Goal: Task Accomplishment & Management: Manage account settings

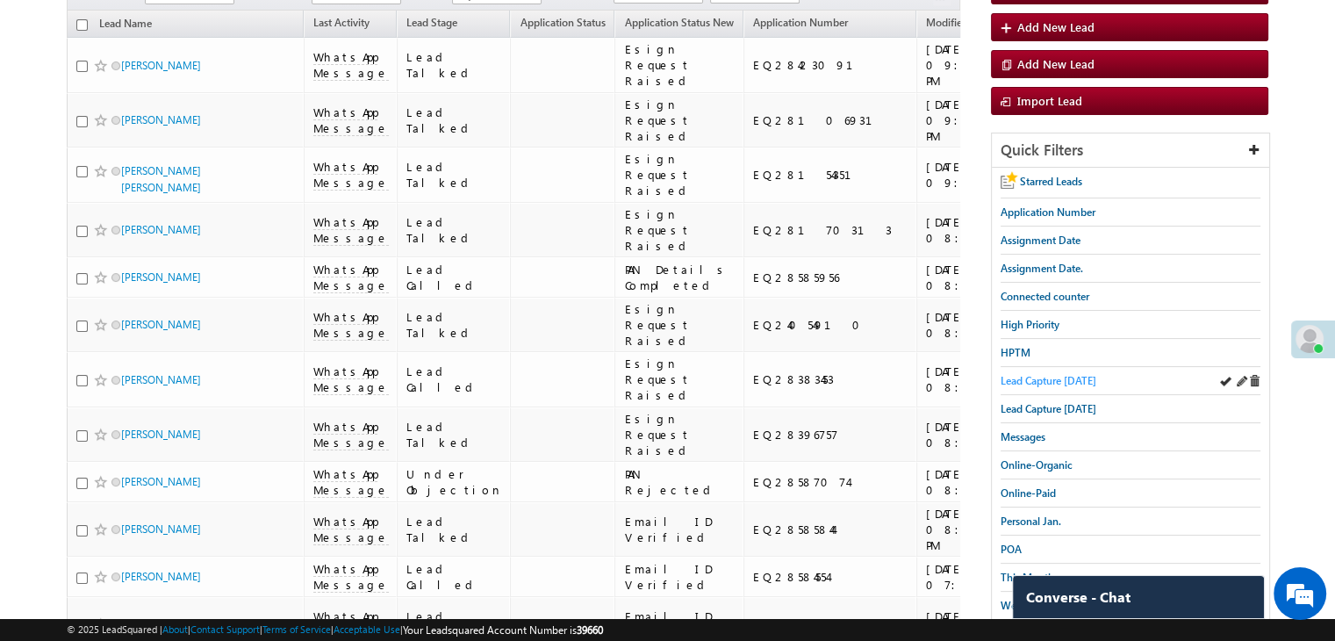
scroll to position [160, 0]
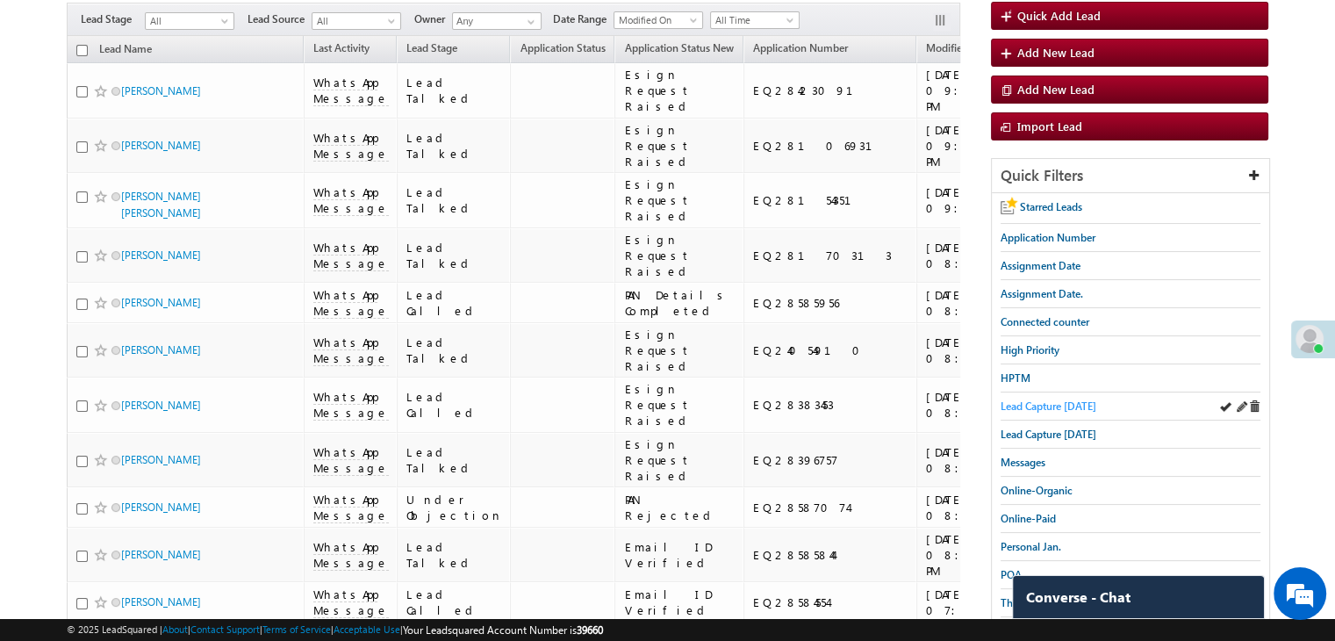
click at [1050, 400] on span "Lead Capture [DATE]" at bounding box center [1048, 405] width 96 height 13
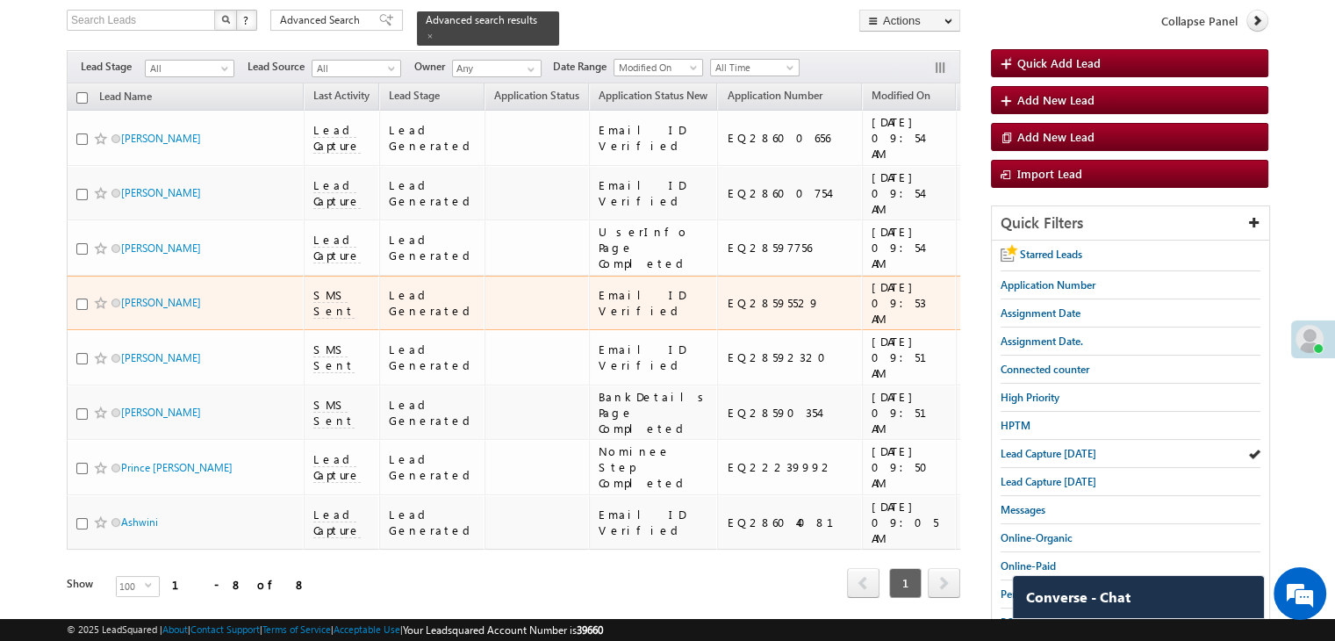
scroll to position [88, 0]
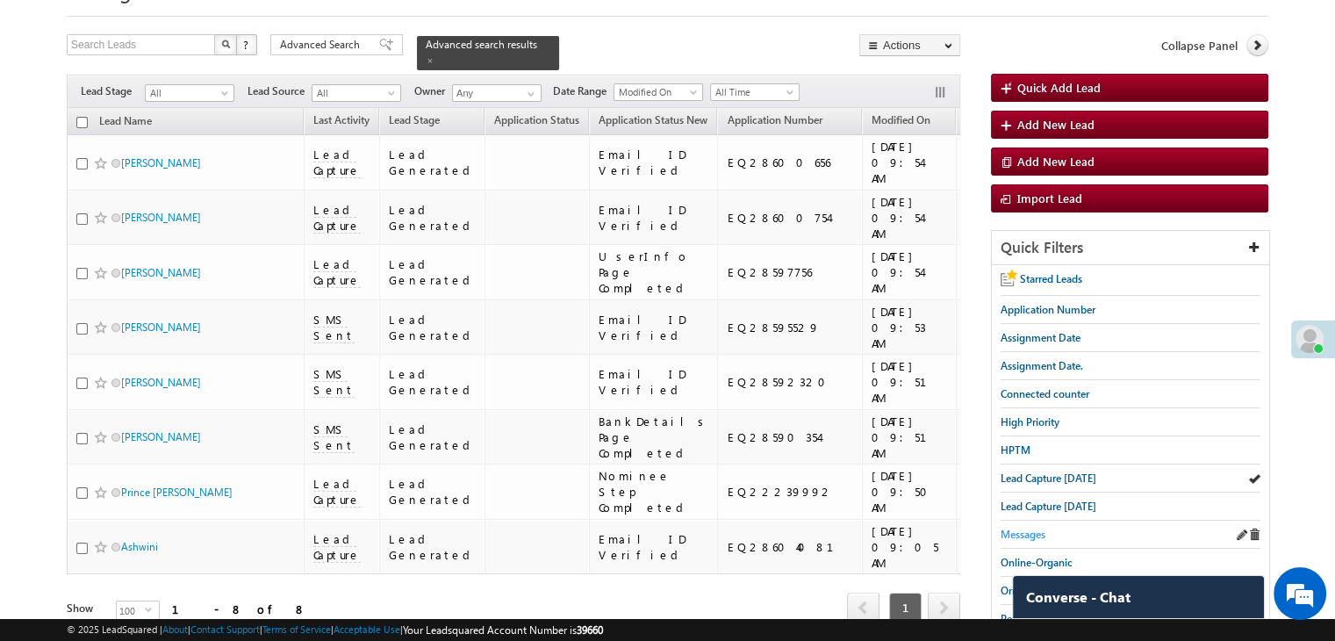
click at [1016, 532] on span "Messages" at bounding box center [1022, 533] width 45 height 13
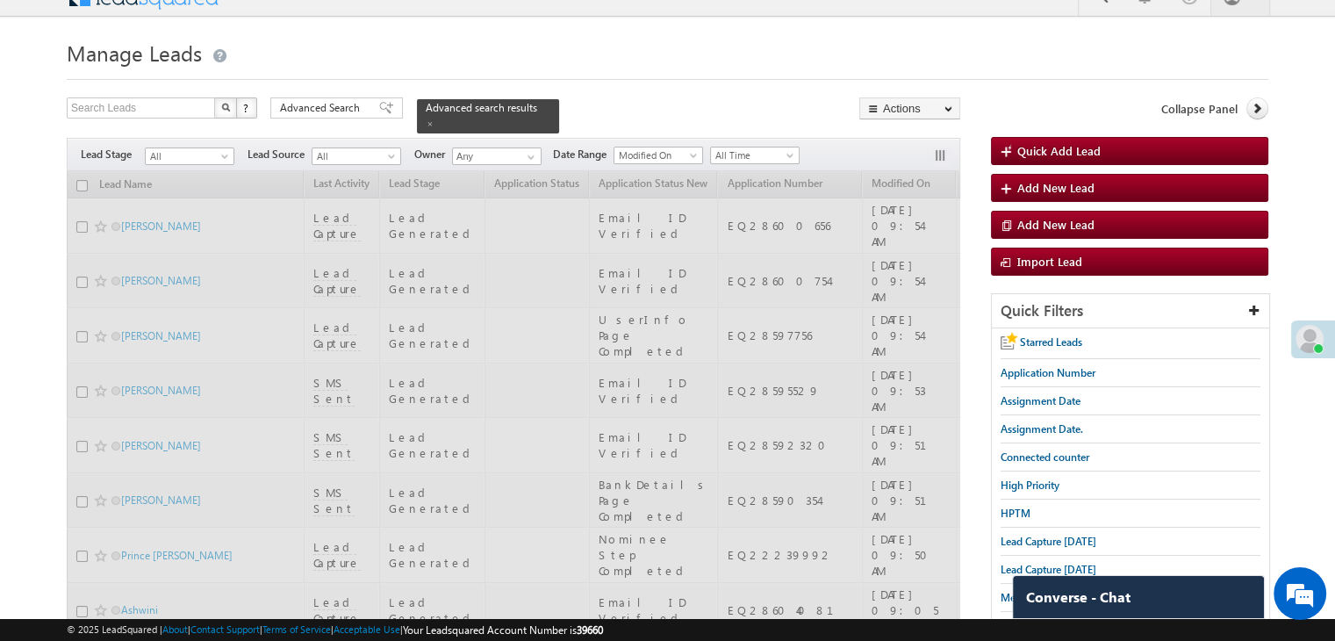
scroll to position [0, 0]
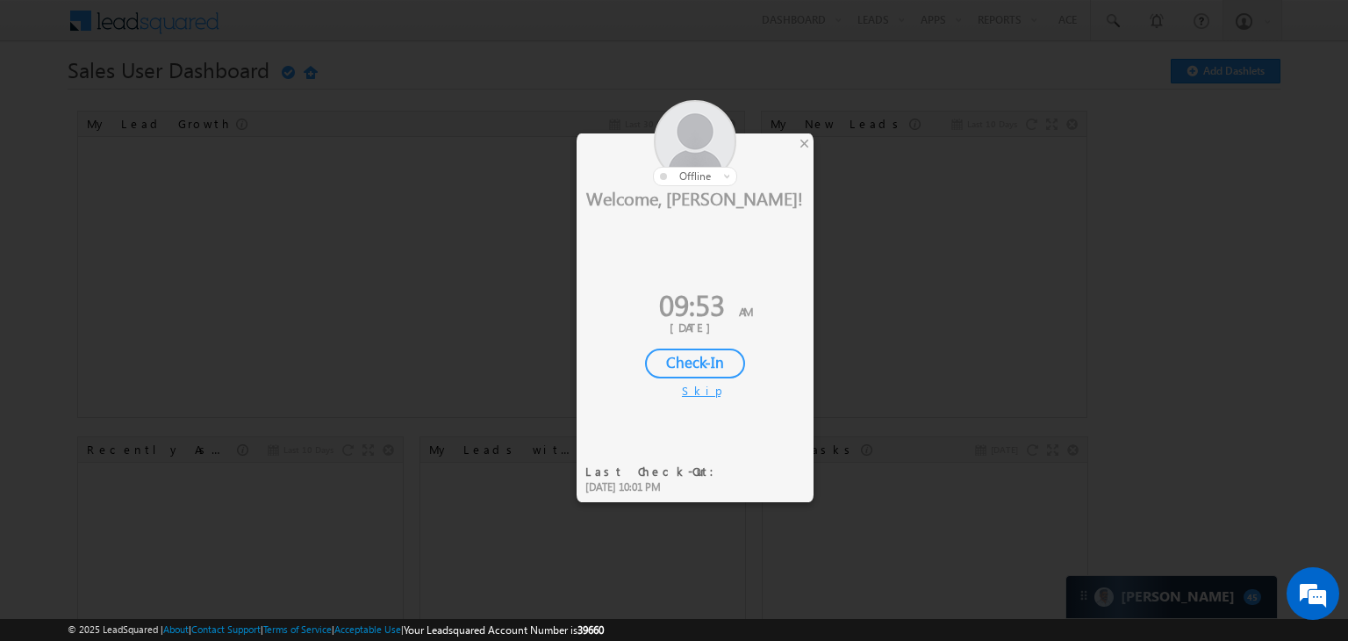
click at [688, 355] on div "Check-In" at bounding box center [695, 363] width 100 height 30
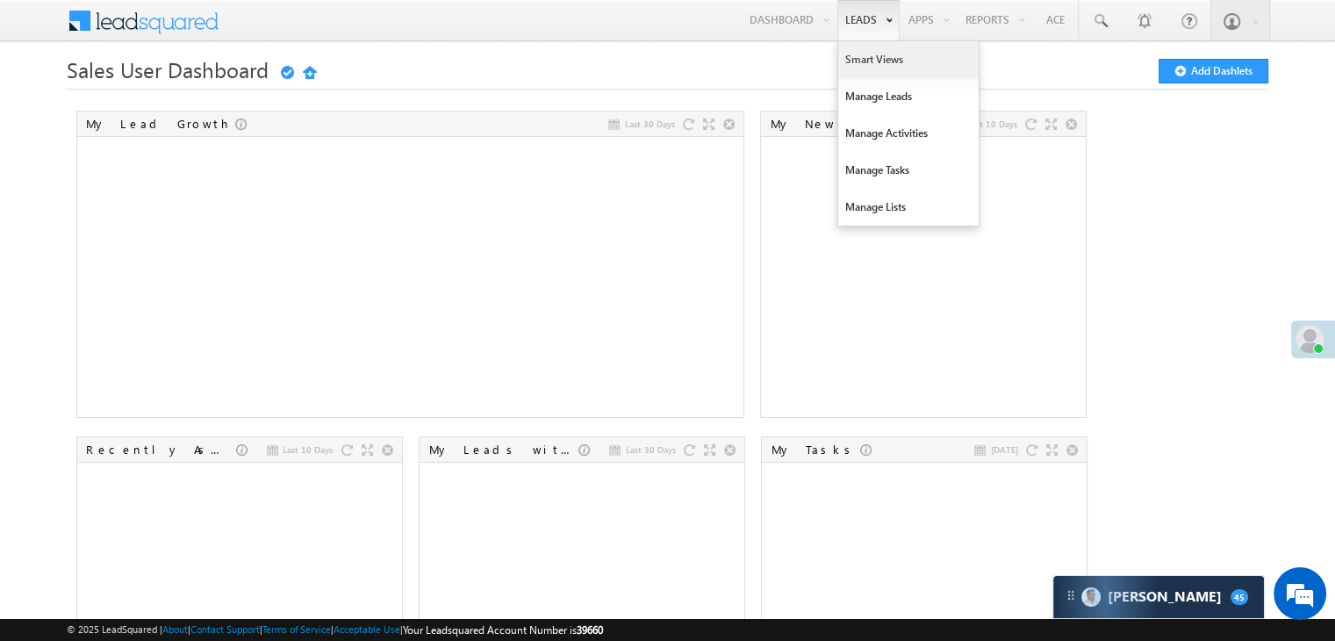
click at [850, 56] on link "Smart Views" at bounding box center [908, 59] width 140 height 37
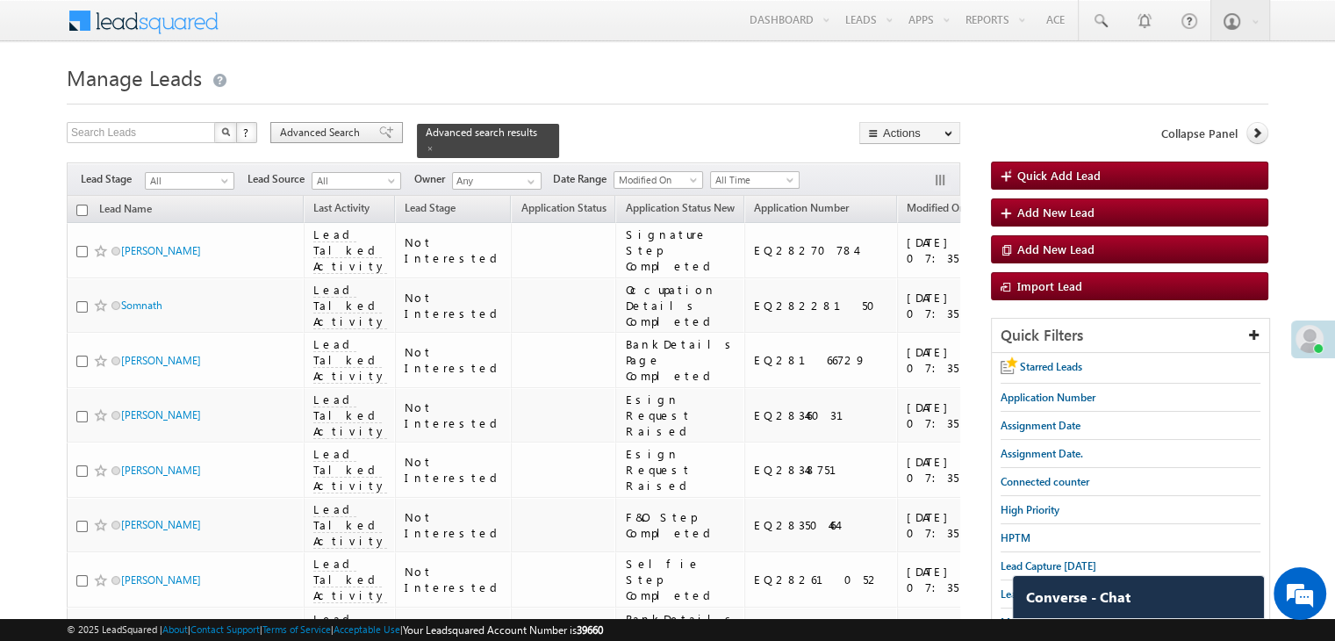
click at [318, 127] on span "Advanced Search" at bounding box center [322, 133] width 85 height 16
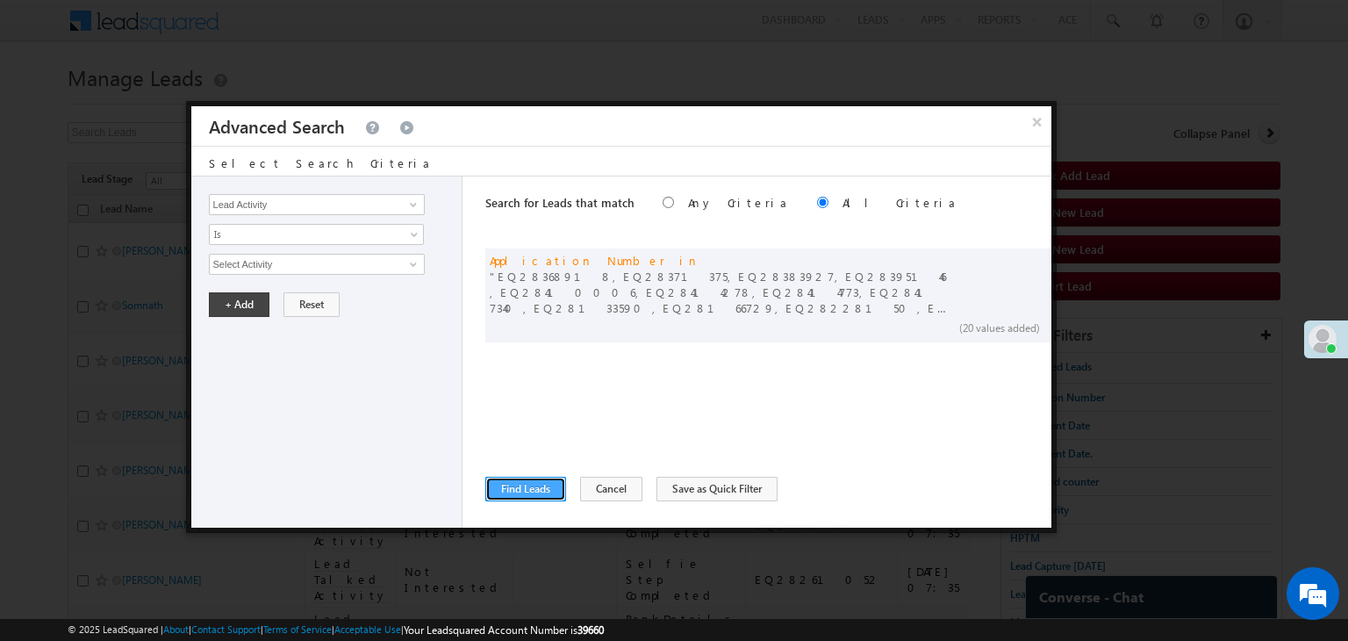
click at [505, 484] on button "Find Leads" at bounding box center [525, 488] width 81 height 25
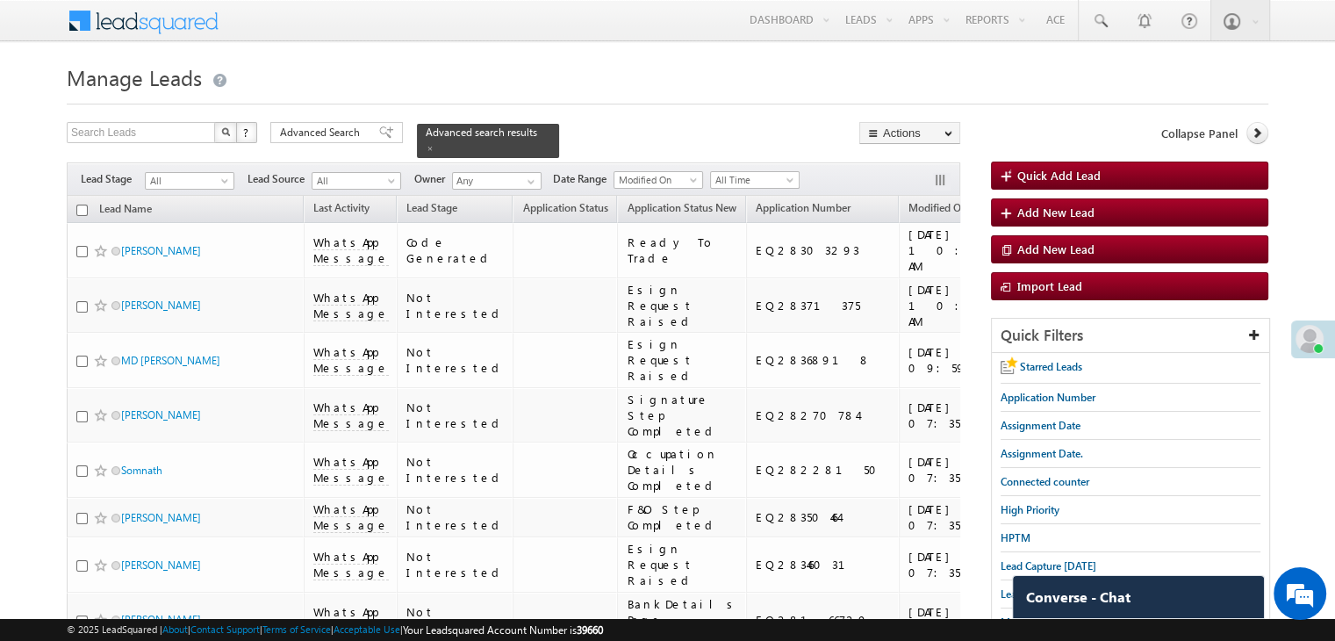
click at [82, 196] on th "Lead Name (sorted ascending)" at bounding box center [185, 209] width 237 height 27
click at [84, 204] on input "checkbox" at bounding box center [81, 209] width 11 height 11
checkbox input "true"
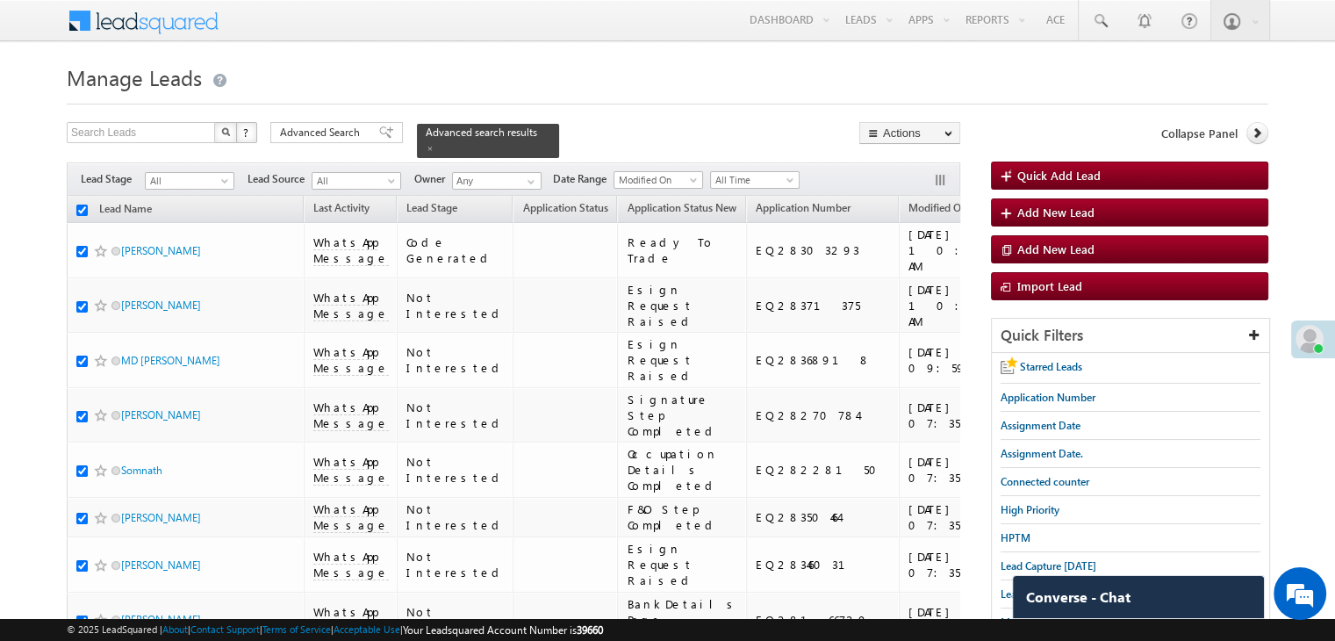
checkbox input "true"
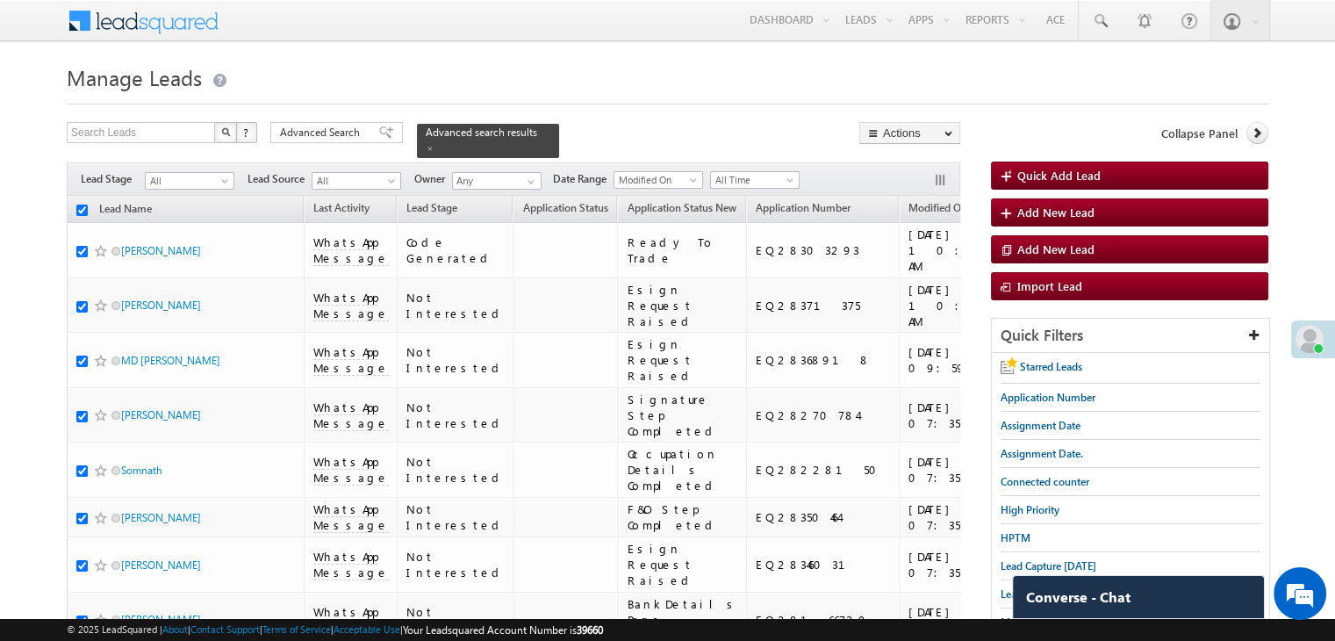
checkbox input "true"
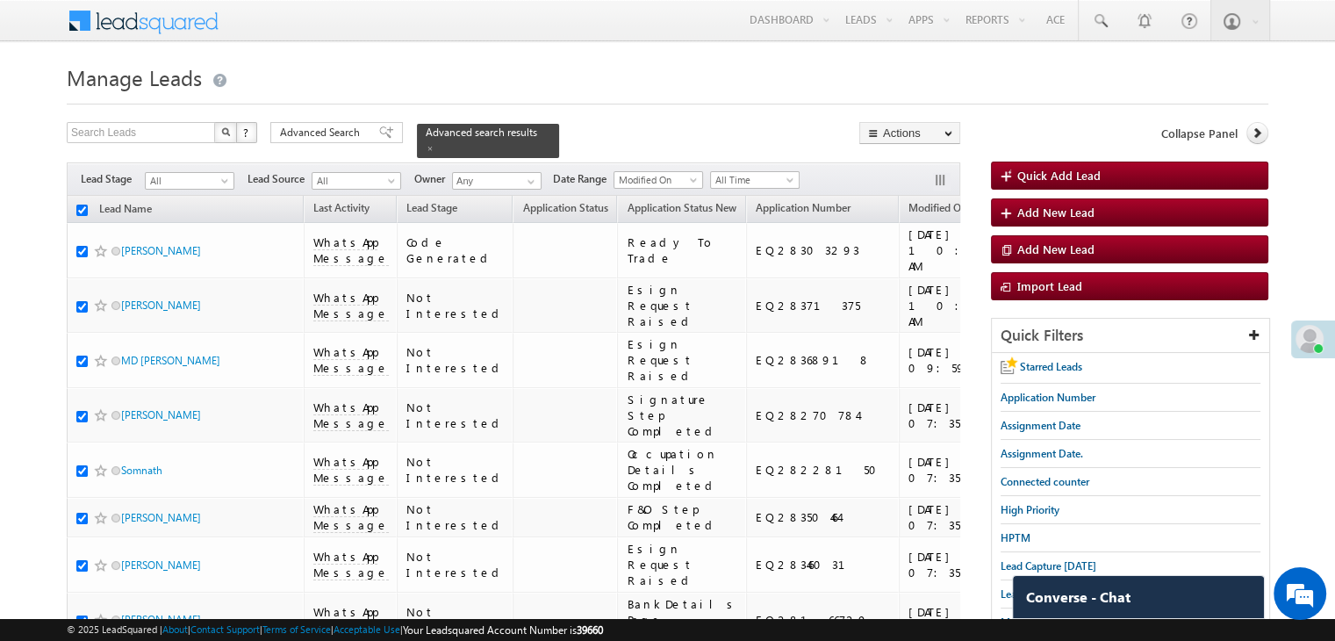
checkbox input "true"
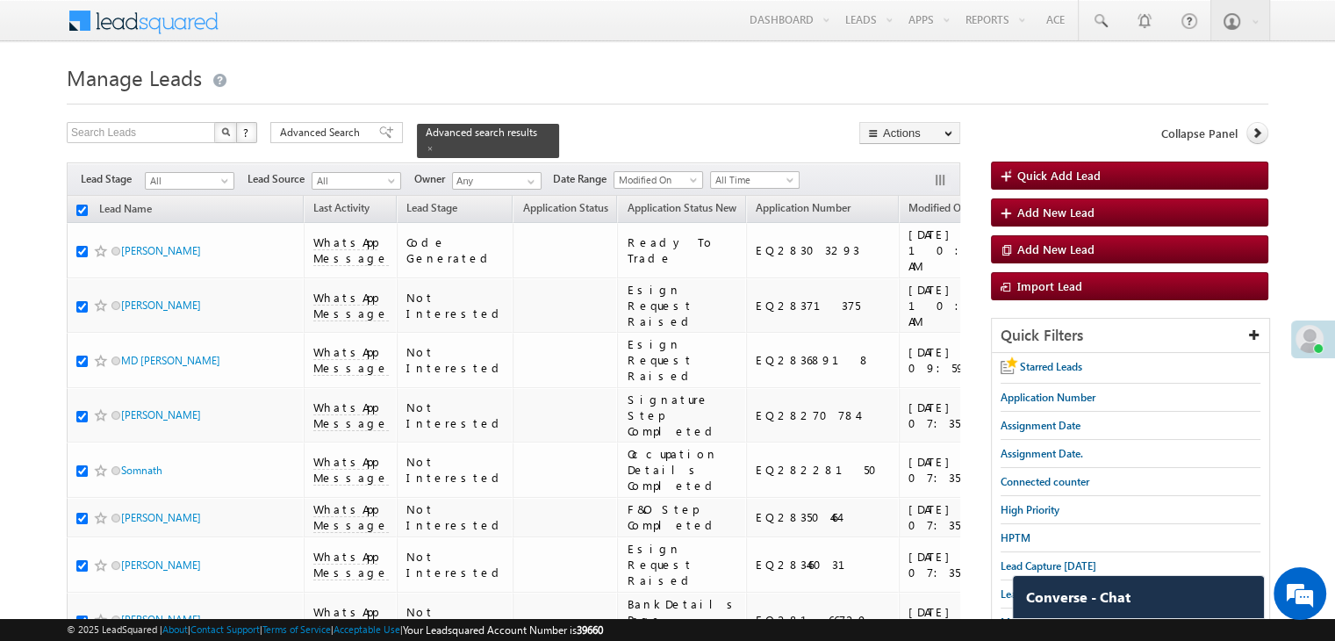
checkbox input "true"
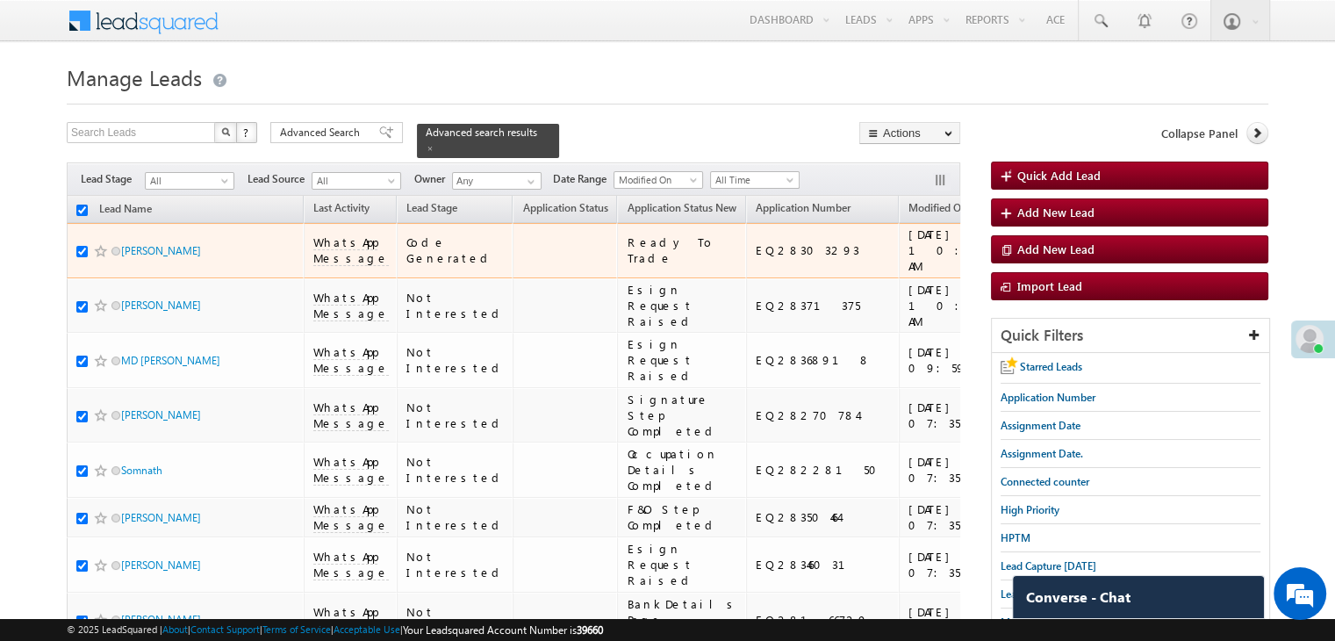
click at [82, 257] on input "checkbox" at bounding box center [81, 251] width 11 height 11
checkbox input "false"
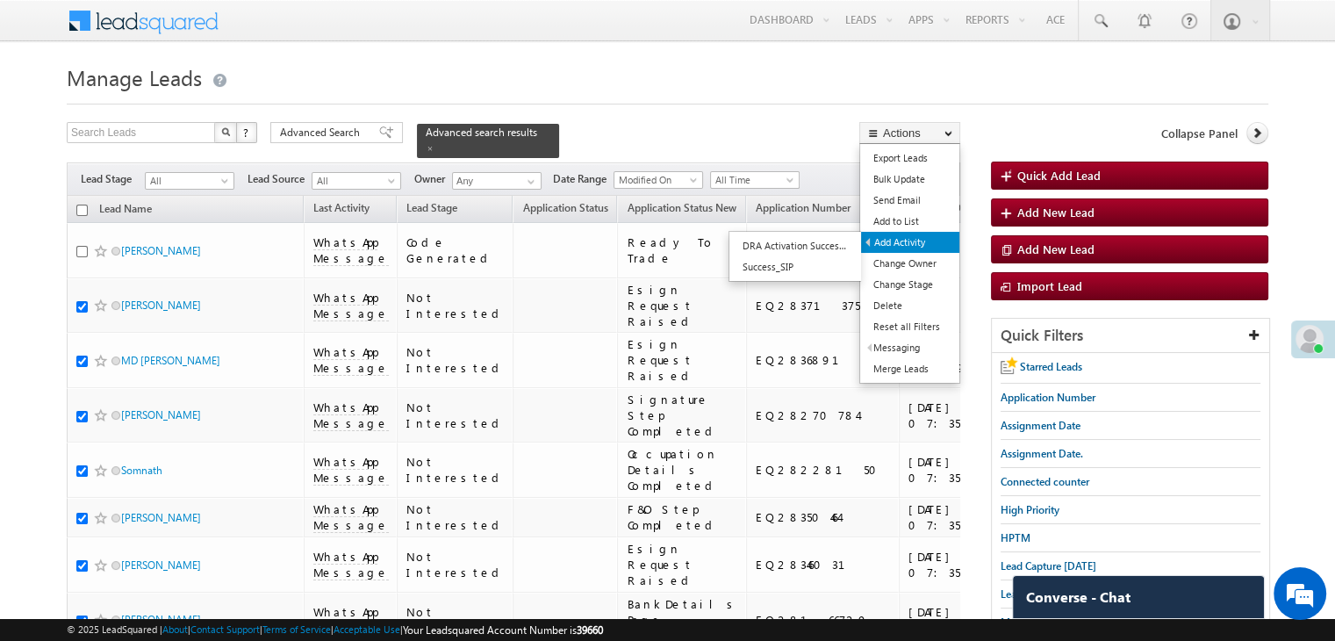
click at [892, 243] on link "Add Activity" at bounding box center [910, 242] width 98 height 21
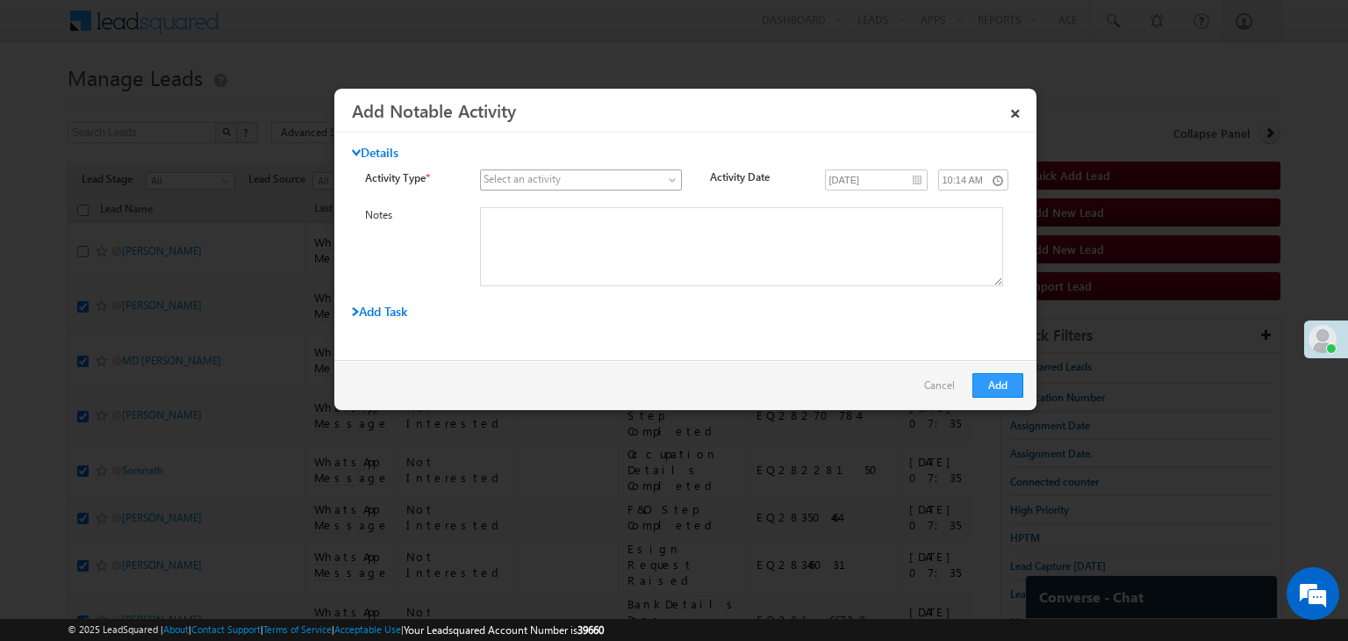
click at [592, 176] on span at bounding box center [570, 180] width 179 height 16
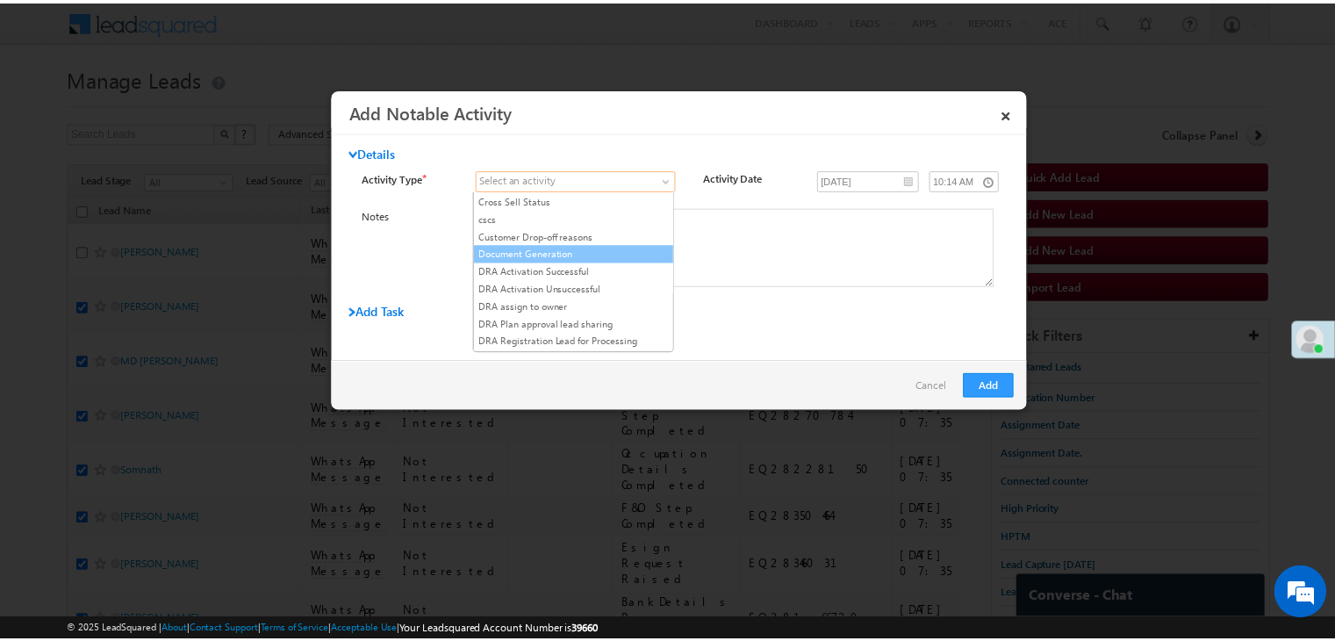
scroll to position [176, 0]
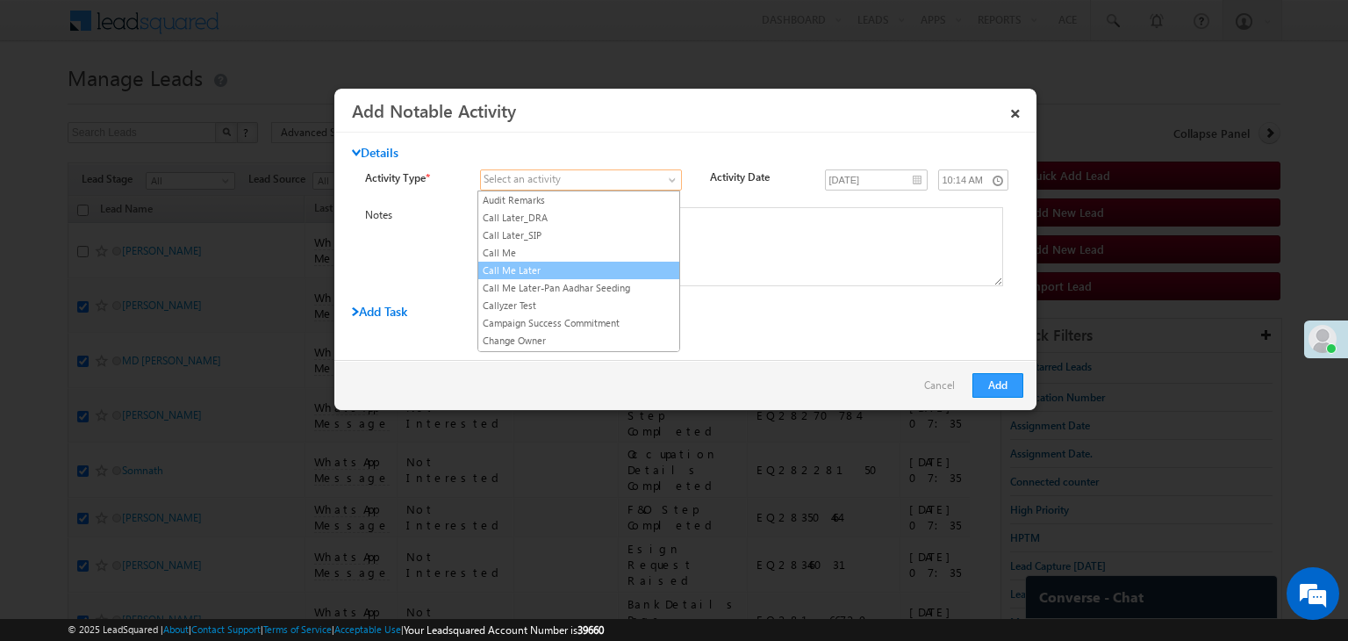
click at [569, 268] on link "Call Me Later" at bounding box center [578, 270] width 201 height 16
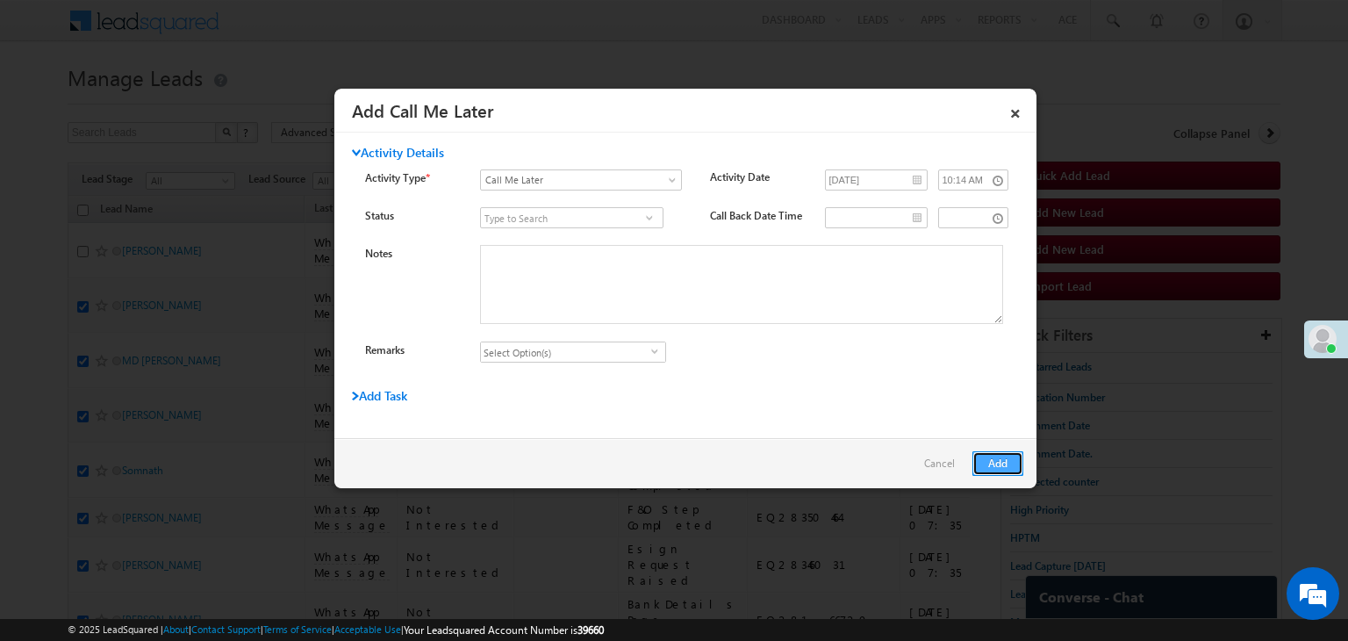
click at [1003, 461] on button "Add" at bounding box center [997, 463] width 51 height 25
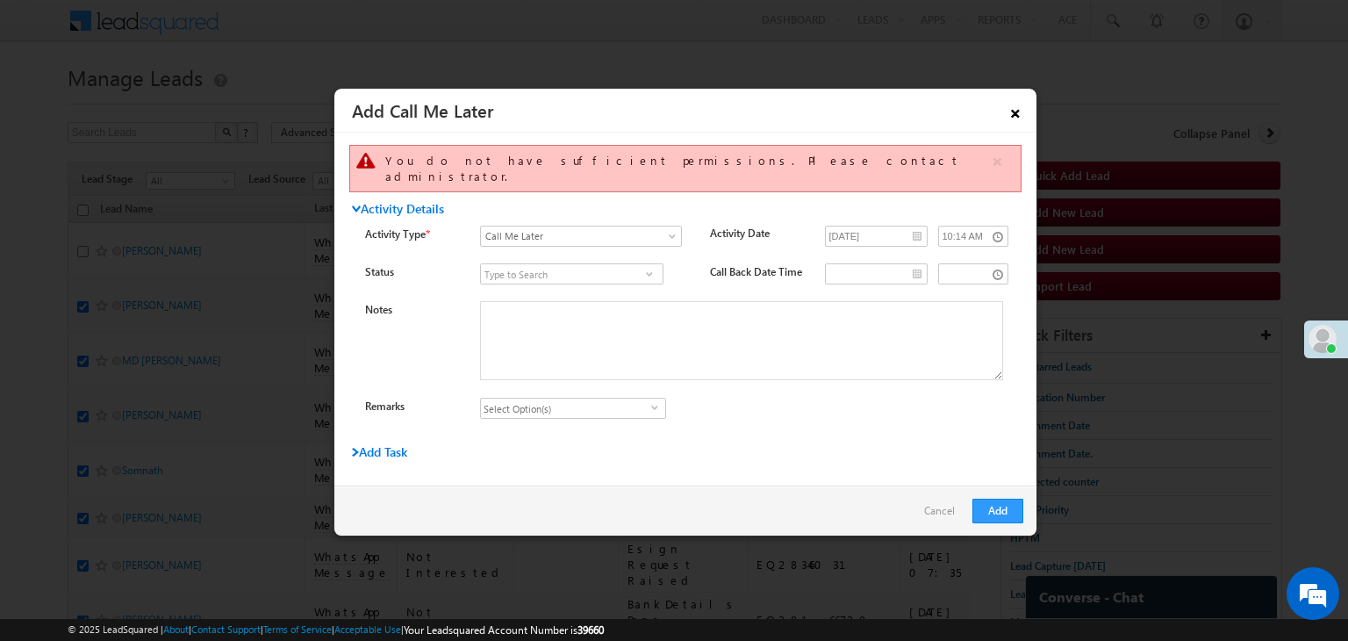
click at [1014, 111] on link "×" at bounding box center [1015, 110] width 30 height 31
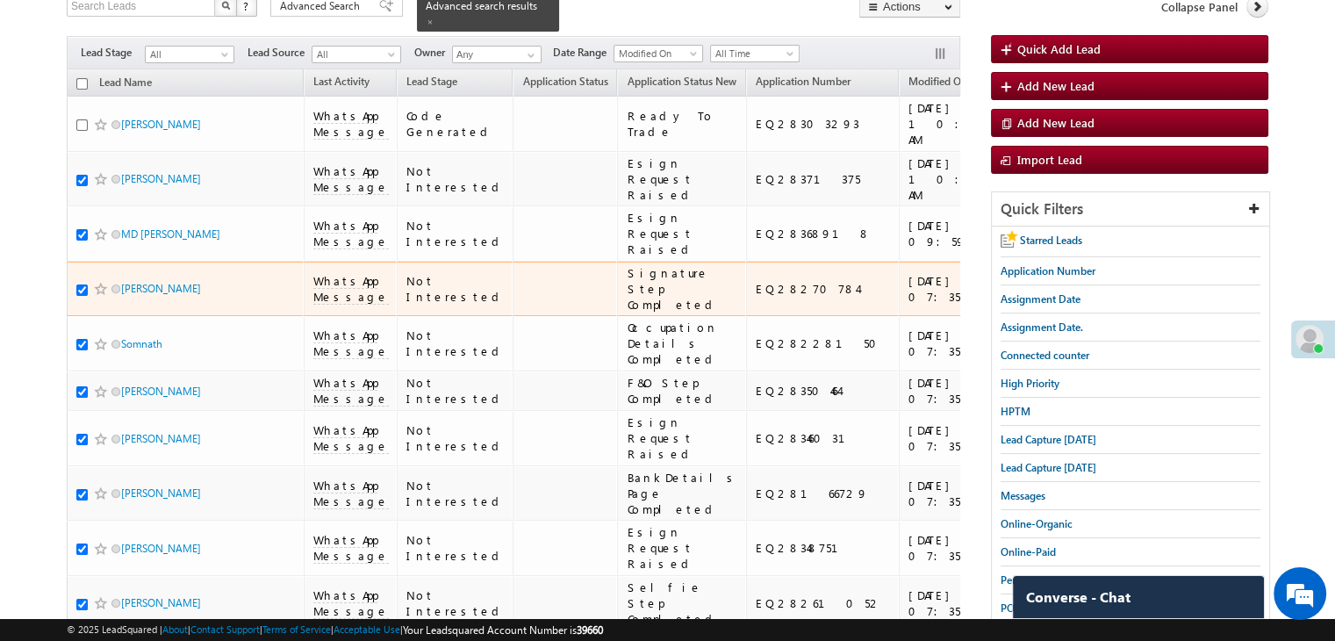
scroll to position [0, 0]
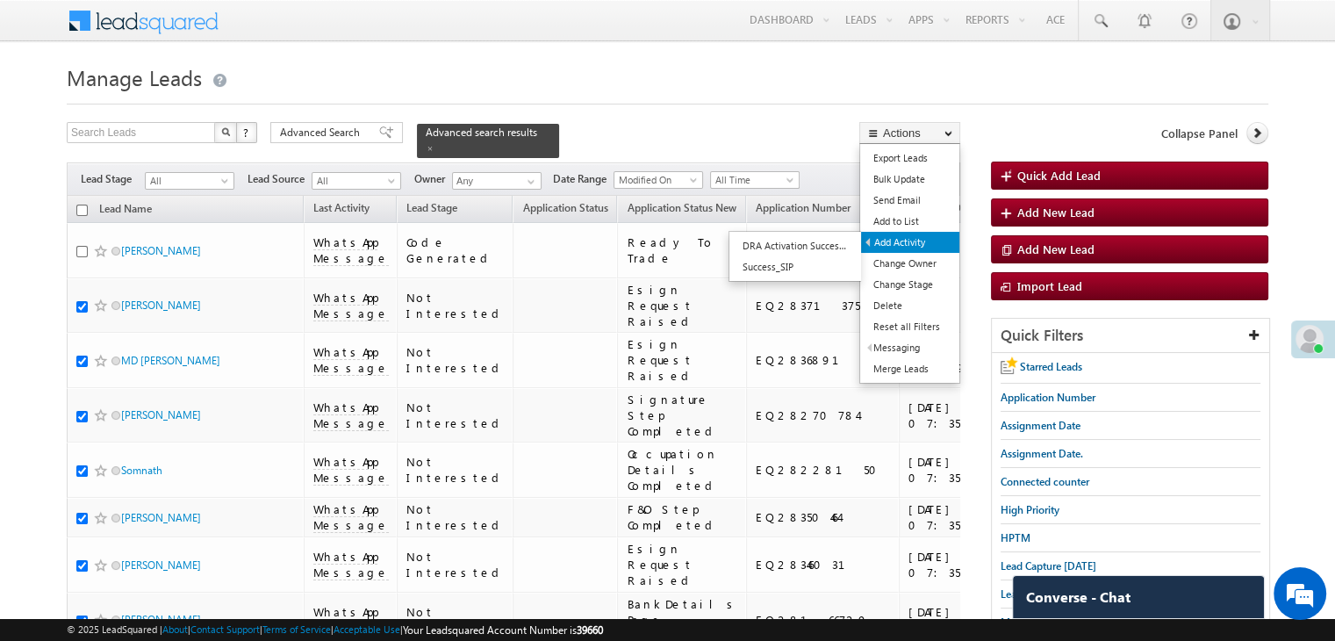
click at [911, 236] on link "Add Activity" at bounding box center [910, 242] width 98 height 21
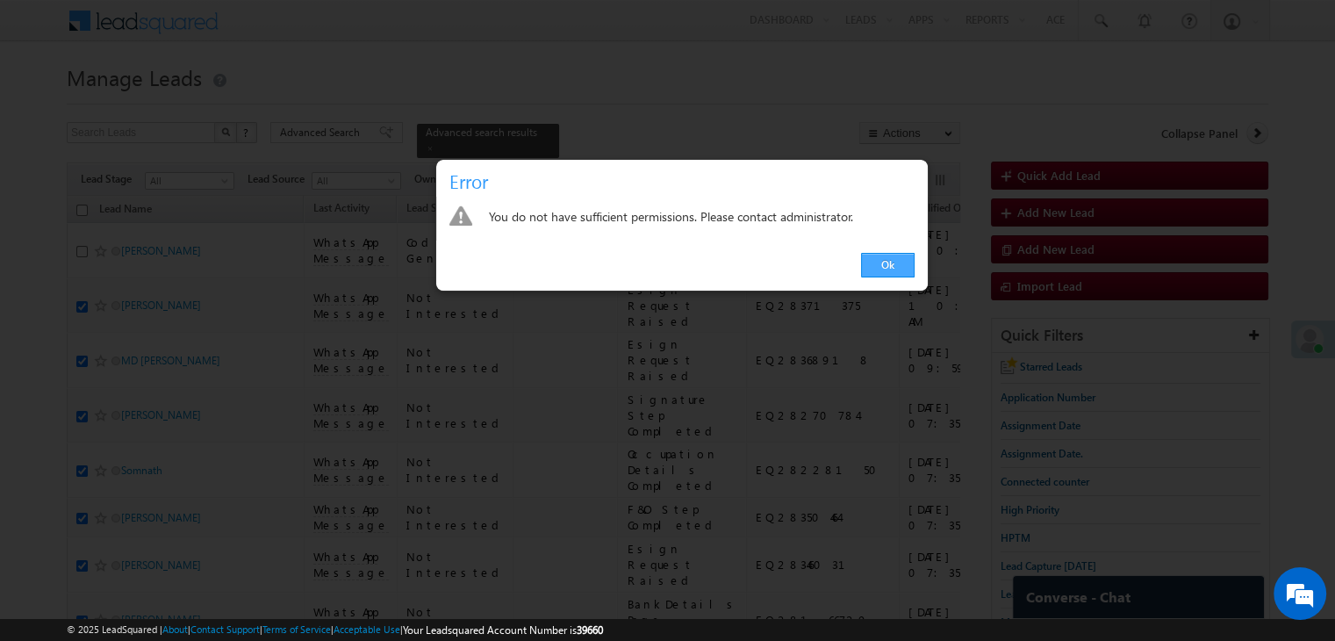
click at [873, 263] on link "Ok" at bounding box center [888, 265] width 54 height 25
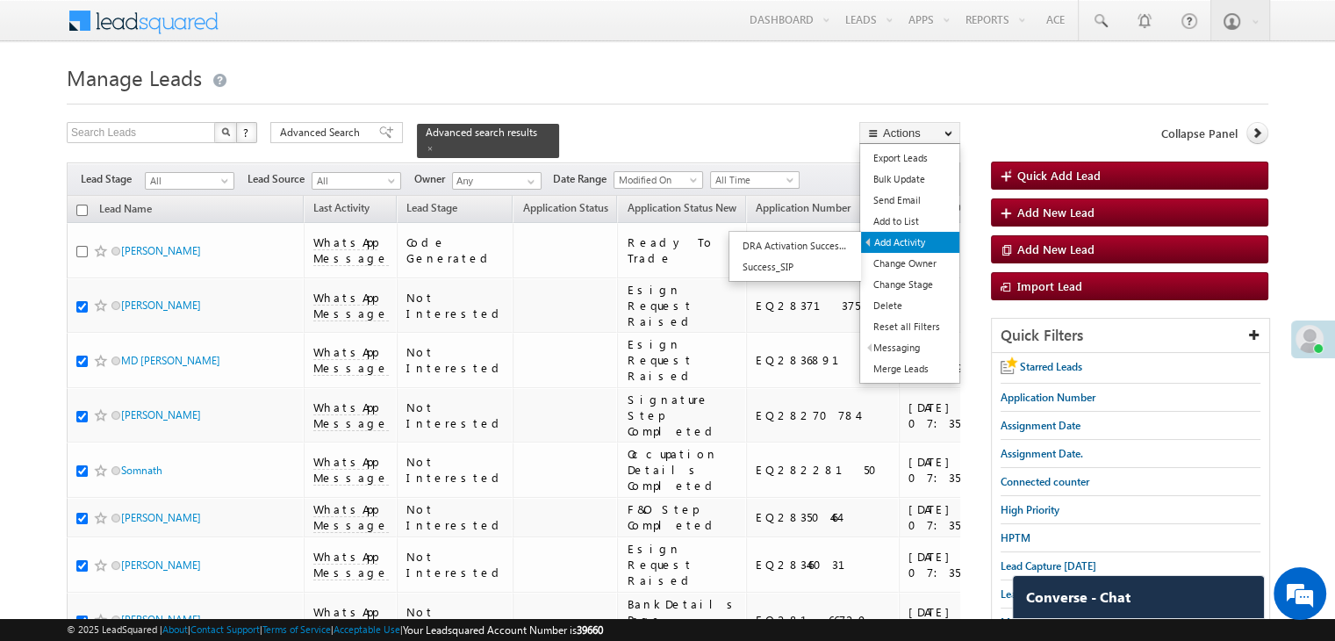
click at [906, 242] on link "Add Activity" at bounding box center [910, 242] width 98 height 21
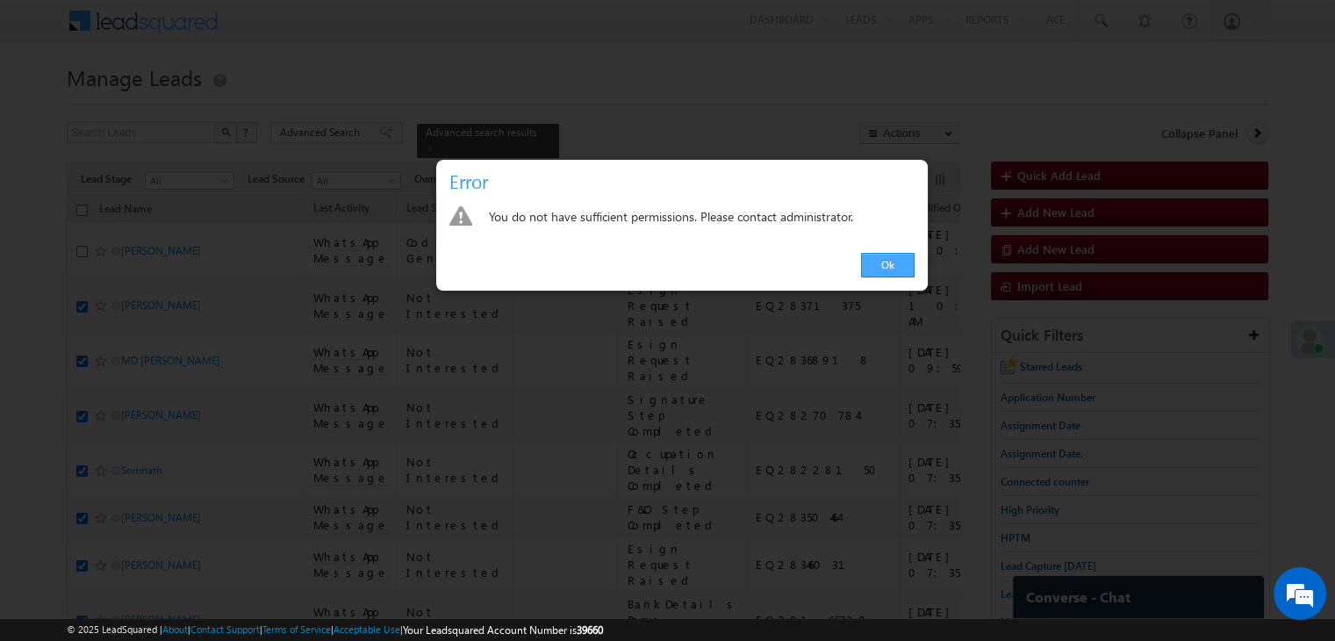
click at [886, 257] on link "Ok" at bounding box center [888, 265] width 54 height 25
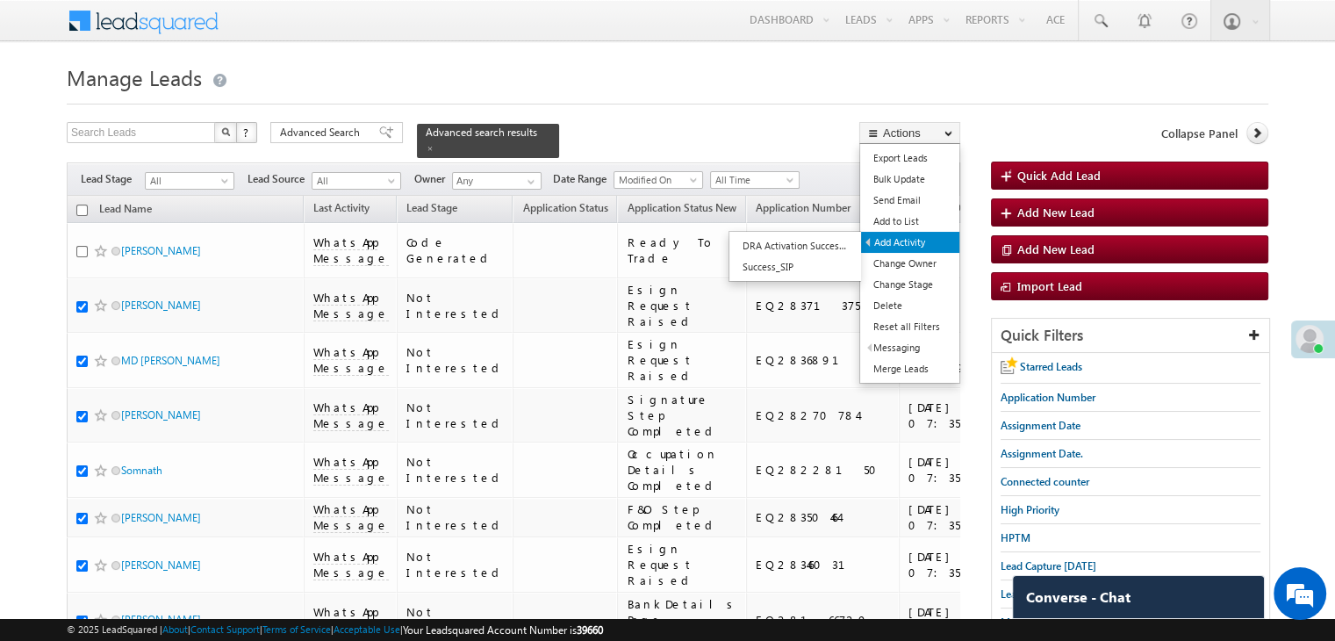
click at [922, 247] on link "Add Activity" at bounding box center [910, 242] width 98 height 21
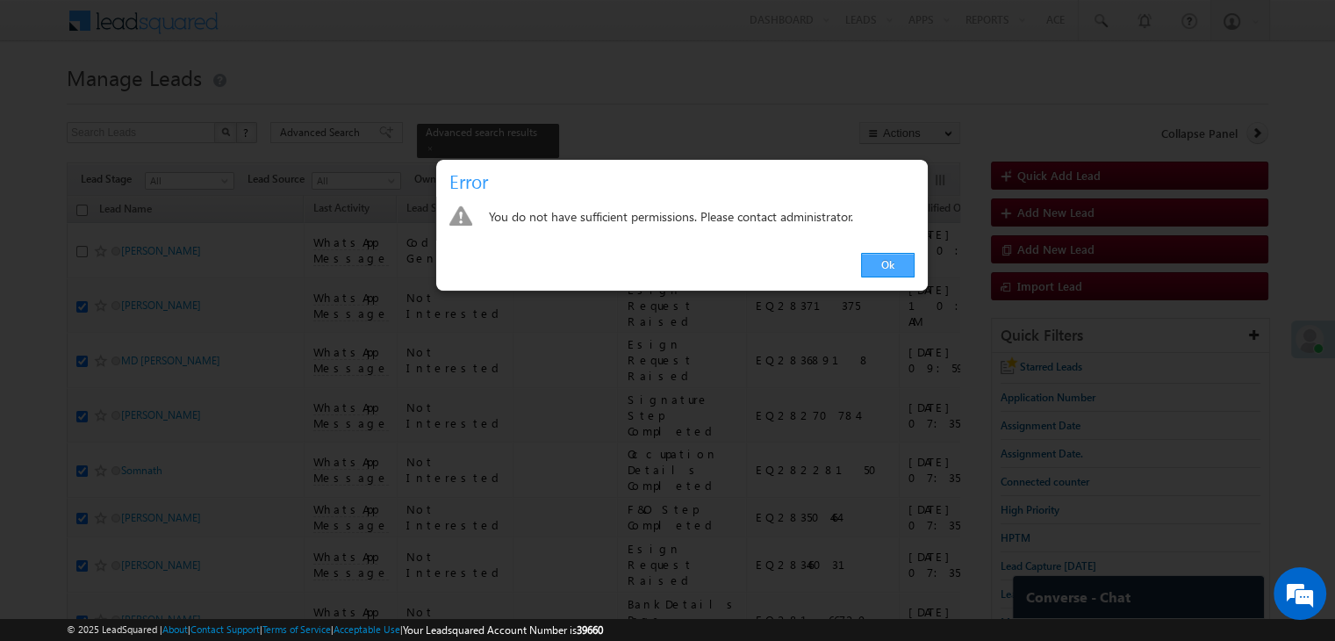
click at [902, 257] on link "Ok" at bounding box center [888, 265] width 54 height 25
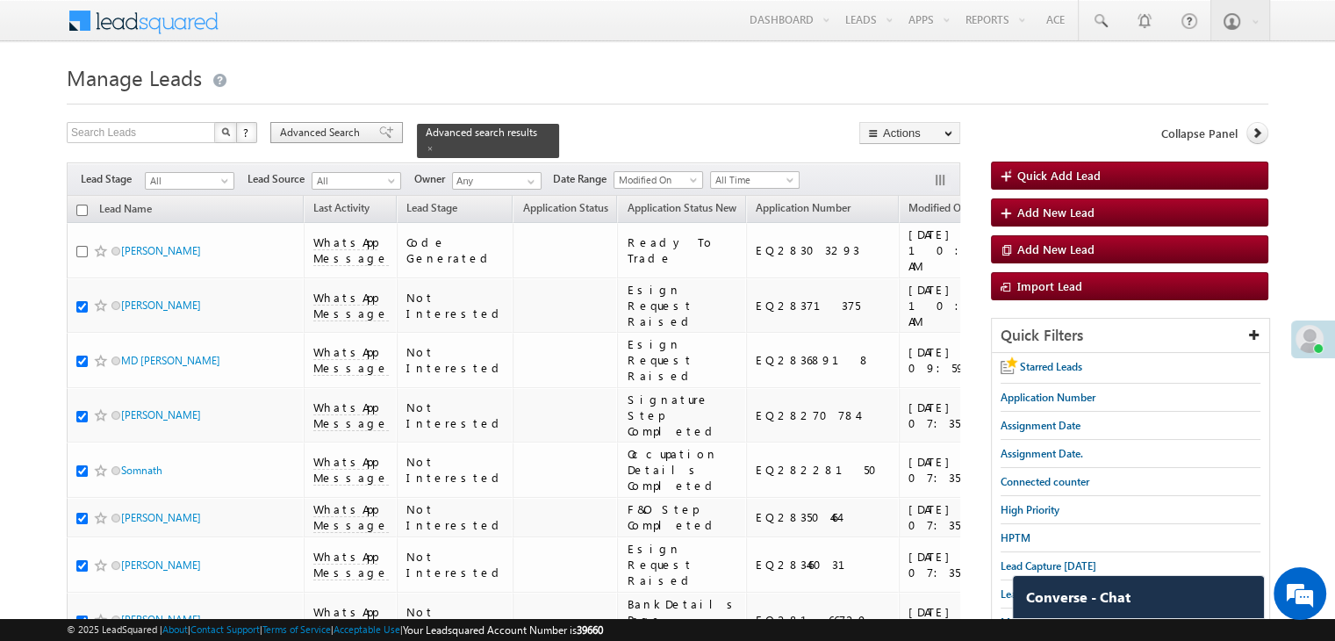
click at [344, 134] on span "Advanced Search" at bounding box center [322, 133] width 85 height 16
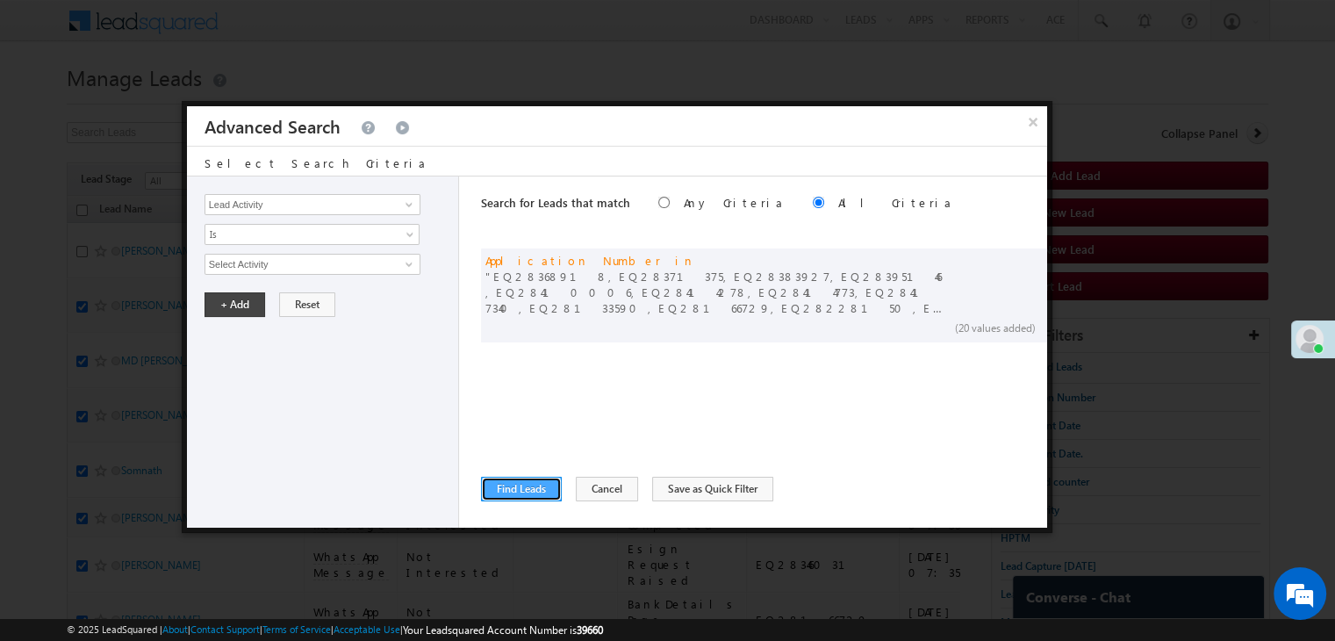
click at [504, 489] on button "Find Leads" at bounding box center [521, 488] width 81 height 25
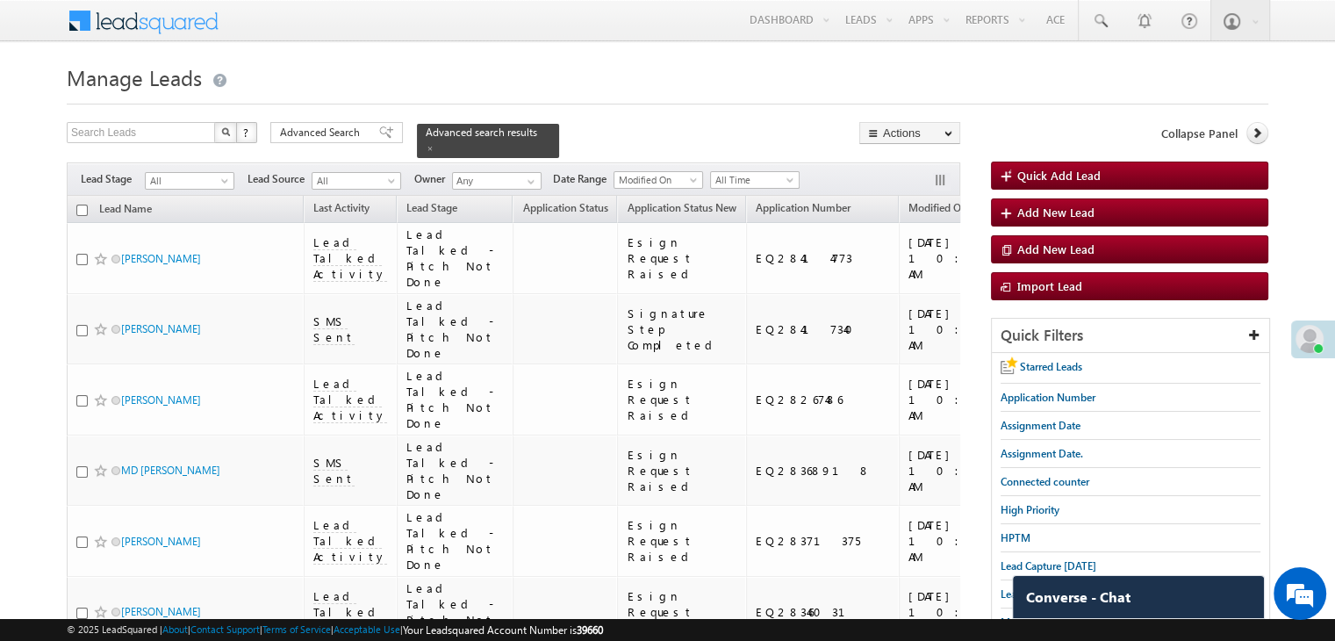
click at [80, 204] on input "checkbox" at bounding box center [81, 209] width 11 height 11
checkbox input "true"
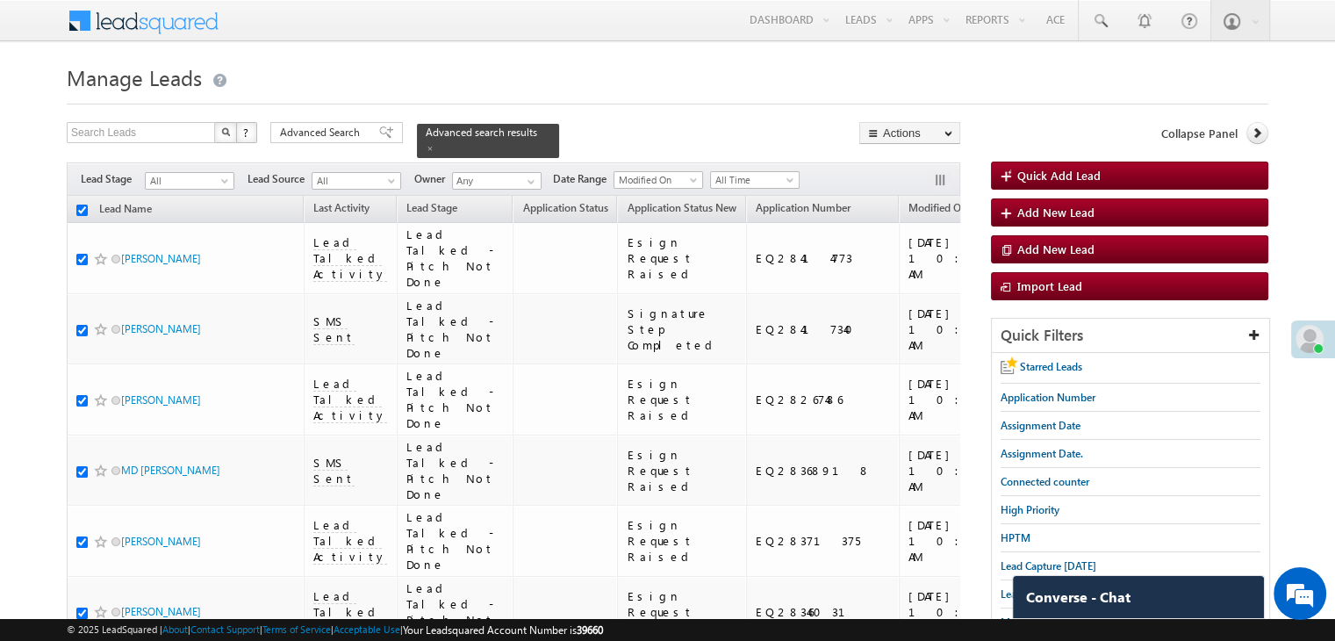
checkbox input "true"
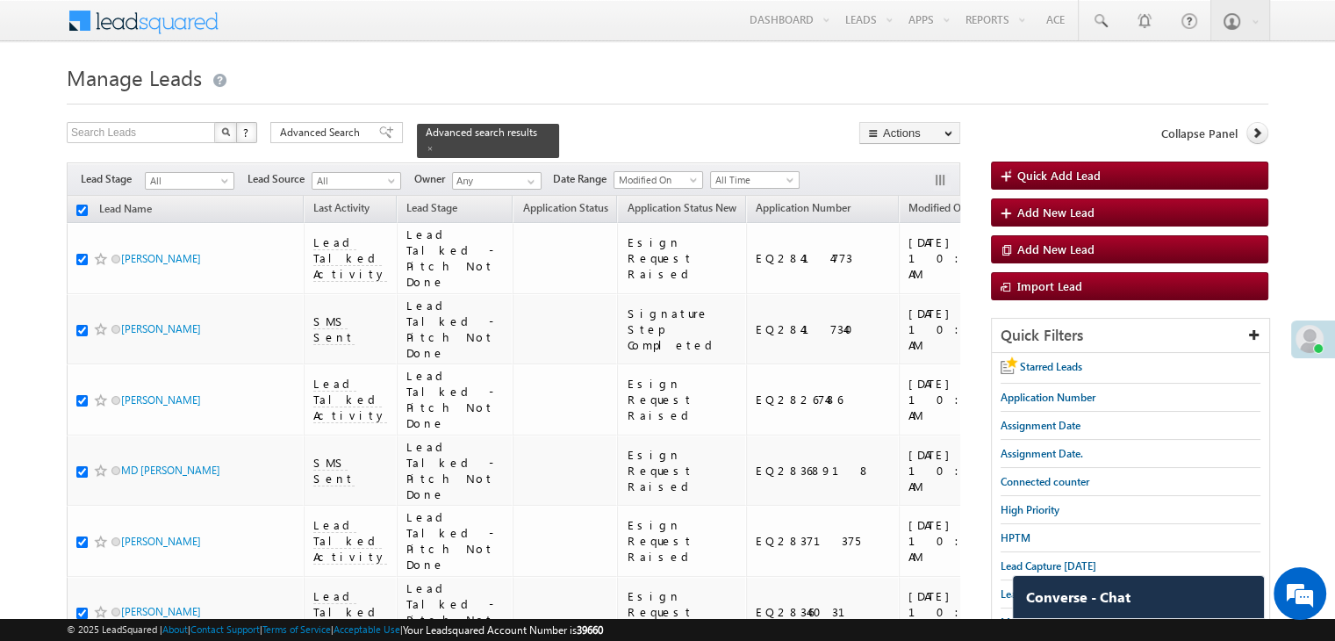
checkbox input "true"
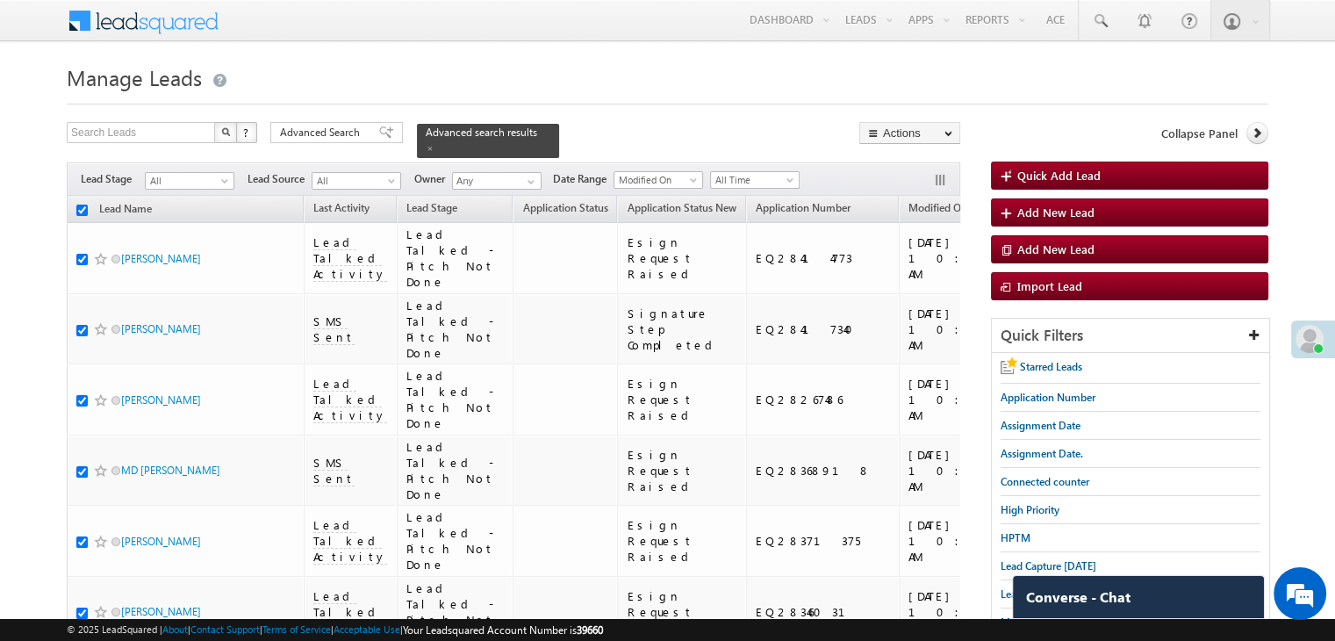
checkbox input "true"
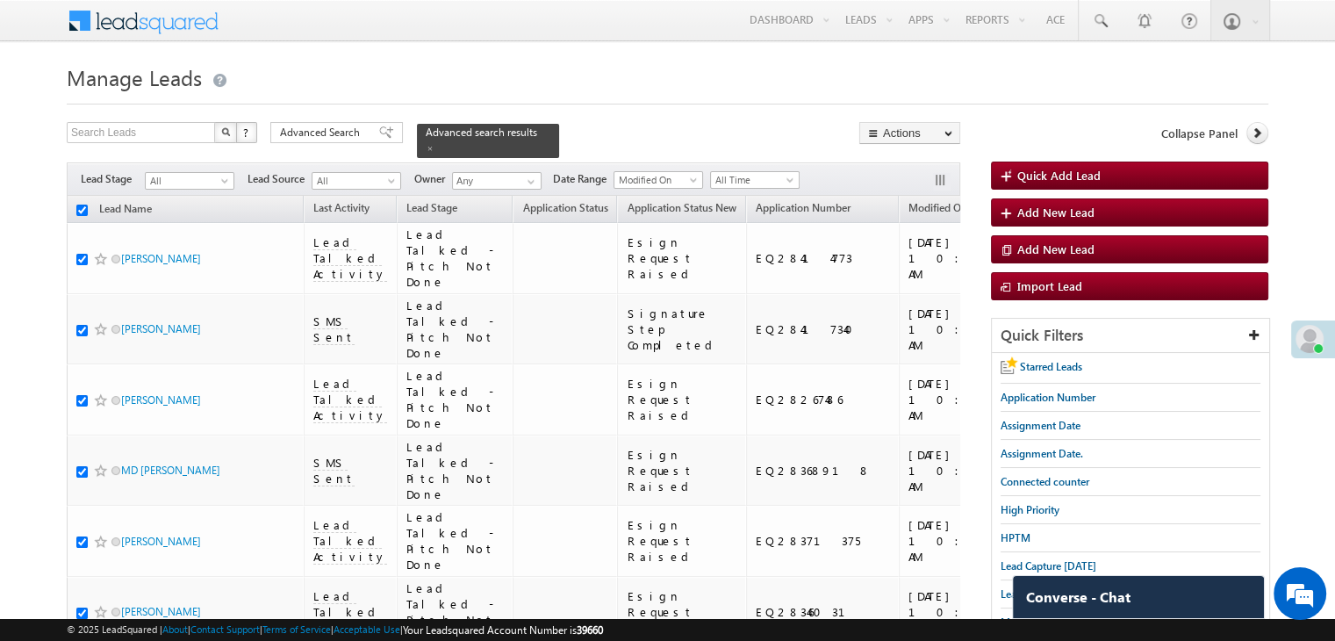
checkbox input "true"
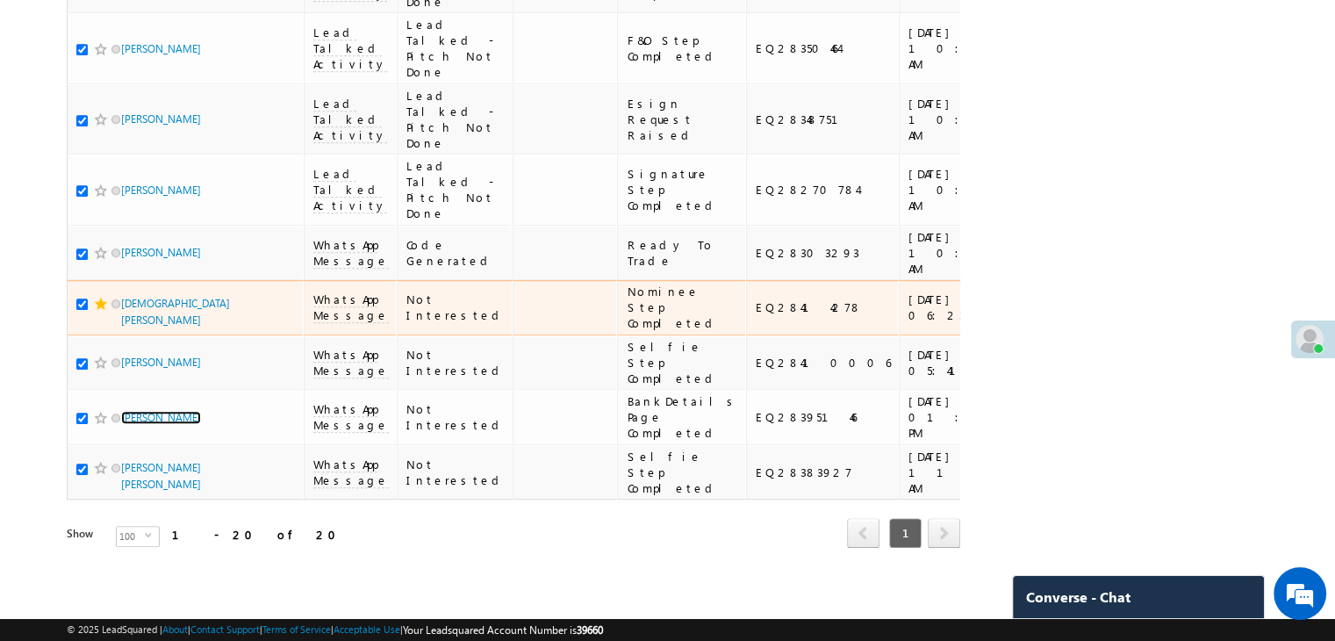
scroll to position [1587, 0]
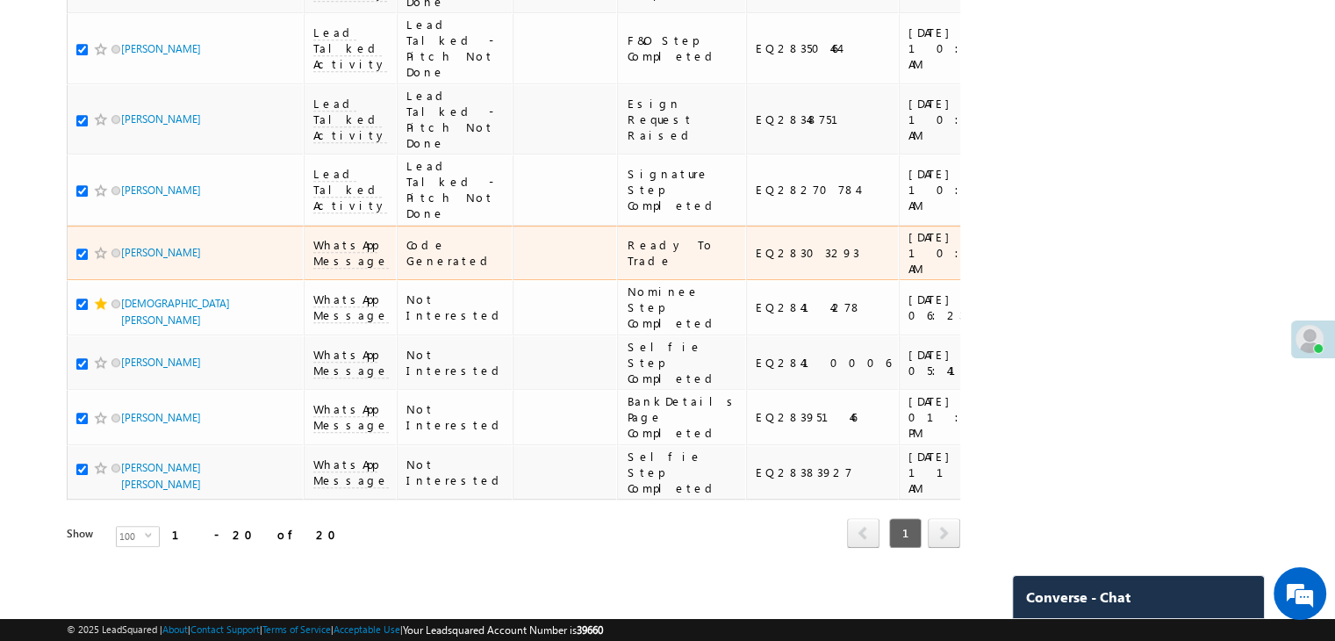
click at [82, 248] on input "checkbox" at bounding box center [81, 253] width 11 height 11
checkbox input "false"
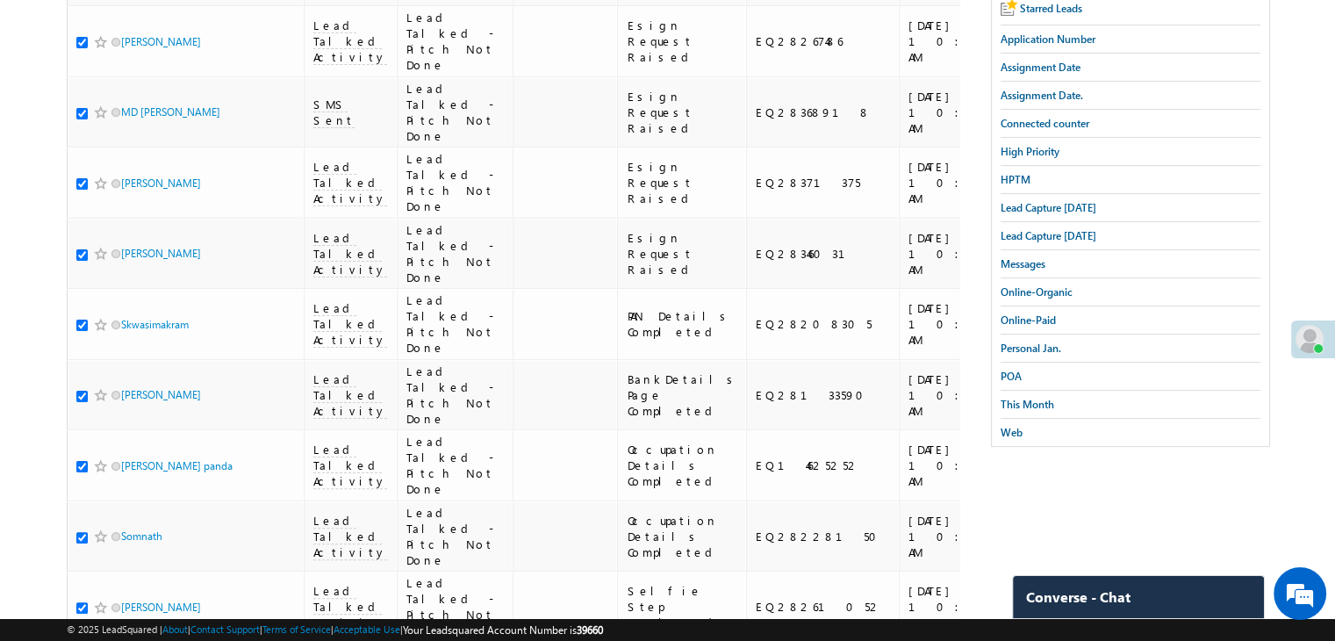
scroll to position [0, 0]
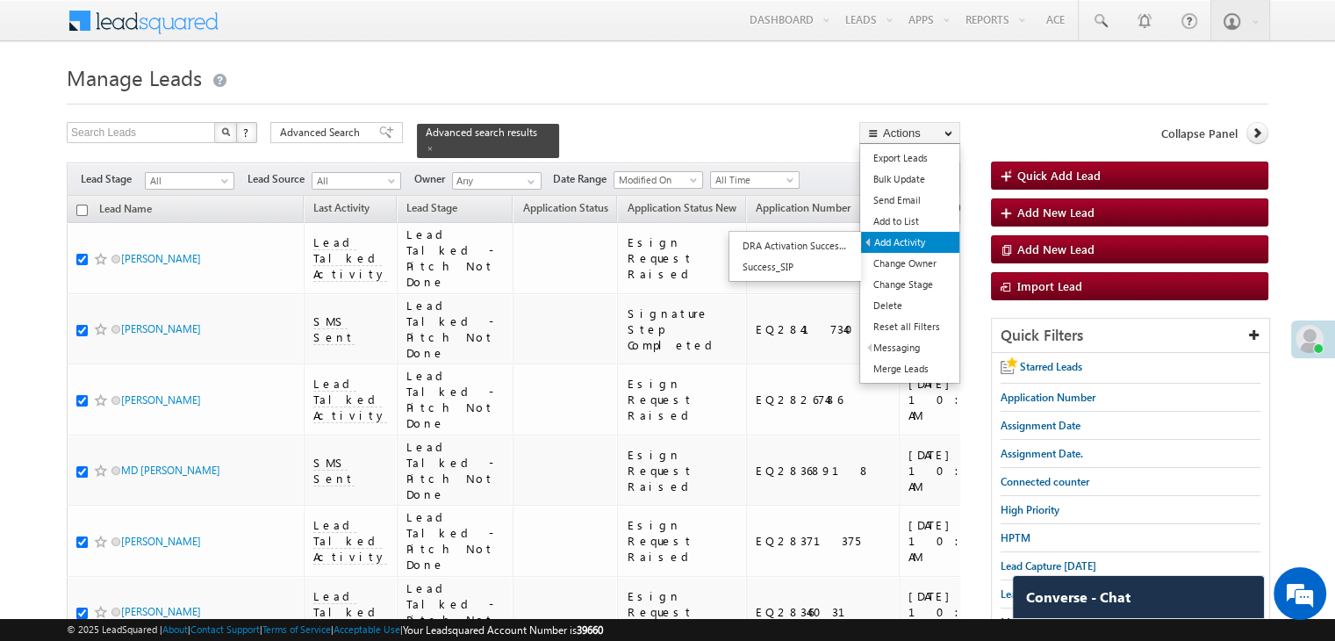
click at [912, 243] on link "Add Activity" at bounding box center [910, 242] width 98 height 21
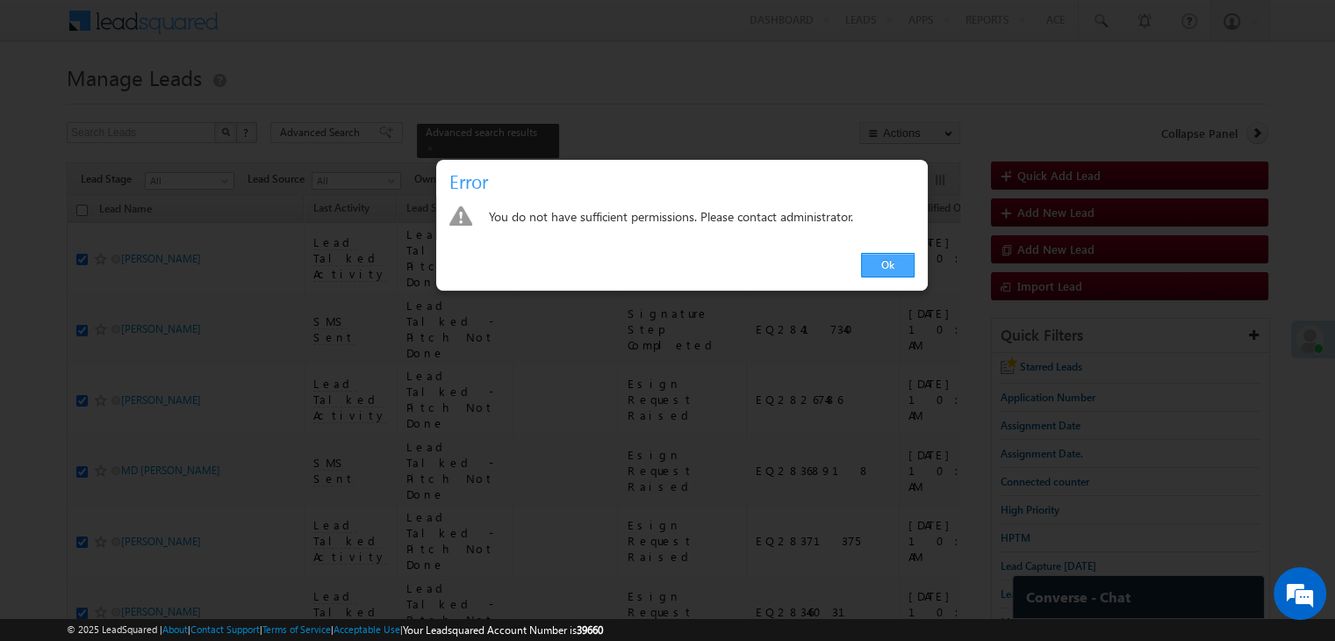
click at [889, 262] on link "Ok" at bounding box center [888, 265] width 54 height 25
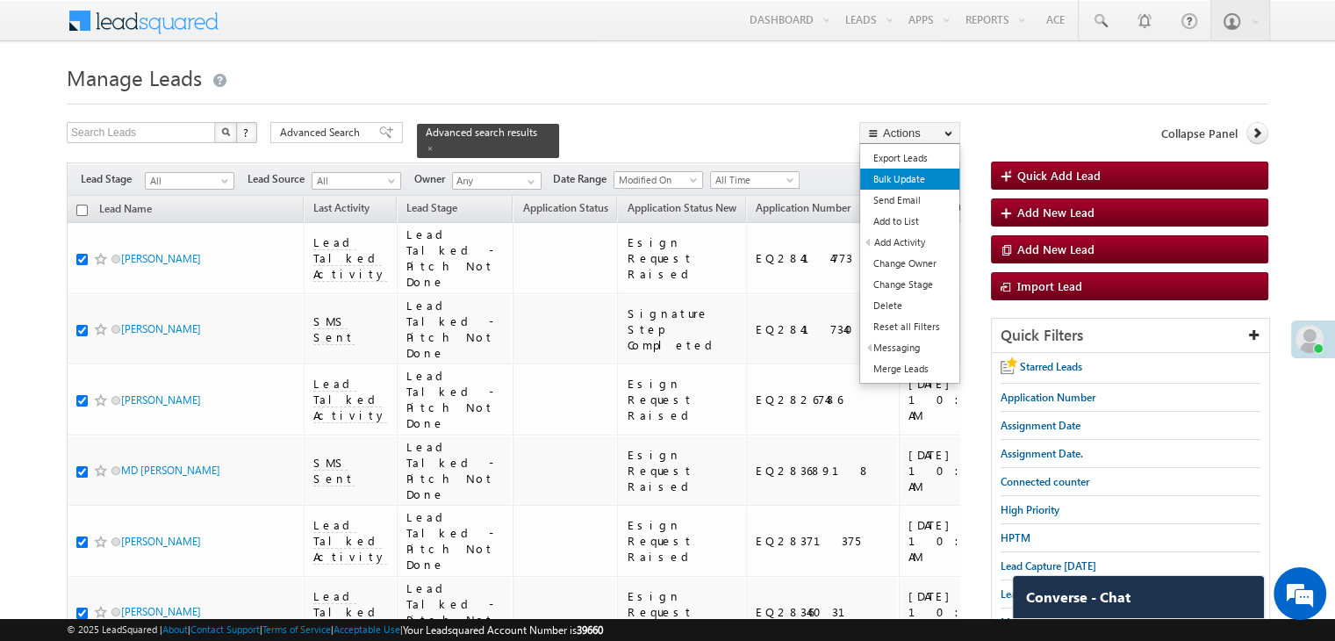
click at [912, 179] on link "Bulk Update" at bounding box center [909, 178] width 99 height 21
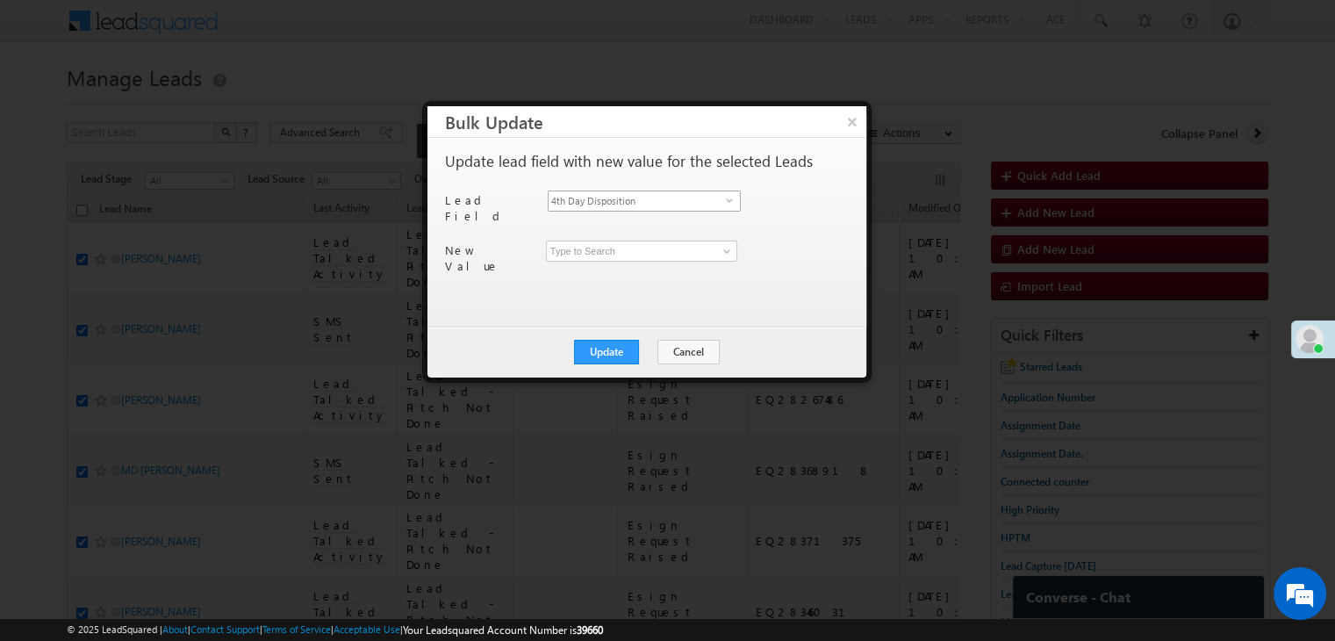
click at [717, 197] on span "4th Day Disposition" at bounding box center [636, 200] width 177 height 19
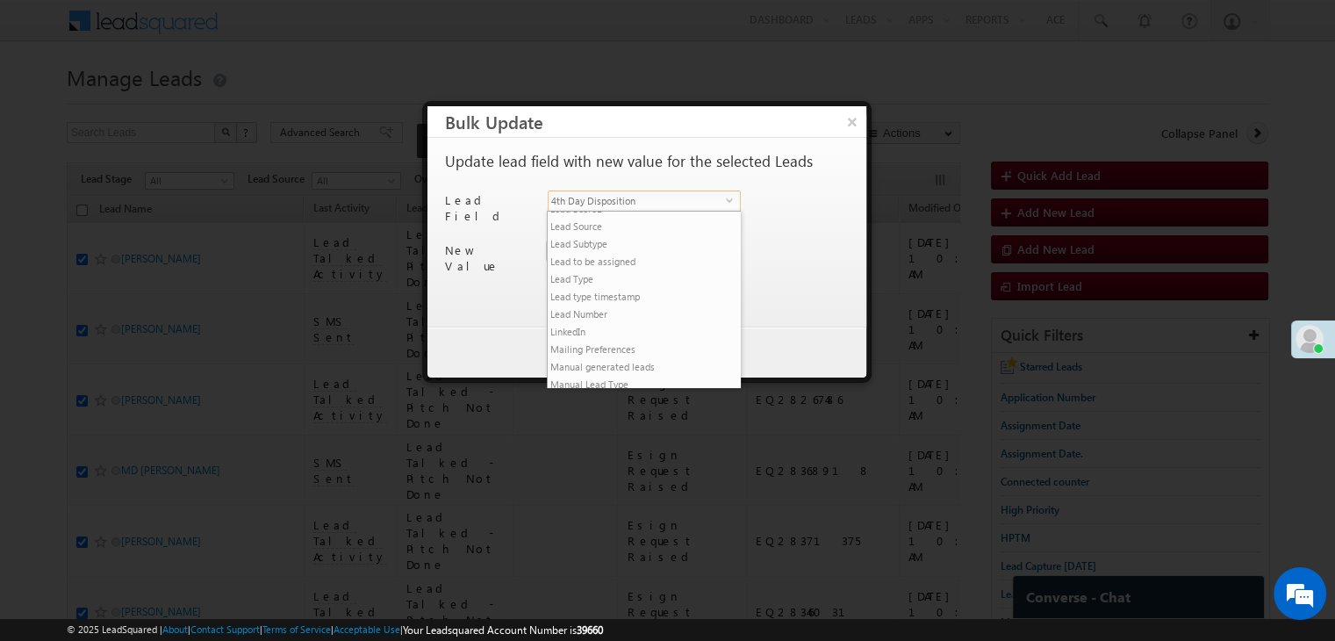
scroll to position [3070, 0]
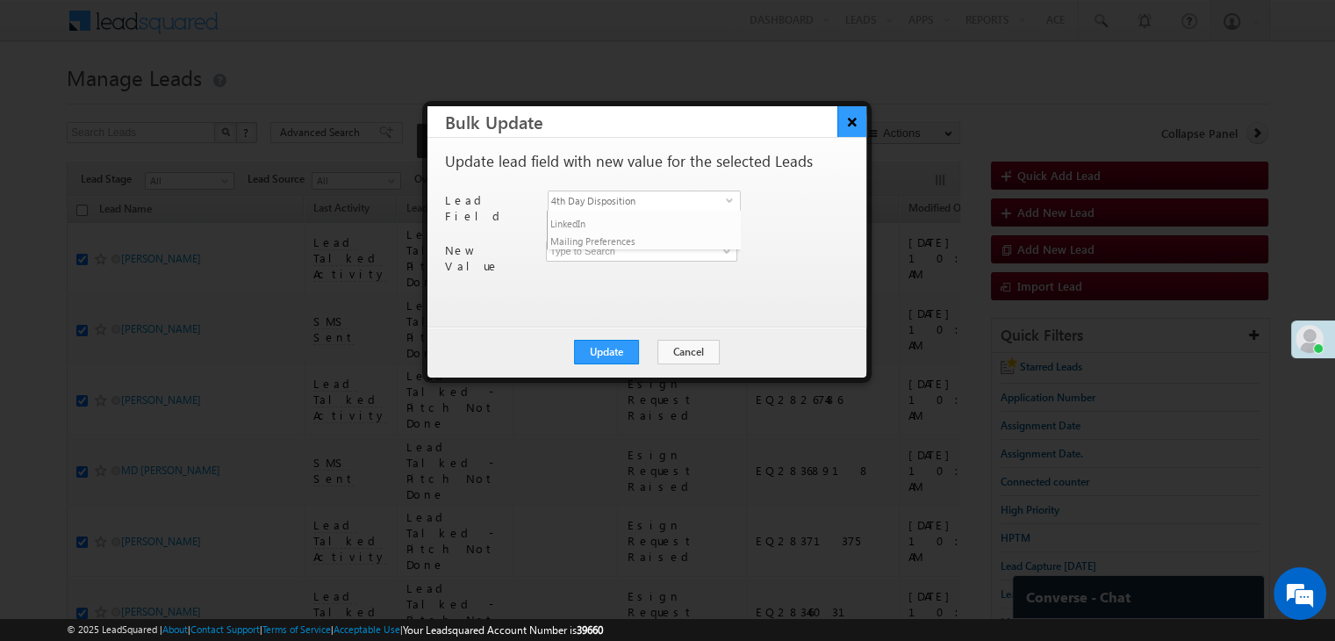
click at [842, 108] on button "×" at bounding box center [851, 121] width 29 height 31
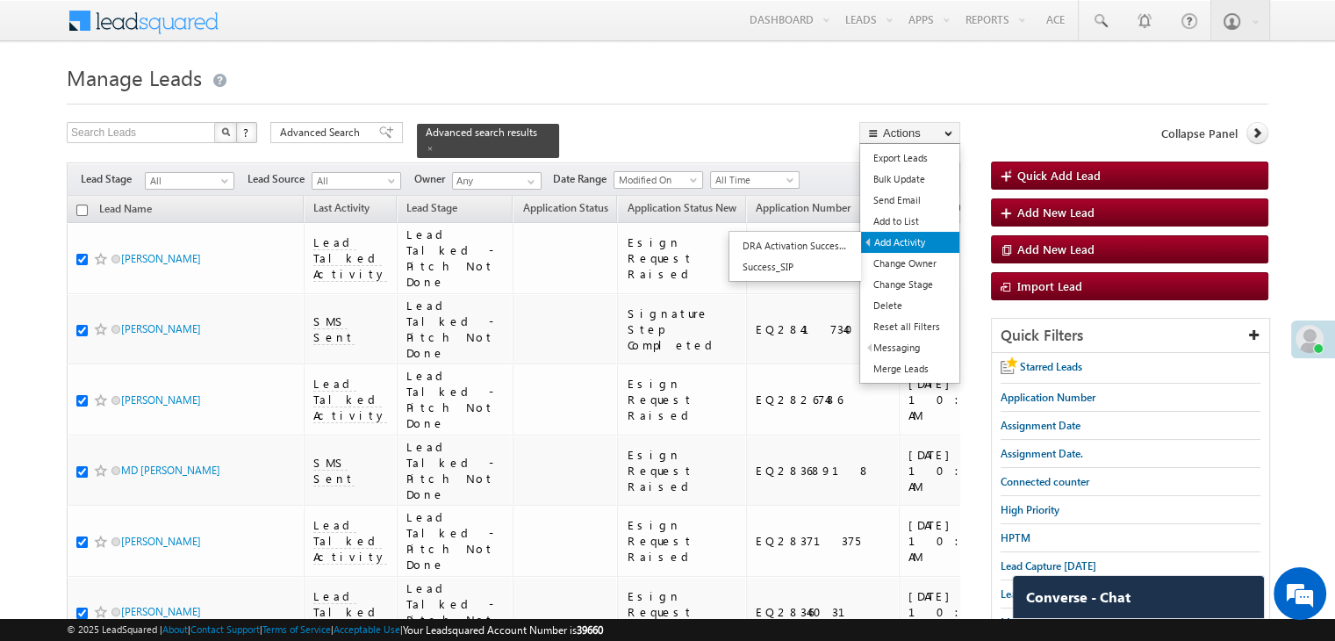
click at [902, 235] on link "Add Activity" at bounding box center [910, 242] width 98 height 21
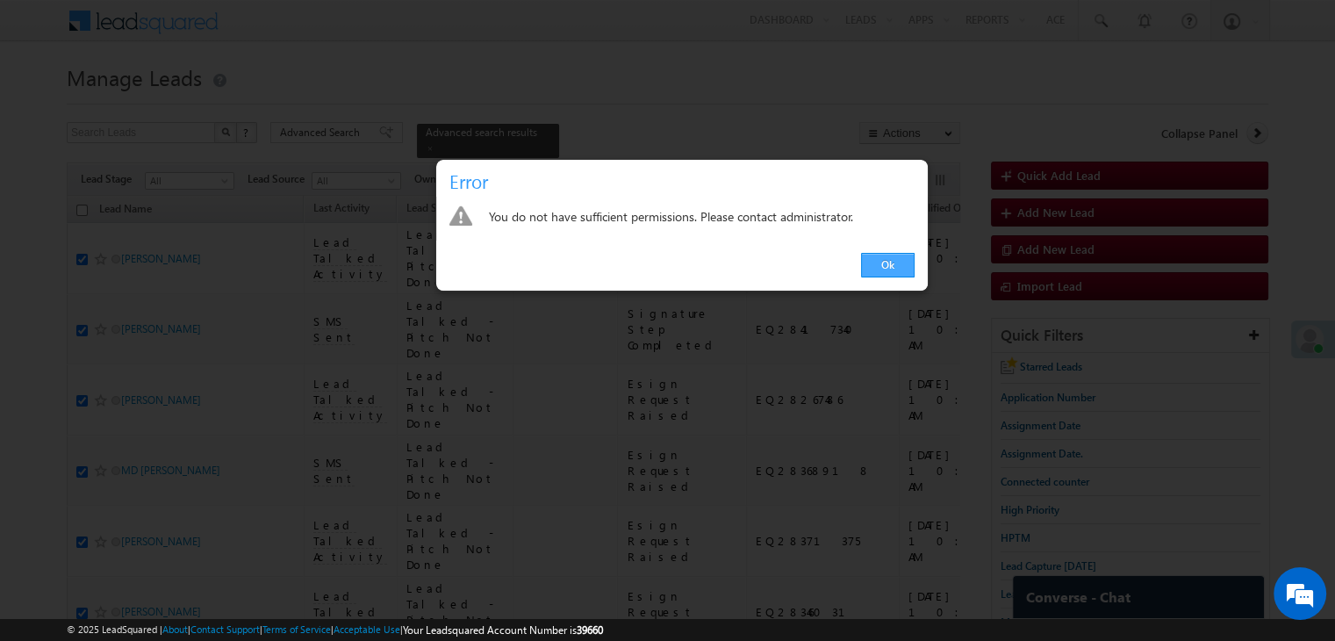
click at [898, 257] on link "Ok" at bounding box center [888, 265] width 54 height 25
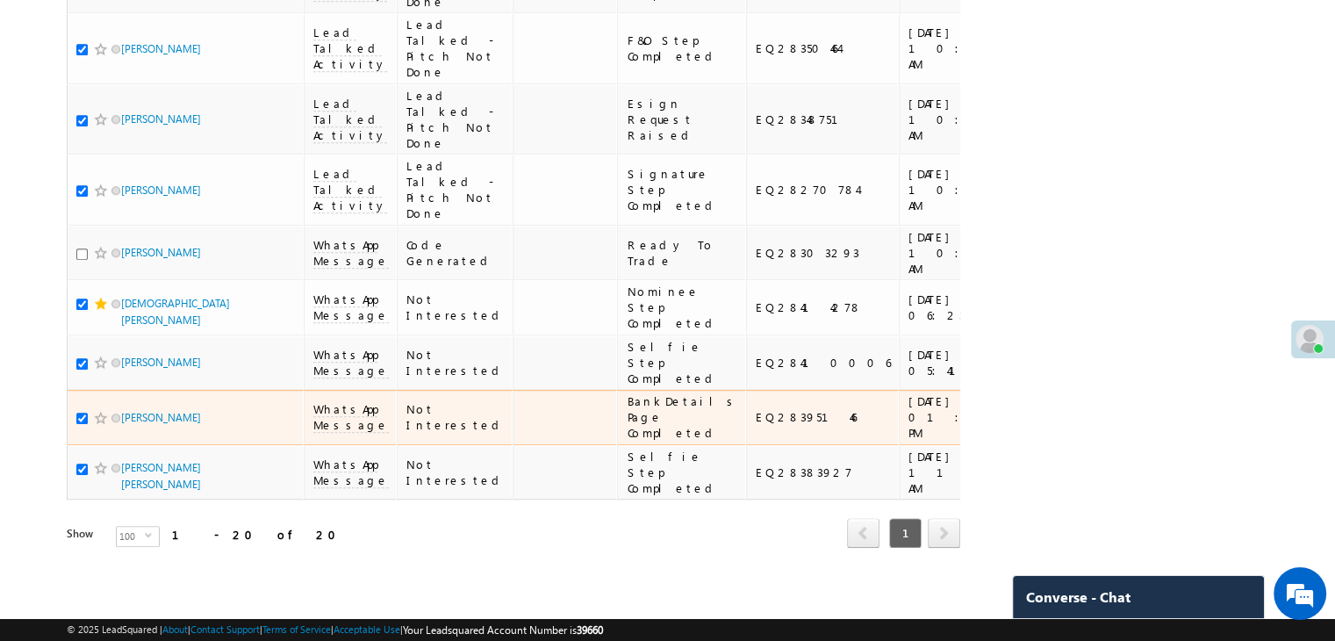
scroll to position [1587, 0]
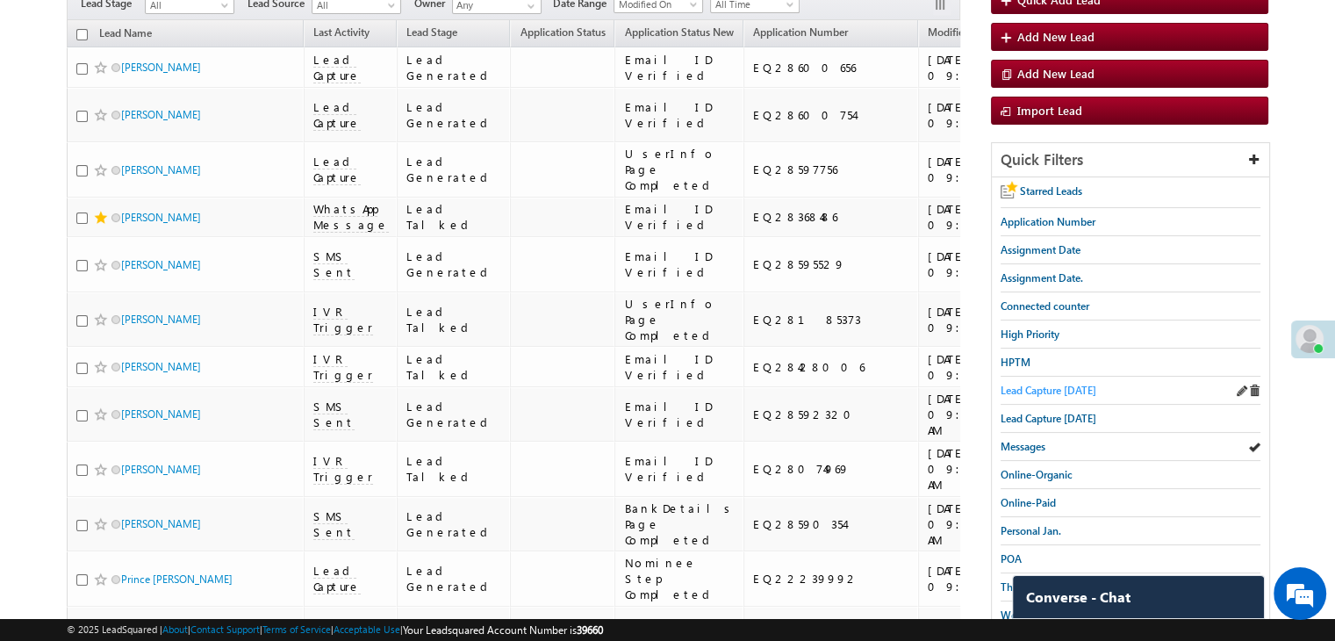
click at [1041, 390] on span "Lead Capture [DATE]" at bounding box center [1048, 389] width 96 height 13
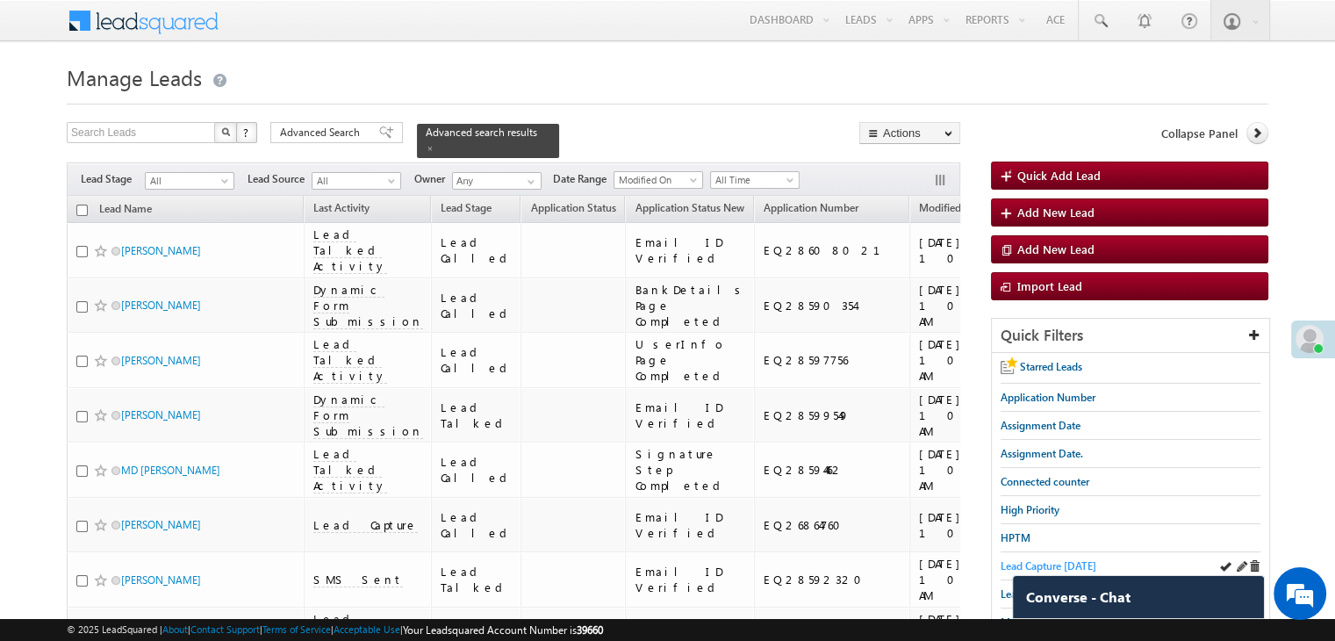
click at [1060, 562] on span "Lead Capture [DATE]" at bounding box center [1048, 565] width 96 height 13
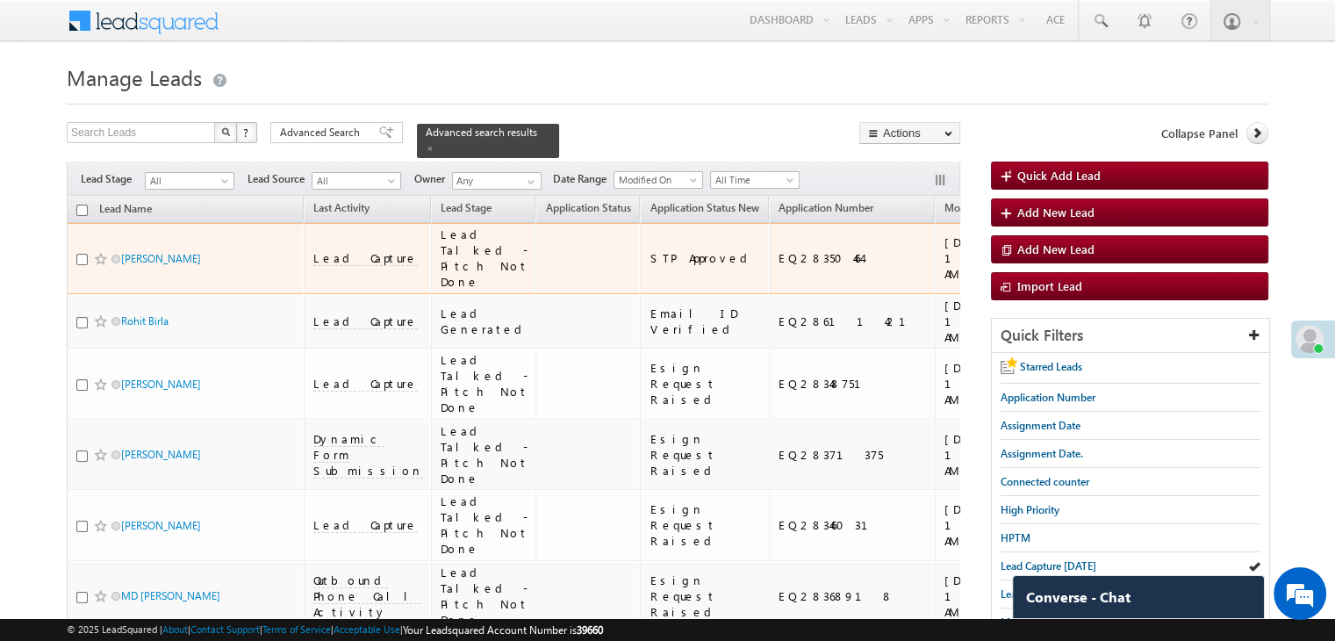
click at [101, 263] on span at bounding box center [101, 259] width 14 height 14
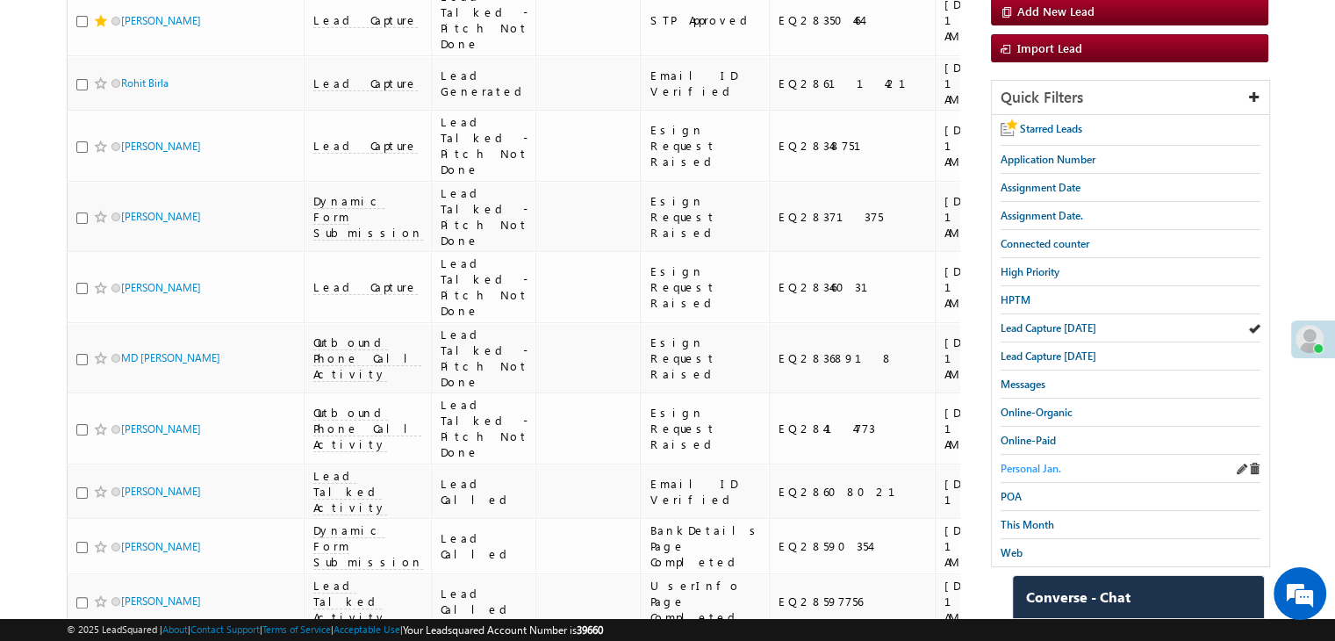
scroll to position [263, 0]
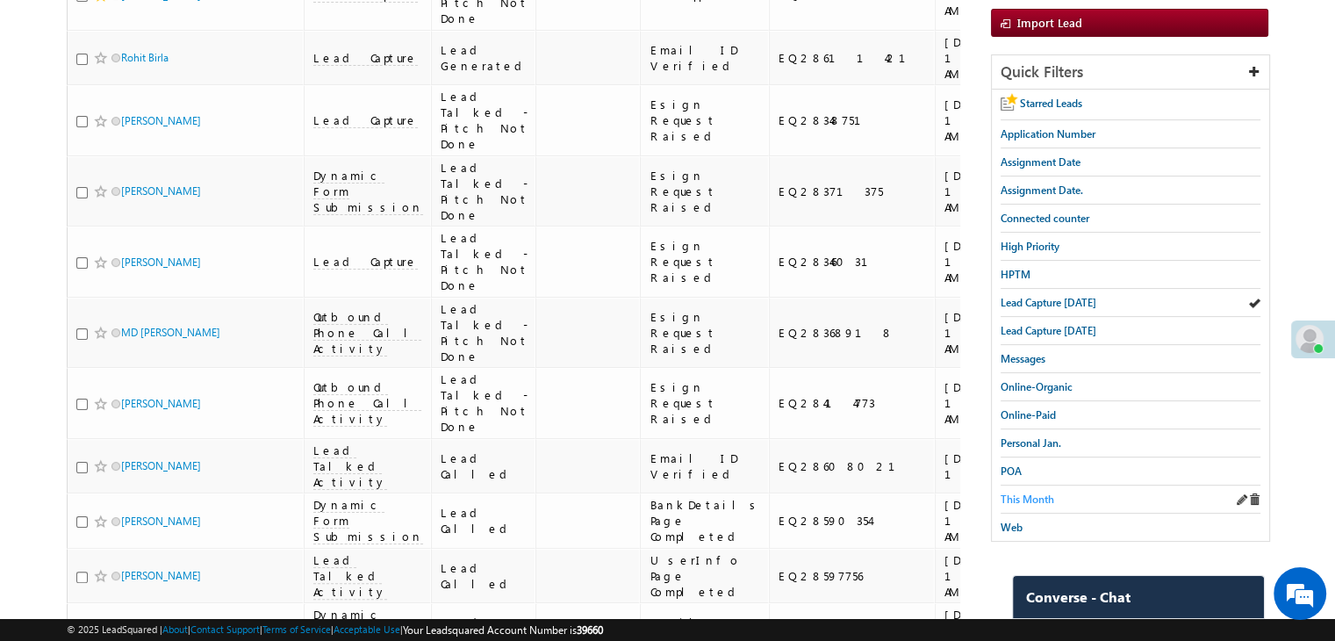
click at [1023, 493] on span "This Month" at bounding box center [1027, 498] width 54 height 13
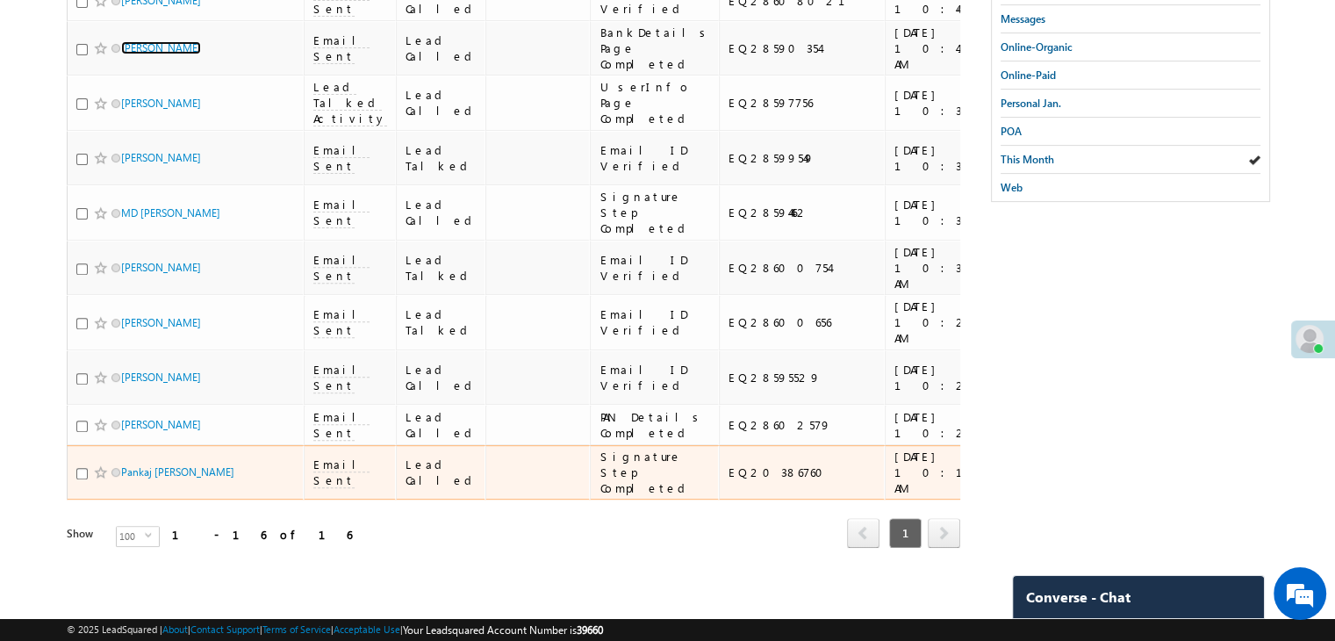
scroll to position [741, 0]
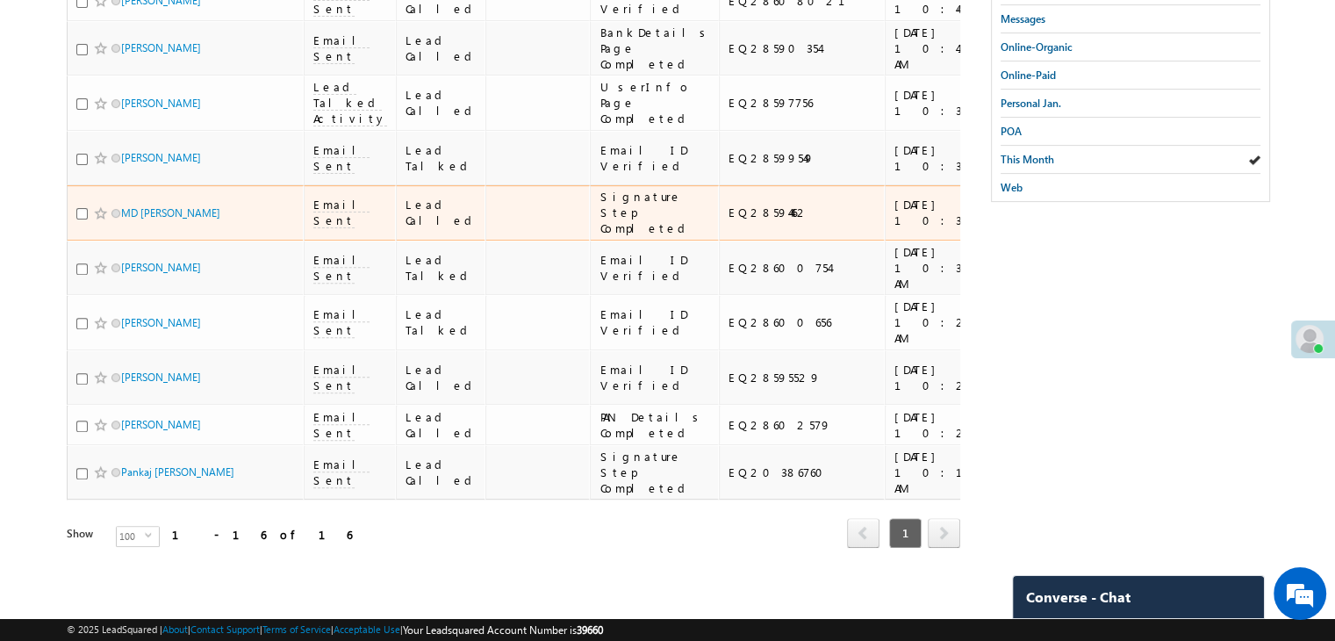
click at [1021, 228] on div "https://angelbroking1-pk3em7sa.customui-test.leadsquared.com?leadId=af0e0266-c5…" at bounding box center [1074, 213] width 107 height 32
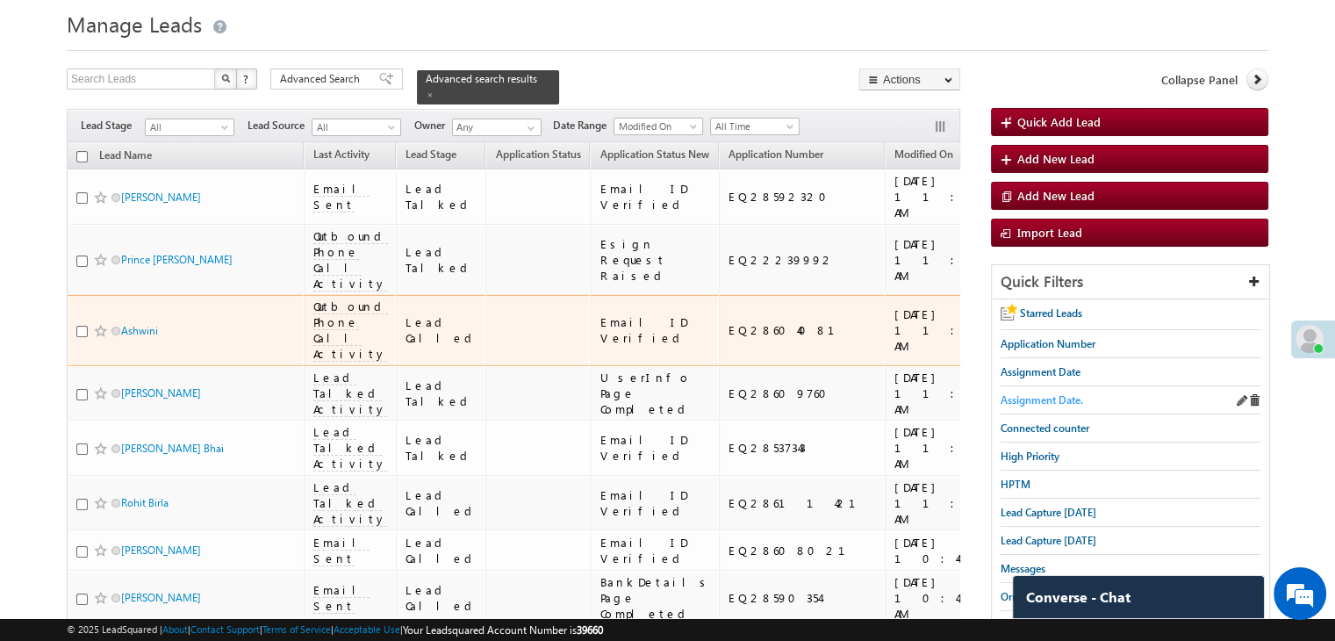
scroll to position [39, 0]
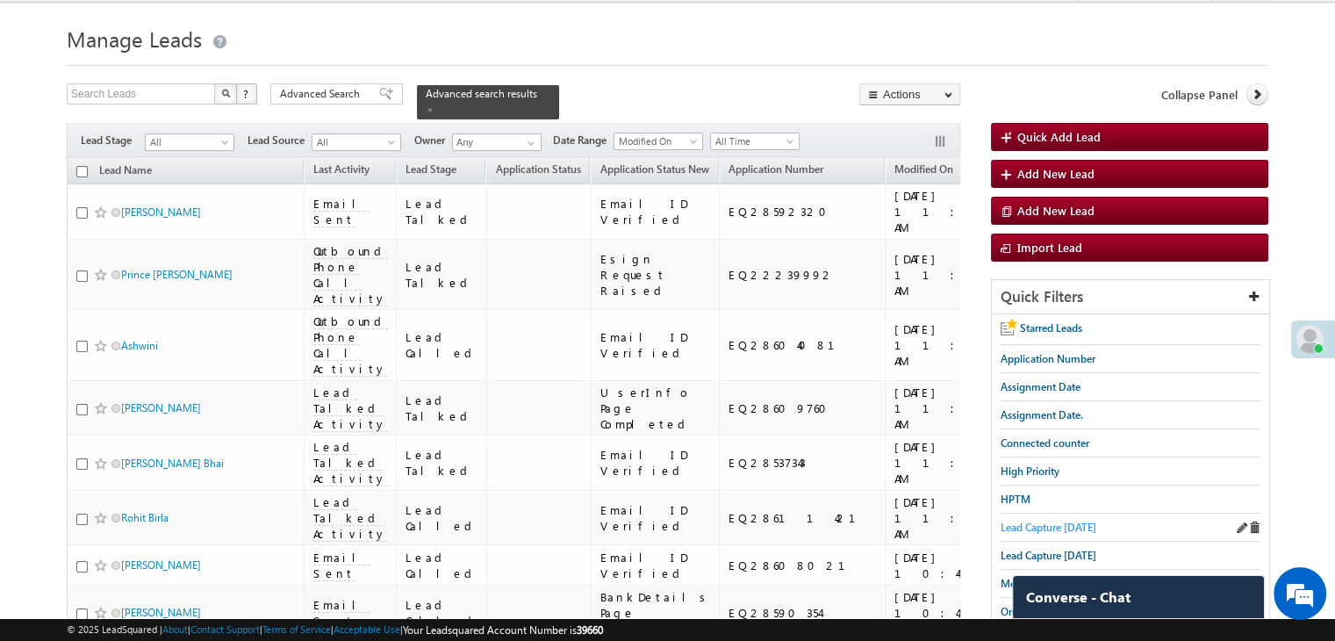
click at [1045, 525] on span "Lead Capture [DATE]" at bounding box center [1048, 526] width 96 height 13
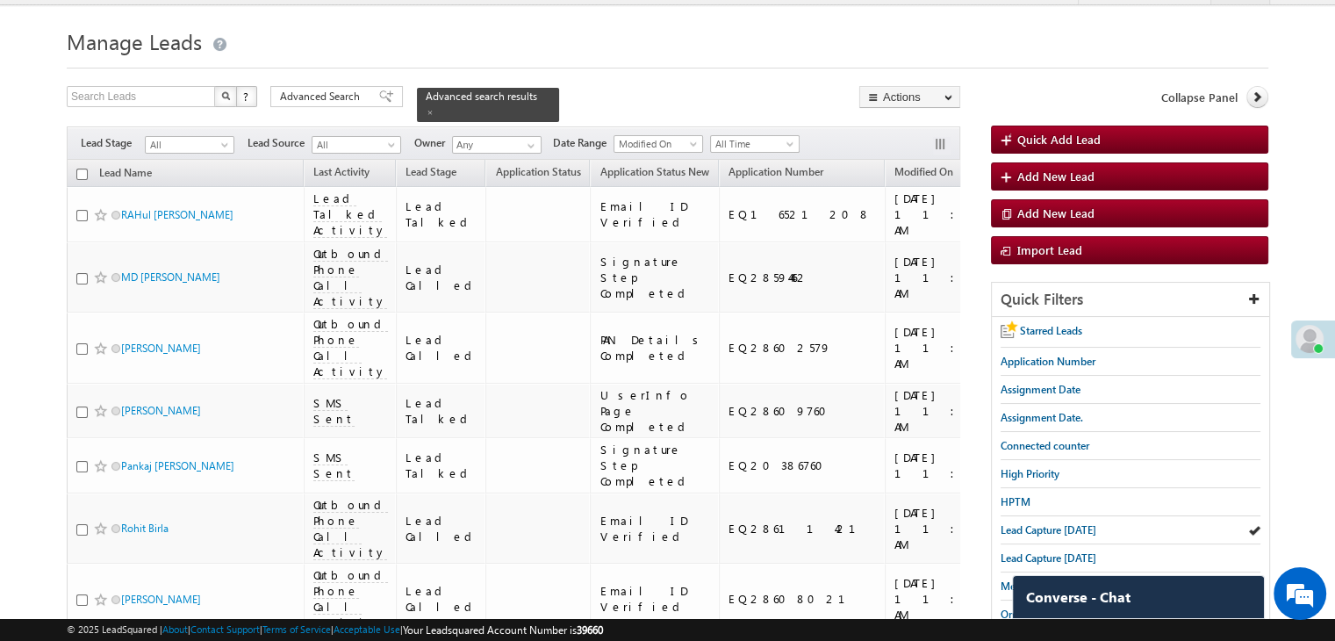
scroll to position [176, 0]
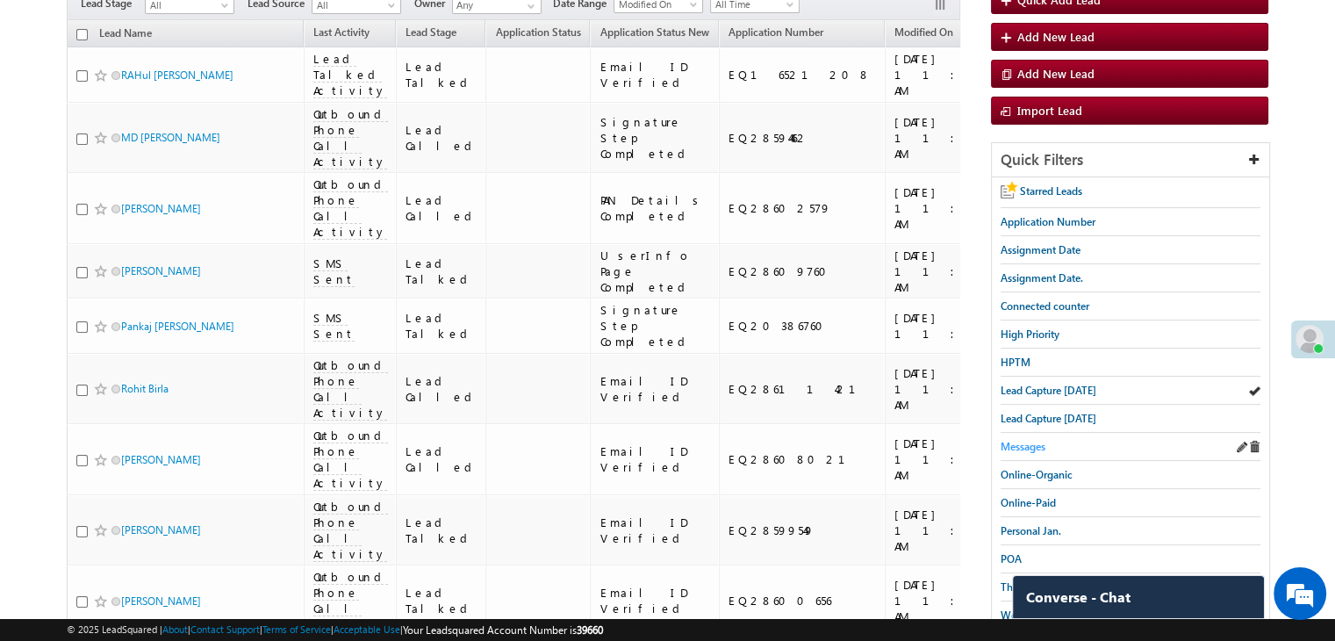
click at [1030, 442] on span "Messages" at bounding box center [1022, 446] width 45 height 13
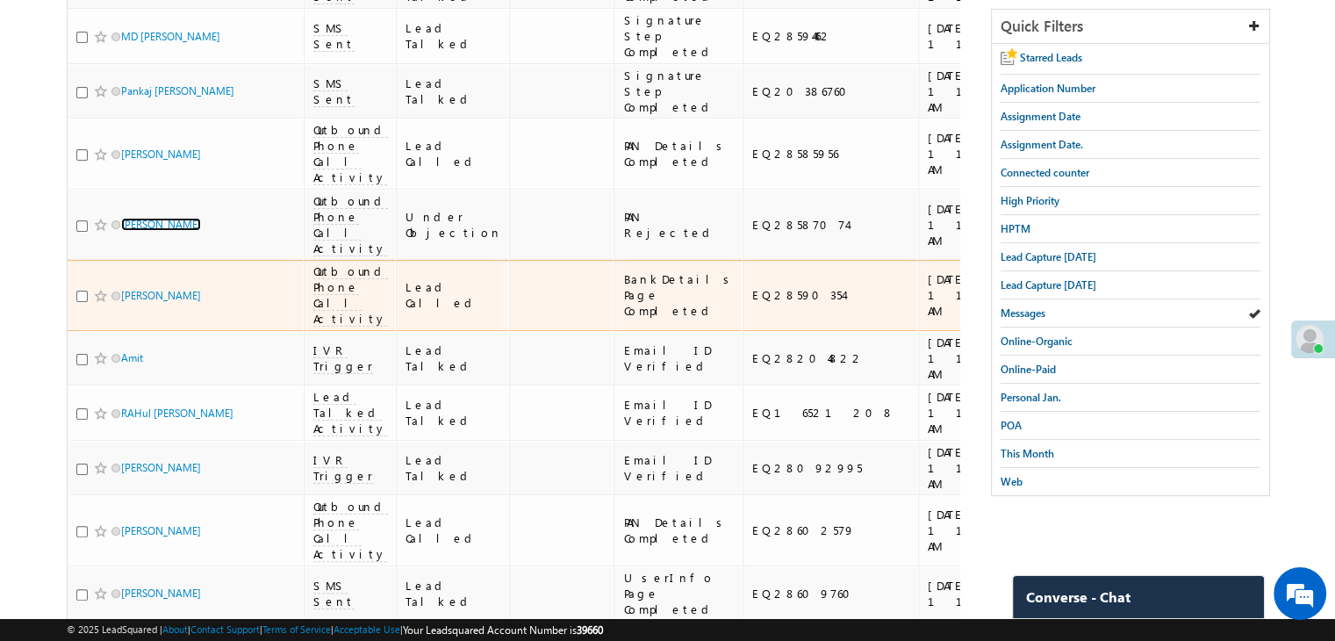
scroll to position [88, 0]
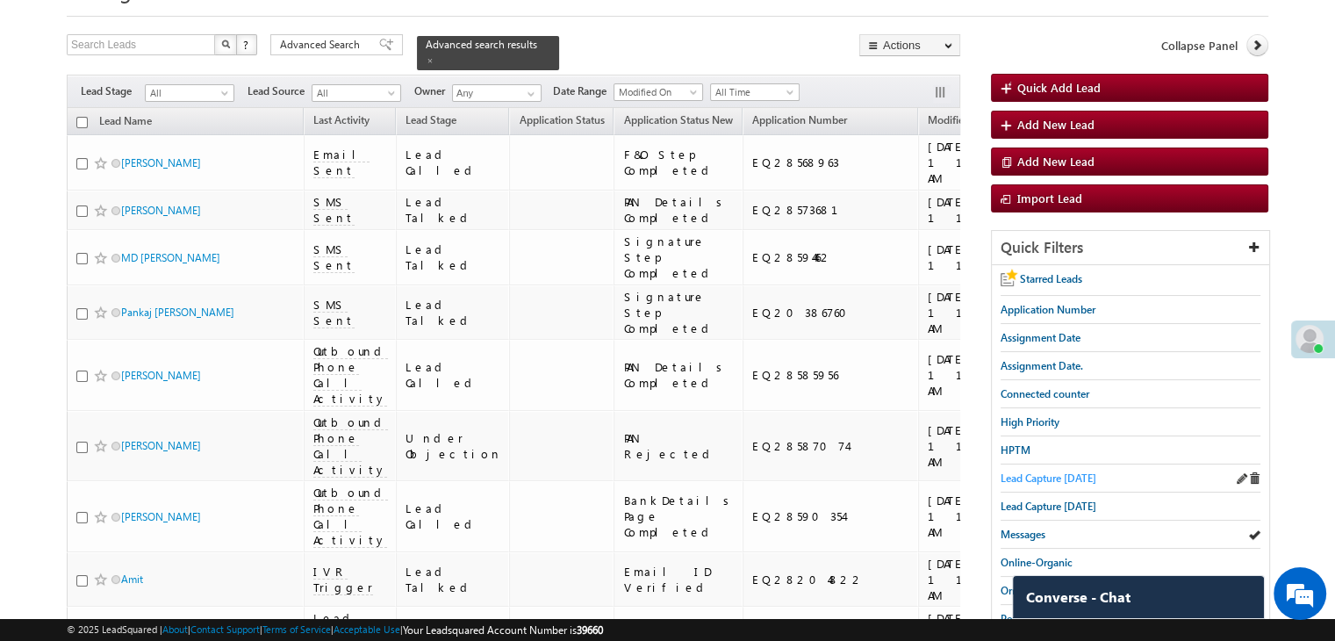
click at [1048, 476] on span "Lead Capture [DATE]" at bounding box center [1048, 477] width 96 height 13
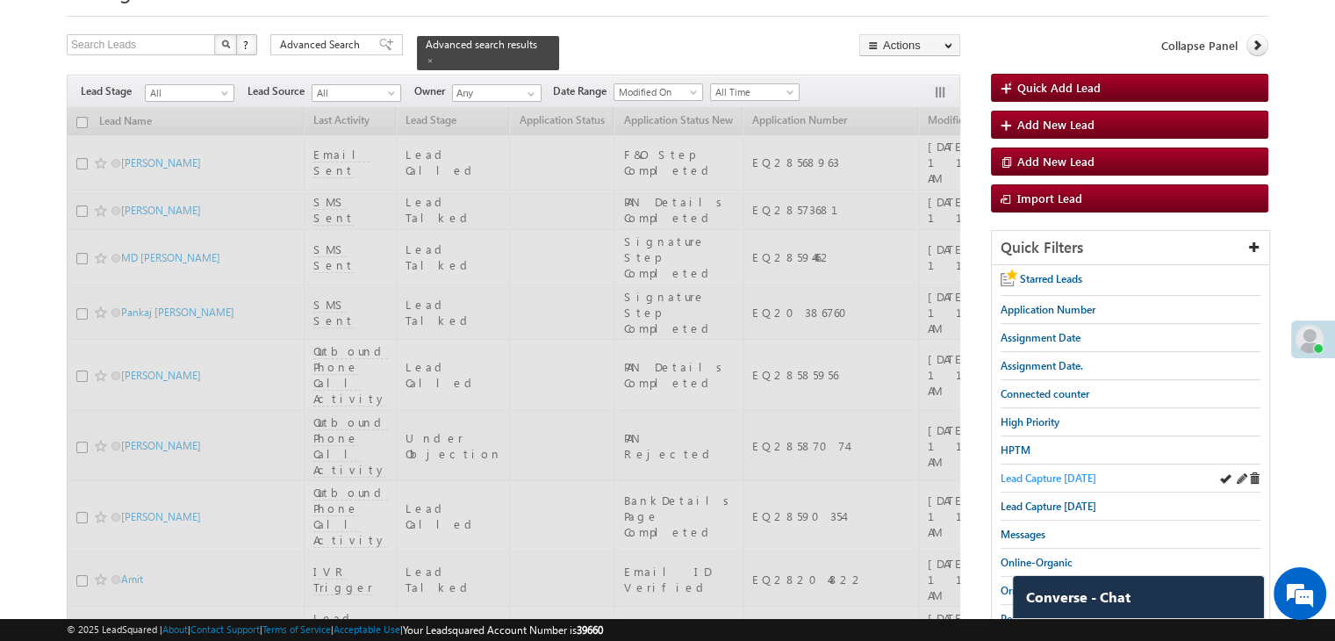
click at [1061, 471] on span "Lead Capture [DATE]" at bounding box center [1048, 477] width 96 height 13
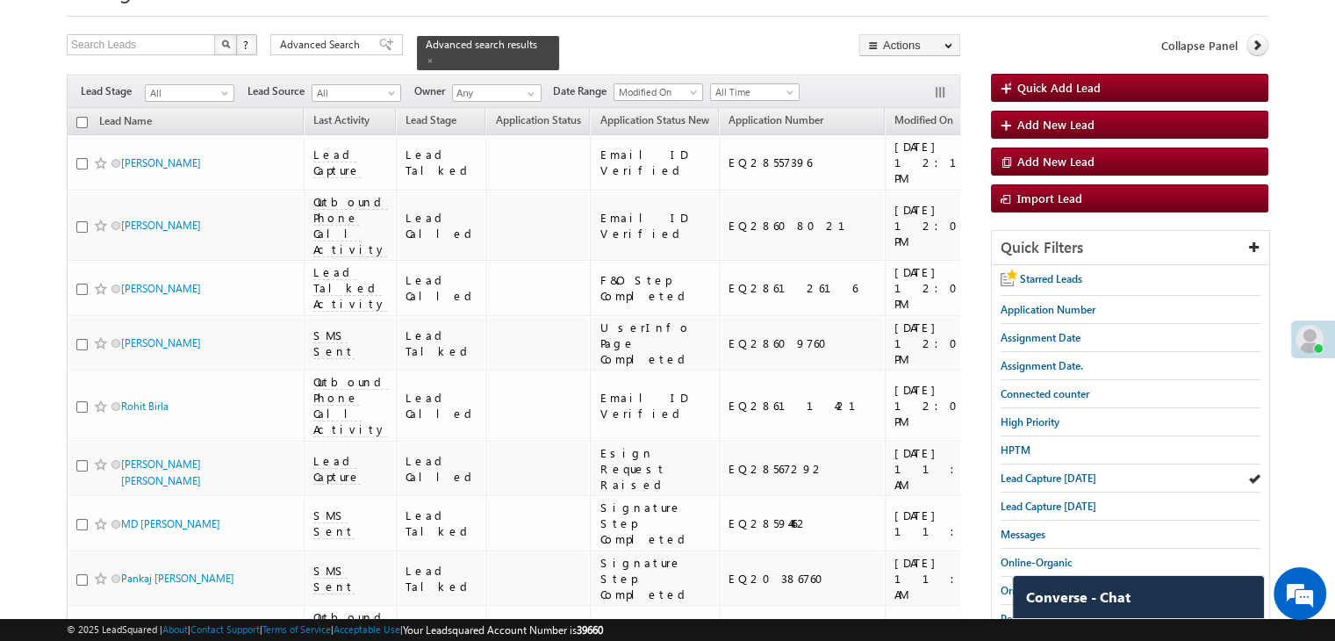
click at [81, 117] on input "checkbox" at bounding box center [81, 122] width 11 height 11
checkbox input "true"
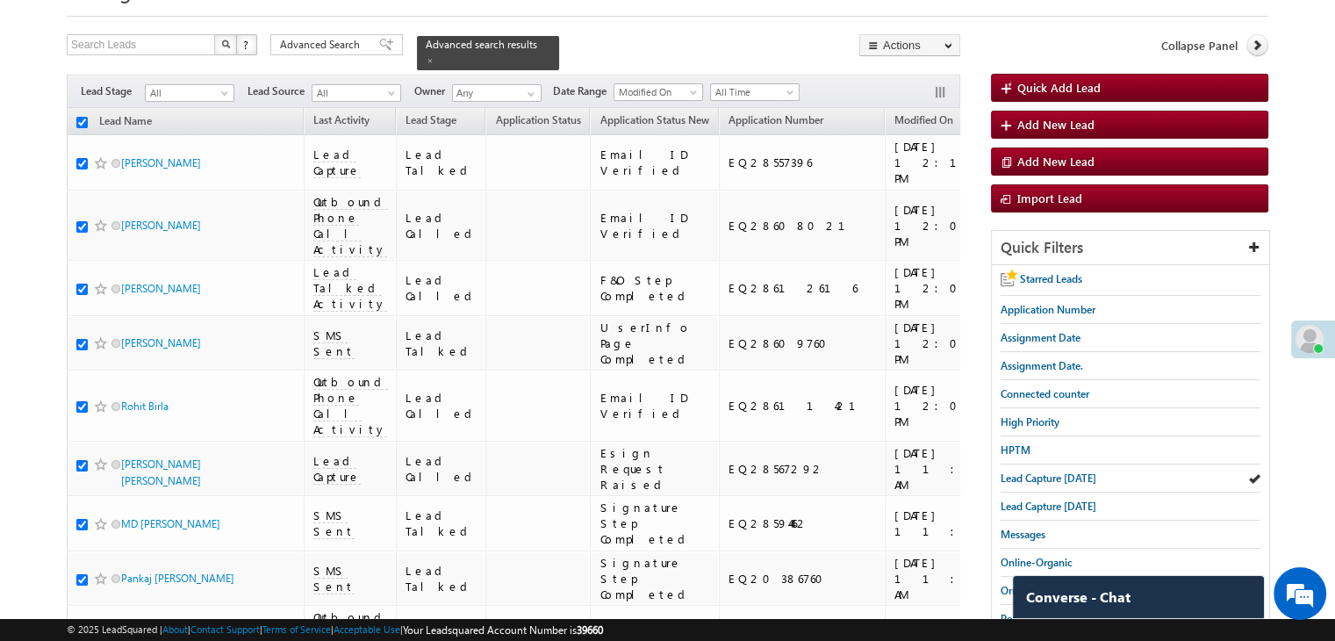
checkbox input "true"
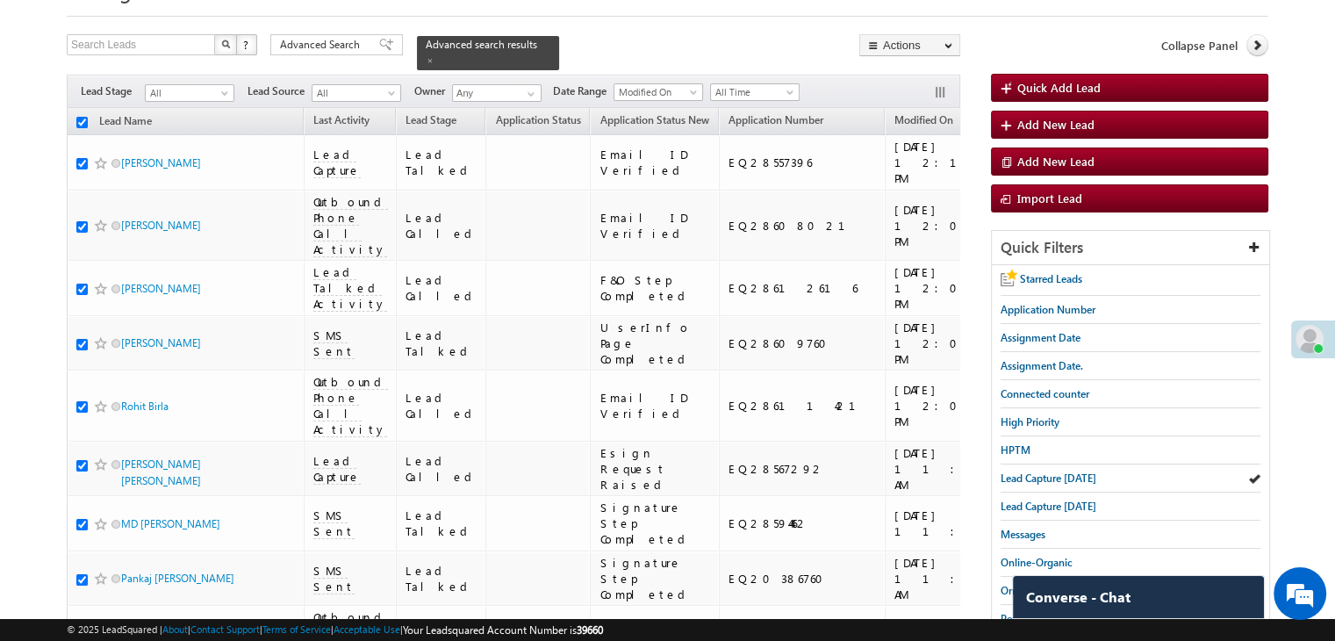
checkbox input "true"
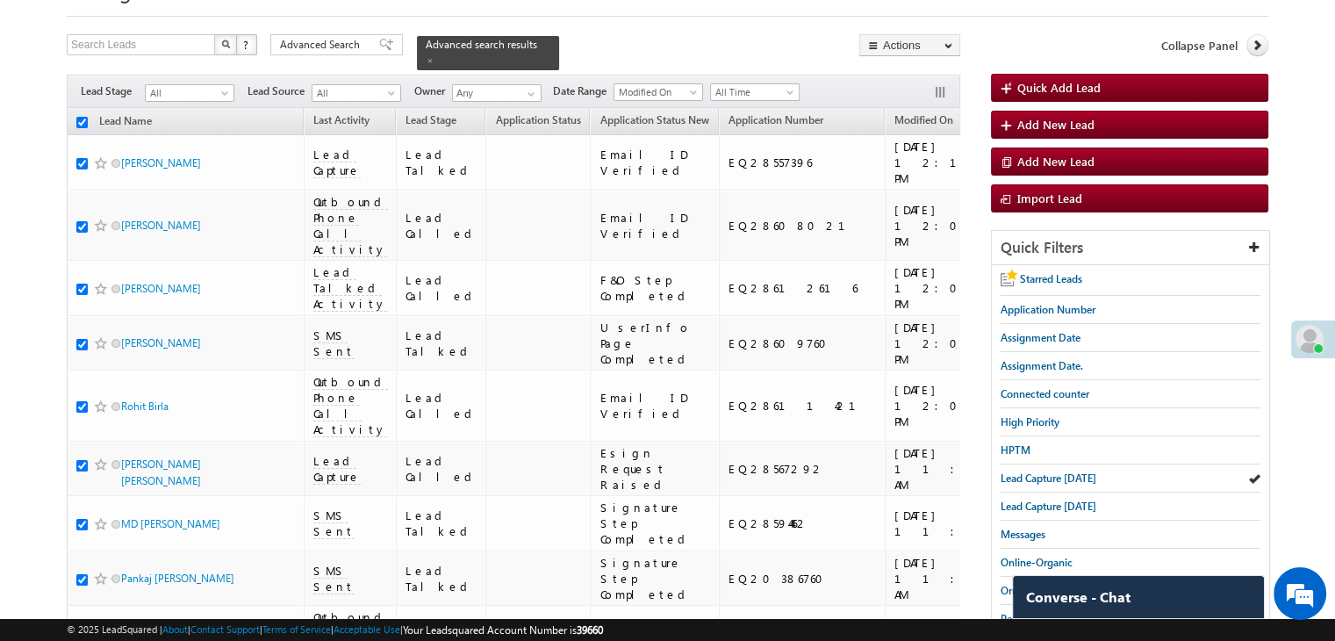
checkbox input "true"
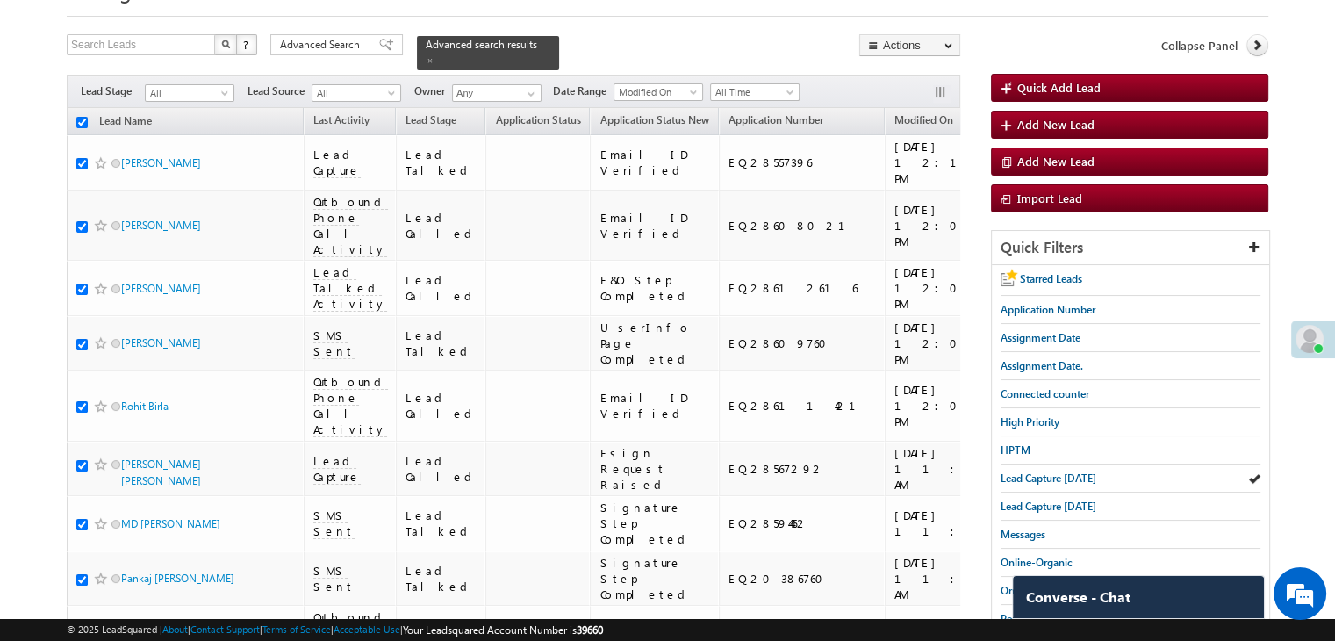
checkbox input "true"
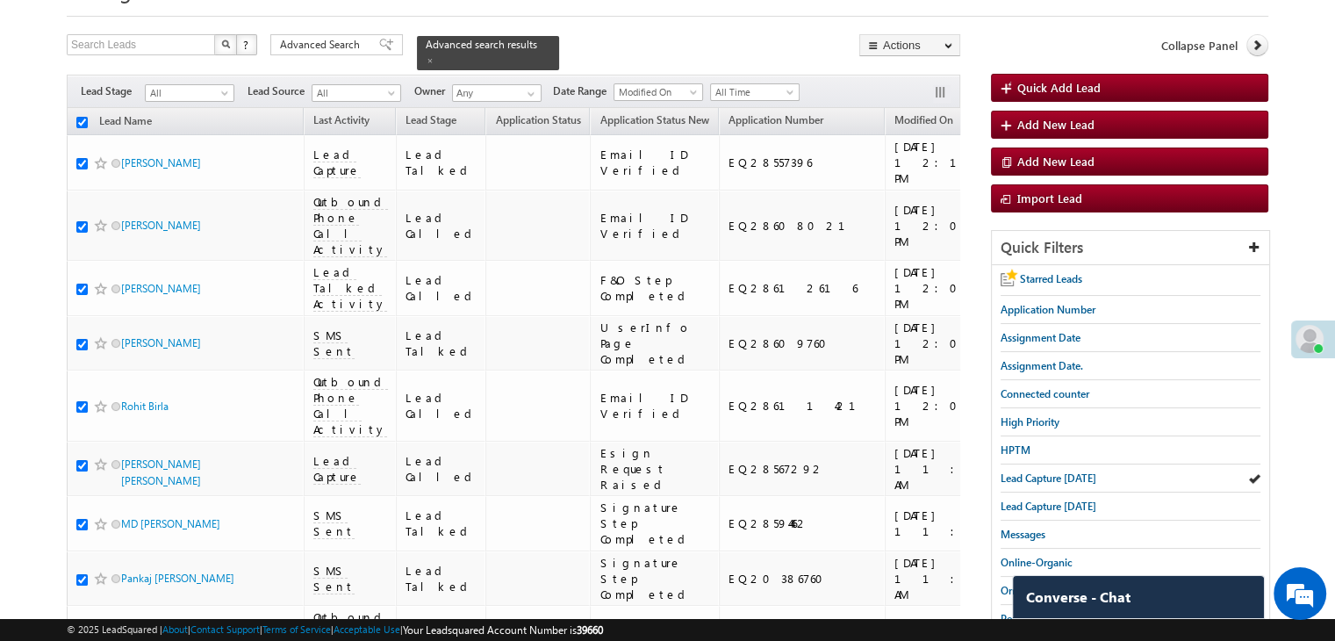
checkbox input "true"
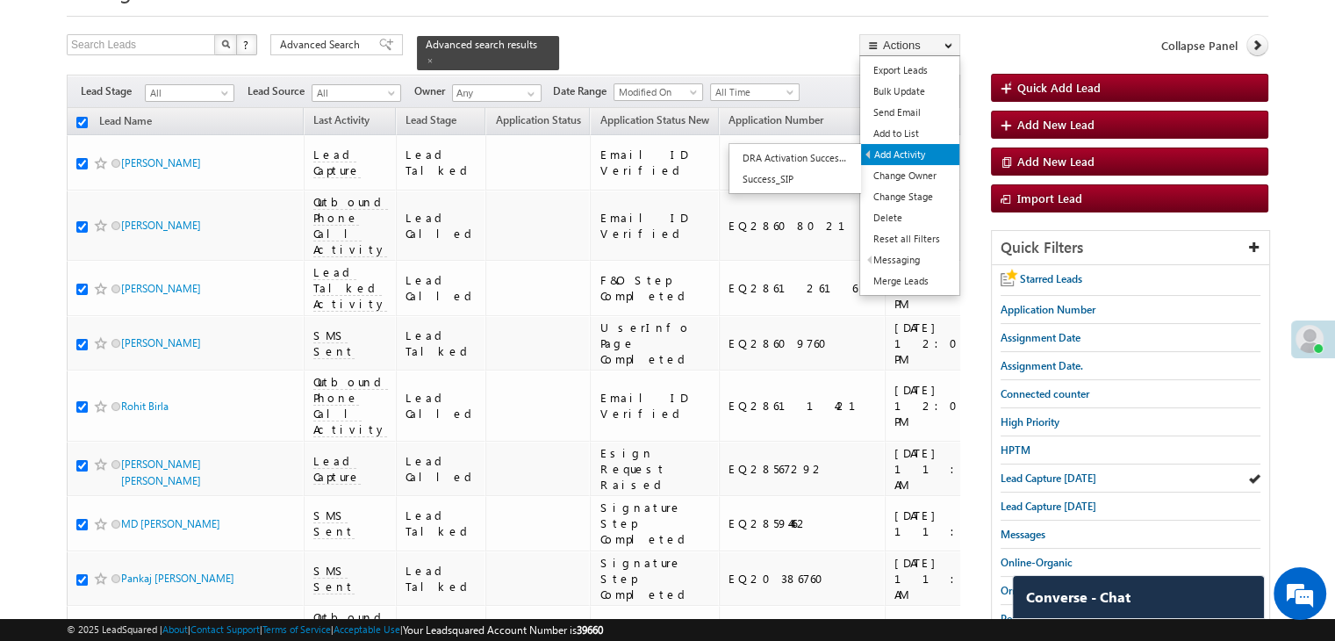
click at [922, 157] on link "Add Activity" at bounding box center [910, 154] width 98 height 21
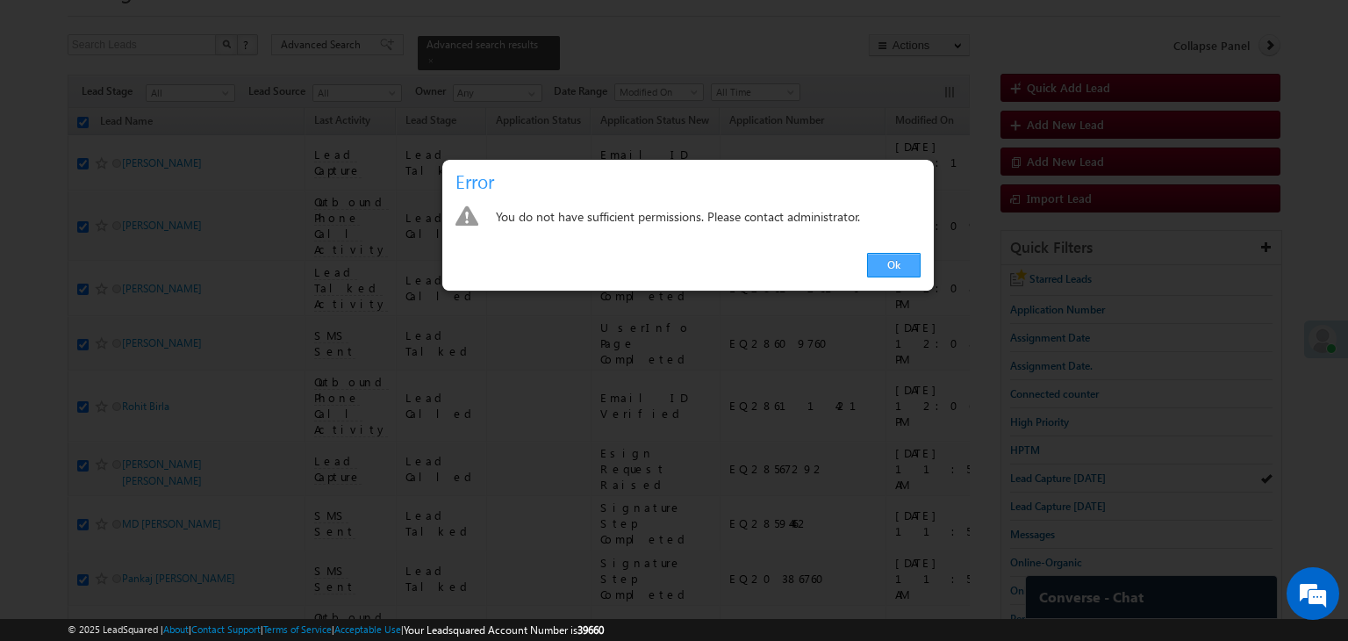
click at [885, 265] on link "Ok" at bounding box center [894, 265] width 54 height 25
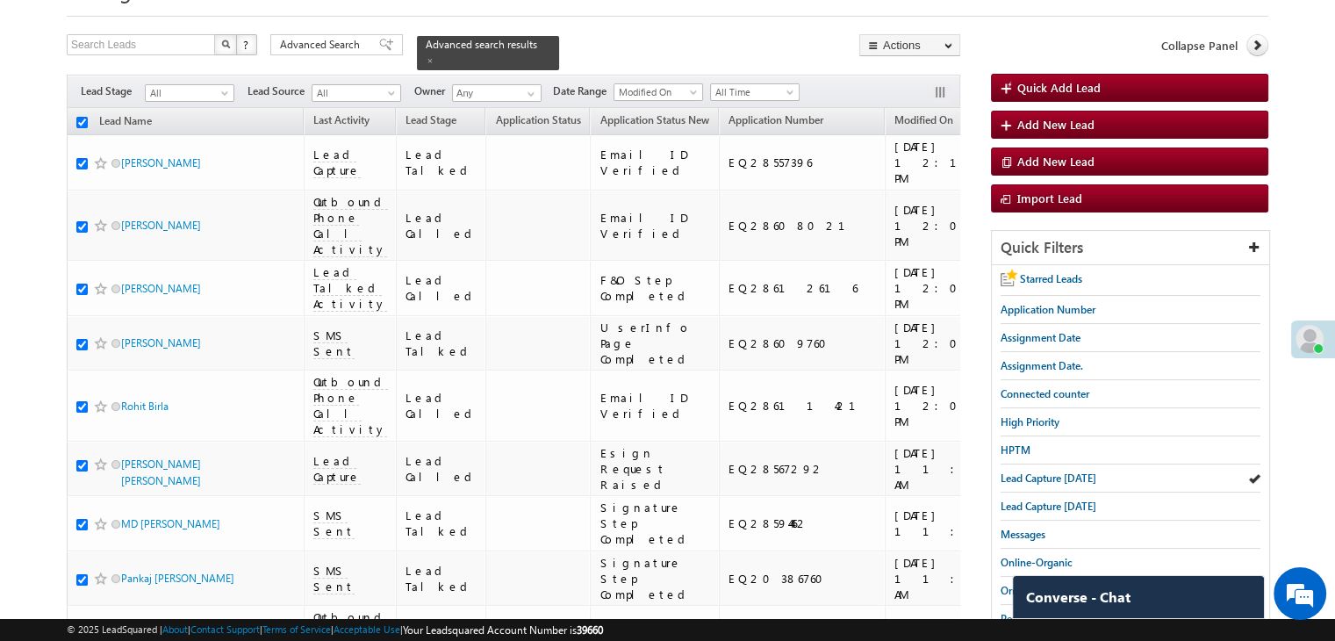
click at [82, 108] on th "Lead Name" at bounding box center [185, 121] width 237 height 27
click at [86, 117] on input "checkbox" at bounding box center [81, 122] width 11 height 11
checkbox input "false"
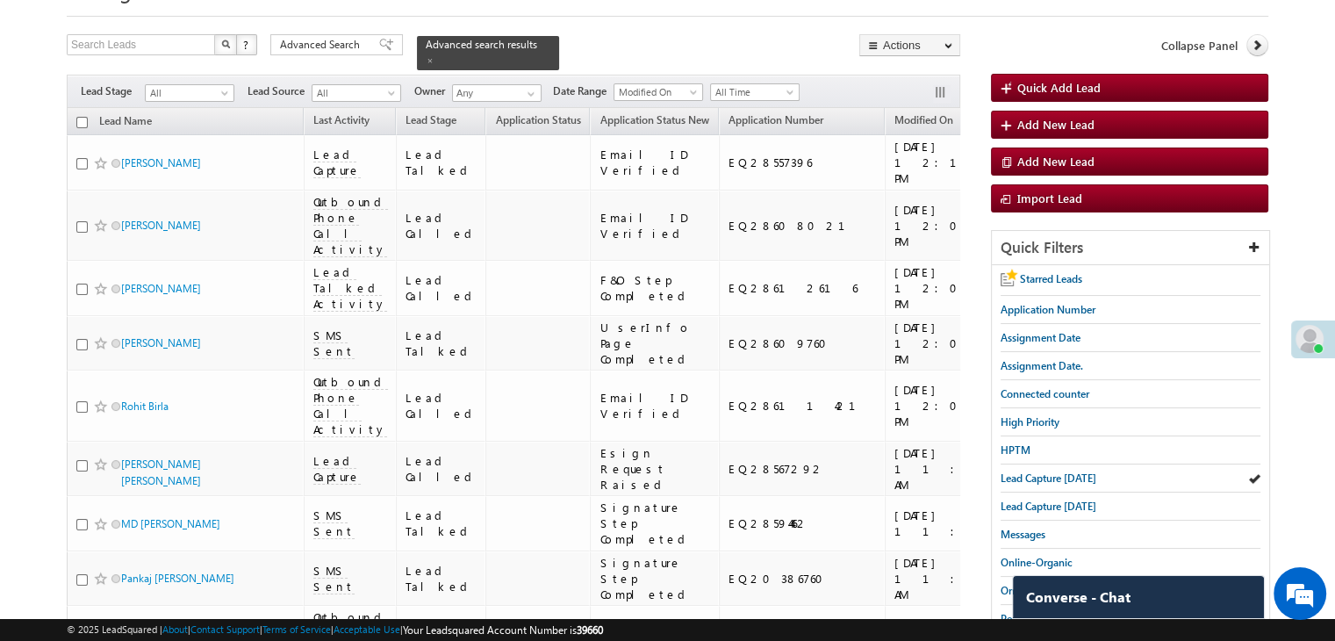
checkbox input "false"
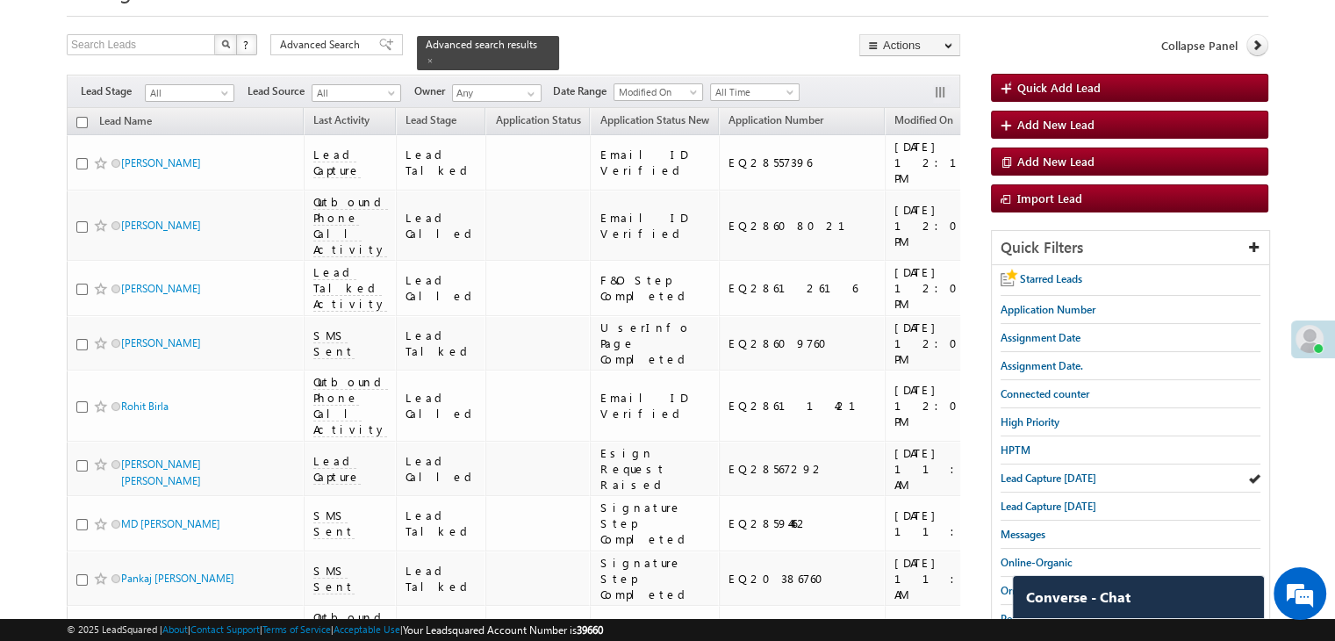
checkbox input "false"
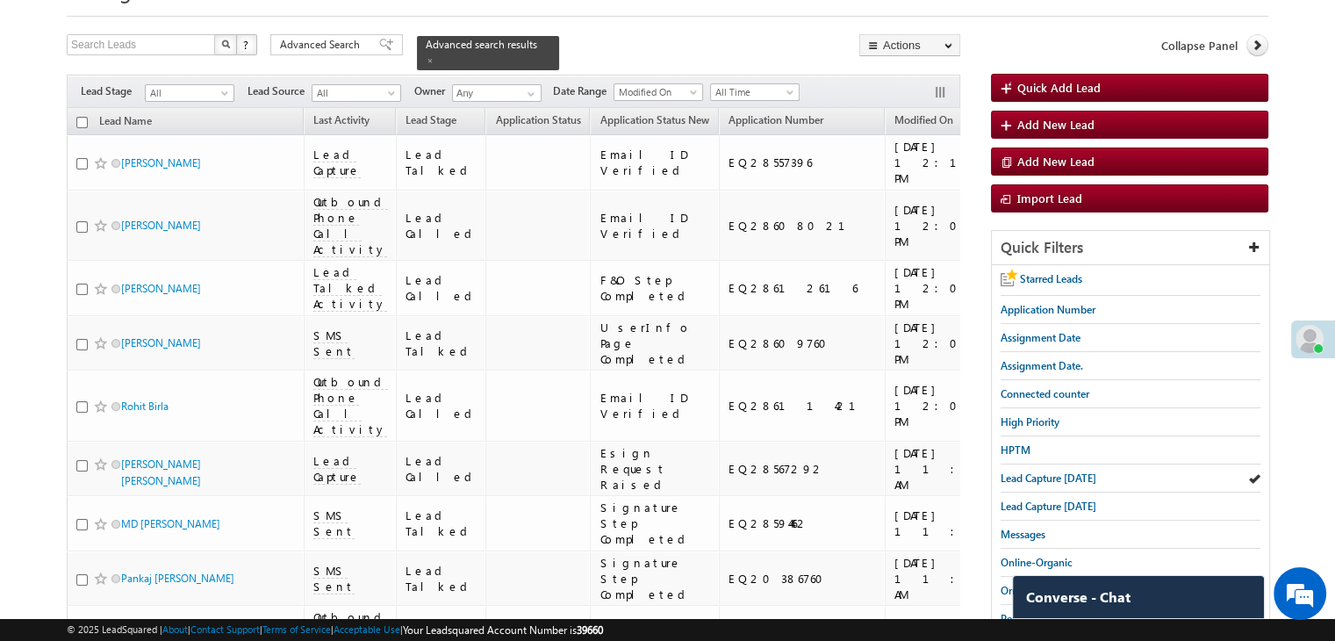
checkbox input "false"
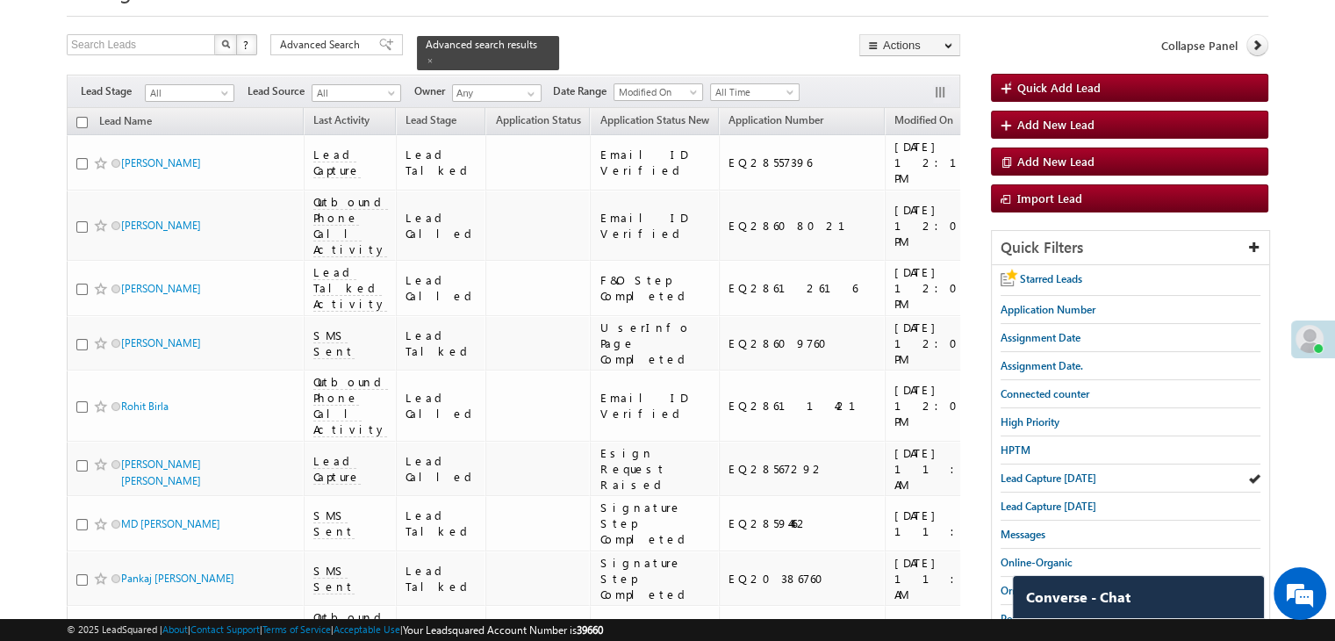
checkbox input "false"
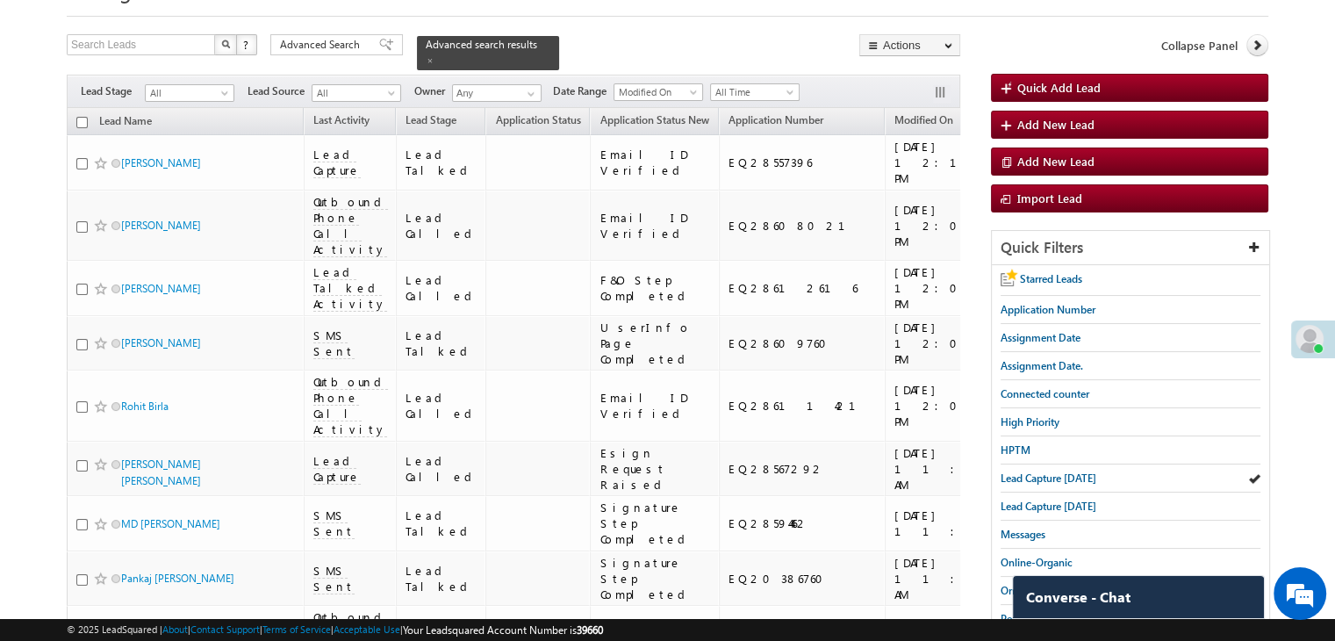
checkbox input "false"
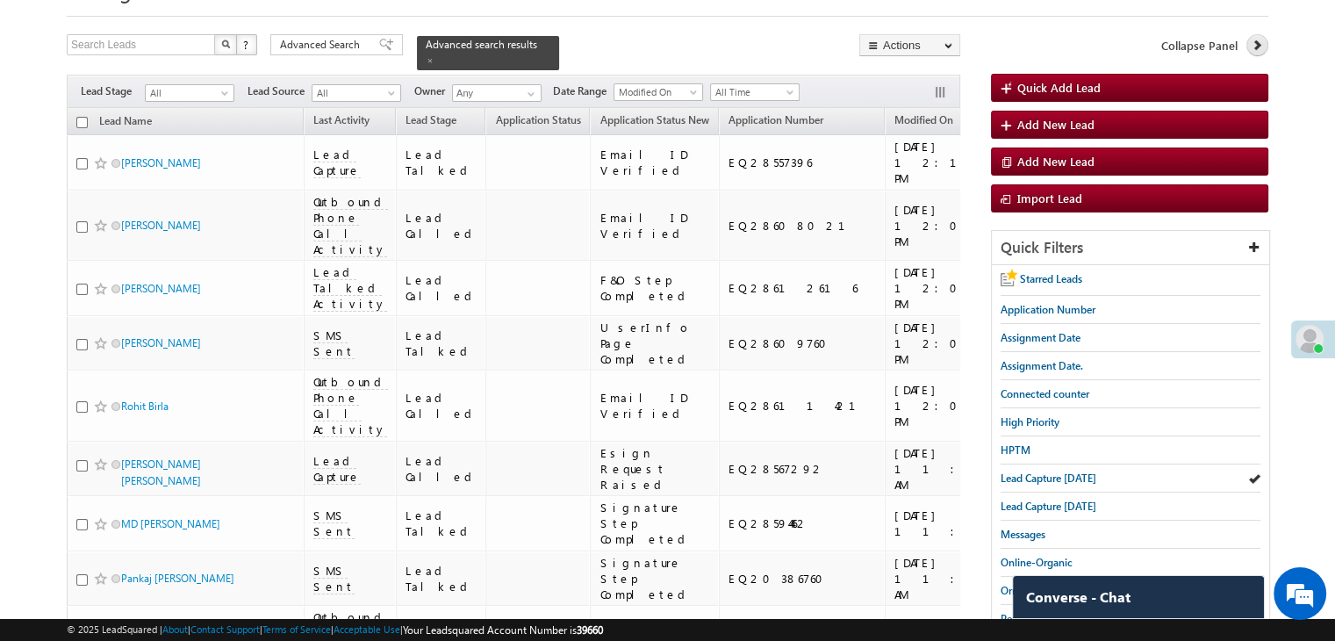
click at [1257, 48] on icon at bounding box center [1256, 45] width 12 height 12
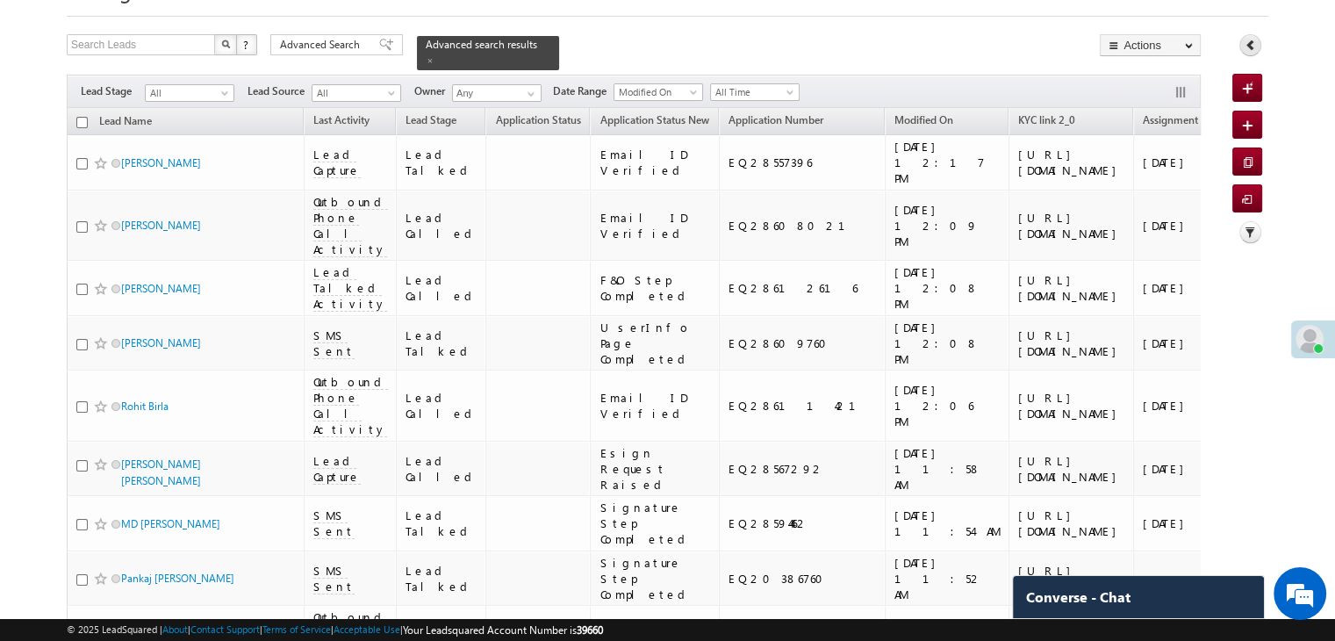
click at [1245, 46] on icon at bounding box center [1250, 45] width 12 height 12
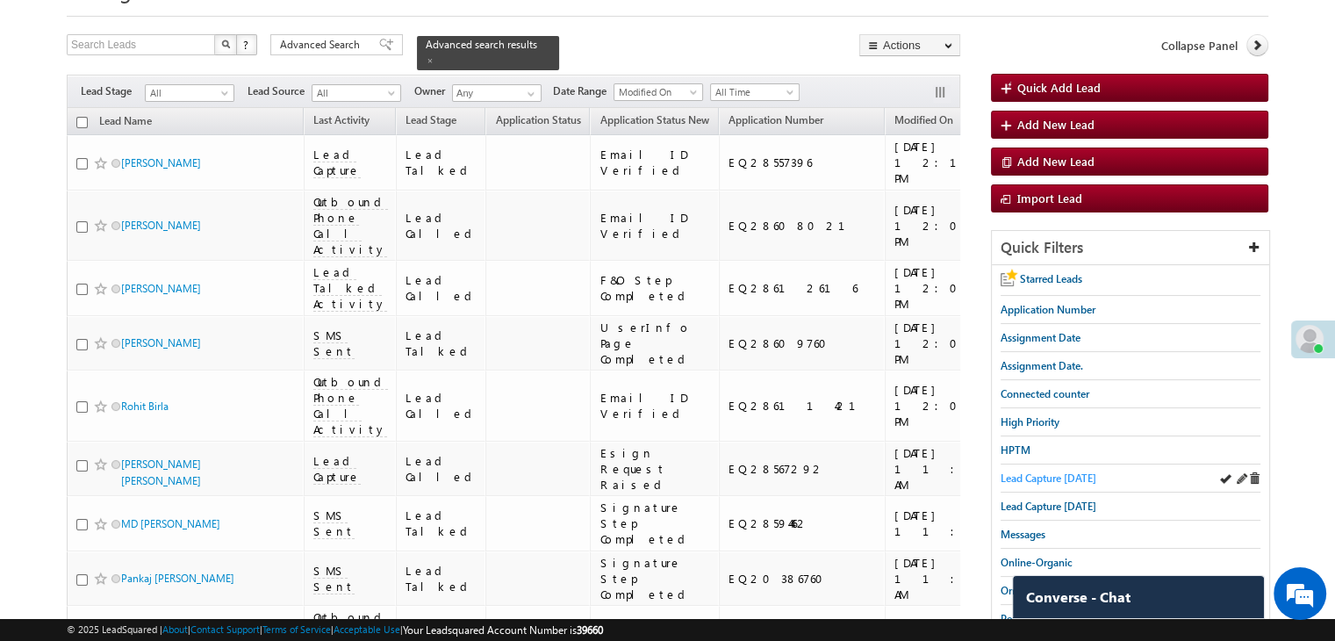
click at [1076, 473] on span "Lead Capture [DATE]" at bounding box center [1048, 477] width 96 height 13
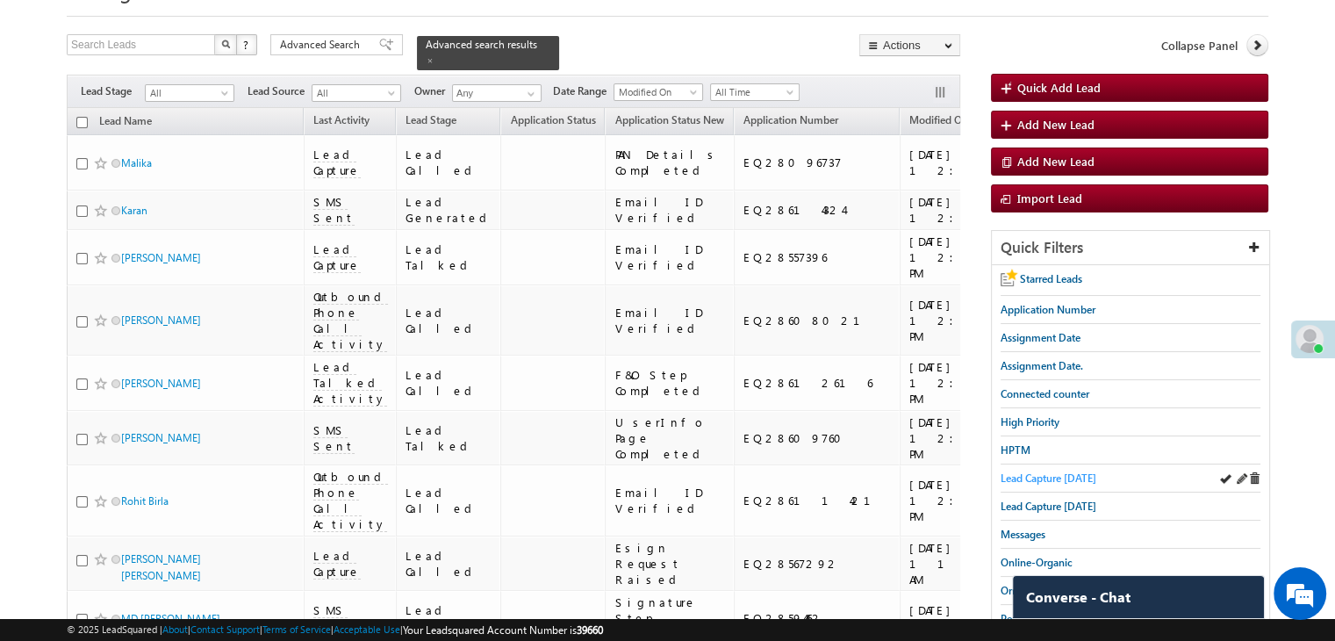
click at [1050, 471] on span "Lead Capture [DATE]" at bounding box center [1048, 477] width 96 height 13
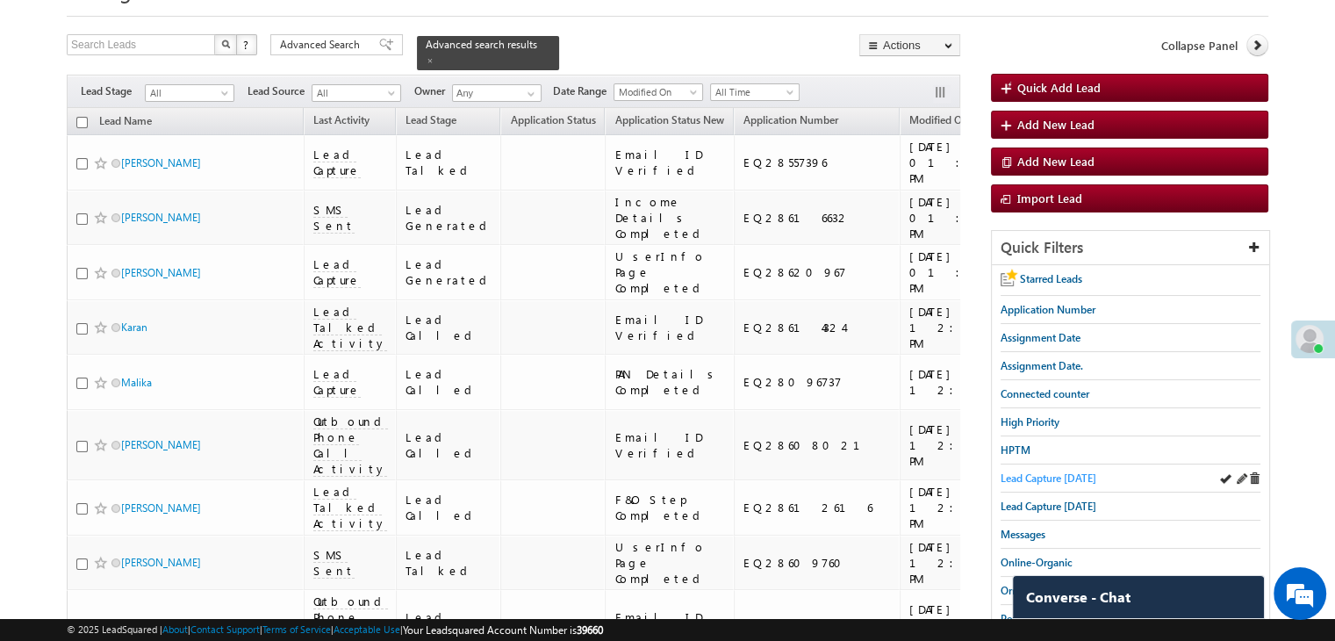
click at [1048, 479] on span "Lead Capture [DATE]" at bounding box center [1048, 477] width 96 height 13
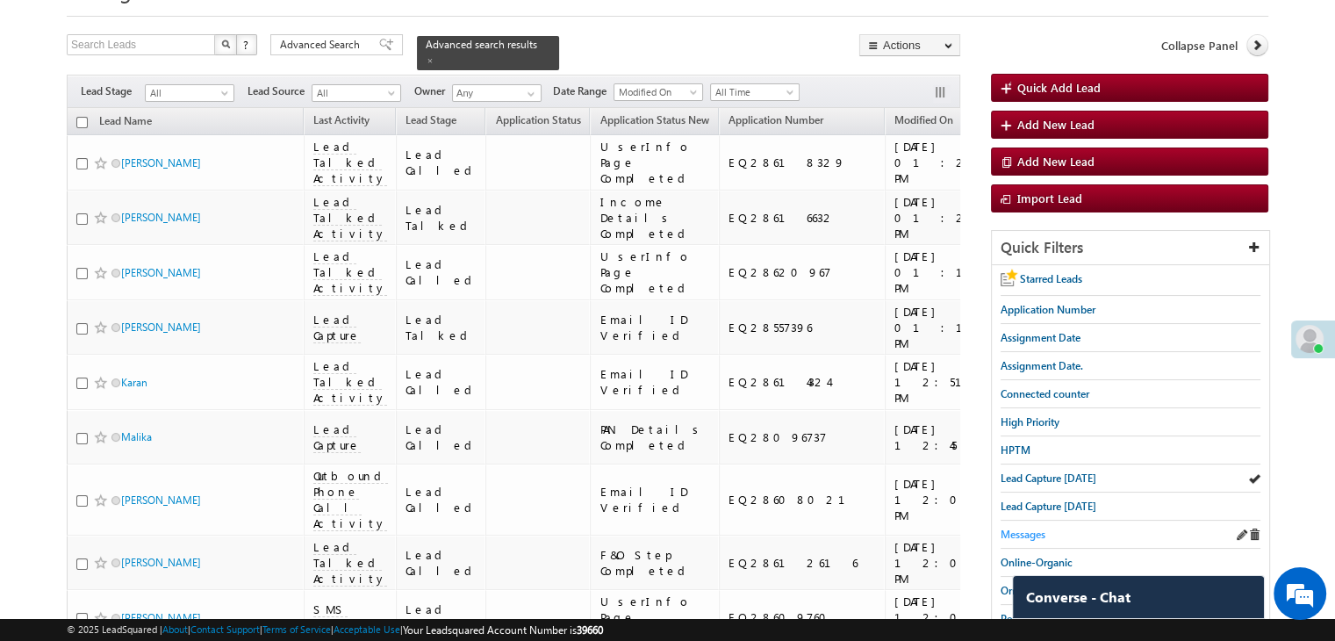
click at [1028, 528] on span "Messages" at bounding box center [1022, 533] width 45 height 13
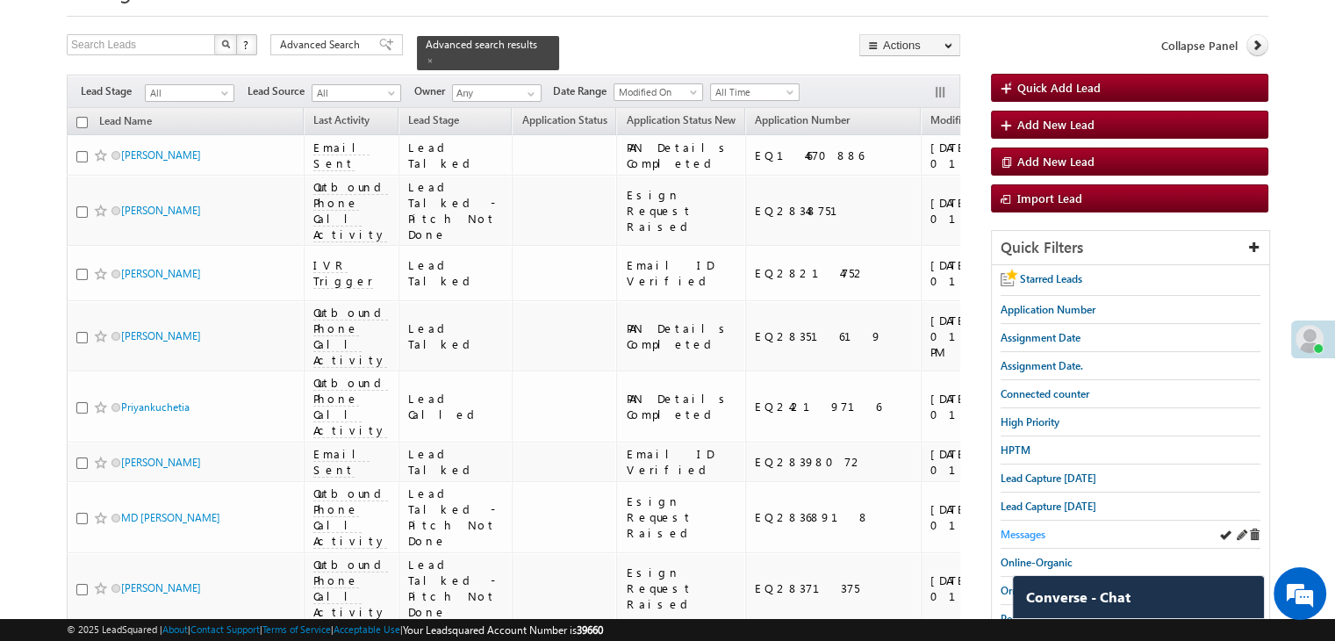
click at [1012, 528] on span "Messages" at bounding box center [1022, 533] width 45 height 13
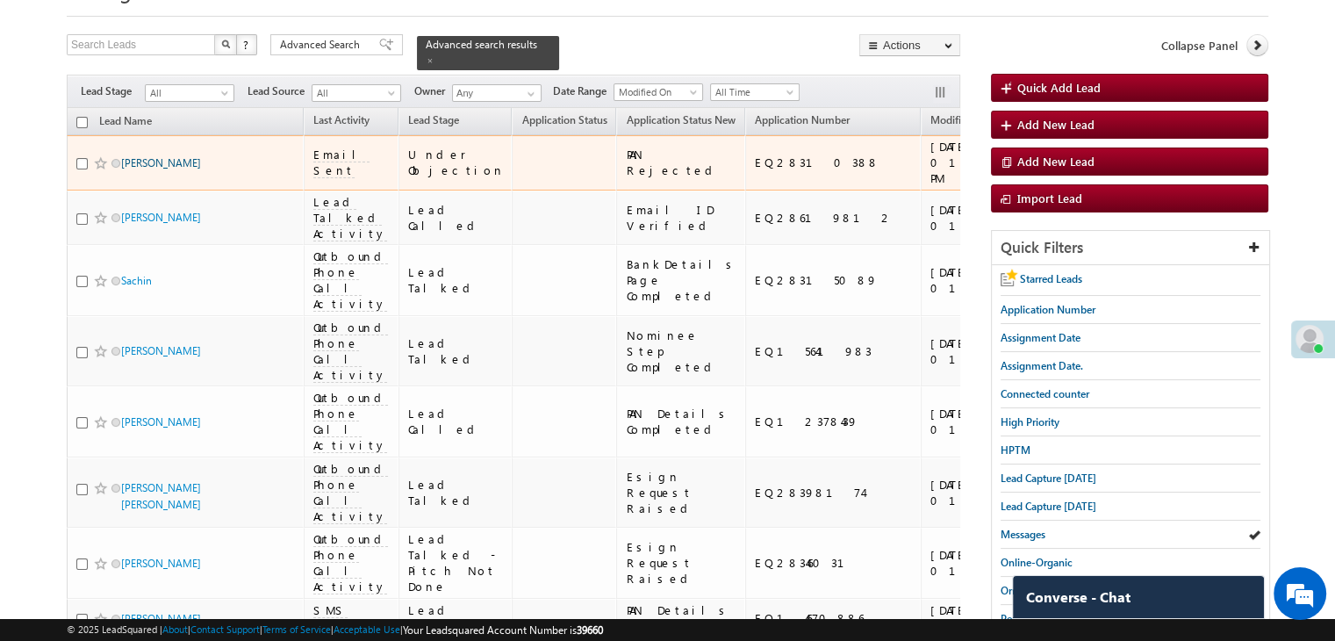
drag, startPoint x: 904, startPoint y: 1, endPoint x: 167, endPoint y: 177, distance: 757.9
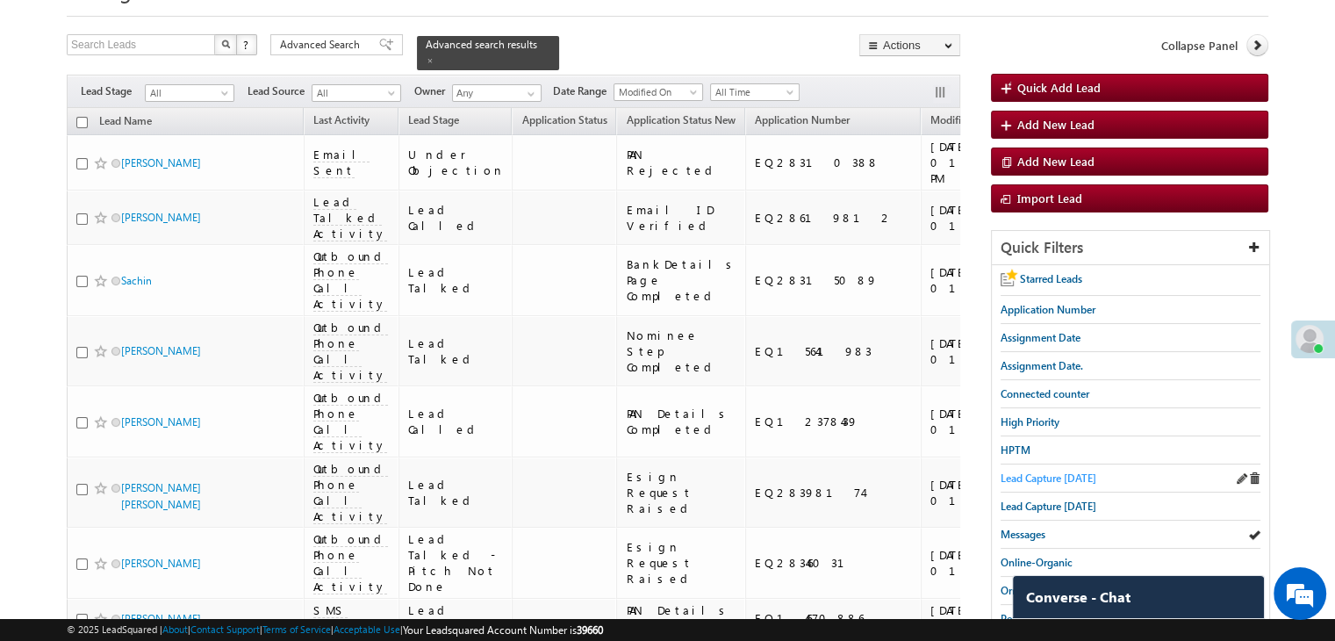
click at [1057, 471] on span "Lead Capture [DATE]" at bounding box center [1048, 477] width 96 height 13
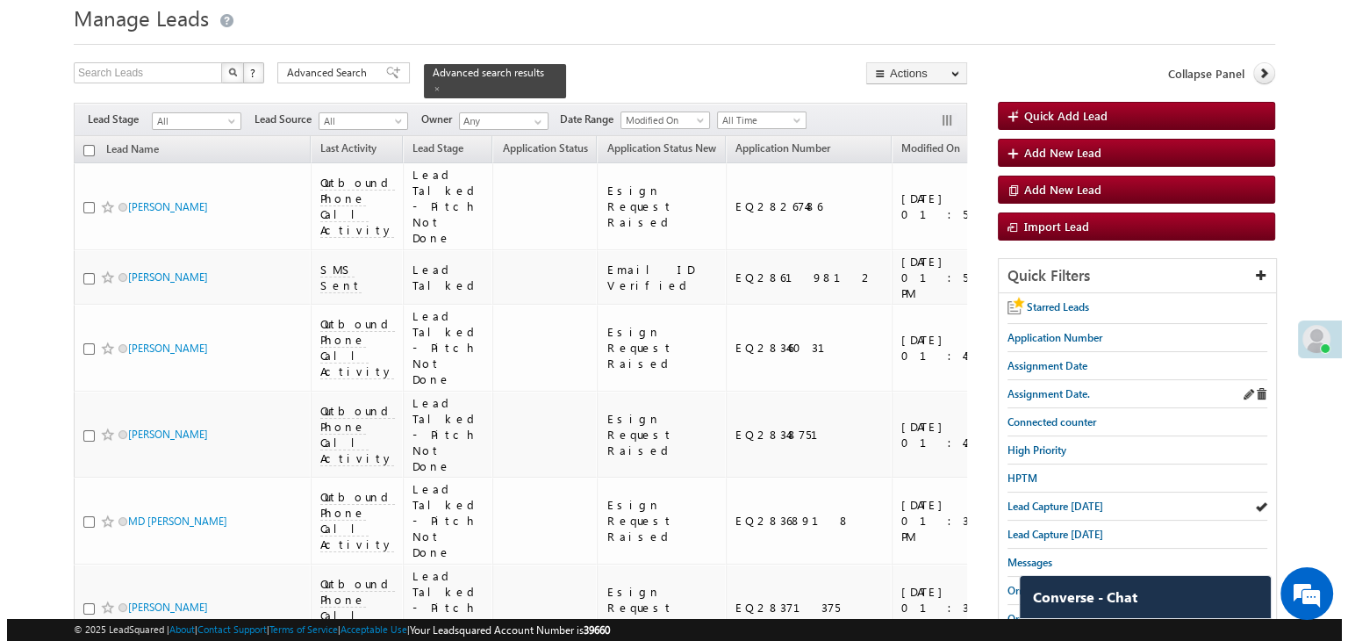
scroll to position [0, 0]
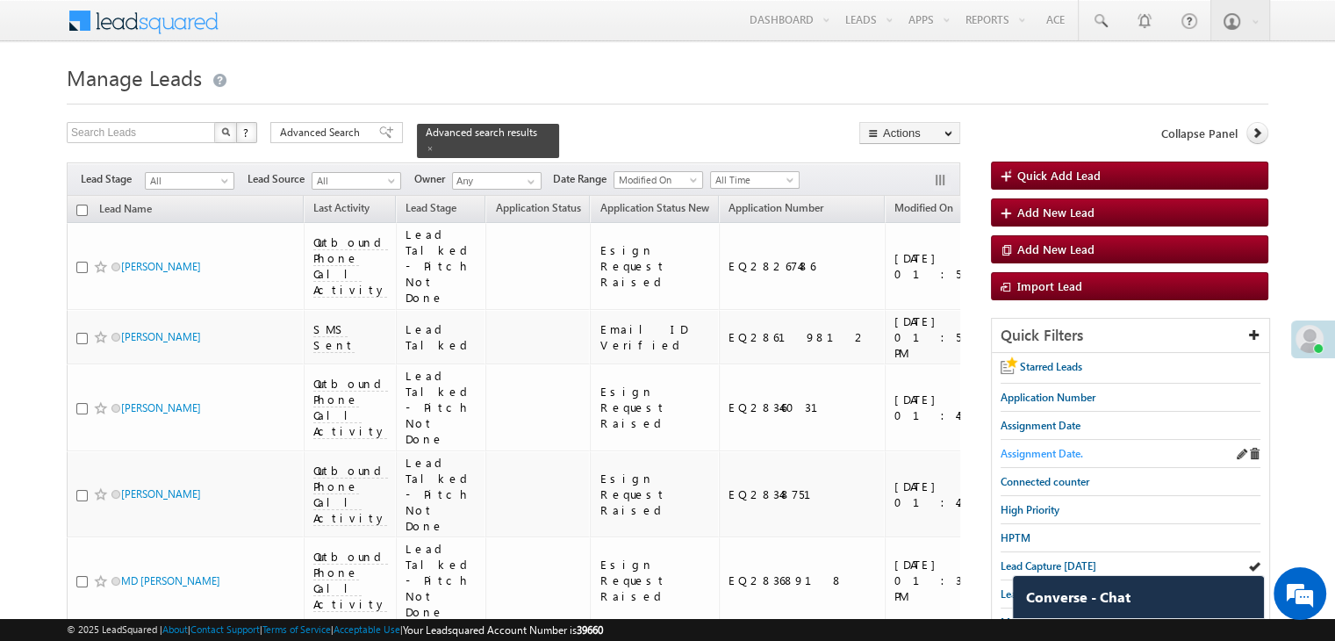
click at [1035, 451] on span "Assignment Date." at bounding box center [1041, 453] width 82 height 13
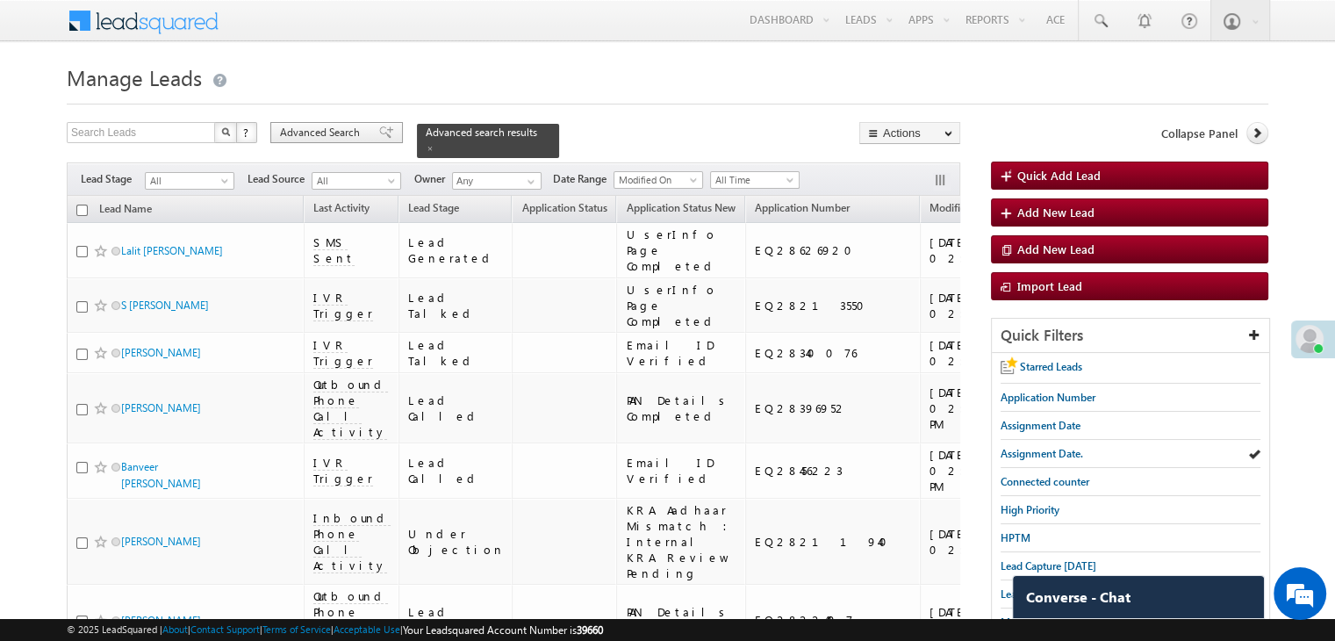
click at [338, 137] on span "Advanced Search" at bounding box center [322, 133] width 85 height 16
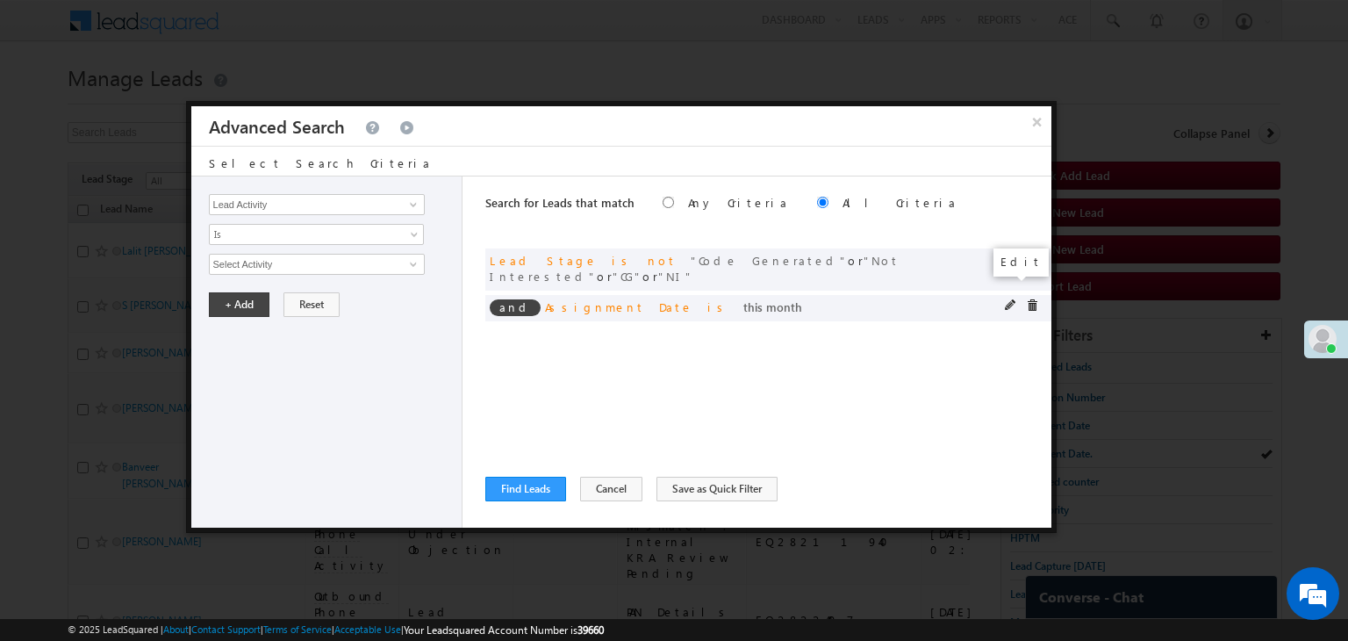
click at [1006, 299] on span at bounding box center [1011, 305] width 12 height 12
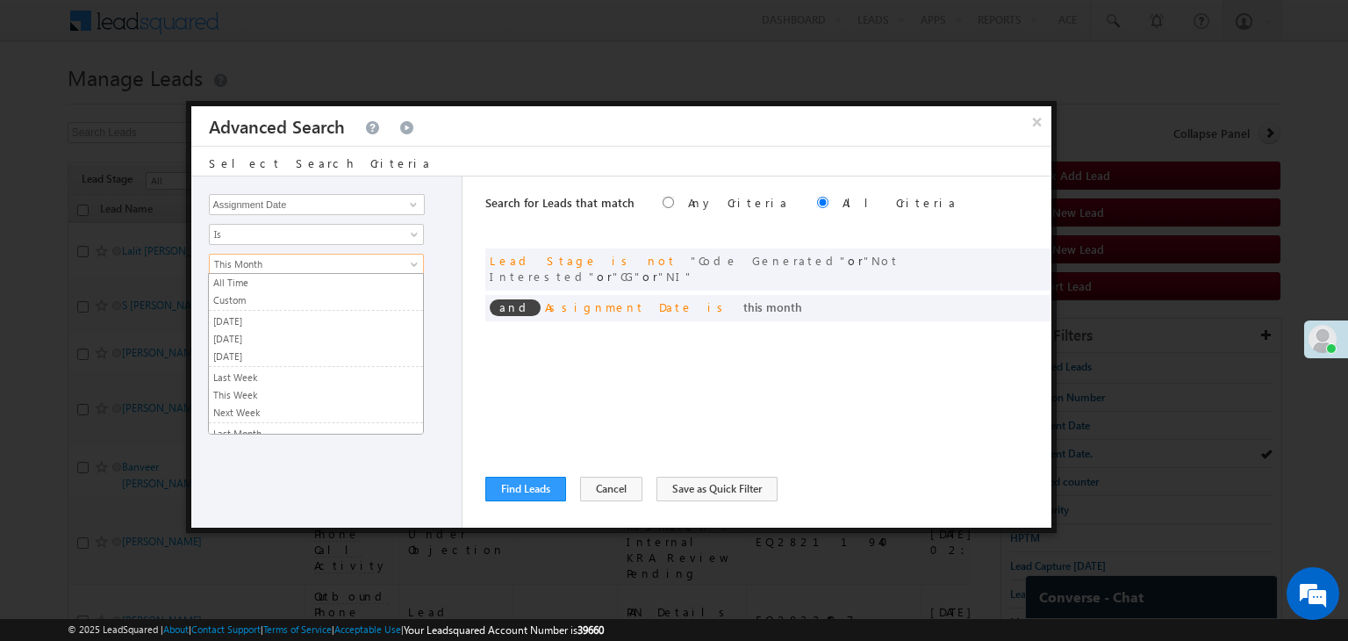
scroll to position [94, 0]
click at [327, 271] on link "This Month" at bounding box center [316, 264] width 215 height 21
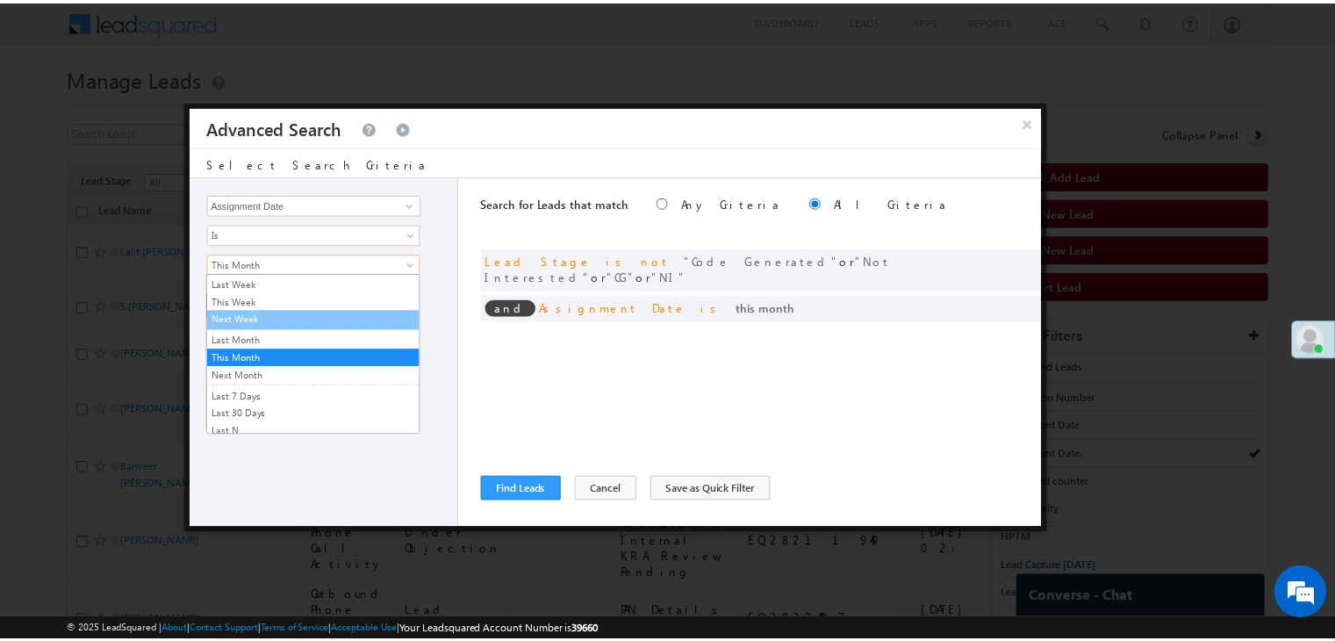
scroll to position [0, 0]
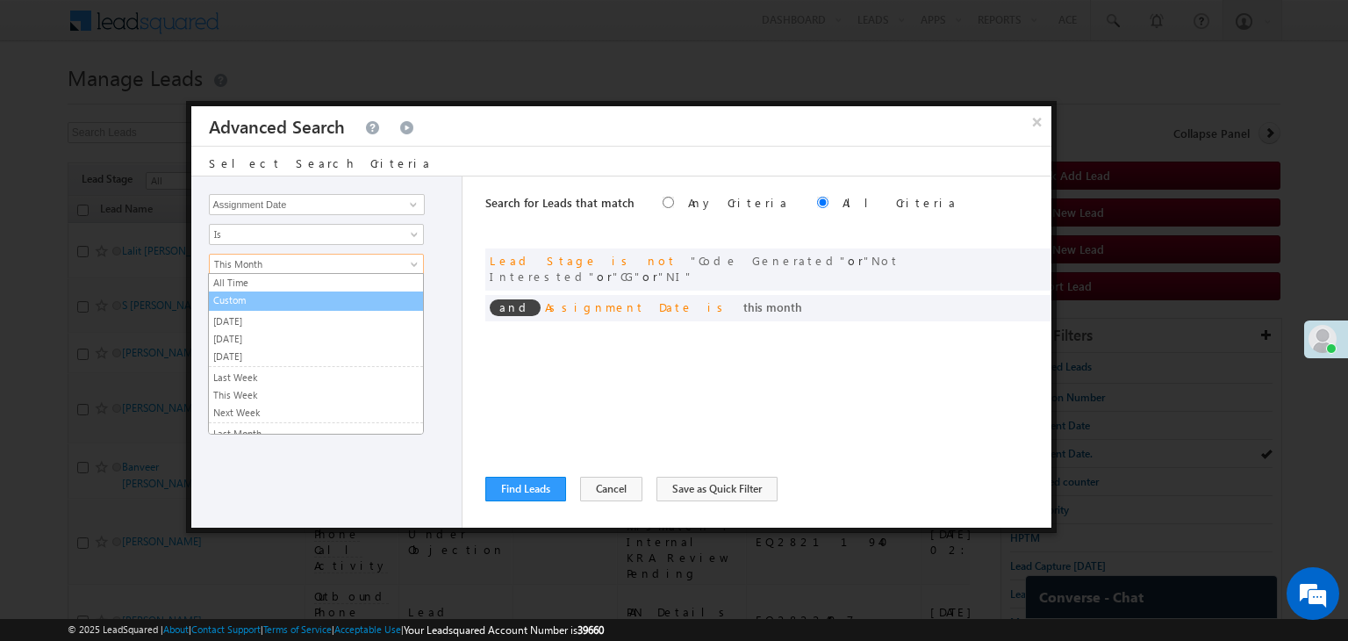
click at [283, 303] on link "Custom" at bounding box center [316, 300] width 214 height 16
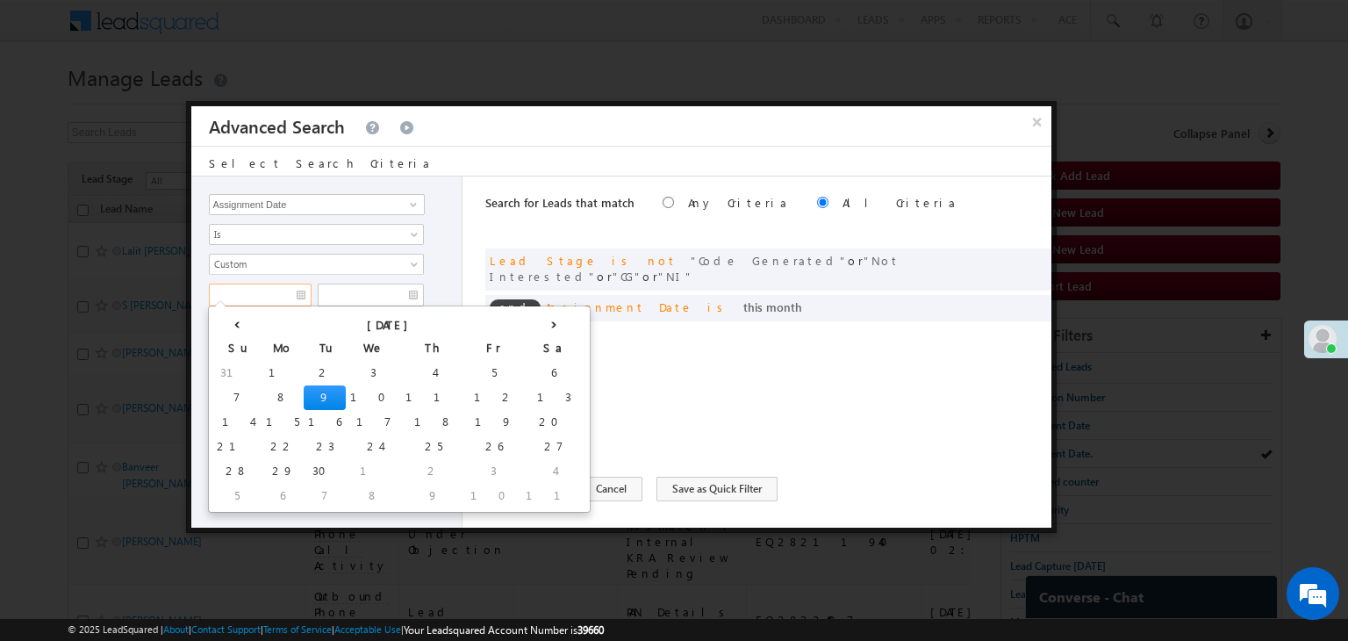
click at [281, 301] on input "text" at bounding box center [260, 294] width 103 height 23
click at [227, 390] on td "7" at bounding box center [236, 397] width 49 height 25
type input "09/07/25"
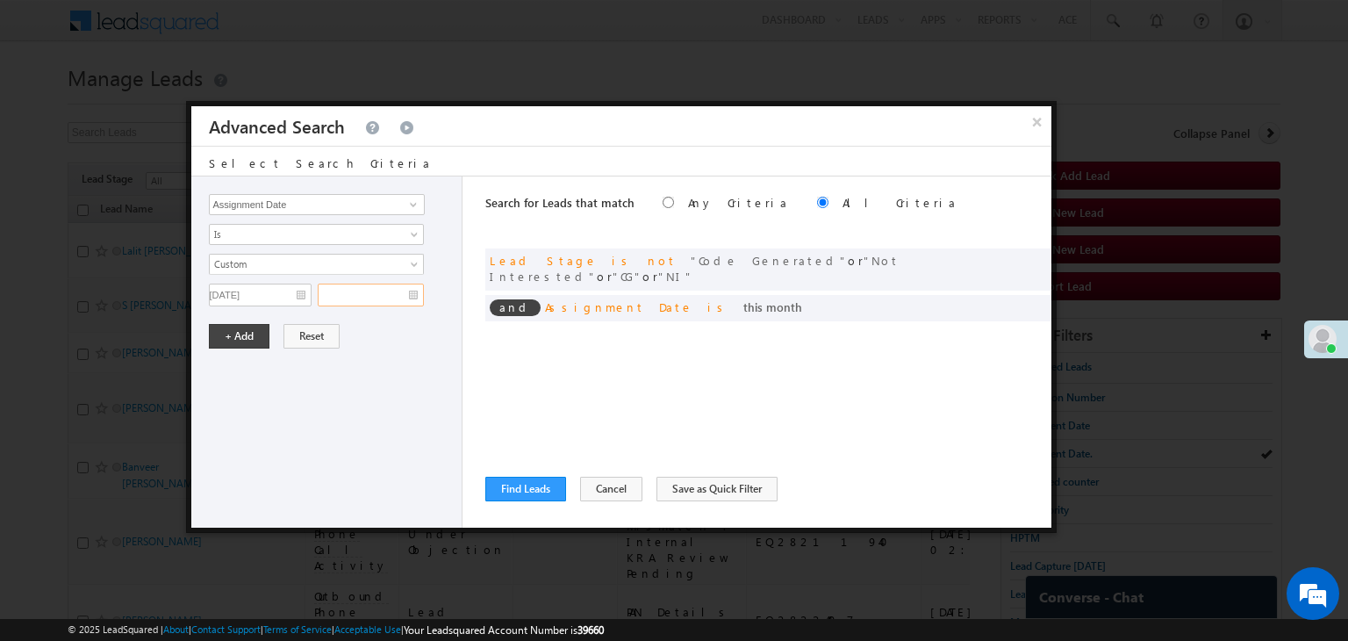
click at [386, 293] on input "text" at bounding box center [371, 294] width 106 height 23
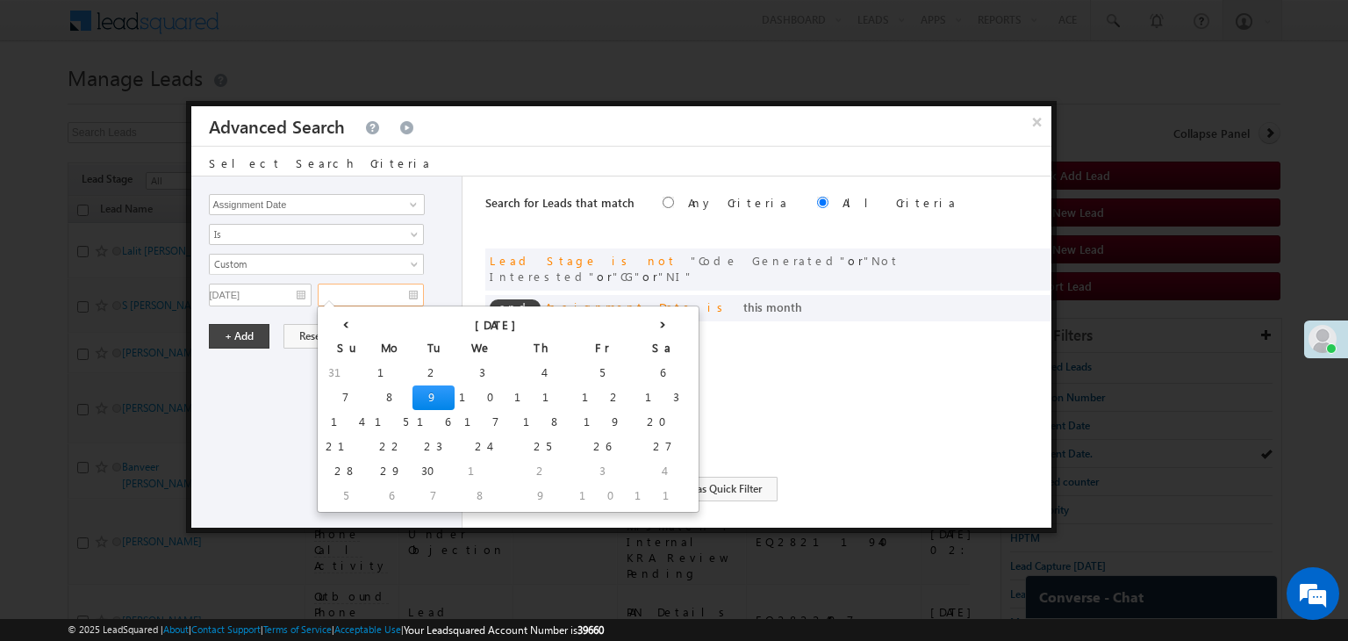
click at [412, 399] on td "9" at bounding box center [433, 397] width 42 height 25
type input "[DATE]"
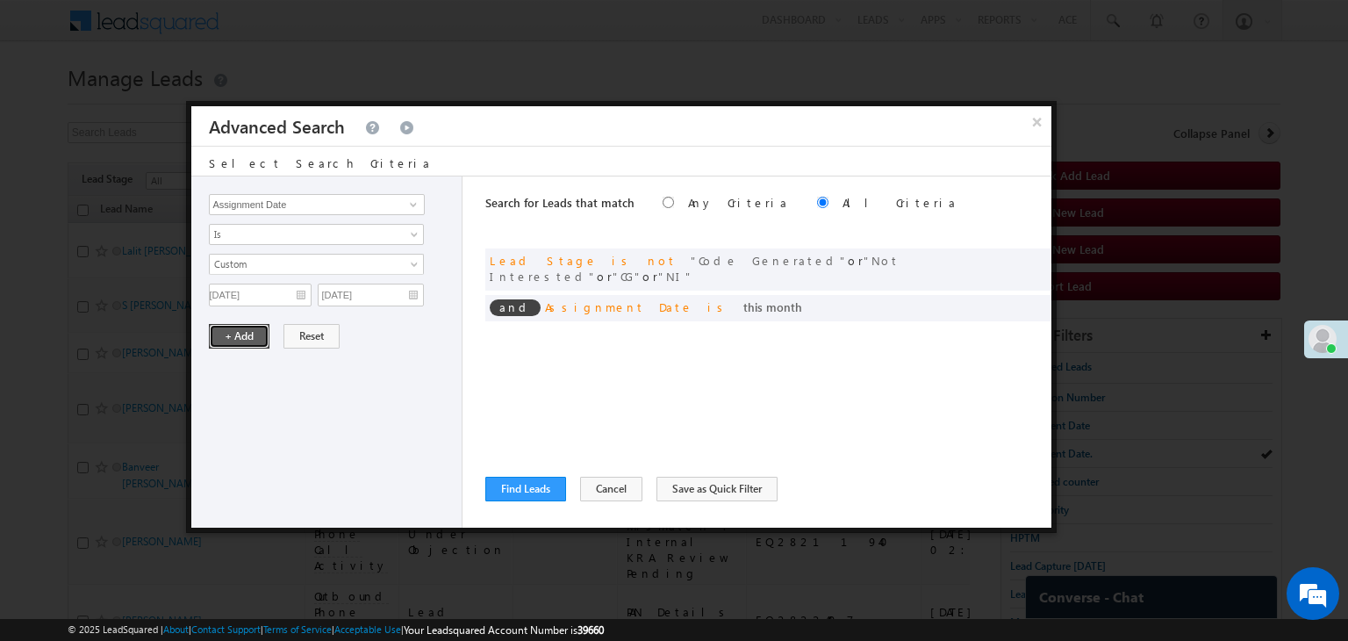
click at [251, 335] on button "+ Add" at bounding box center [239, 336] width 61 height 25
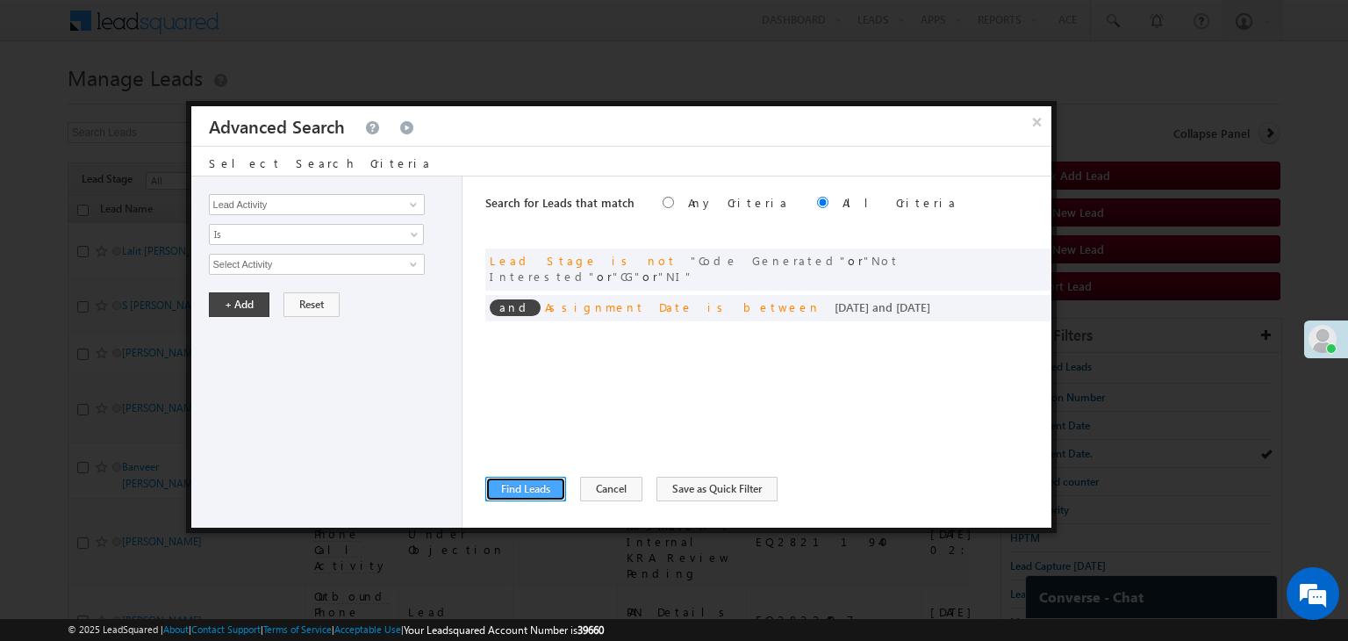
click at [522, 482] on button "Find Leads" at bounding box center [525, 488] width 81 height 25
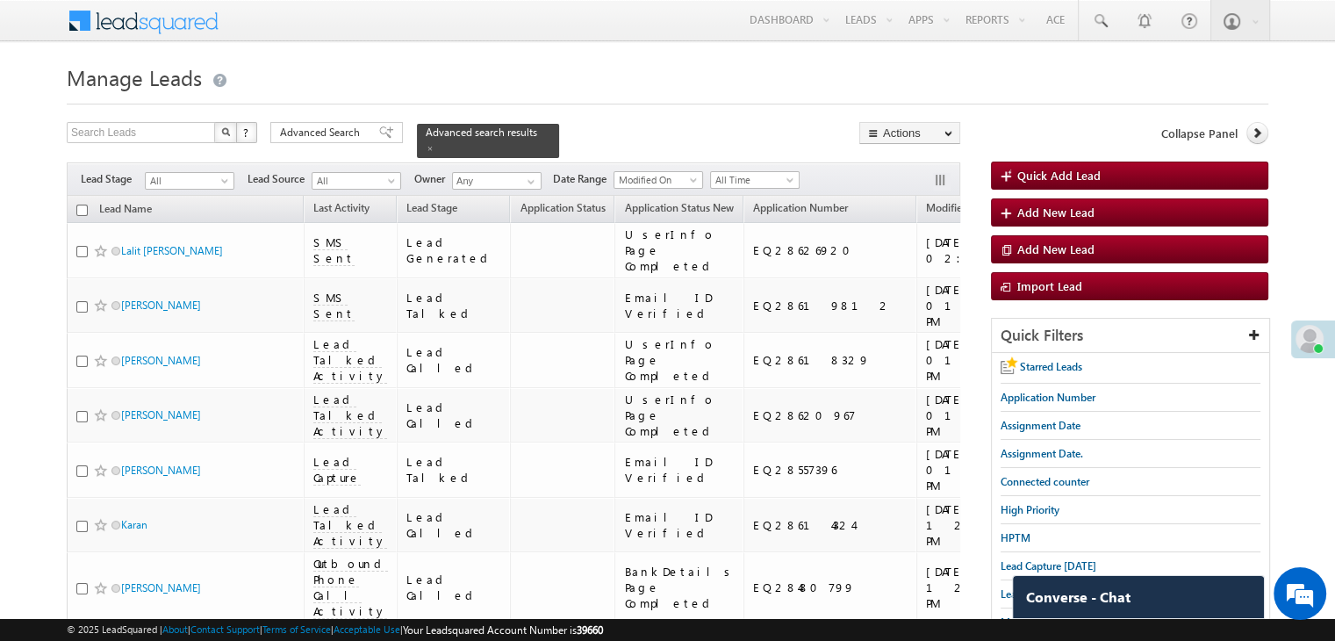
drag, startPoint x: 314, startPoint y: 126, endPoint x: 930, endPoint y: 325, distance: 647.2
click at [314, 126] on span "Advanced Search" at bounding box center [322, 133] width 85 height 16
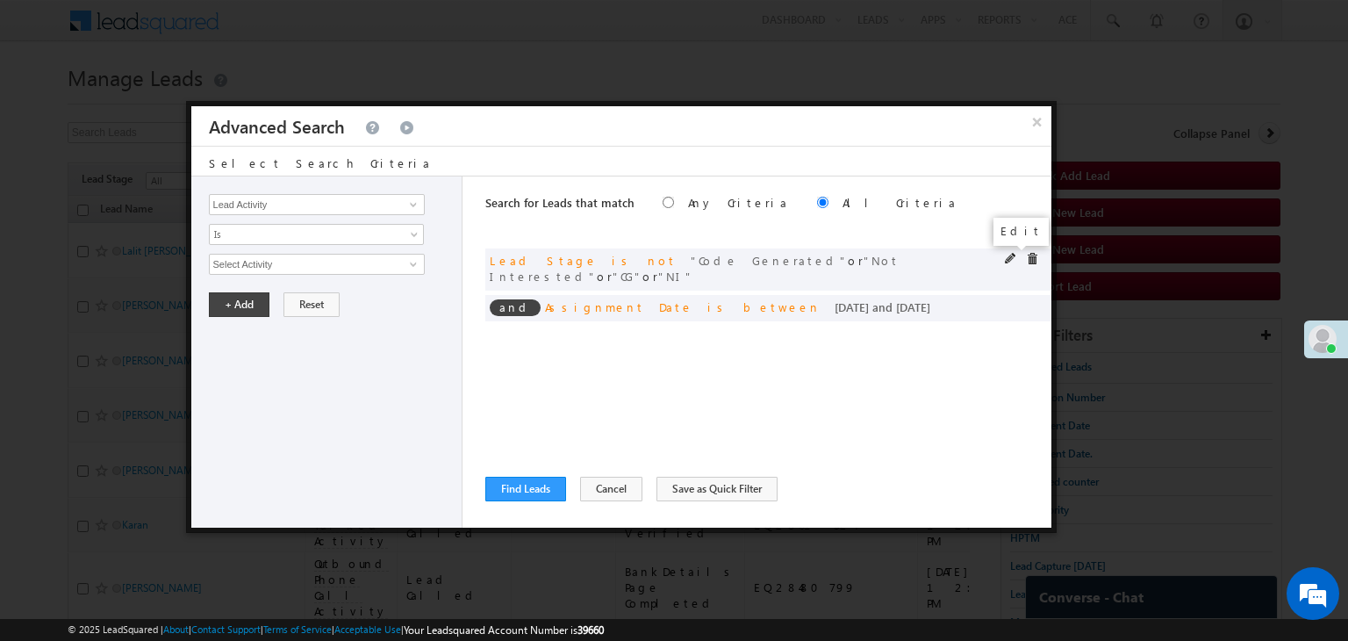
click at [1005, 257] on span at bounding box center [1011, 259] width 12 height 12
click at [281, 265] on span "4 selected" at bounding box center [309, 263] width 199 height 19
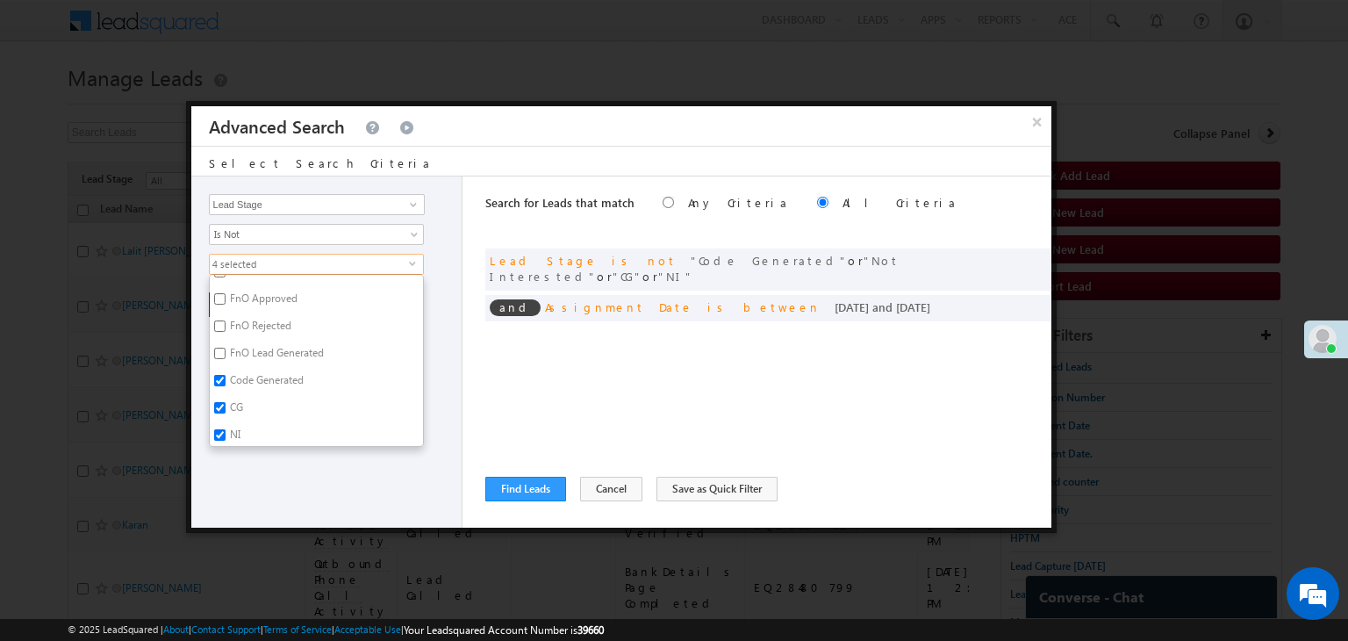
scroll to position [429, 0]
click at [232, 423] on label "NI" at bounding box center [234, 432] width 48 height 27
click at [226, 425] on input "NI" at bounding box center [219, 430] width 11 height 11
checkbox input "false"
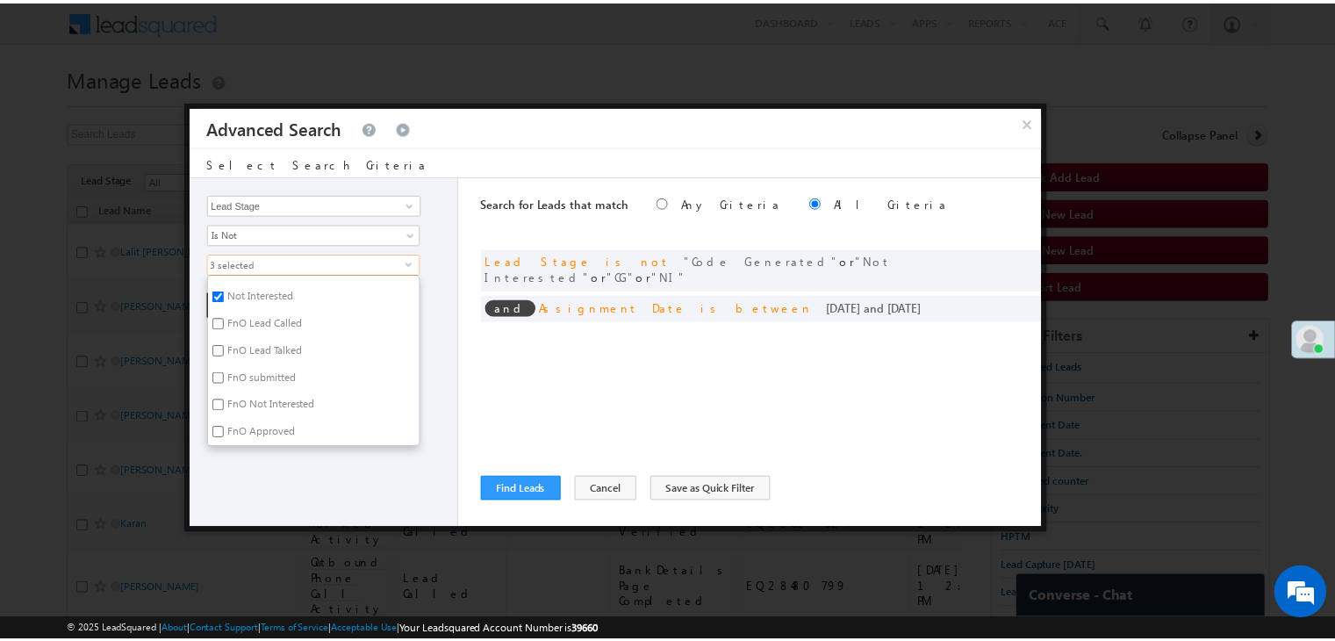
scroll to position [254, 0]
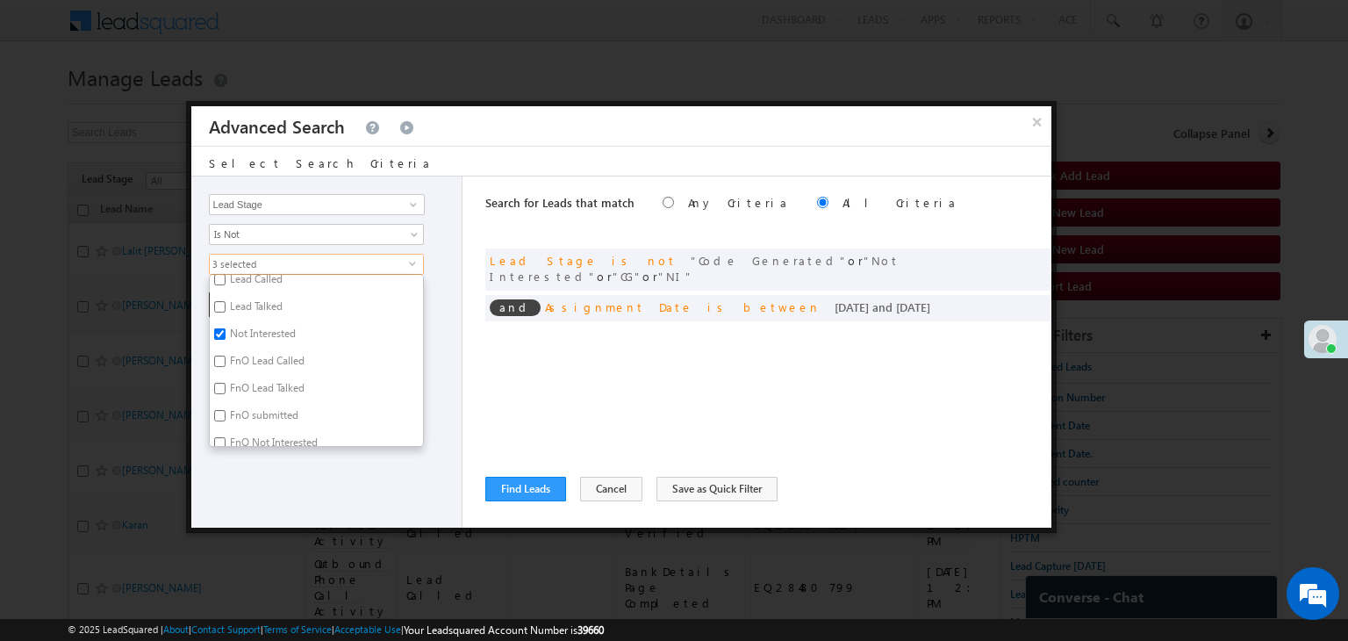
click at [248, 337] on label "Not Interested" at bounding box center [262, 336] width 104 height 27
click at [226, 337] on input "Not Interested" at bounding box center [219, 333] width 11 height 11
checkbox input "false"
click at [250, 471] on div "Lead Activity Task Sales Group Prospect Id WA Last Message Timestamp 4th Day Di…" at bounding box center [327, 351] width 272 height 351
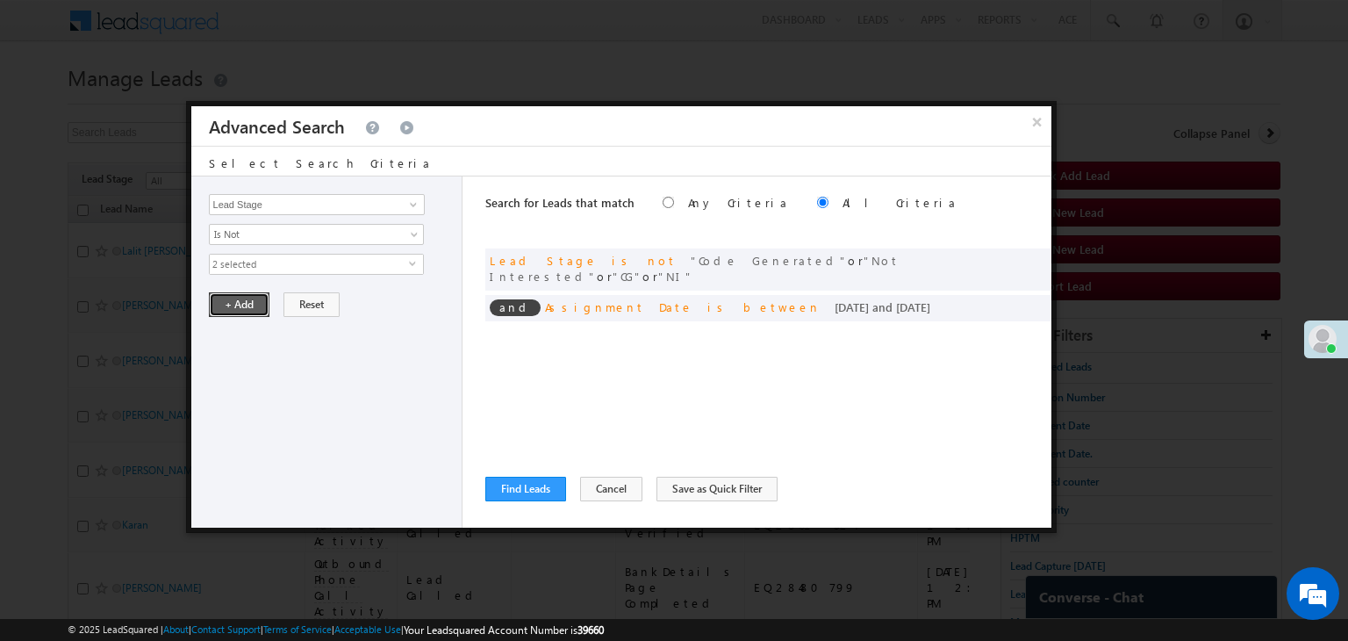
click at [241, 308] on button "+ Add" at bounding box center [239, 304] width 61 height 25
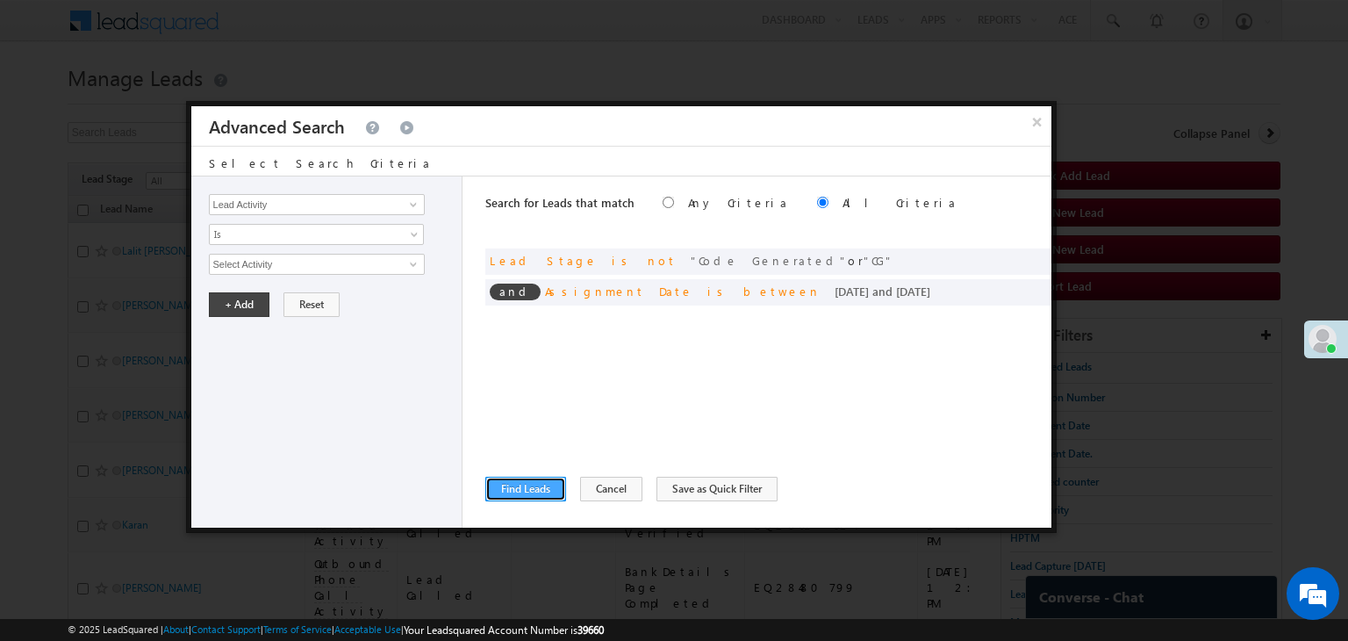
click at [516, 482] on button "Find Leads" at bounding box center [525, 488] width 81 height 25
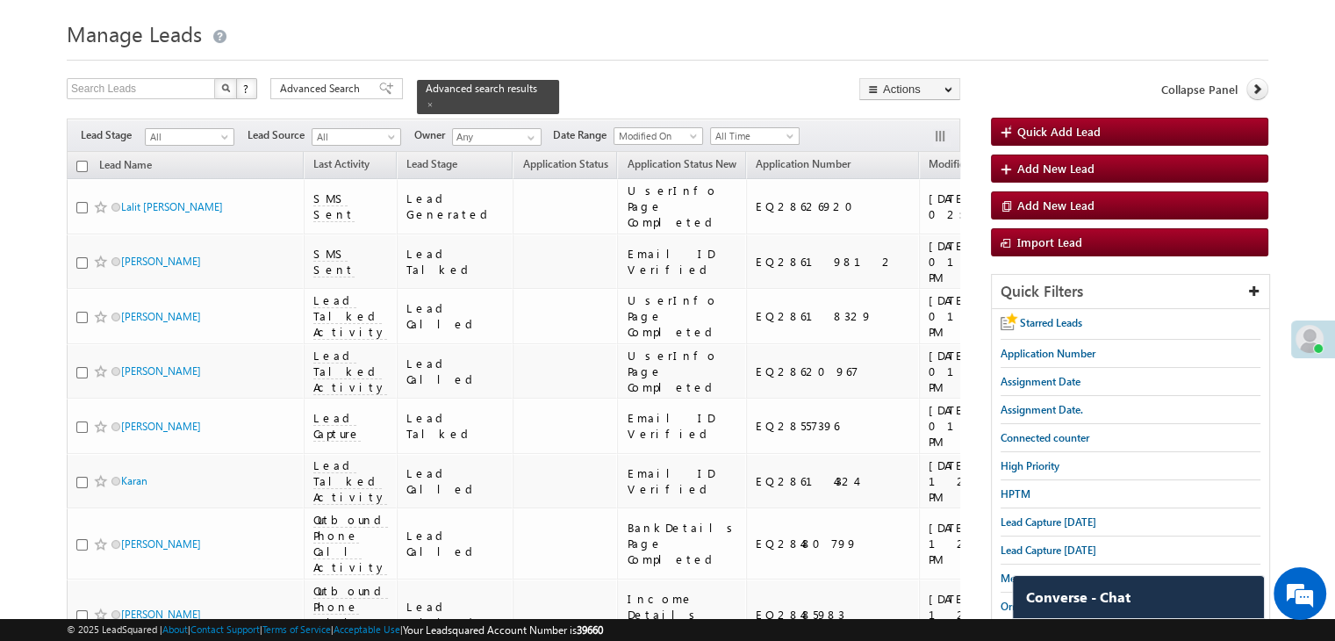
scroll to position [0, 0]
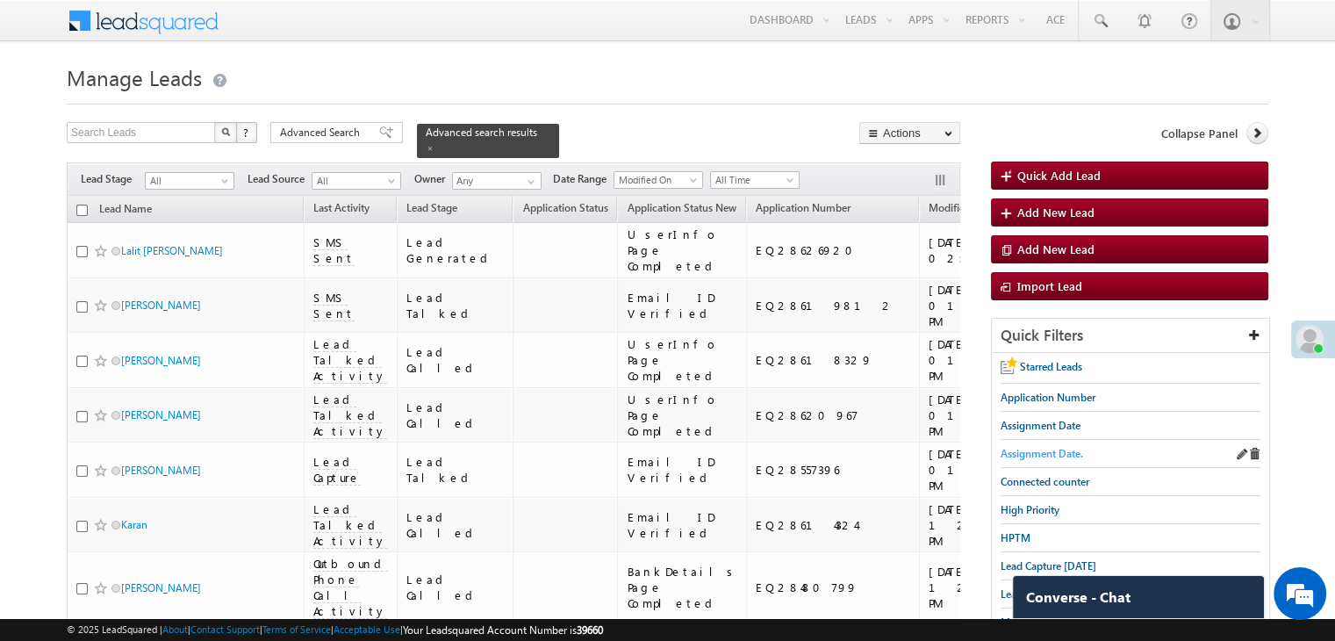
click at [1042, 455] on span "Assignment Date." at bounding box center [1041, 453] width 82 height 13
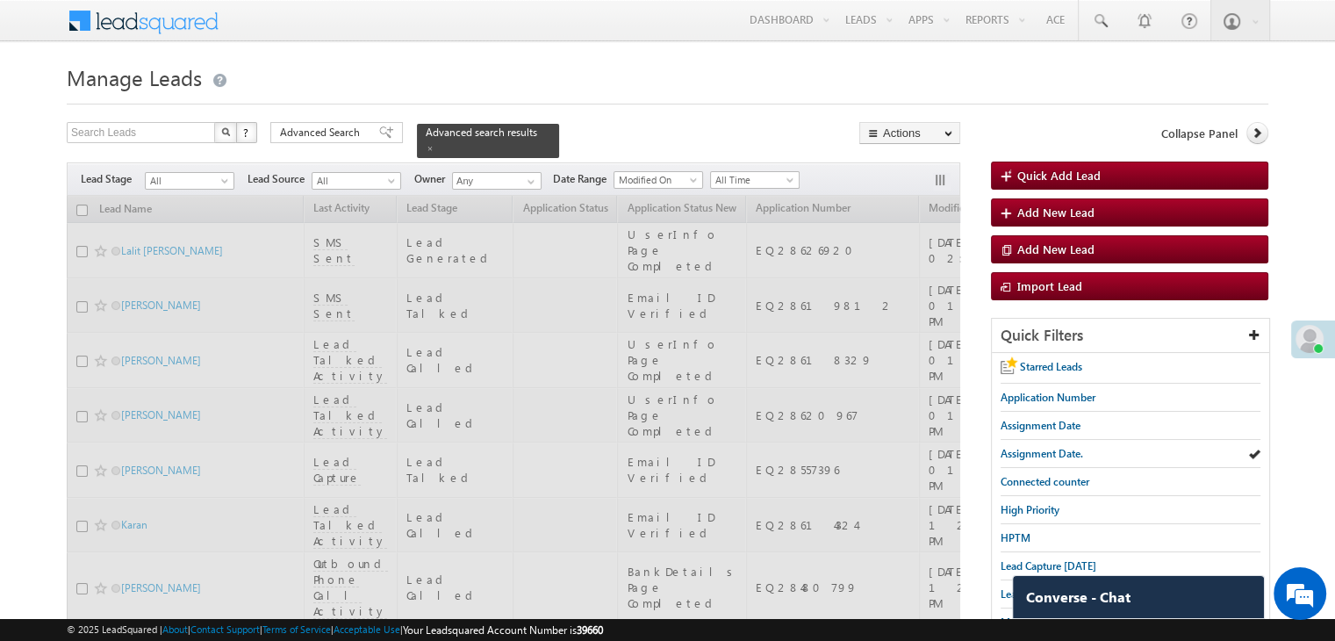
scroll to position [263, 0]
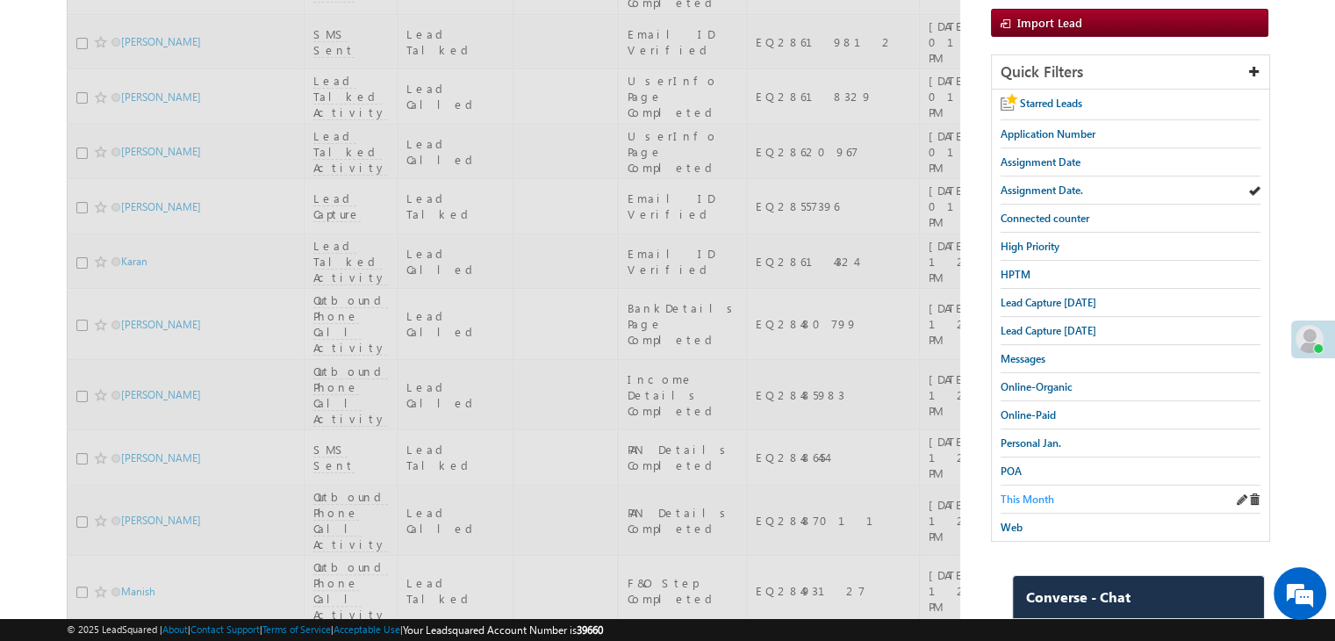
click at [1028, 492] on span "This Month" at bounding box center [1027, 498] width 54 height 13
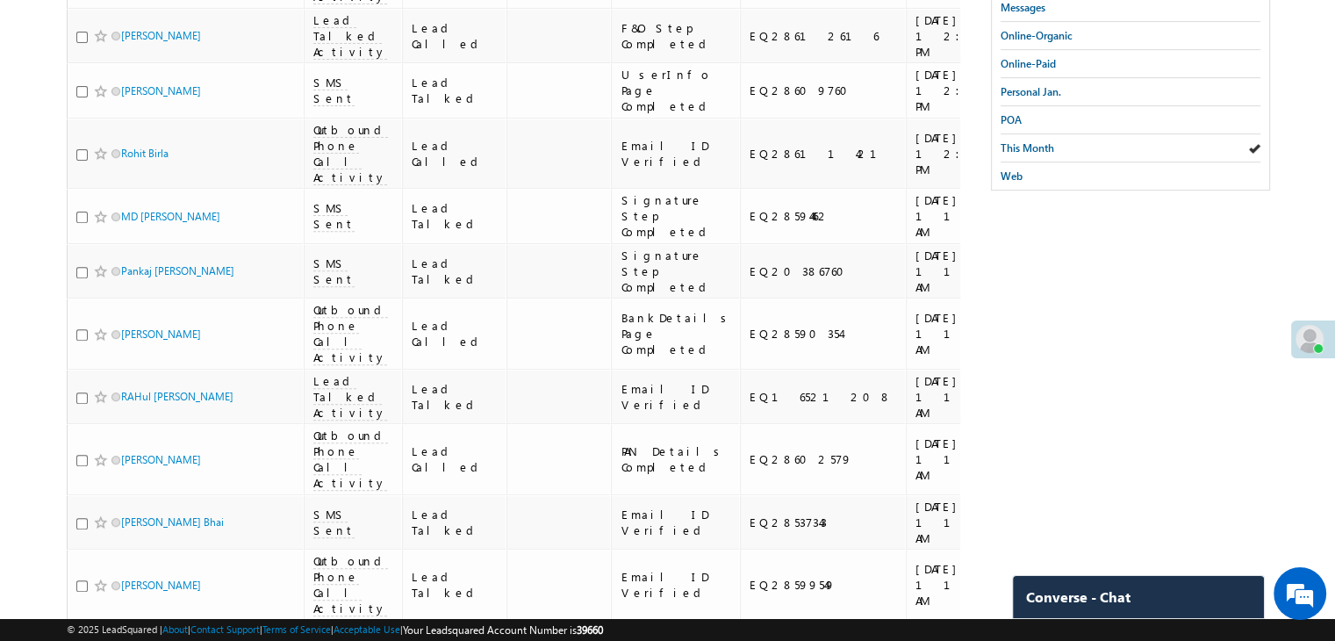
scroll to position [351, 0]
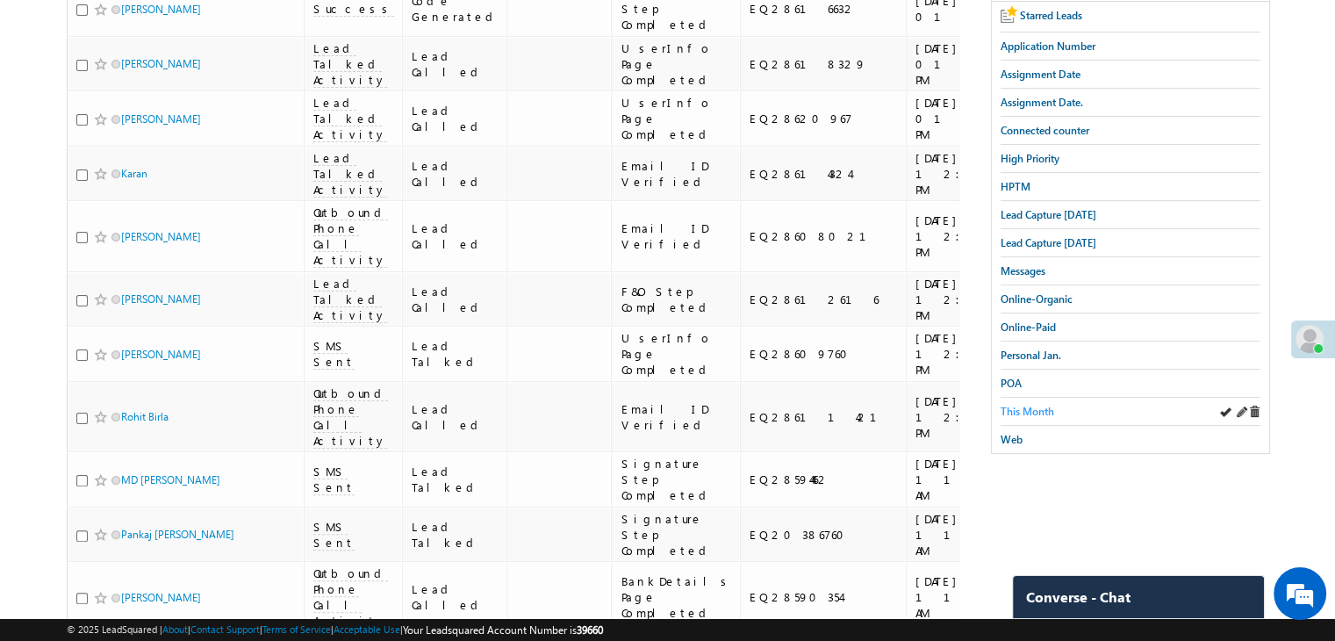
click at [1043, 405] on span "This Month" at bounding box center [1027, 411] width 54 height 13
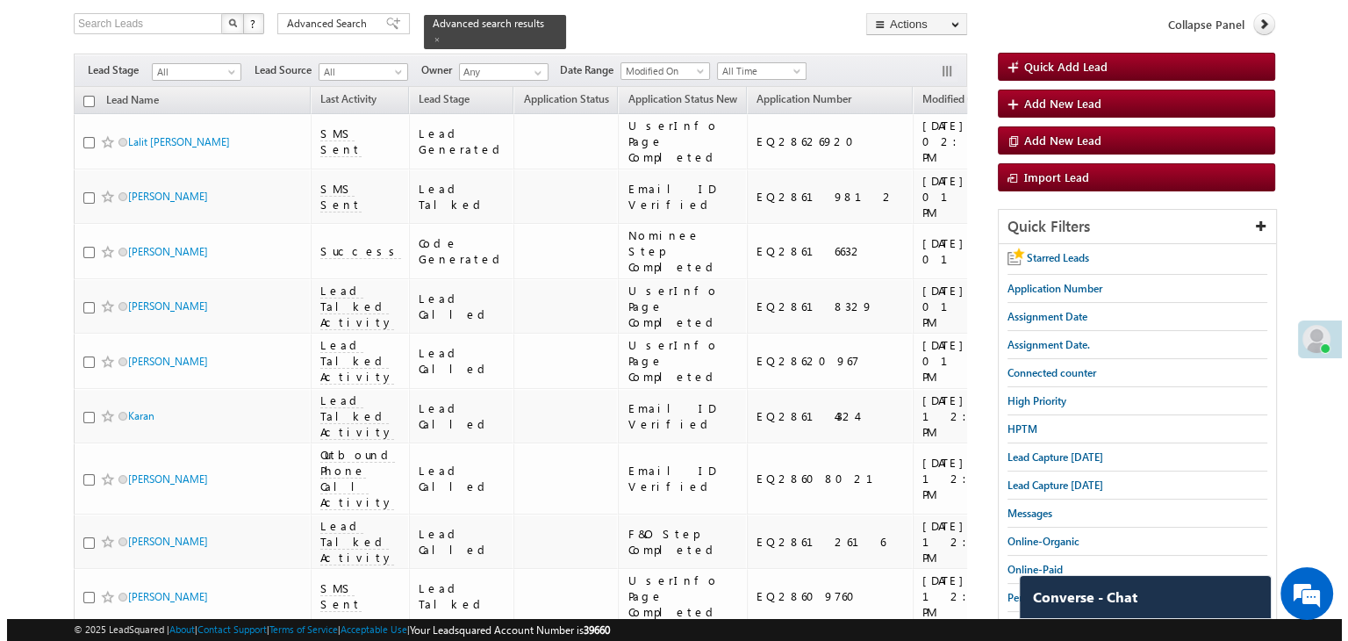
scroll to position [0, 0]
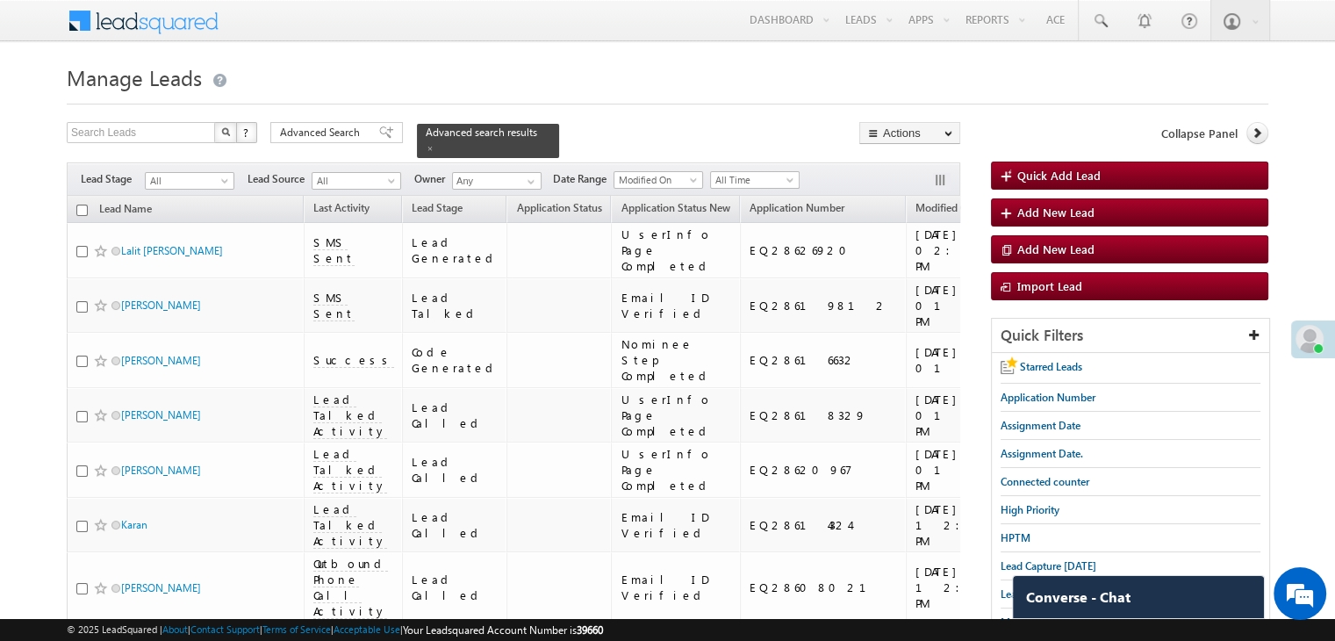
click at [363, 144] on div "Search Leads X ? 24 results found Advanced Search Advanced Search Advanced sear…" at bounding box center [513, 140] width 893 height 36
click at [364, 138] on div "Advanced Search" at bounding box center [336, 132] width 133 height 21
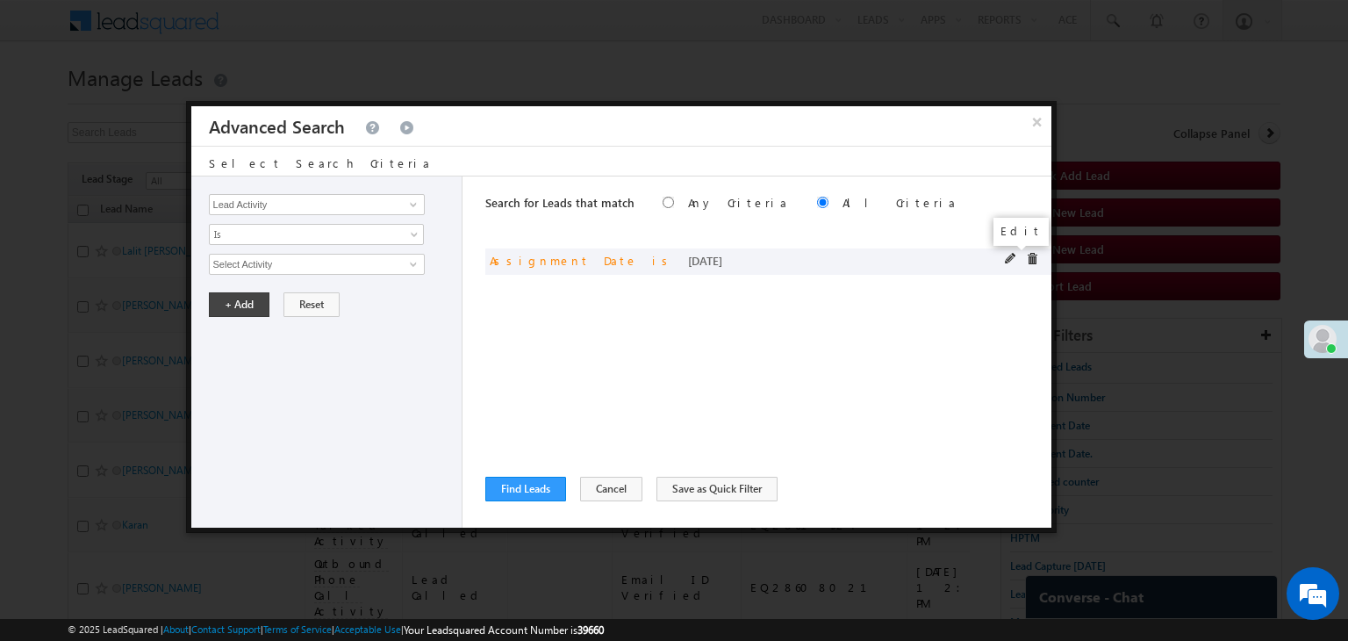
click at [1007, 260] on span at bounding box center [1011, 259] width 12 height 12
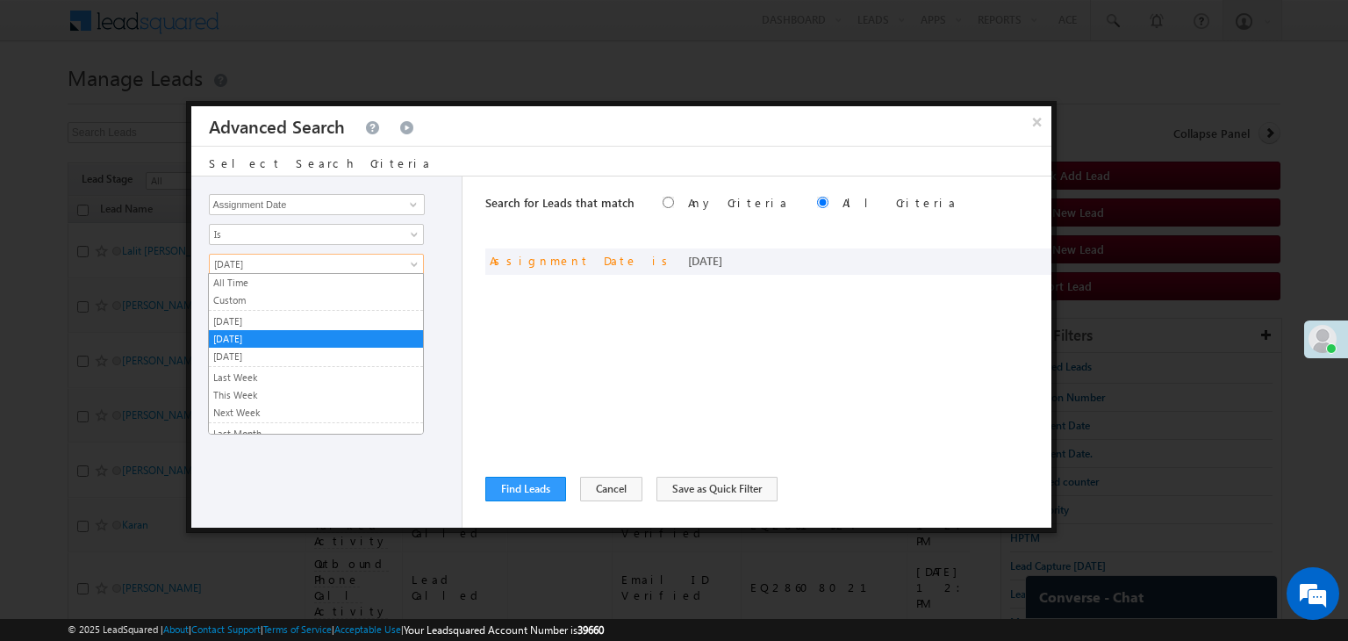
click at [365, 268] on span "[DATE]" at bounding box center [305, 264] width 190 height 16
click at [446, 306] on div "+ Add Reset" at bounding box center [331, 304] width 245 height 25
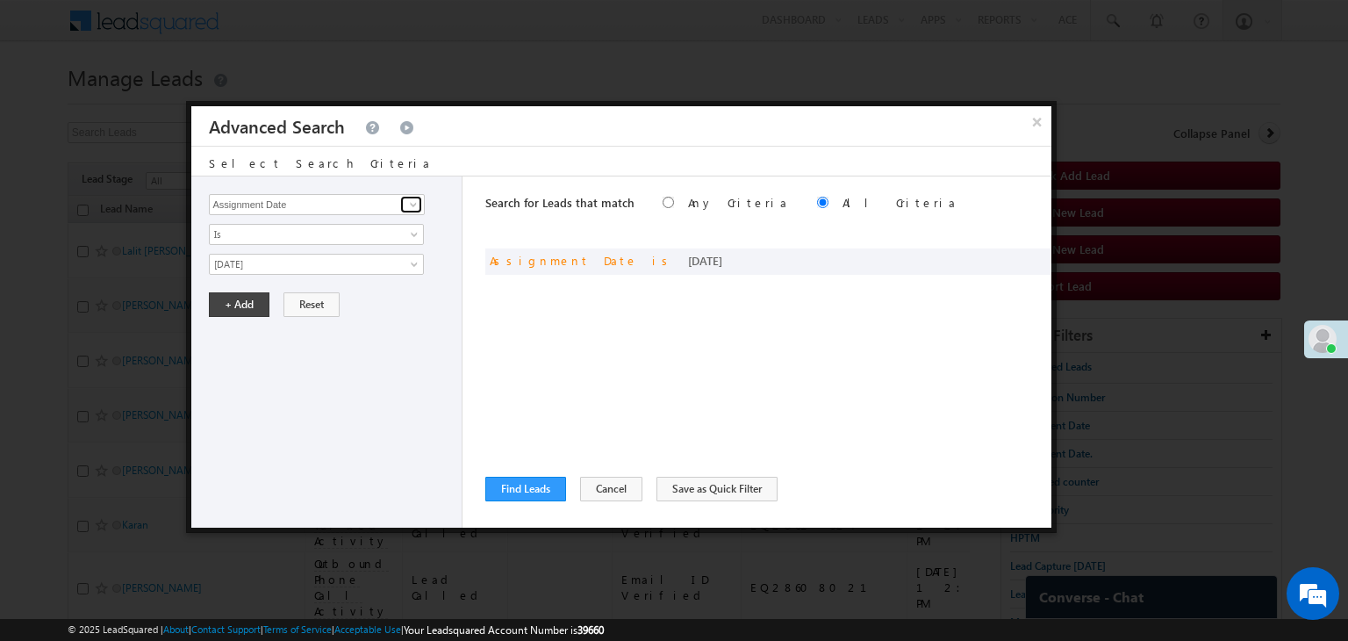
click at [406, 208] on span at bounding box center [413, 204] width 14 height 14
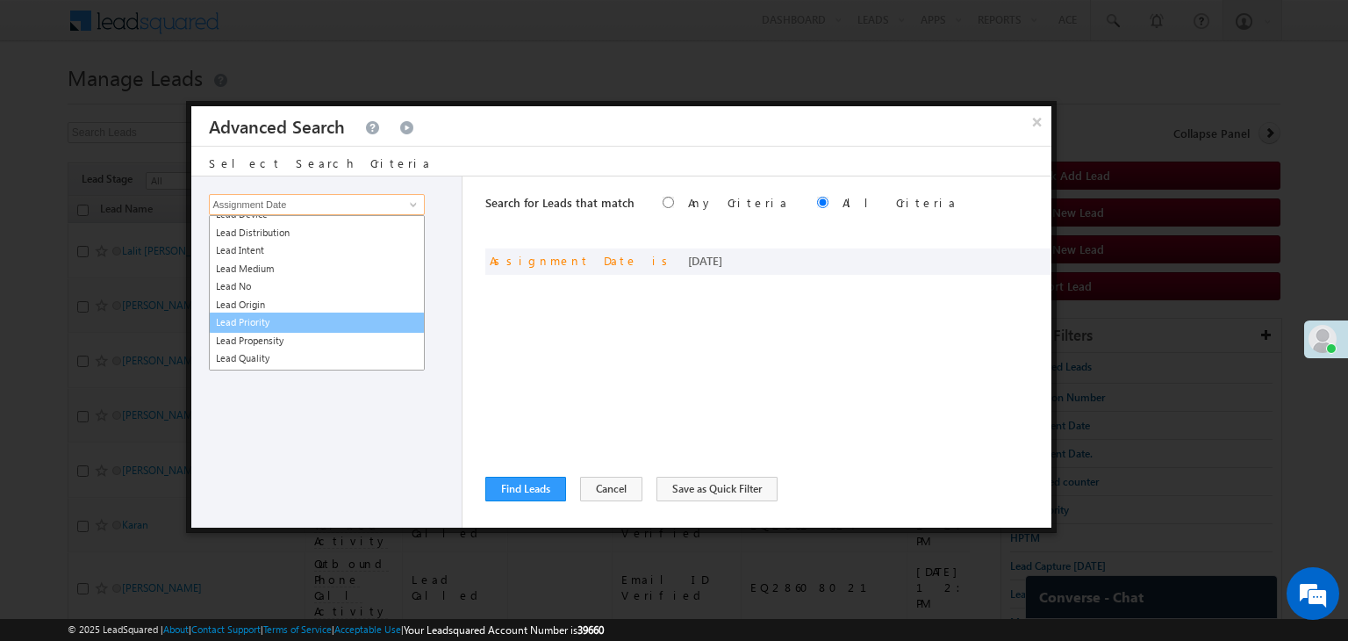
scroll to position [3424, 0]
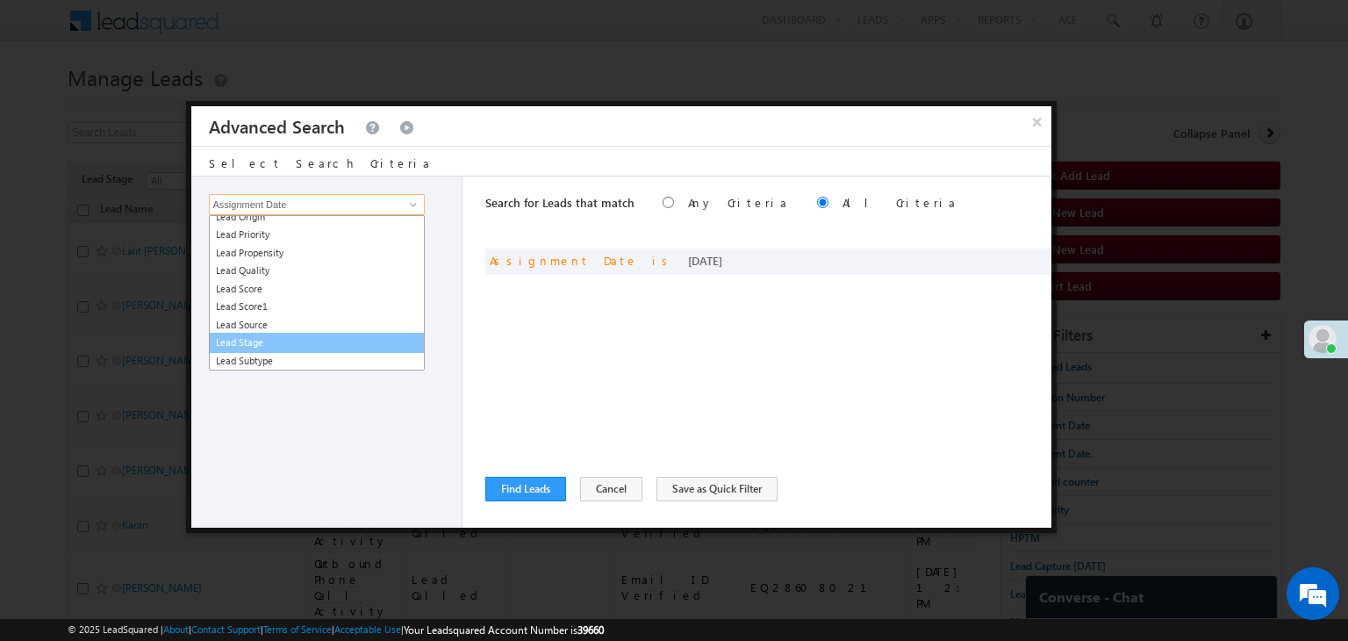
click at [282, 335] on link "Lead Stage" at bounding box center [317, 343] width 216 height 20
type input "Lead Stage"
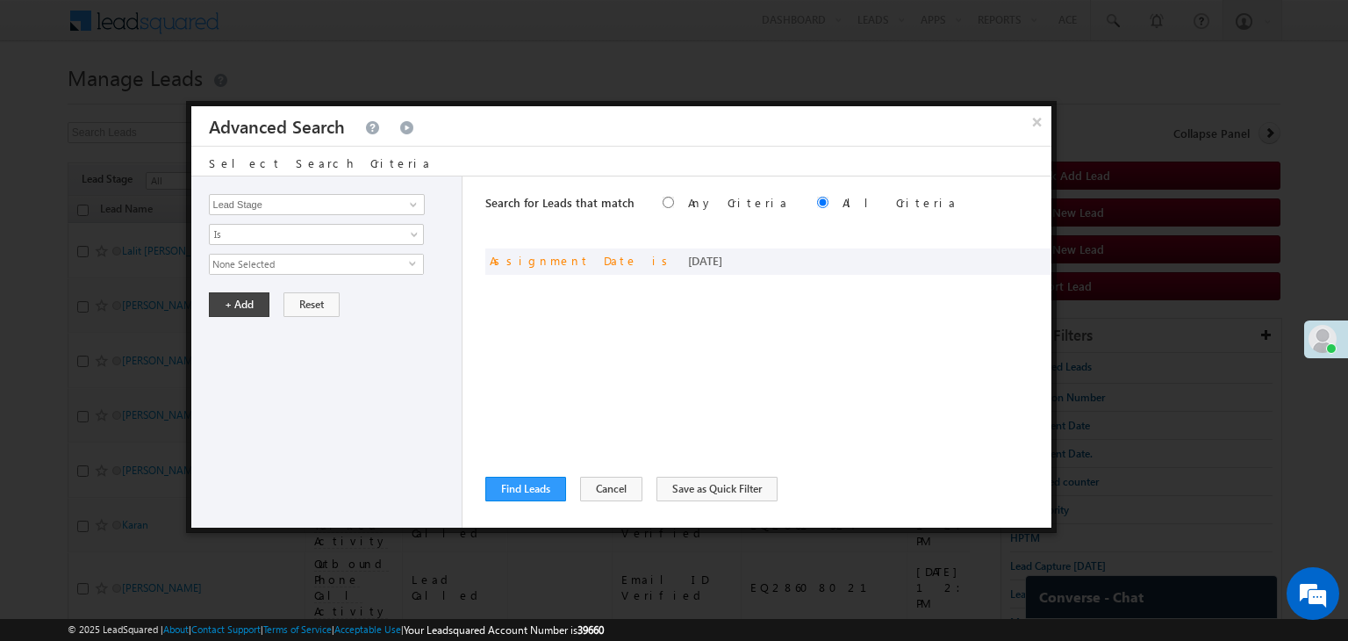
click at [324, 261] on span "None Selected" at bounding box center [309, 263] width 199 height 19
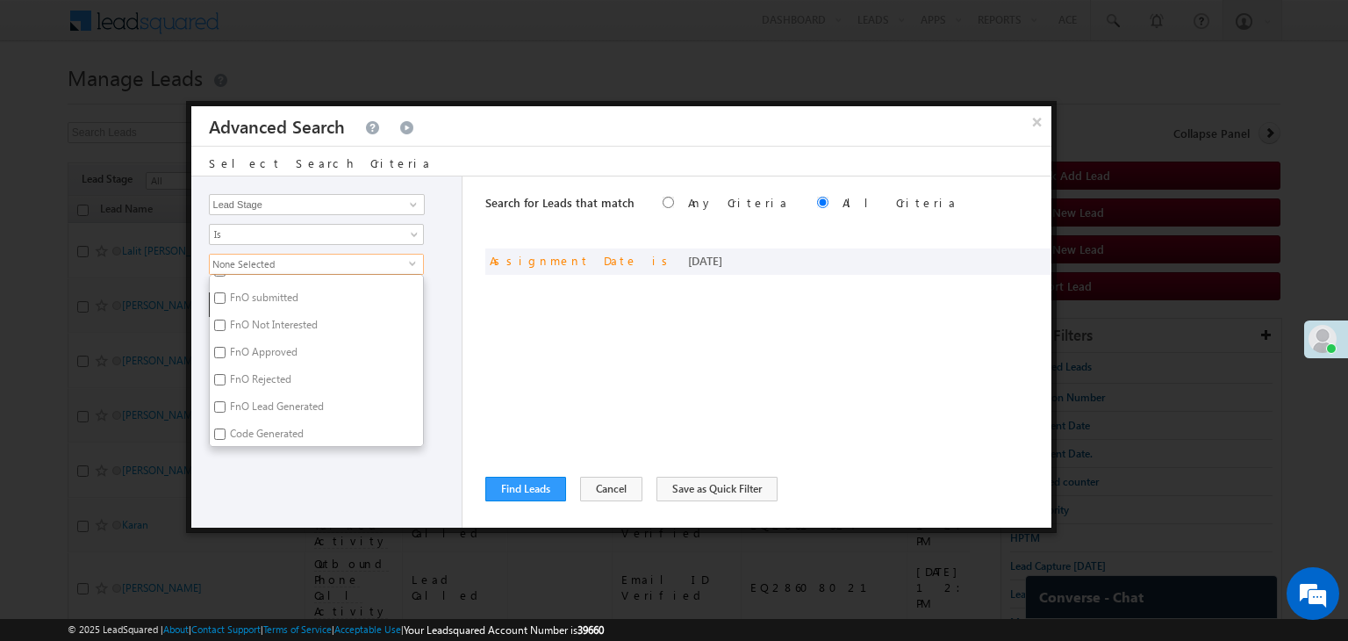
scroll to position [429, 0]
click at [248, 375] on label "Code Generated" at bounding box center [265, 378] width 111 height 27
click at [226, 375] on input "Code Generated" at bounding box center [219, 375] width 11 height 11
checkbox input "true"
click at [236, 398] on label "CG" at bounding box center [235, 405] width 51 height 27
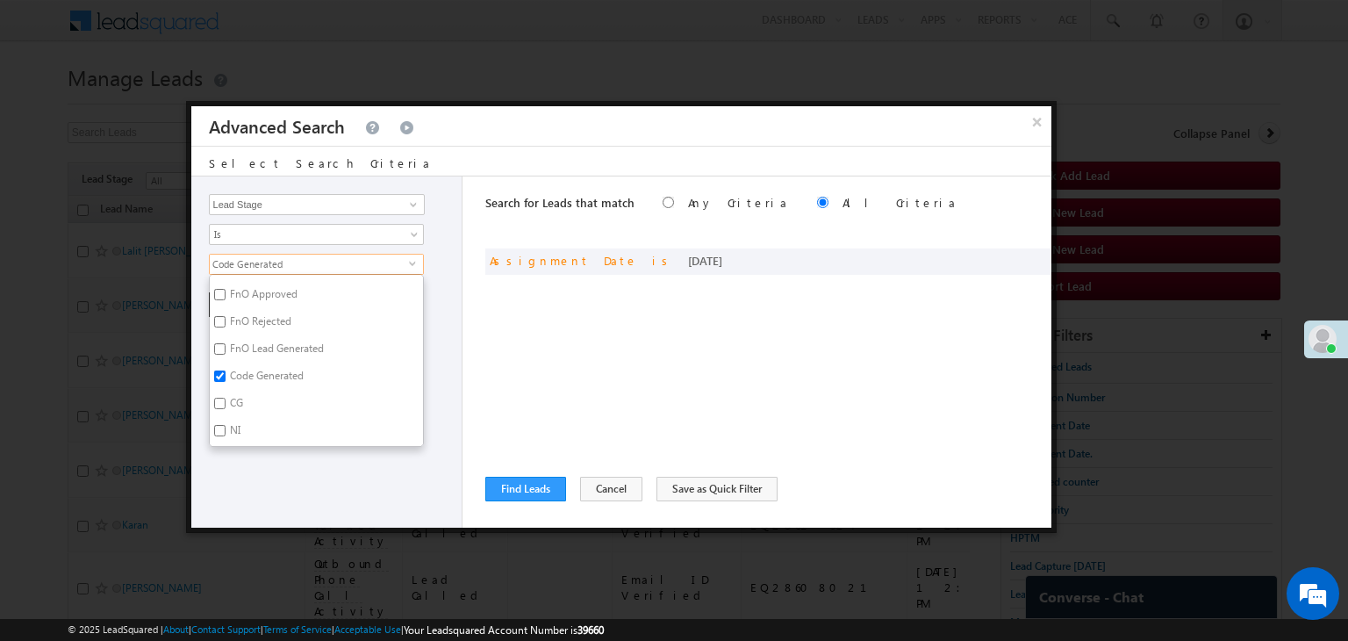
click at [226, 398] on input "CG" at bounding box center [219, 403] width 11 height 11
checkbox input "true"
click at [338, 234] on span "Is" at bounding box center [305, 234] width 190 height 16
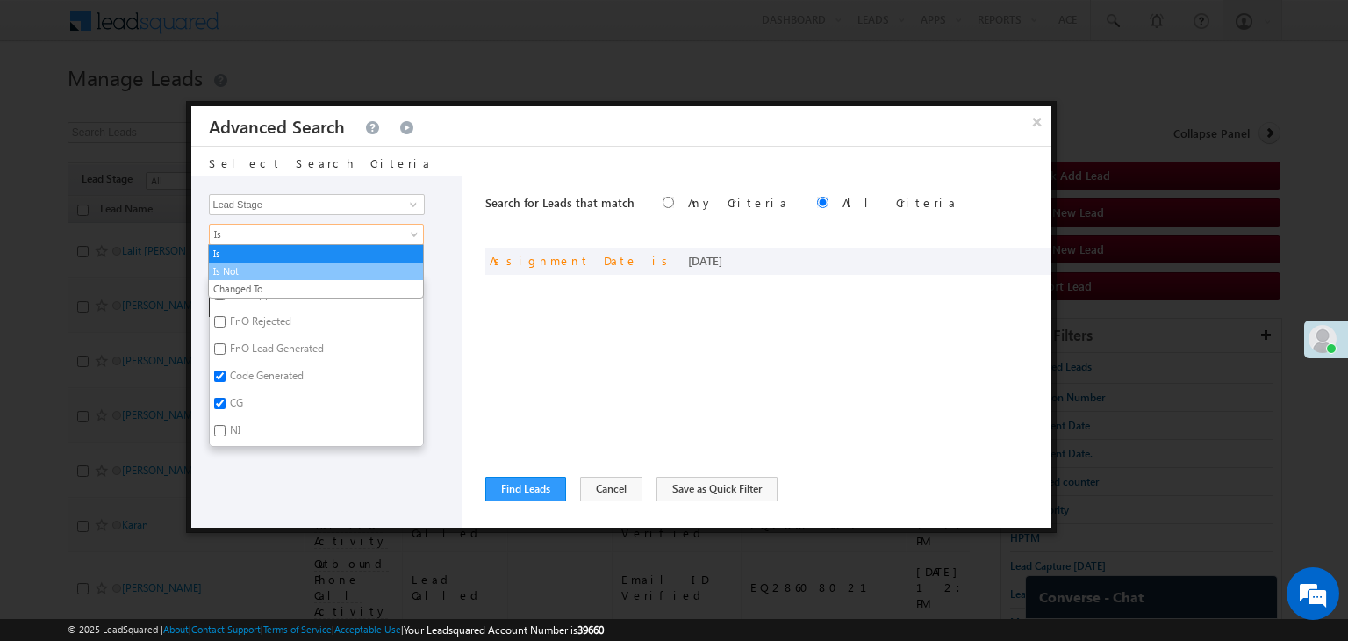
click at [316, 265] on link "Is Not" at bounding box center [316, 271] width 214 height 16
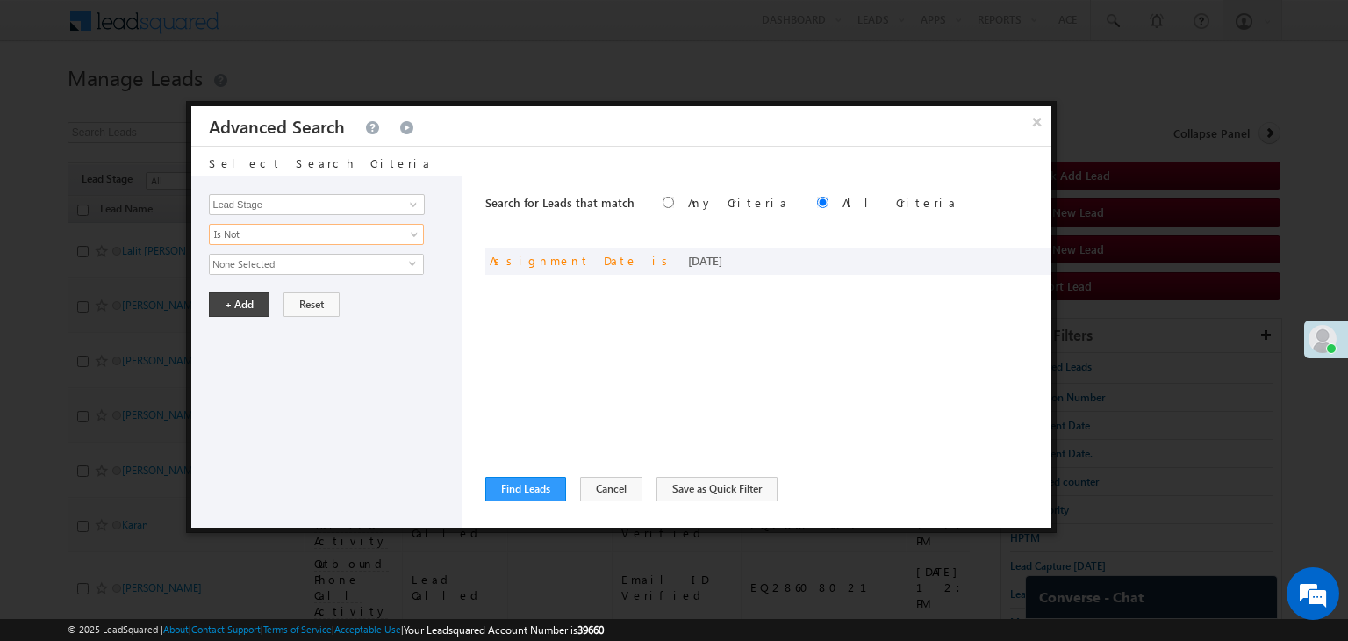
click at [275, 268] on span "None Selected" at bounding box center [309, 263] width 199 height 19
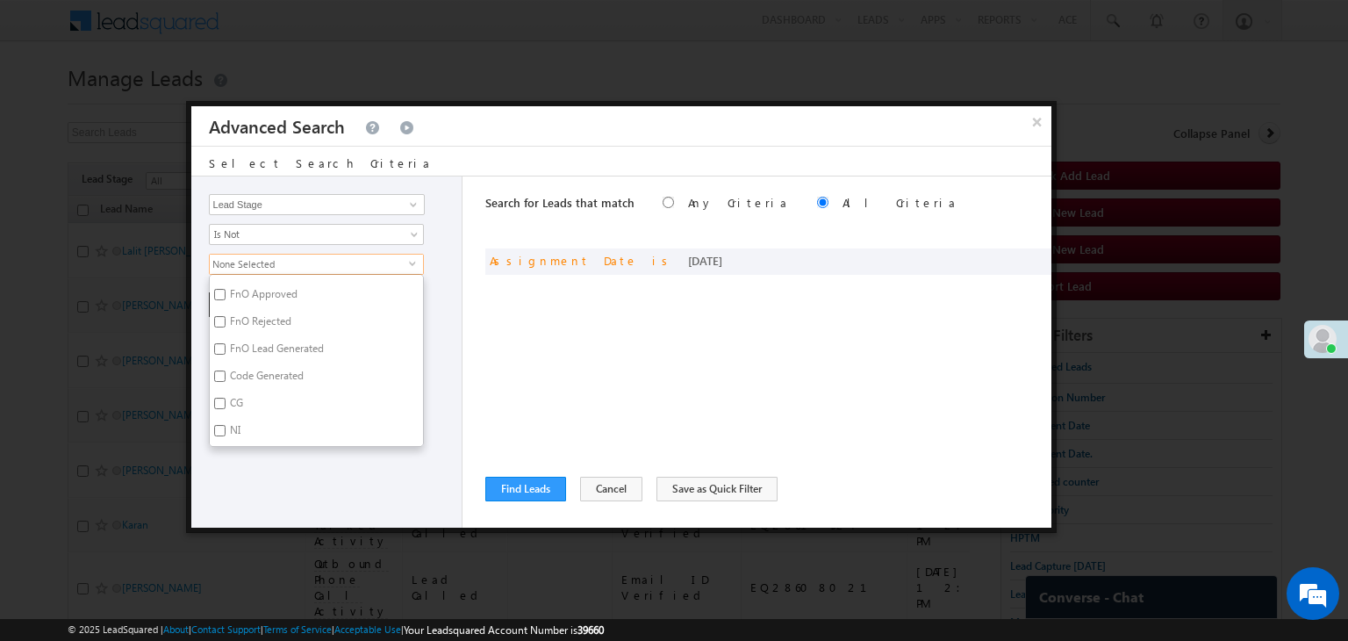
click at [250, 398] on label "CG" at bounding box center [235, 405] width 51 height 27
click at [226, 398] on input "CG" at bounding box center [219, 403] width 11 height 11
checkbox input "true"
click at [261, 369] on label "Code Generated" at bounding box center [265, 378] width 111 height 27
click at [226, 370] on input "Code Generated" at bounding box center [219, 375] width 11 height 11
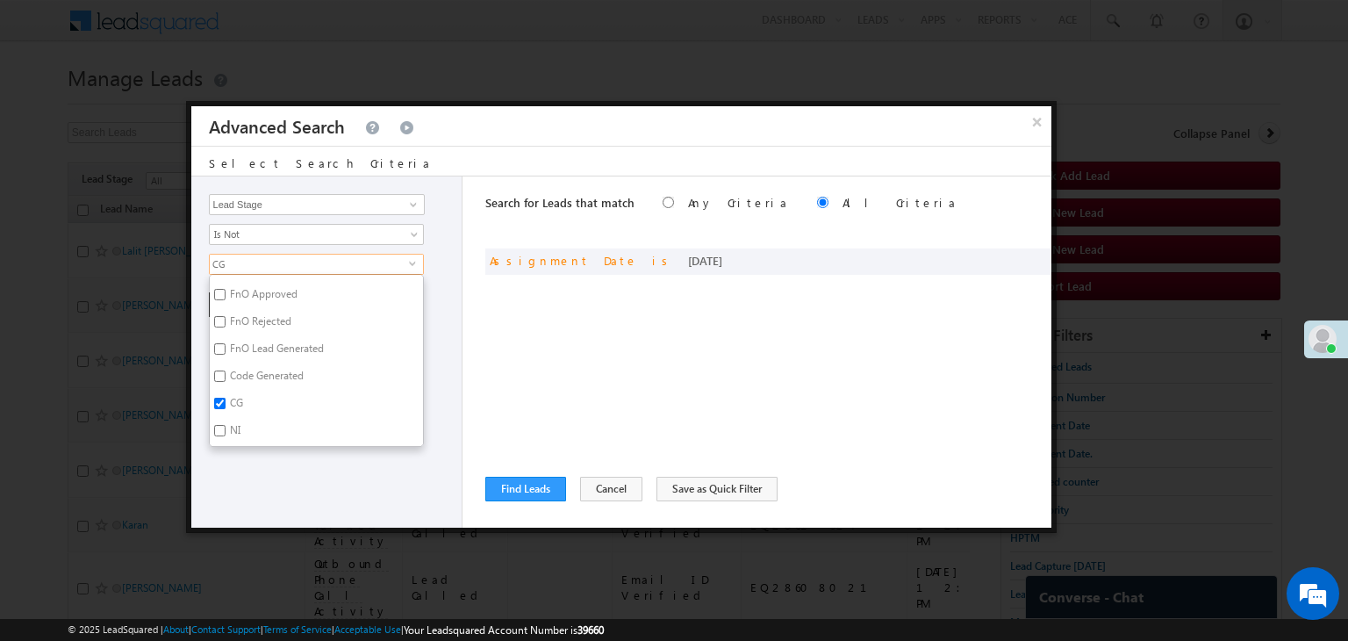
checkbox input "true"
click at [290, 506] on div "Lead Activity Task Sales Group Prospect Id WA Last Message Timestamp 4th Day Di…" at bounding box center [327, 351] width 272 height 351
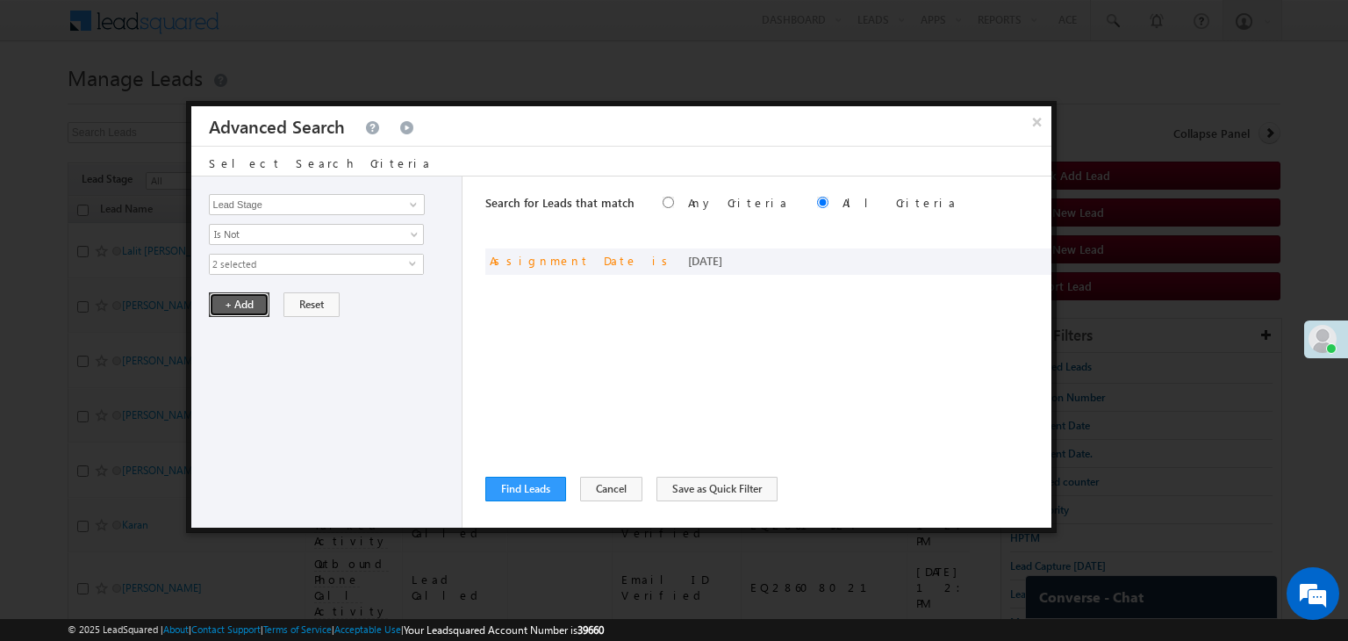
click at [249, 295] on button "+ Add" at bounding box center [239, 304] width 61 height 25
click at [411, 206] on span at bounding box center [413, 204] width 14 height 14
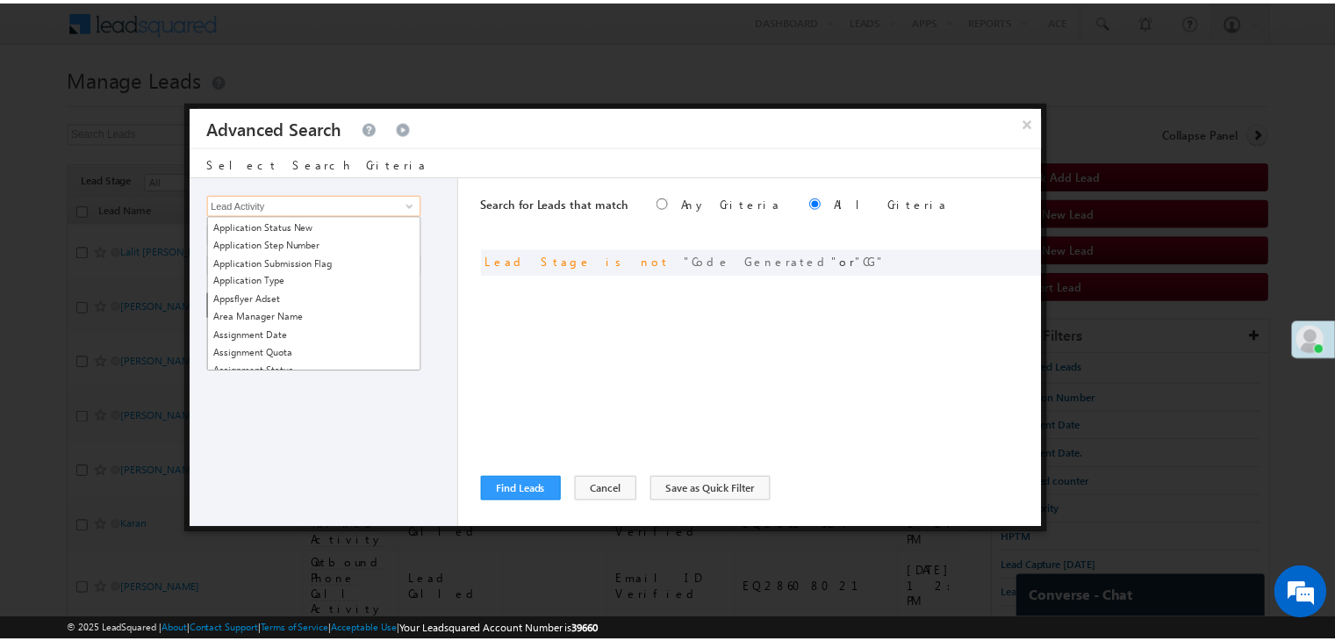
scroll to position [439, 0]
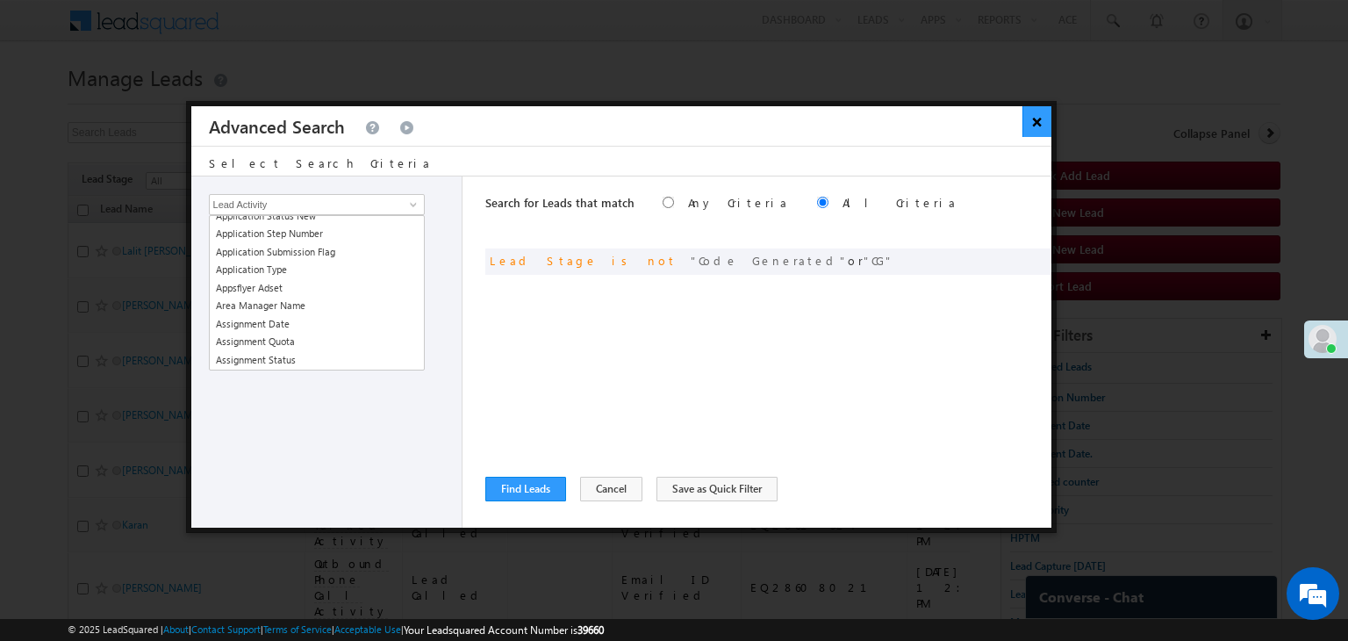
click at [1032, 111] on button "×" at bounding box center [1036, 121] width 29 height 31
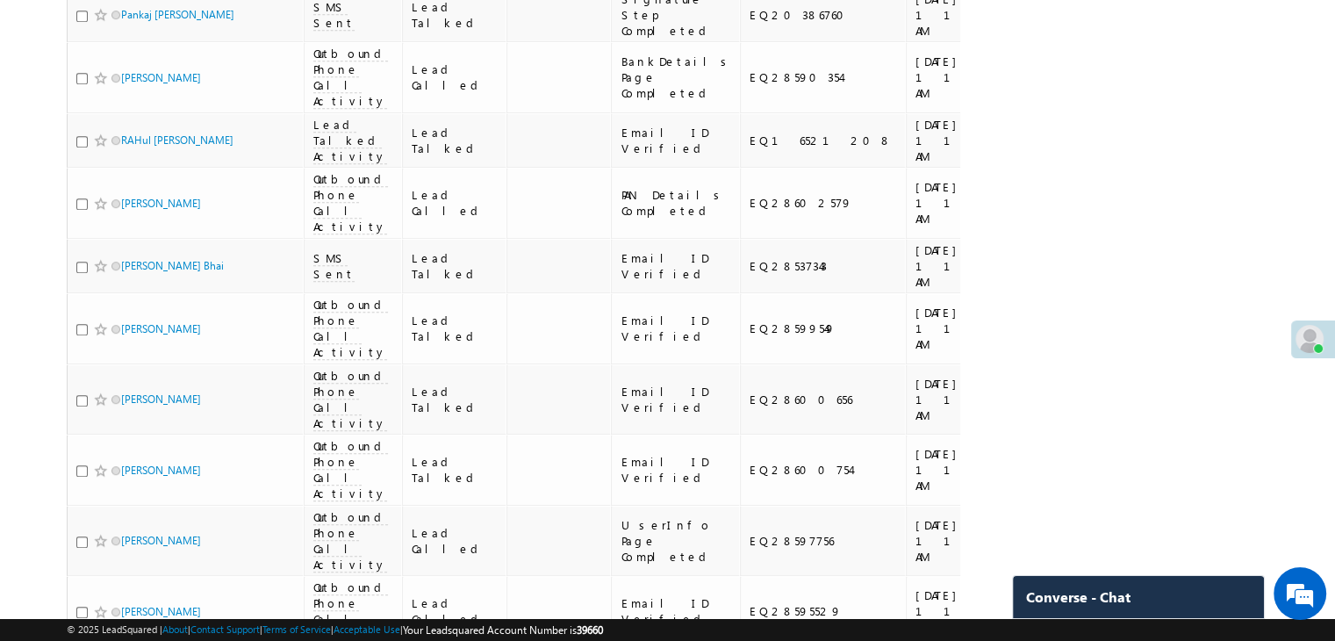
scroll to position [614, 0]
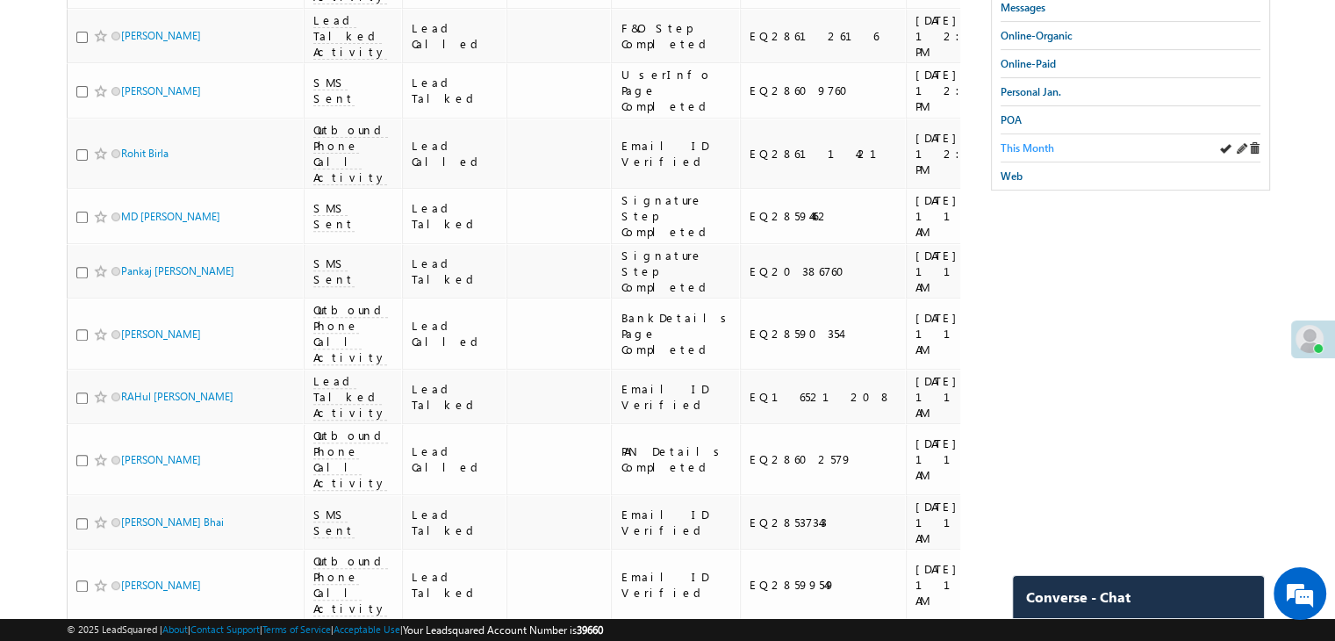
click at [1028, 145] on span "This Month" at bounding box center [1027, 147] width 54 height 13
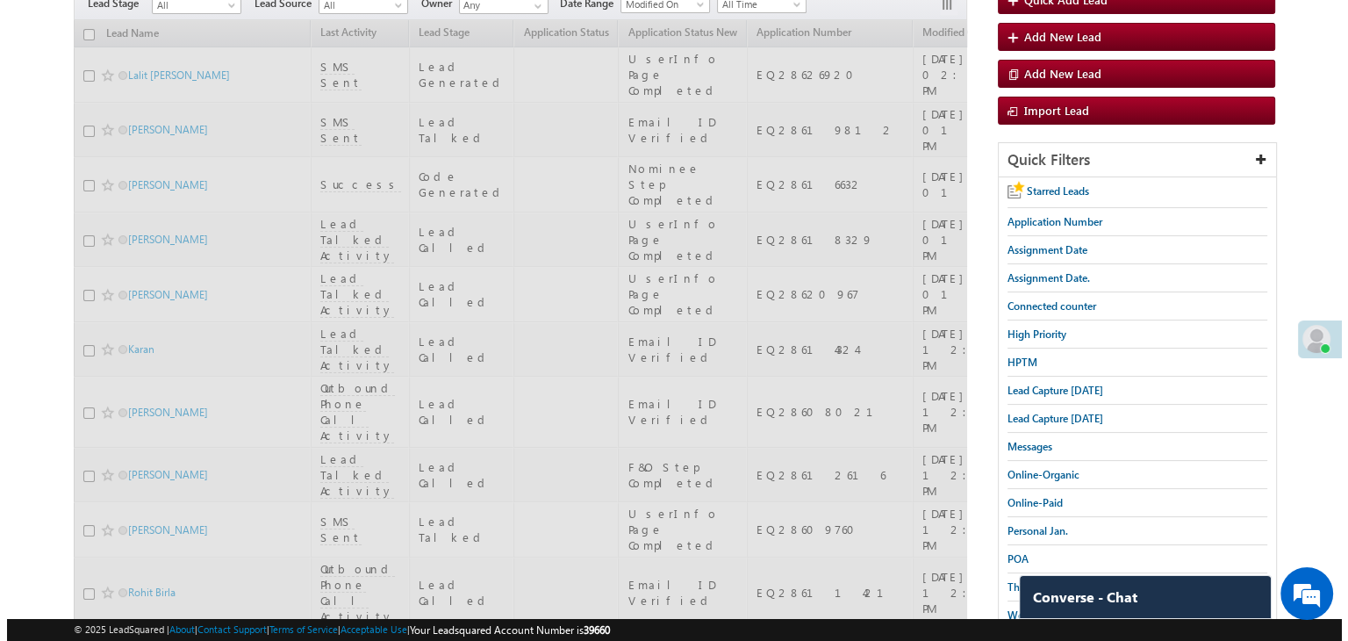
scroll to position [0, 0]
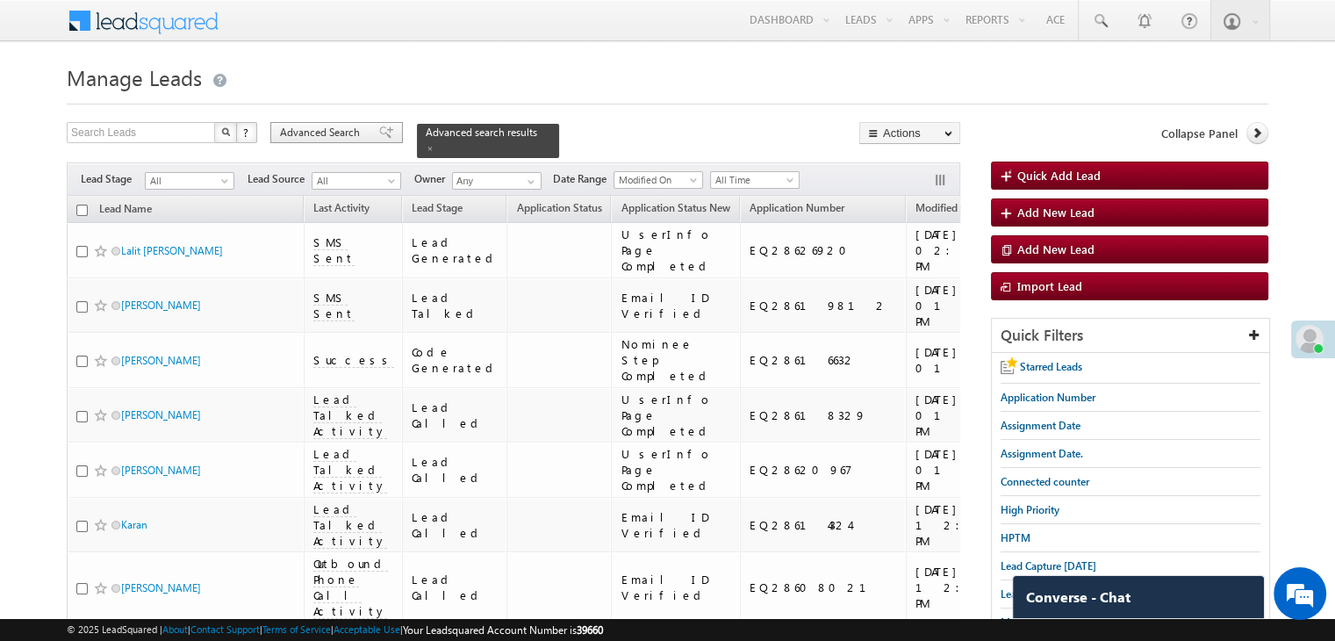
click at [336, 130] on span "Advanced Search" at bounding box center [322, 133] width 85 height 16
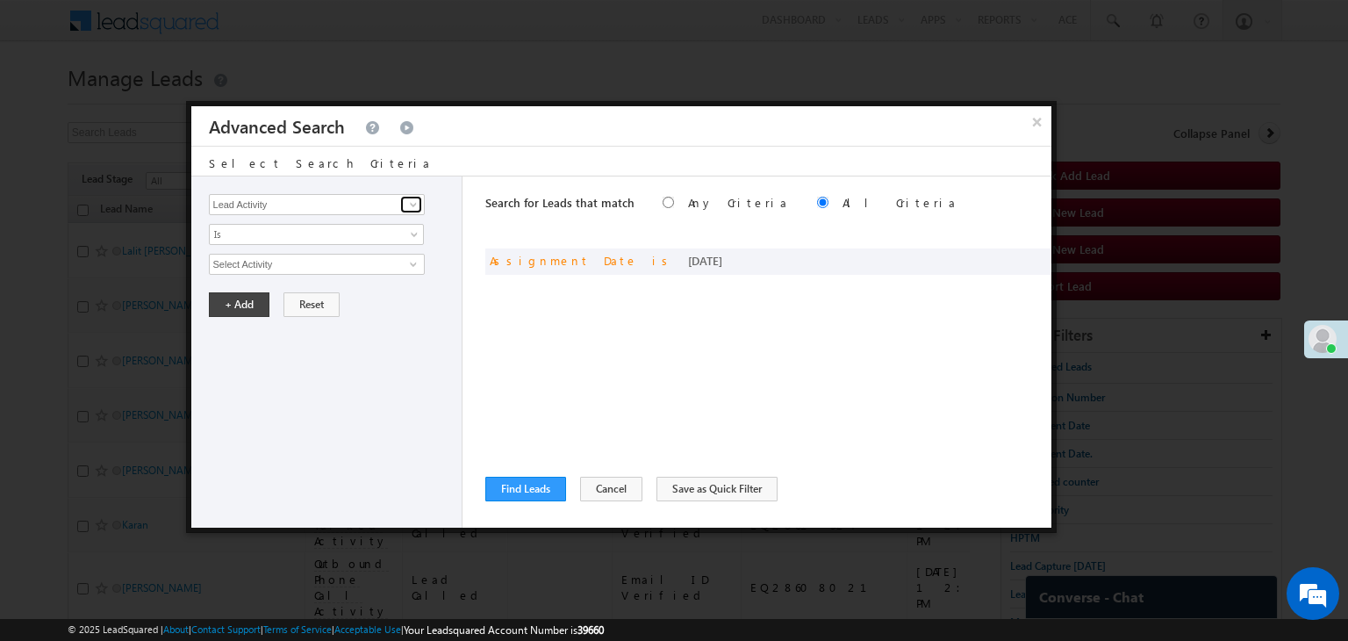
click at [403, 204] on link at bounding box center [411, 205] width 22 height 18
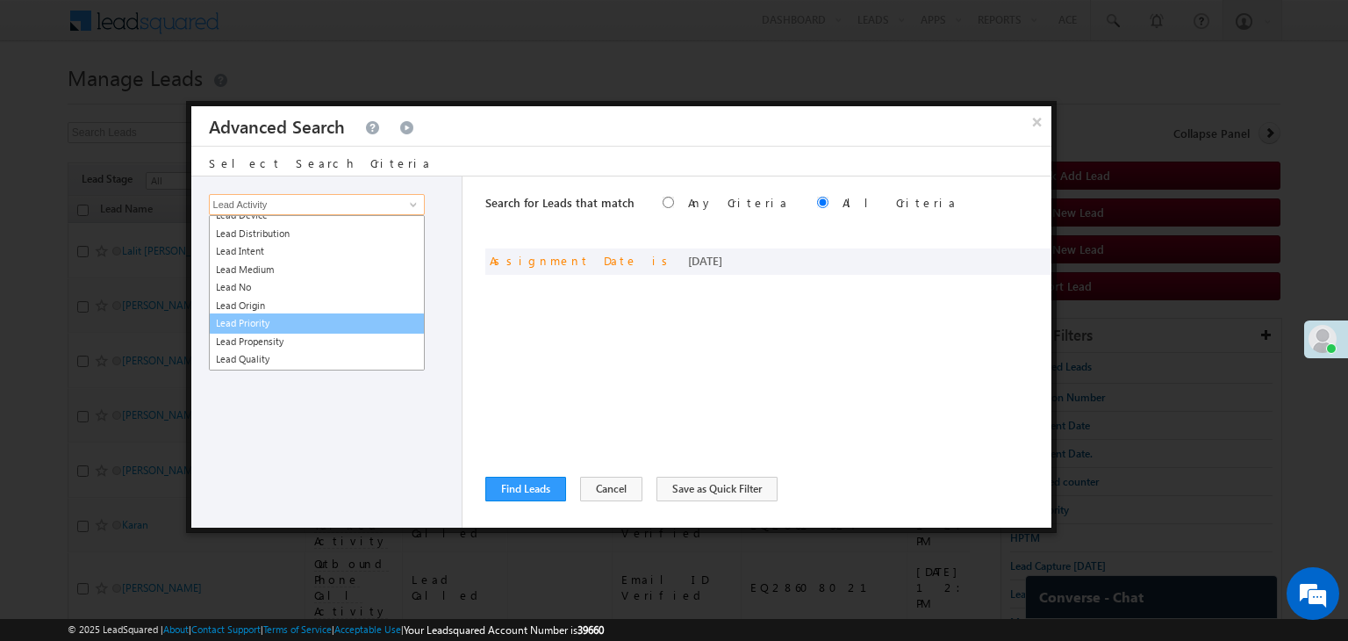
scroll to position [3423, 0]
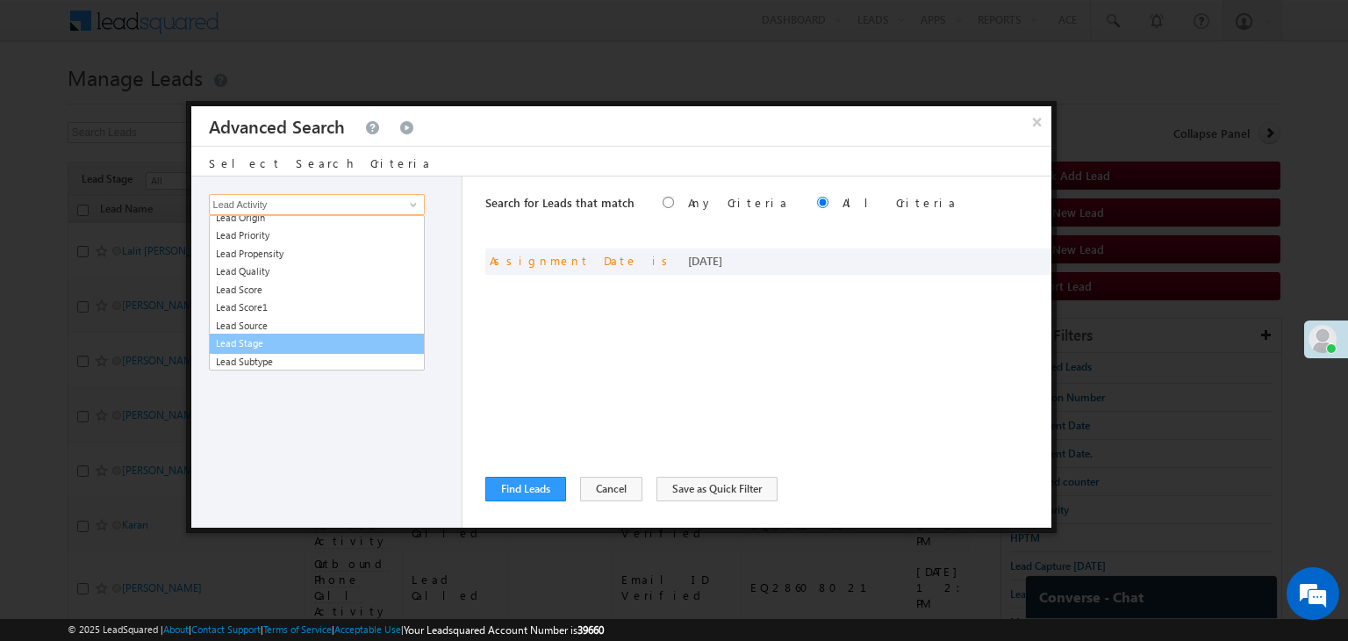
drag, startPoint x: 267, startPoint y: 336, endPoint x: 329, endPoint y: 279, distance: 84.5
click at [267, 337] on link "Lead Stage" at bounding box center [317, 343] width 216 height 20
type input "Lead Stage"
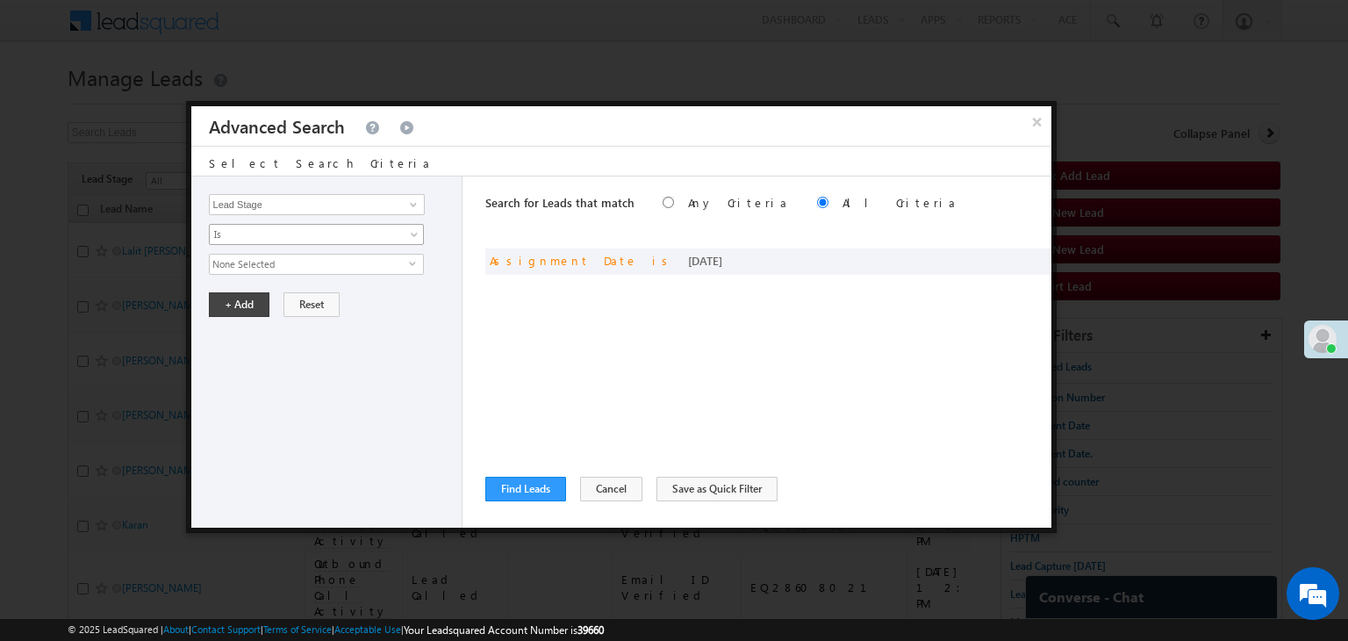
click at [345, 233] on span "Is" at bounding box center [305, 234] width 190 height 16
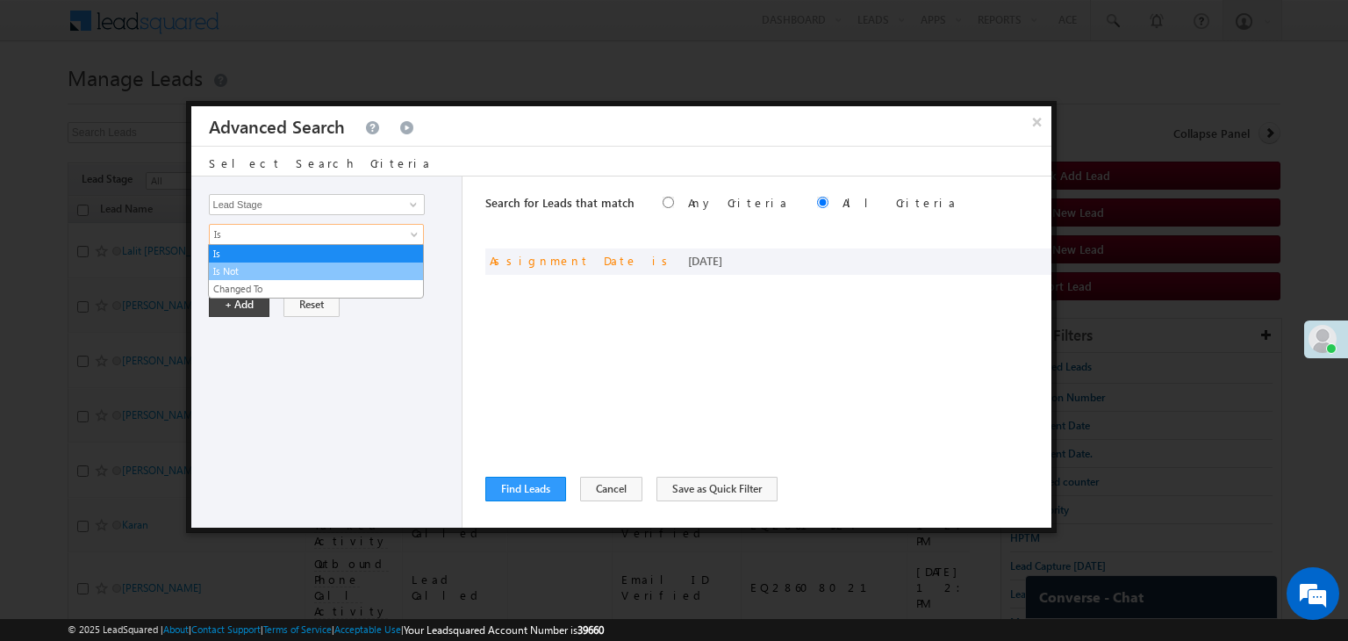
click at [305, 267] on link "Is Not" at bounding box center [316, 271] width 214 height 16
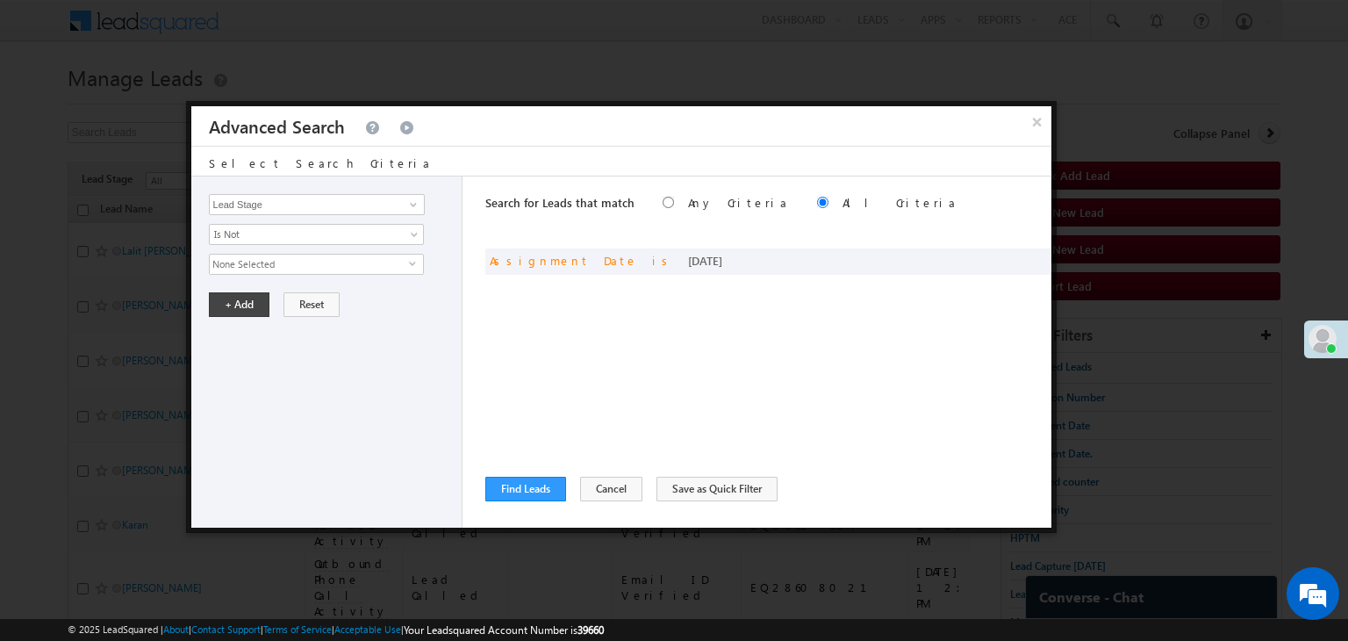
click at [305, 267] on span "None Selected" at bounding box center [309, 263] width 199 height 19
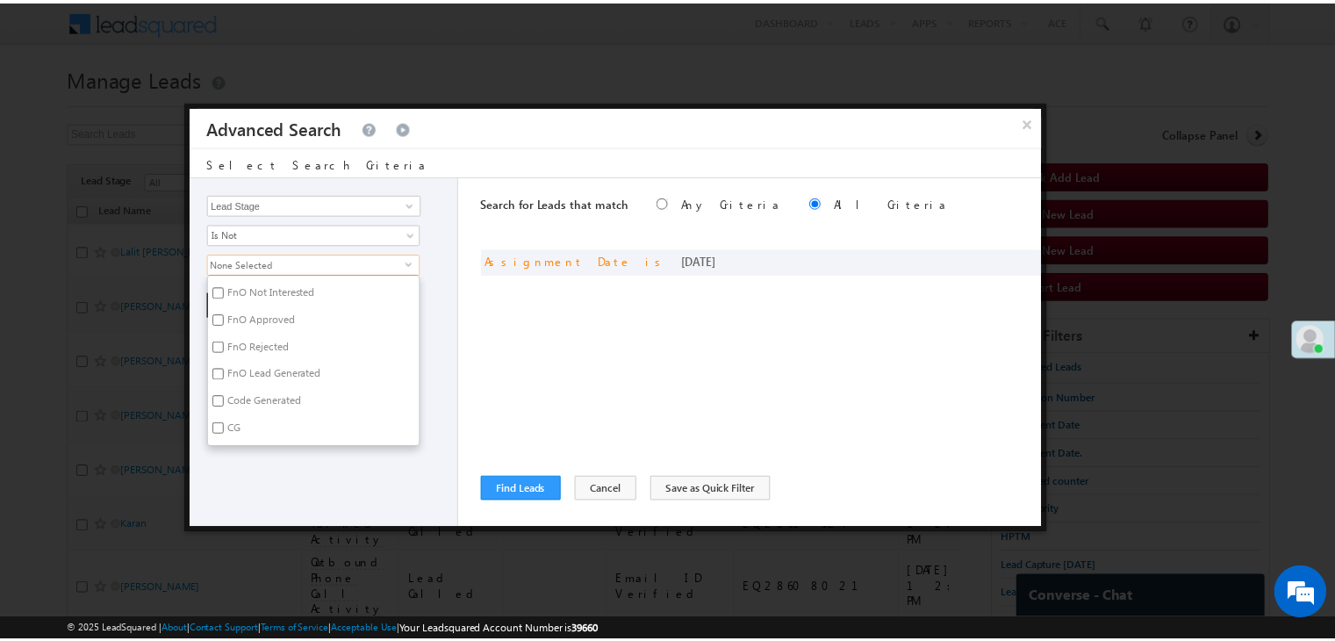
scroll to position [429, 0]
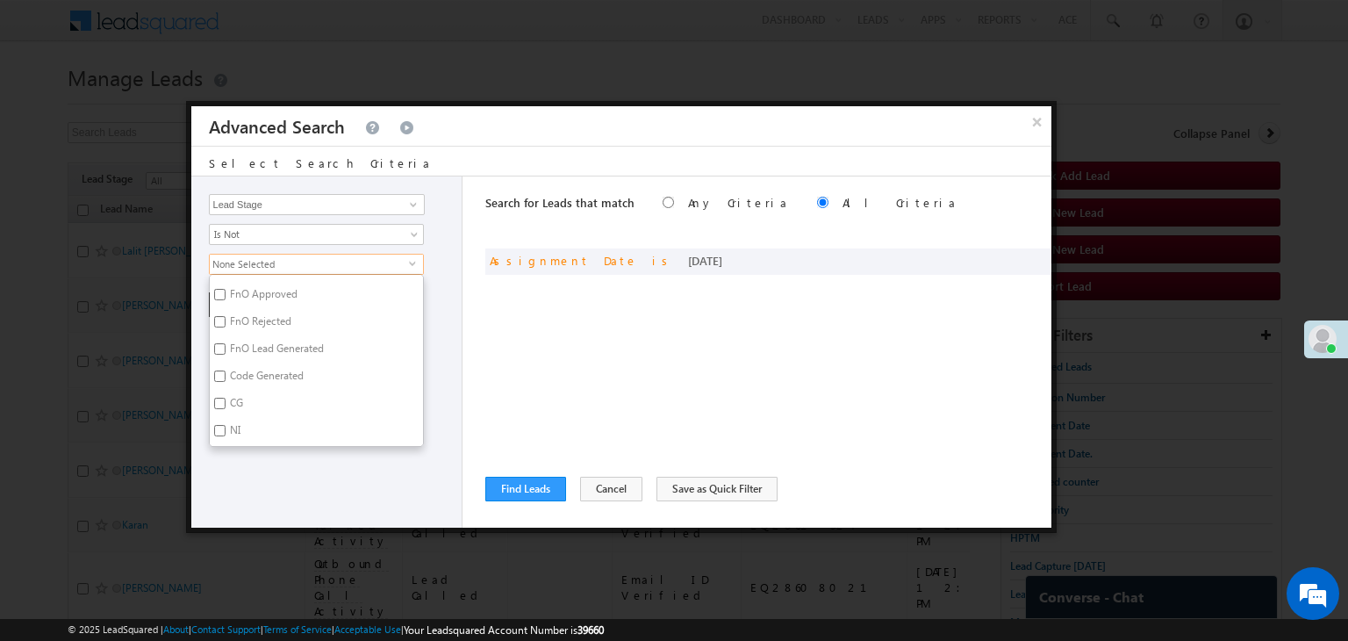
click at [233, 392] on label "CG" at bounding box center [235, 405] width 51 height 27
click at [226, 398] on input "CG" at bounding box center [219, 403] width 11 height 11
checkbox input "true"
click at [240, 367] on label "Code Generated" at bounding box center [265, 378] width 111 height 27
click at [226, 370] on input "Code Generated" at bounding box center [219, 375] width 11 height 11
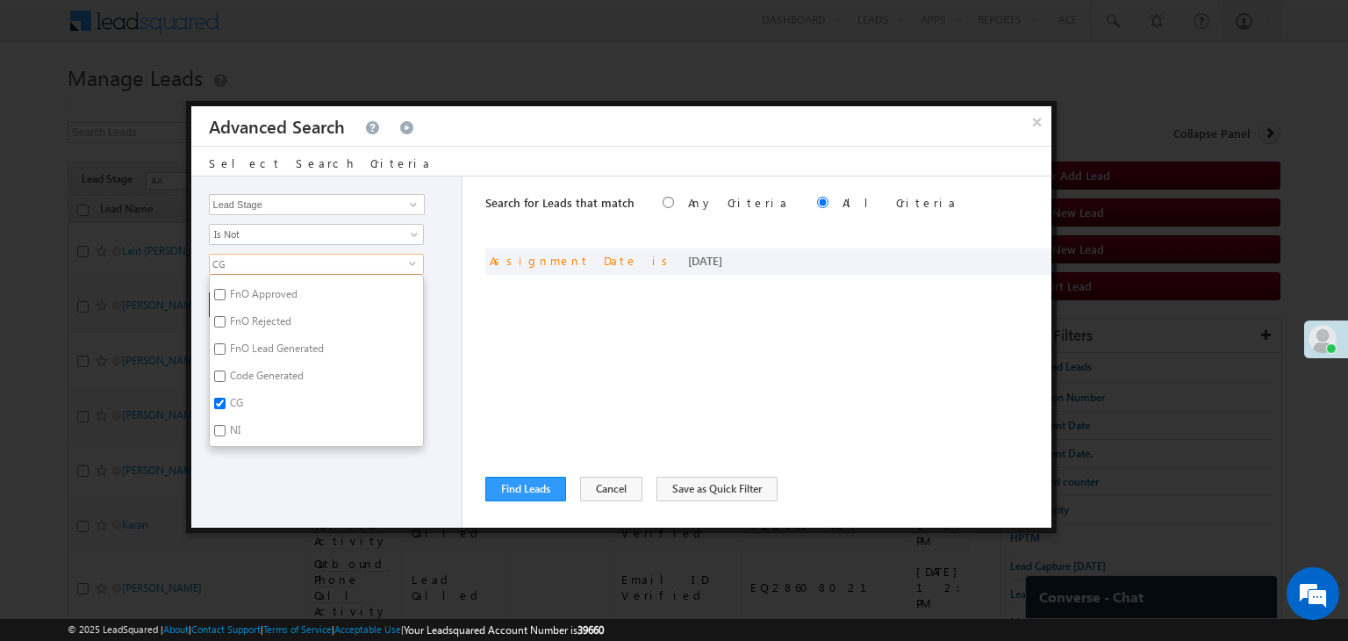
checkbox input "true"
click at [271, 497] on div "Lead Activity Task Sales Group Prospect Id WA Last Message Timestamp 4th Day Di…" at bounding box center [327, 351] width 272 height 351
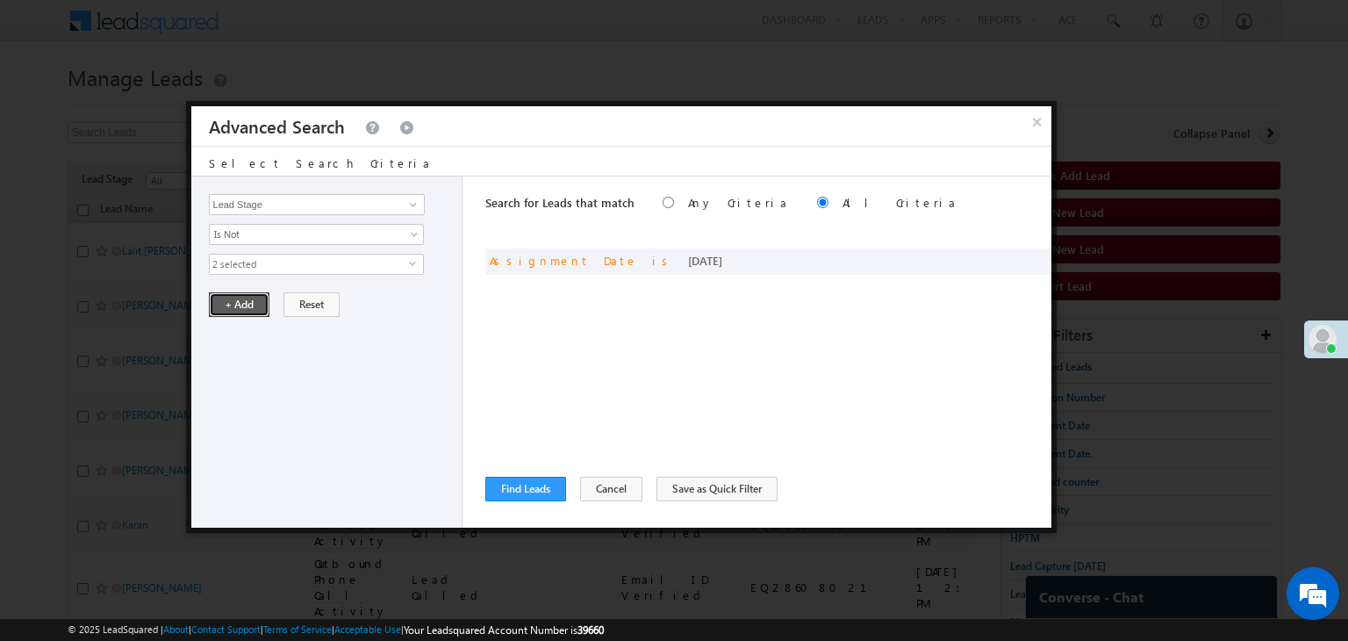
click at [241, 301] on button "+ Add" at bounding box center [239, 304] width 61 height 25
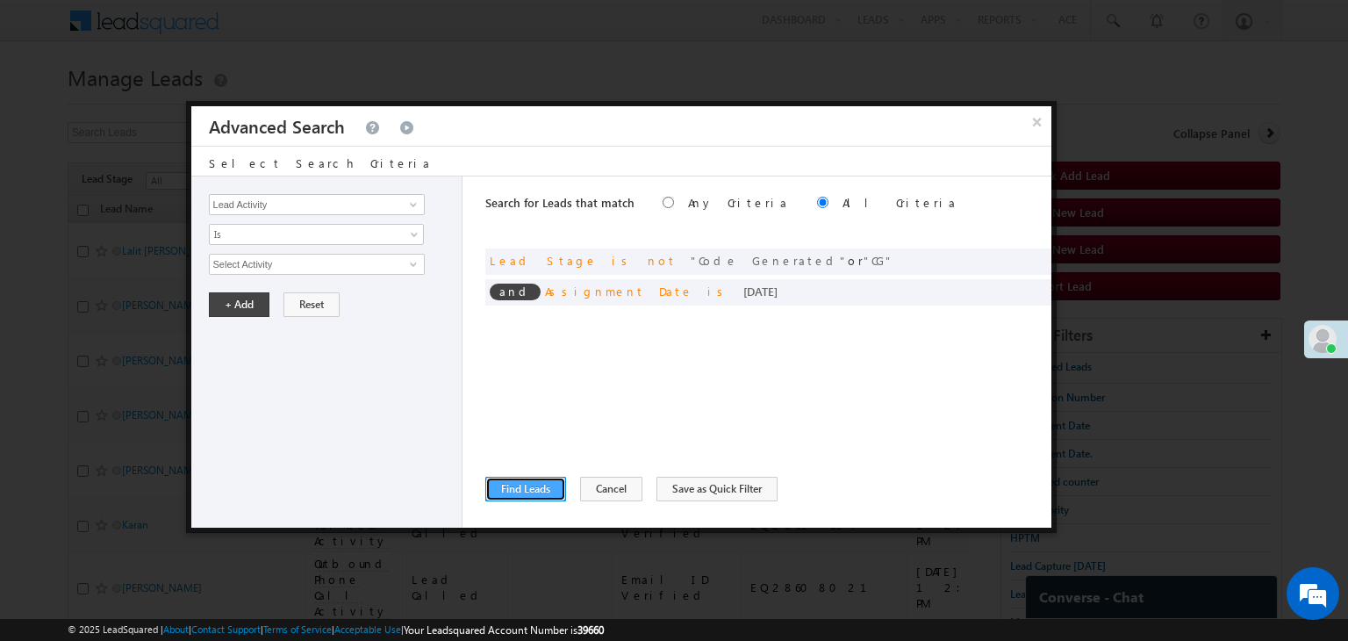
click at [518, 485] on button "Find Leads" at bounding box center [525, 488] width 81 height 25
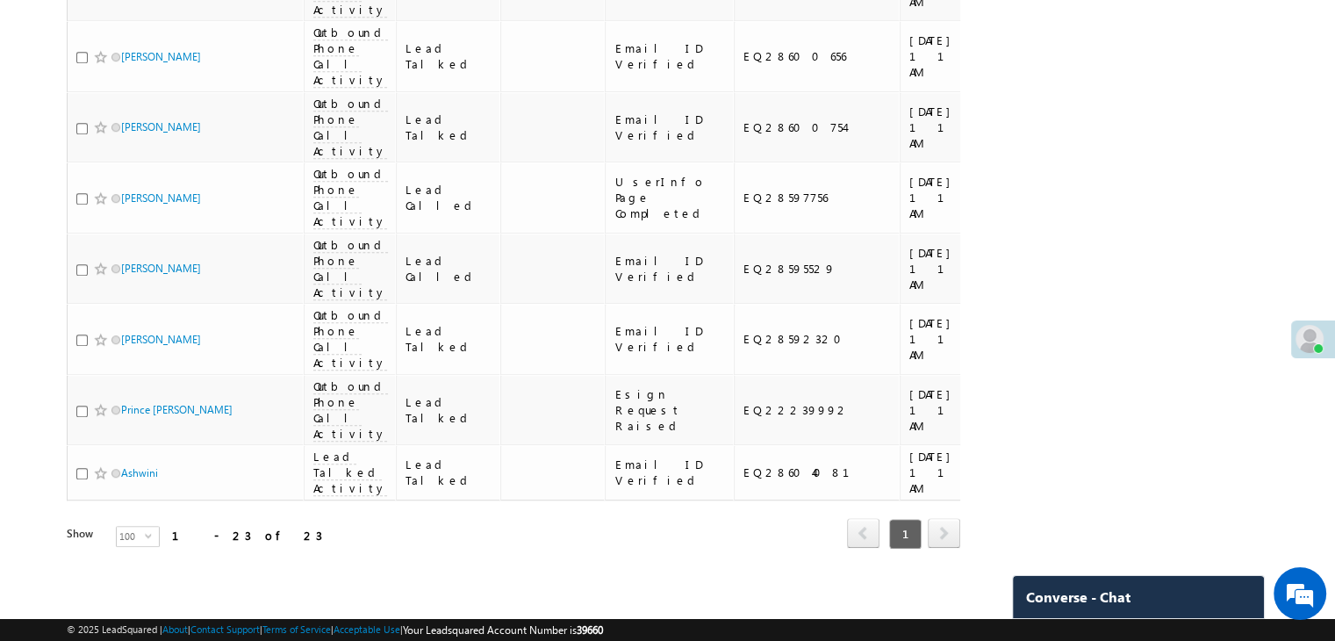
scroll to position [0, 0]
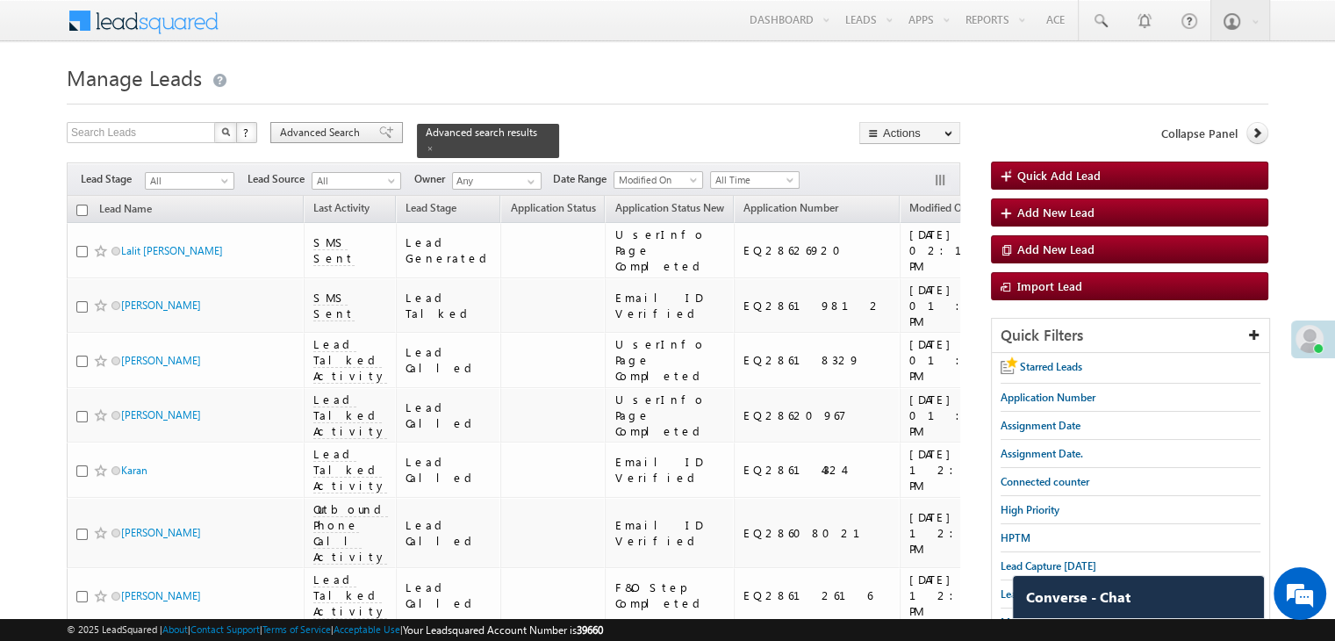
click at [380, 130] on span at bounding box center [386, 132] width 14 height 12
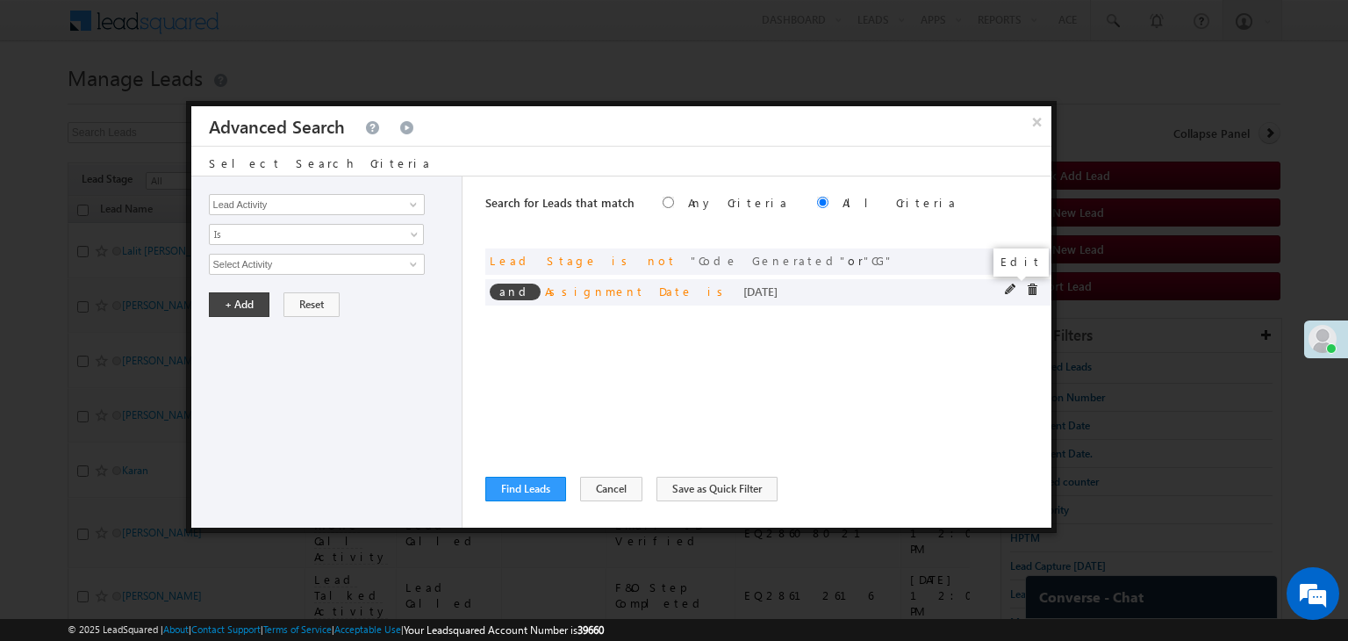
click at [1007, 289] on span at bounding box center [1011, 289] width 12 height 12
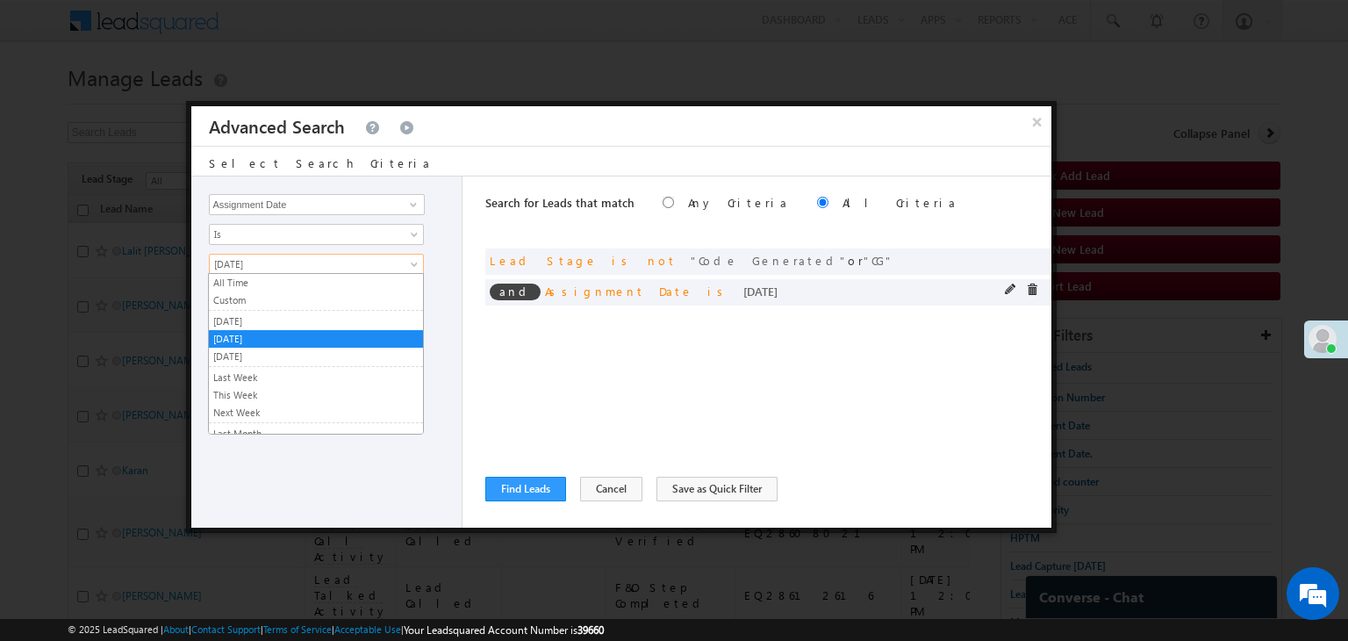
click at [288, 268] on span "[DATE]" at bounding box center [305, 264] width 190 height 16
click at [269, 313] on link "[DATE]" at bounding box center [316, 321] width 214 height 16
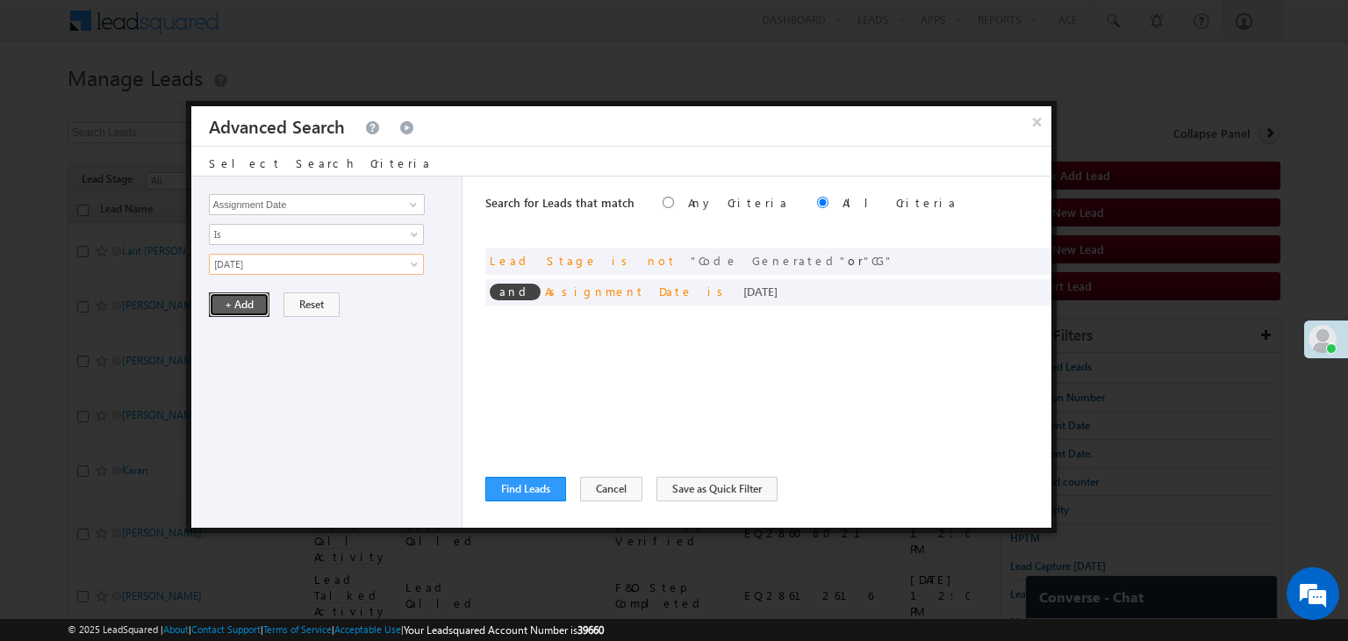
click at [254, 296] on button "+ Add" at bounding box center [239, 304] width 61 height 25
click at [519, 486] on button "Find Leads" at bounding box center [525, 488] width 81 height 25
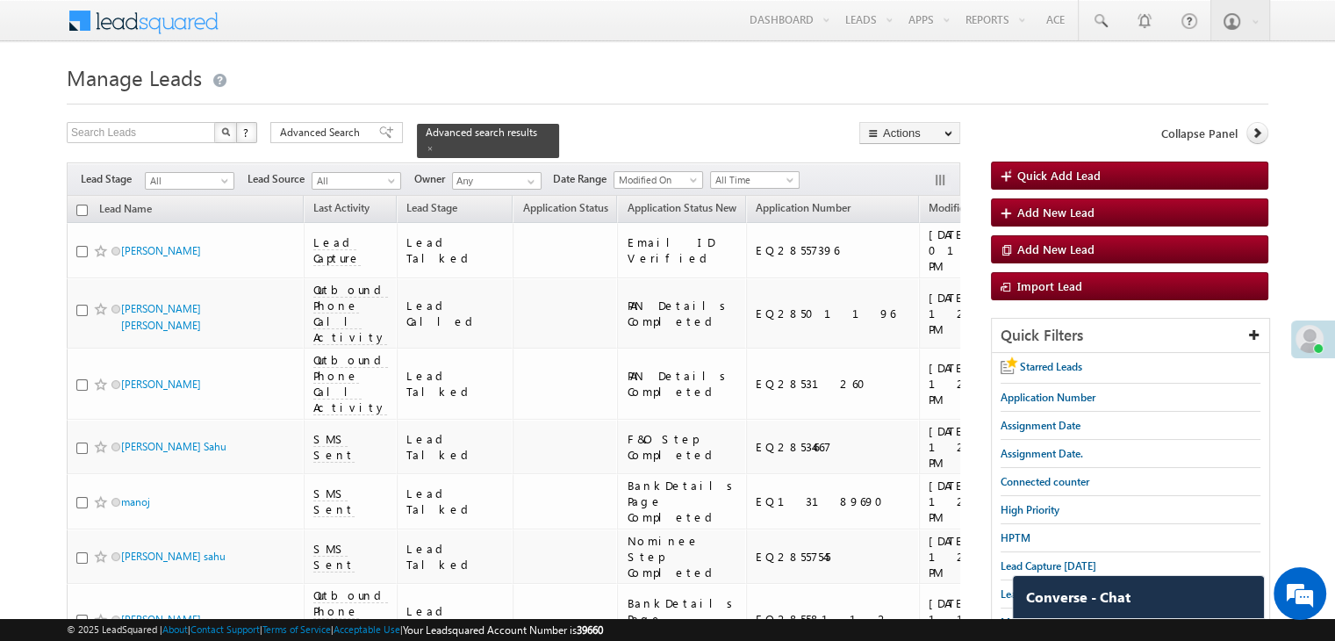
drag, startPoint x: 356, startPoint y: 140, endPoint x: 739, endPoint y: 408, distance: 467.4
click at [356, 140] on span "Advanced Search" at bounding box center [322, 133] width 85 height 16
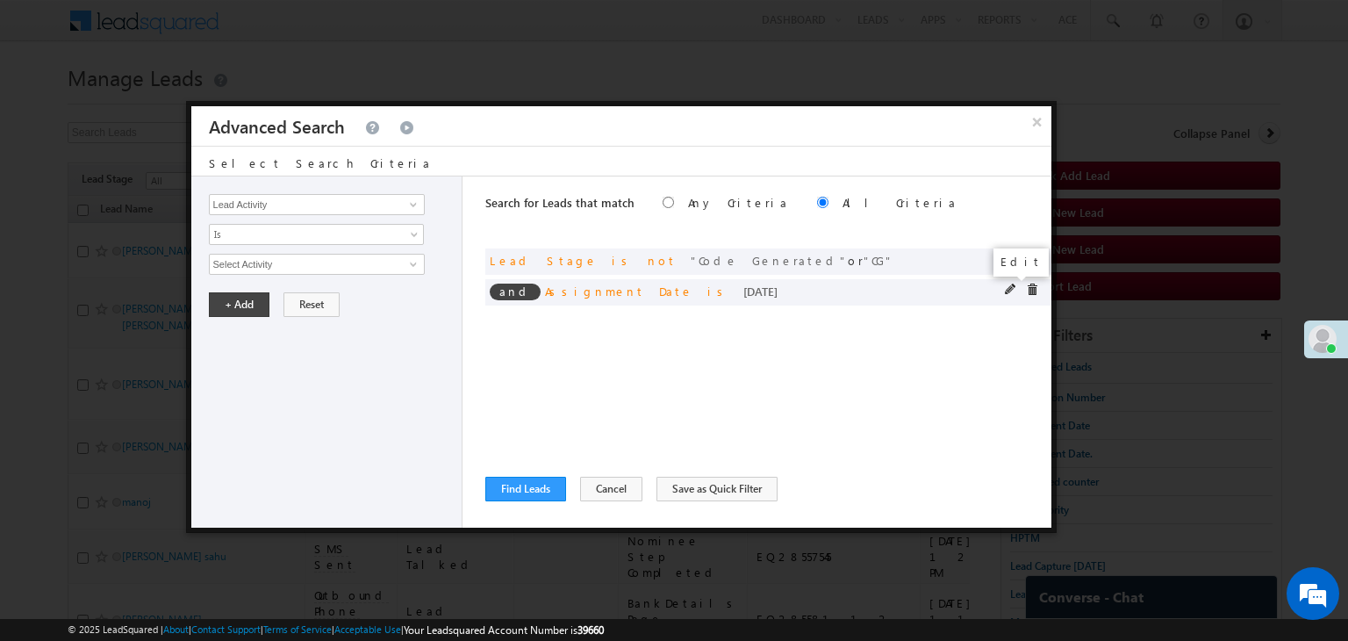
click at [1012, 289] on span at bounding box center [1011, 289] width 12 height 12
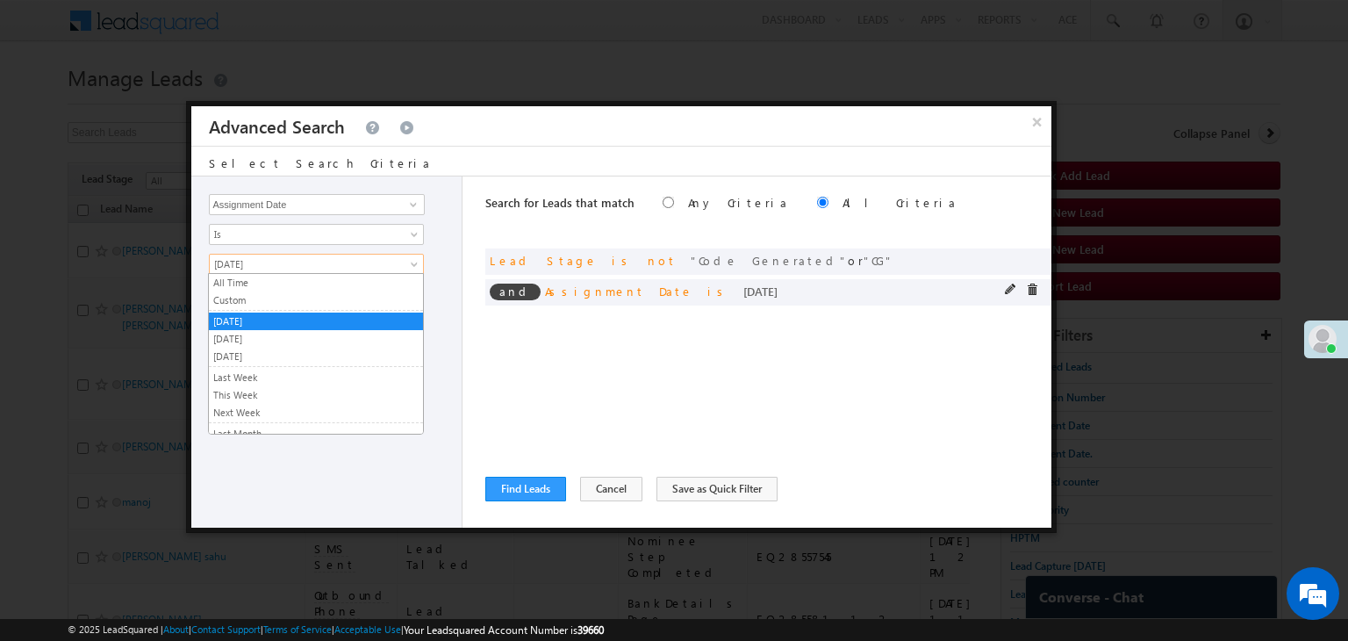
click at [298, 268] on span "[DATE]" at bounding box center [305, 264] width 190 height 16
click at [265, 293] on link "Custom" at bounding box center [316, 300] width 214 height 16
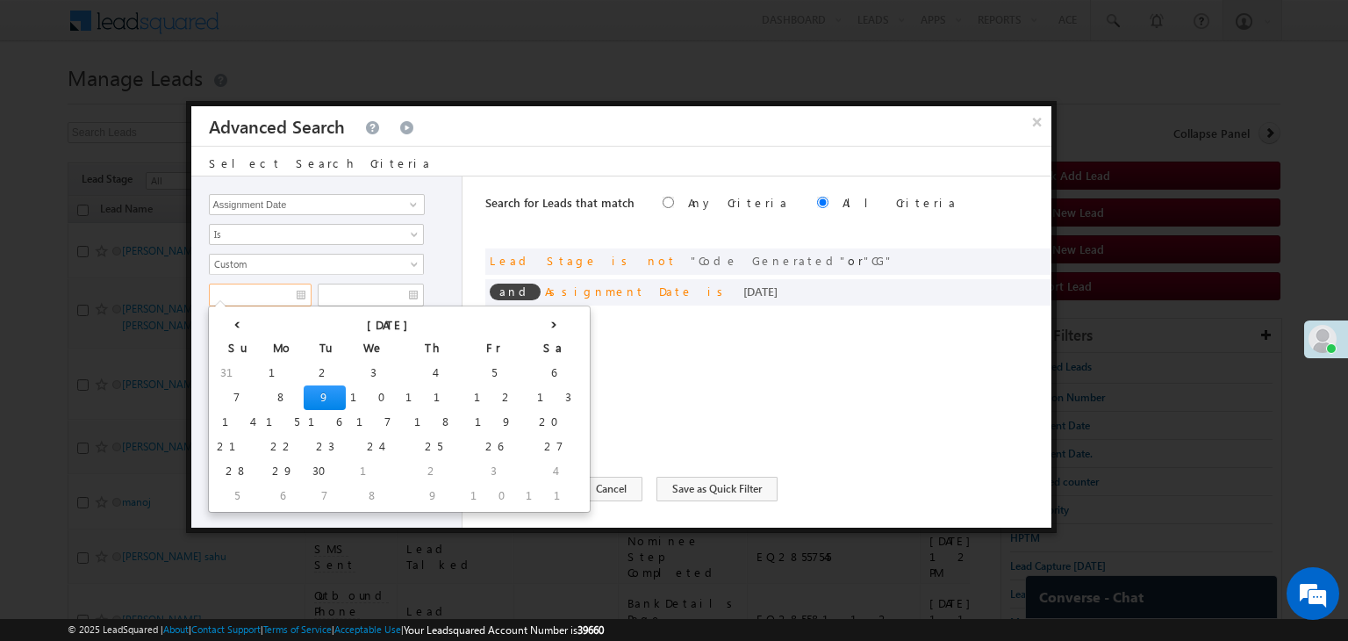
click at [268, 289] on input "text" at bounding box center [260, 294] width 103 height 23
click at [225, 388] on td "7" at bounding box center [236, 397] width 49 height 25
type input "09/07/25"
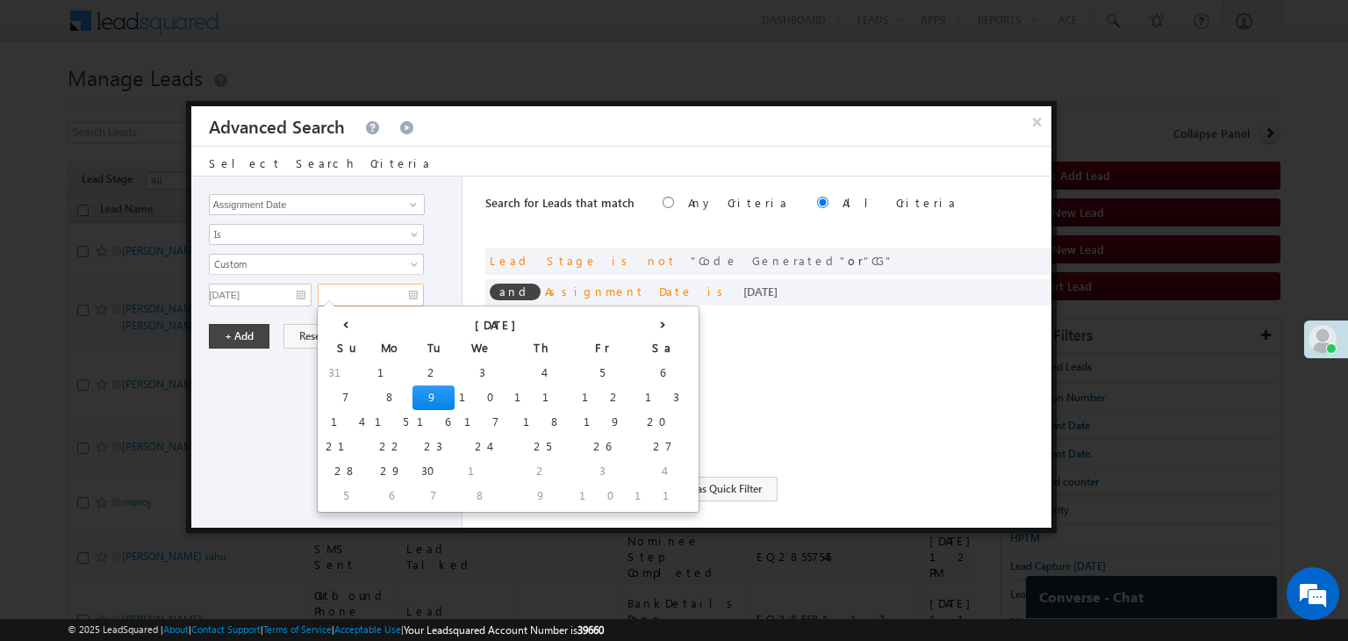
click at [389, 291] on input "text" at bounding box center [371, 294] width 106 height 23
click at [337, 395] on td "7" at bounding box center [345, 397] width 49 height 25
type input "09/07/25"
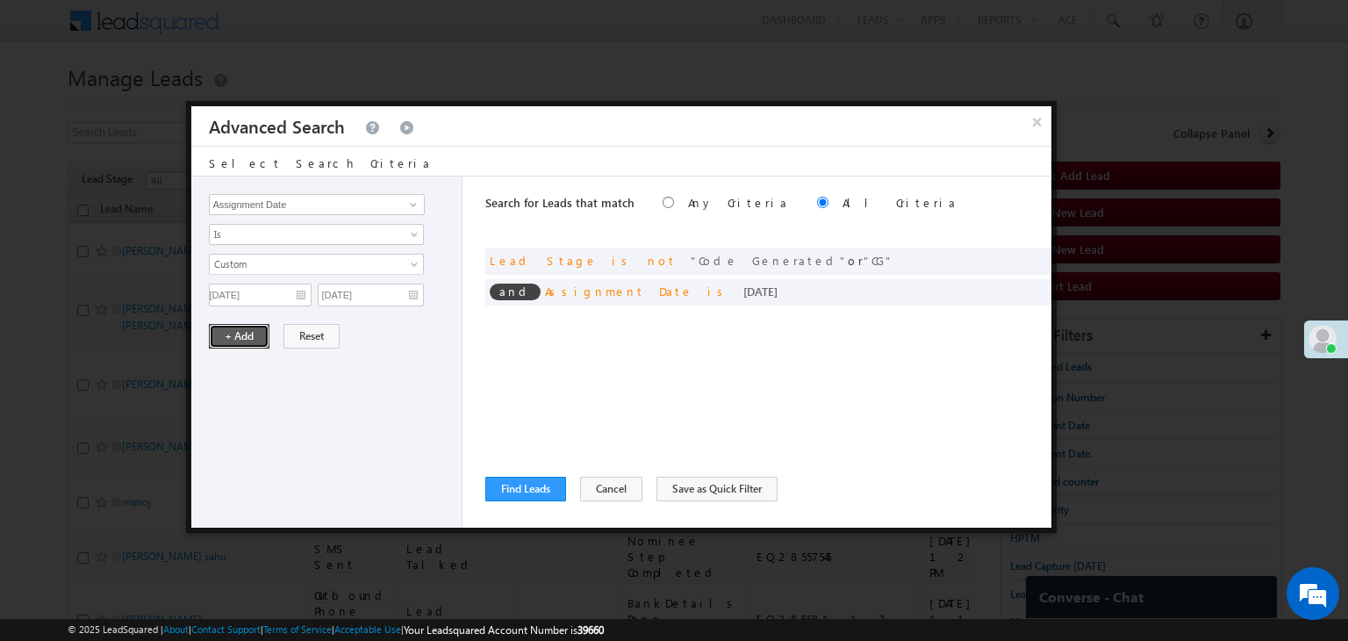
click at [231, 330] on button "+ Add" at bounding box center [239, 336] width 61 height 25
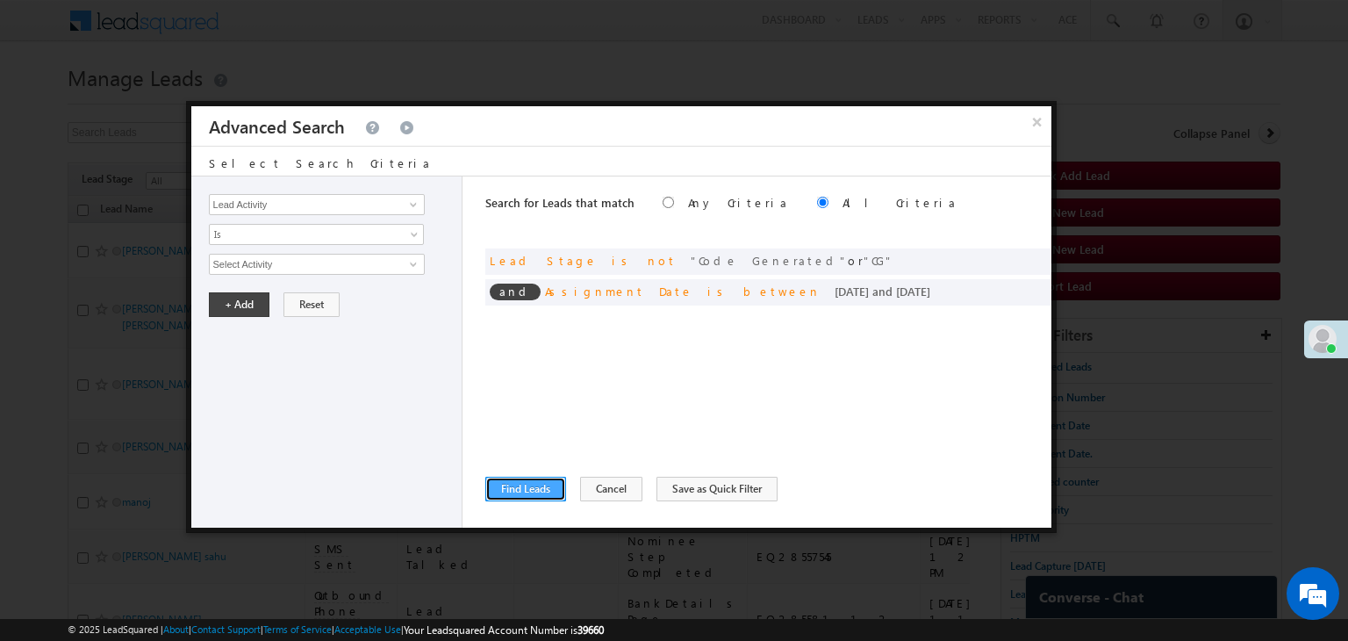
click at [527, 485] on button "Find Leads" at bounding box center [525, 488] width 81 height 25
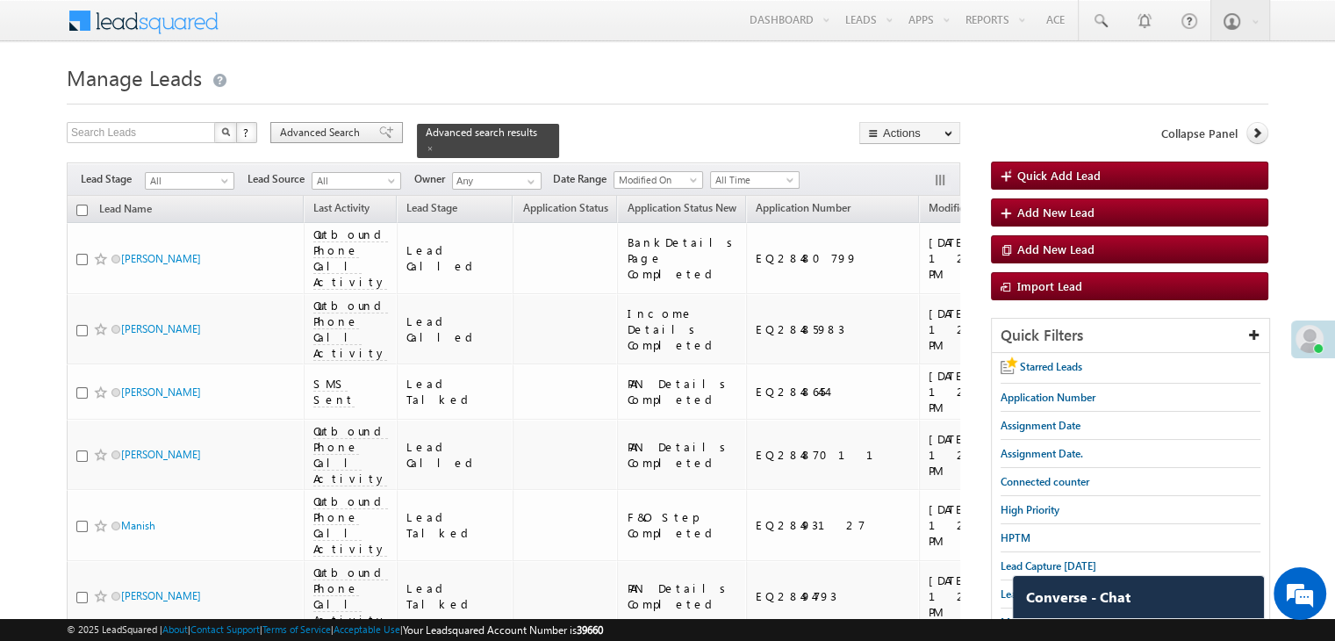
click at [379, 131] on span at bounding box center [386, 132] width 14 height 12
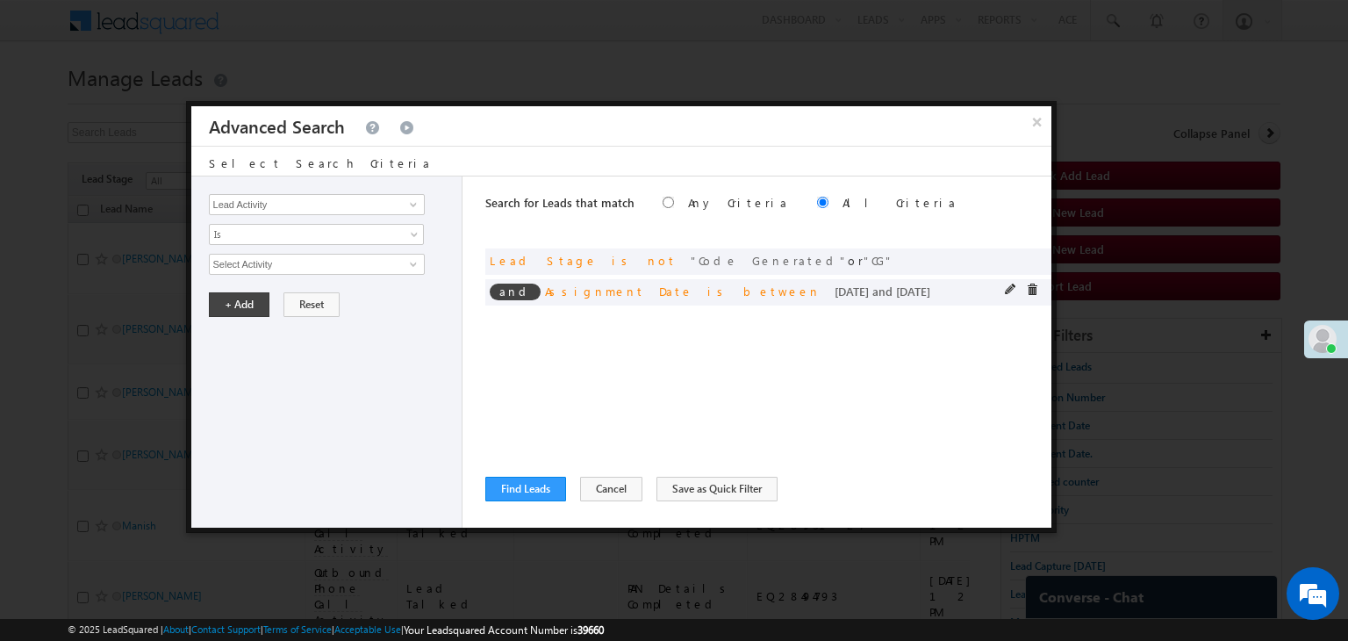
click at [1007, 289] on span at bounding box center [1011, 289] width 12 height 12
click at [298, 289] on input "09/07/25" at bounding box center [260, 294] width 103 height 23
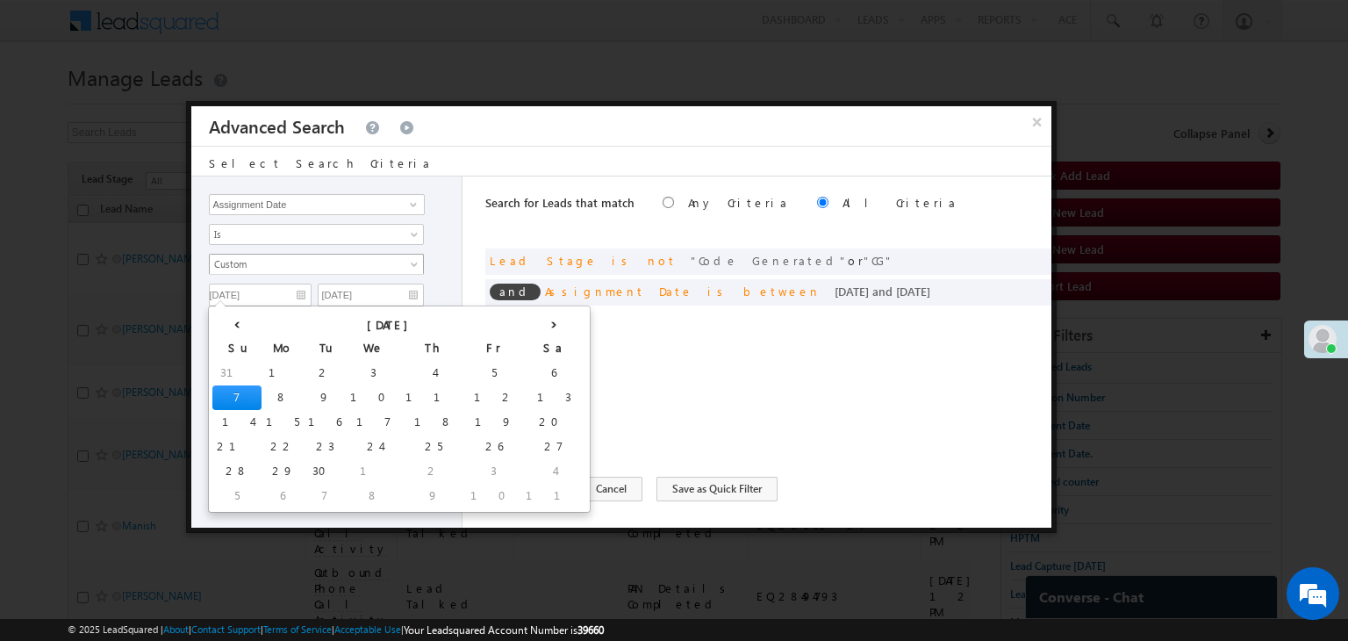
click at [312, 265] on span "Custom" at bounding box center [305, 264] width 190 height 16
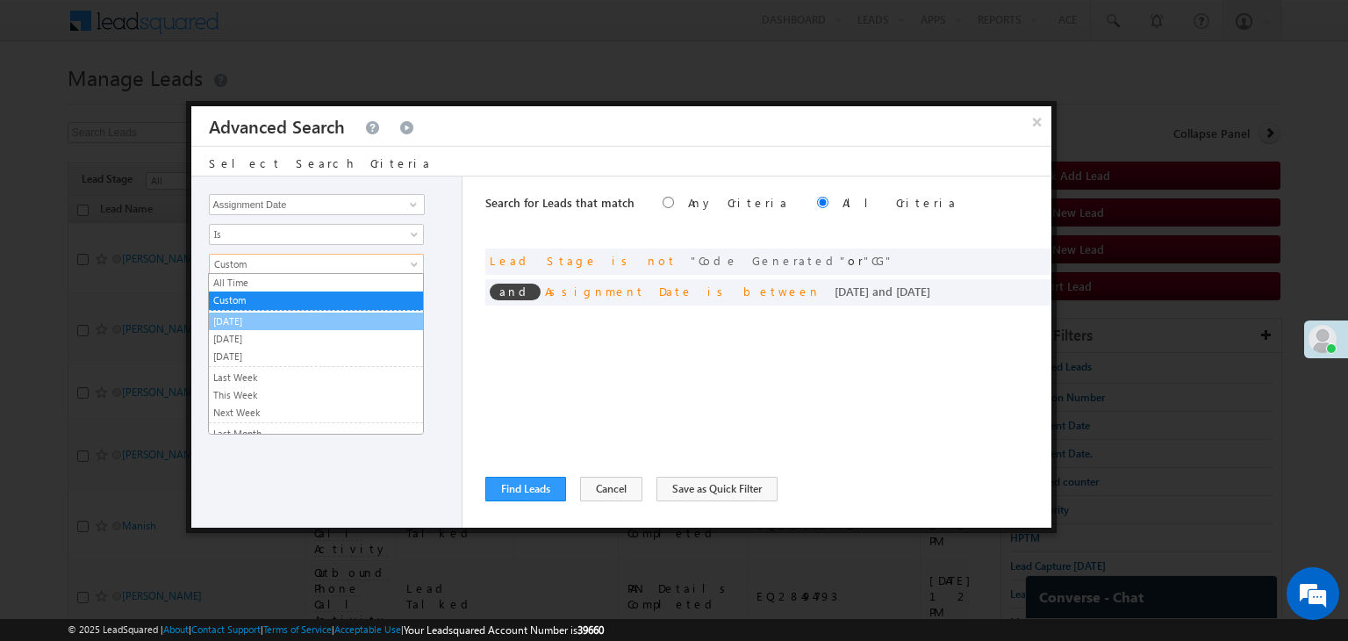
click at [282, 314] on link "[DATE]" at bounding box center [316, 321] width 214 height 16
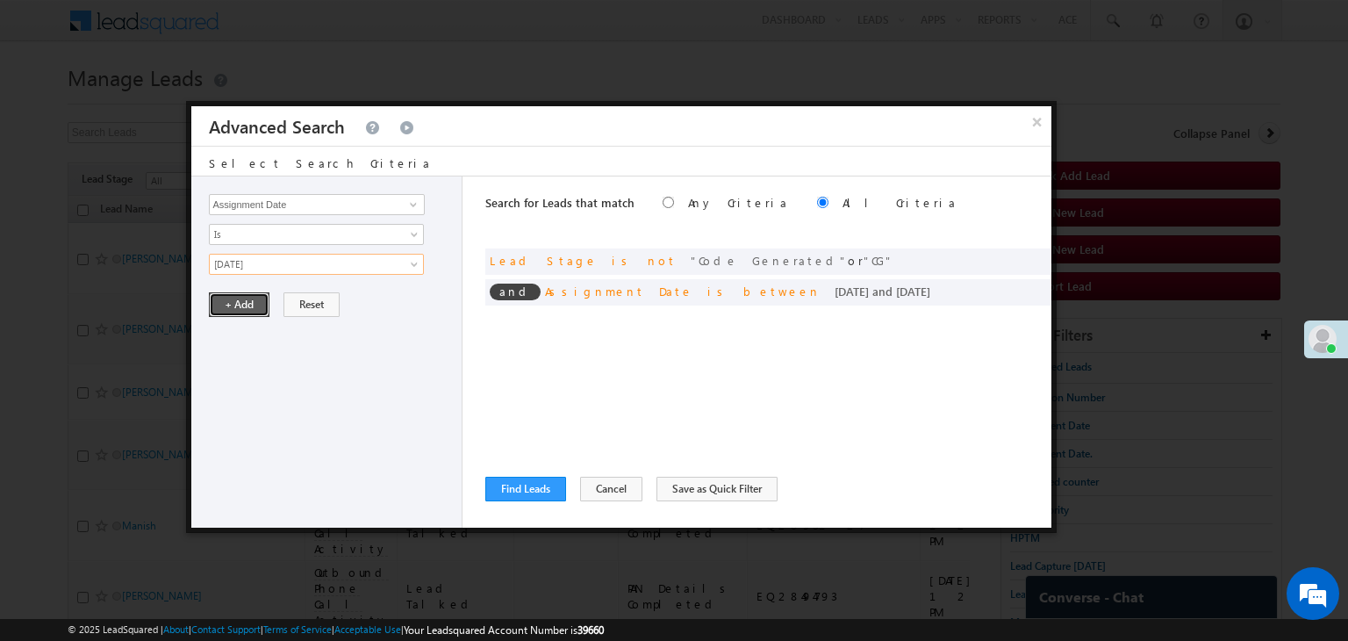
click at [256, 300] on button "+ Add" at bounding box center [239, 304] width 61 height 25
click at [530, 491] on button "Find Leads" at bounding box center [525, 488] width 81 height 25
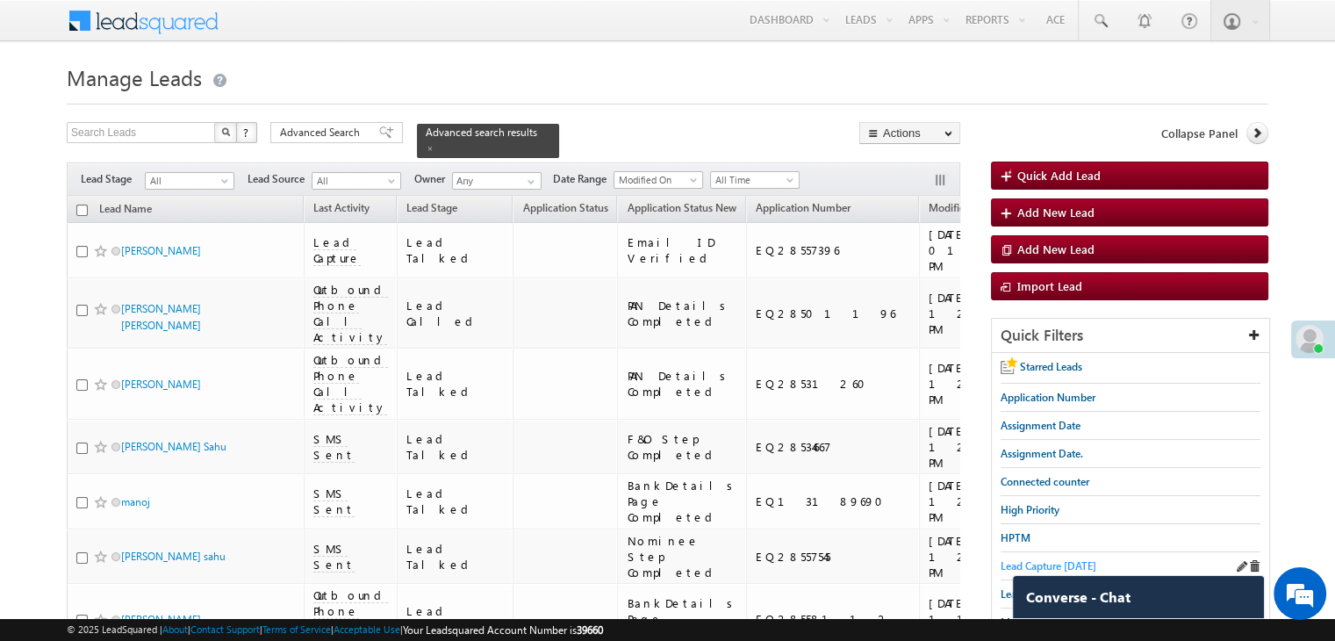
click at [1011, 559] on span "Lead Capture [DATE]" at bounding box center [1048, 565] width 96 height 13
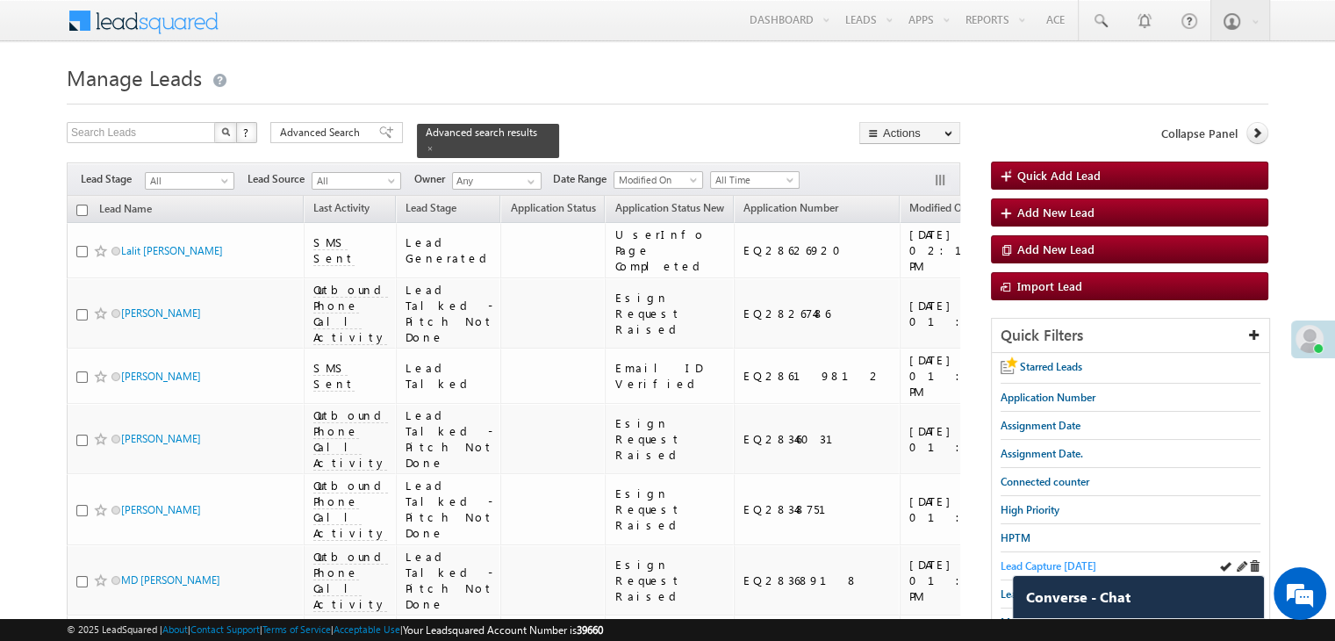
click at [1050, 559] on span "Lead Capture [DATE]" at bounding box center [1048, 565] width 96 height 13
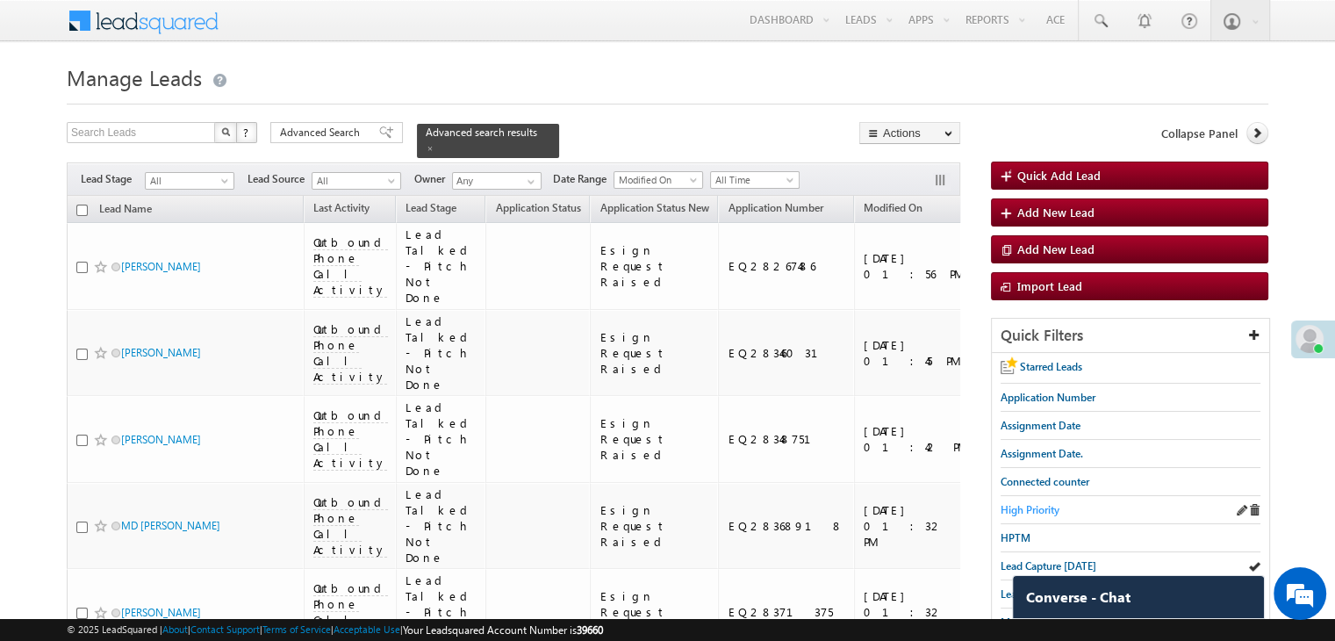
click at [1022, 504] on span "High Priority" at bounding box center [1029, 509] width 59 height 13
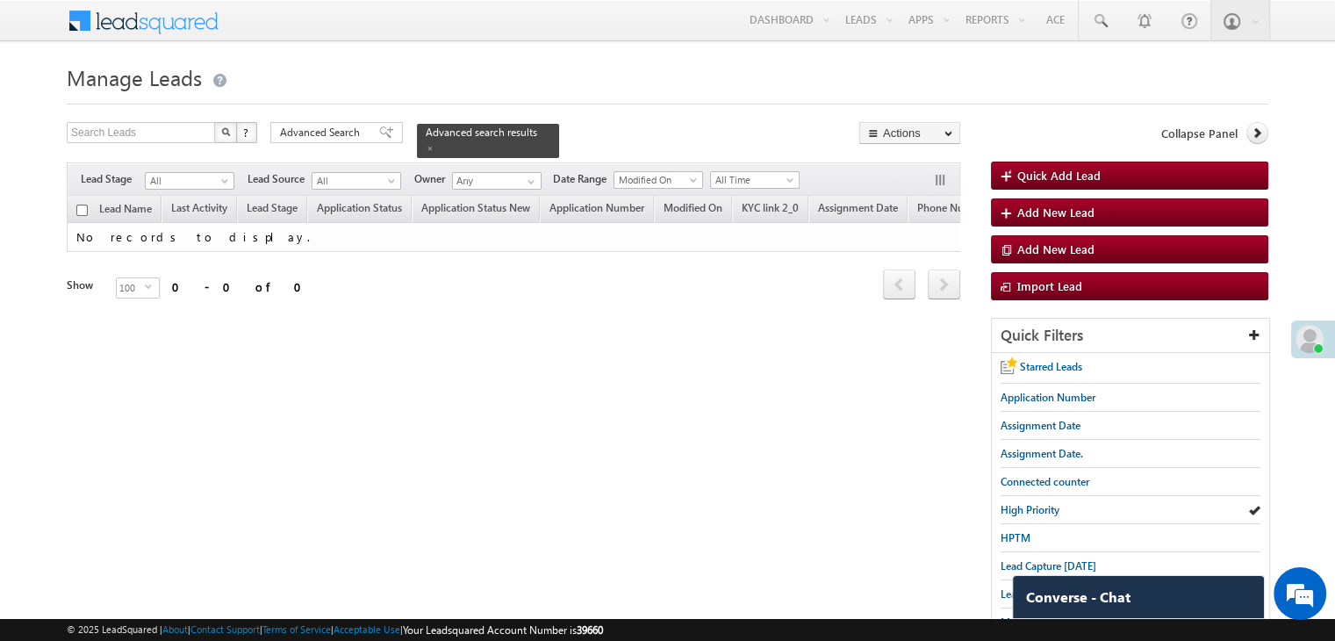
drag, startPoint x: 326, startPoint y: 140, endPoint x: 480, endPoint y: 302, distance: 222.8
click at [326, 140] on span "Advanced Search" at bounding box center [322, 133] width 85 height 16
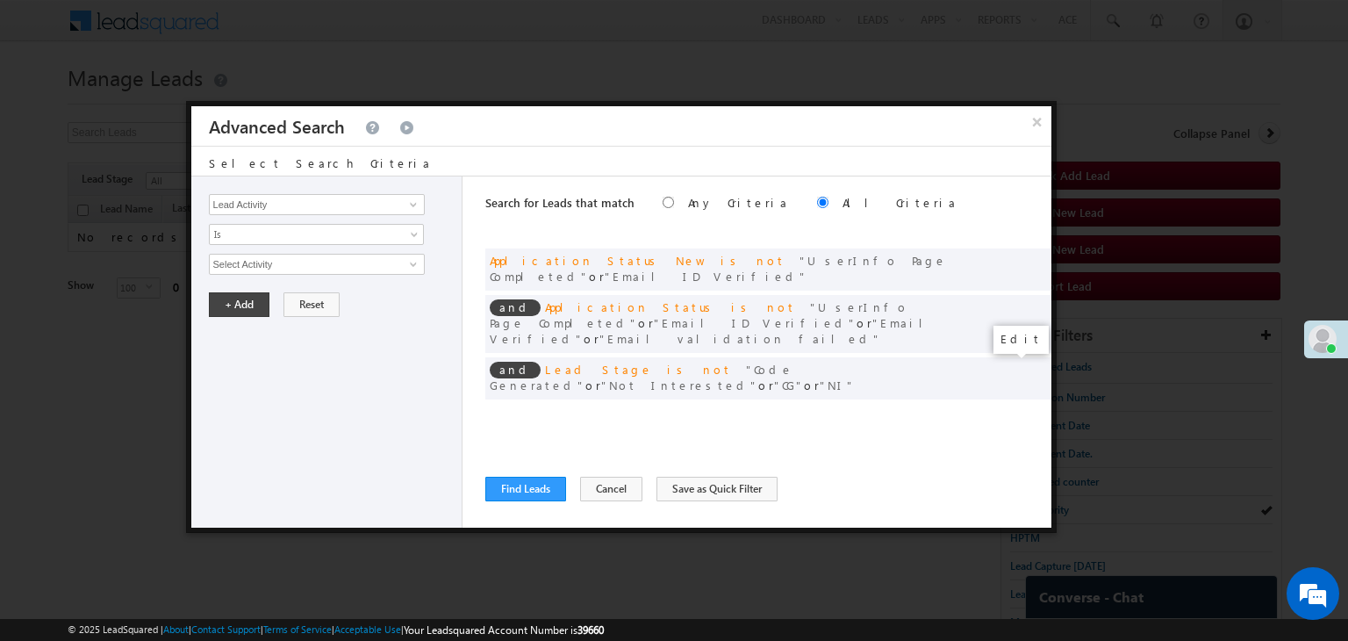
click at [1009, 408] on span at bounding box center [1011, 414] width 12 height 12
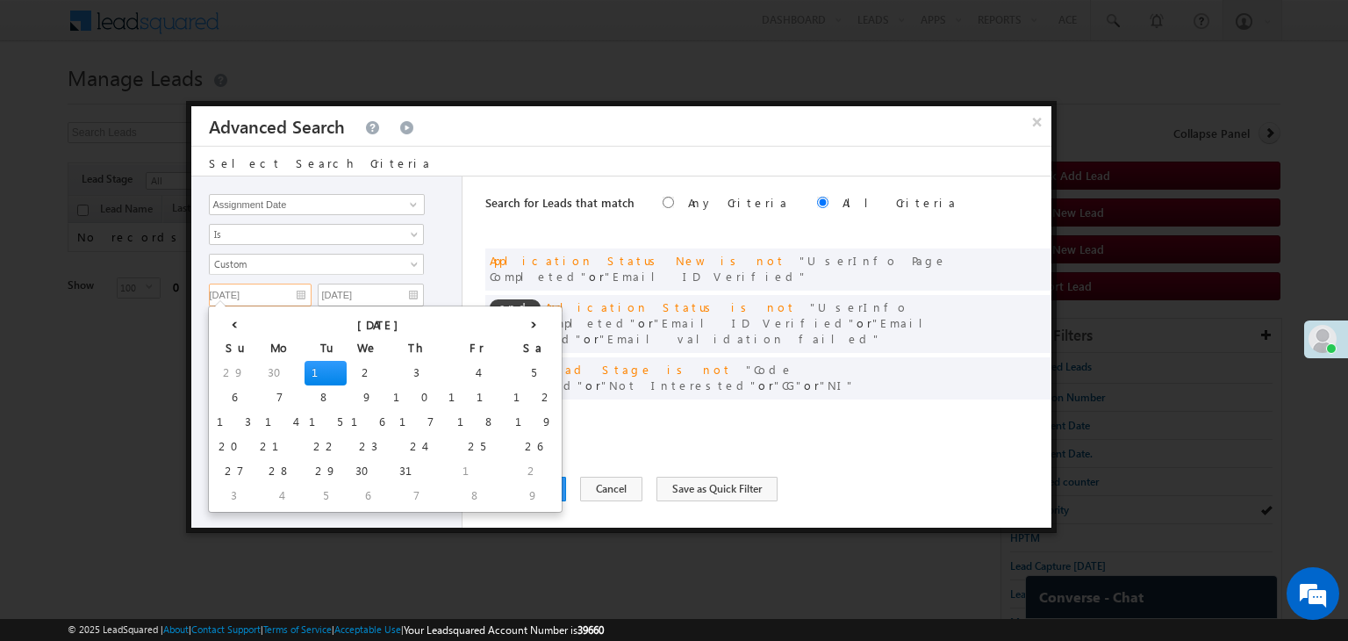
click at [285, 285] on input "07/01/25" at bounding box center [260, 294] width 103 height 23
click at [509, 323] on th "›" at bounding box center [533, 323] width 49 height 26
click at [516, 319] on th "›" at bounding box center [537, 323] width 42 height 26
click at [226, 396] on td "7" at bounding box center [236, 397] width 49 height 25
type input "09/07/25"
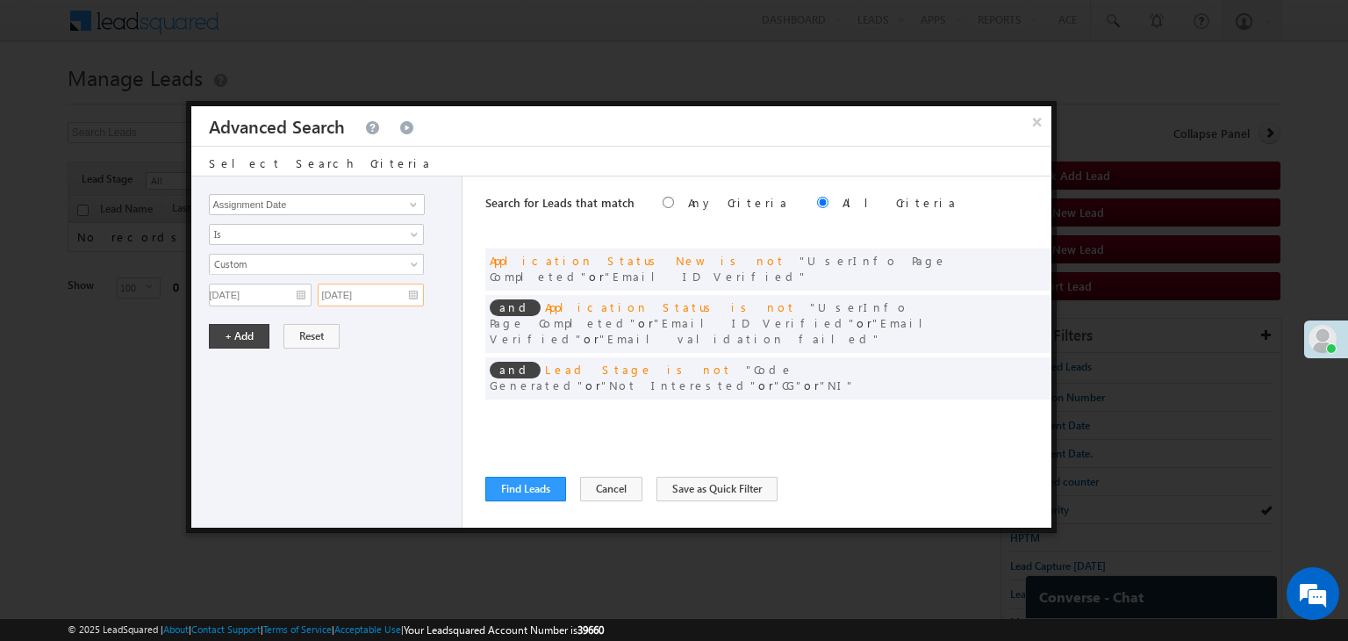
click at [390, 293] on input "07/01/25" at bounding box center [371, 294] width 106 height 23
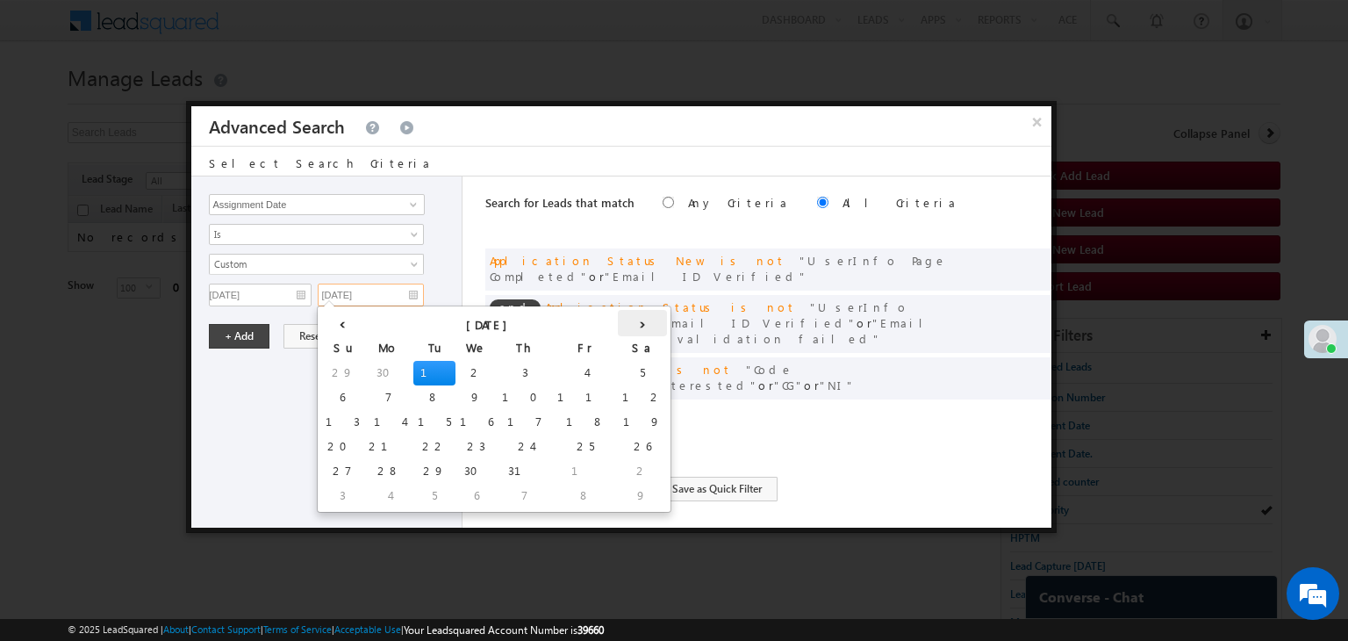
click at [618, 321] on th "›" at bounding box center [642, 323] width 49 height 26
click at [625, 321] on th "›" at bounding box center [646, 323] width 42 height 26
click at [337, 398] on td "7" at bounding box center [345, 397] width 49 height 25
type input "09/07/25"
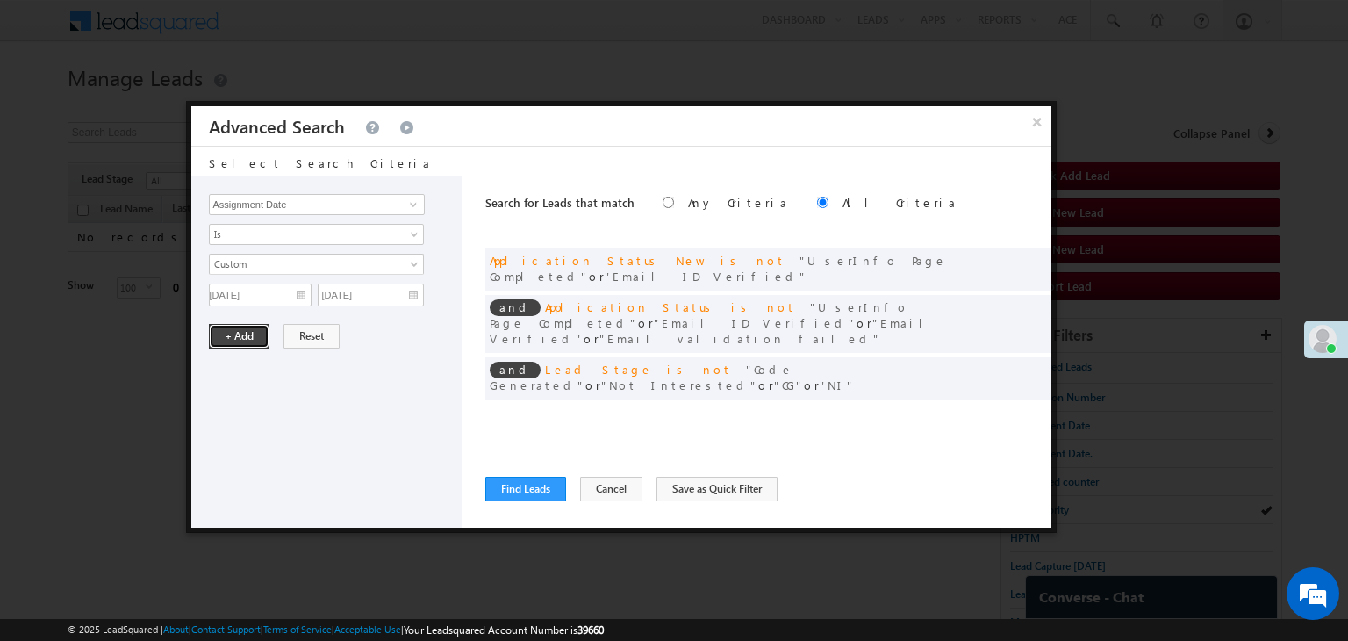
click at [224, 328] on button "+ Add" at bounding box center [239, 336] width 61 height 25
click at [526, 491] on button "Find Leads" at bounding box center [525, 488] width 81 height 25
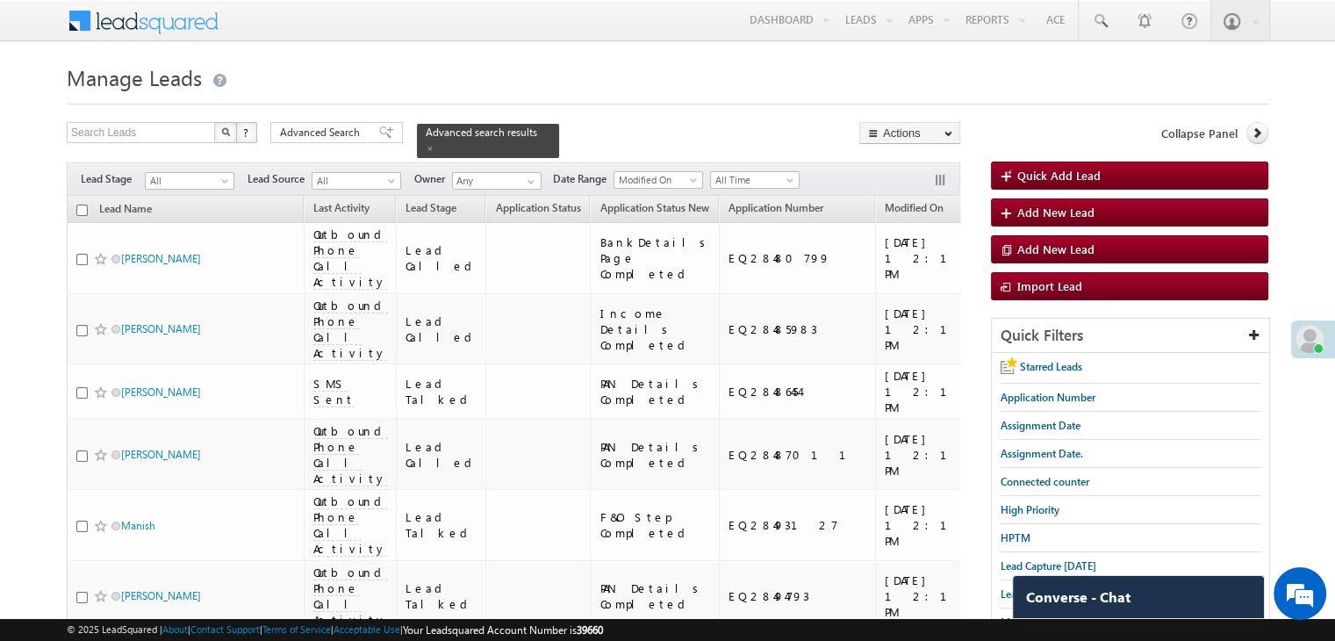
drag, startPoint x: 345, startPoint y: 140, endPoint x: 349, endPoint y: 173, distance: 33.6
click at [345, 140] on span "Advanced Search" at bounding box center [322, 133] width 85 height 16
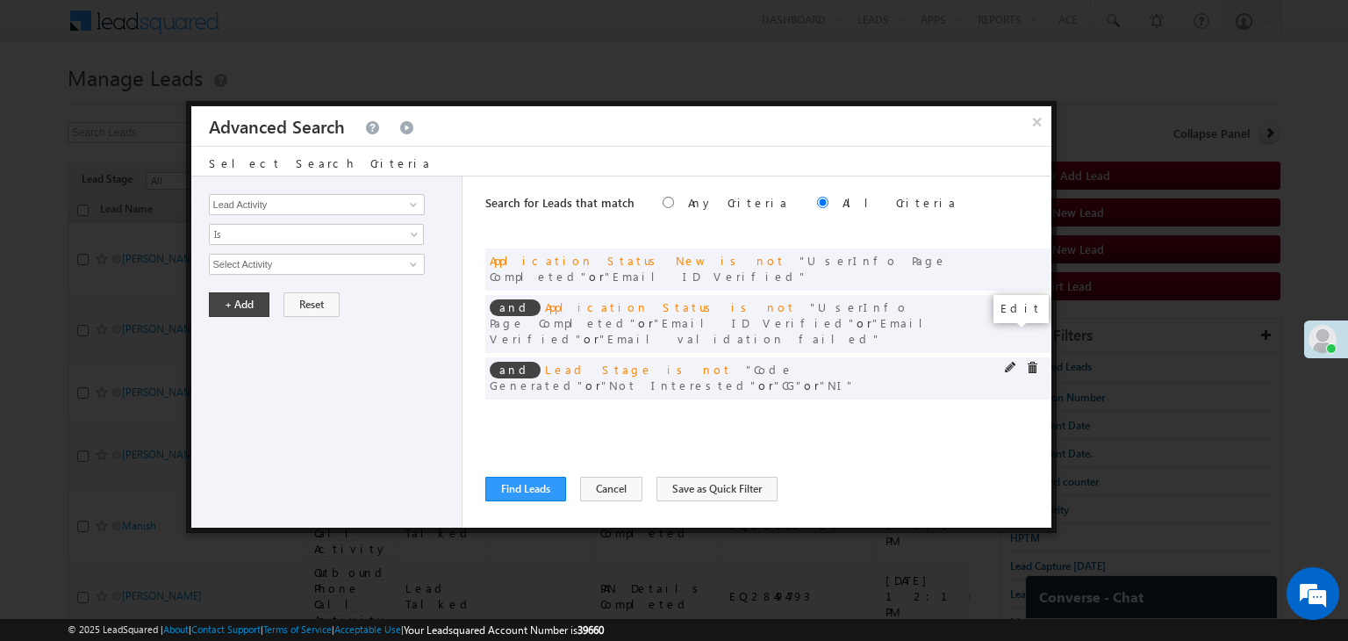
click at [1005, 362] on span at bounding box center [1011, 368] width 12 height 12
click at [298, 264] on span "4 selected" at bounding box center [309, 263] width 199 height 19
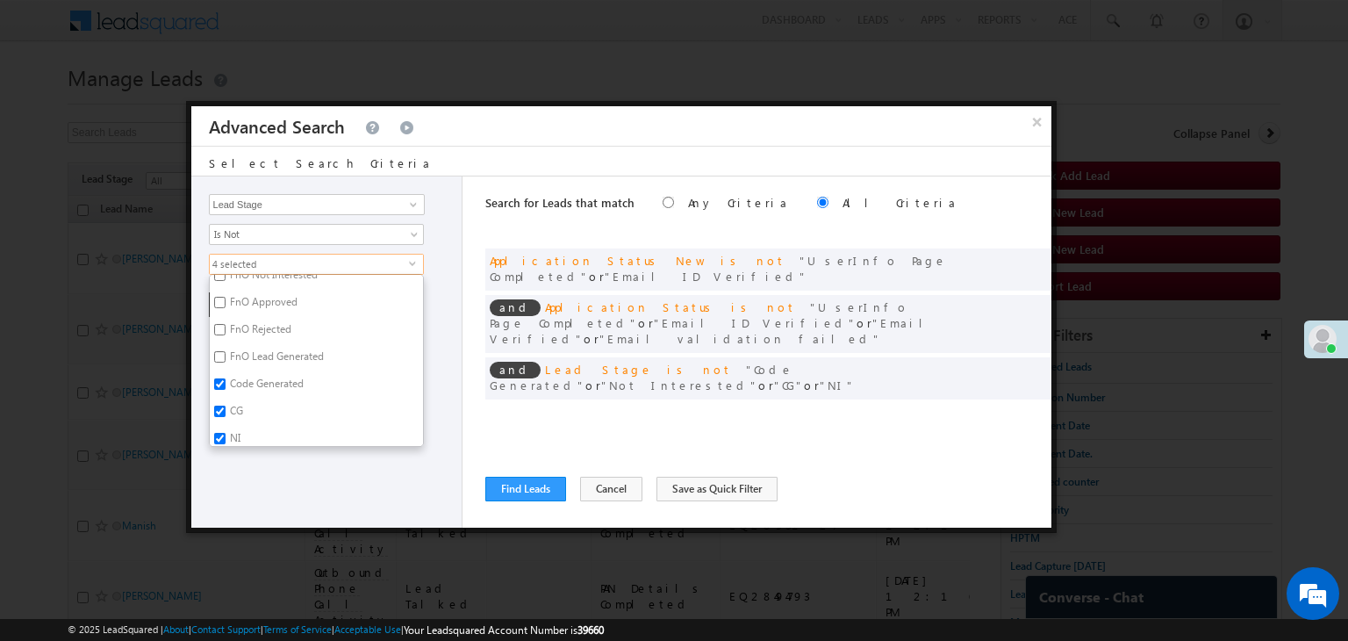
scroll to position [429, 0]
click at [233, 429] on label "NI" at bounding box center [234, 432] width 48 height 27
click at [226, 429] on input "NI" at bounding box center [219, 430] width 11 height 11
checkbox input "false"
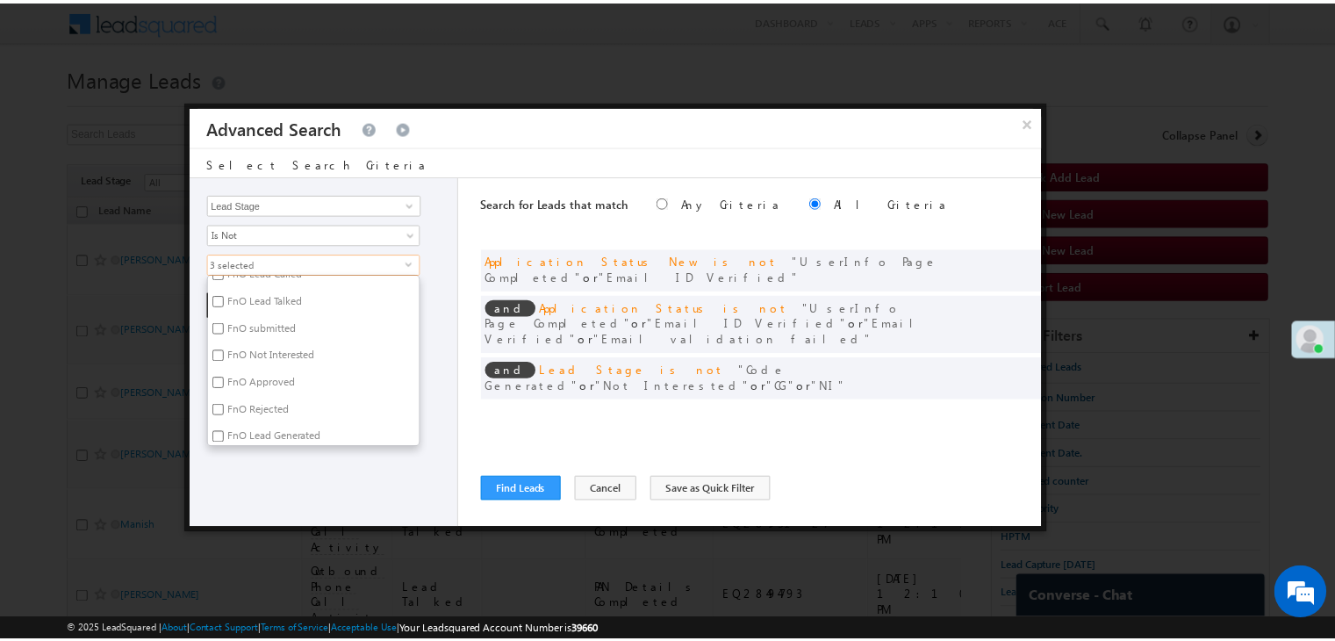
scroll to position [254, 0]
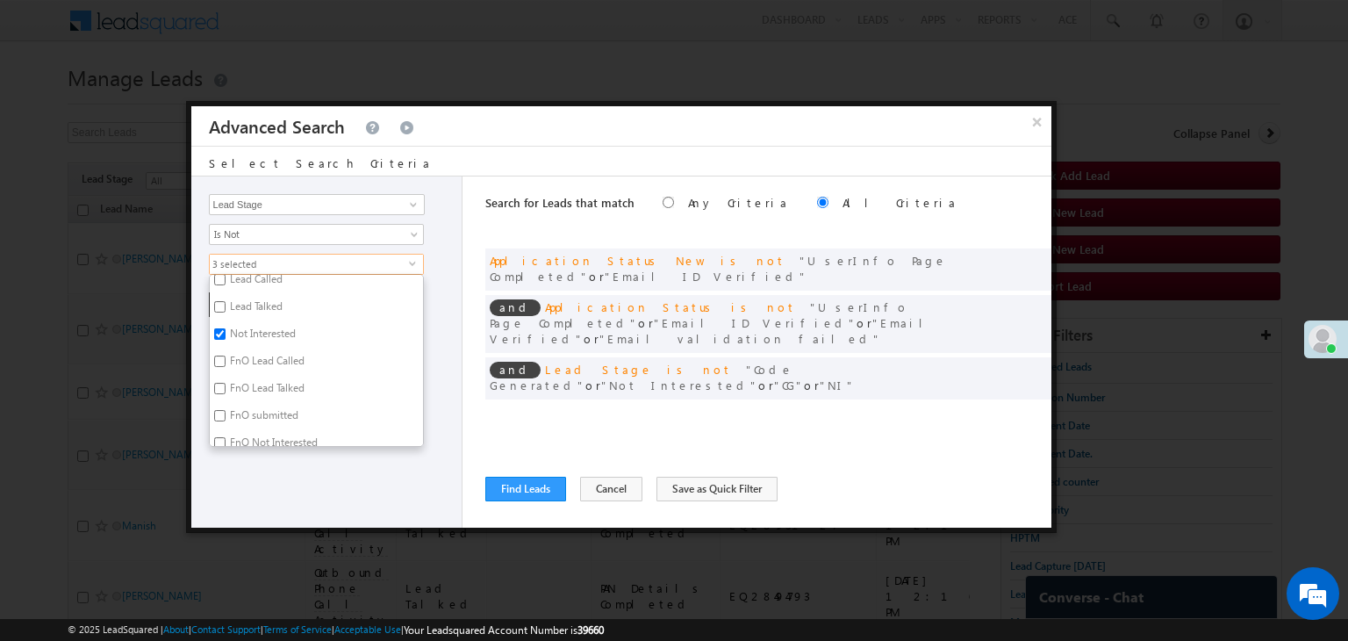
click at [258, 331] on label "Not Interested" at bounding box center [262, 336] width 104 height 27
click at [226, 331] on input "Not Interested" at bounding box center [219, 333] width 11 height 11
checkbox input "false"
click at [291, 471] on div "Lead Activity Task Sales Group Prospect Id WA Last Message Timestamp 4th Day Di…" at bounding box center [327, 351] width 272 height 351
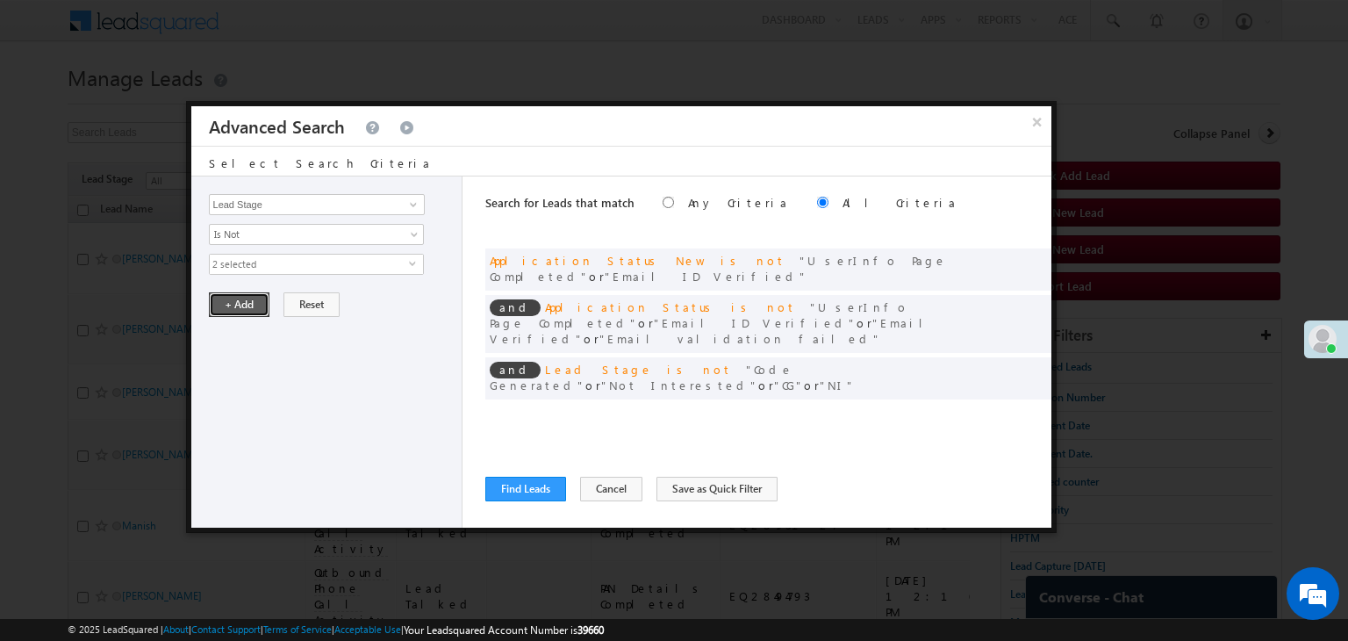
click at [237, 301] on button "+ Add" at bounding box center [239, 304] width 61 height 25
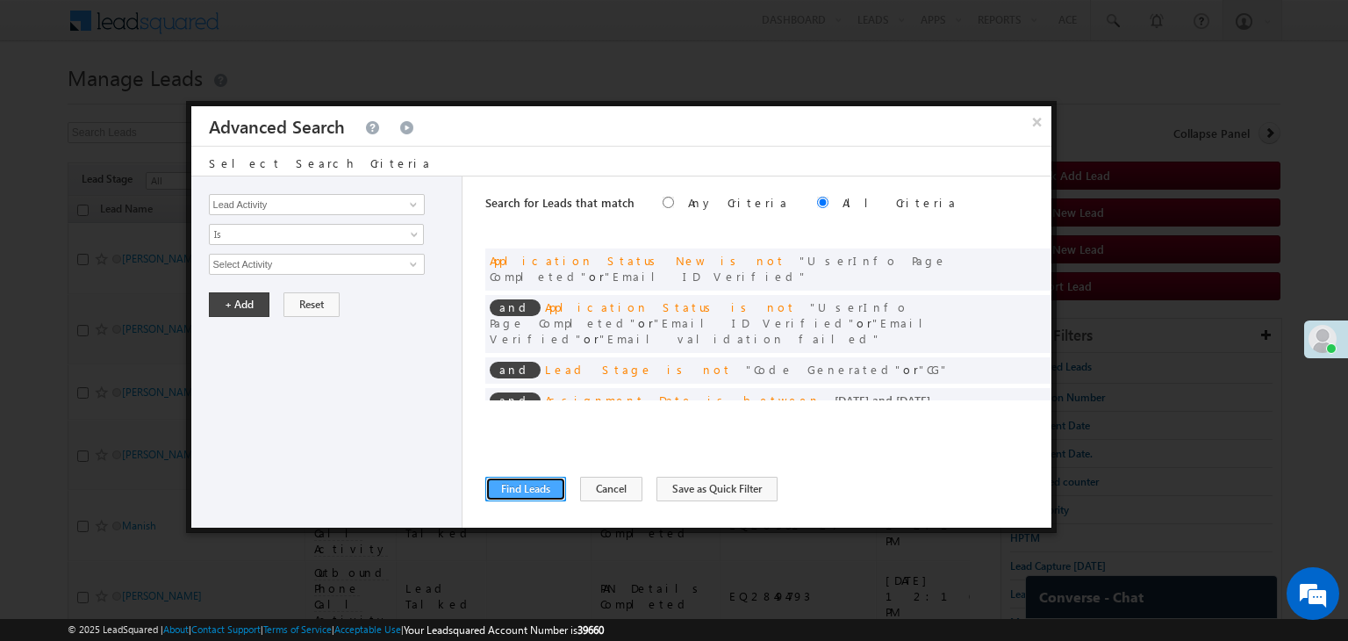
click at [504, 493] on button "Find Leads" at bounding box center [525, 488] width 81 height 25
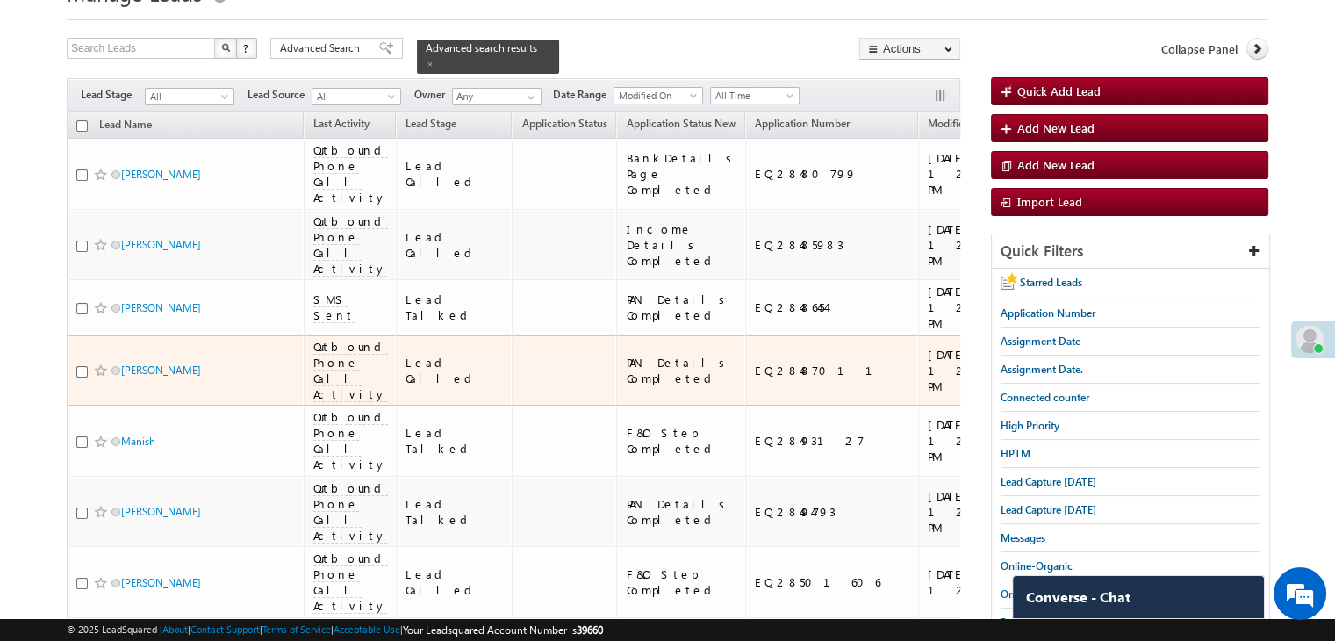
scroll to position [0, 0]
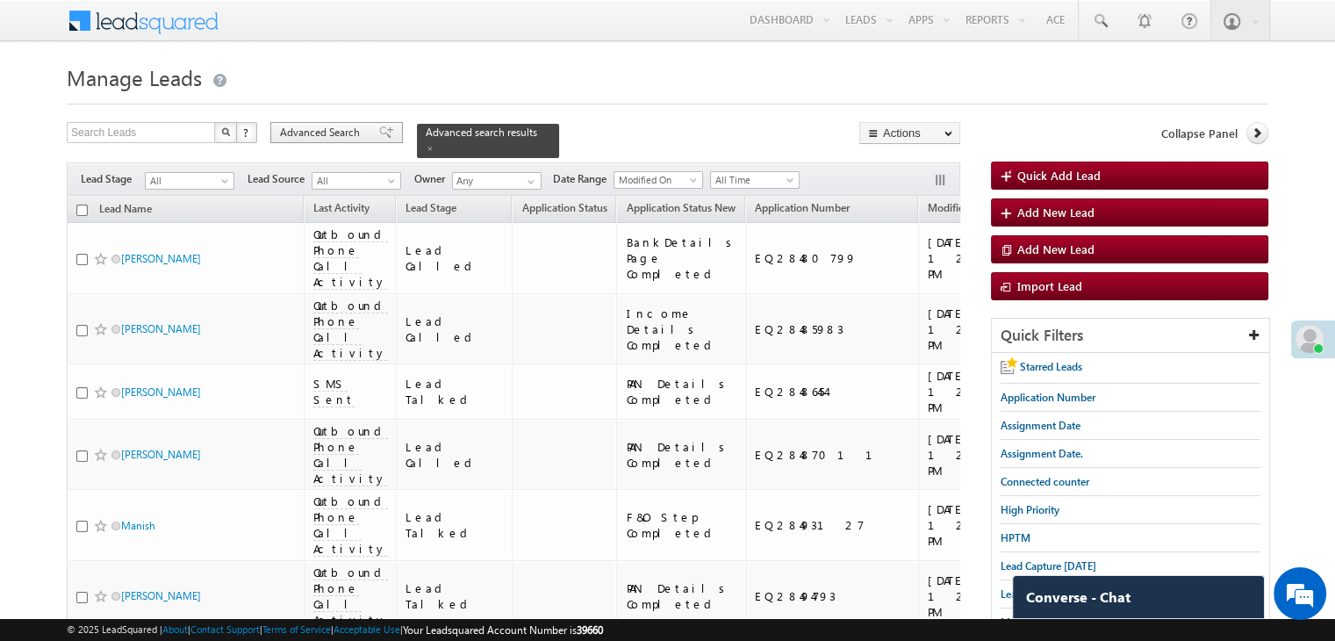
click at [359, 134] on span "Advanced Search" at bounding box center [322, 133] width 85 height 16
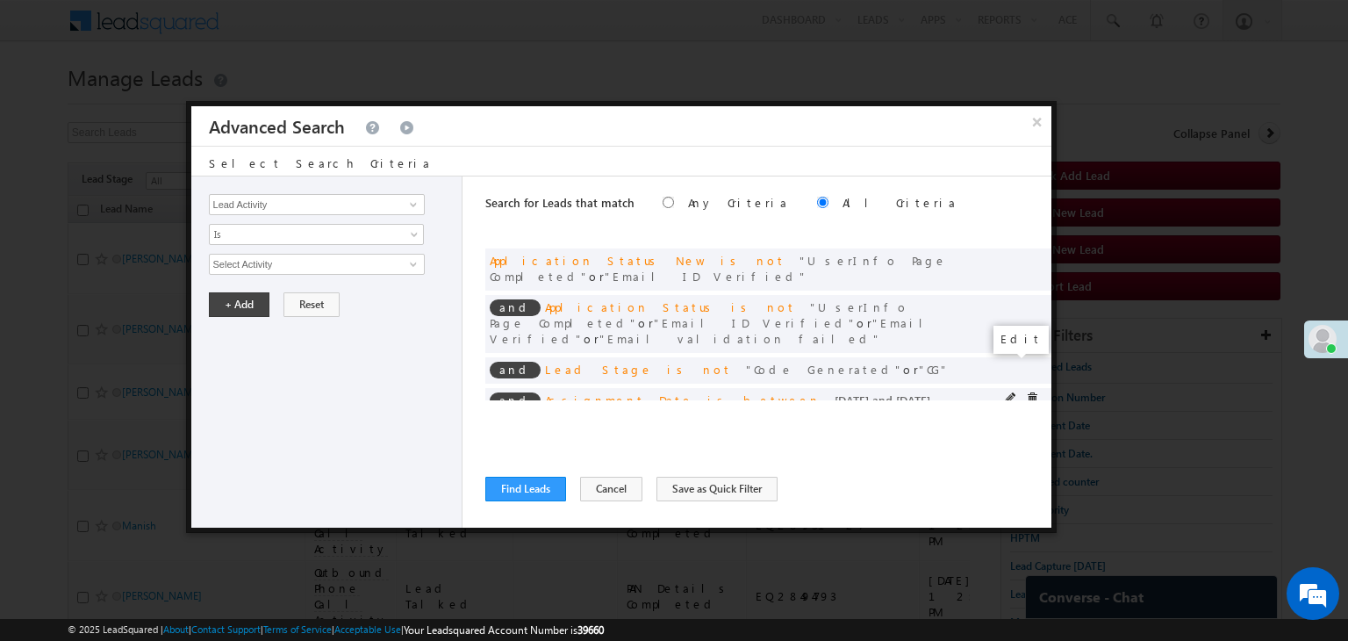
click at [1010, 392] on span at bounding box center [1011, 398] width 12 height 12
click at [277, 294] on input "09/07/25" at bounding box center [260, 294] width 103 height 23
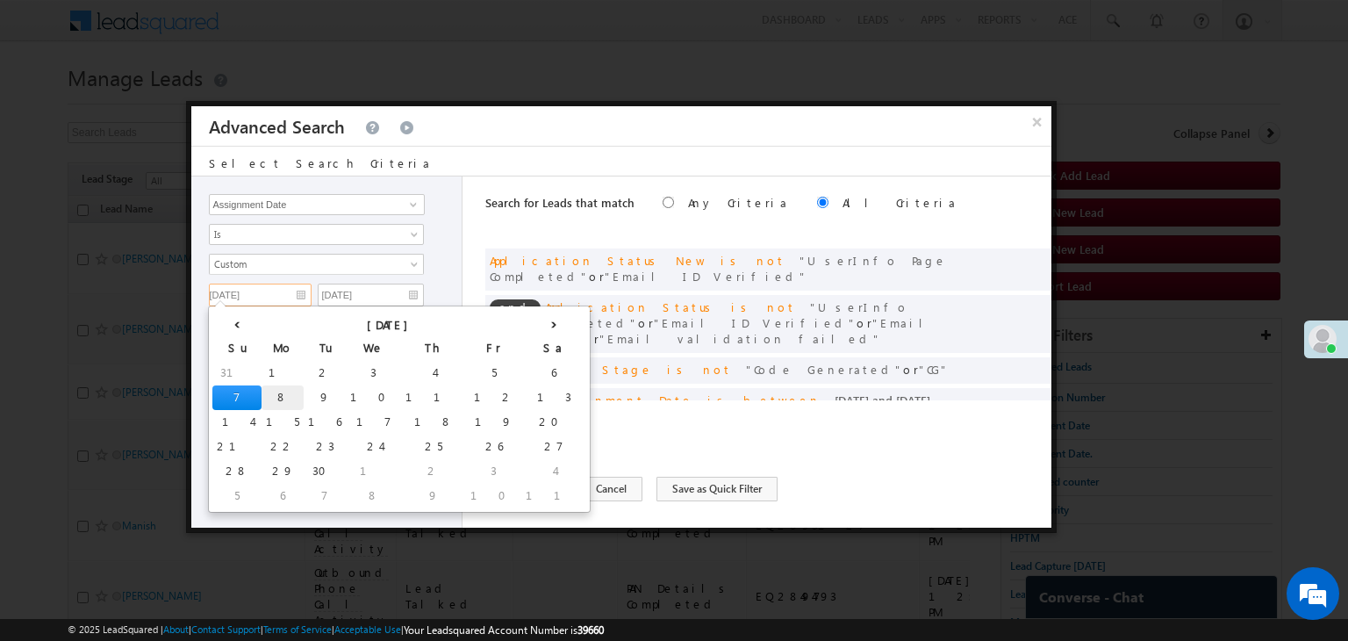
click at [262, 390] on td "8" at bounding box center [283, 397] width 42 height 25
type input "09/08/25"
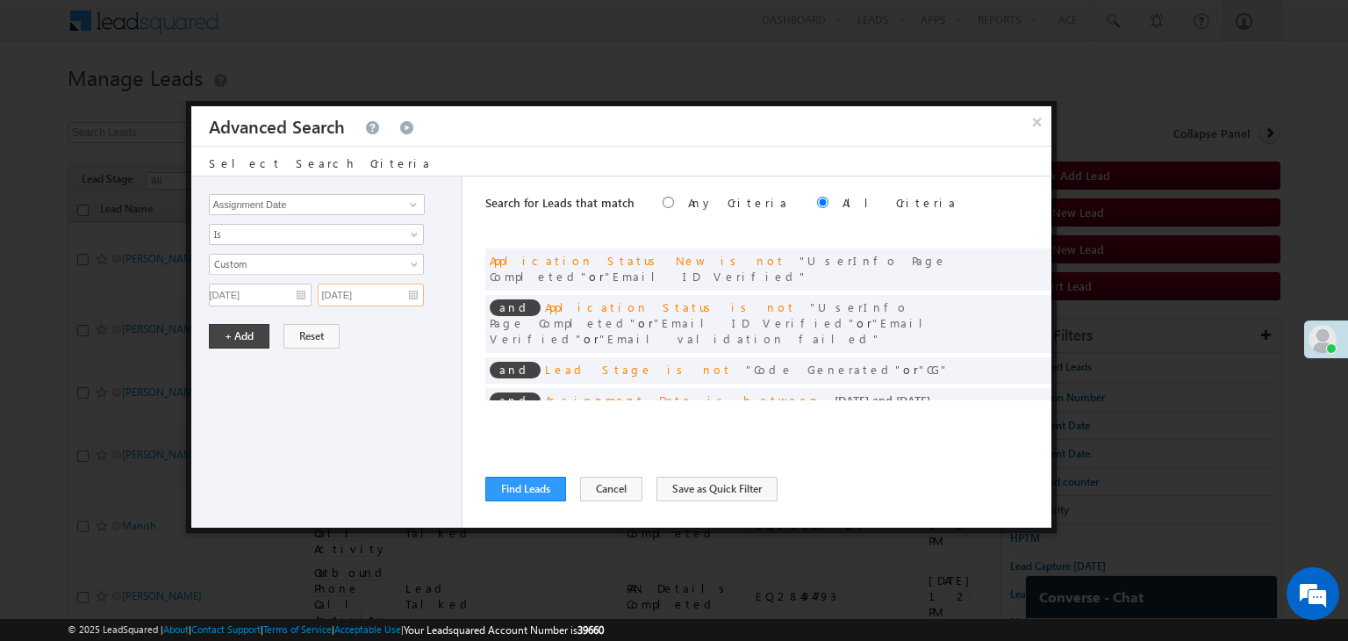
click at [367, 294] on input "09/07/25" at bounding box center [371, 294] width 106 height 23
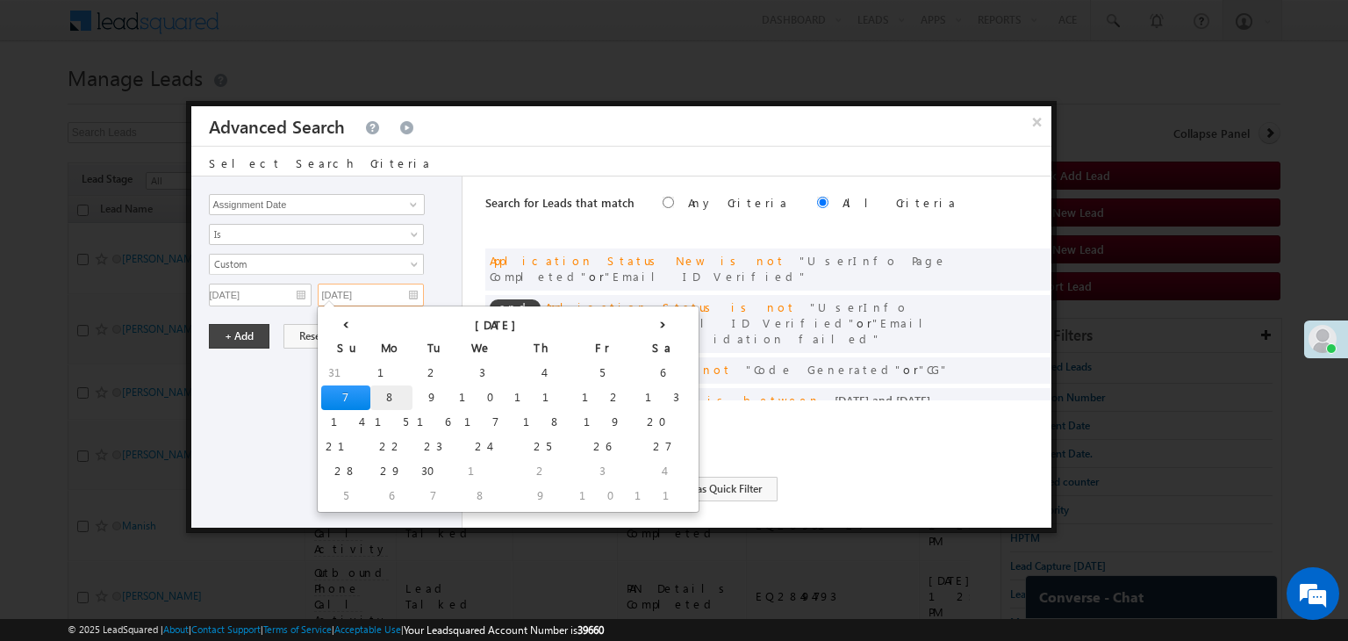
click at [370, 390] on td "8" at bounding box center [391, 397] width 42 height 25
type input "09/08/25"
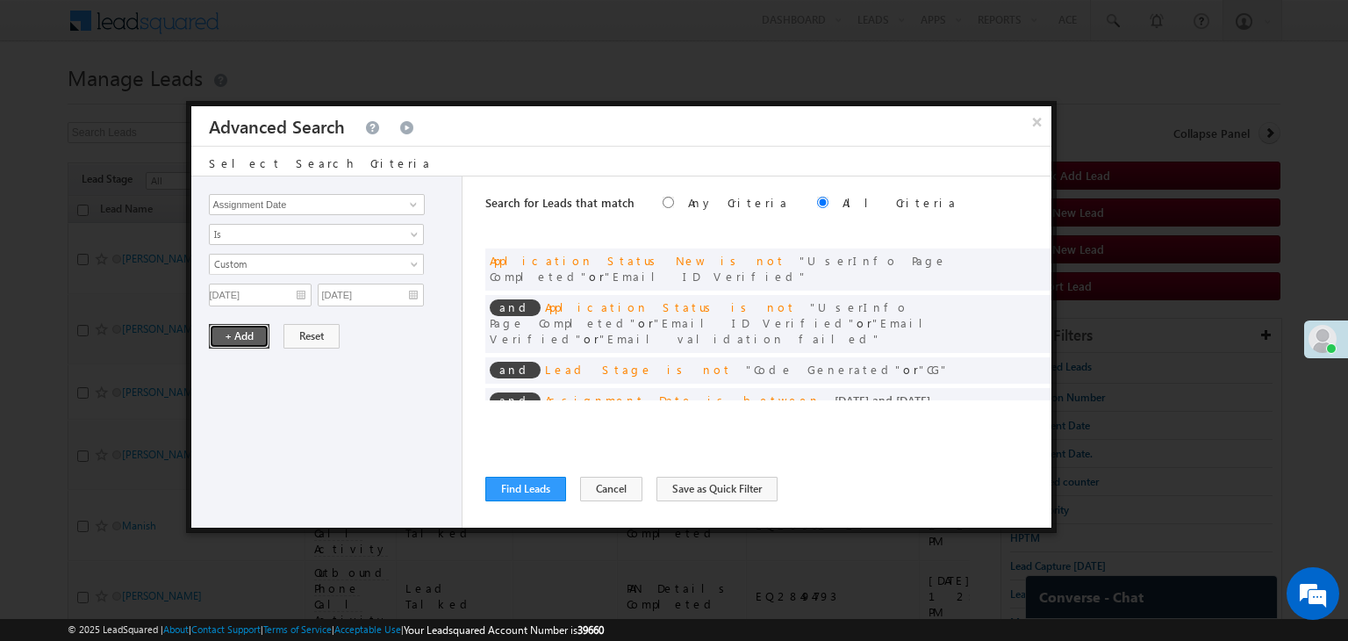
click at [228, 341] on button "+ Add" at bounding box center [239, 336] width 61 height 25
click at [511, 492] on button "Find Leads" at bounding box center [525, 488] width 81 height 25
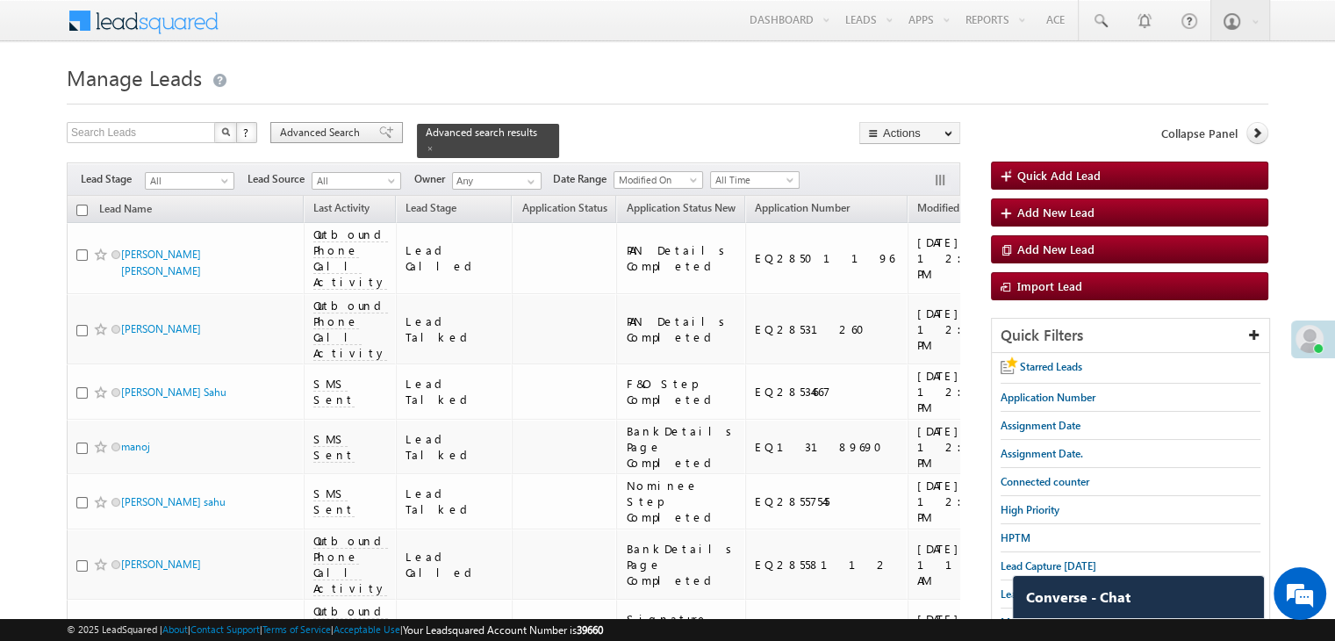
click at [330, 124] on div "Advanced Search" at bounding box center [336, 132] width 133 height 21
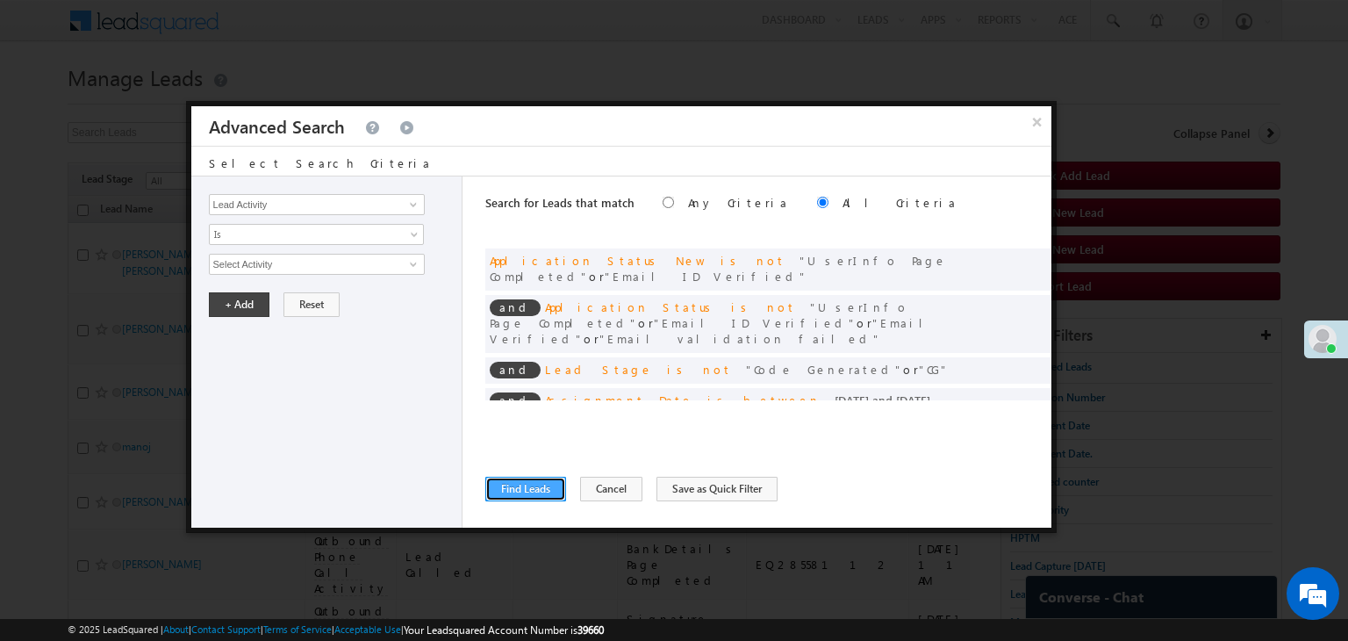
click at [530, 482] on button "Find Leads" at bounding box center [525, 488] width 81 height 25
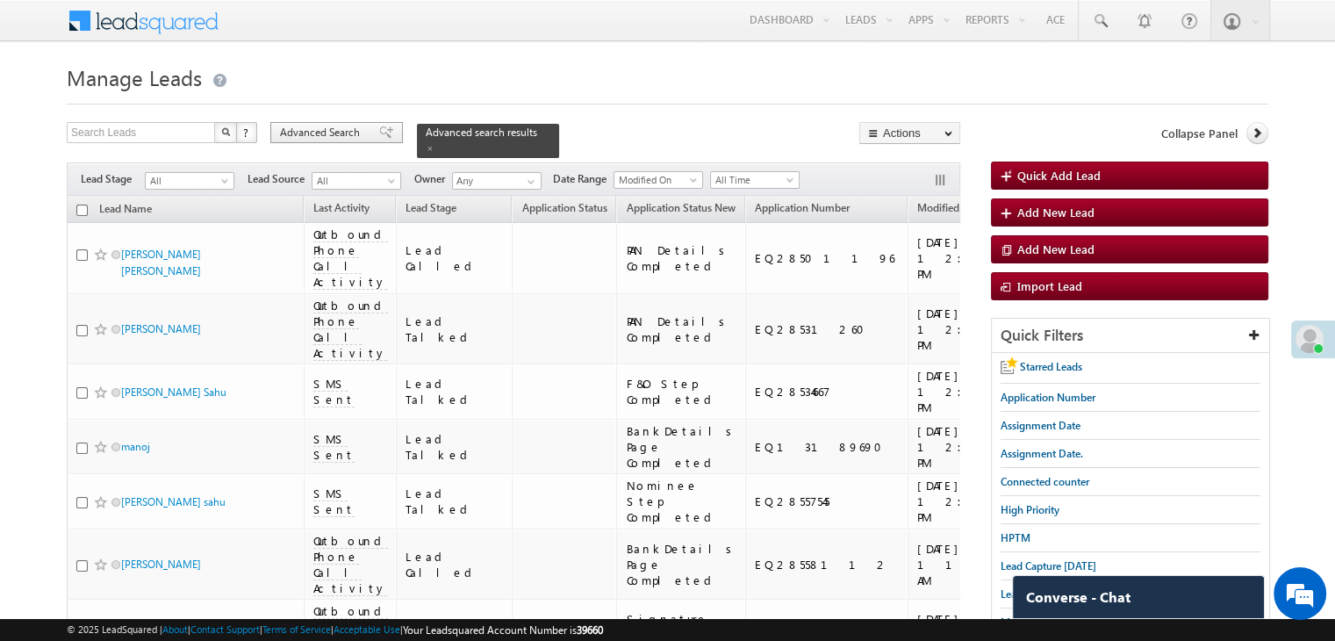
click at [337, 125] on span "Advanced Search" at bounding box center [322, 133] width 85 height 16
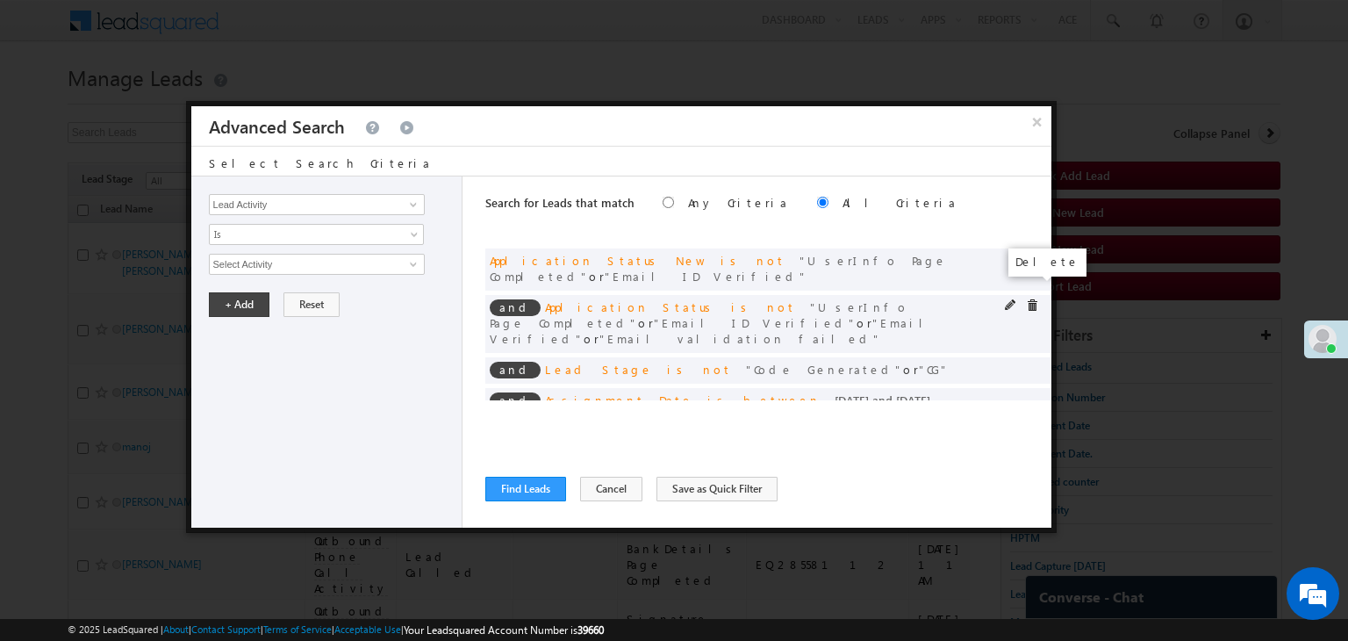
click at [1029, 299] on span at bounding box center [1032, 305] width 12 height 12
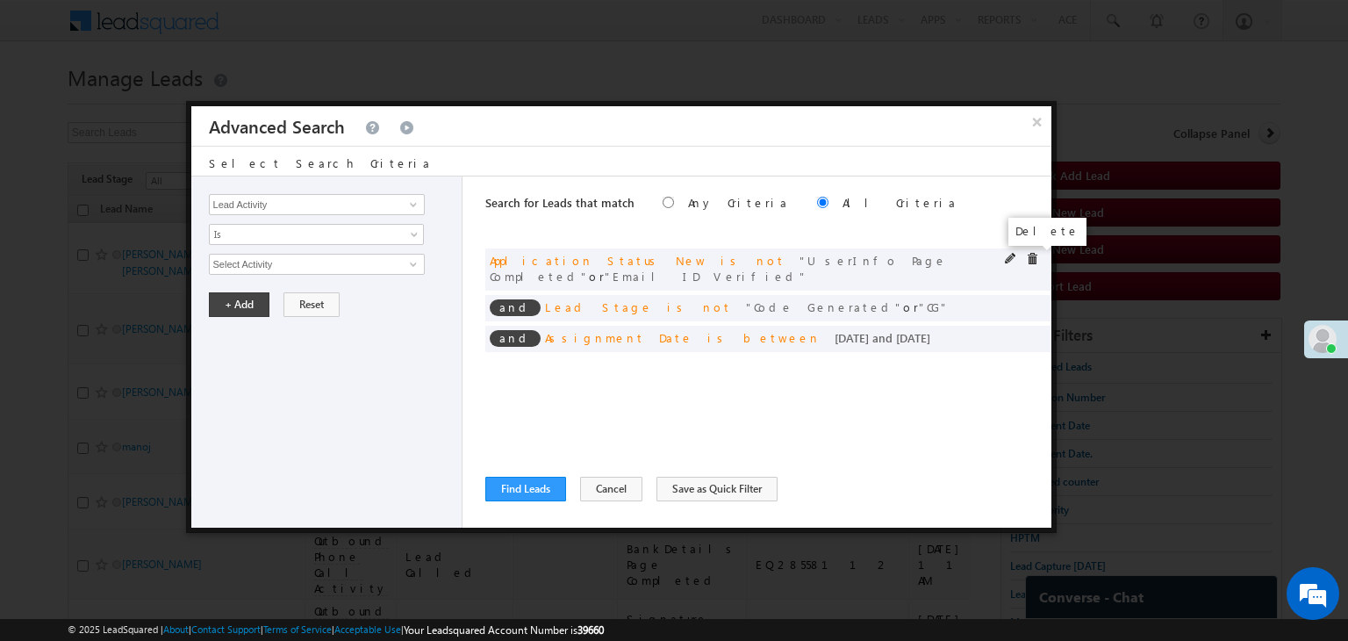
click at [1035, 260] on span at bounding box center [1032, 259] width 12 height 12
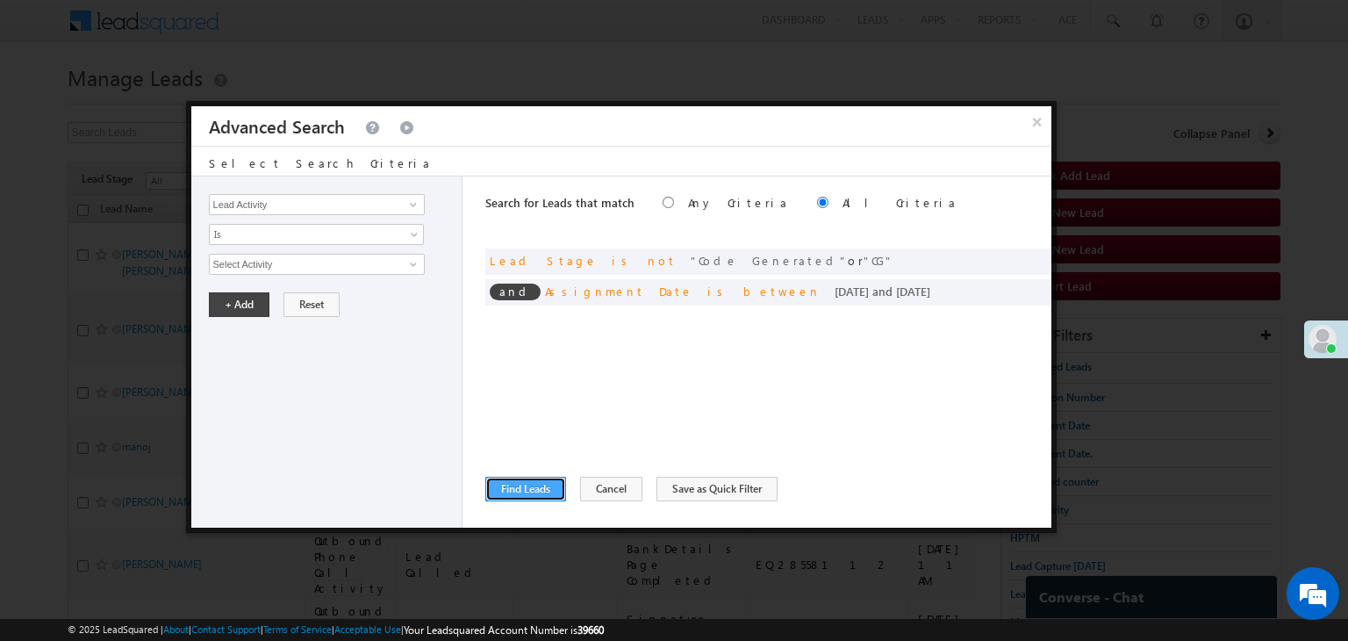
click at [531, 485] on button "Find Leads" at bounding box center [525, 488] width 81 height 25
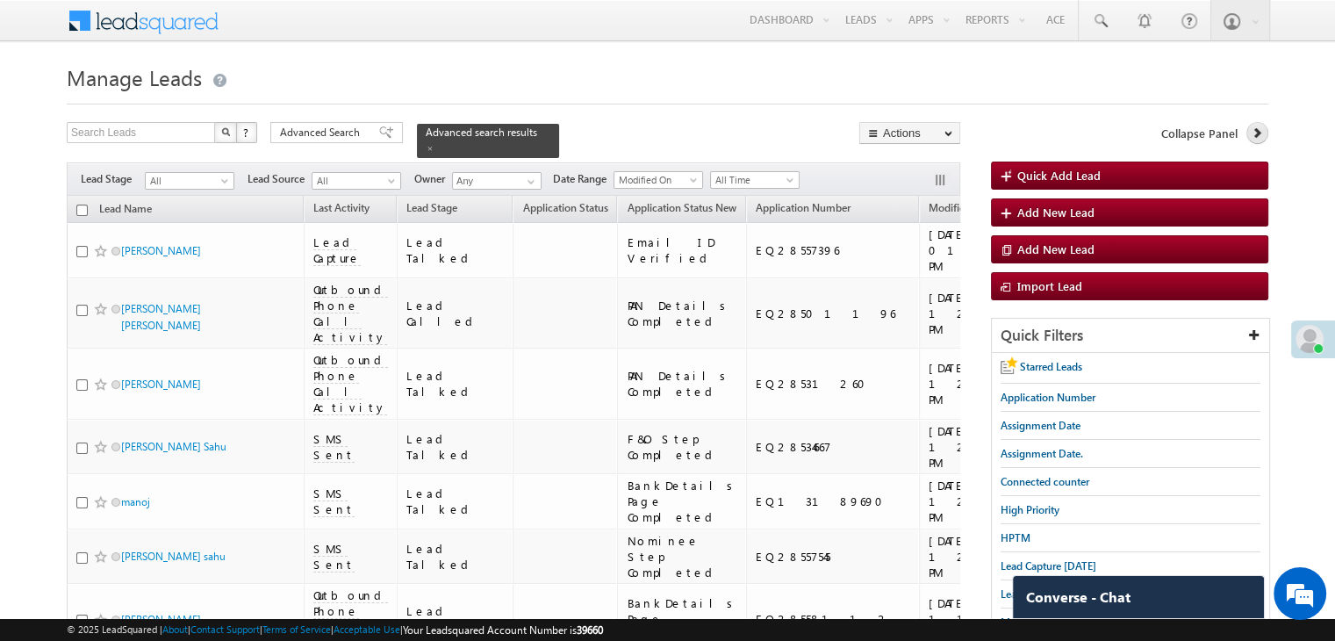
click at [1258, 133] on icon at bounding box center [1256, 132] width 12 height 12
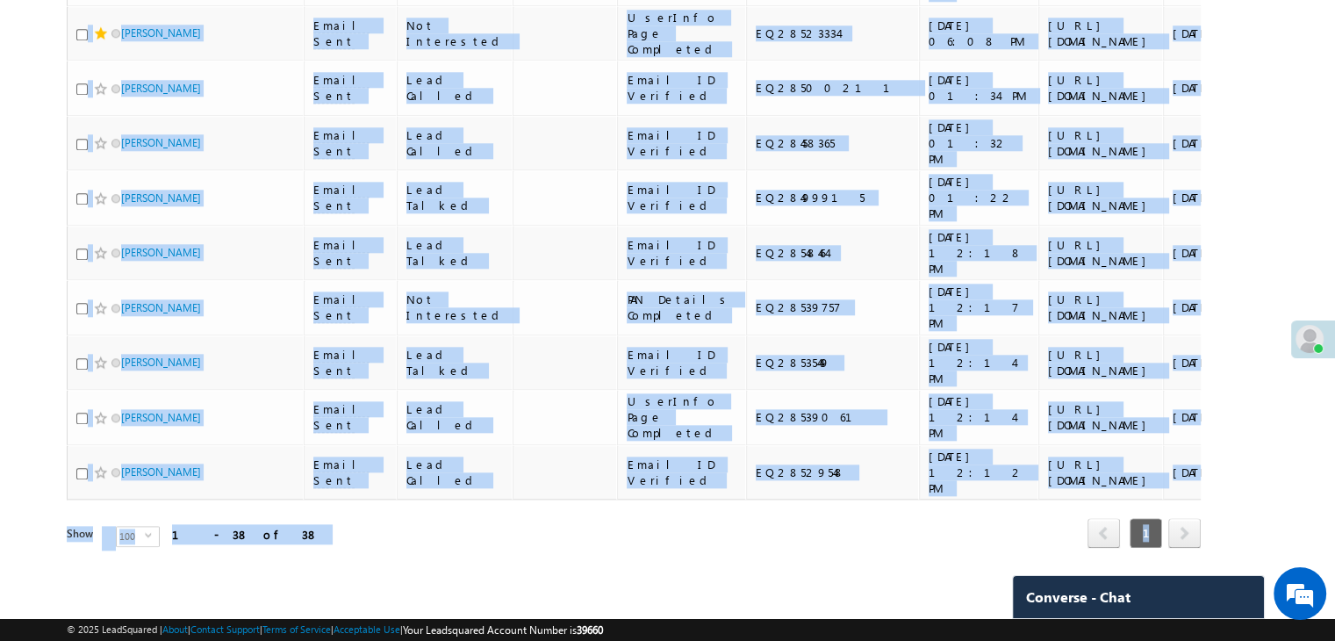
scroll to position [0, 899]
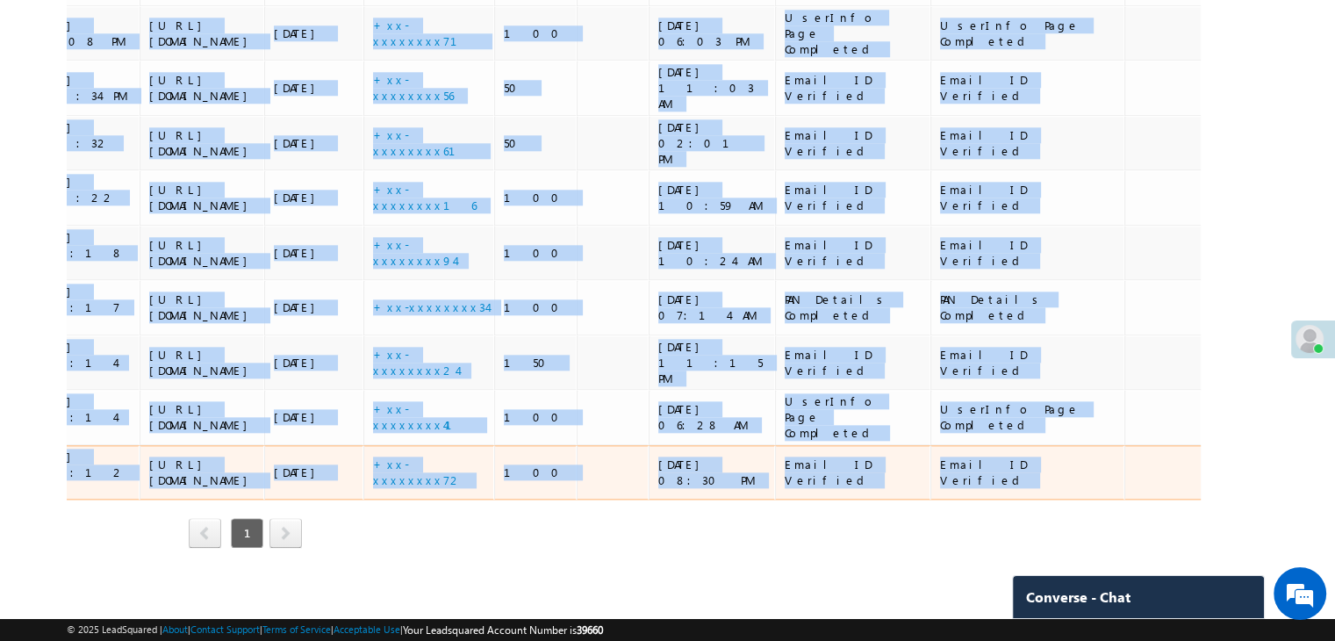
drag, startPoint x: 44, startPoint y: 219, endPoint x: 1130, endPoint y: 395, distance: 1100.6
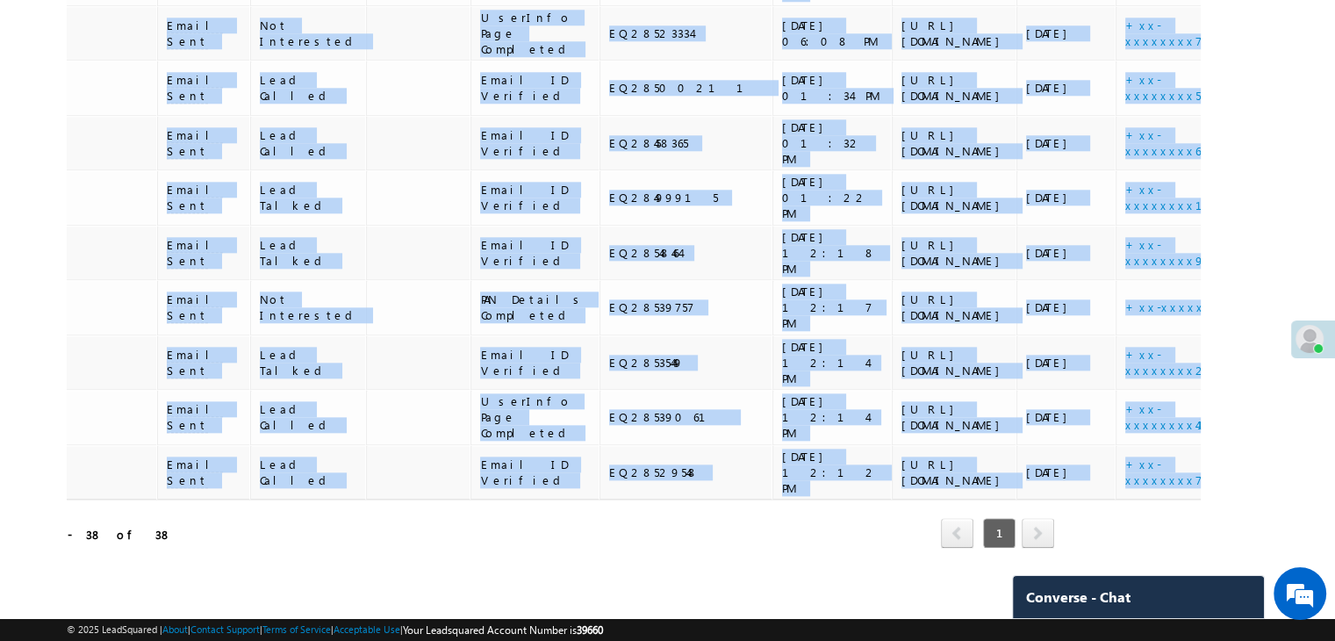
scroll to position [0, 0]
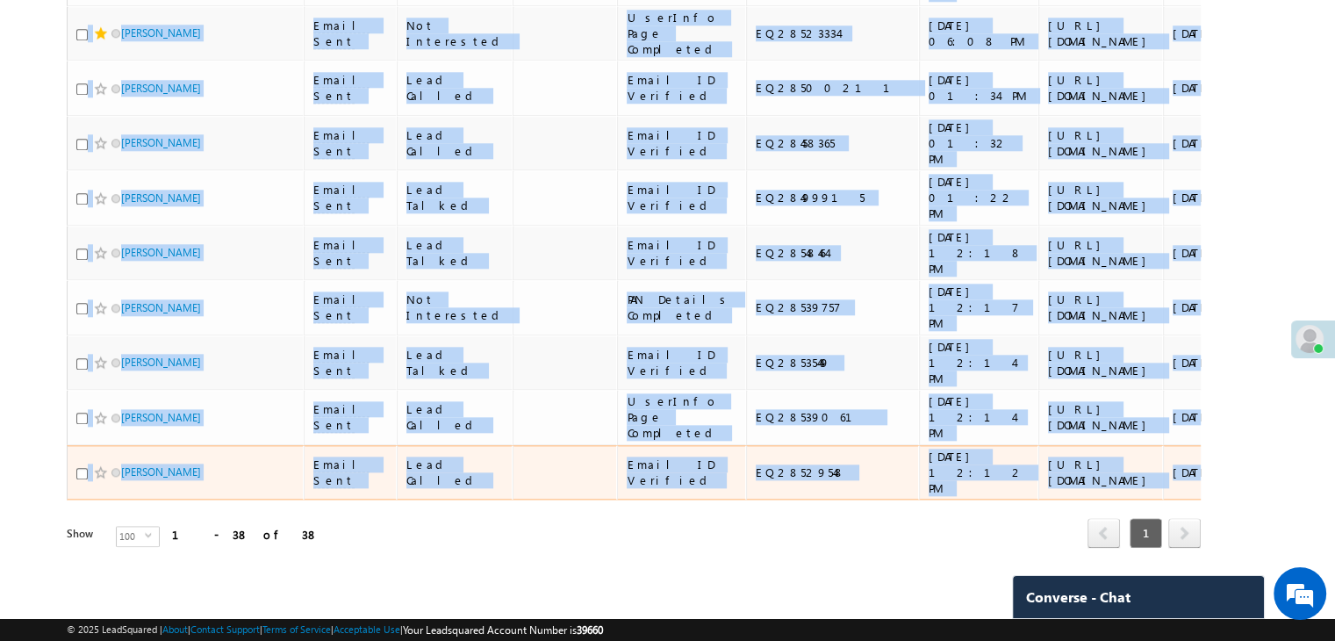
copy table "Lead Name Last Activity Lead Stage Application Status (sorted descending) Appli…"
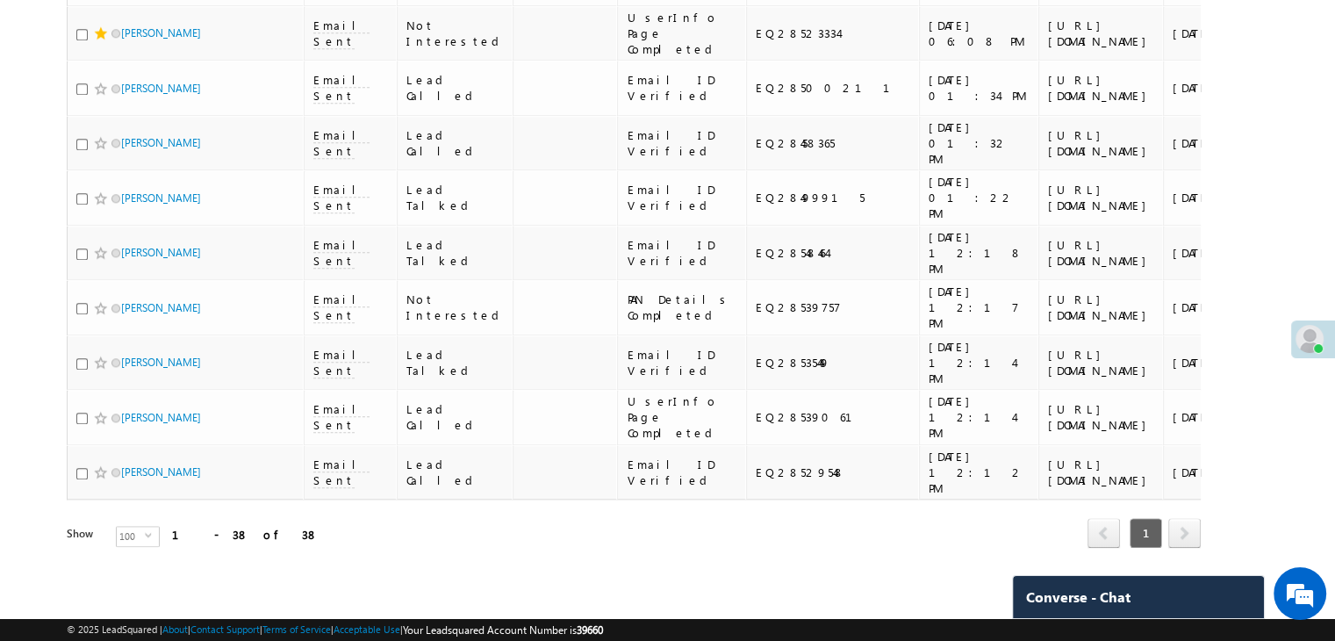
click at [388, 515] on div "Refresh first prev 1 next last 1 - 38 of 38" at bounding box center [634, 524] width 1134 height 51
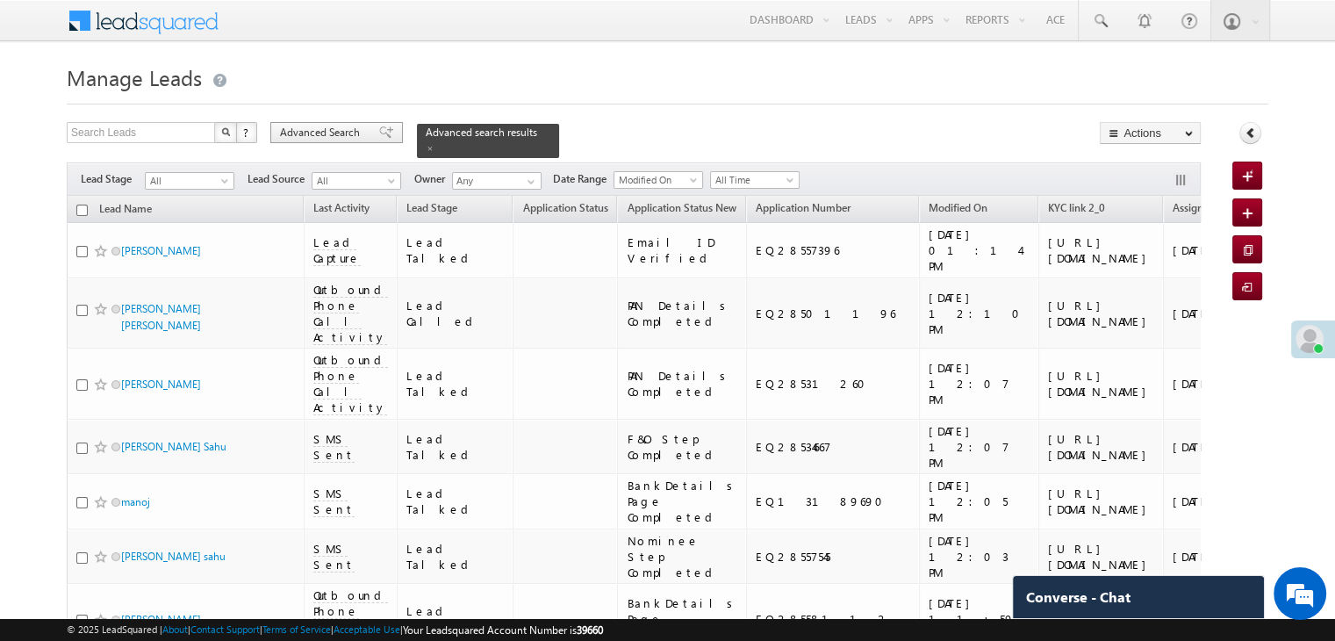
click at [379, 131] on span at bounding box center [386, 132] width 14 height 12
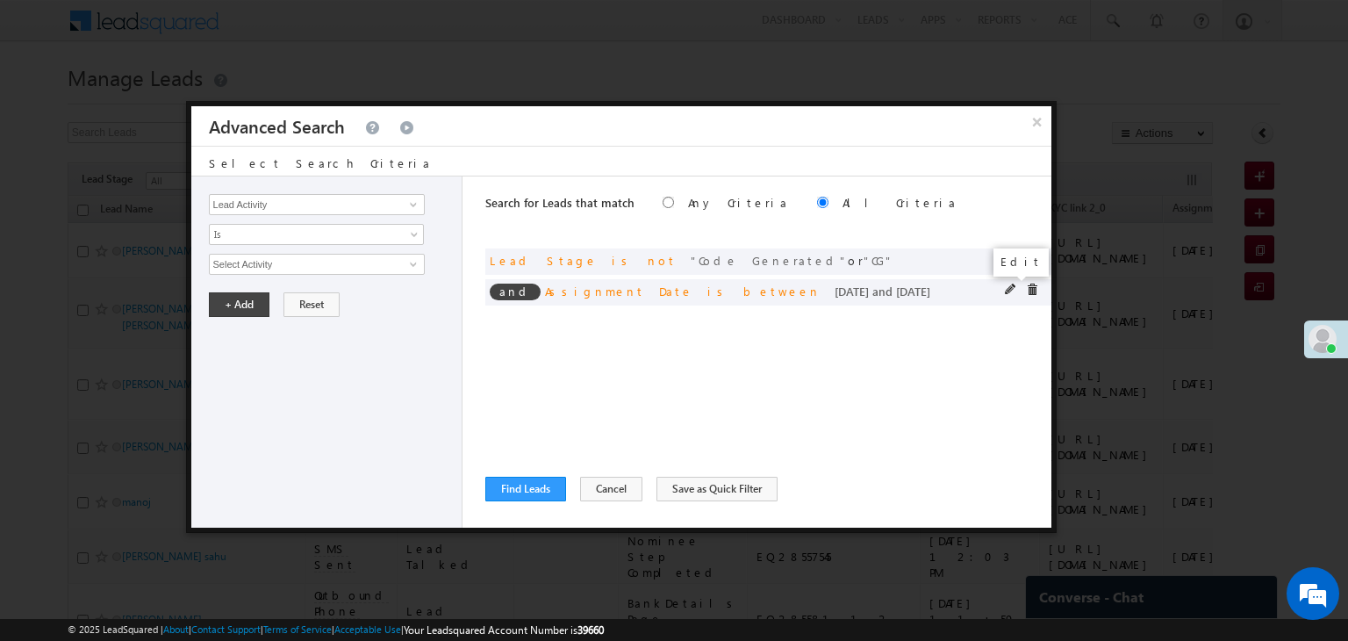
click at [1007, 288] on span at bounding box center [1011, 289] width 12 height 12
click at [269, 279] on span "All Time Custom Yesterday Today Tomorrow Last Week This Week Next Week Last Mon…" at bounding box center [316, 274] width 215 height 41
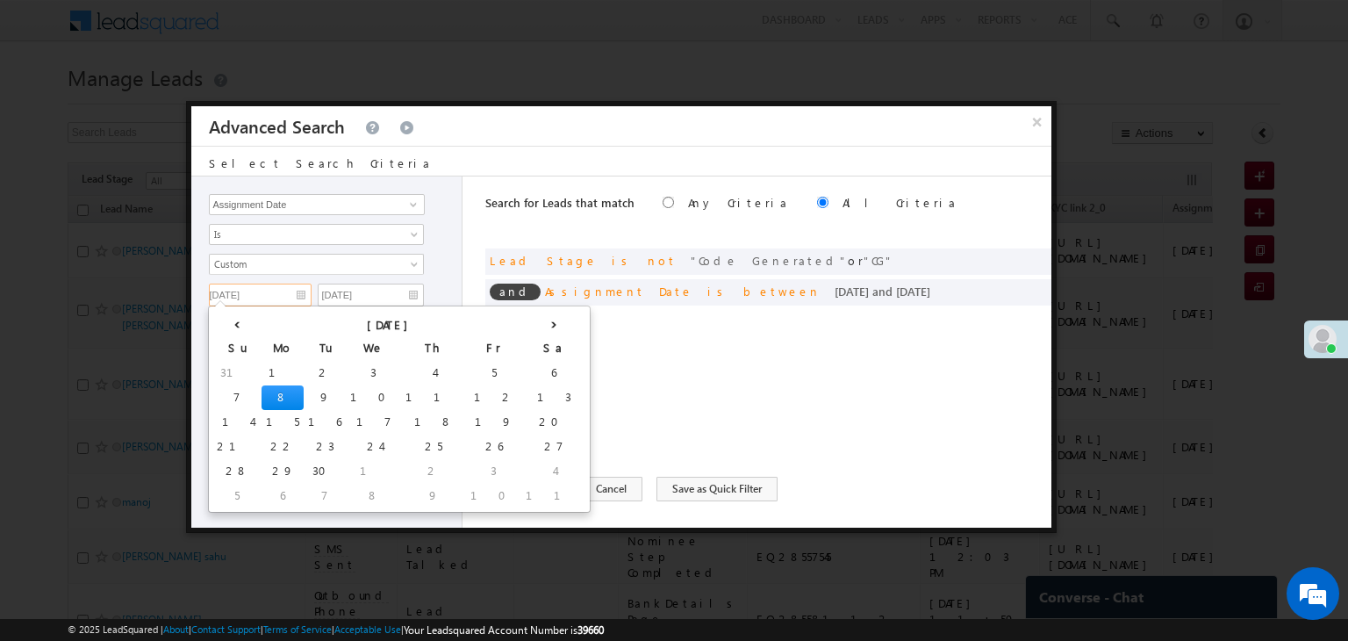
click at [268, 297] on input "09/08/25" at bounding box center [260, 294] width 103 height 23
click at [233, 395] on td "7" at bounding box center [236, 397] width 49 height 25
type input "09/07/25"
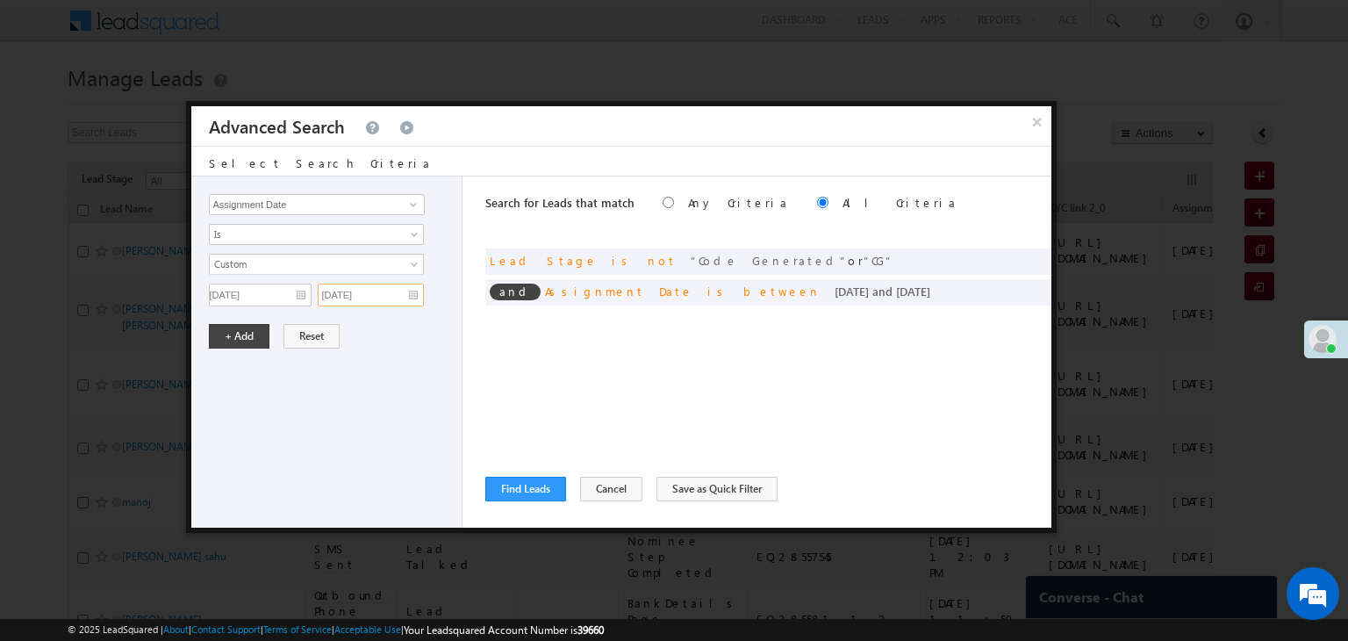
click at [405, 298] on input "09/08/25" at bounding box center [371, 294] width 106 height 23
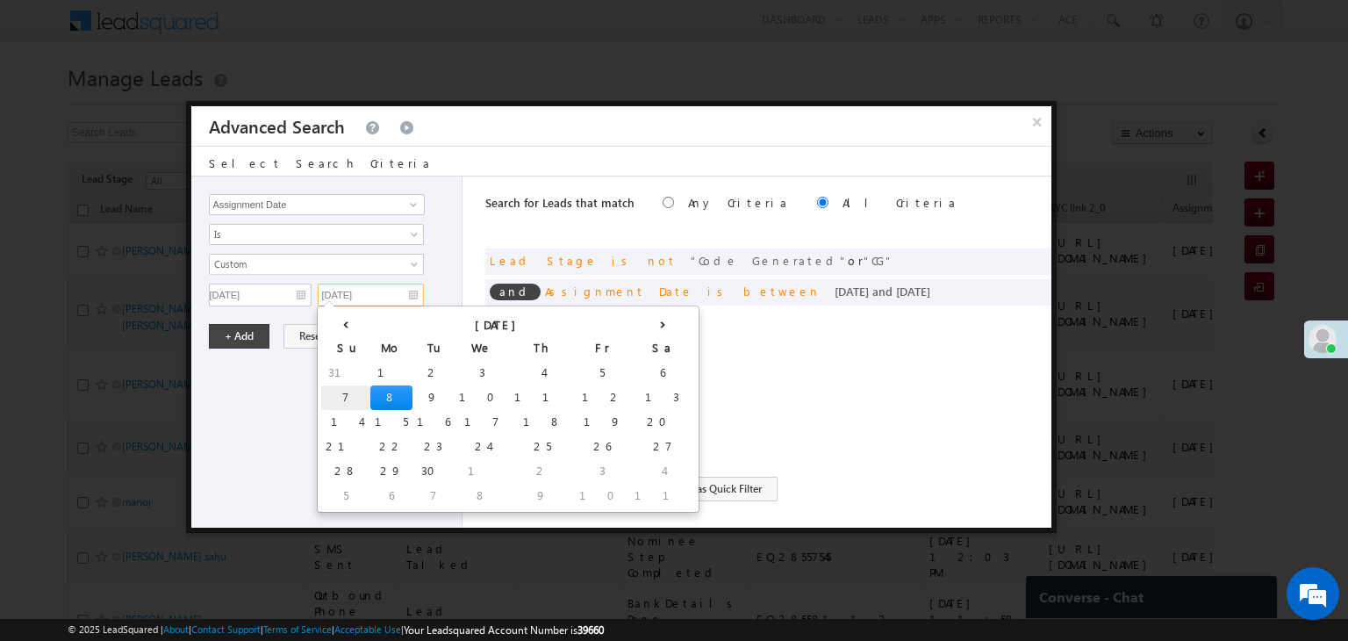
click at [337, 394] on td "7" at bounding box center [345, 397] width 49 height 25
type input "09/07/25"
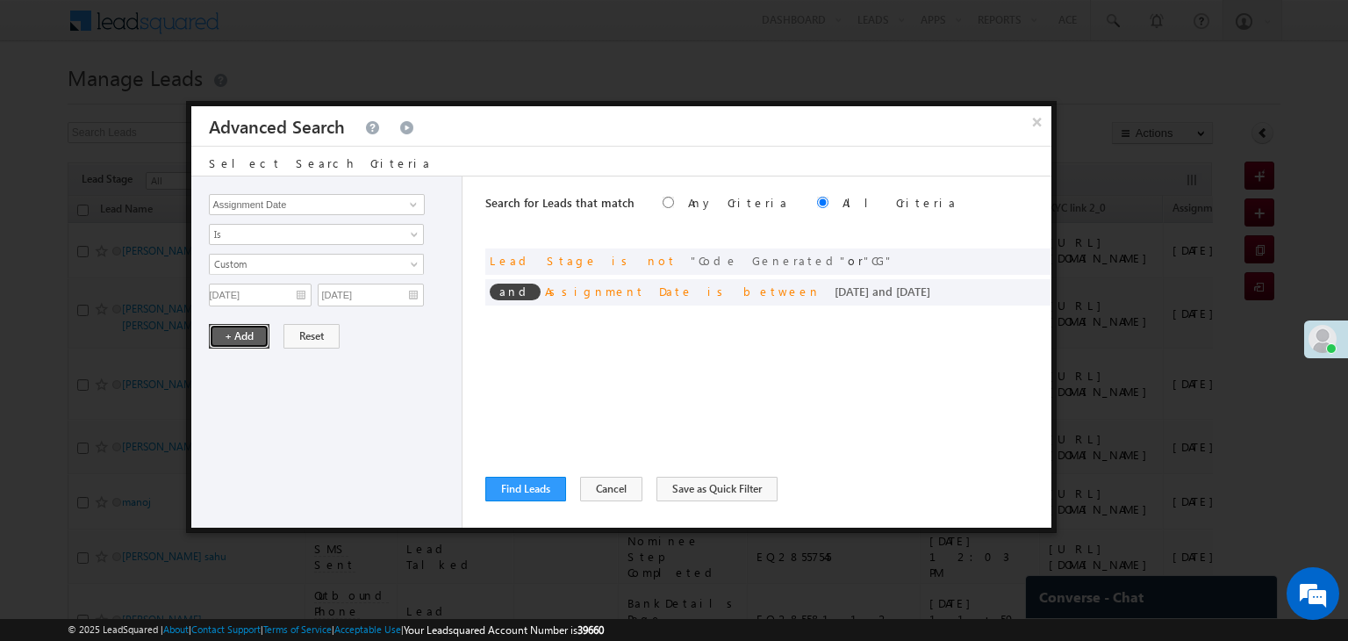
click at [240, 338] on button "+ Add" at bounding box center [239, 336] width 61 height 25
click at [539, 488] on button "Find Leads" at bounding box center [525, 488] width 81 height 25
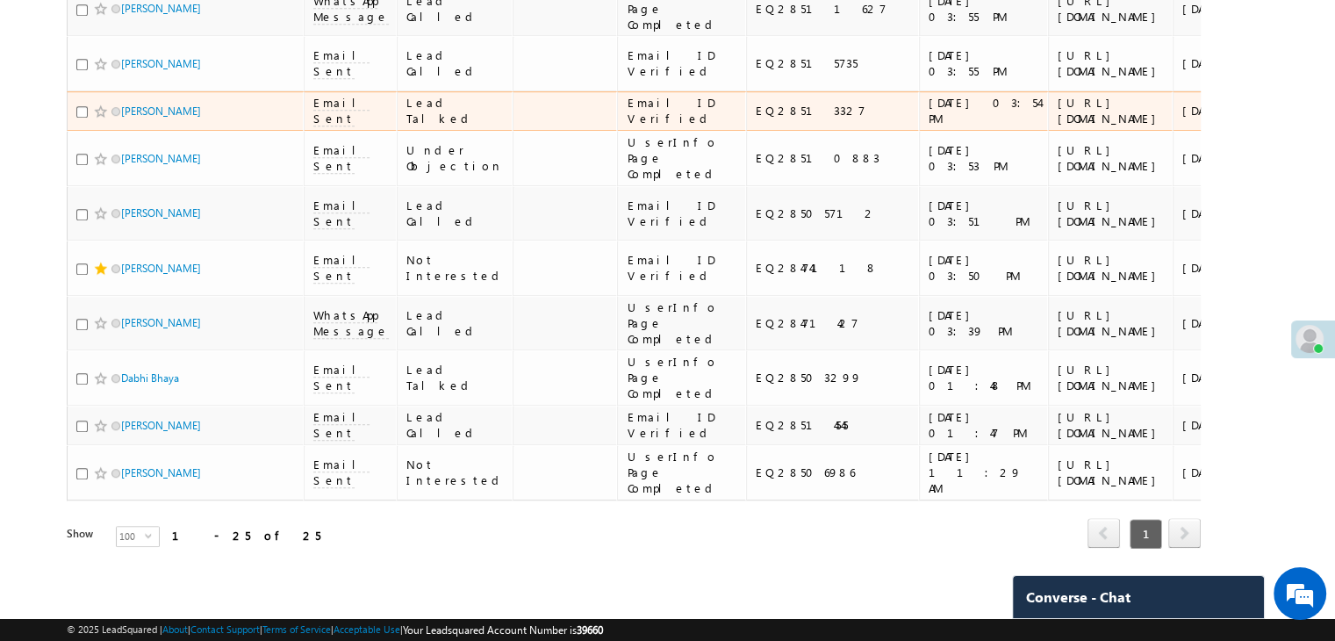
scroll to position [2272, 0]
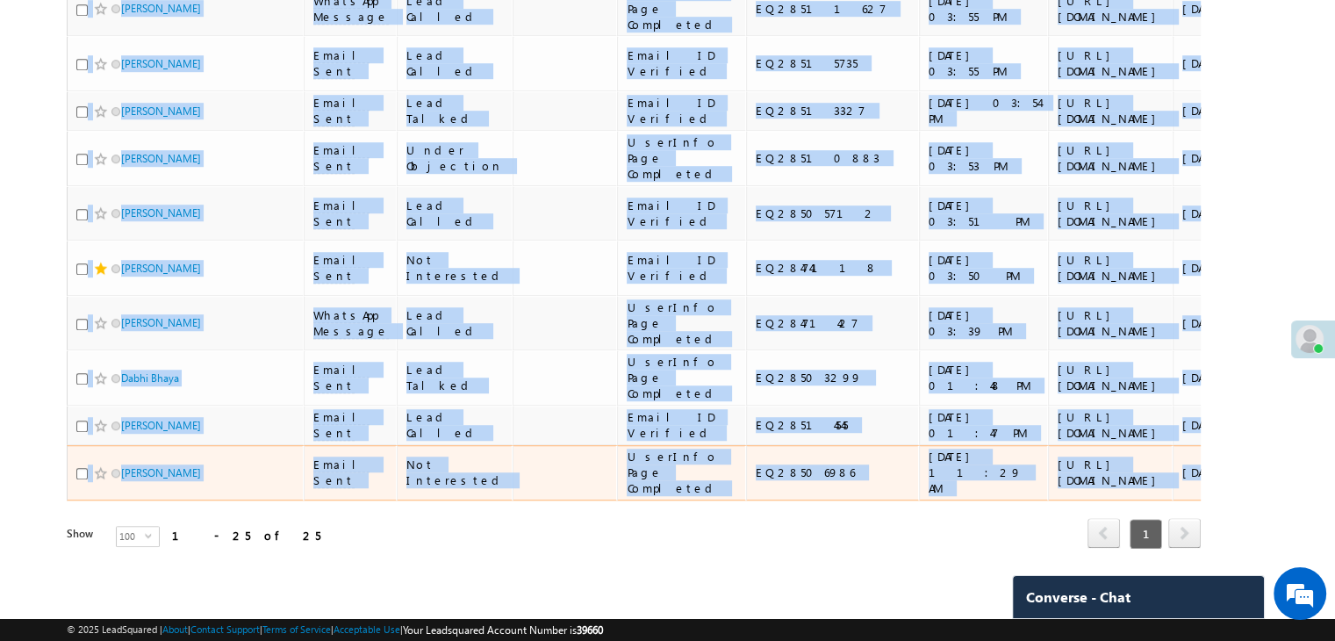
drag, startPoint x: 42, startPoint y: 247, endPoint x: 1115, endPoint y: 464, distance: 1095.1
copy table "Lead Name Last Activity Lead Stage Application Status (sorted descending) Appli…"
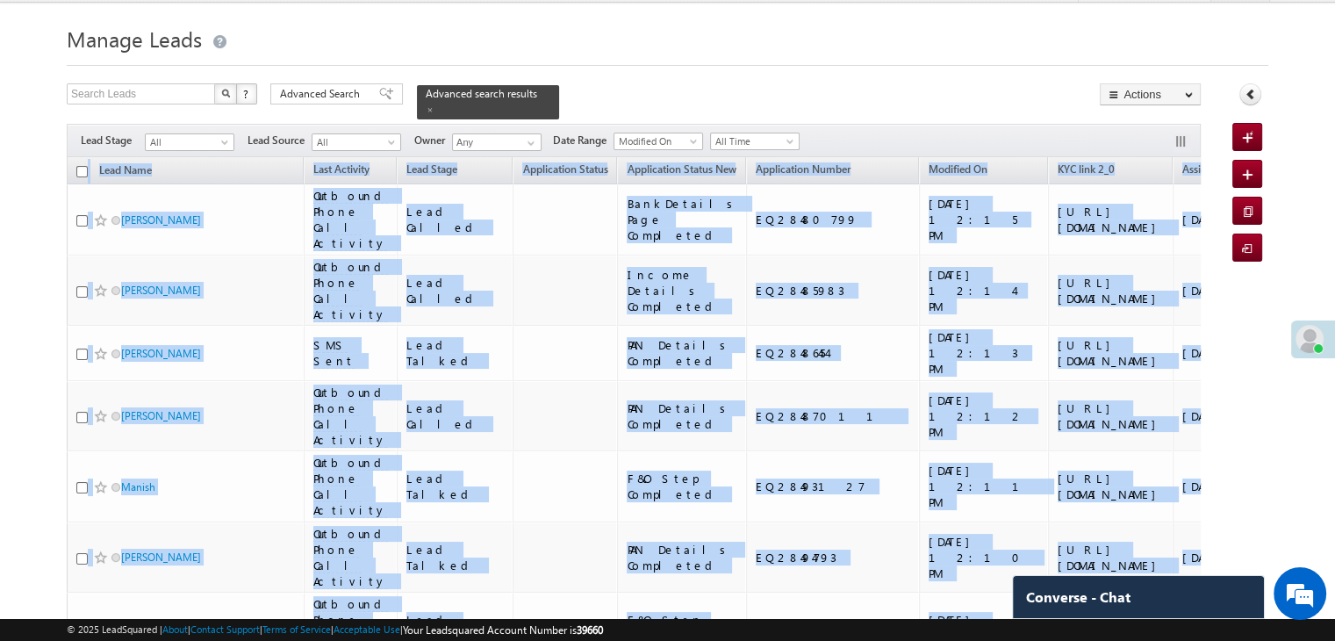
scroll to position [0, 0]
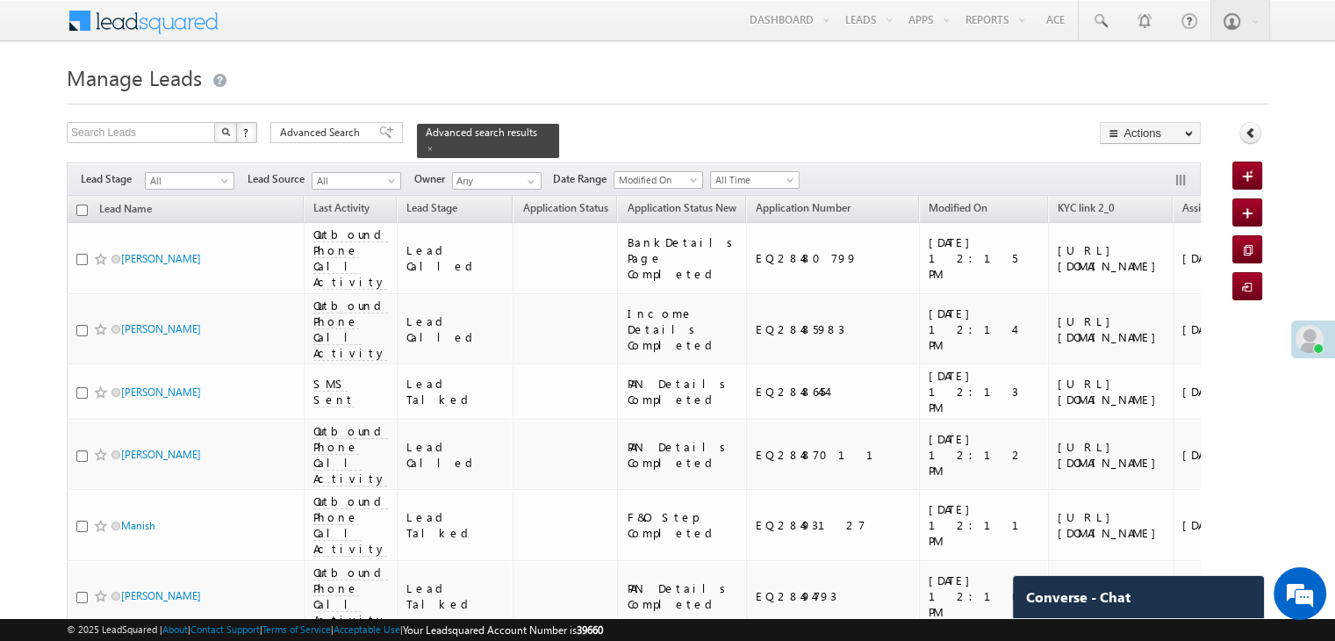
click at [1250, 130] on icon at bounding box center [1250, 132] width 12 height 12
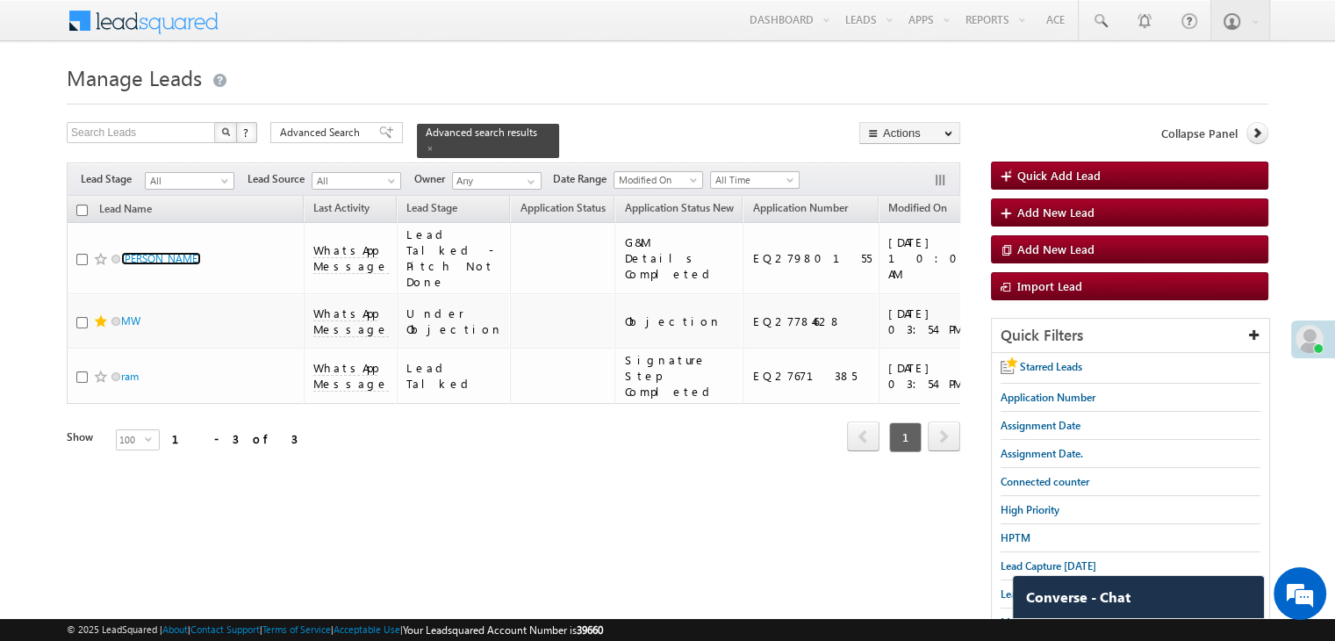
click at [80, 204] on input "checkbox" at bounding box center [81, 209] width 11 height 11
checkbox input "true"
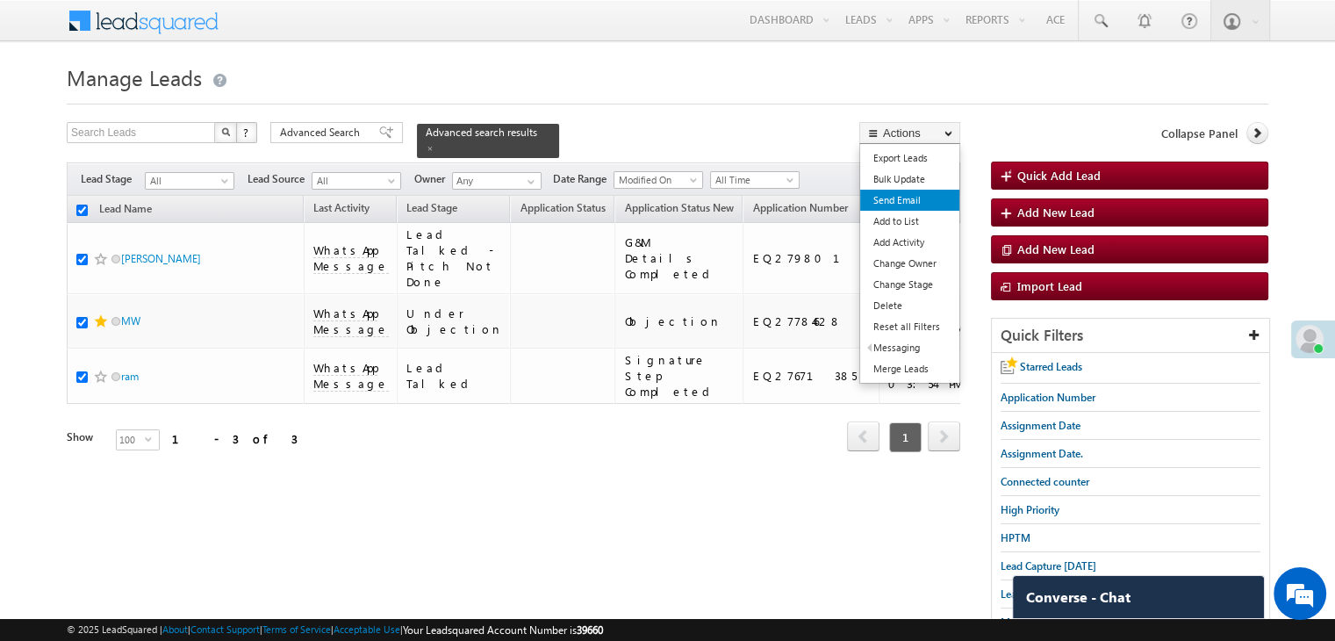
click at [899, 198] on link "Send Email" at bounding box center [909, 200] width 99 height 21
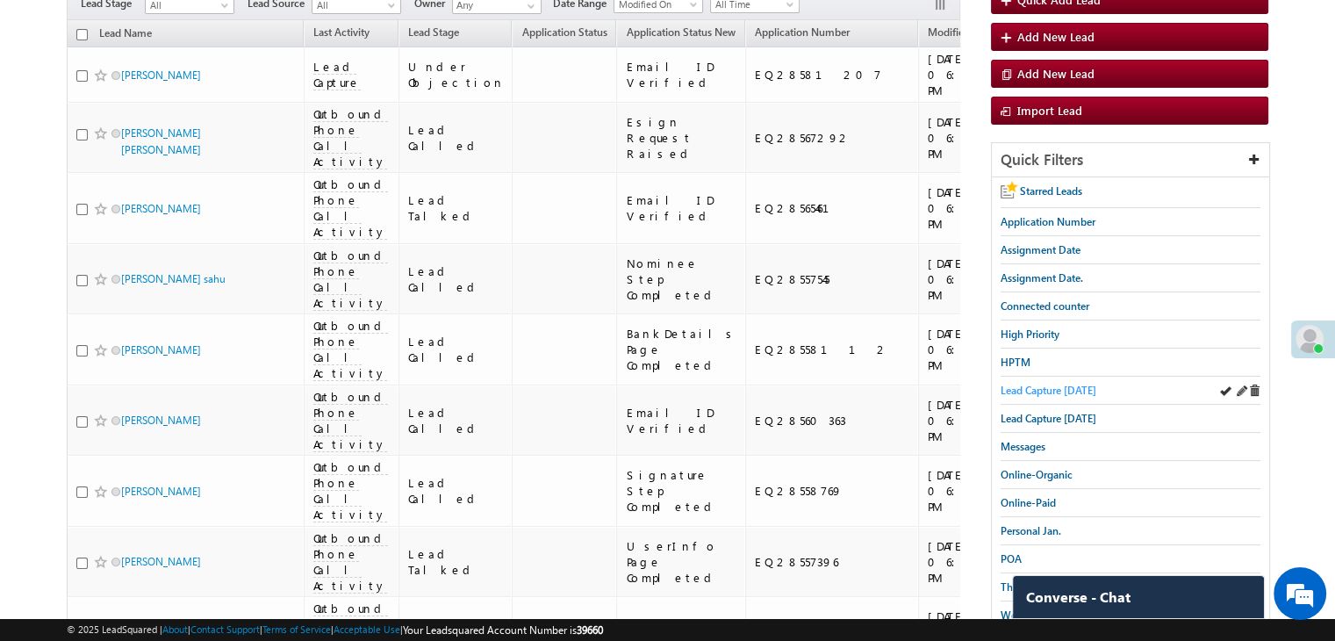
scroll to position [176, 0]
click at [1040, 276] on span "Assignment Date." at bounding box center [1041, 277] width 82 height 13
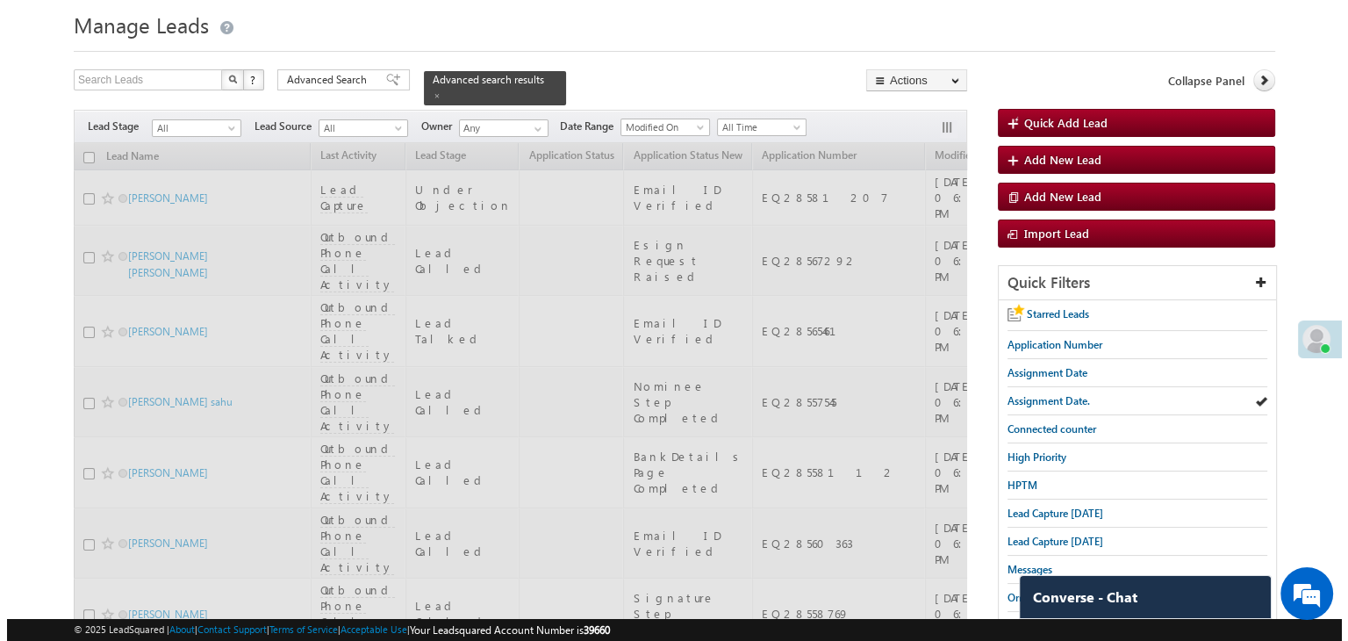
scroll to position [0, 0]
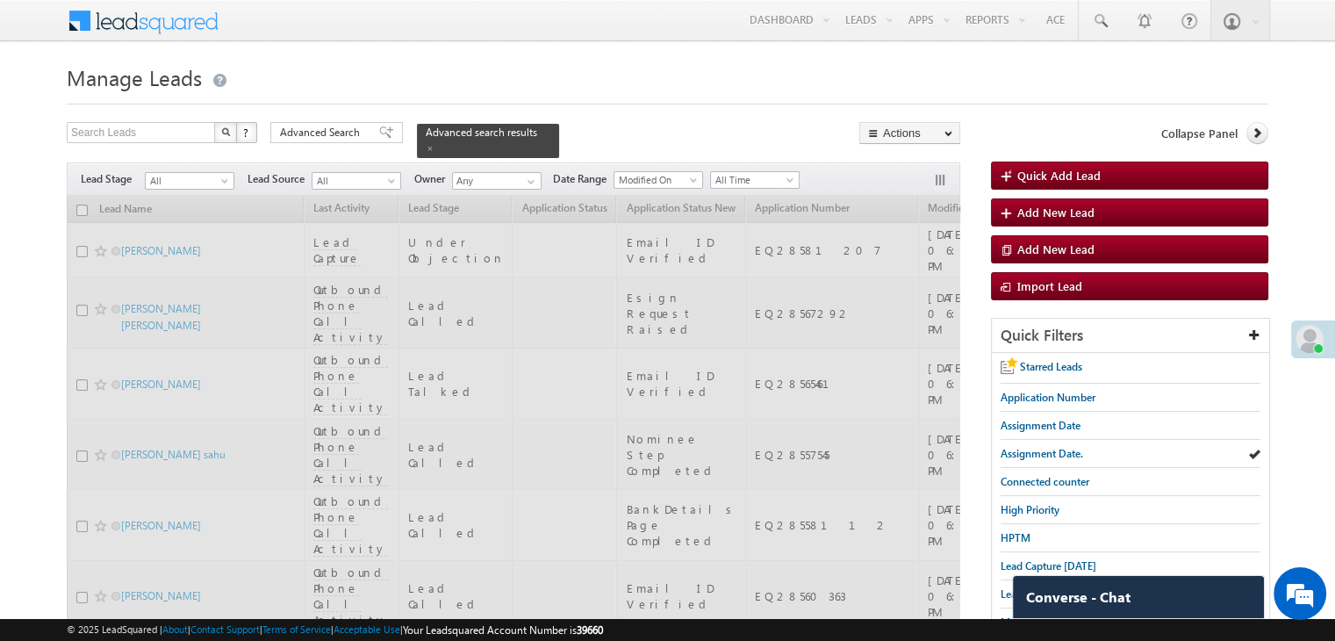
click at [1262, 133] on icon at bounding box center [1256, 132] width 12 height 12
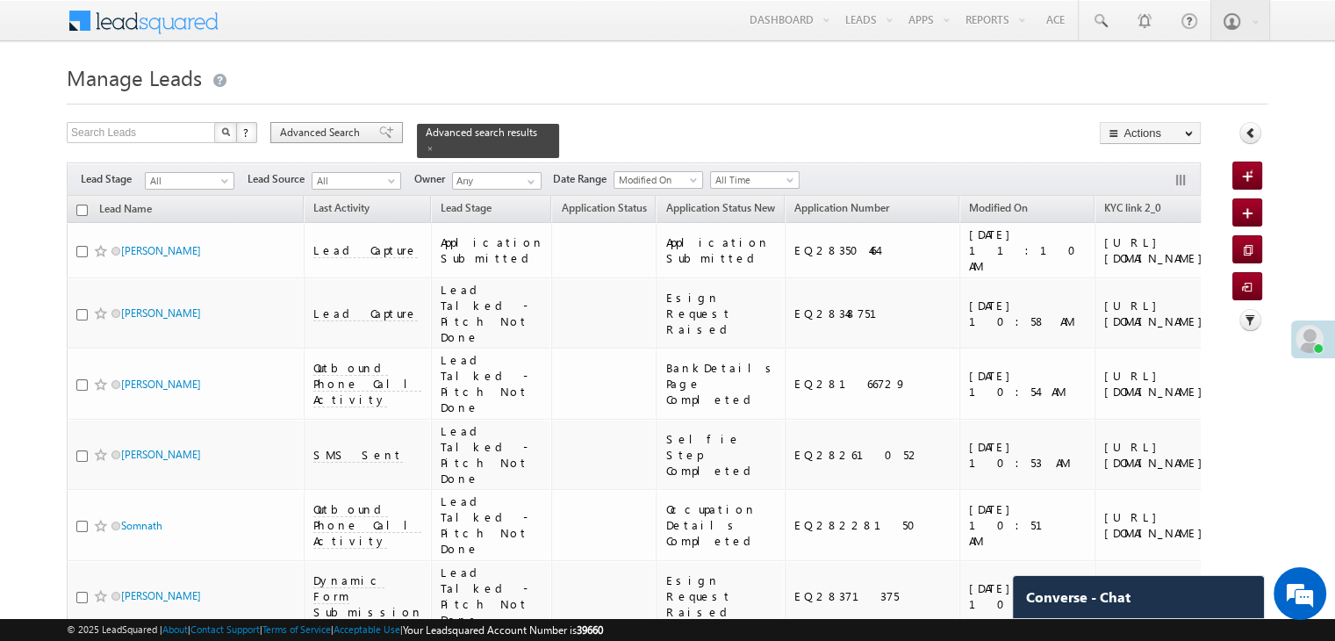
click at [333, 138] on span "Advanced Search" at bounding box center [322, 133] width 85 height 16
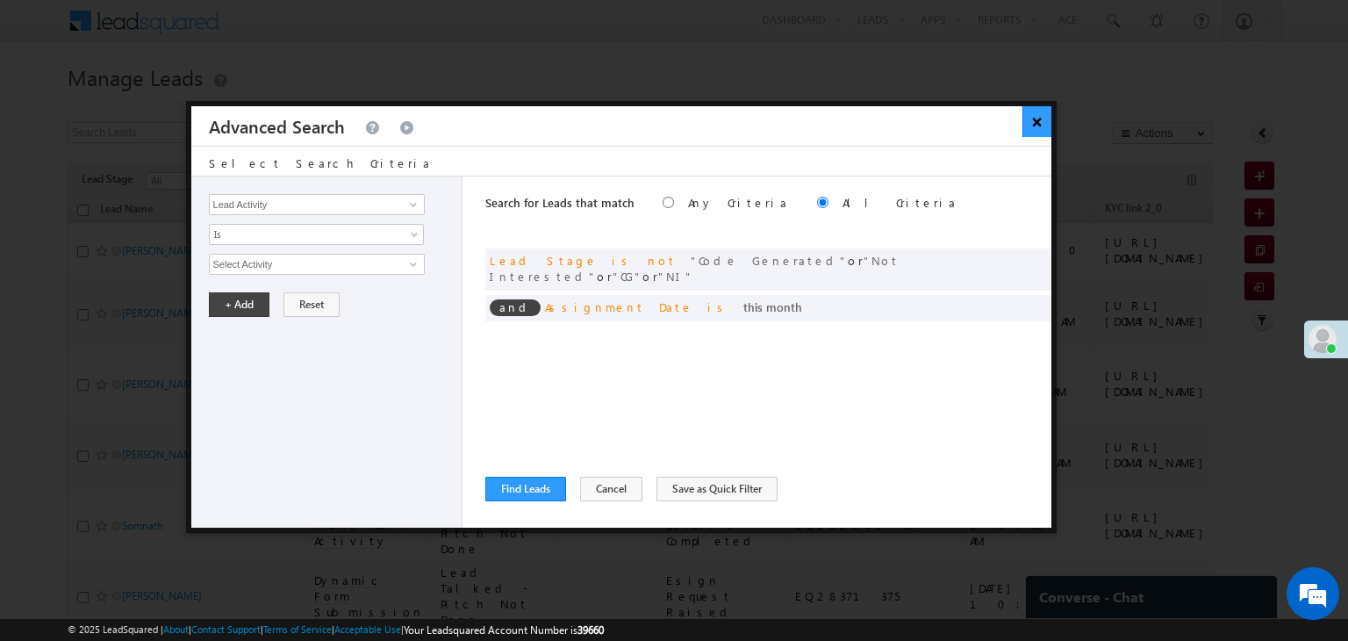
click at [1030, 126] on button "×" at bounding box center [1036, 121] width 29 height 31
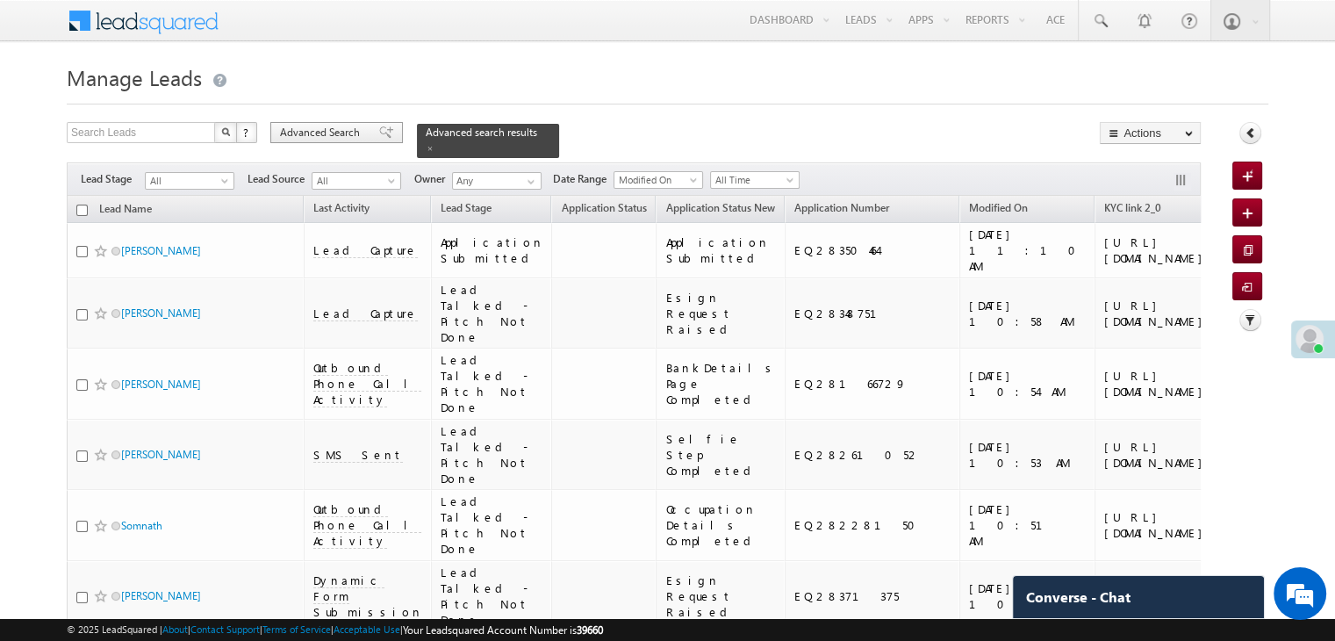
click at [356, 128] on span "Advanced Search" at bounding box center [322, 133] width 85 height 16
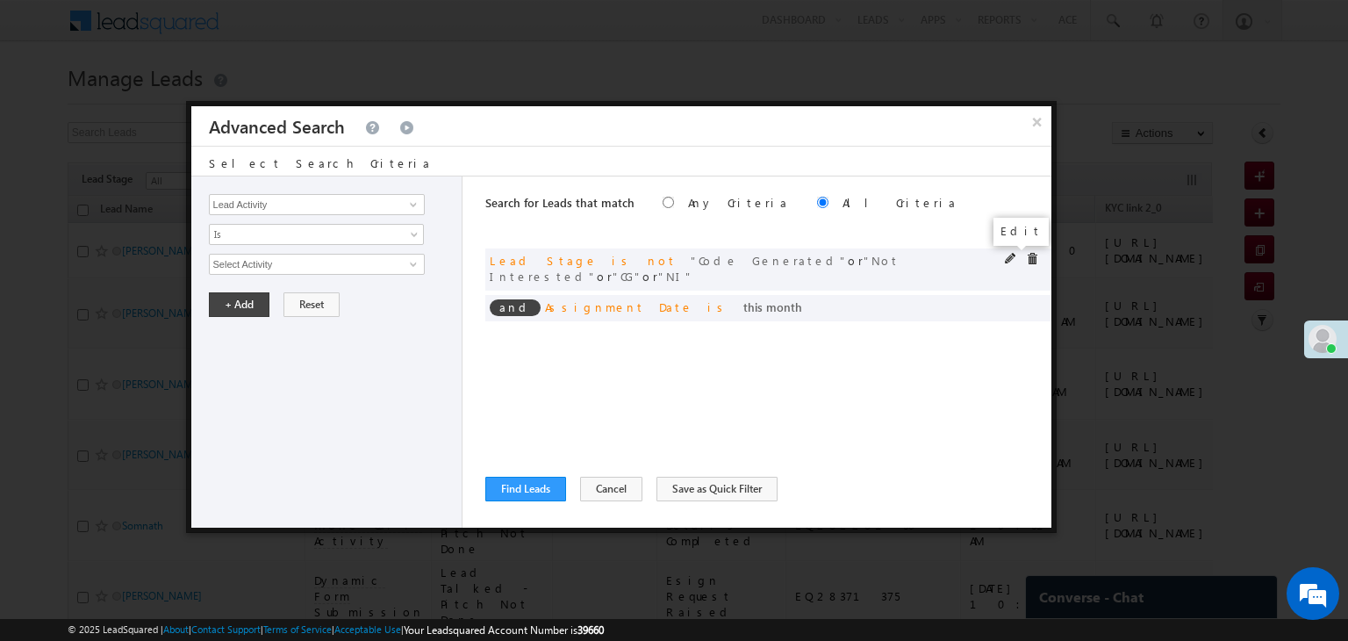
click at [1011, 257] on span at bounding box center [1011, 259] width 12 height 12
click at [367, 269] on span "4 selected" at bounding box center [309, 263] width 199 height 19
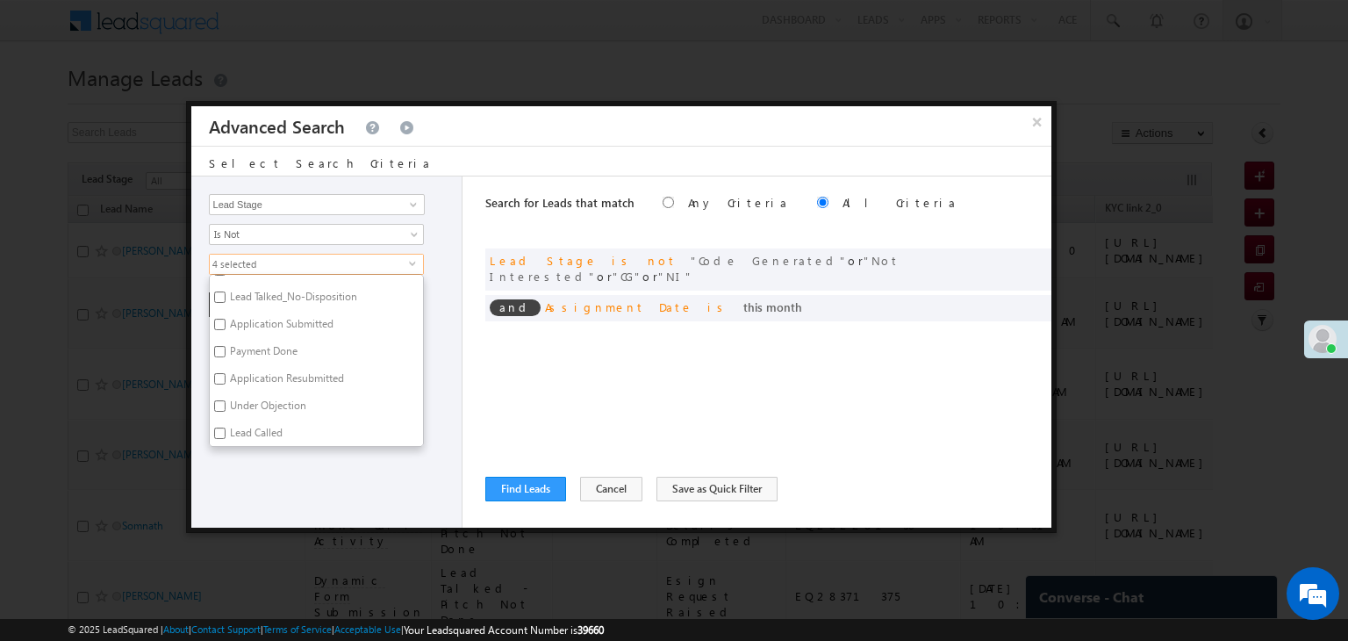
scroll to position [176, 0]
click at [242, 404] on label "Not Interested" at bounding box center [262, 414] width 104 height 27
click at [226, 406] on input "Not Interested" at bounding box center [219, 411] width 11 height 11
checkbox input "false"
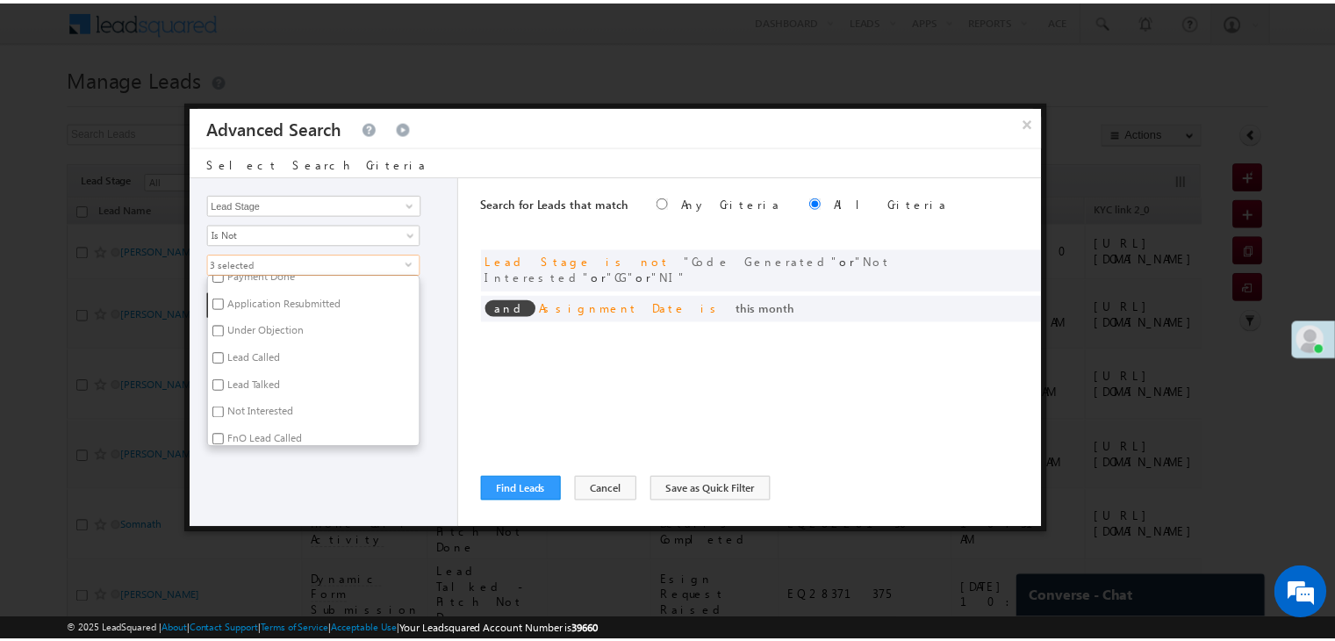
scroll to position [429, 0]
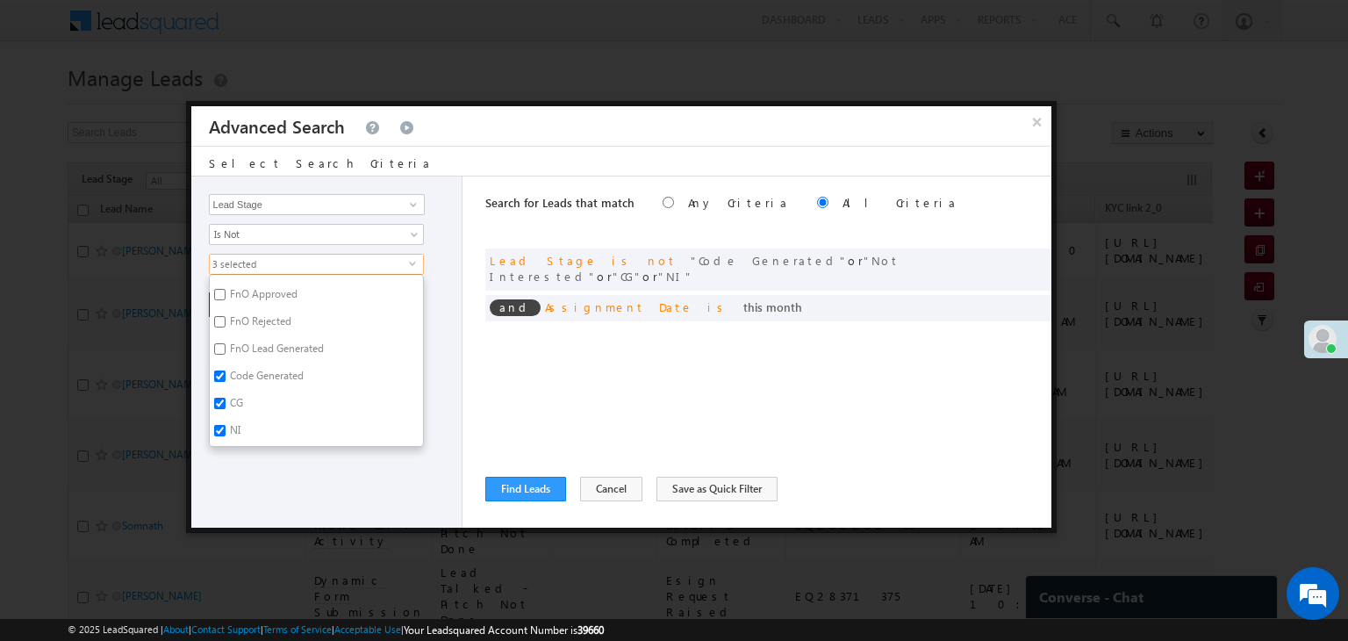
click at [233, 422] on label "NI" at bounding box center [234, 432] width 48 height 27
click at [226, 425] on input "NI" at bounding box center [219, 430] width 11 height 11
checkbox input "false"
click at [244, 461] on div "Lead Activity Task Sales Group Prospect Id WA Last Message Timestamp 4th Day Di…" at bounding box center [327, 351] width 272 height 351
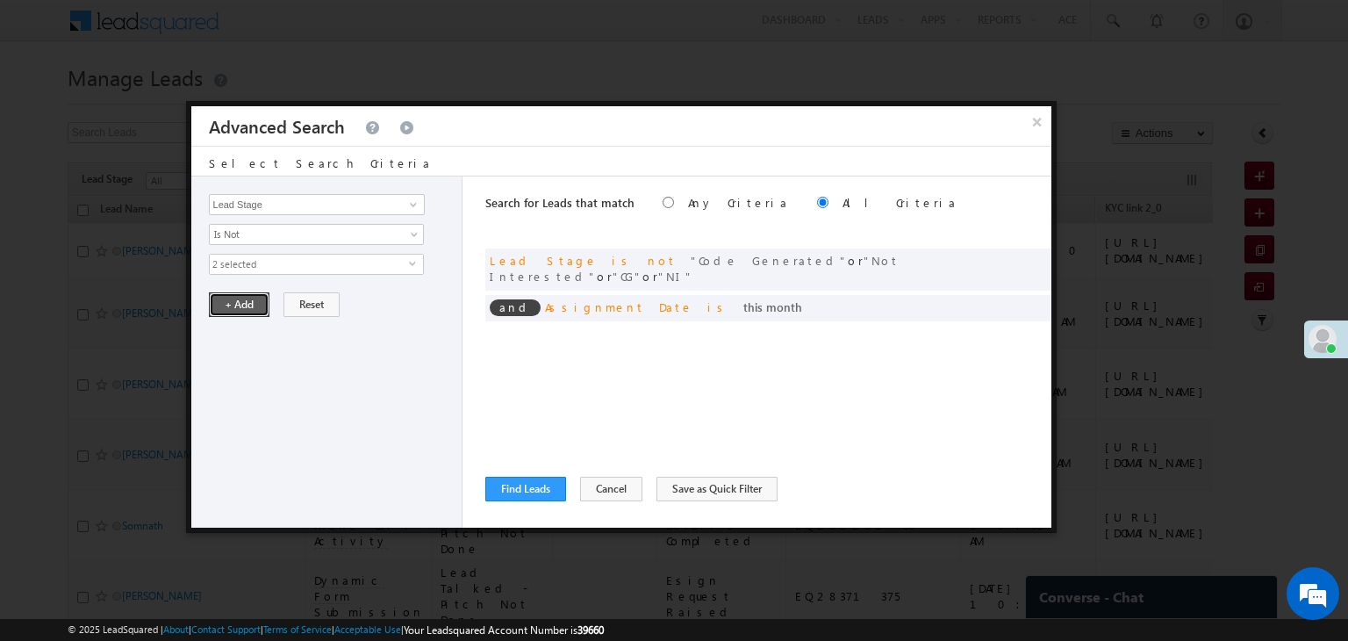
click at [245, 292] on button "+ Add" at bounding box center [239, 304] width 61 height 25
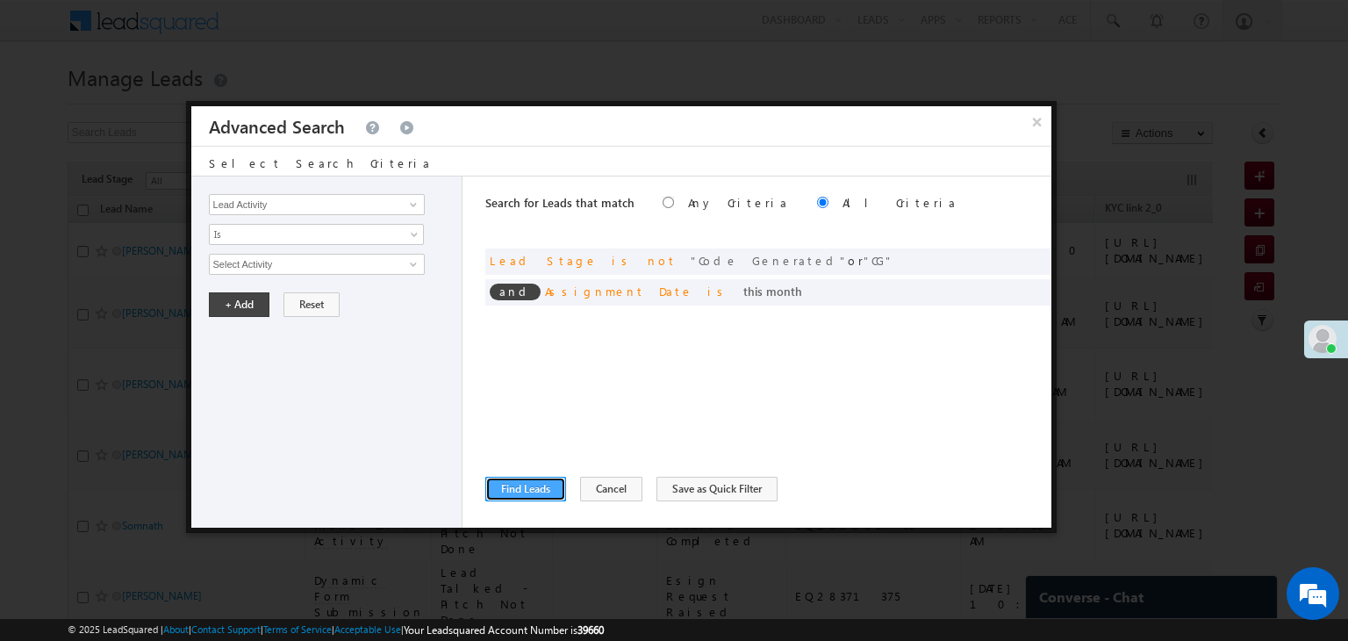
click at [539, 491] on button "Find Leads" at bounding box center [525, 488] width 81 height 25
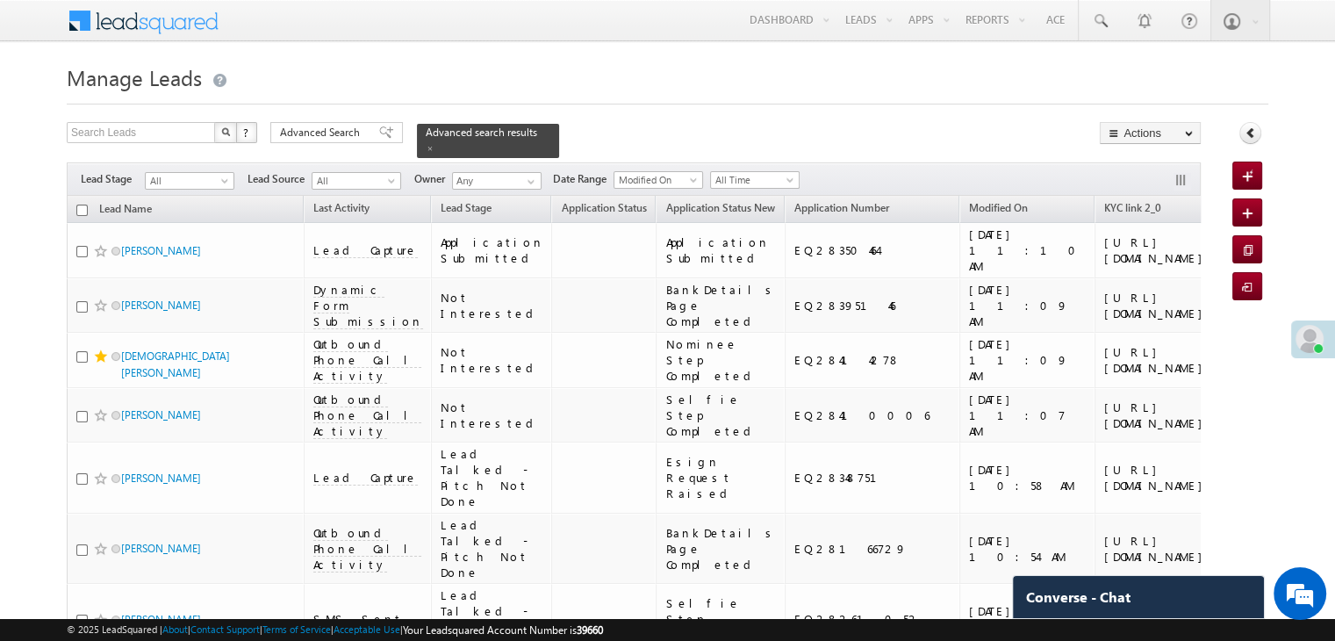
scroll to position [9913, 0]
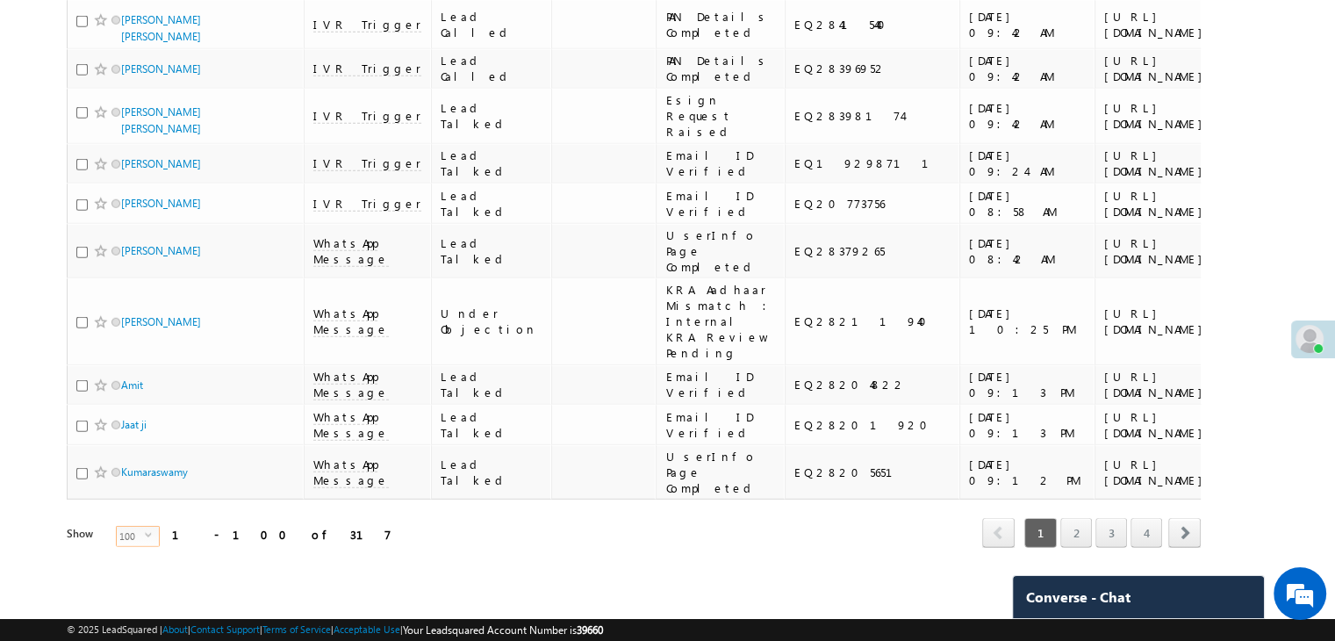
click at [126, 527] on span "100" at bounding box center [131, 536] width 28 height 19
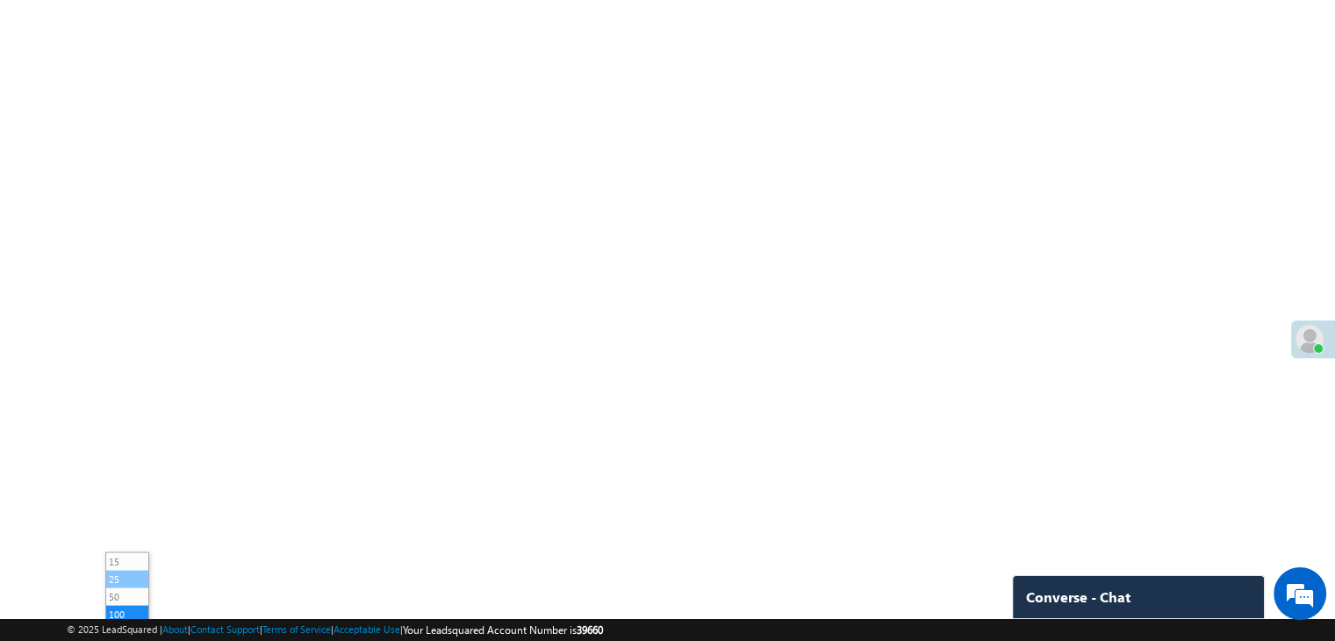
click at [123, 570] on li "25" at bounding box center [127, 579] width 42 height 18
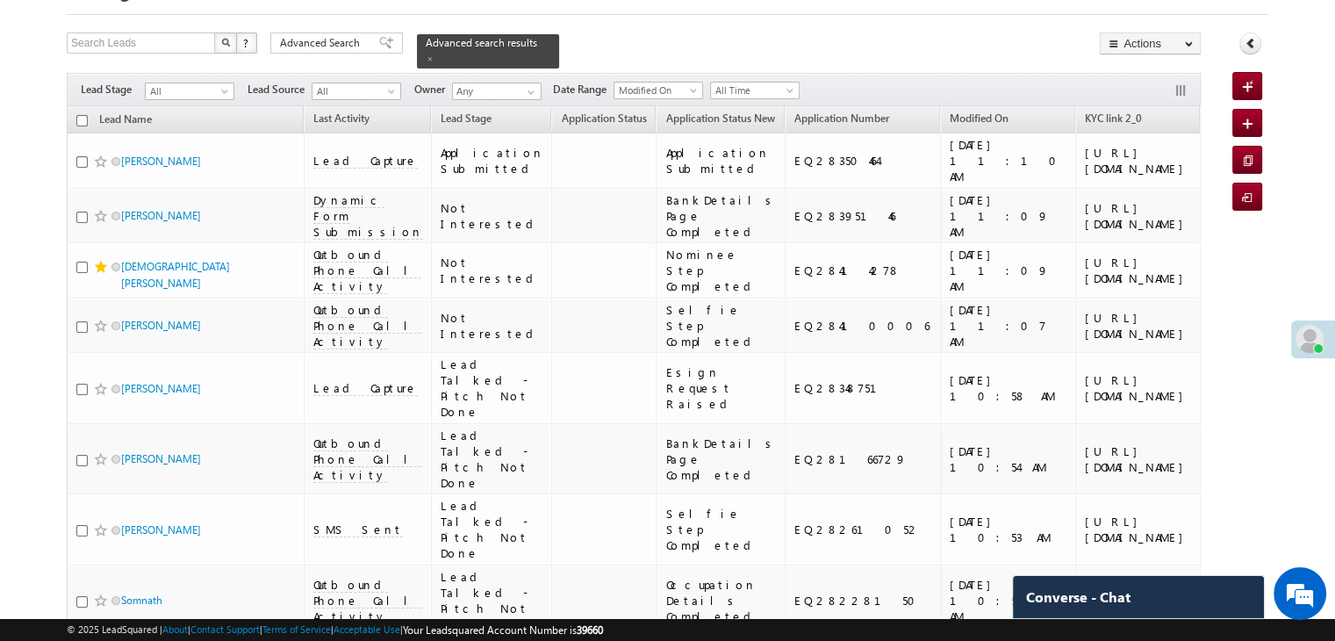
scroll to position [0, 0]
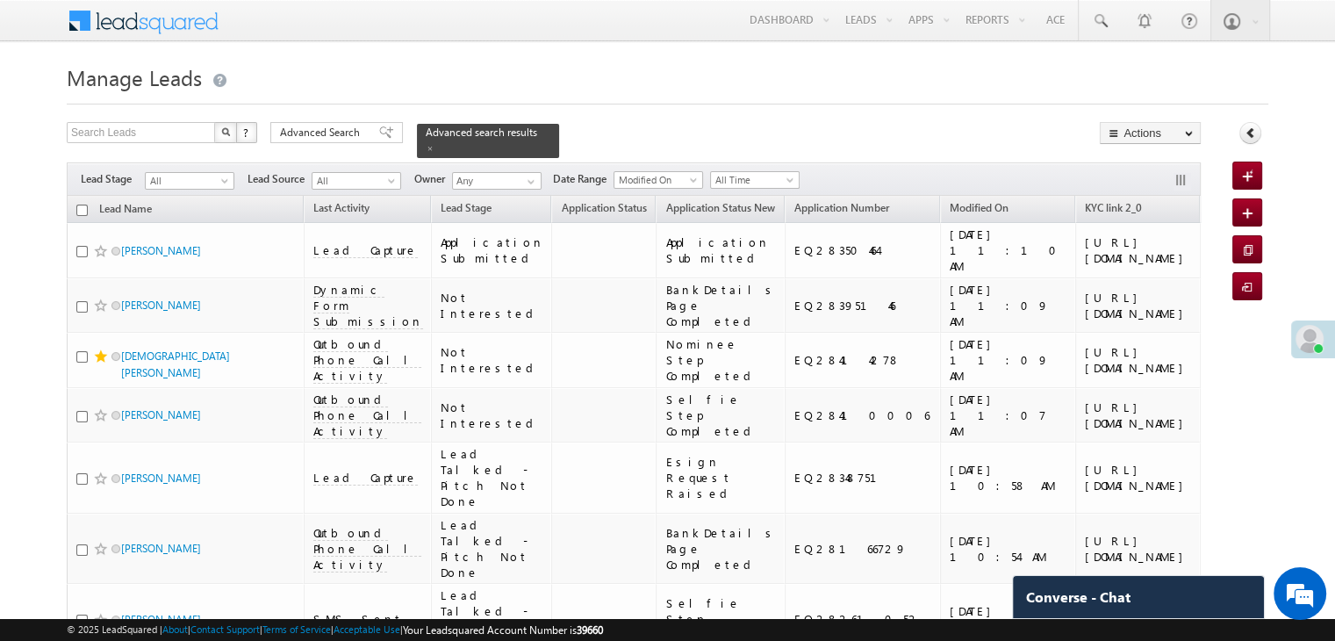
click at [81, 204] on input "checkbox" at bounding box center [81, 209] width 11 height 11
checkbox input "true"
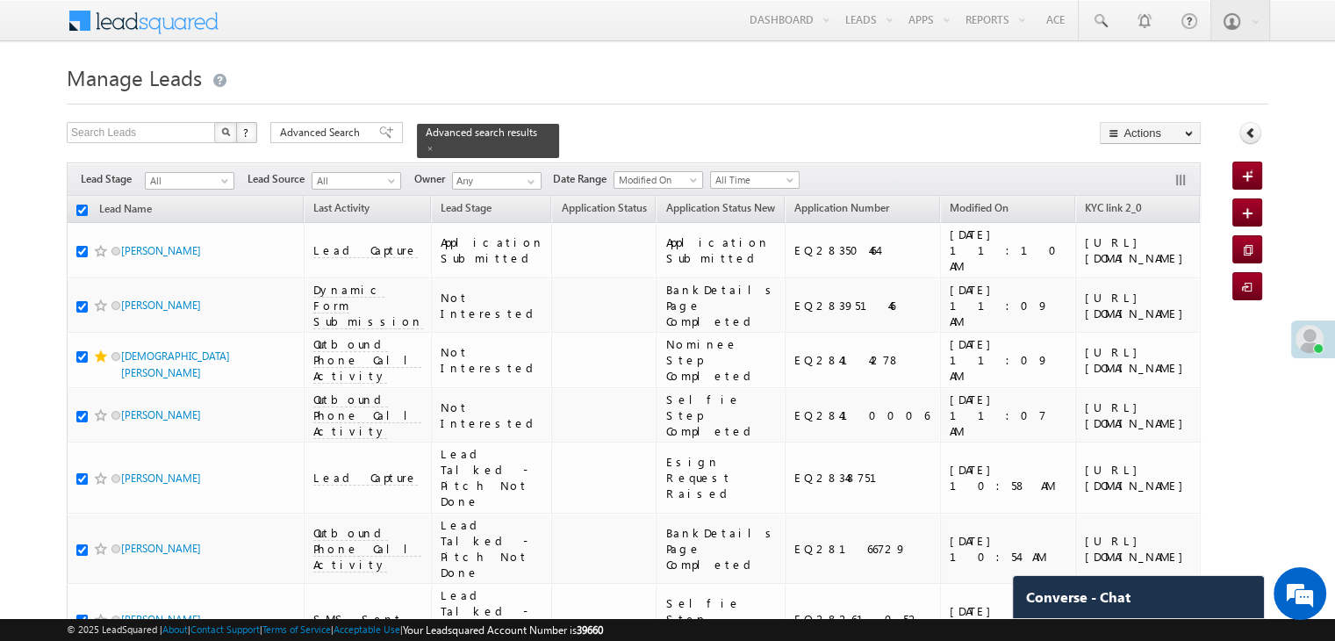
checkbox input "true"
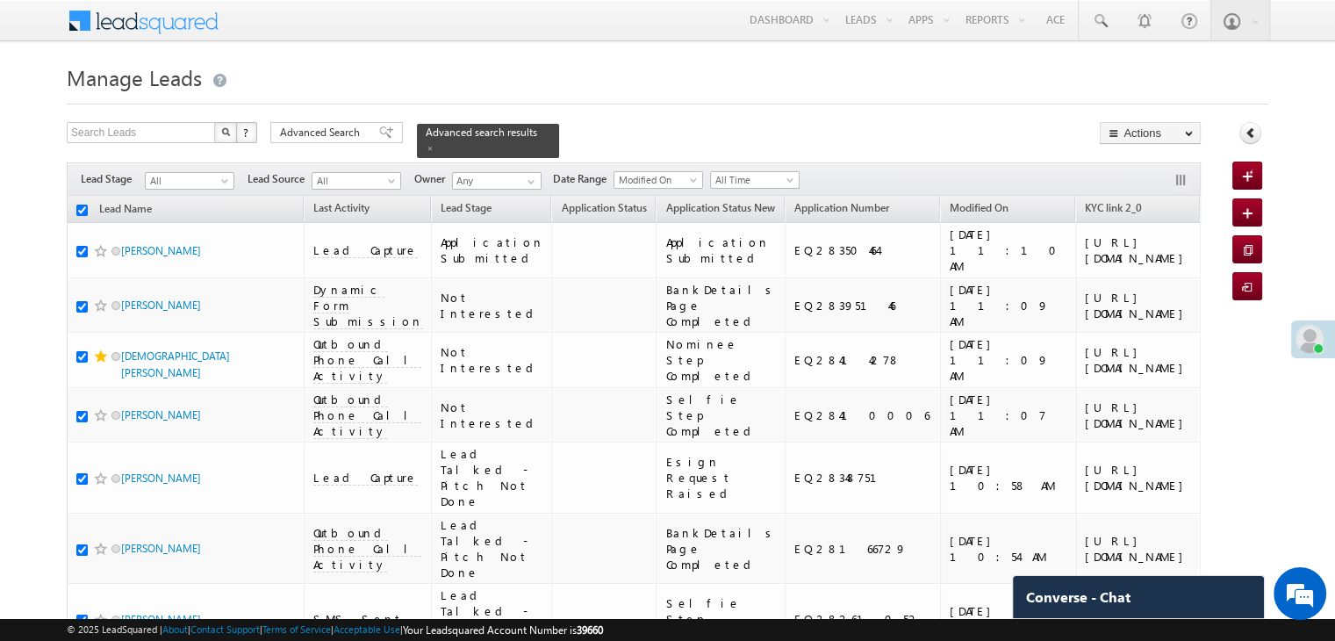
checkbox input "true"
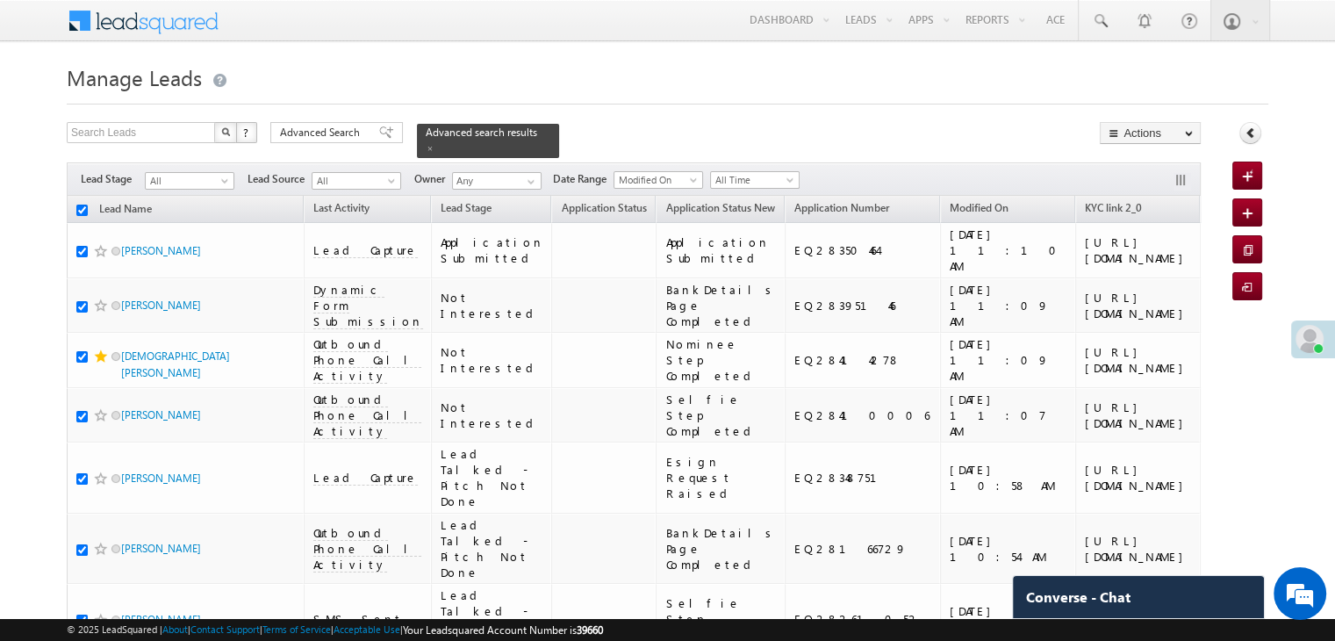
checkbox input "true"
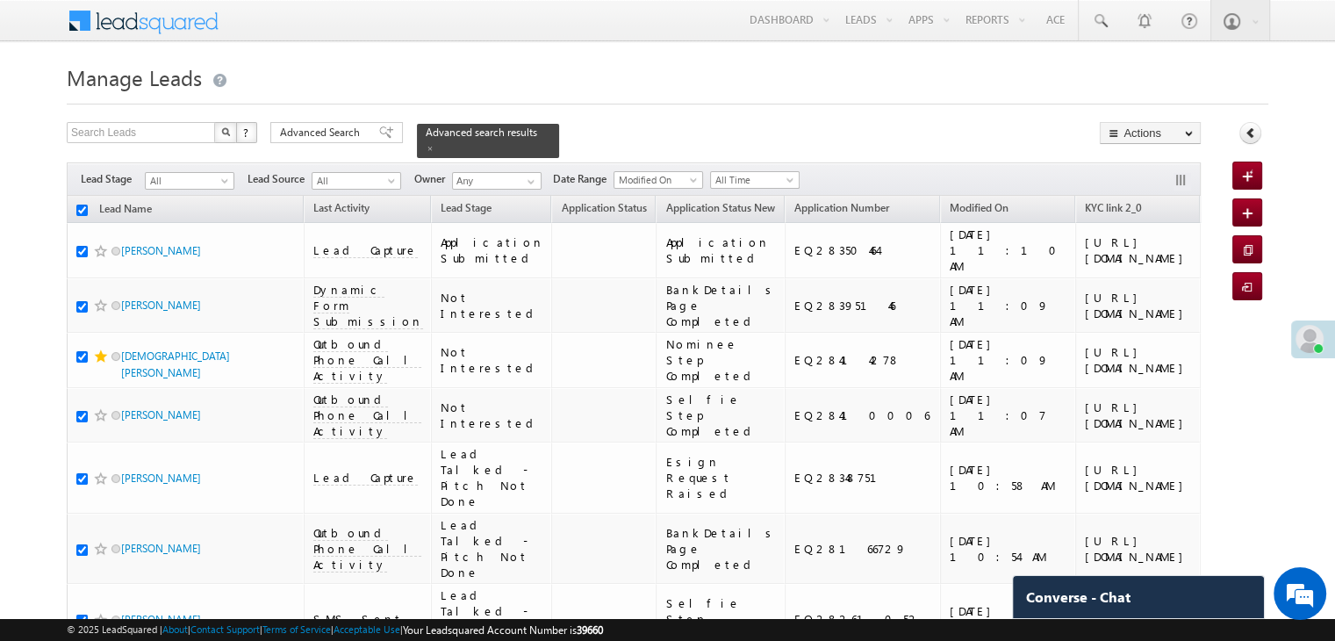
checkbox input "true"
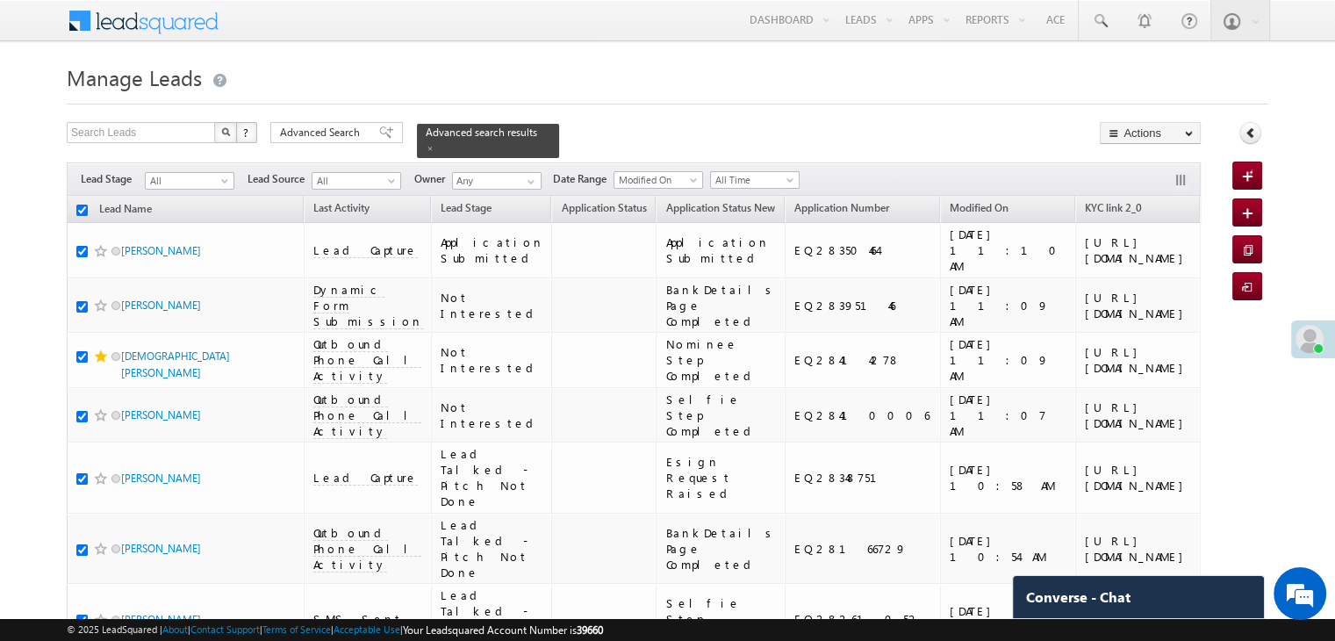
checkbox input "true"
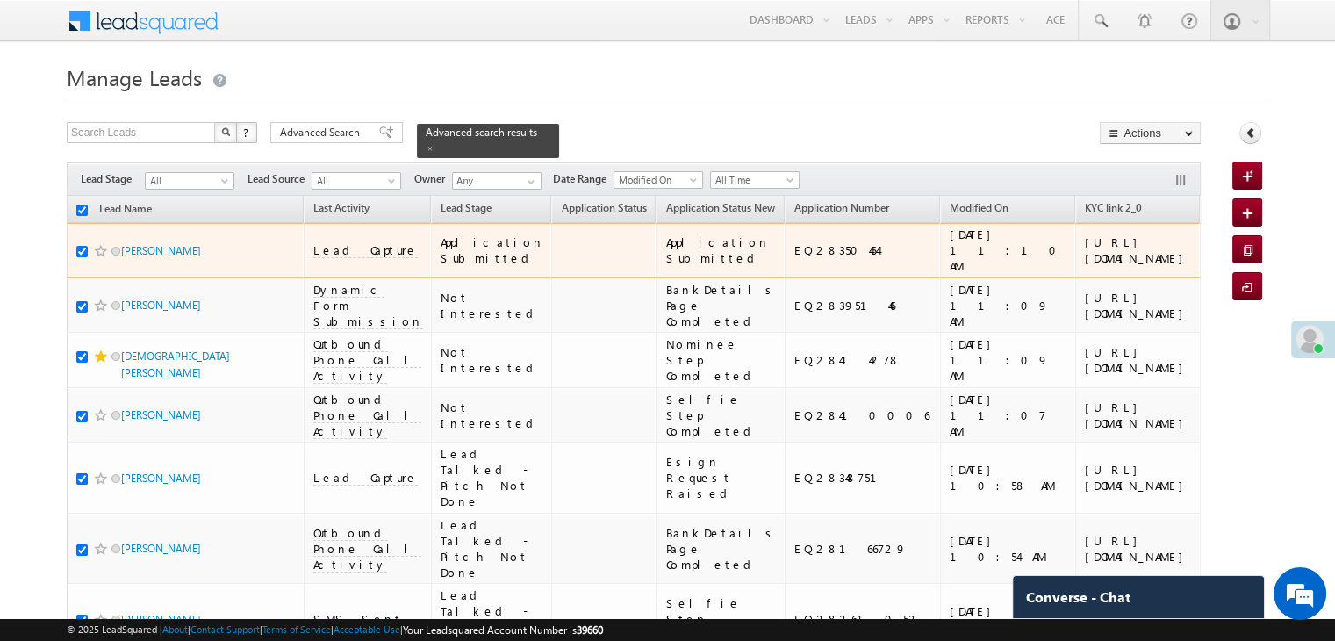
click at [86, 257] on input "checkbox" at bounding box center [81, 251] width 11 height 11
checkbox input "false"
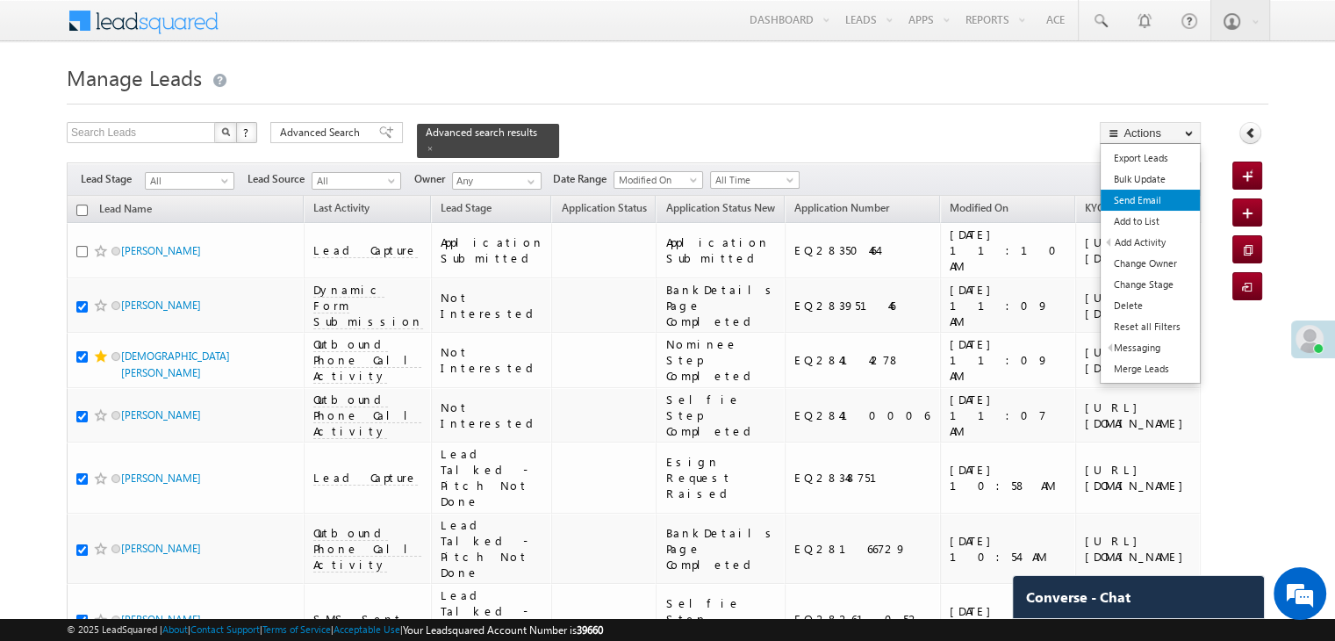
click at [1148, 196] on link "Send Email" at bounding box center [1149, 200] width 99 height 21
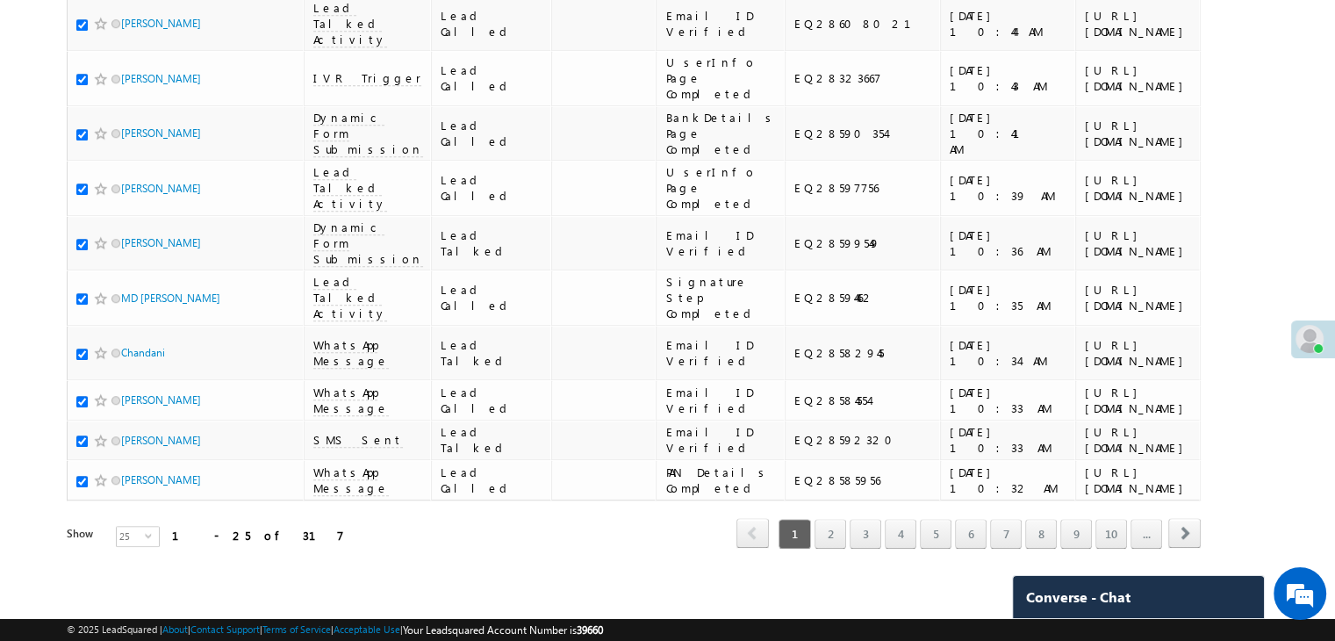
scroll to position [2272, 0]
click at [830, 519] on link "2" at bounding box center [830, 534] width 32 height 30
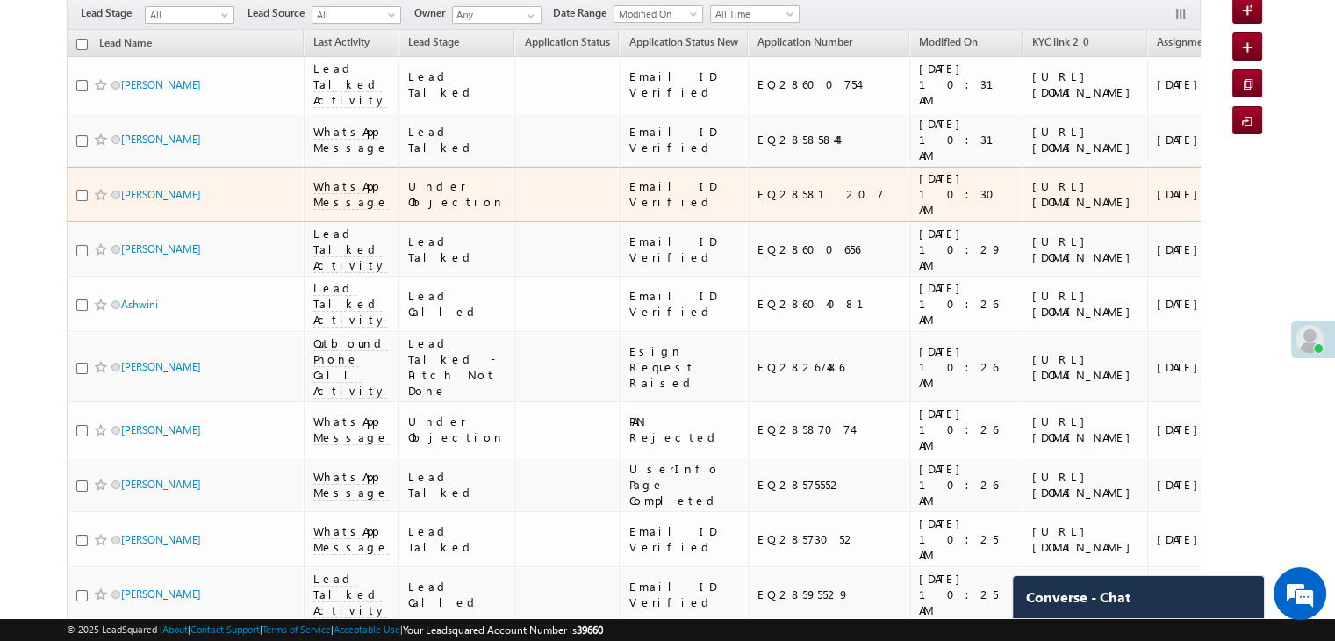
scroll to position [0, 0]
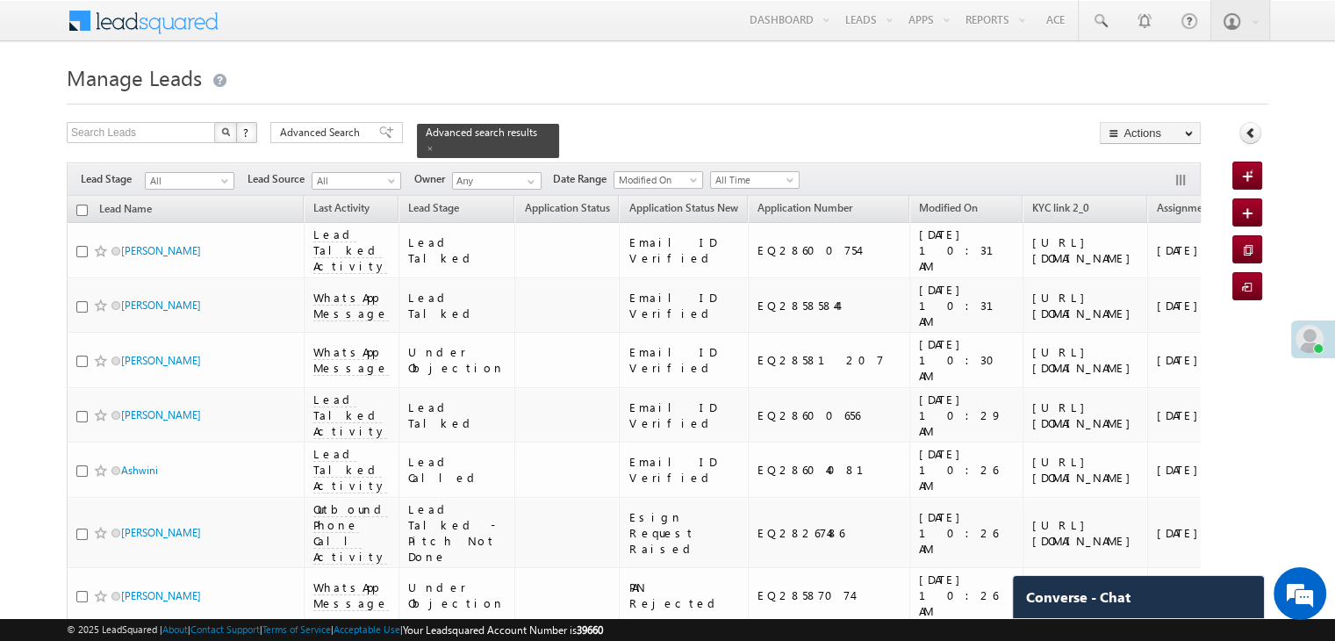
click at [82, 204] on input "checkbox" at bounding box center [81, 209] width 11 height 11
checkbox input "true"
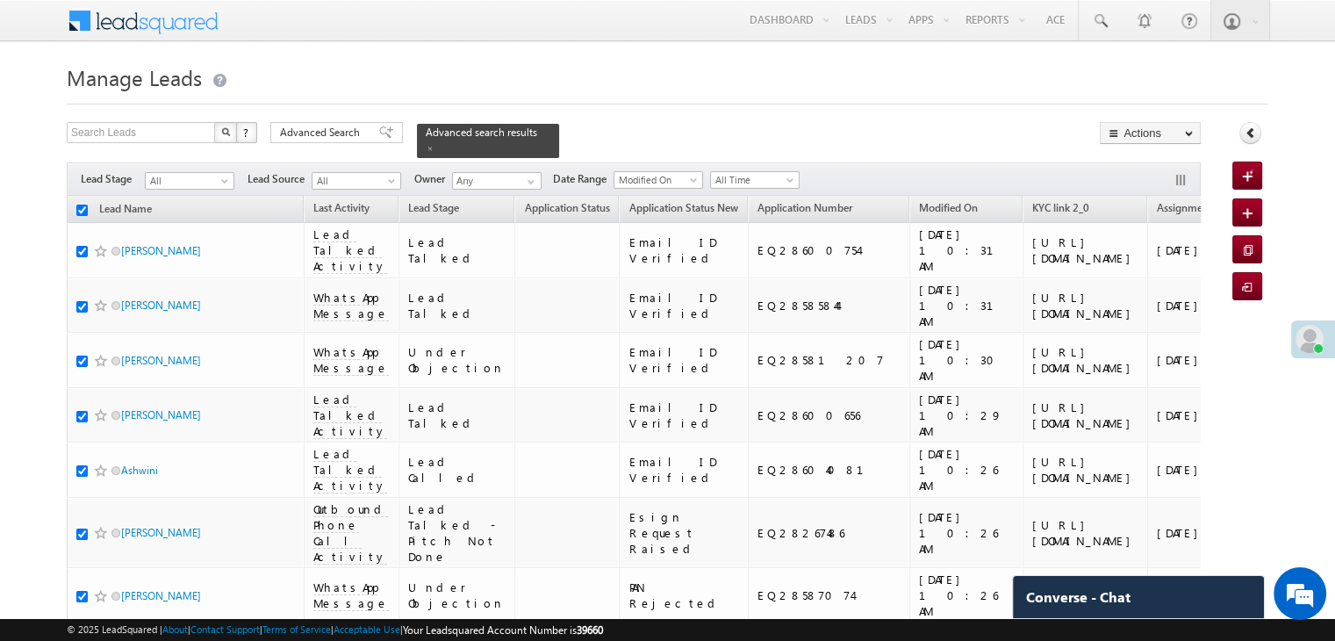
checkbox input "true"
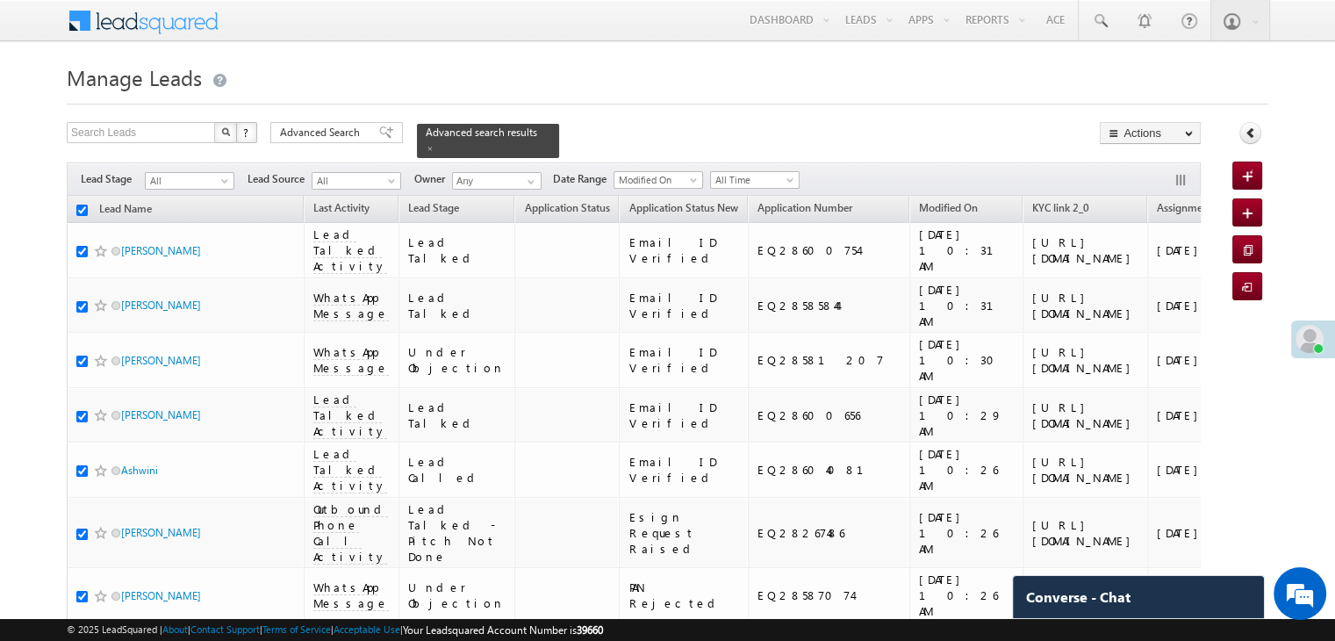
checkbox input "true"
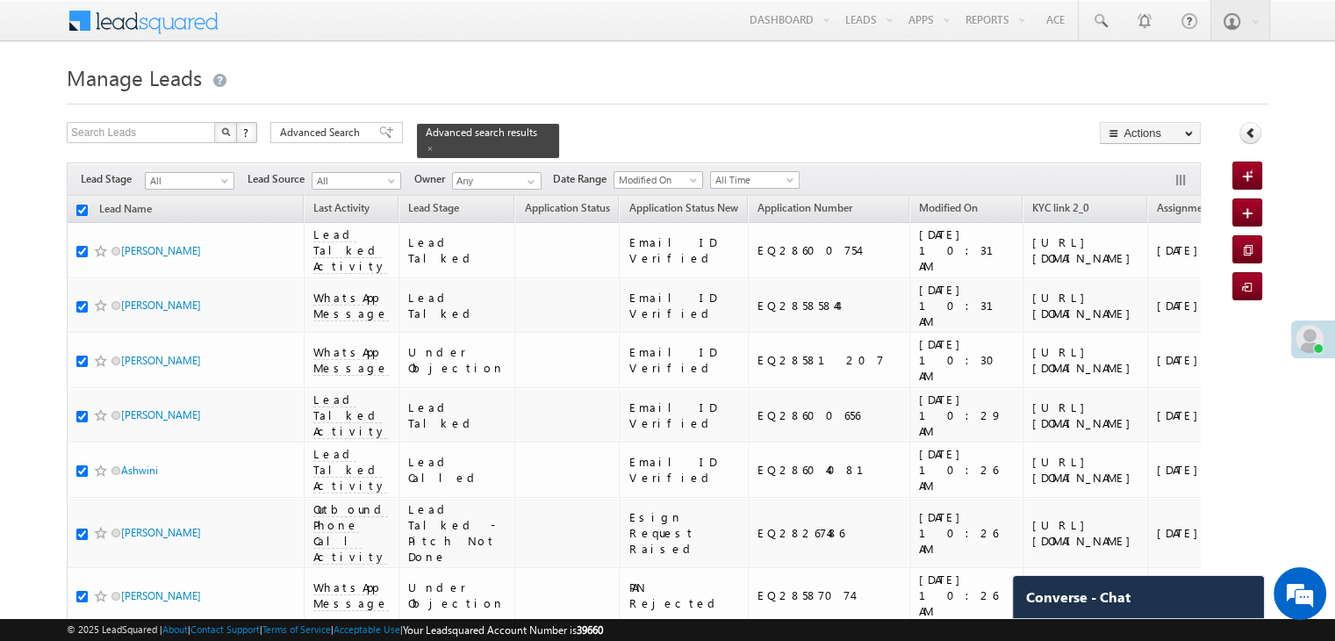
checkbox input "true"
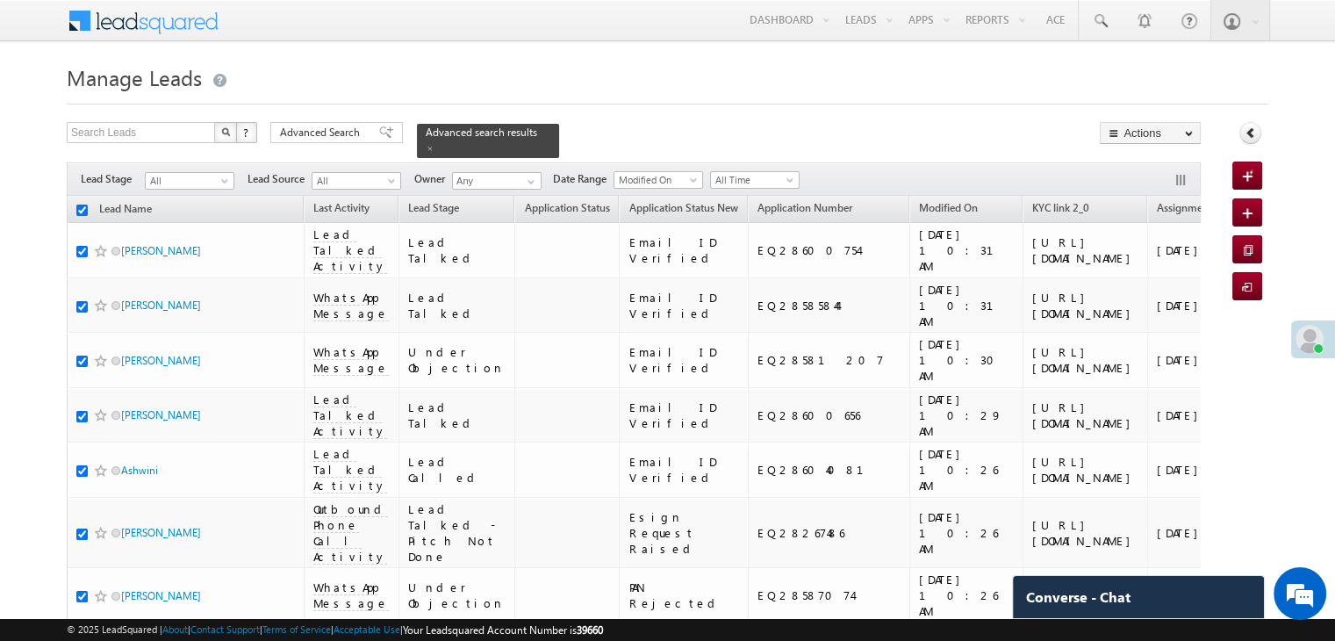
checkbox input "true"
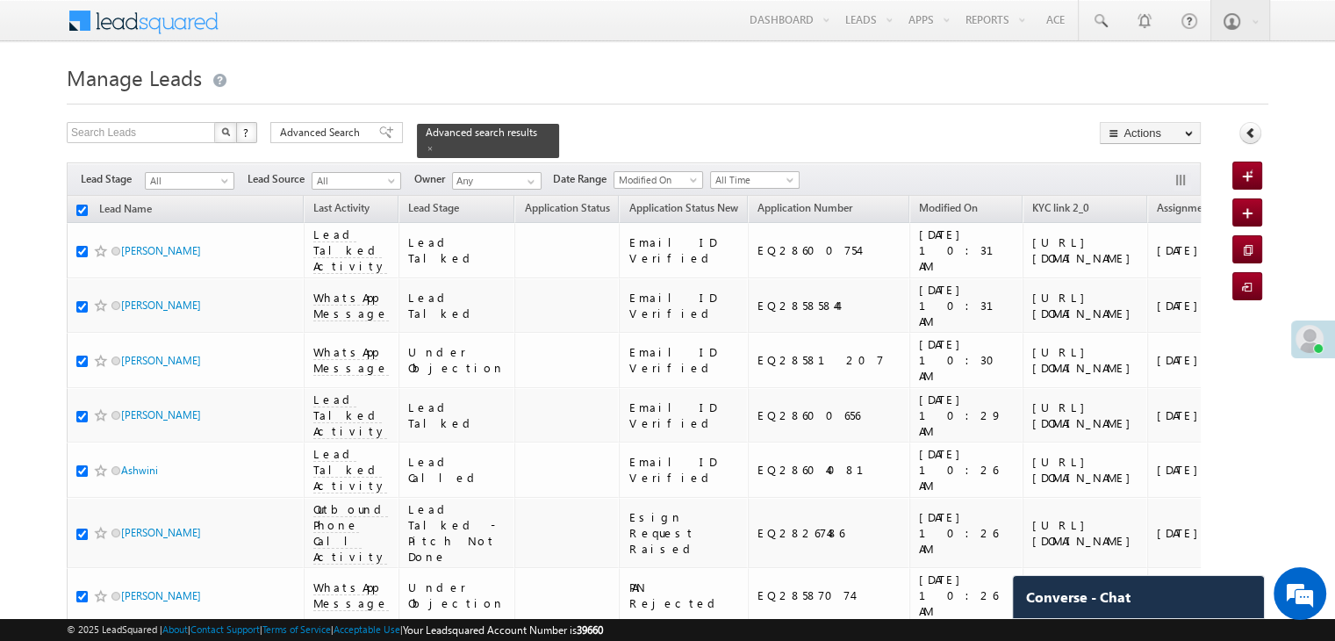
checkbox input "true"
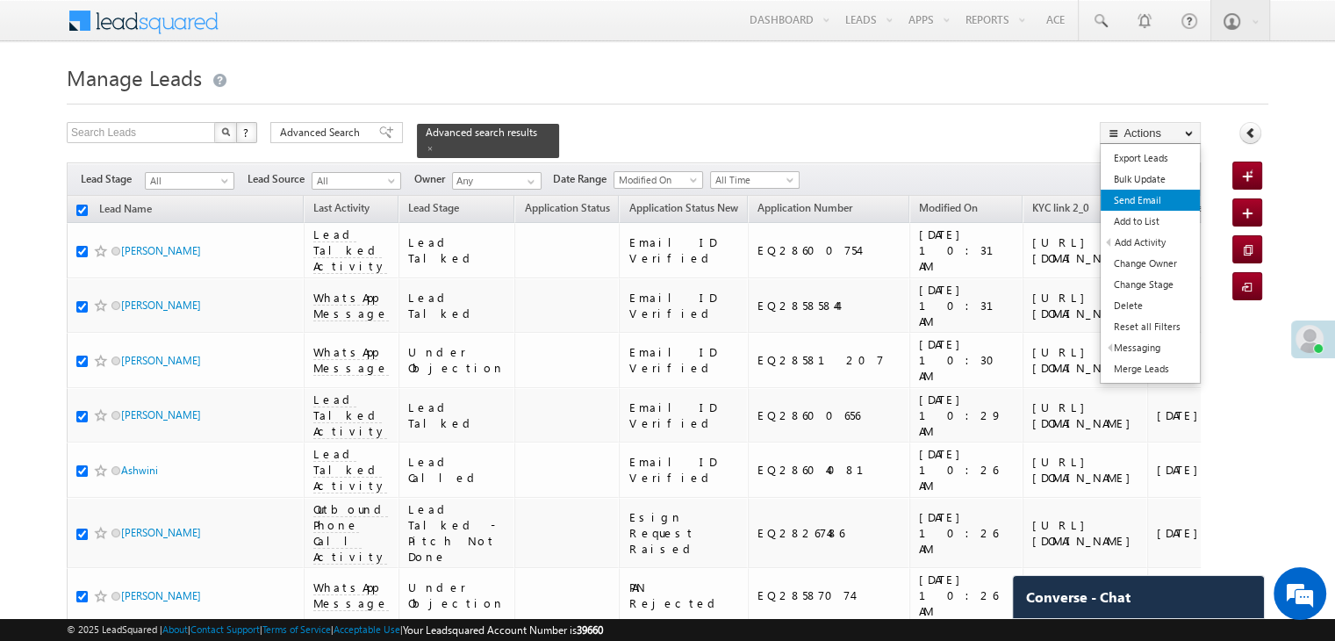
click at [1148, 201] on link "Send Email" at bounding box center [1149, 200] width 99 height 21
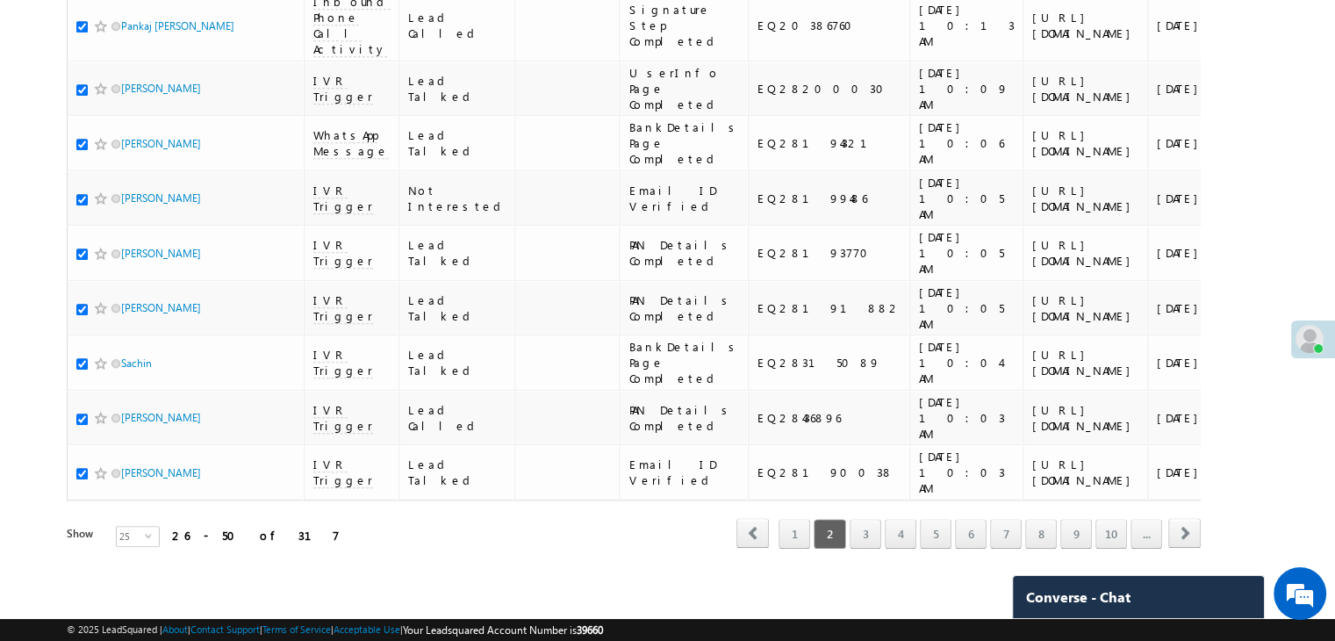
scroll to position [2272, 0]
click at [868, 519] on link "3" at bounding box center [865, 534] width 32 height 30
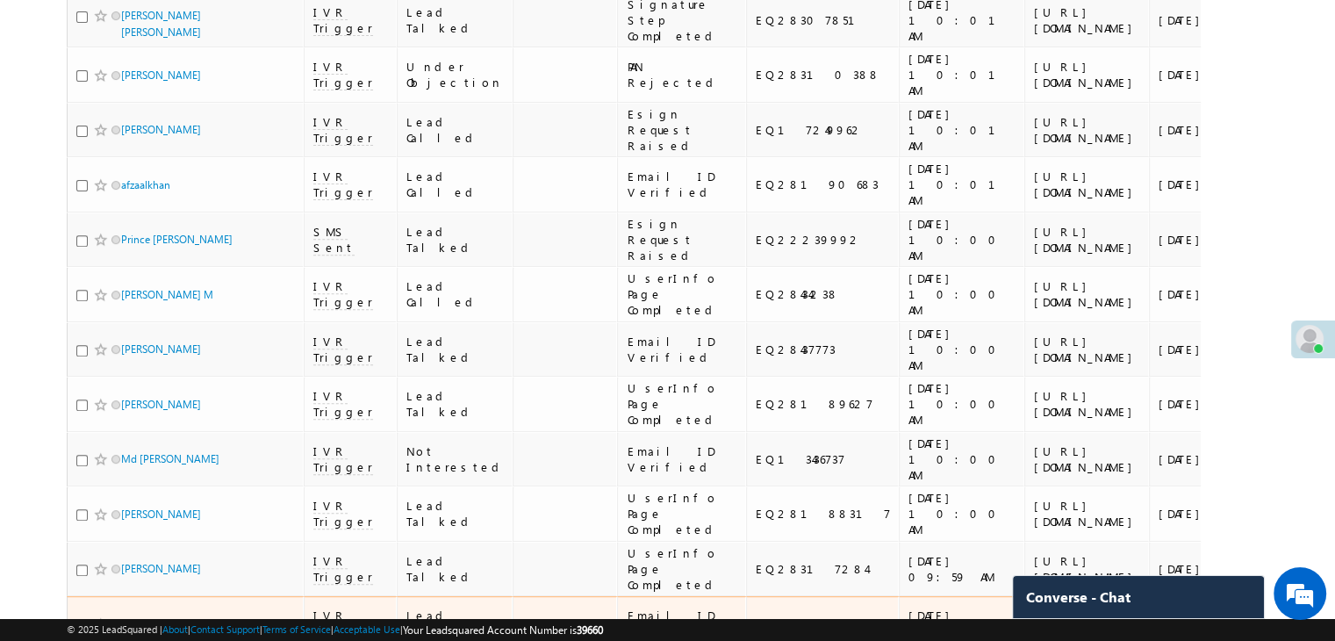
scroll to position [0, 0]
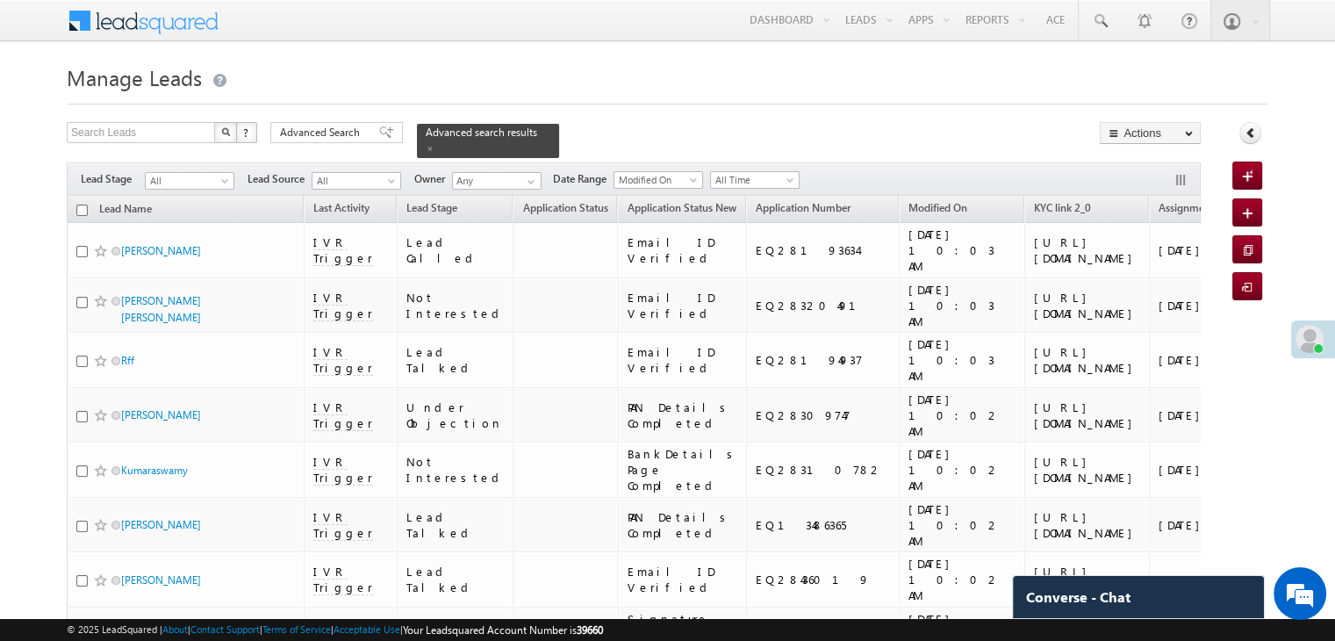
click at [79, 204] on input "checkbox" at bounding box center [81, 209] width 11 height 11
checkbox input "true"
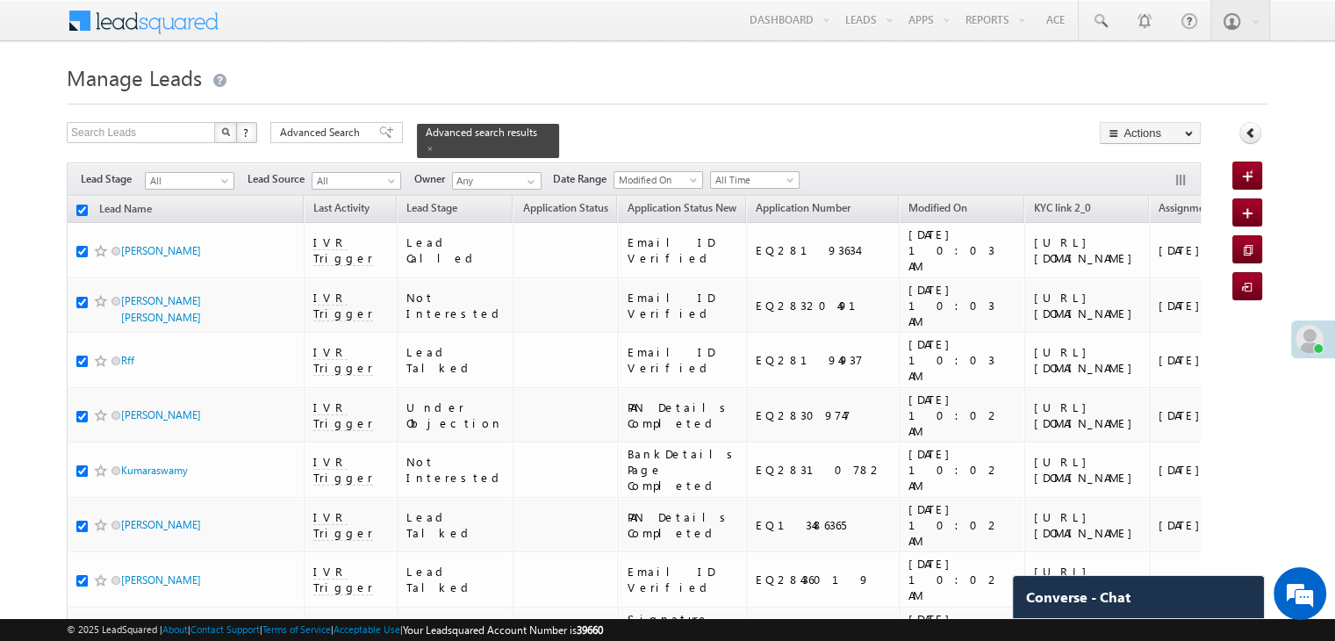
checkbox input "true"
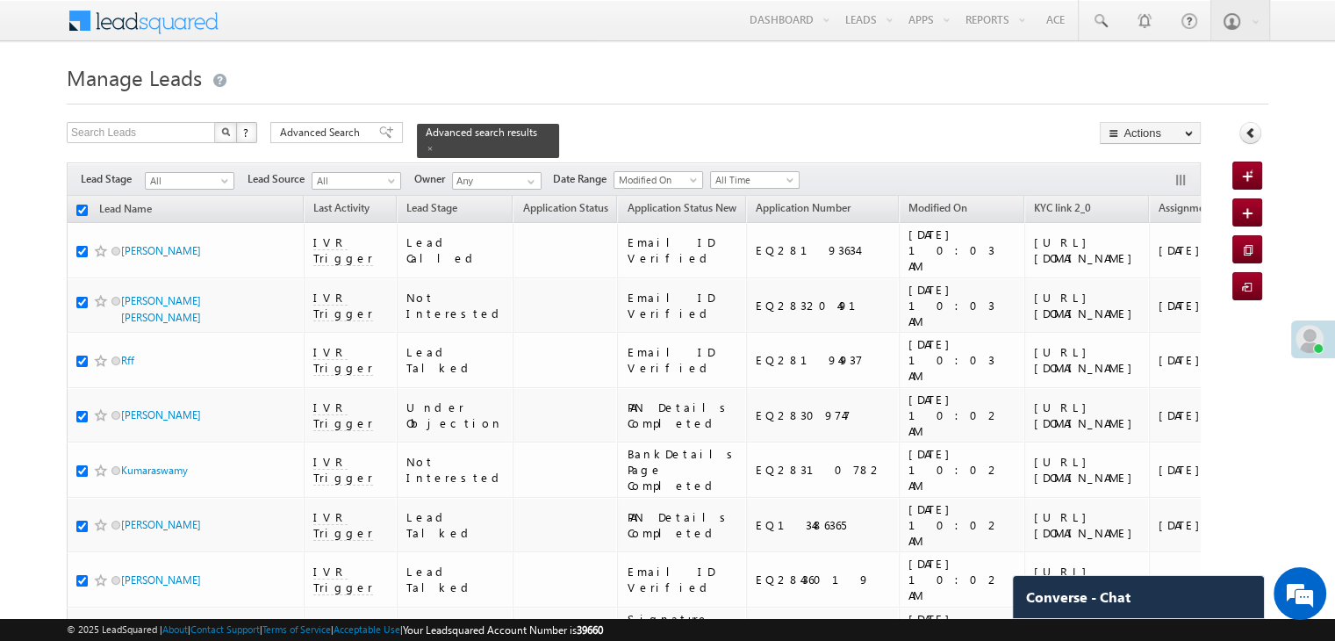
checkbox input "true"
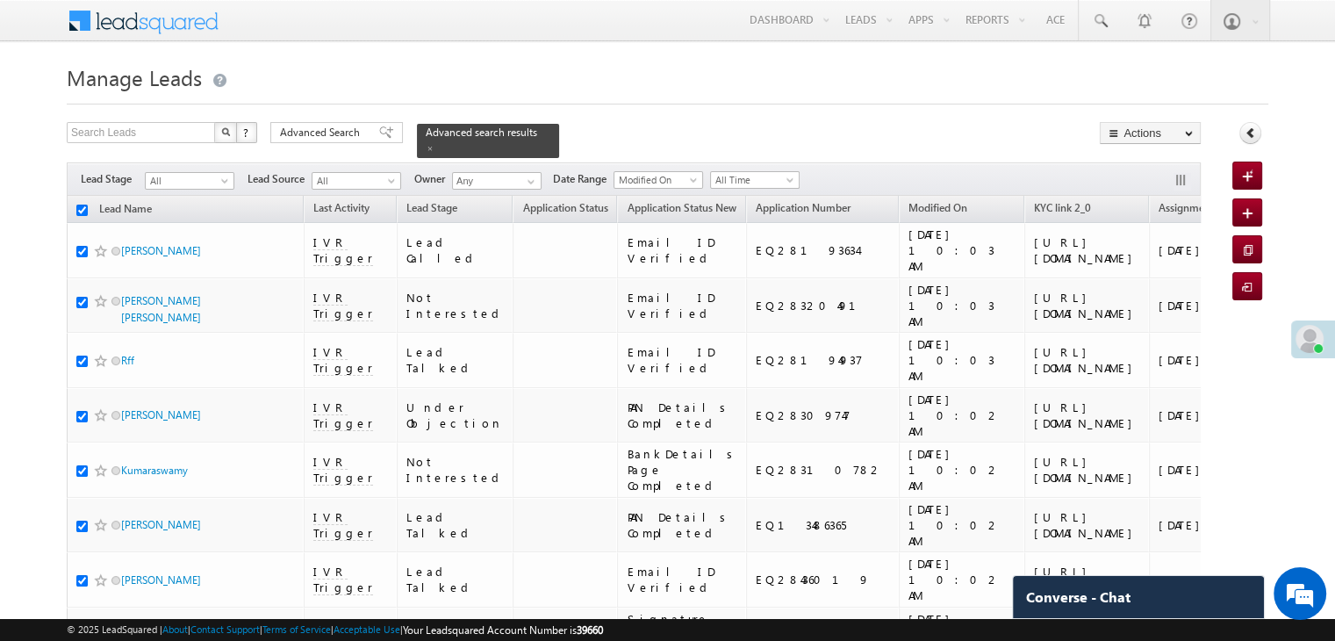
checkbox input "true"
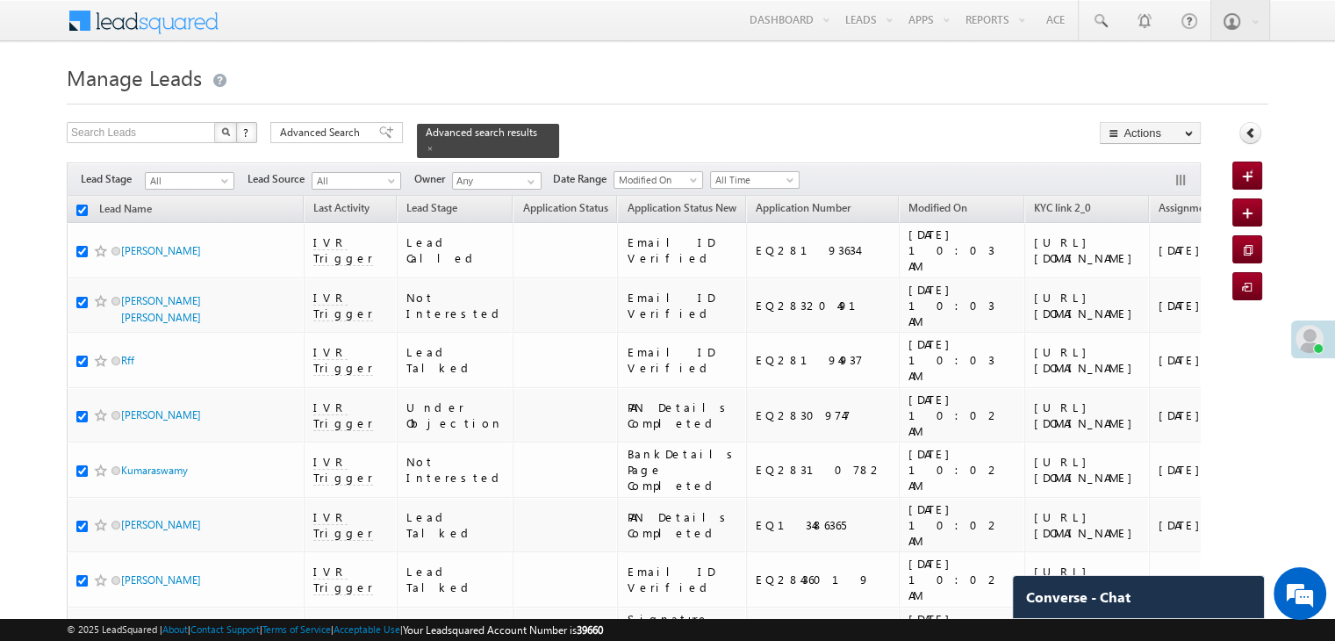
checkbox input "true"
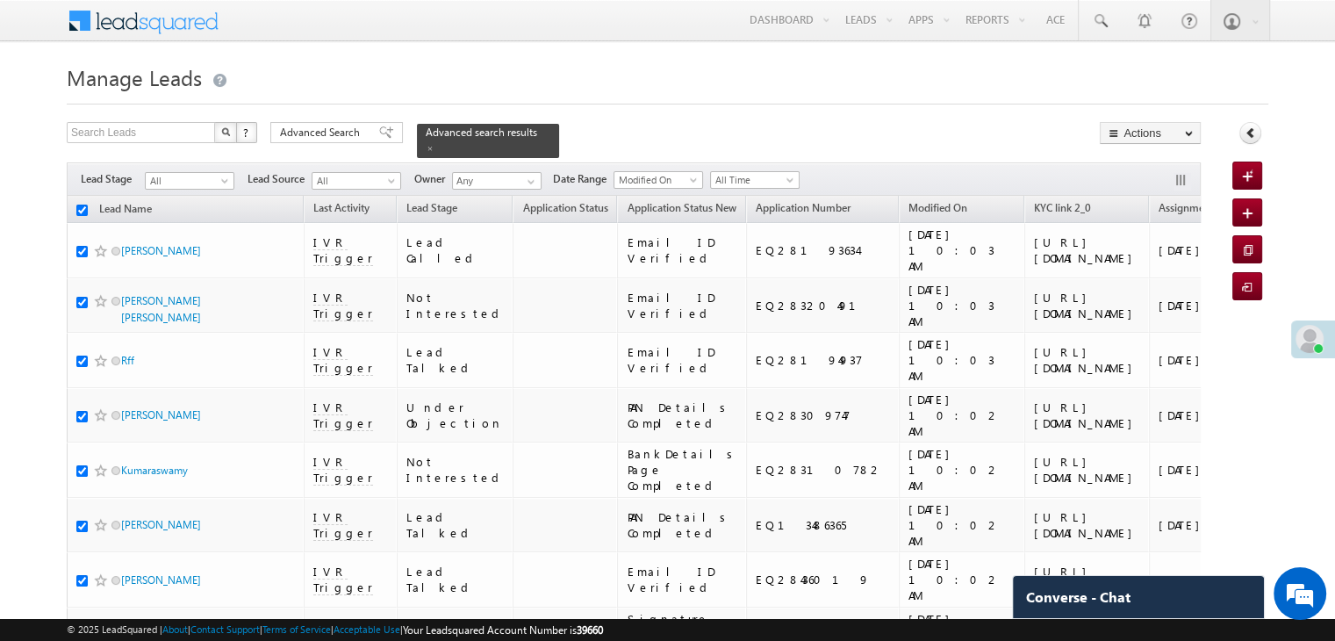
checkbox input "true"
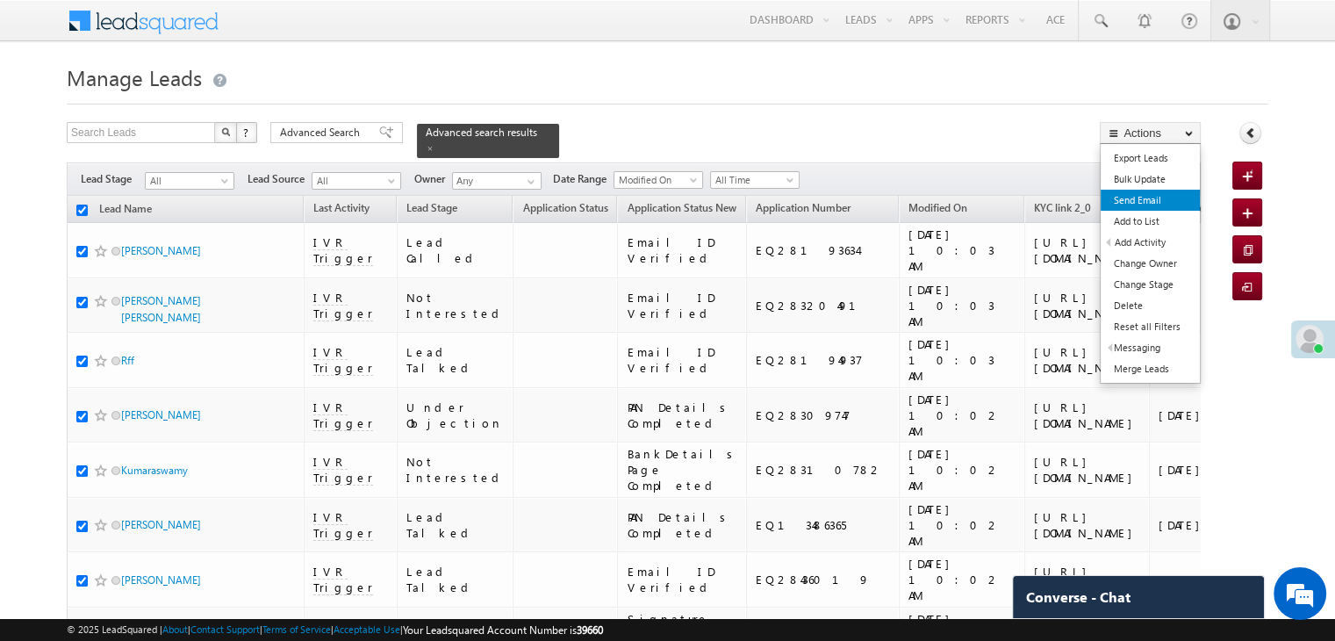
click at [1141, 208] on link "Send Email" at bounding box center [1149, 200] width 99 height 21
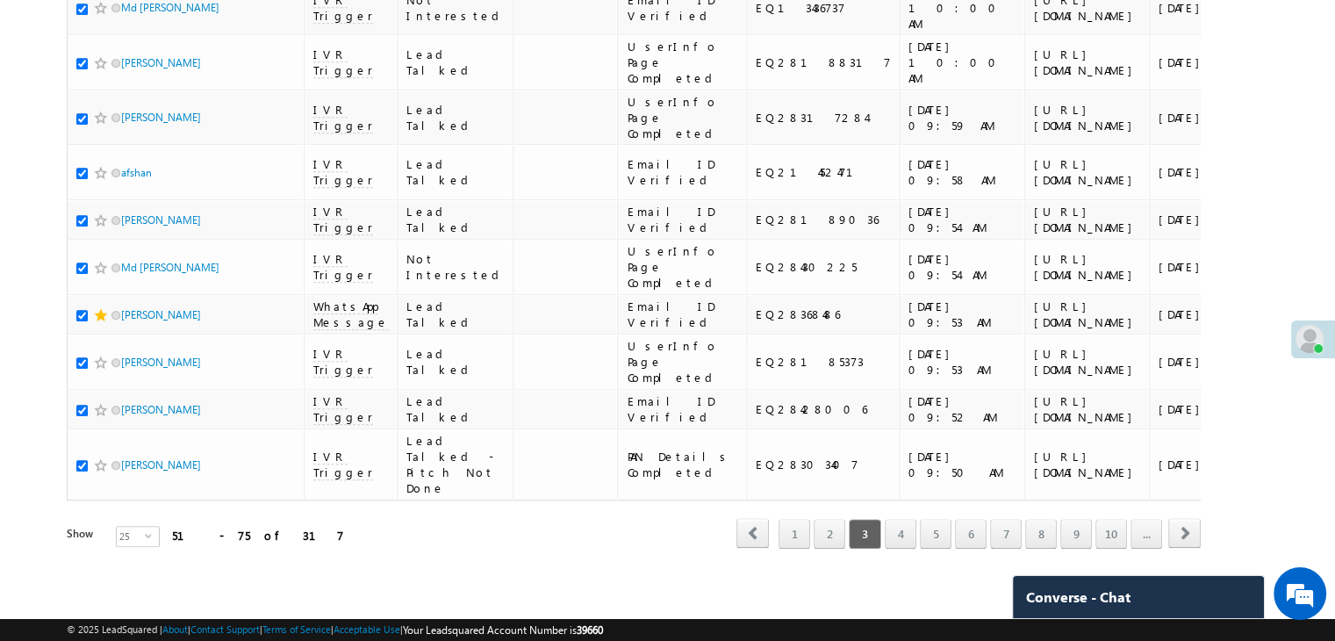
scroll to position [2272, 0]
click at [903, 530] on link "4" at bounding box center [901, 534] width 32 height 30
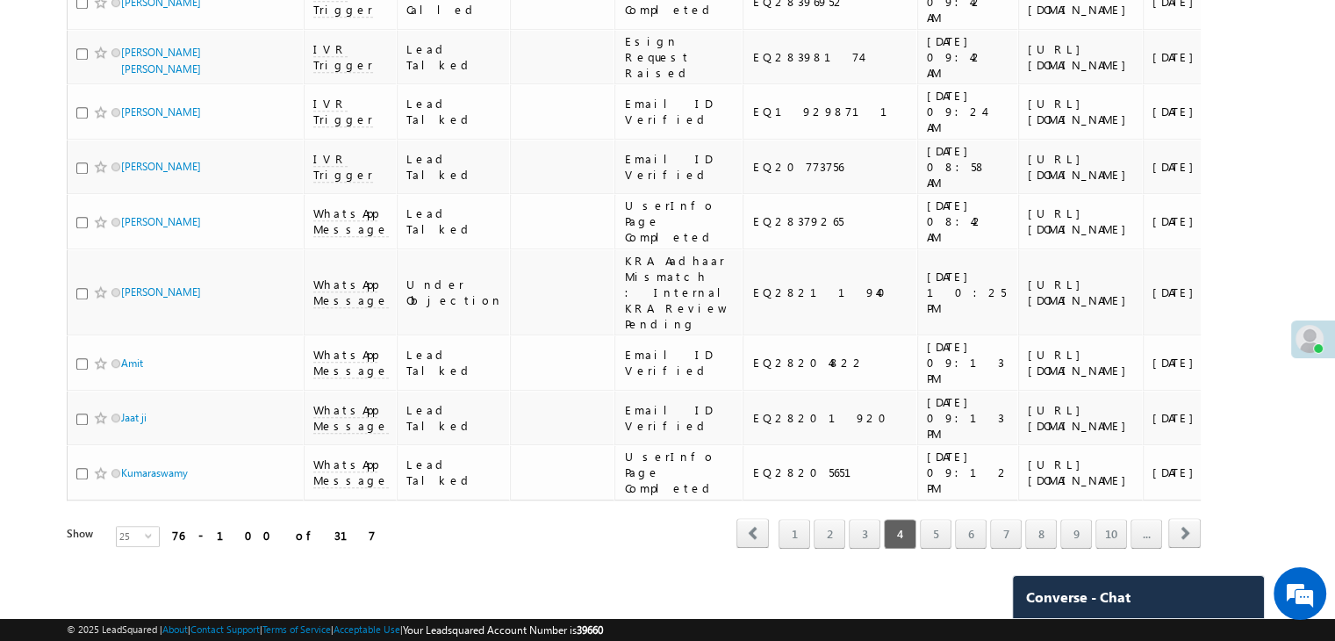
scroll to position [0, 0]
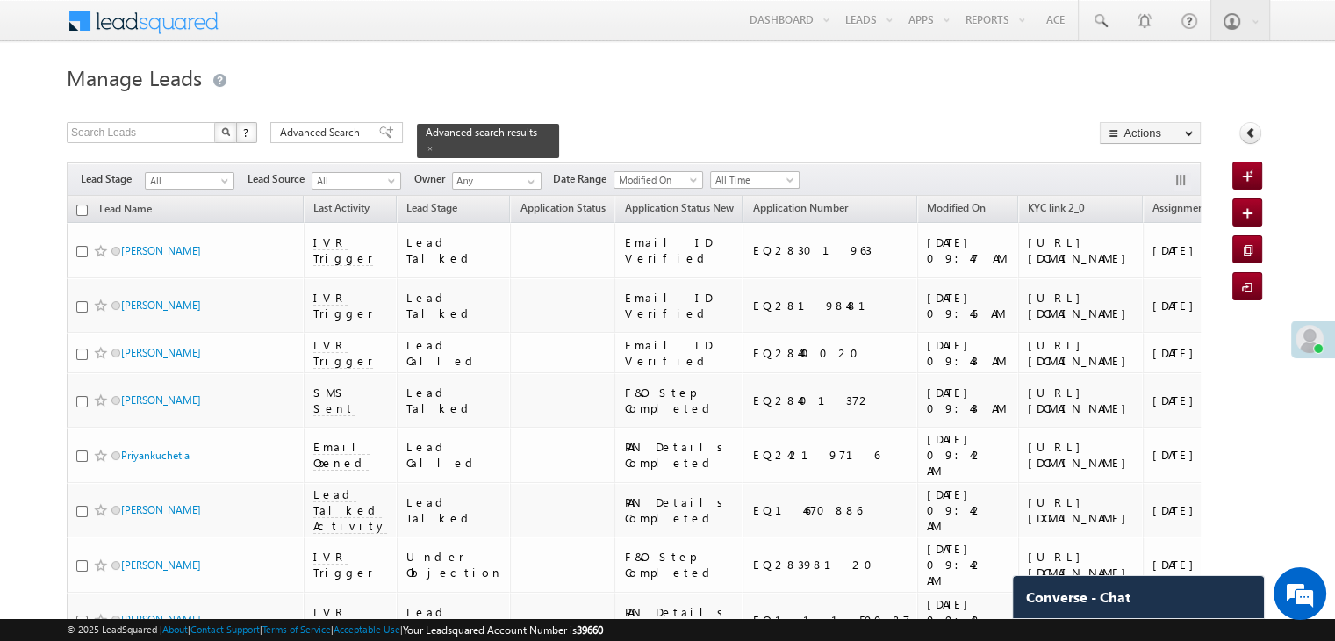
click at [83, 204] on input "checkbox" at bounding box center [81, 209] width 11 height 11
checkbox input "true"
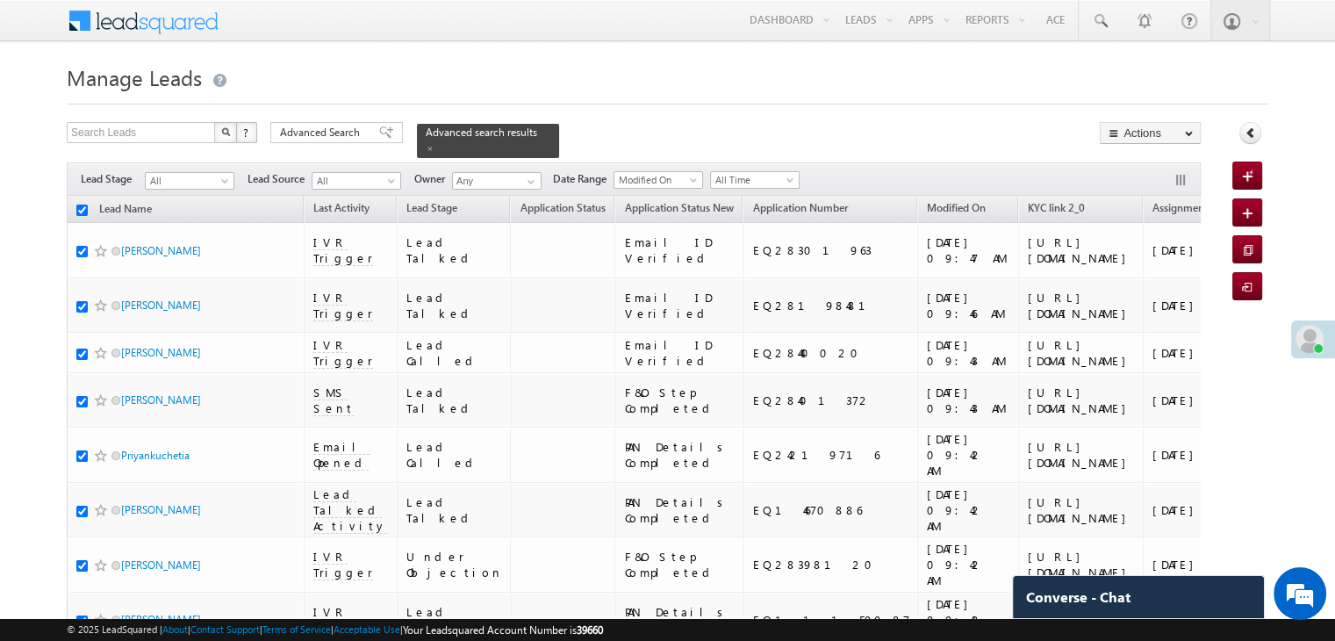
checkbox input "true"
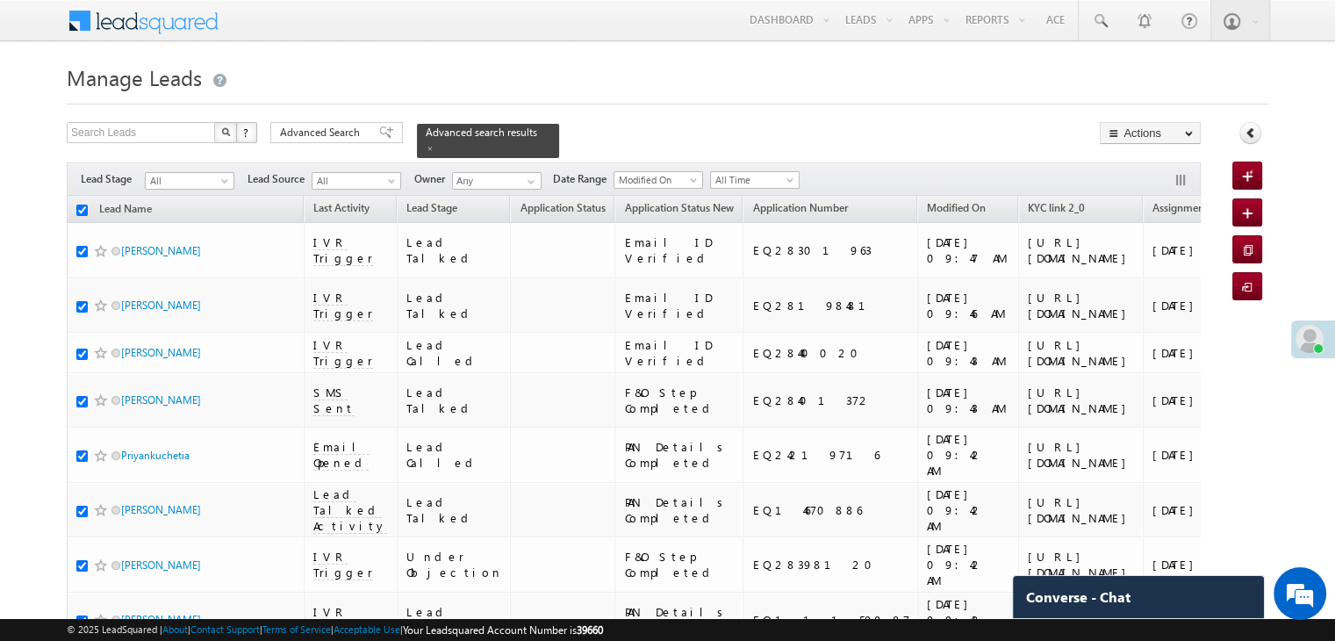
checkbox input "true"
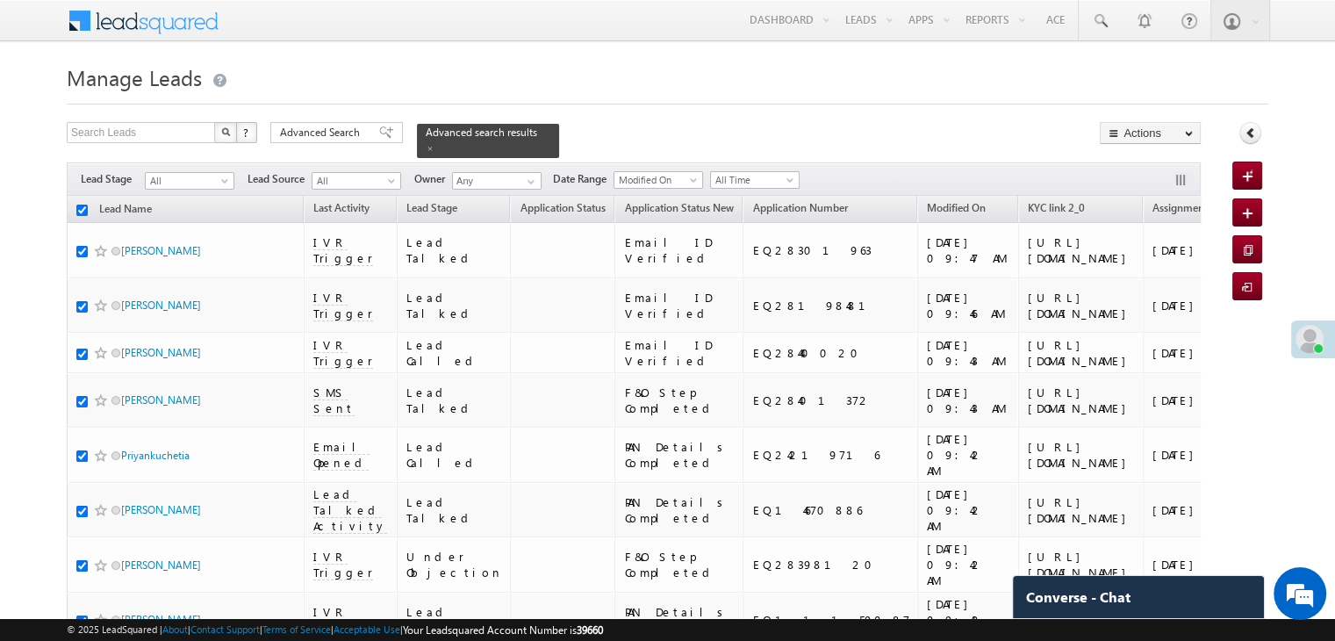
checkbox input "true"
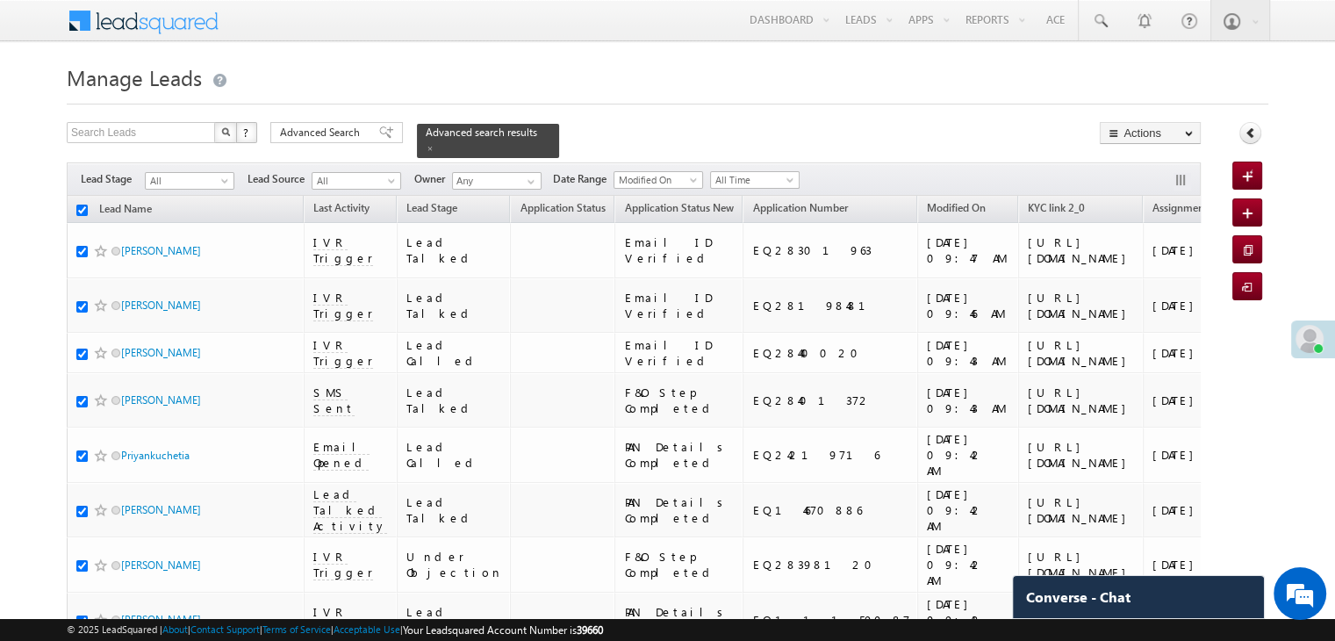
checkbox input "true"
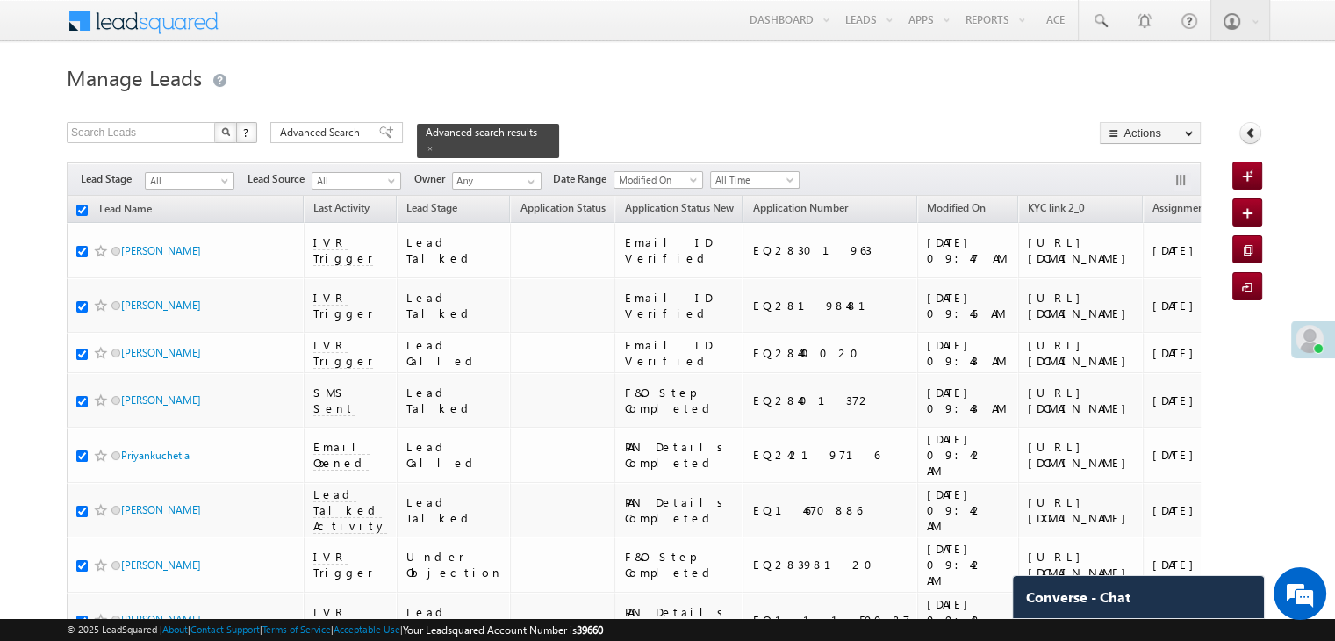
checkbox input "true"
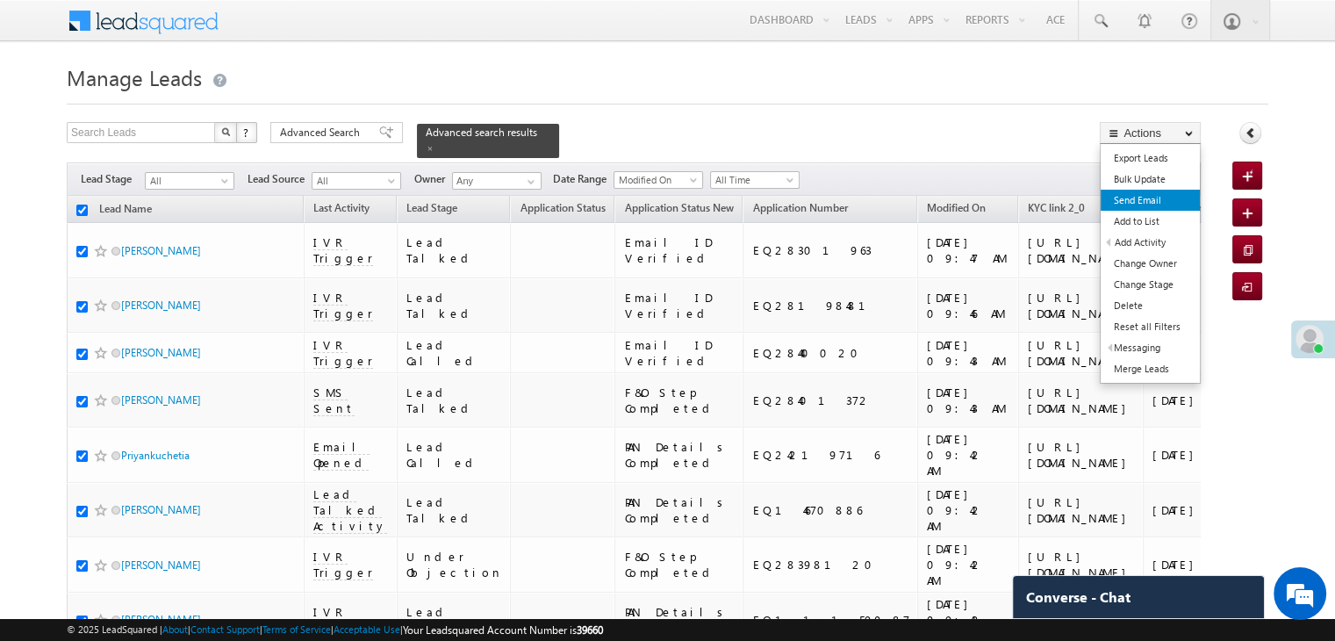
click at [1149, 204] on link "Send Email" at bounding box center [1149, 200] width 99 height 21
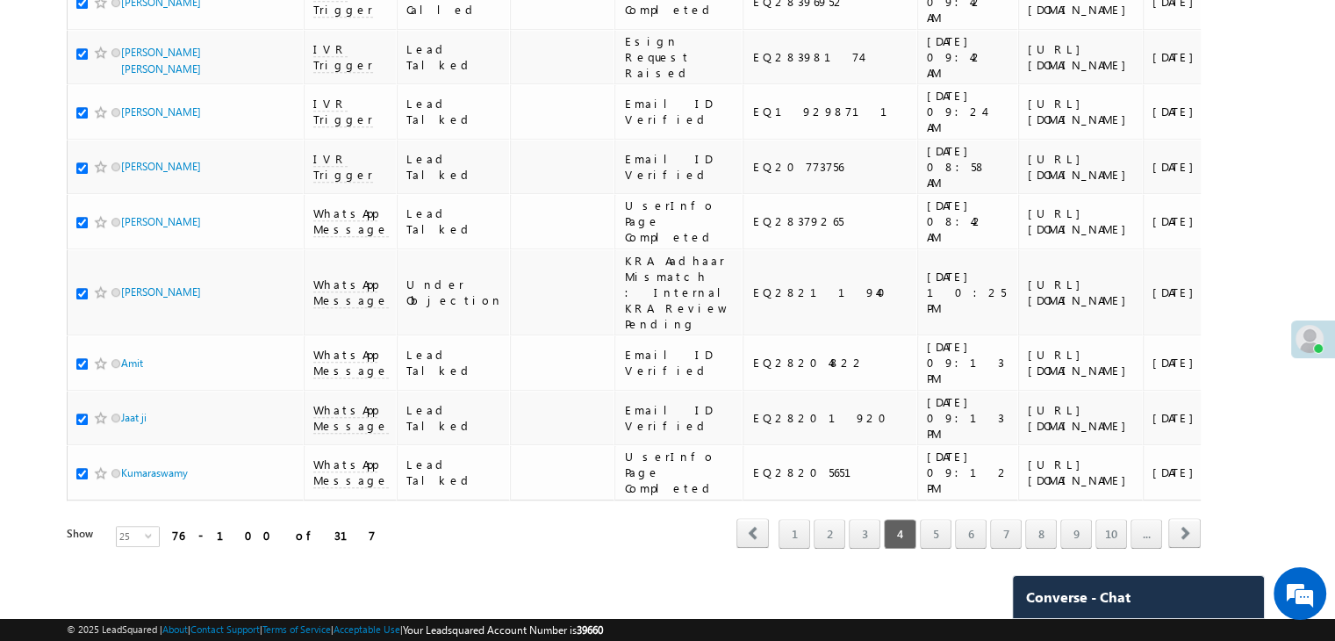
scroll to position [2272, 0]
click at [931, 524] on link "5" at bounding box center [936, 534] width 32 height 30
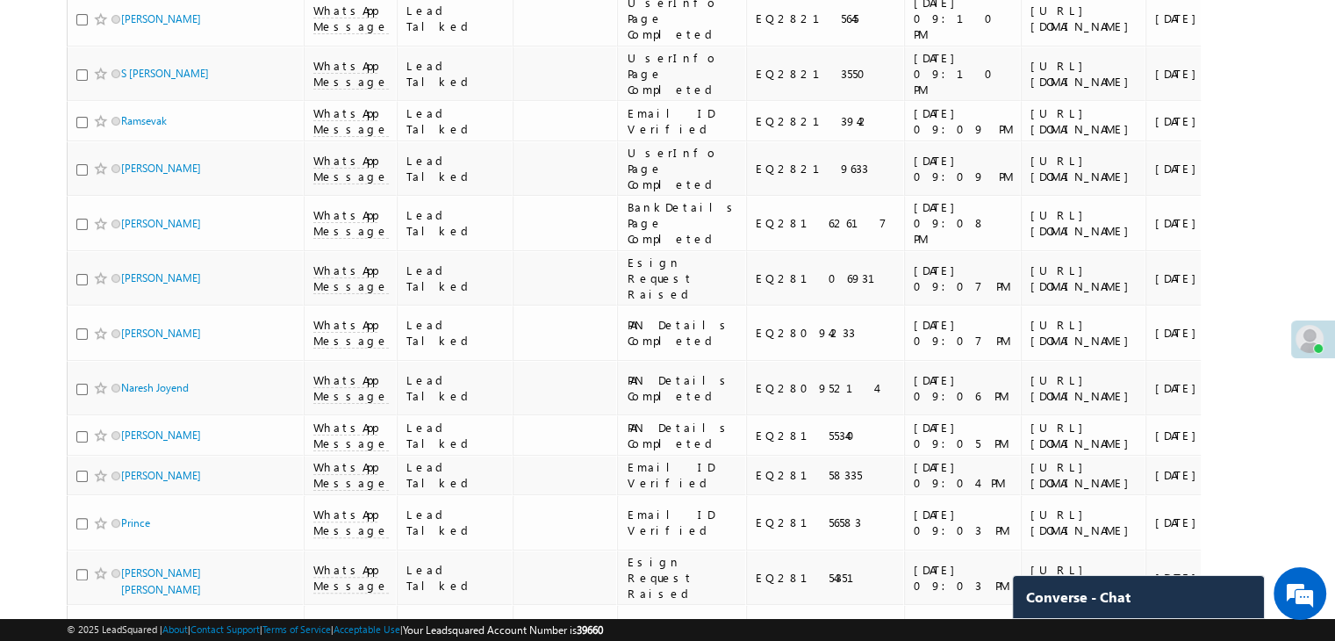
scroll to position [0, 0]
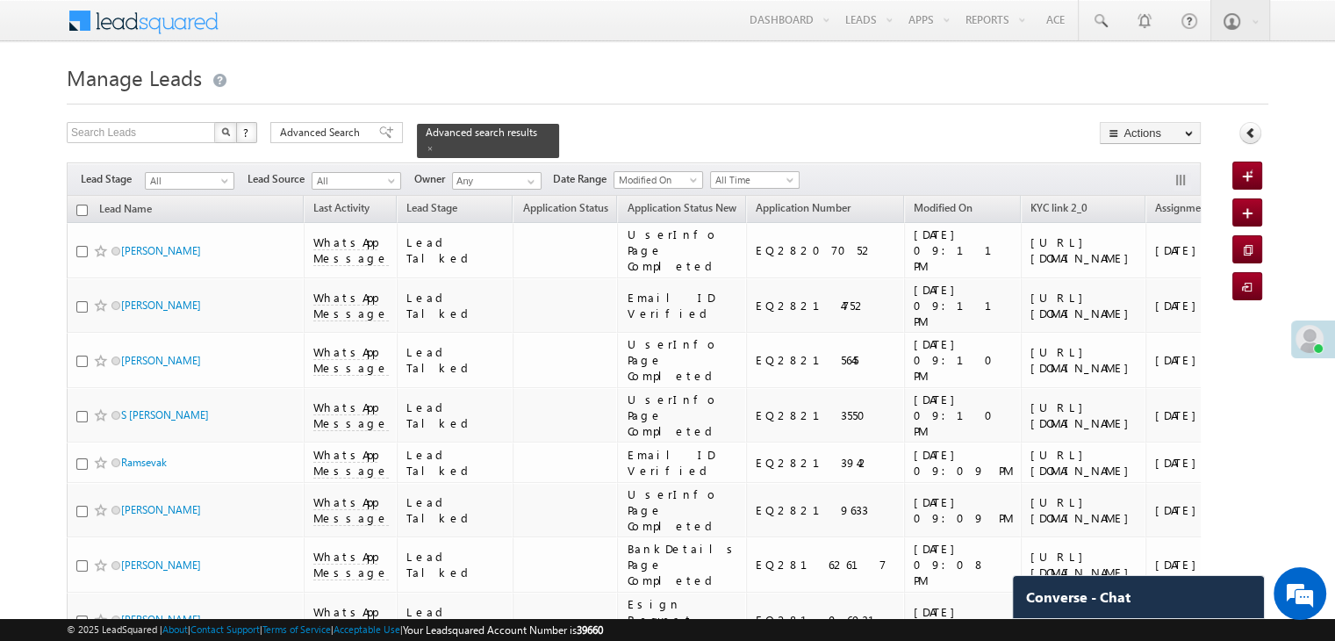
click at [82, 204] on input "checkbox" at bounding box center [81, 209] width 11 height 11
checkbox input "true"
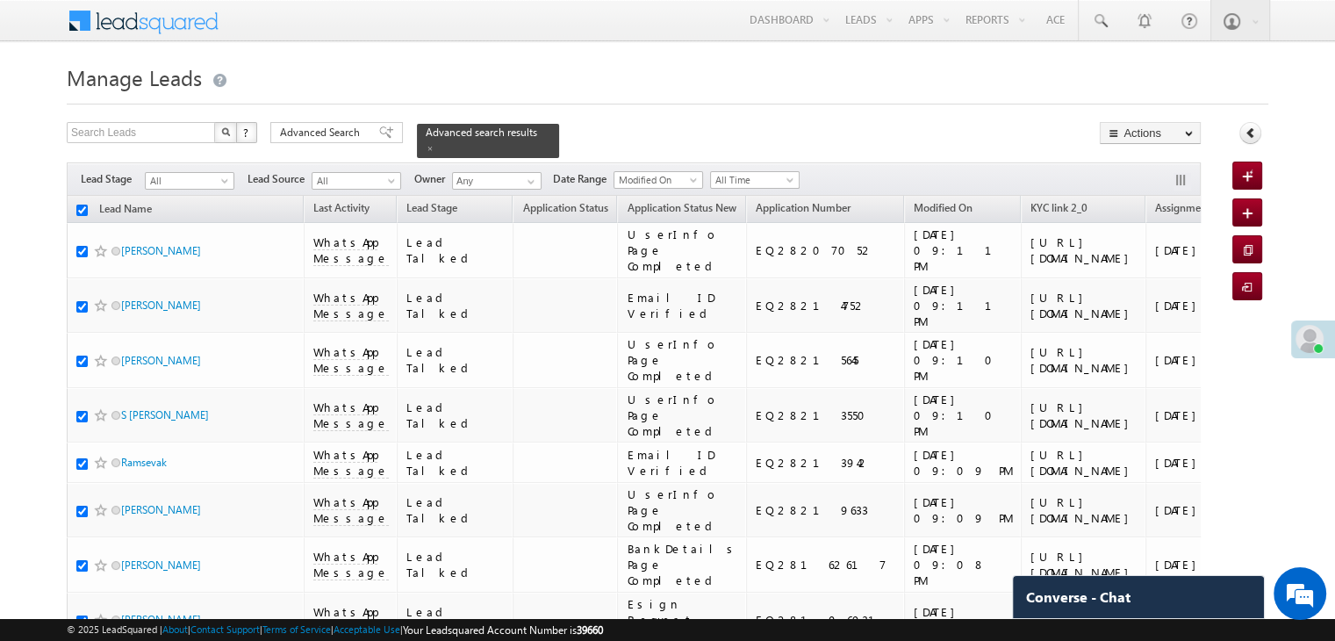
checkbox input "true"
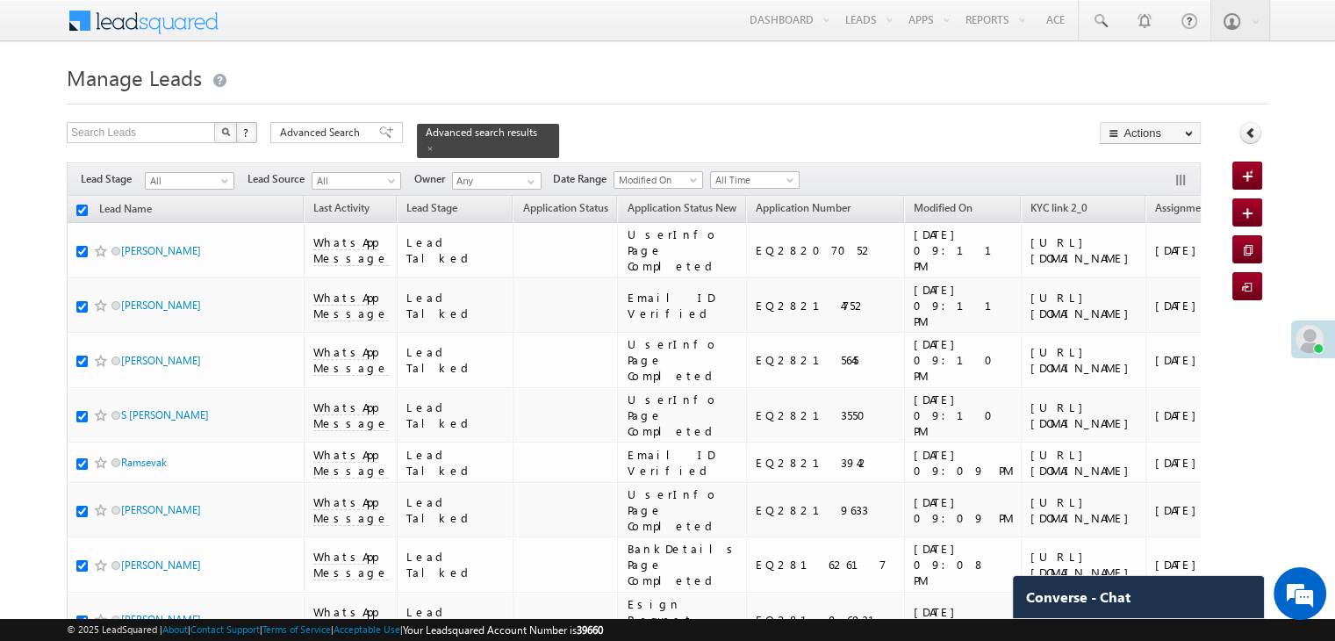
checkbox input "true"
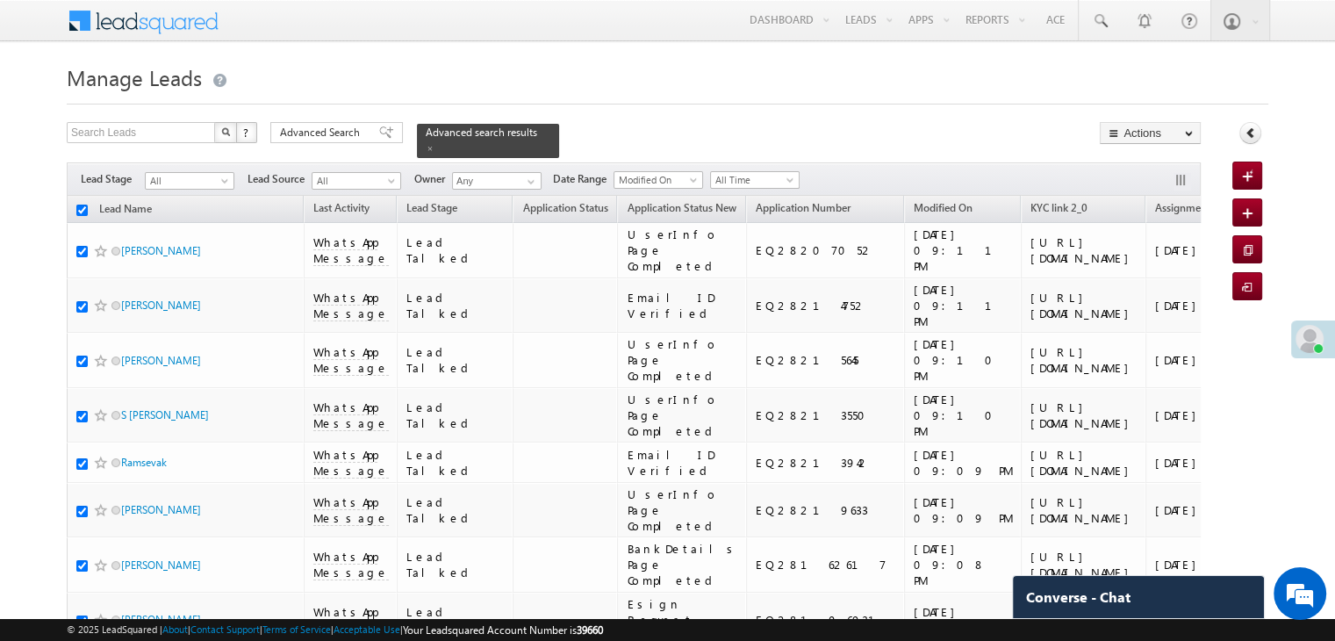
checkbox input "true"
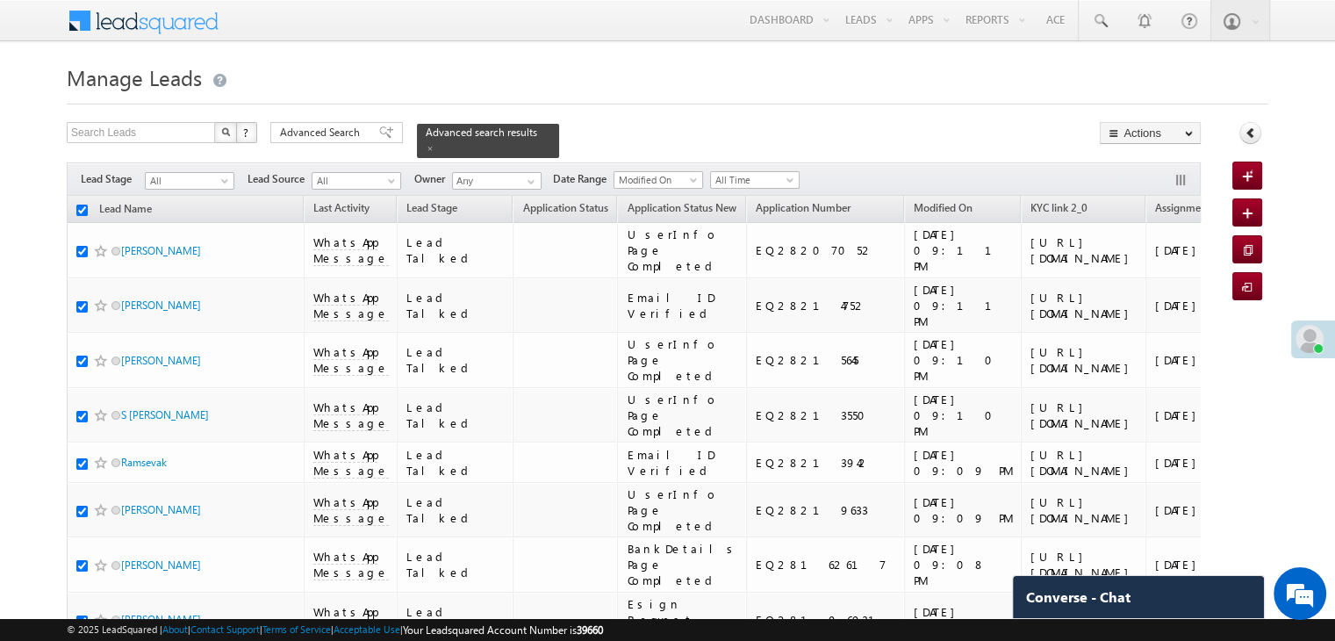
checkbox input "true"
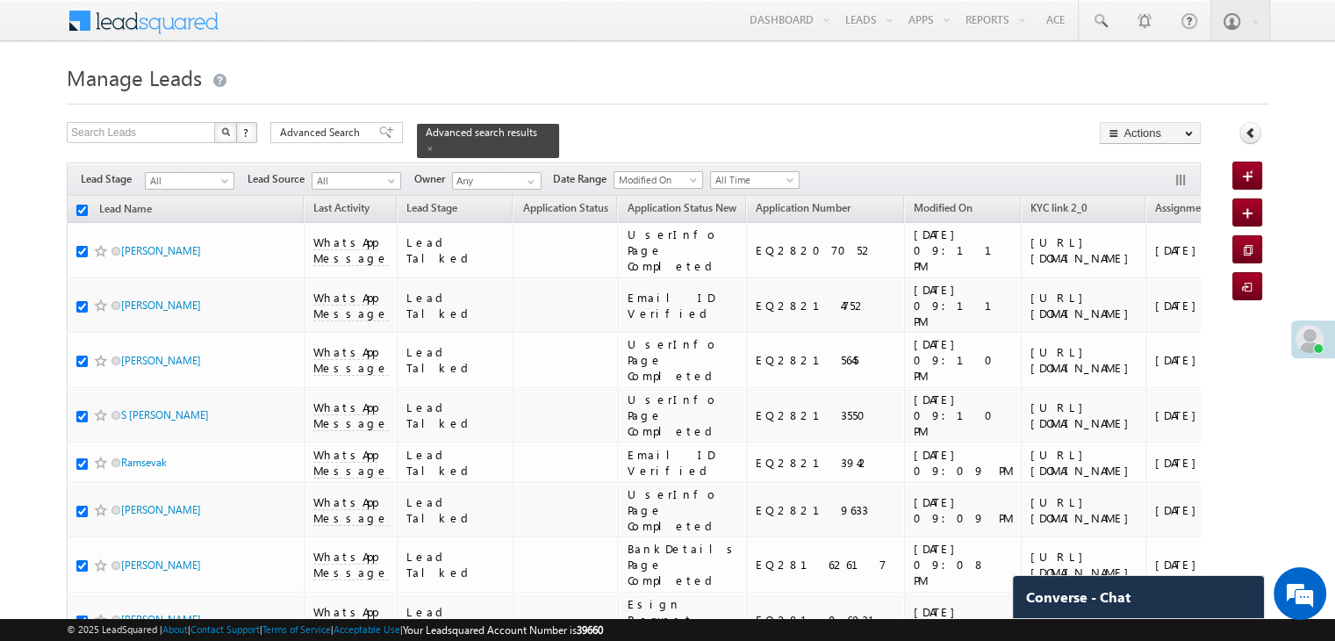
checkbox input "true"
click at [1250, 137] on icon at bounding box center [1250, 132] width 12 height 12
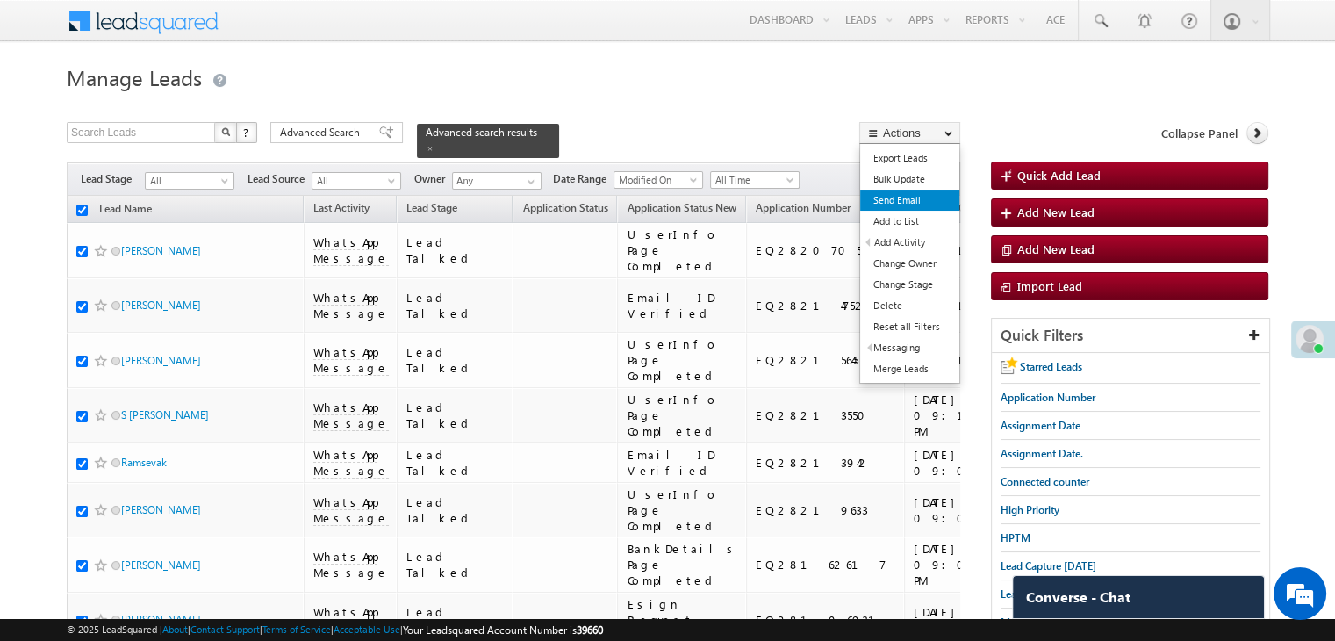
click at [909, 202] on link "Send Email" at bounding box center [909, 200] width 99 height 21
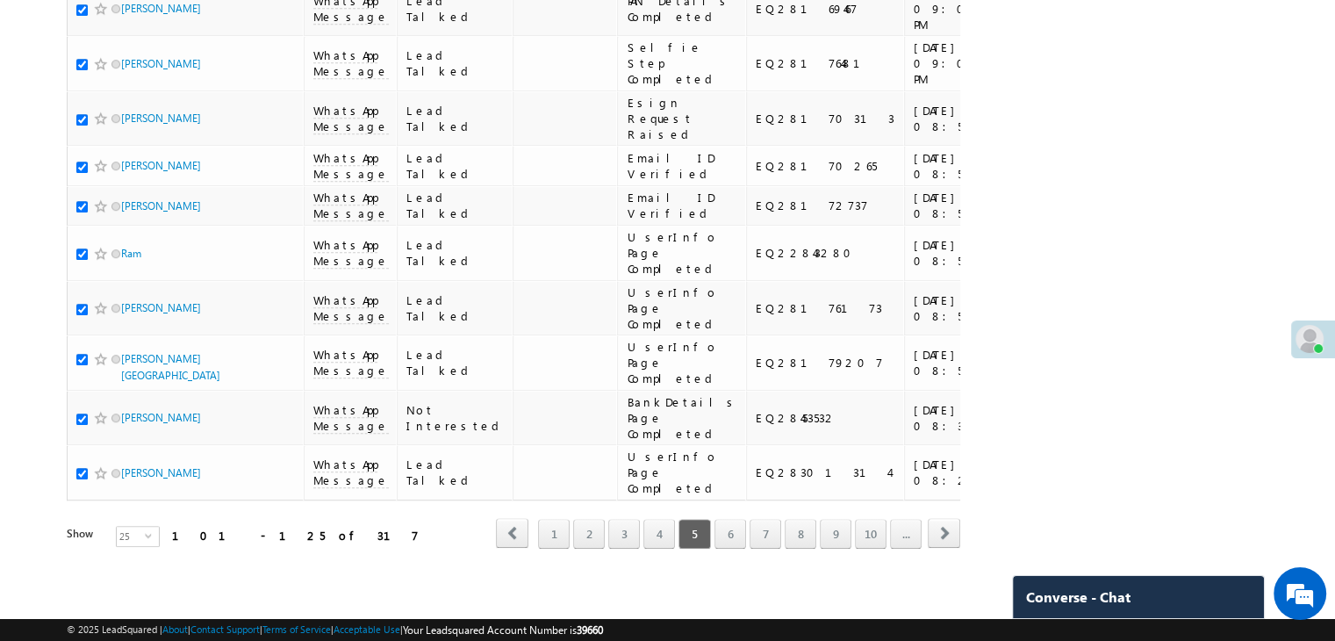
scroll to position [2272, 0]
click at [727, 519] on link "6" at bounding box center [730, 534] width 32 height 30
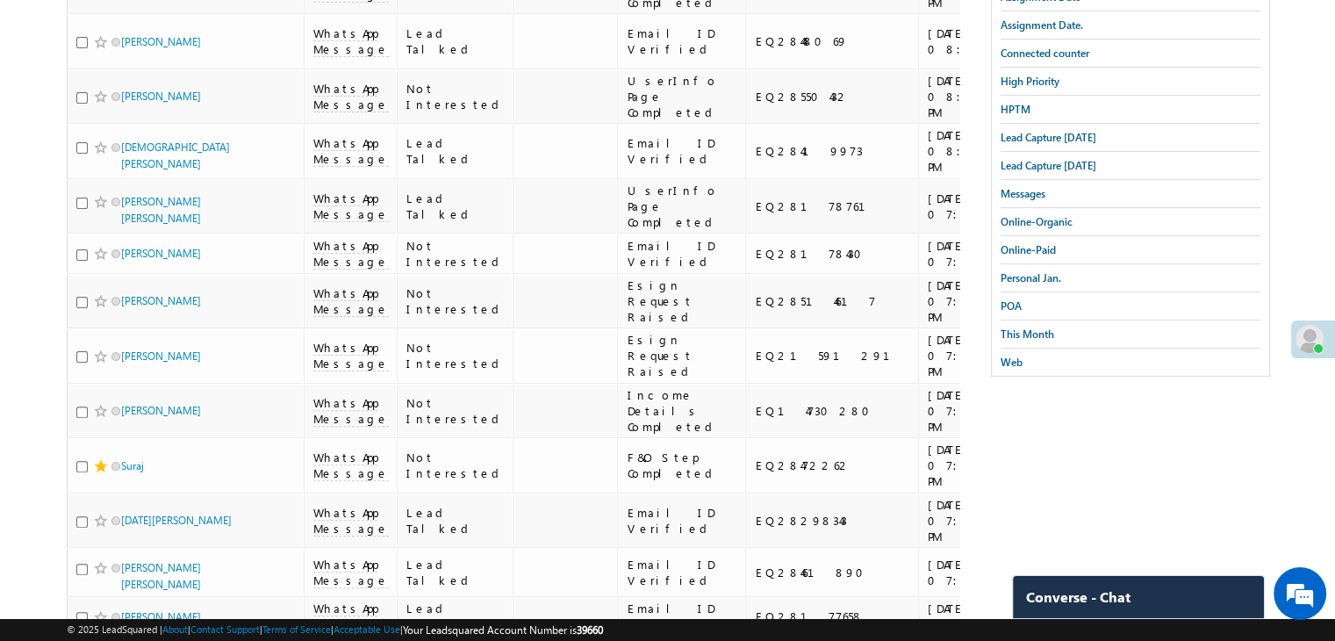
scroll to position [0, 0]
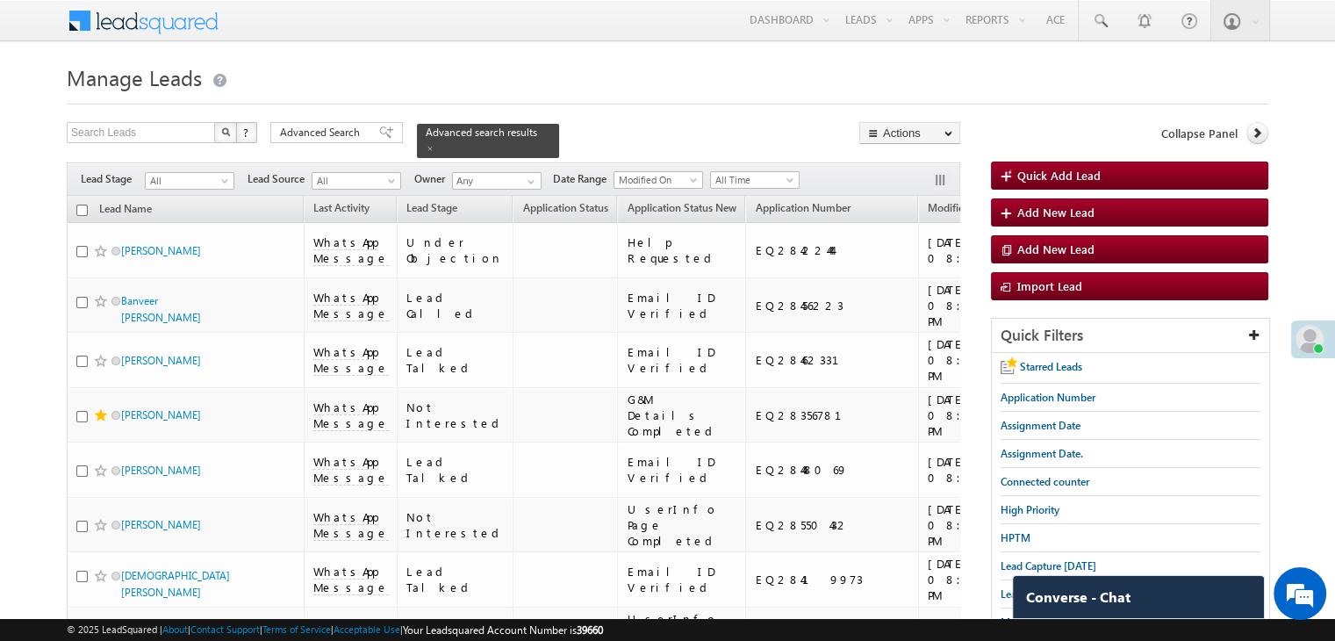
click at [84, 204] on input "checkbox" at bounding box center [81, 209] width 11 height 11
checkbox input "true"
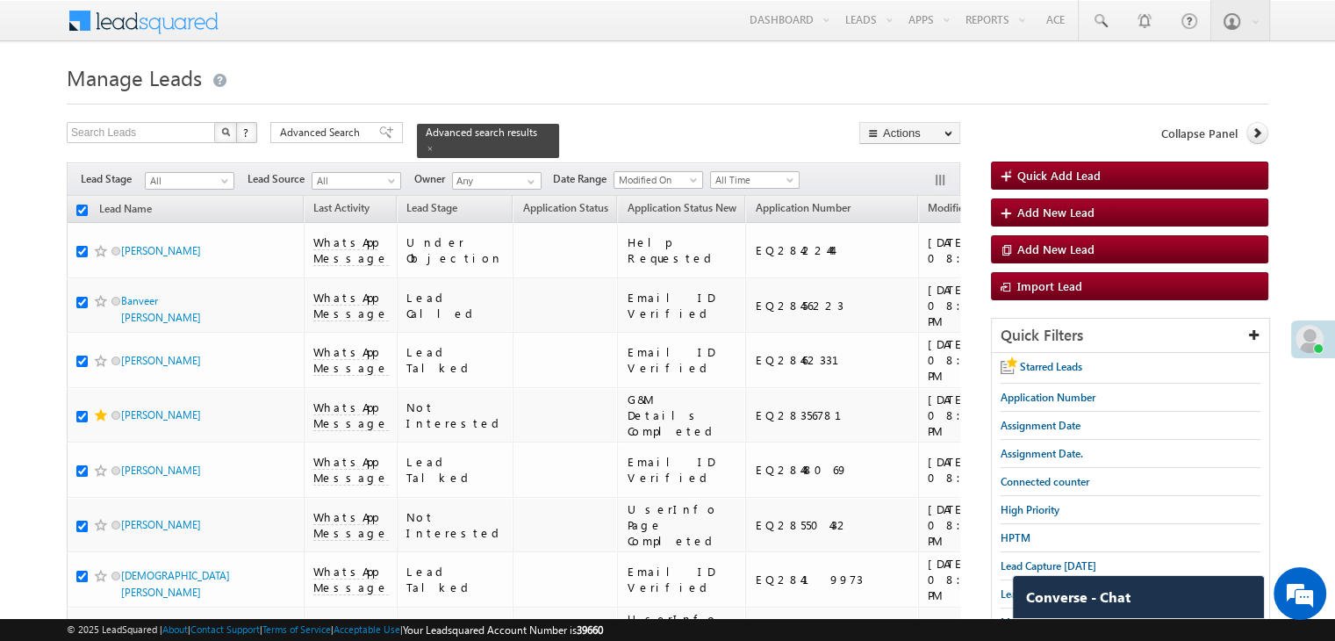
checkbox input "true"
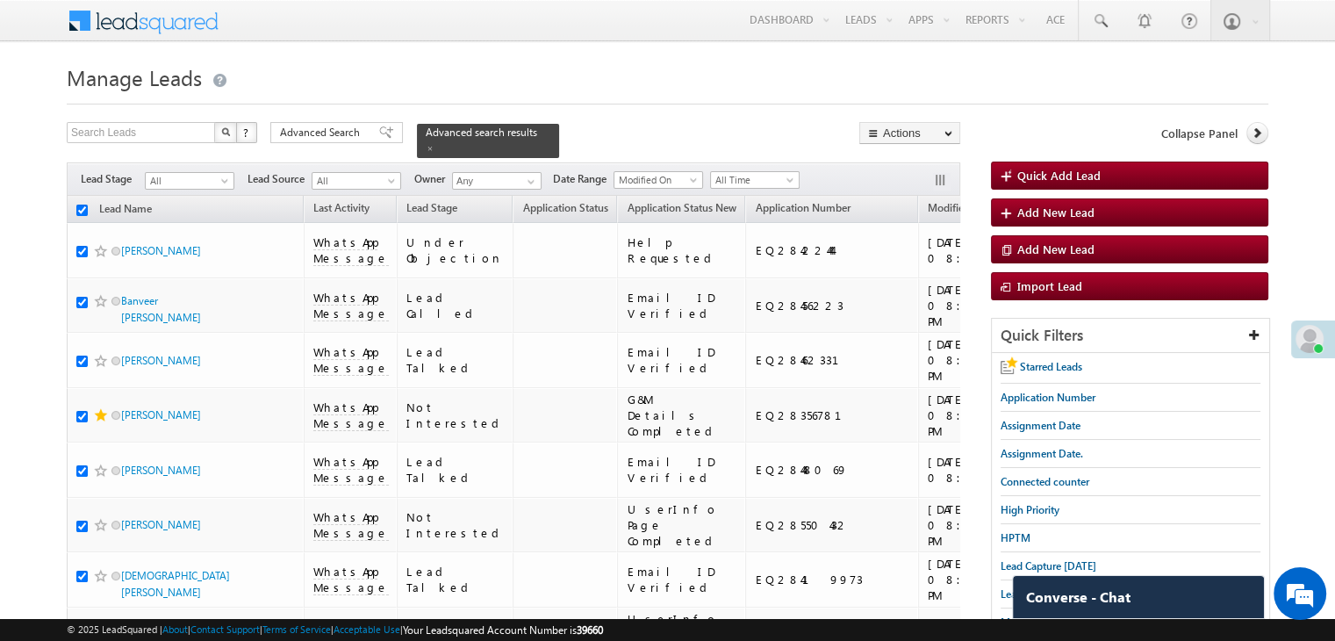
checkbox input "true"
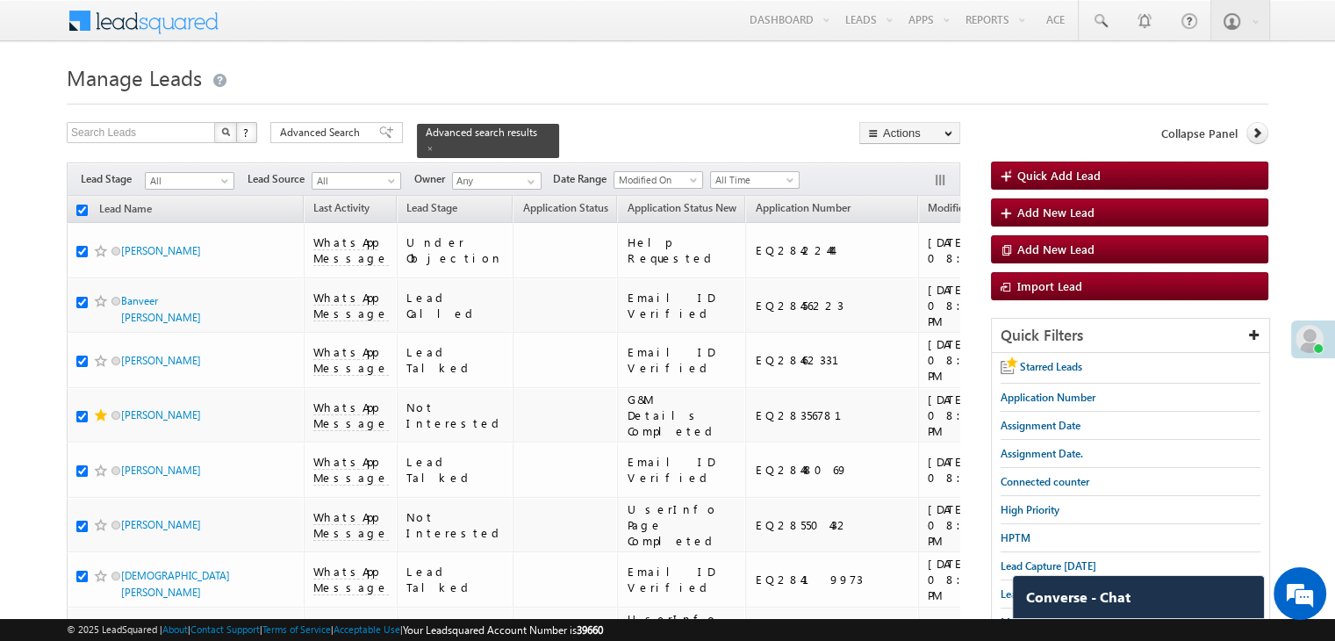
checkbox input "true"
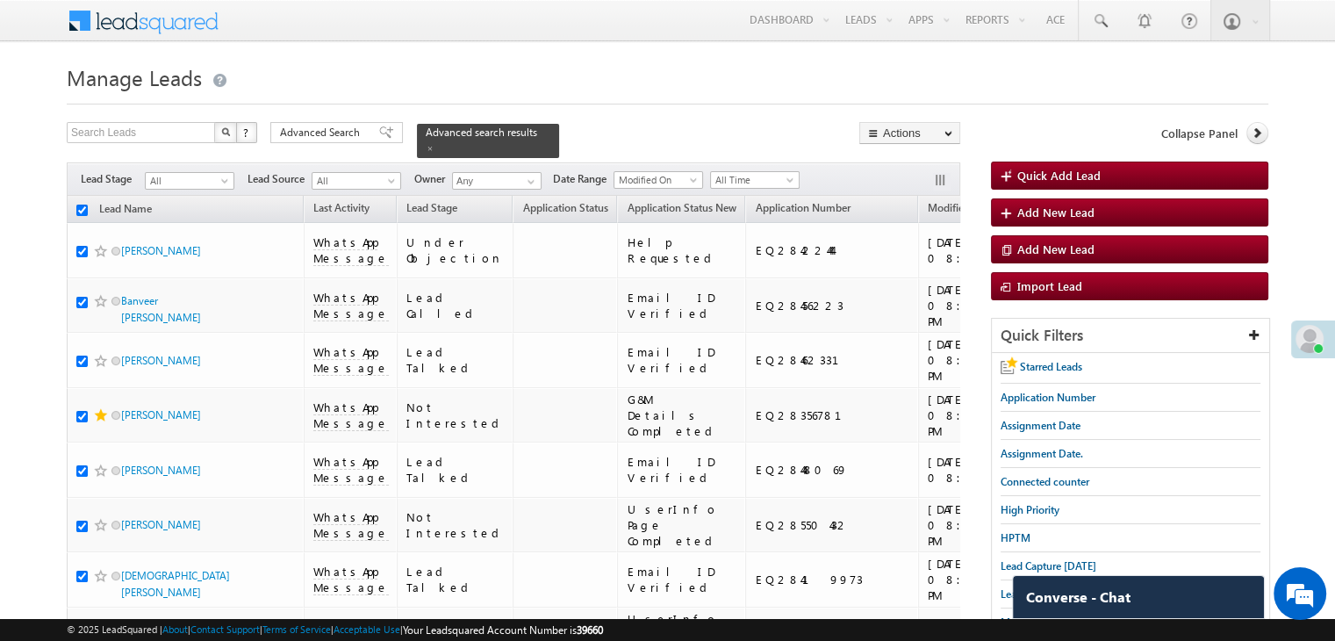
checkbox input "true"
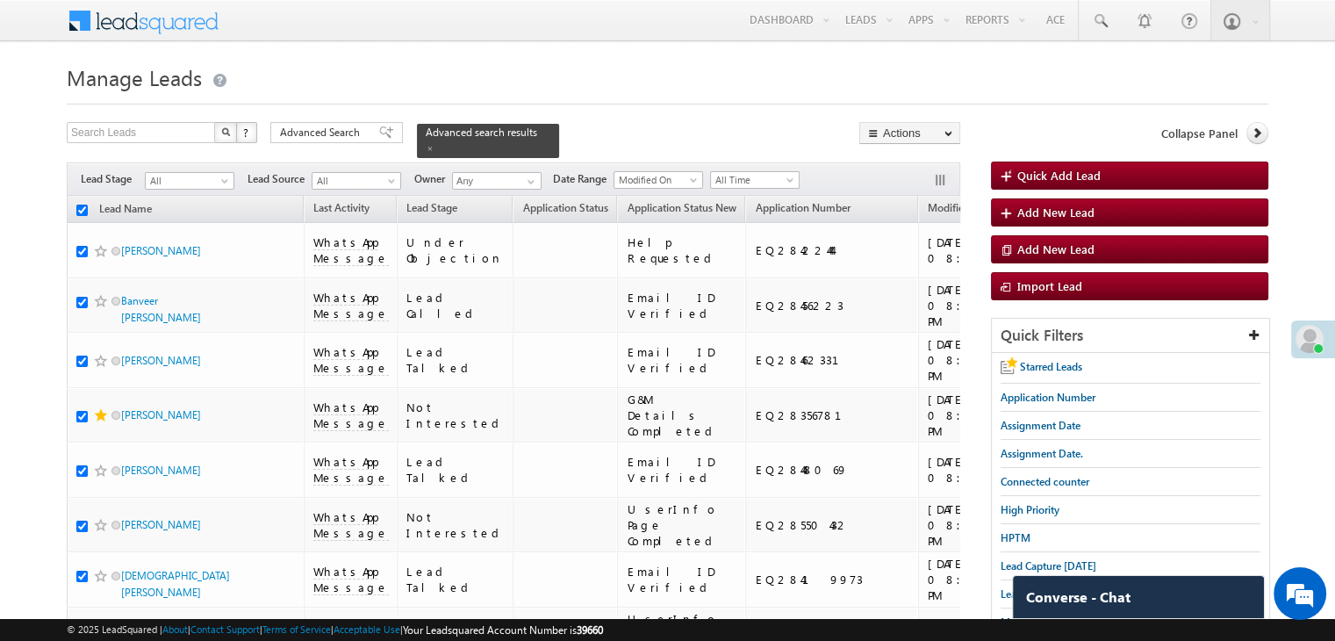
checkbox input "true"
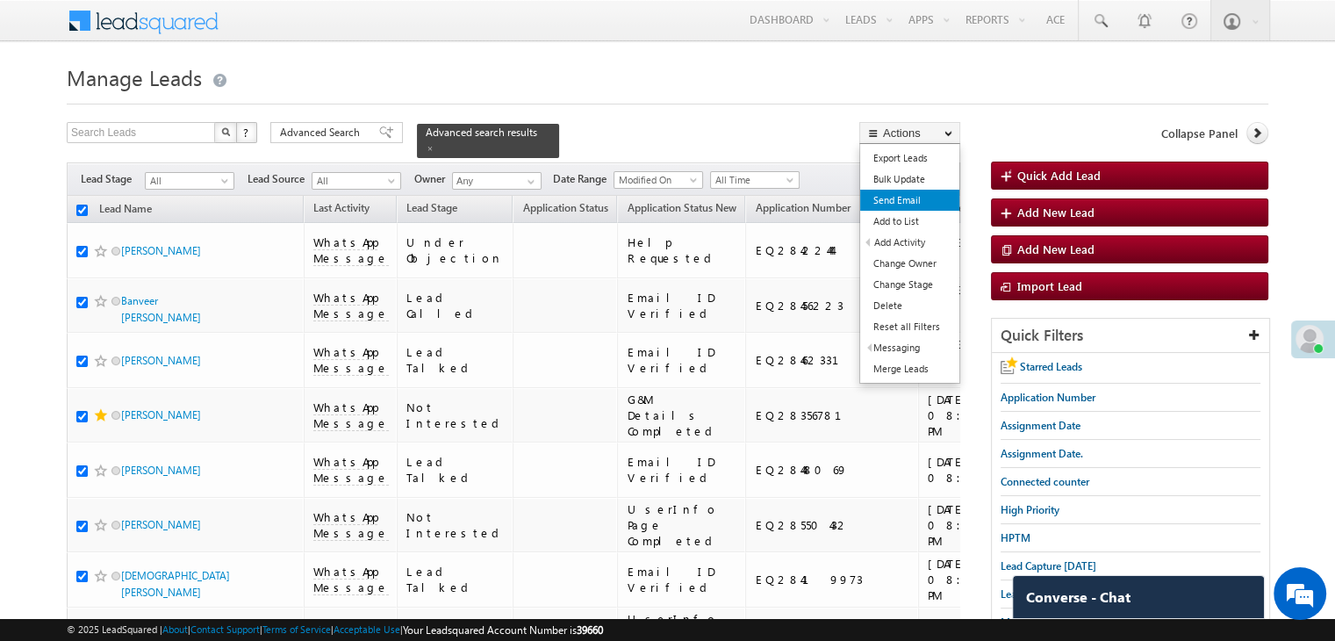
click at [914, 200] on link "Send Email" at bounding box center [909, 200] width 99 height 21
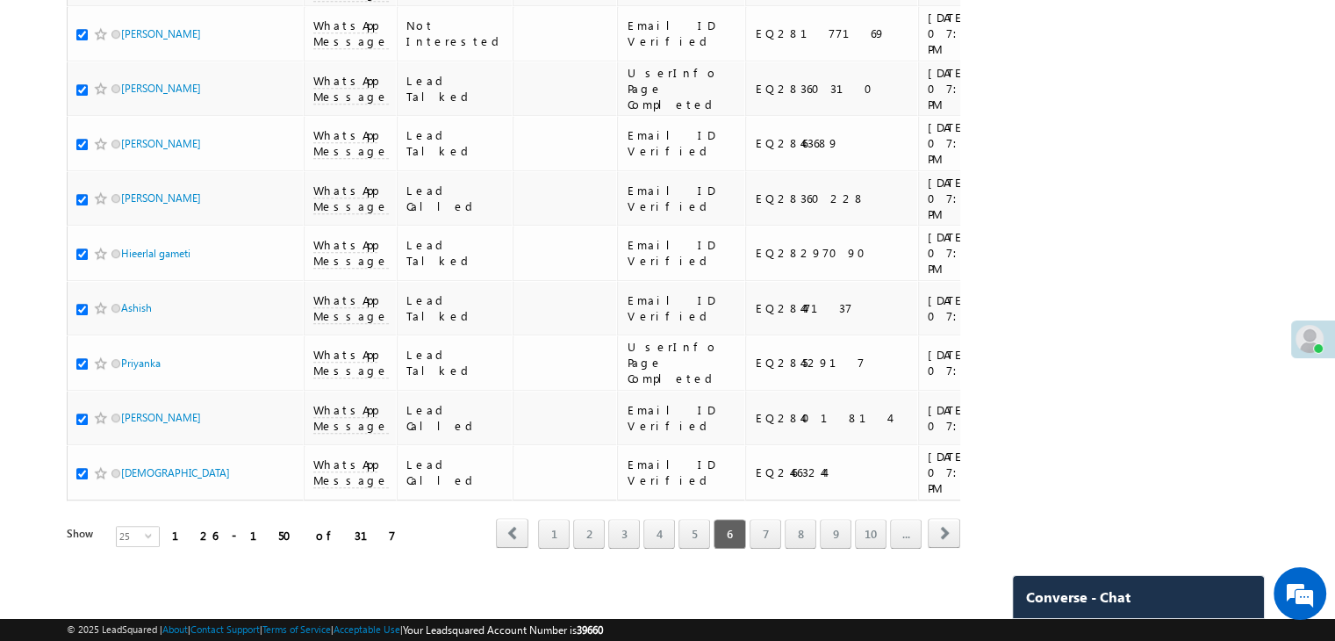
scroll to position [2272, 0]
click at [769, 524] on link "7" at bounding box center [765, 534] width 32 height 30
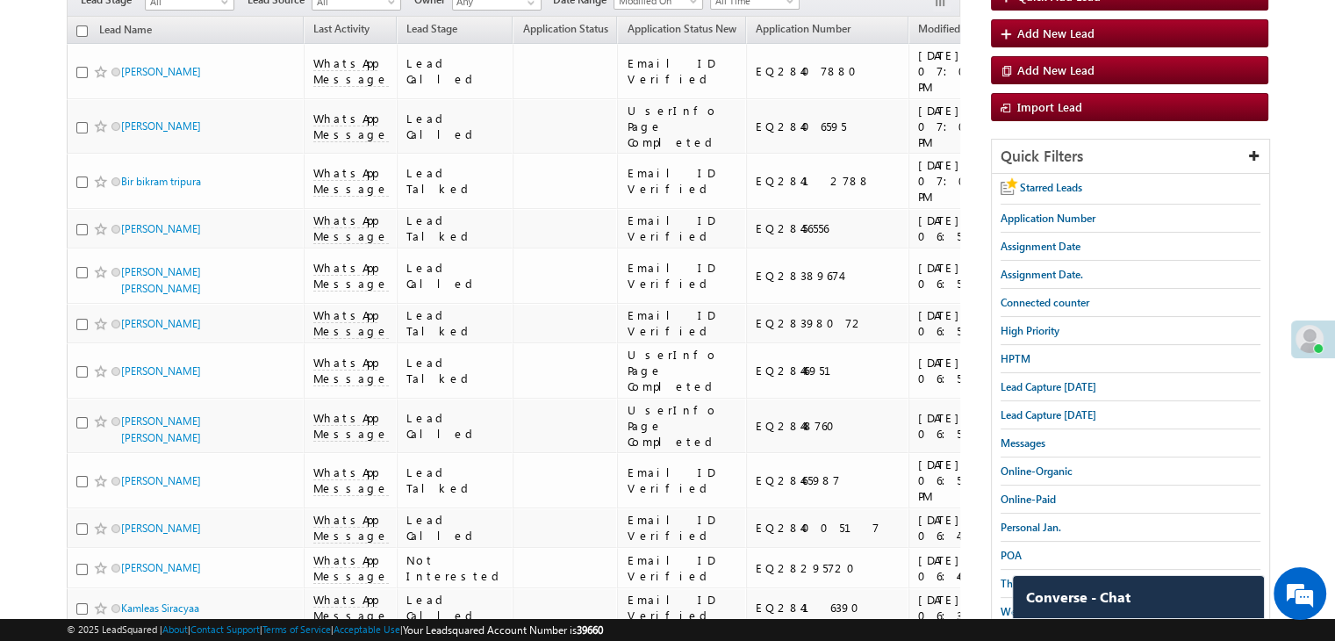
scroll to position [0, 0]
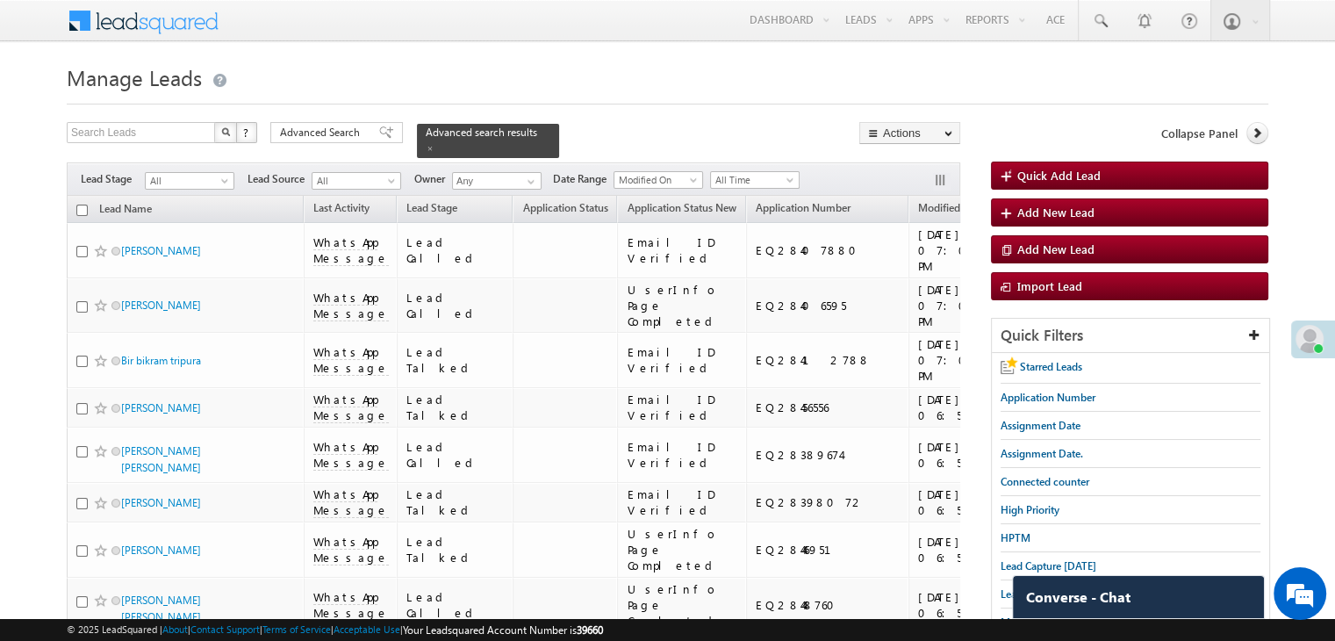
click at [83, 204] on input "checkbox" at bounding box center [81, 209] width 11 height 11
checkbox input "true"
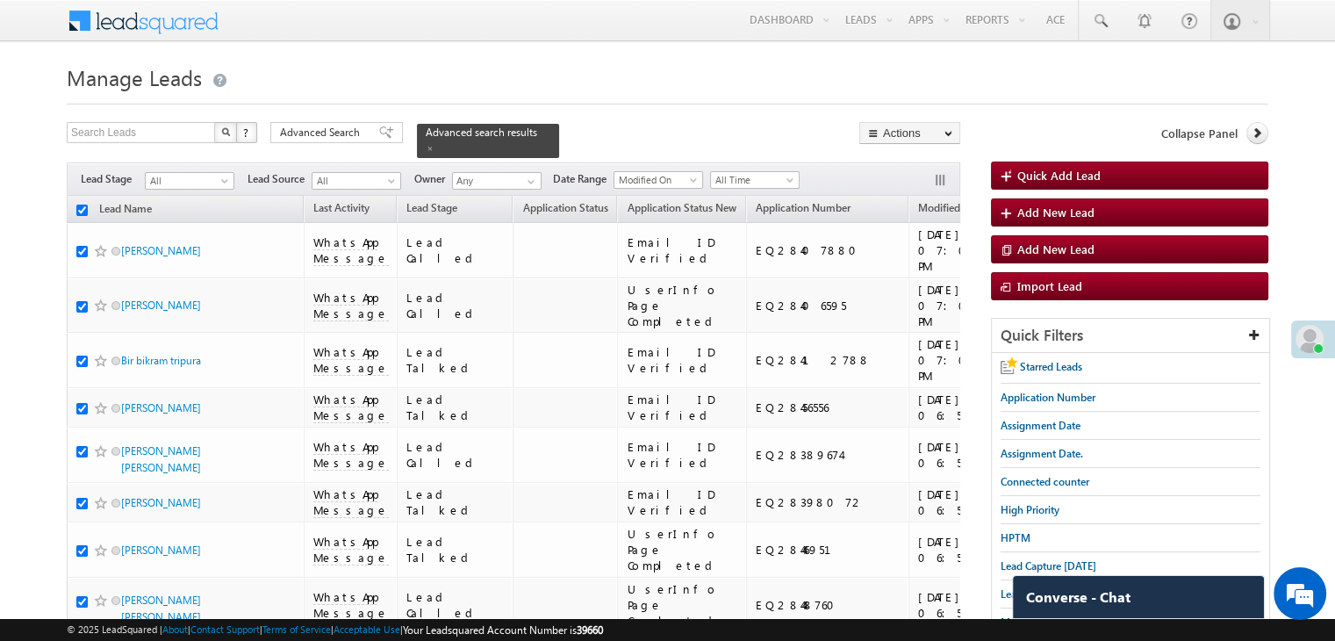
checkbox input "true"
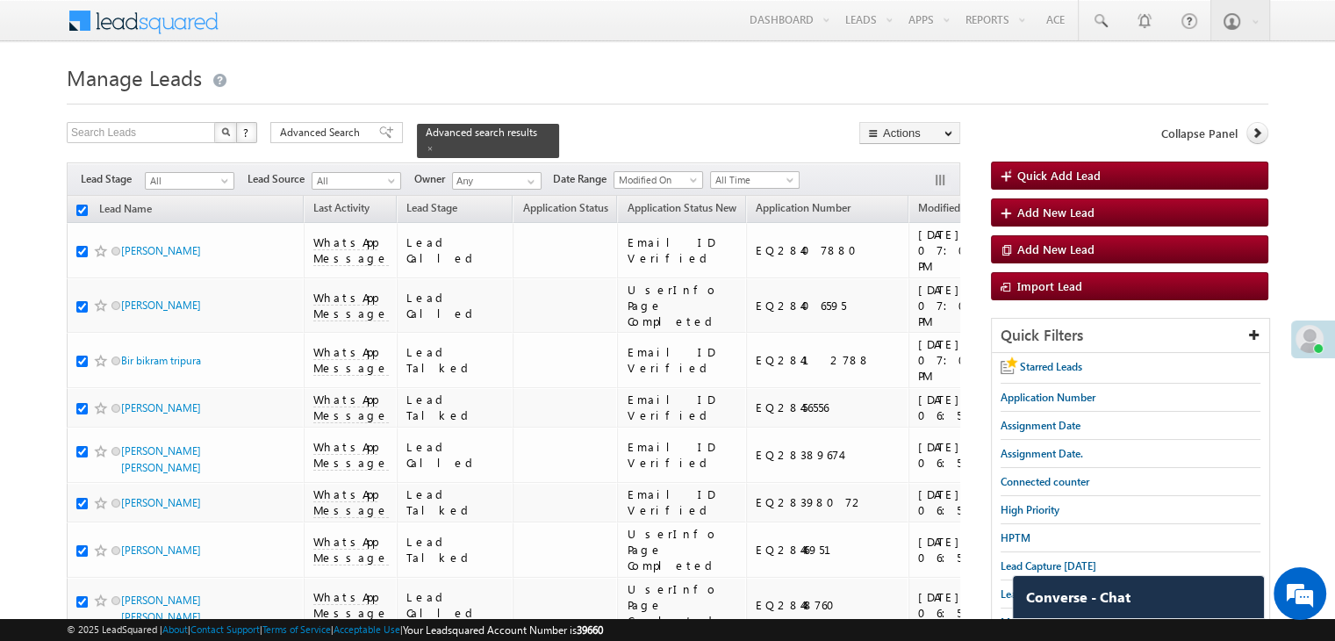
checkbox input "true"
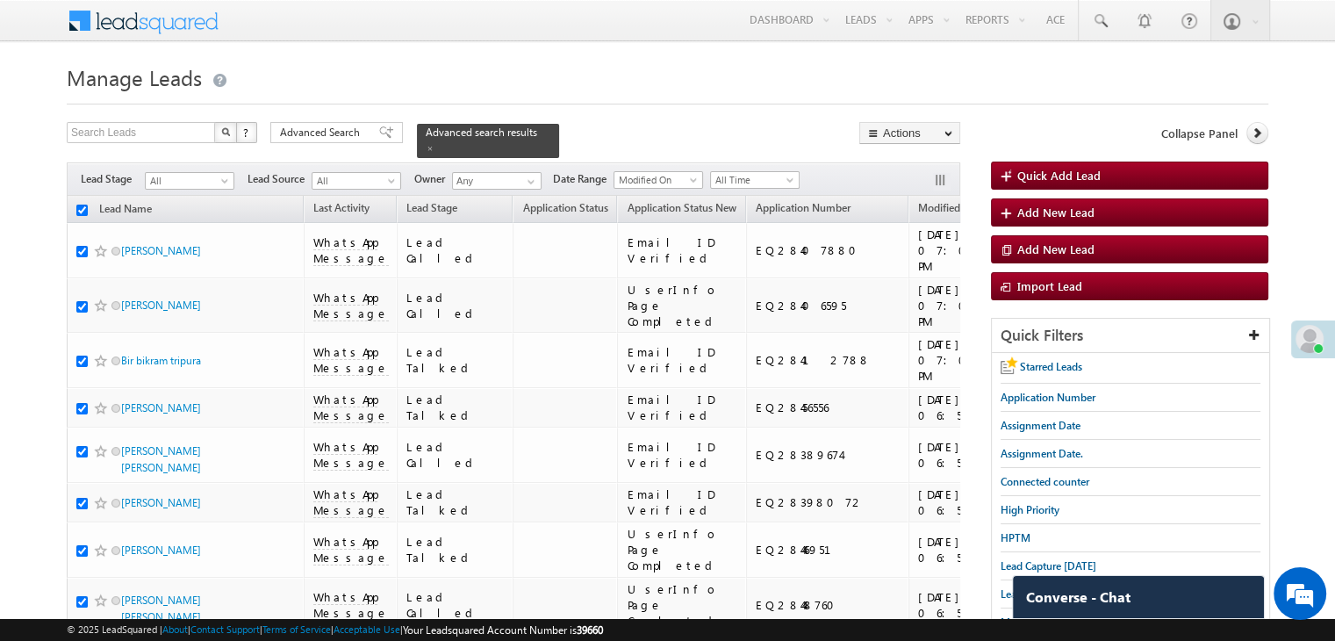
checkbox input "true"
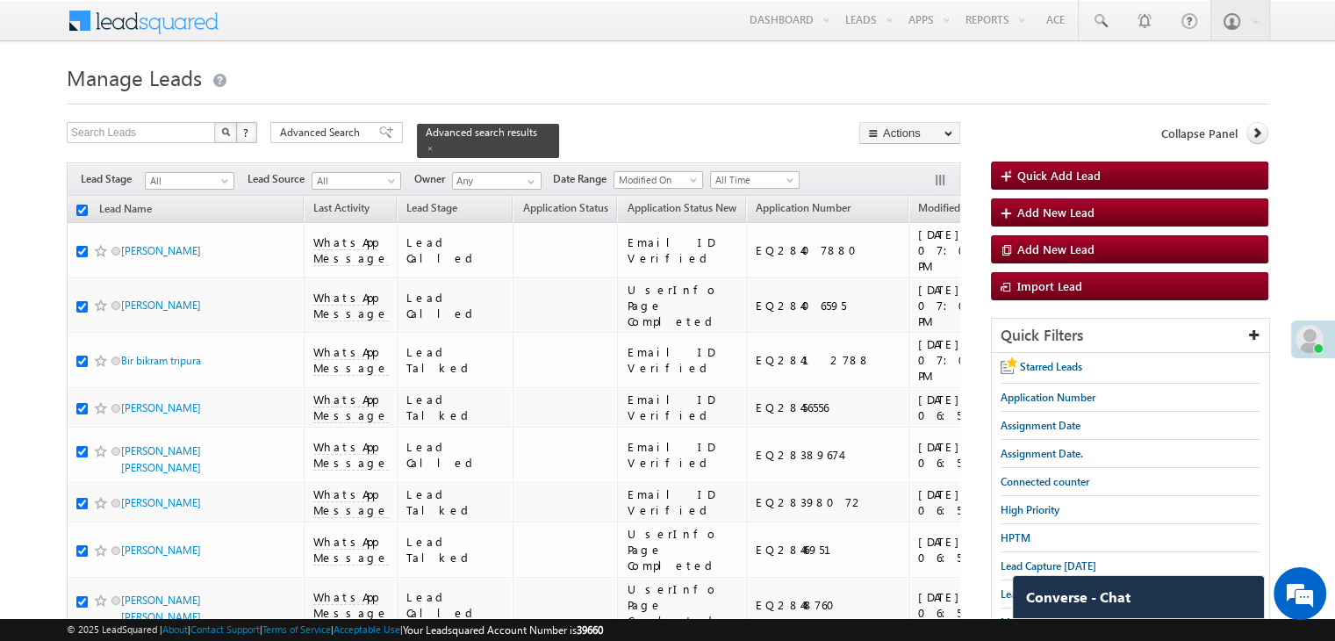
checkbox input "true"
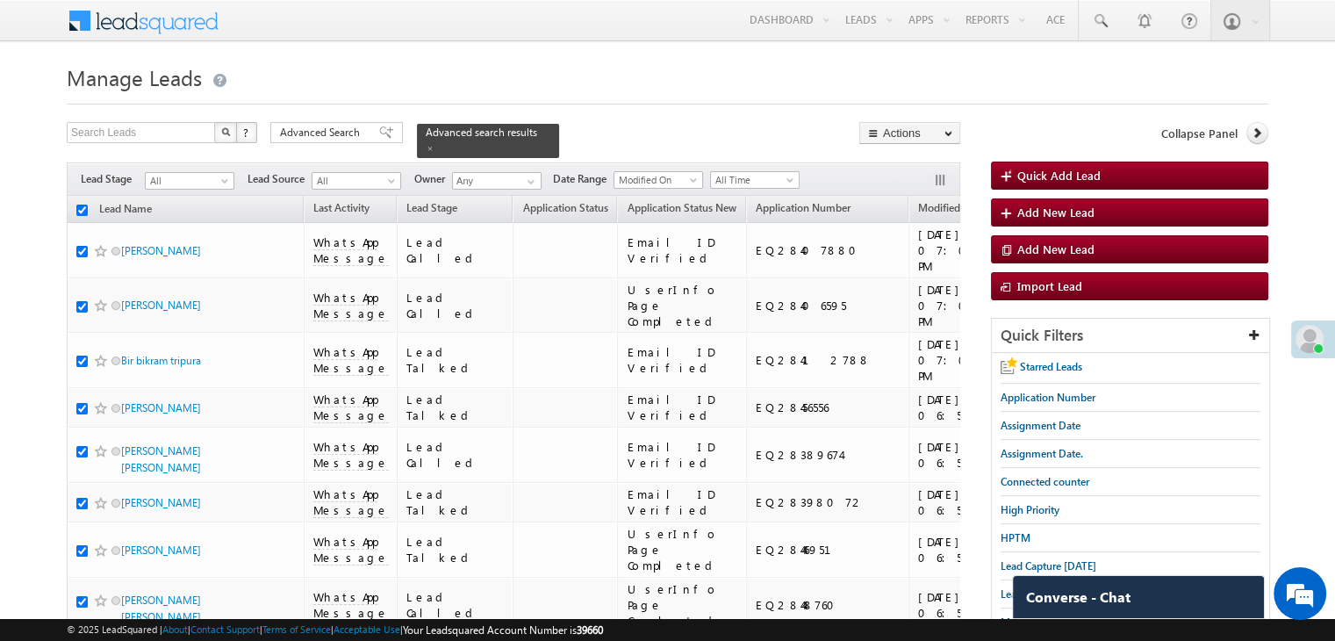
checkbox input "true"
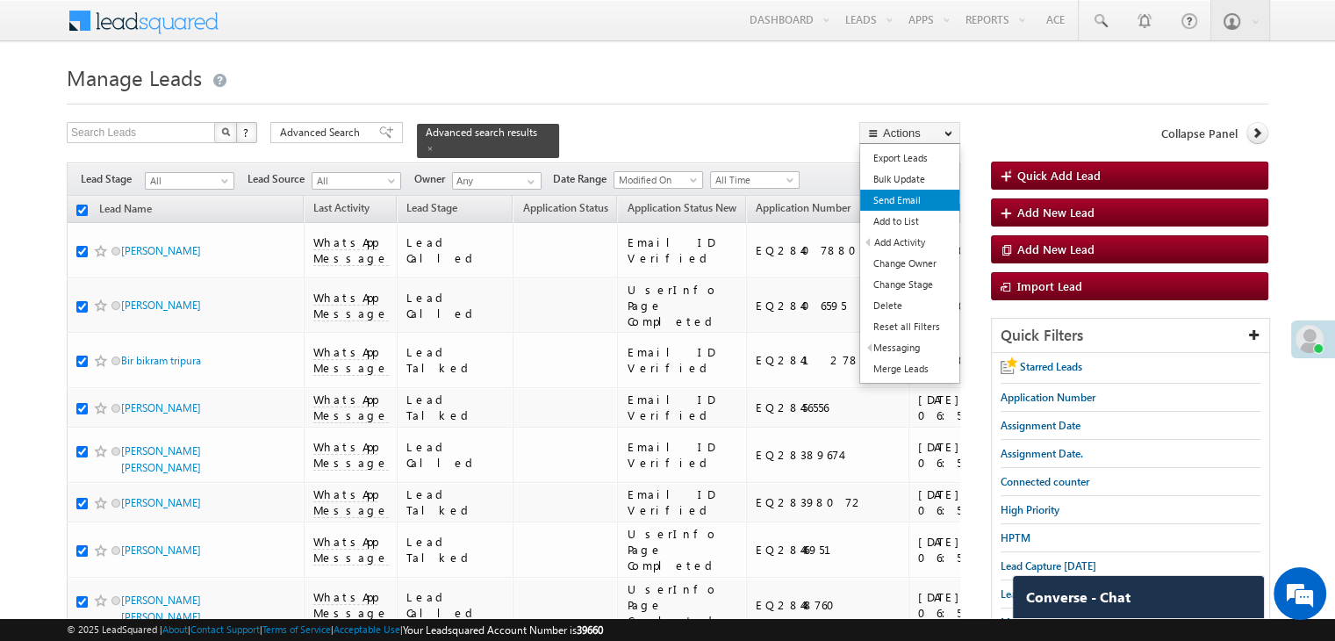
click at [898, 194] on link "Send Email" at bounding box center [909, 200] width 99 height 21
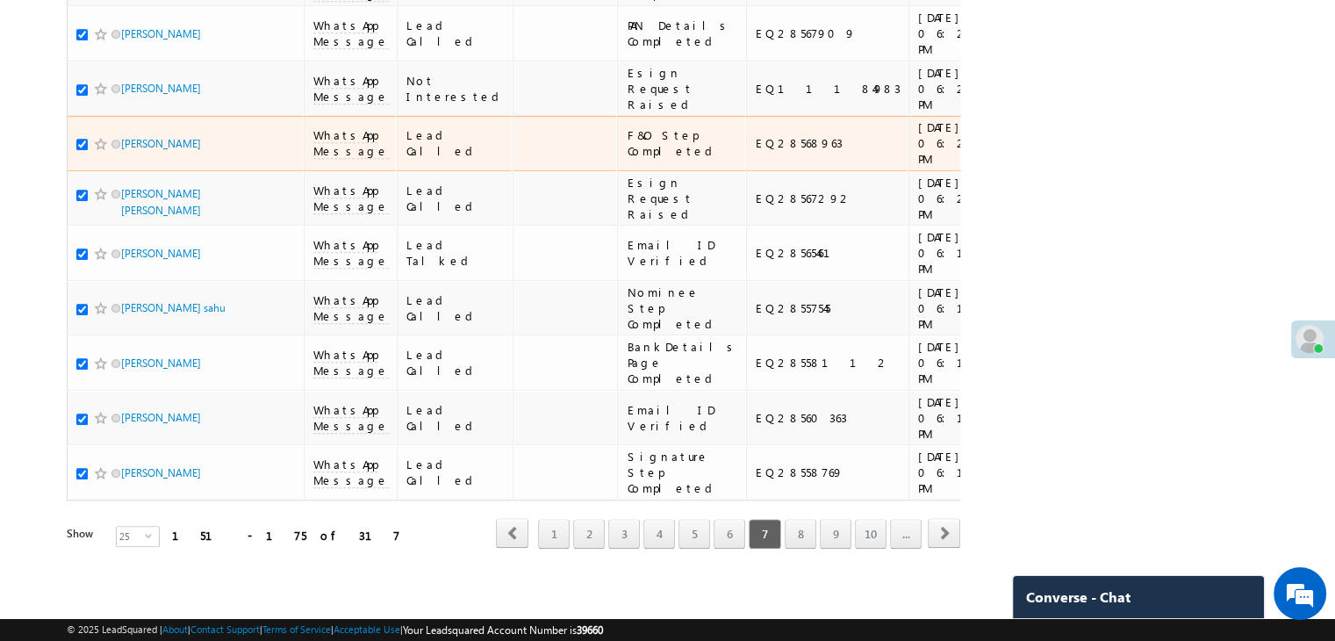
scroll to position [2272, 0]
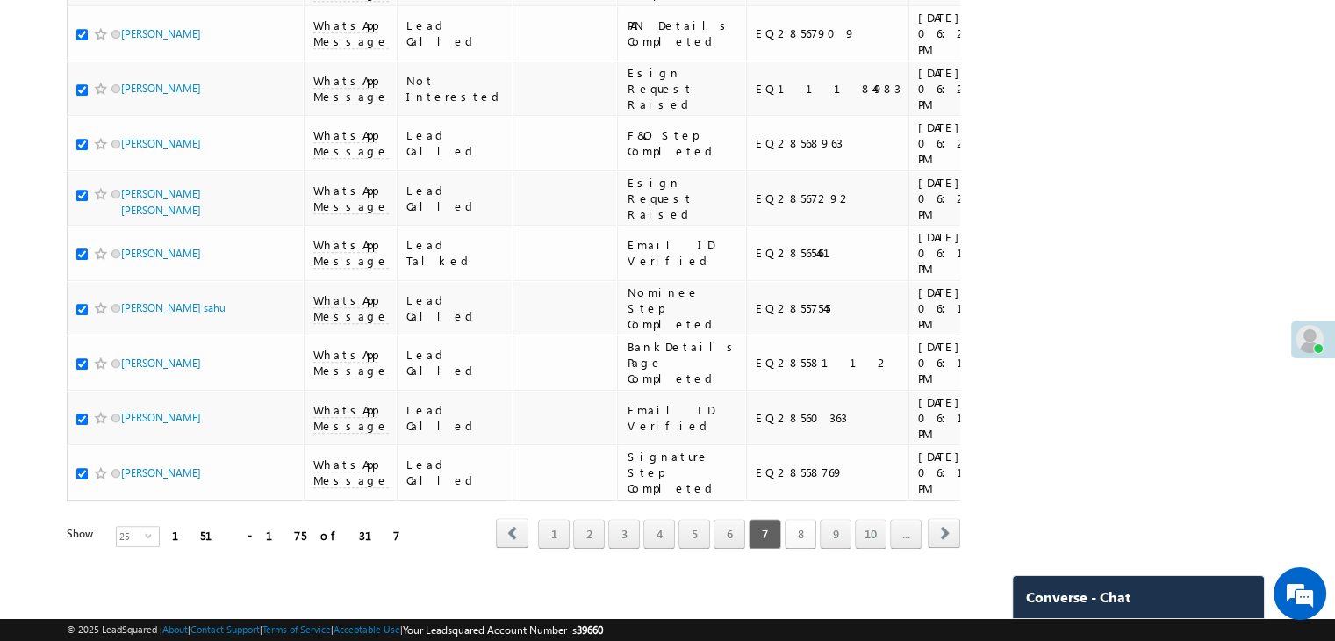
click at [797, 519] on link "8" at bounding box center [801, 534] width 32 height 30
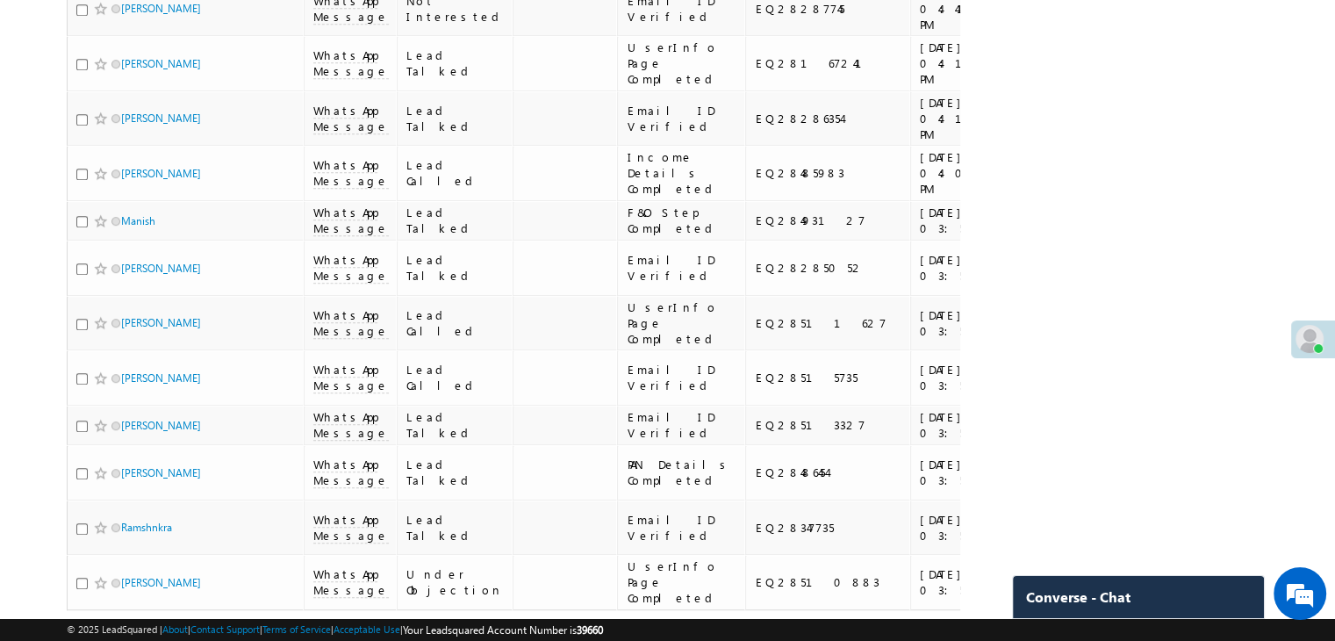
scroll to position [0, 0]
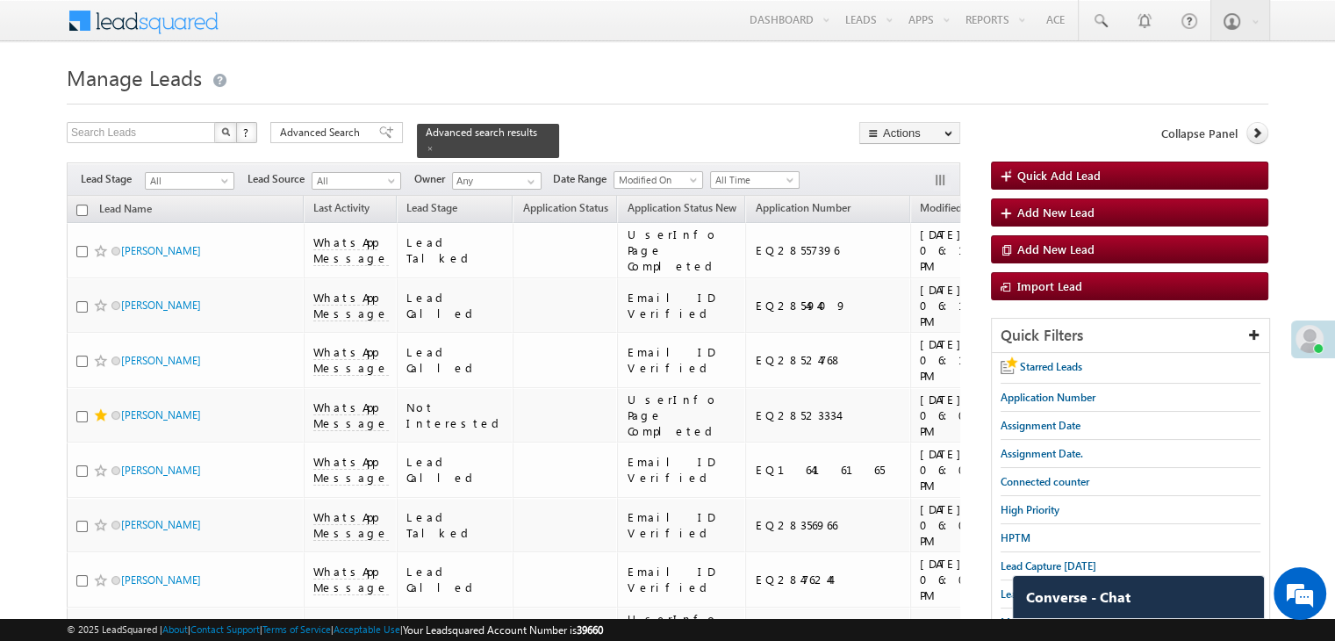
click at [83, 204] on input "checkbox" at bounding box center [81, 209] width 11 height 11
checkbox input "true"
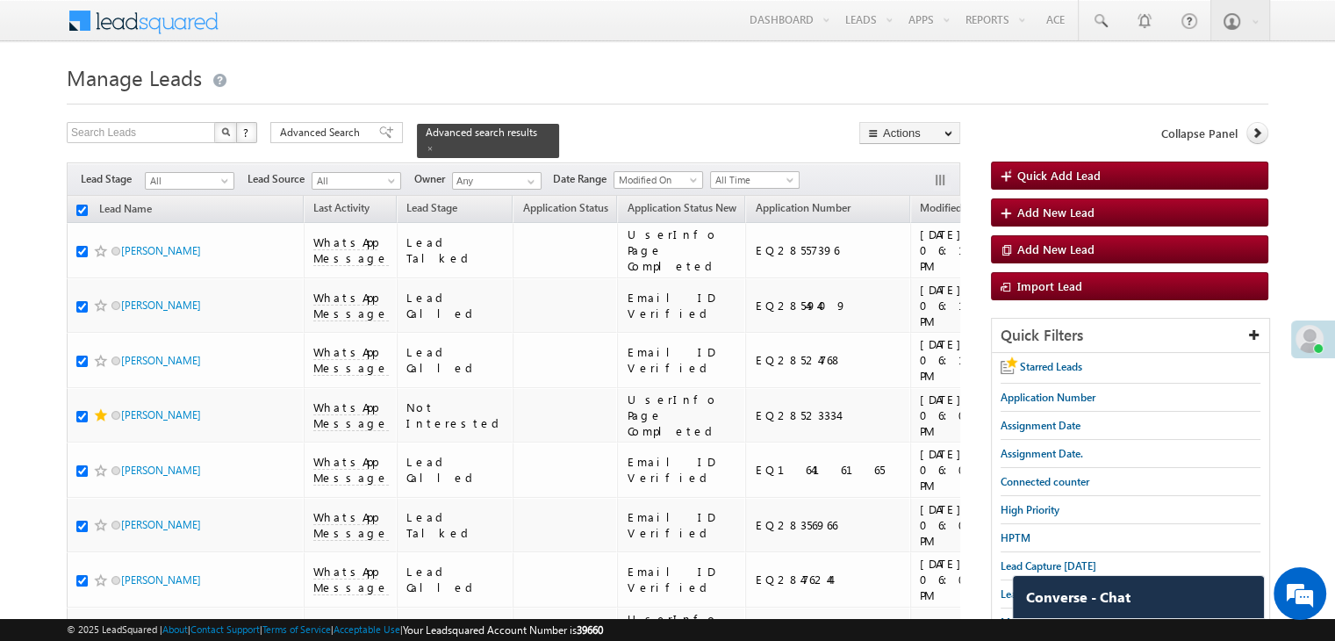
checkbox input "true"
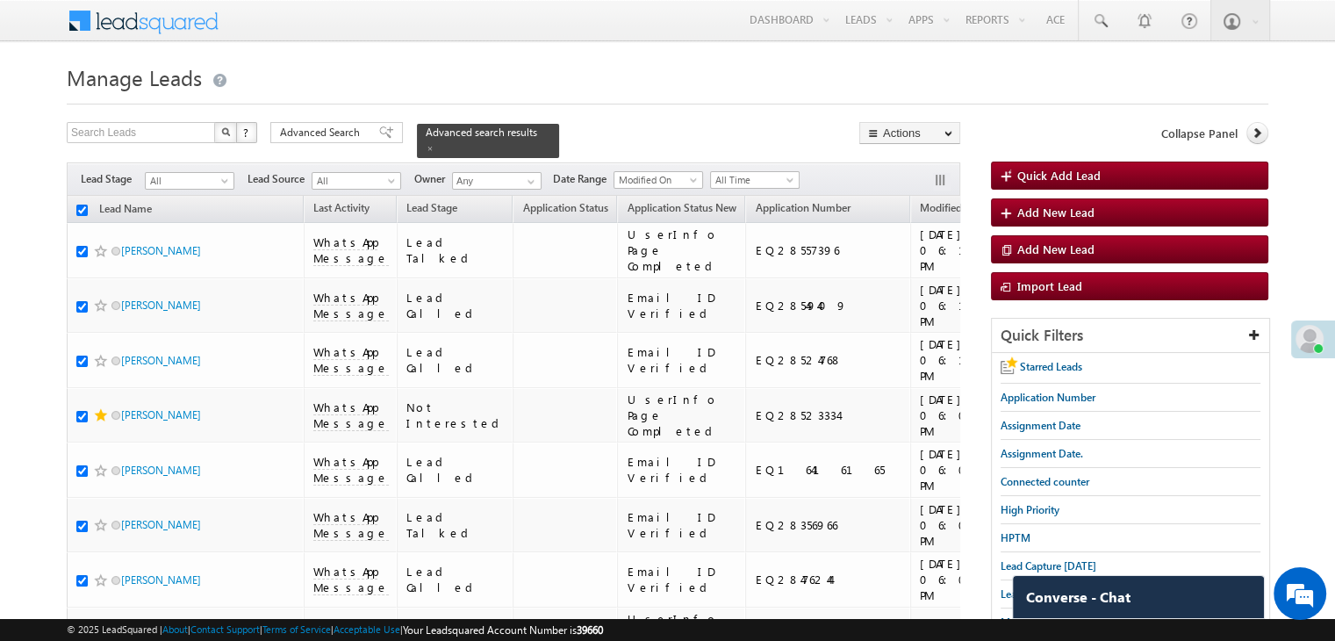
checkbox input "true"
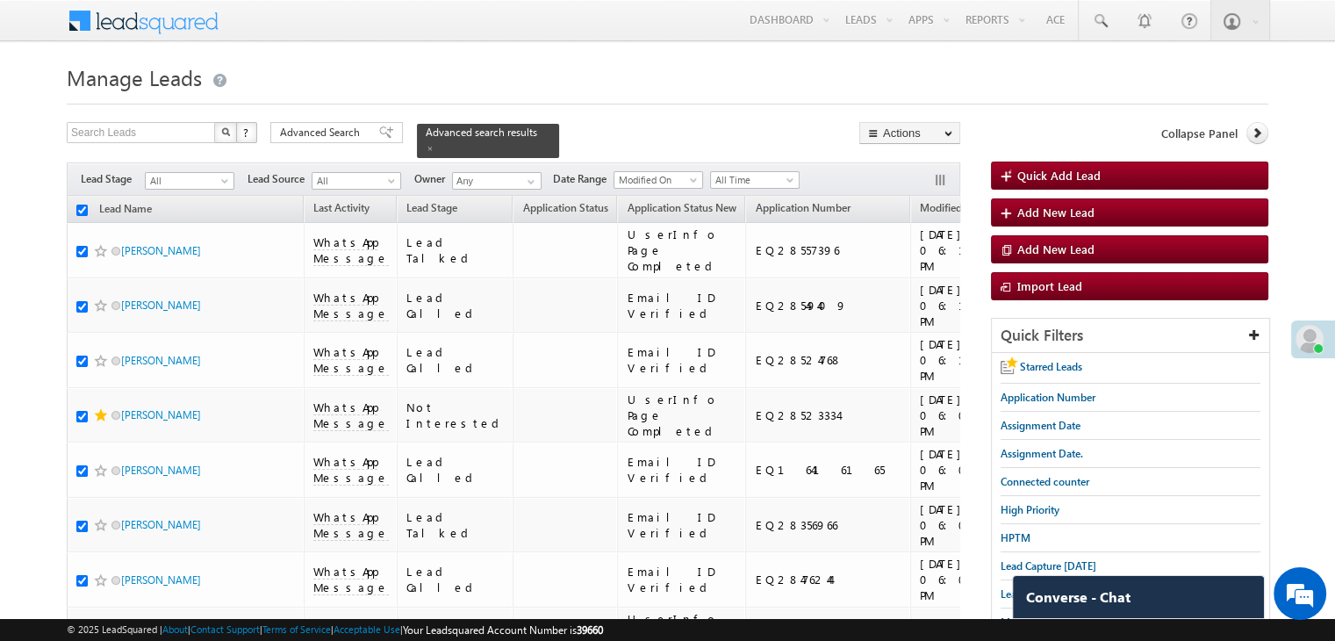
checkbox input "true"
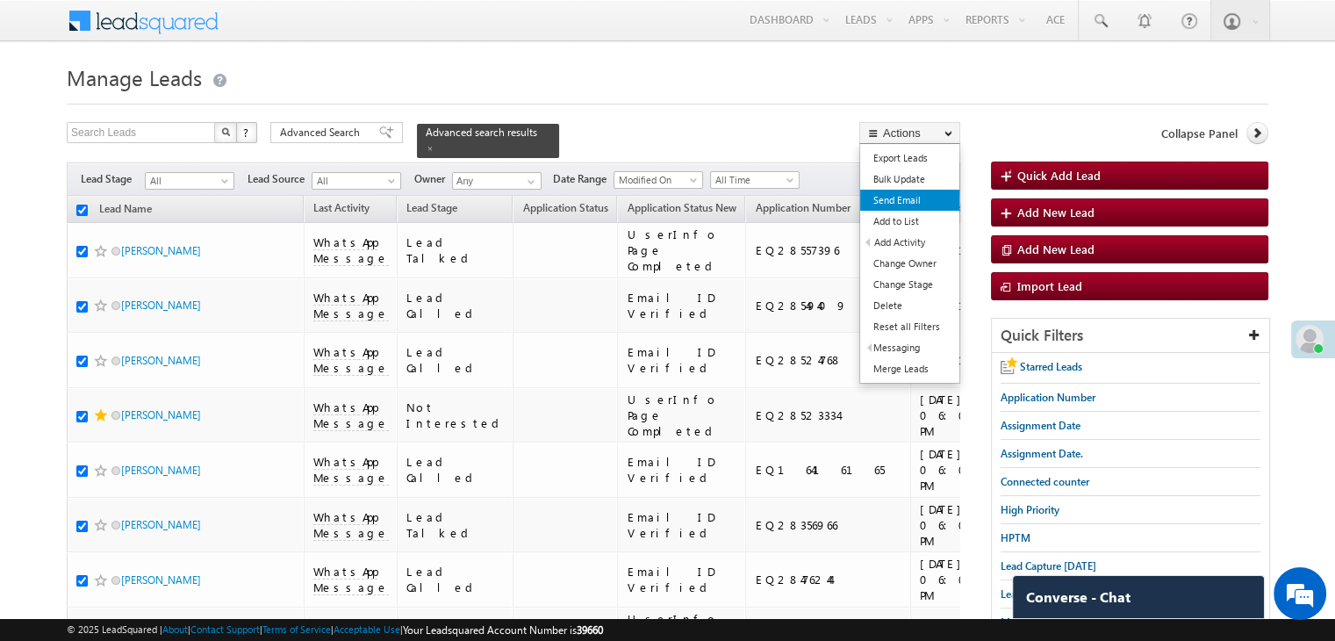
click at [914, 200] on link "Send Email" at bounding box center [909, 200] width 99 height 21
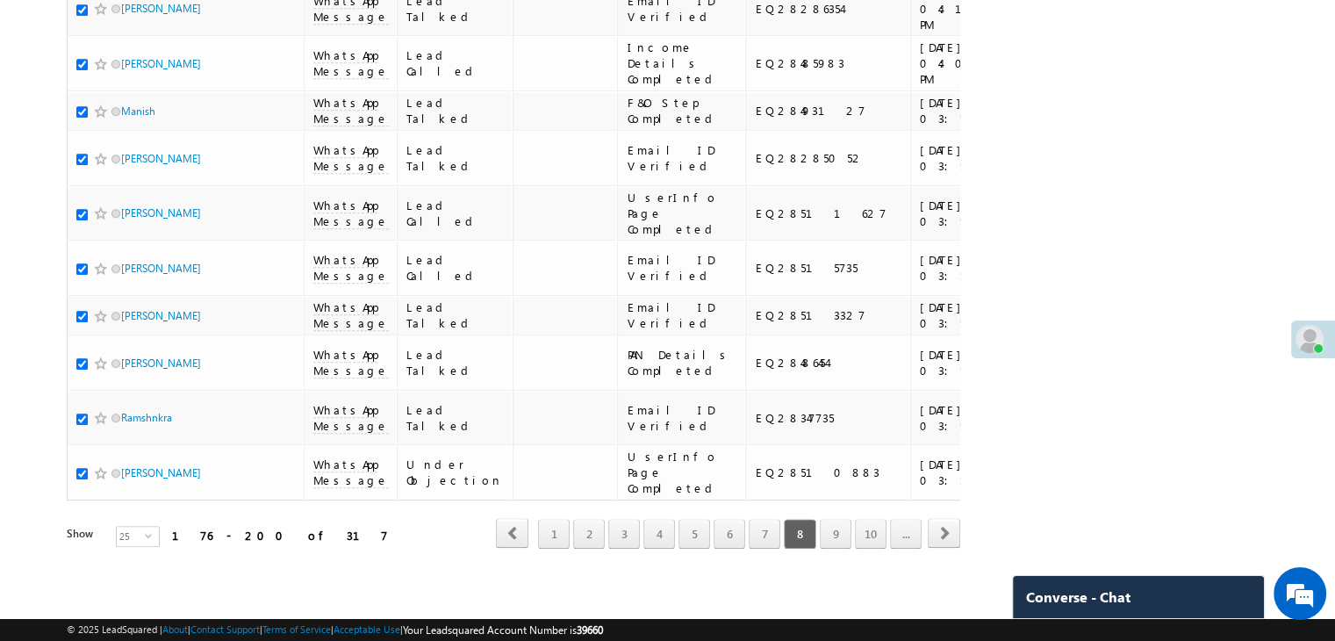
scroll to position [2272, 0]
click at [839, 524] on link "9" at bounding box center [836, 534] width 32 height 30
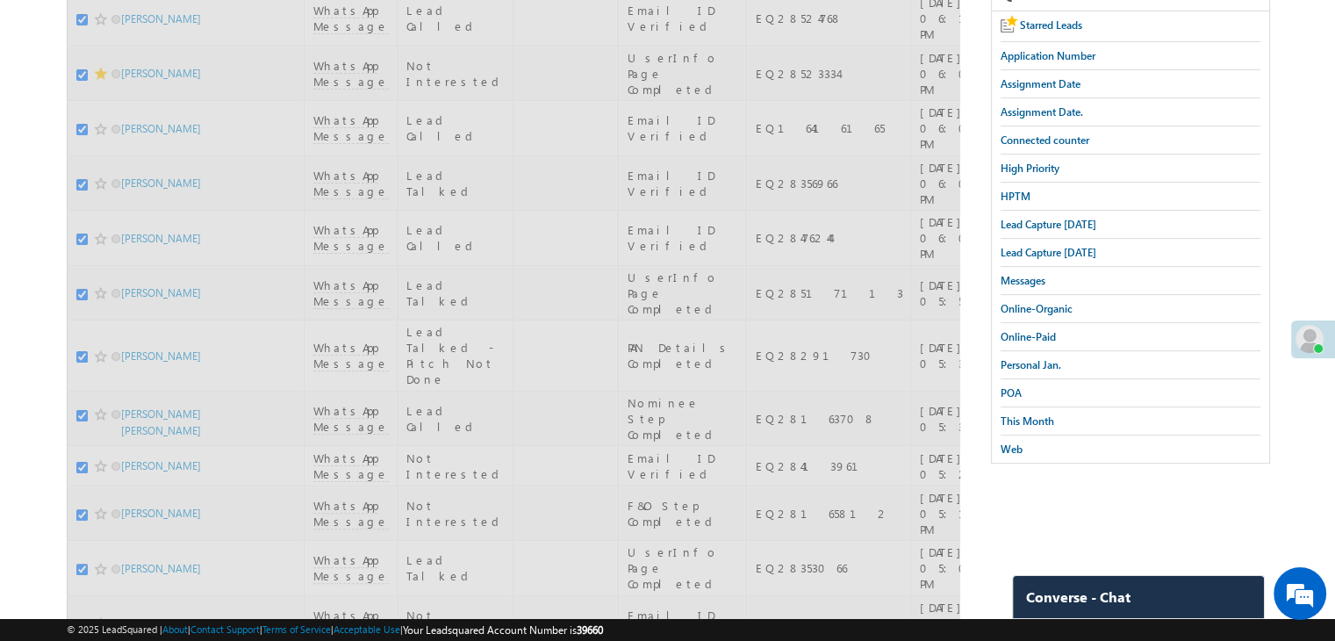
scroll to position [0, 0]
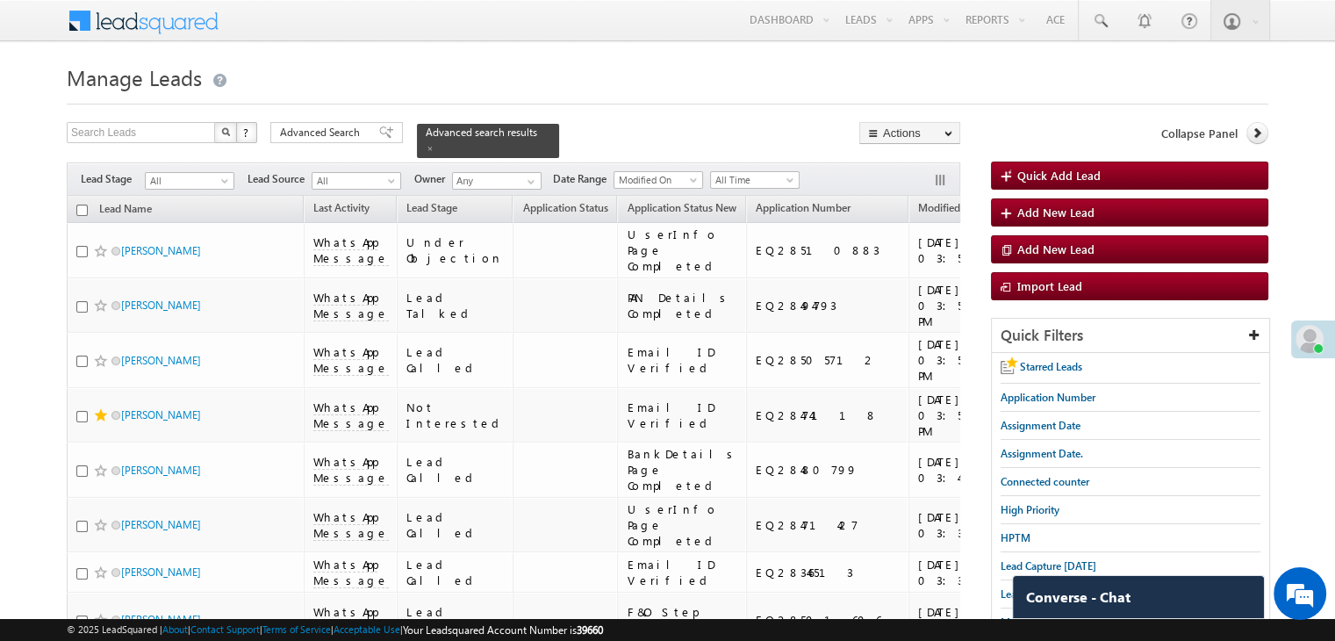
click at [81, 204] on input "checkbox" at bounding box center [81, 209] width 11 height 11
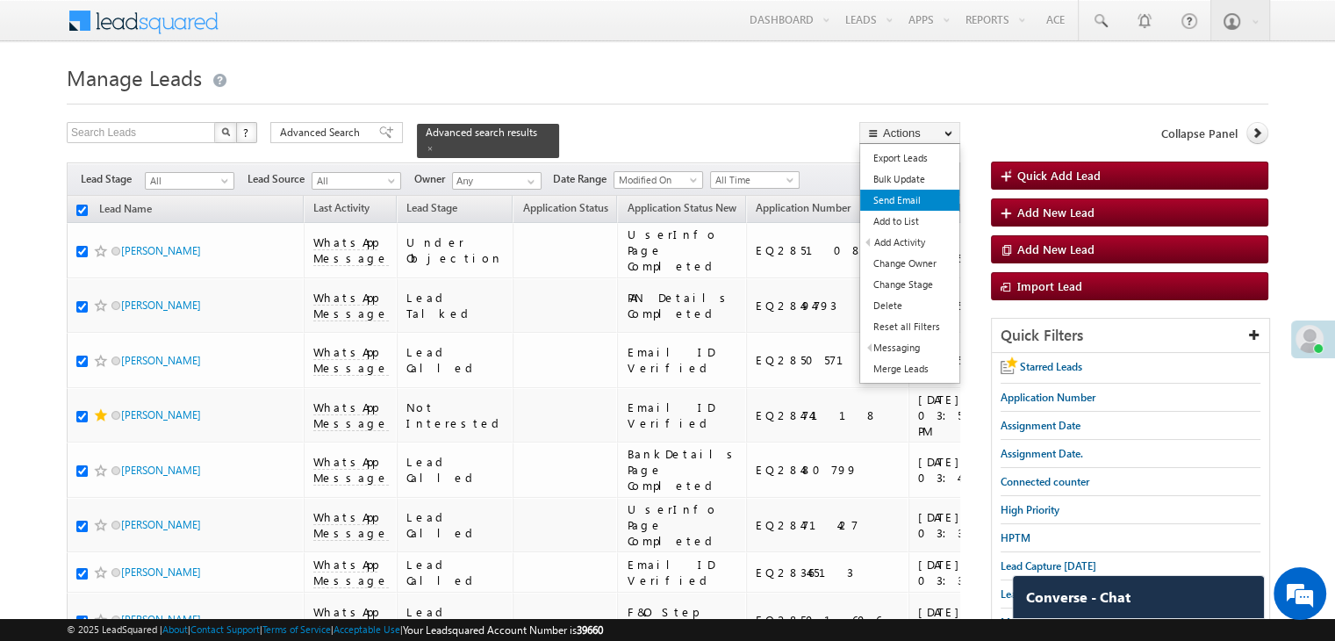
click at [906, 196] on link "Send Email" at bounding box center [909, 200] width 99 height 21
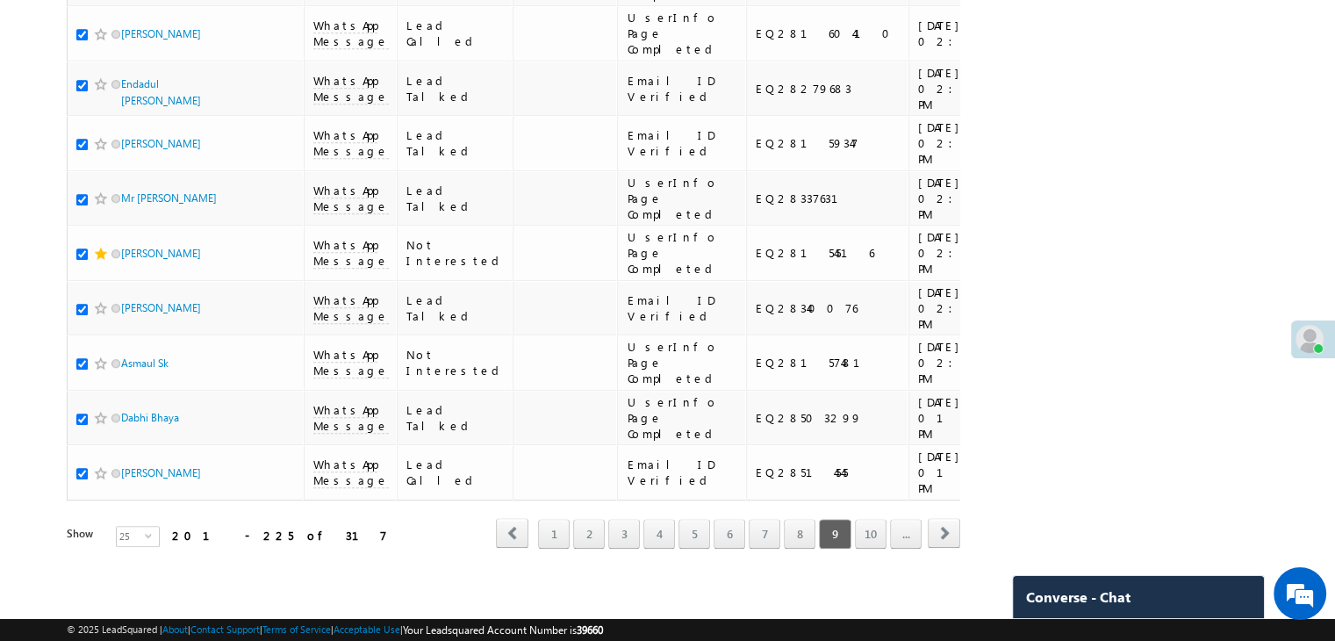
scroll to position [2272, 0]
click at [871, 519] on link "10" at bounding box center [871, 534] width 32 height 30
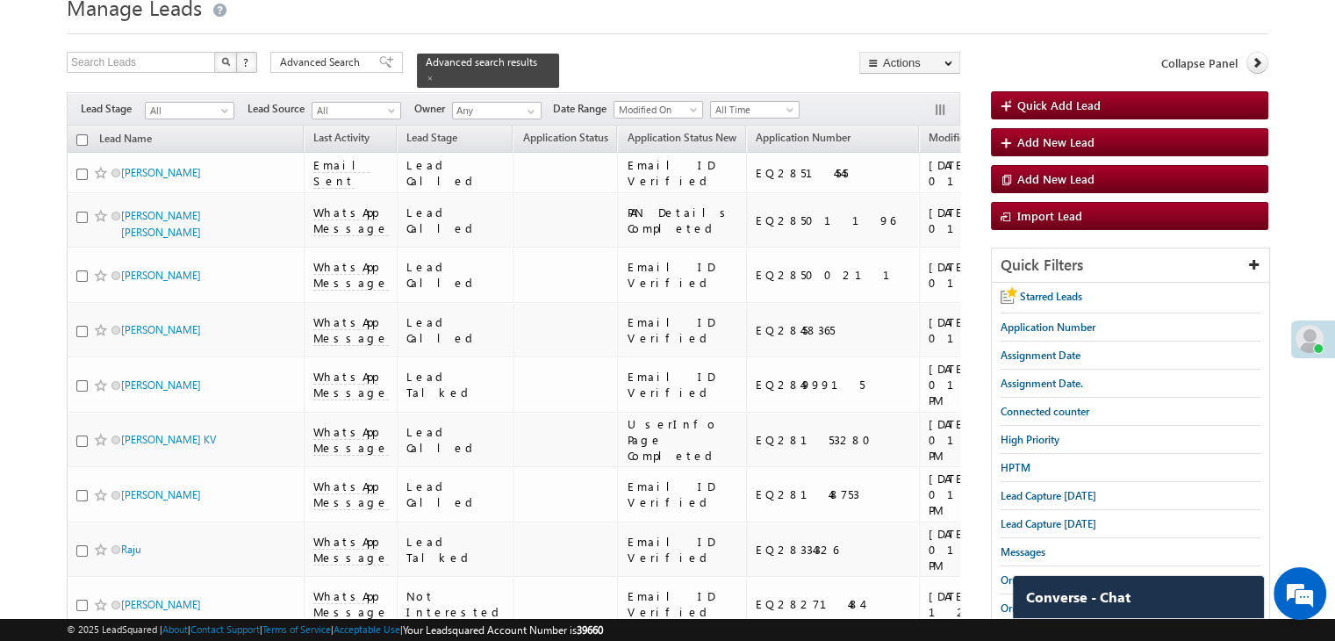
scroll to position [0, 0]
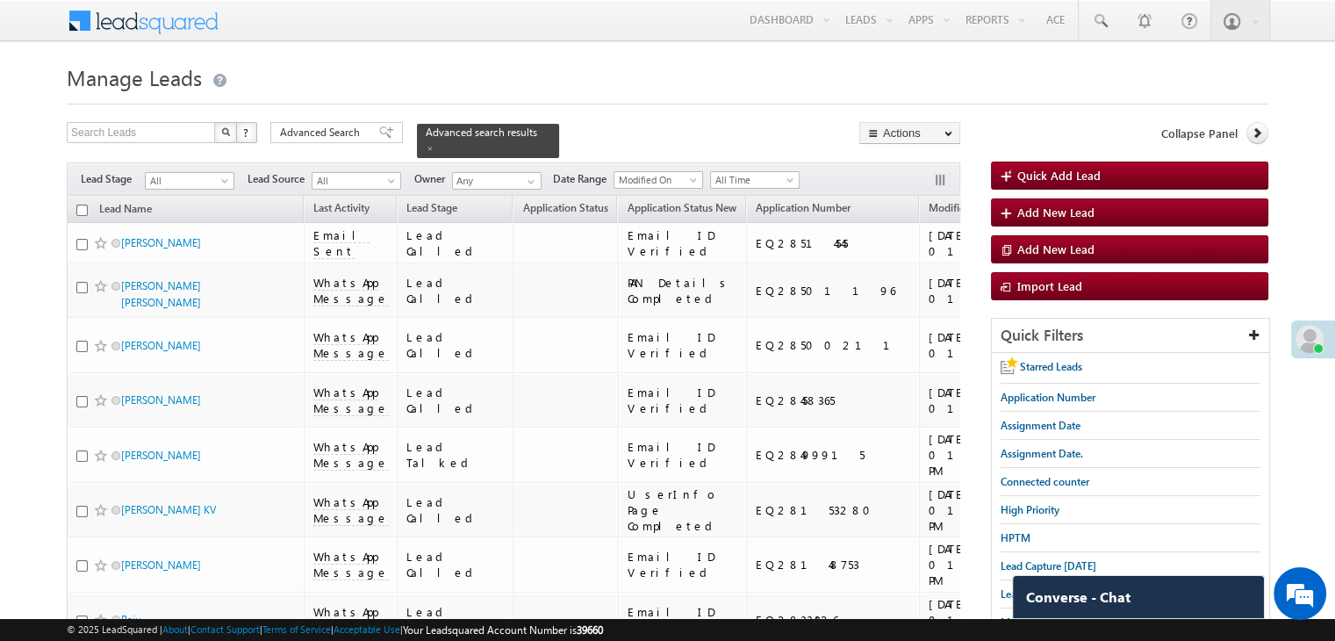
click at [81, 204] on input "checkbox" at bounding box center [81, 209] width 11 height 11
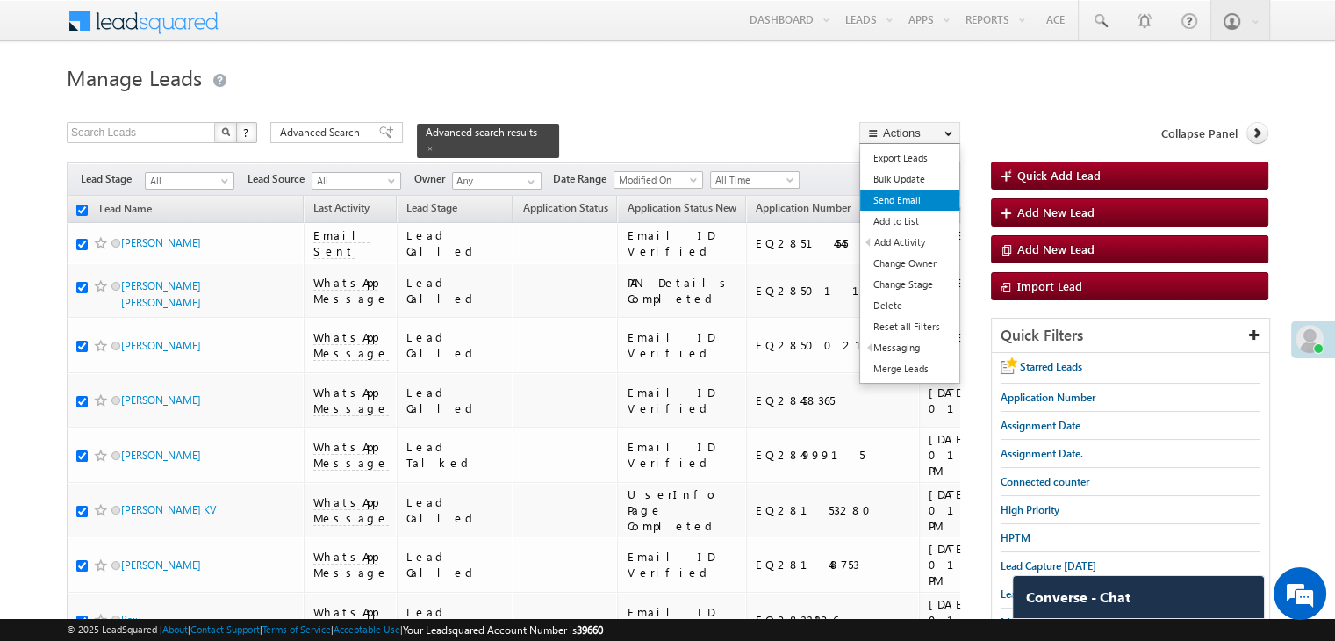
click at [899, 207] on link "Send Email" at bounding box center [909, 200] width 99 height 21
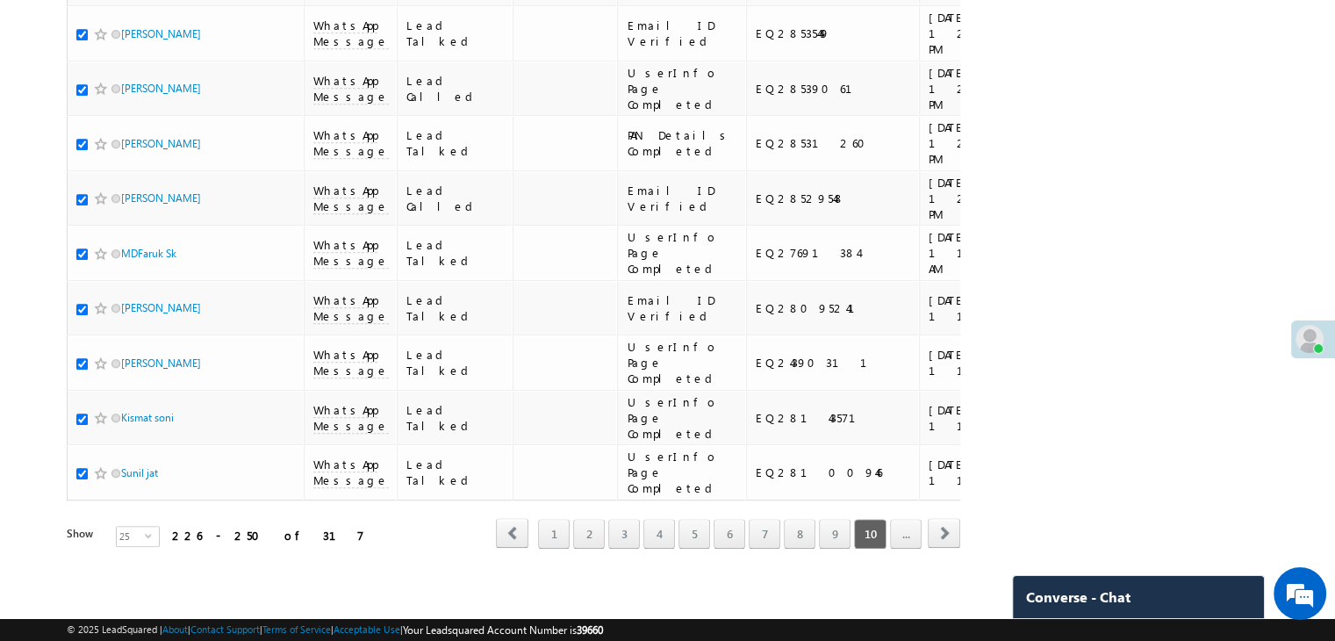
scroll to position [2272, 0]
click at [904, 519] on link "..." at bounding box center [906, 534] width 32 height 30
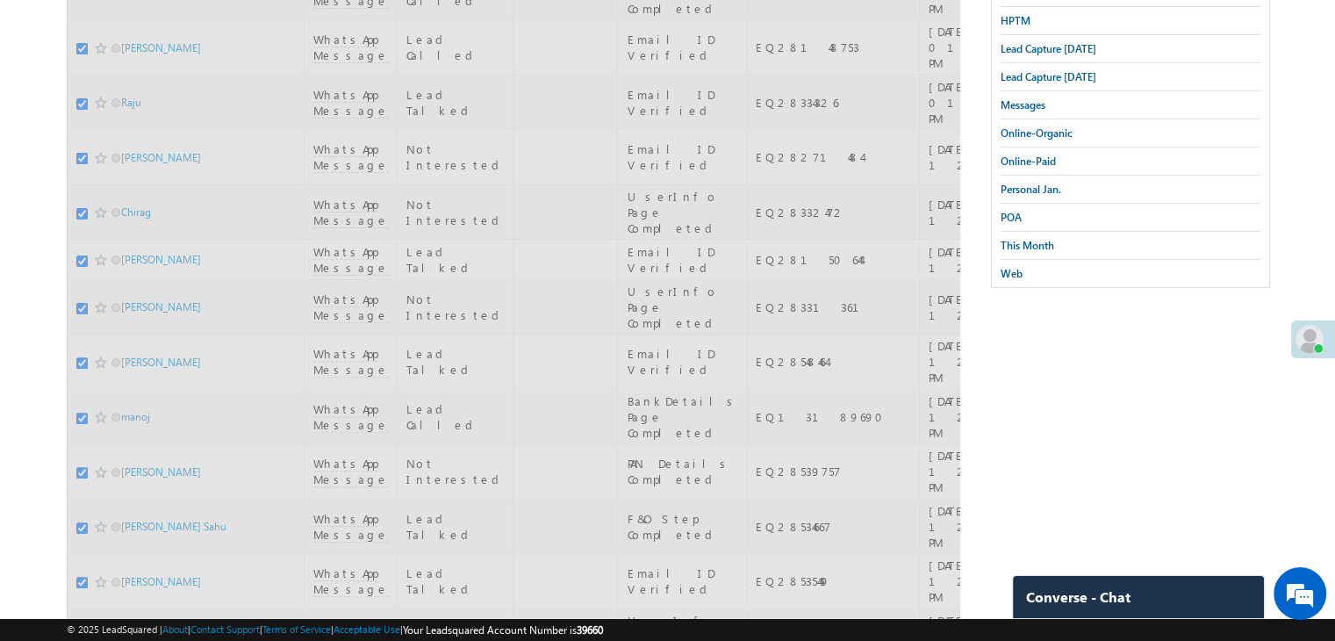
scroll to position [0, 0]
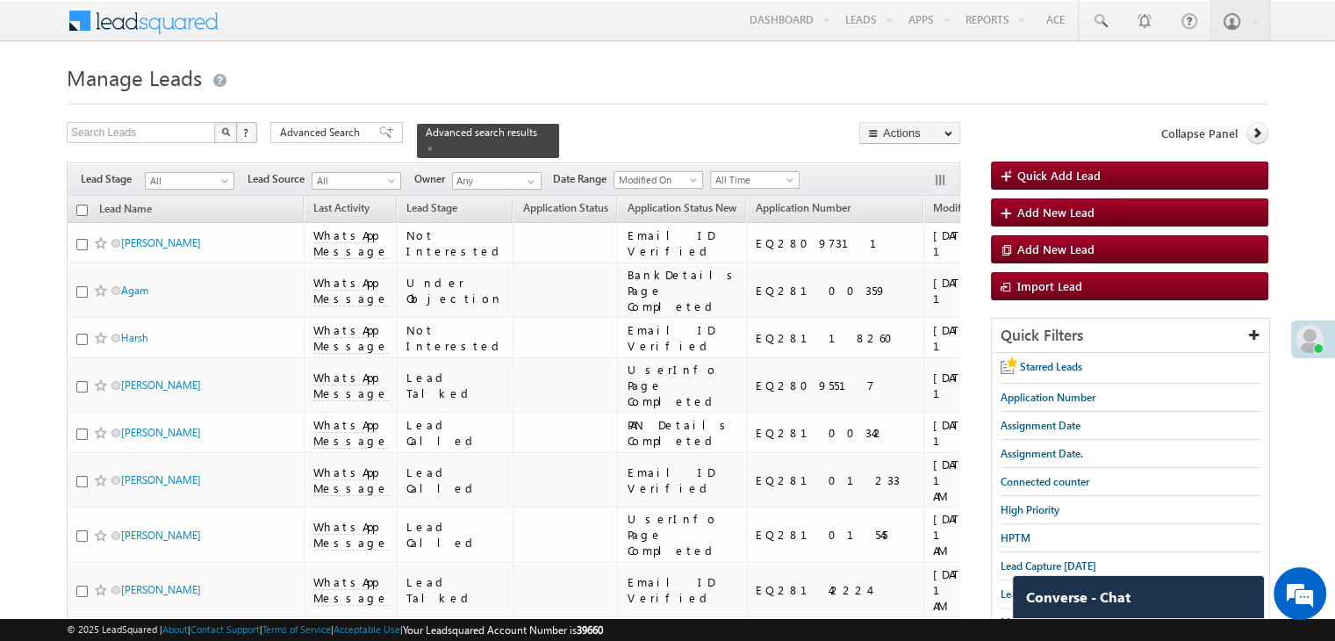
click at [85, 204] on input "checkbox" at bounding box center [81, 209] width 11 height 11
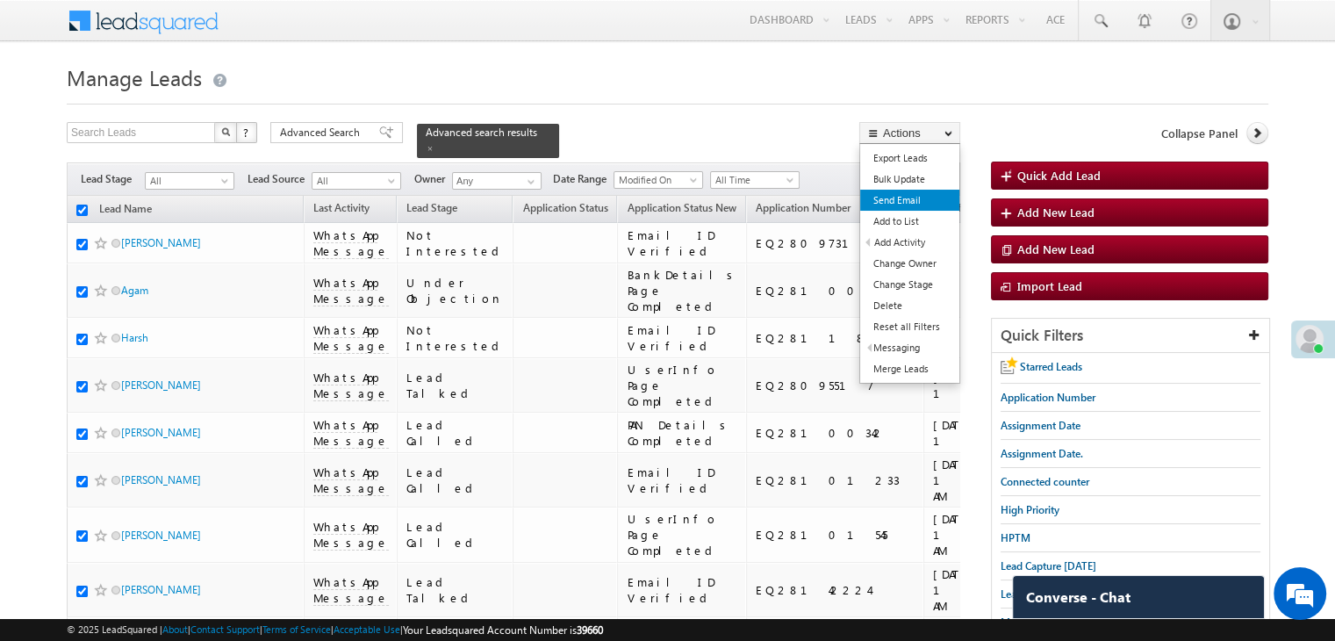
click at [914, 200] on link "Send Email" at bounding box center [909, 200] width 99 height 21
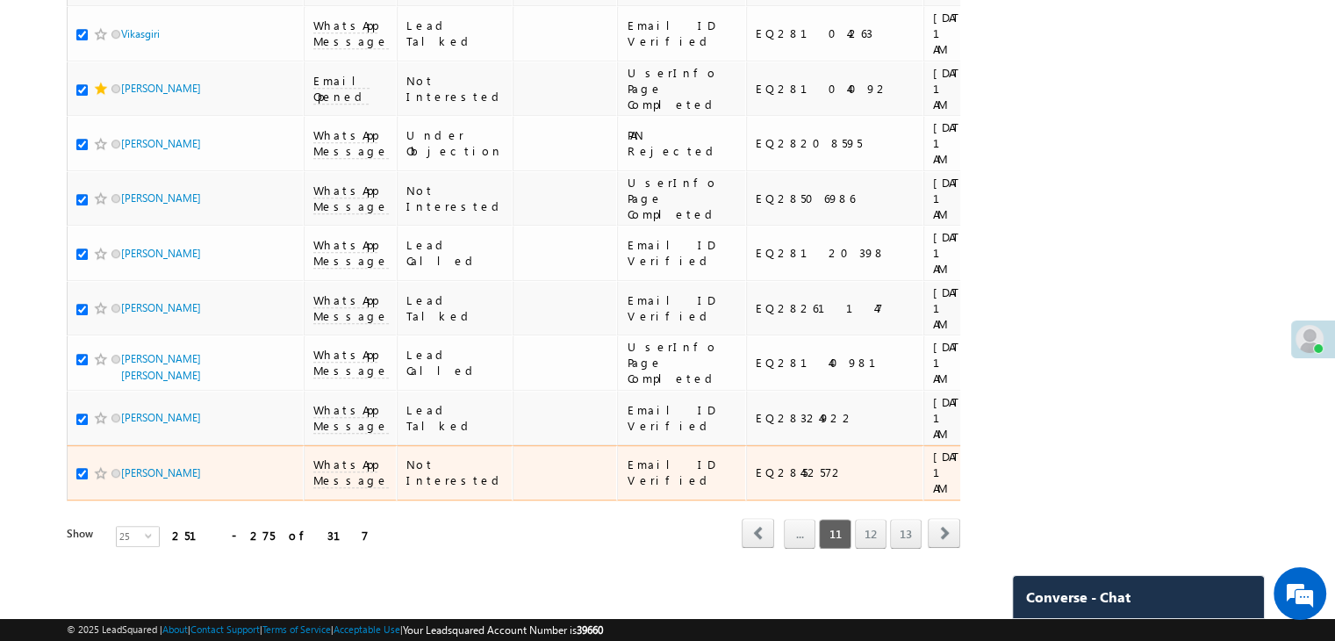
scroll to position [2272, 0]
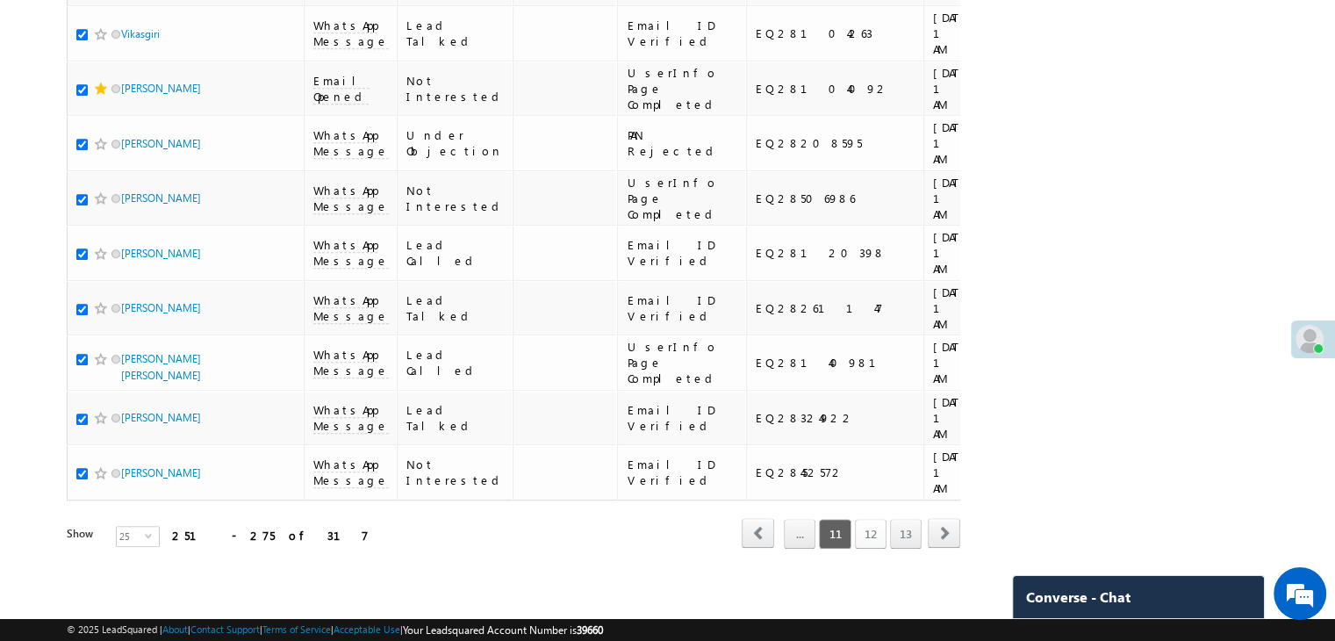
click at [863, 519] on link "12" at bounding box center [871, 534] width 32 height 30
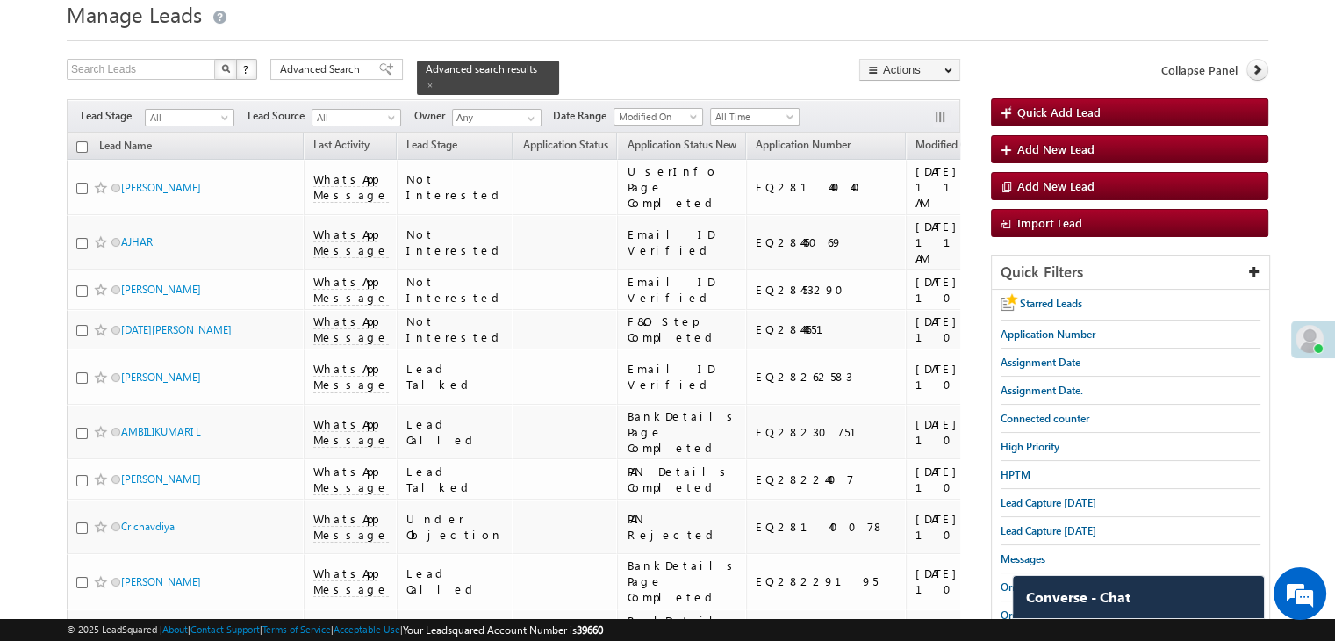
scroll to position [0, 0]
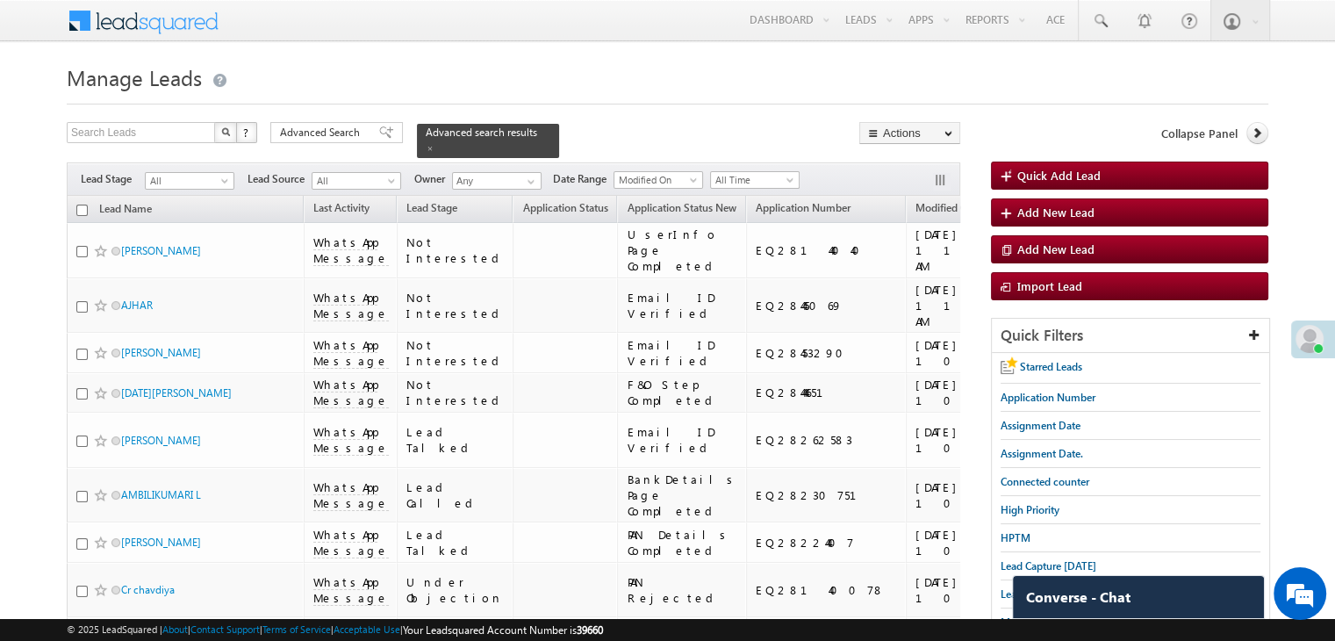
click at [84, 204] on input "checkbox" at bounding box center [81, 209] width 11 height 11
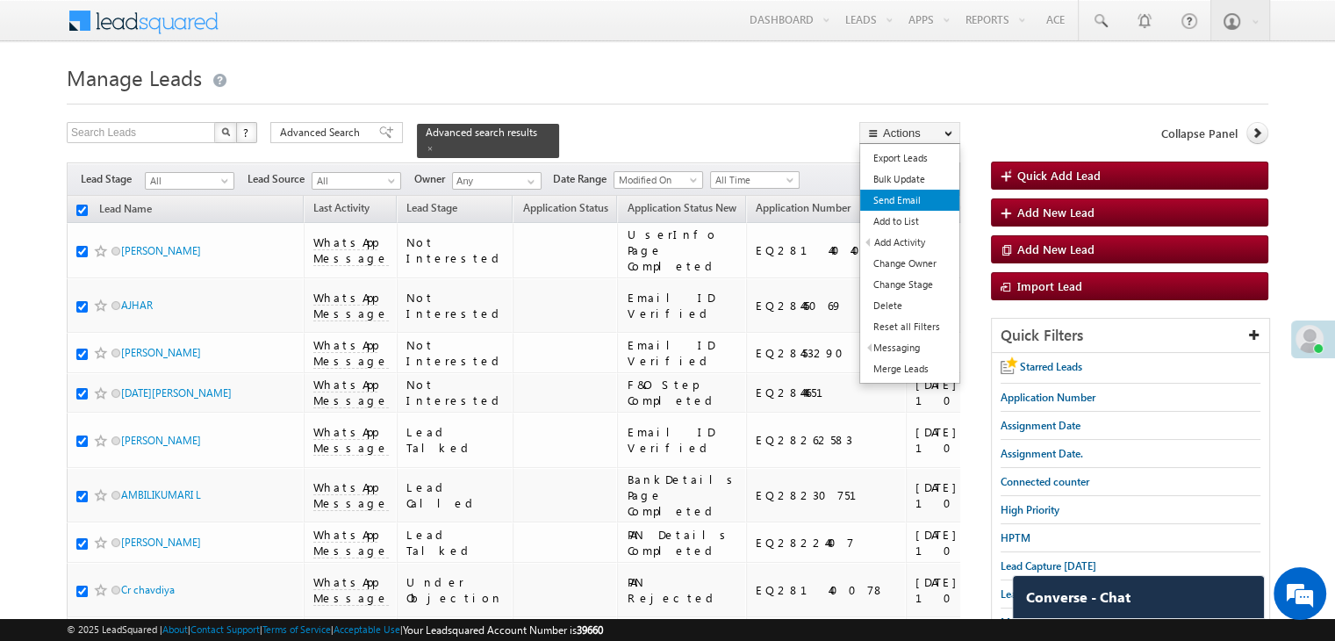
click at [902, 201] on link "Send Email" at bounding box center [909, 200] width 99 height 21
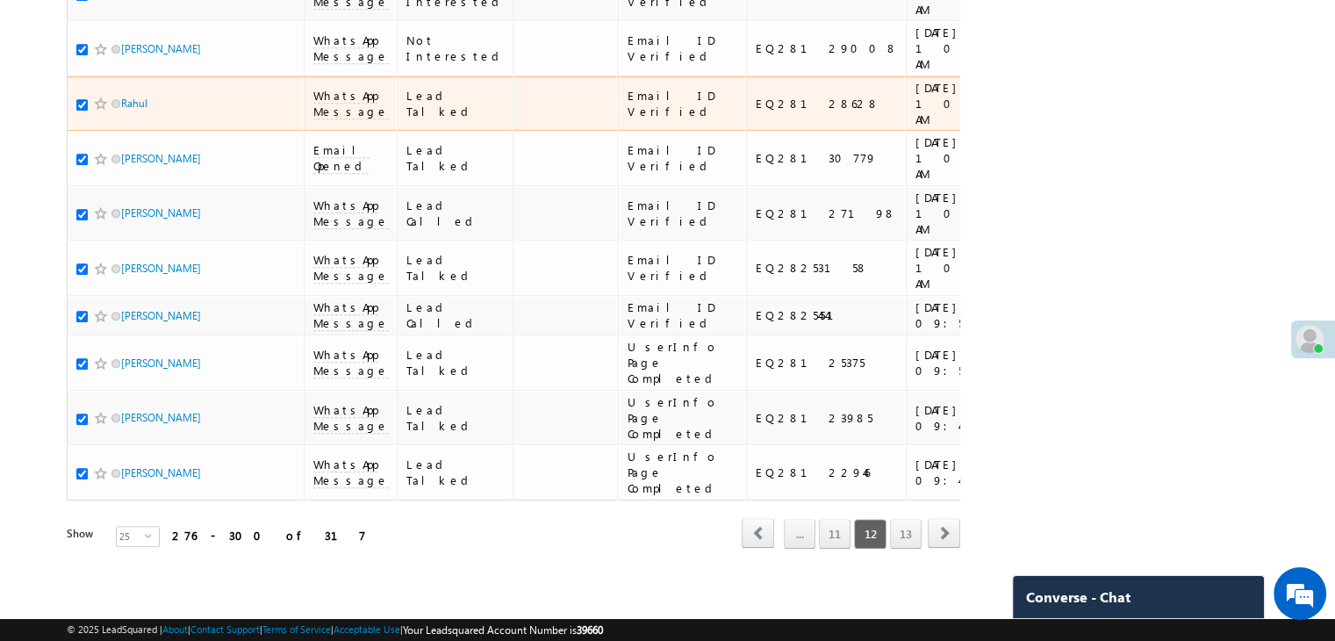
scroll to position [2272, 0]
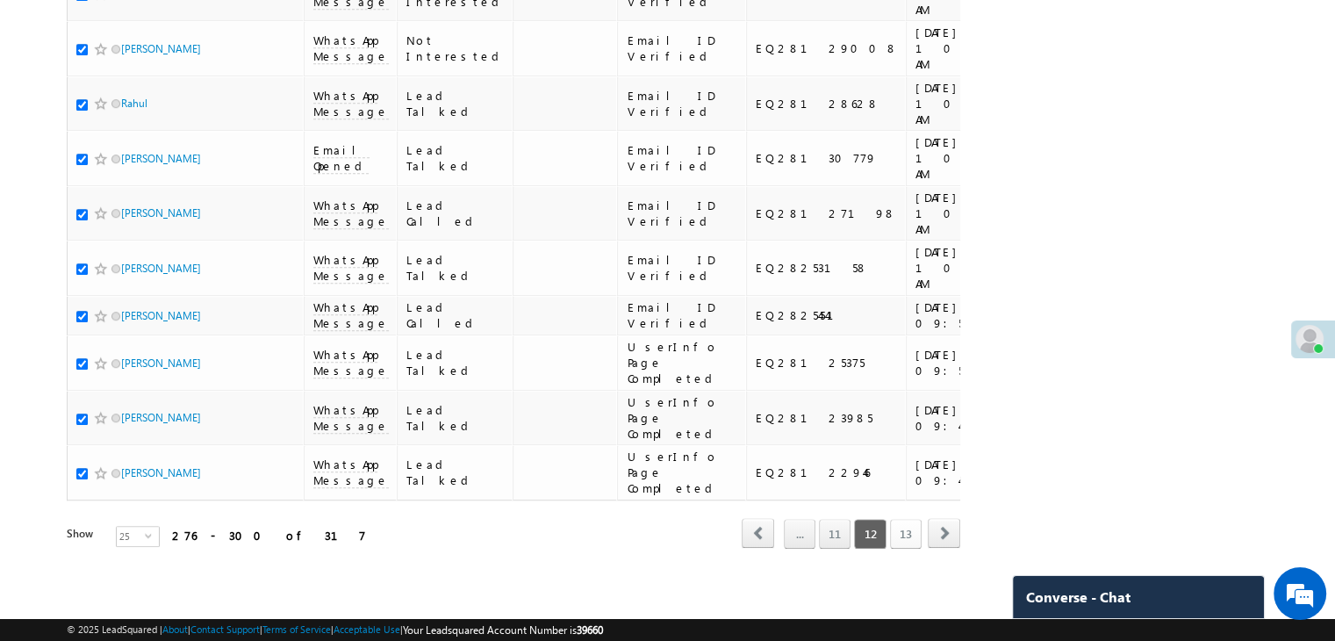
click at [907, 527] on link "13" at bounding box center [906, 534] width 32 height 30
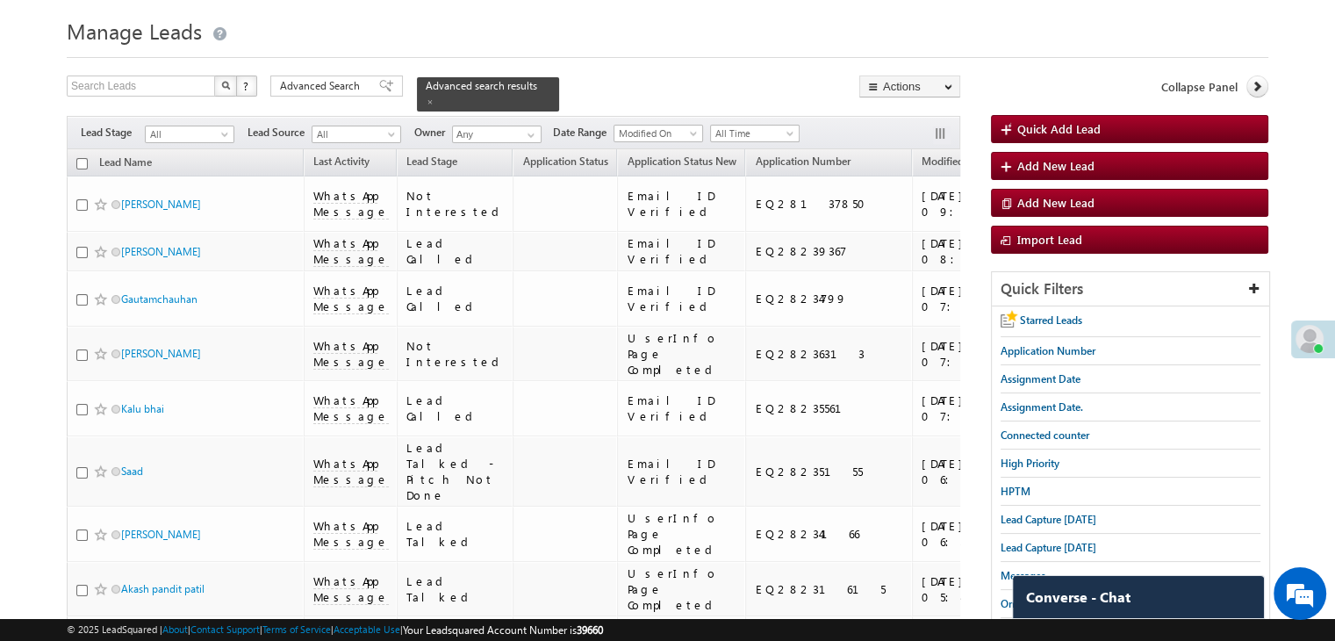
scroll to position [0, 0]
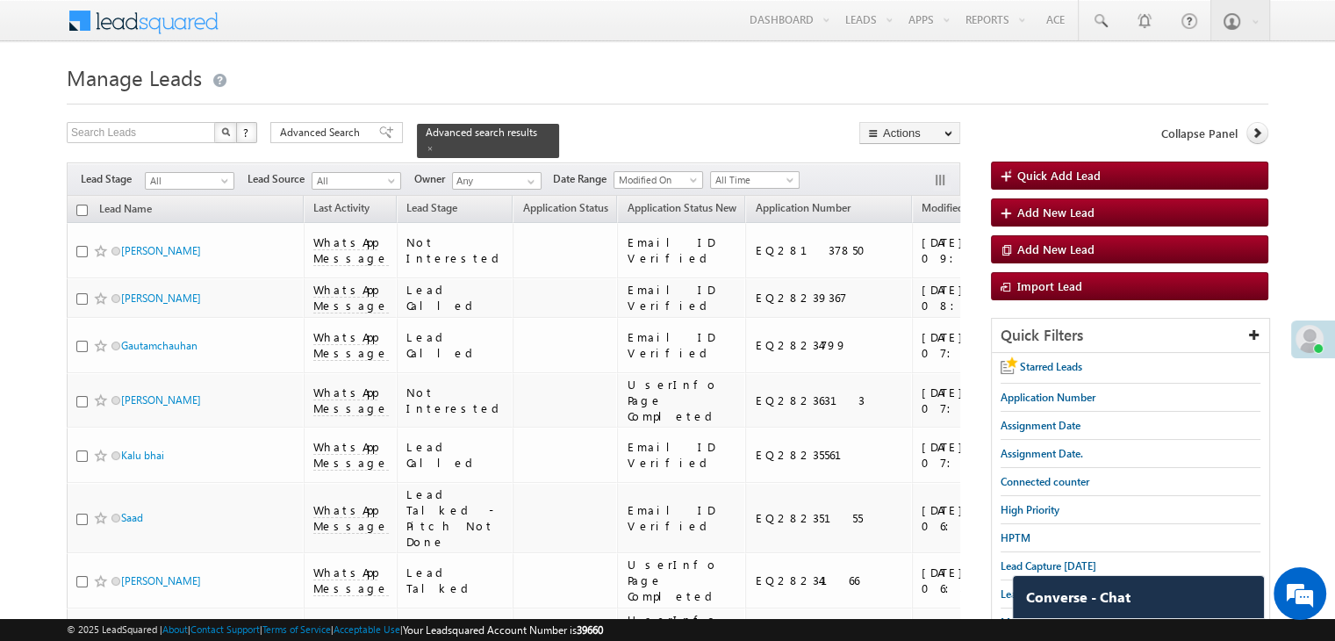
click at [83, 204] on input "checkbox" at bounding box center [81, 209] width 11 height 11
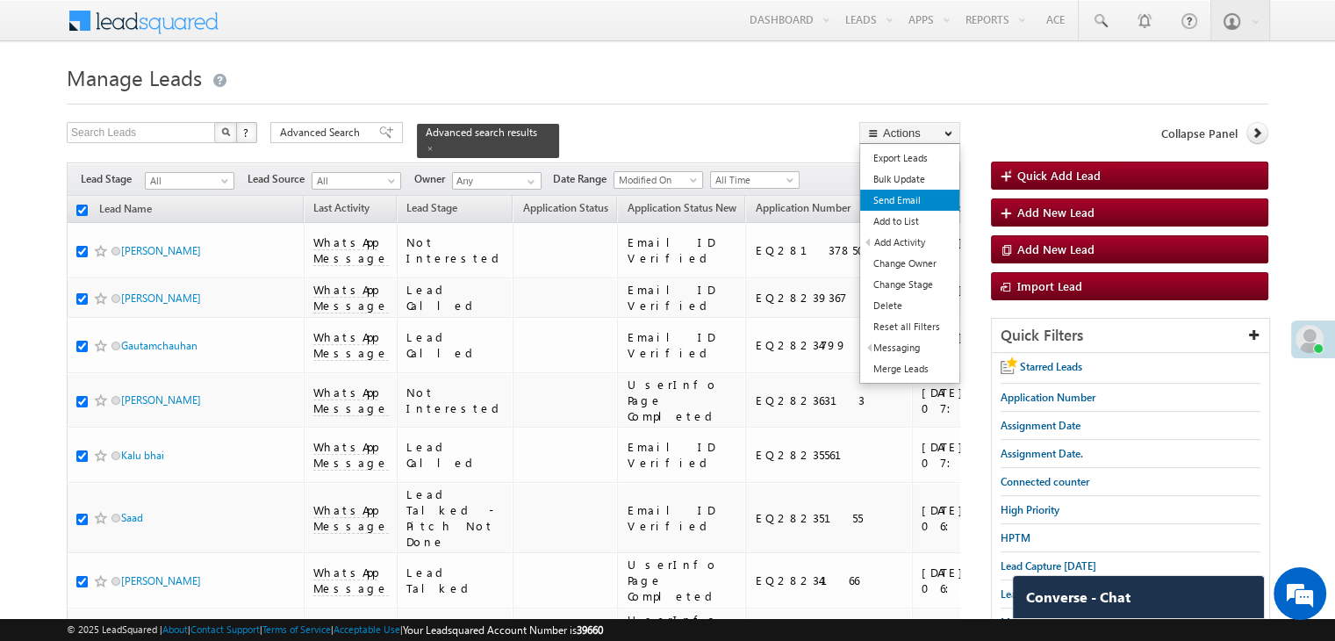
click at [911, 201] on link "Send Email" at bounding box center [909, 200] width 99 height 21
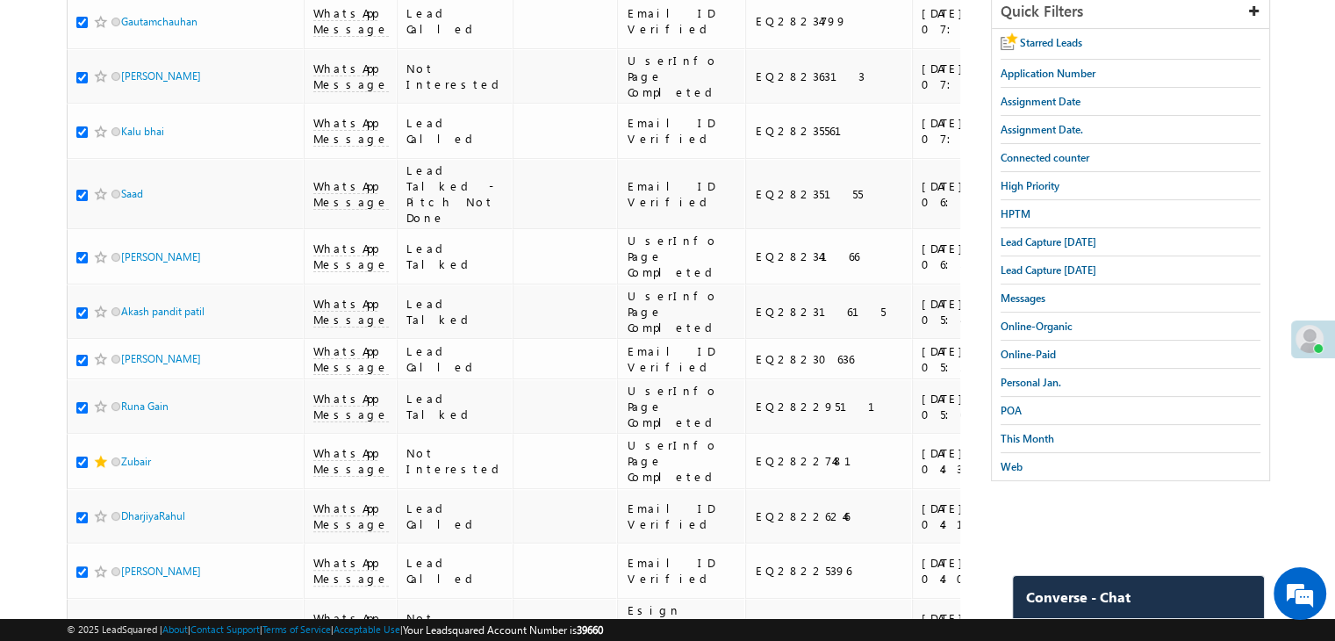
scroll to position [176, 0]
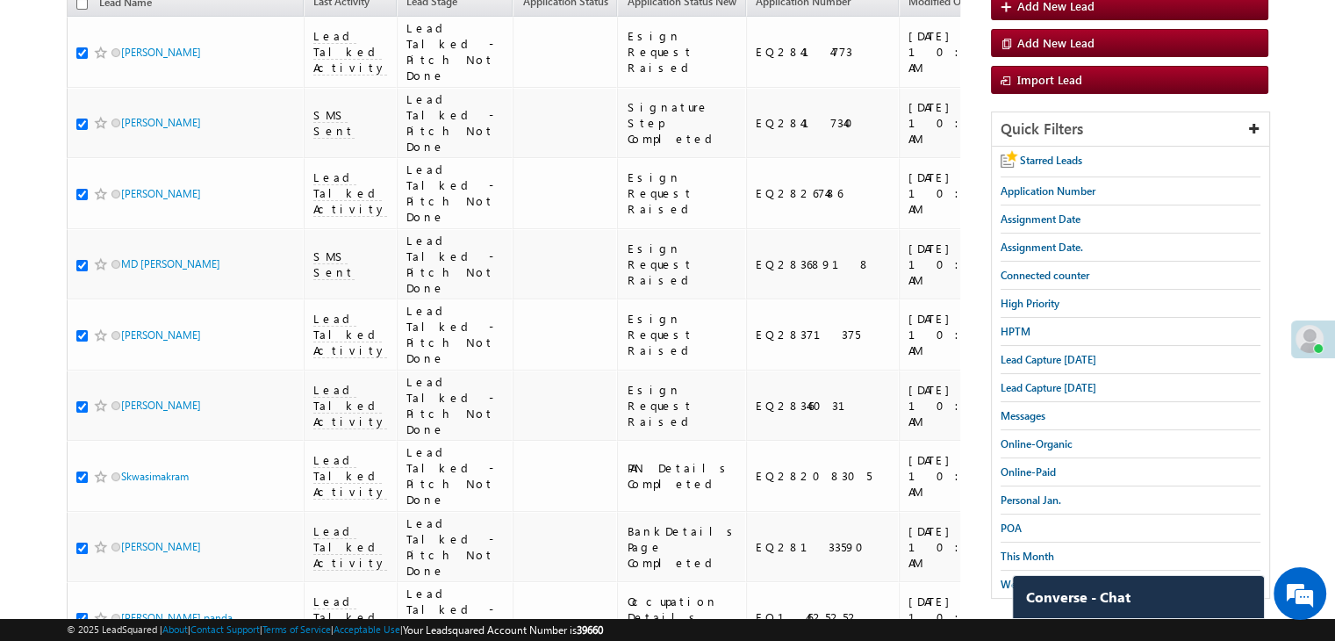
scroll to position [7, 0]
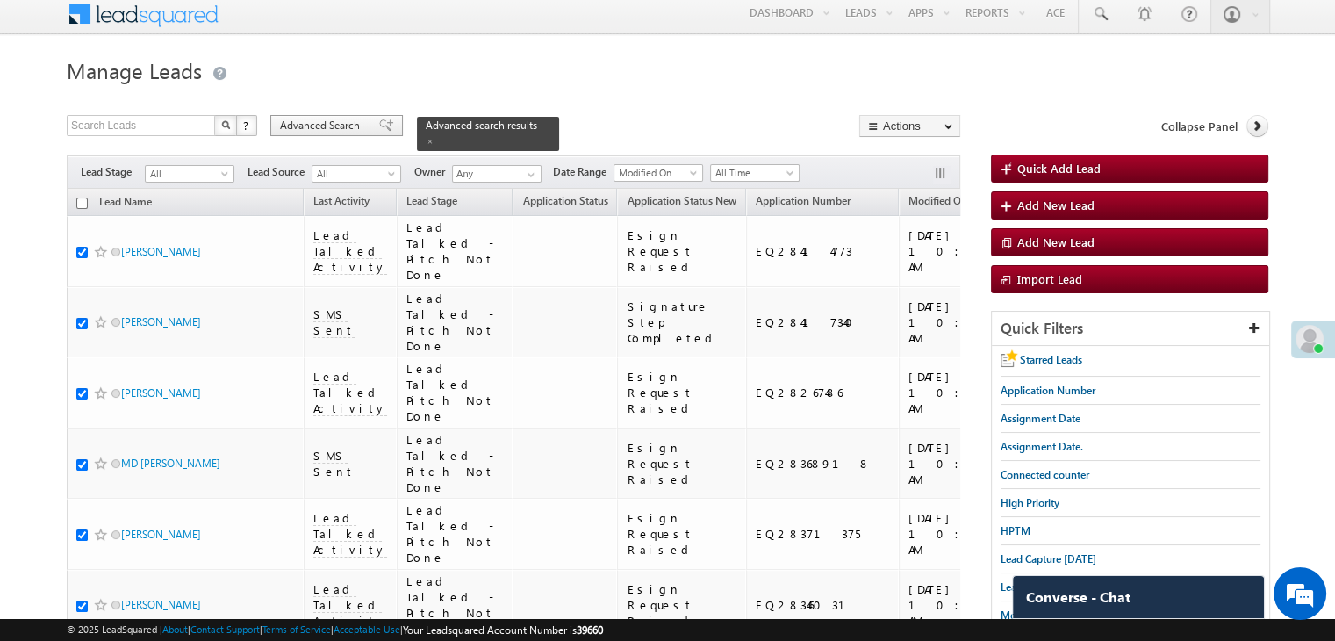
click at [362, 130] on span "Advanced Search" at bounding box center [322, 126] width 85 height 16
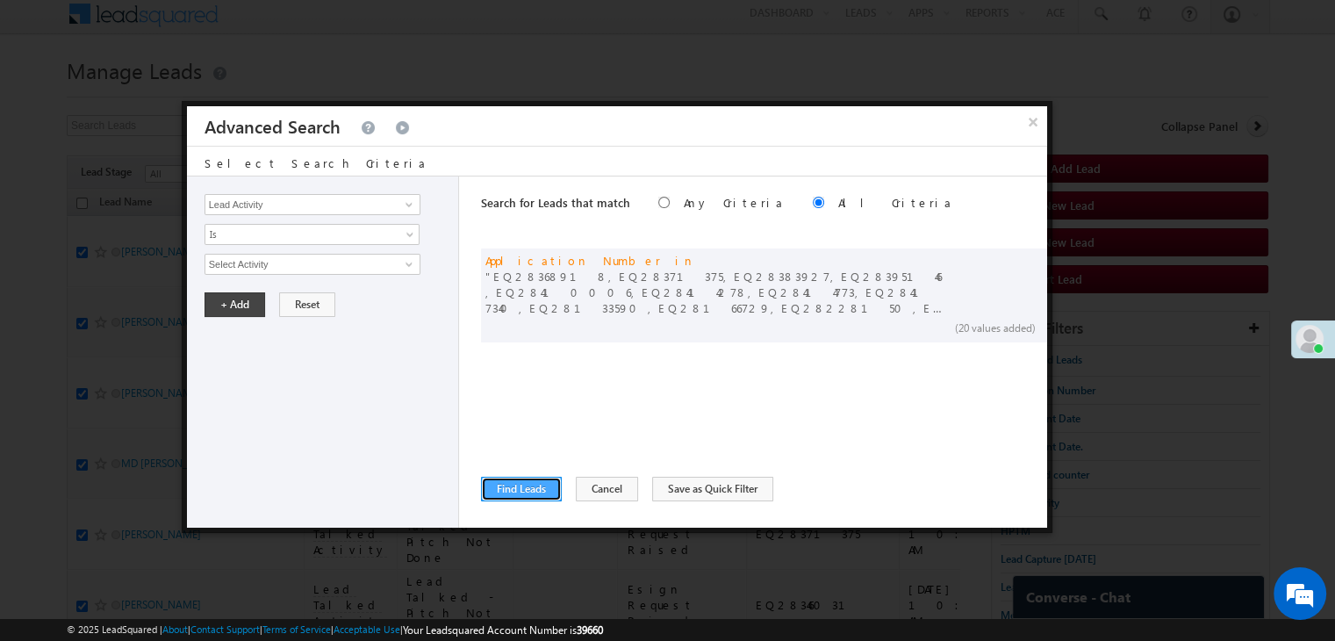
click at [494, 482] on button "Find Leads" at bounding box center [521, 488] width 81 height 25
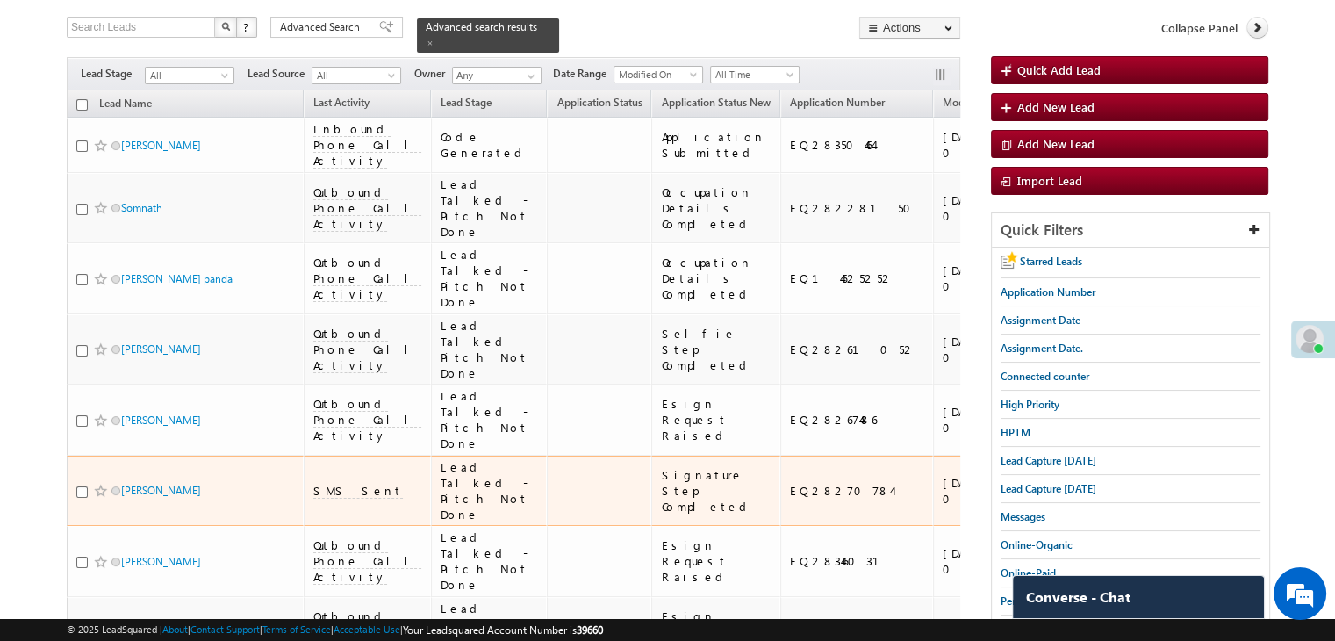
scroll to position [0, 0]
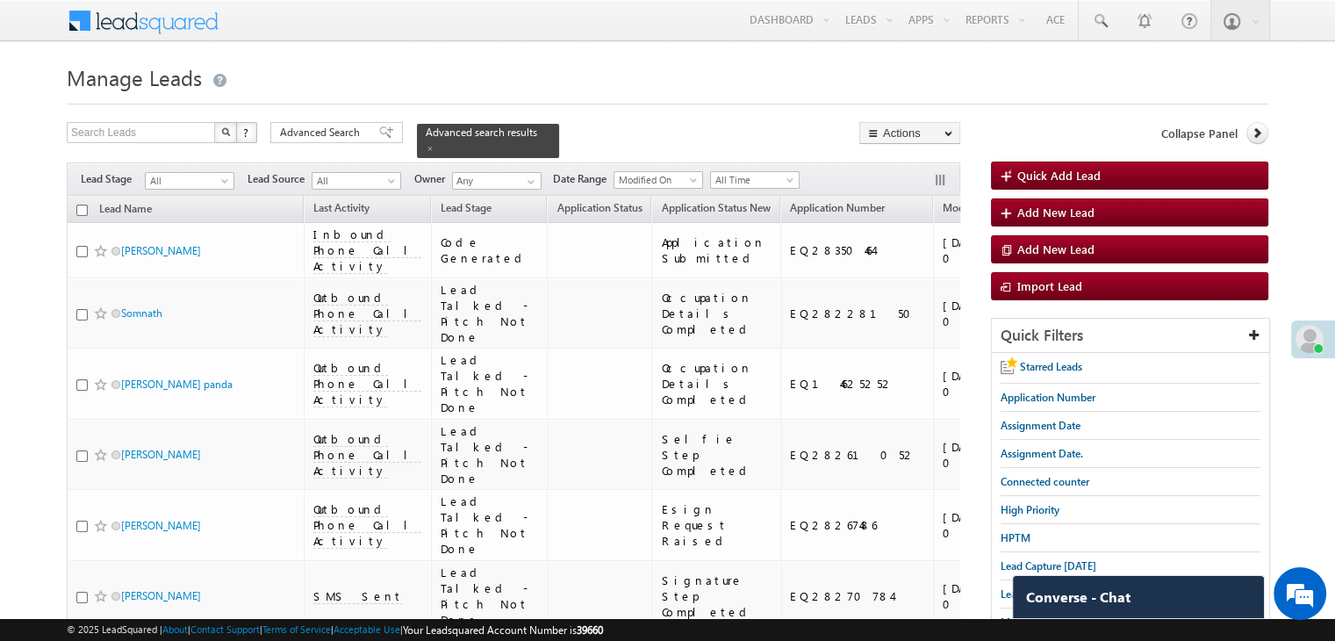
click at [82, 204] on input "checkbox" at bounding box center [81, 209] width 11 height 11
checkbox input "true"
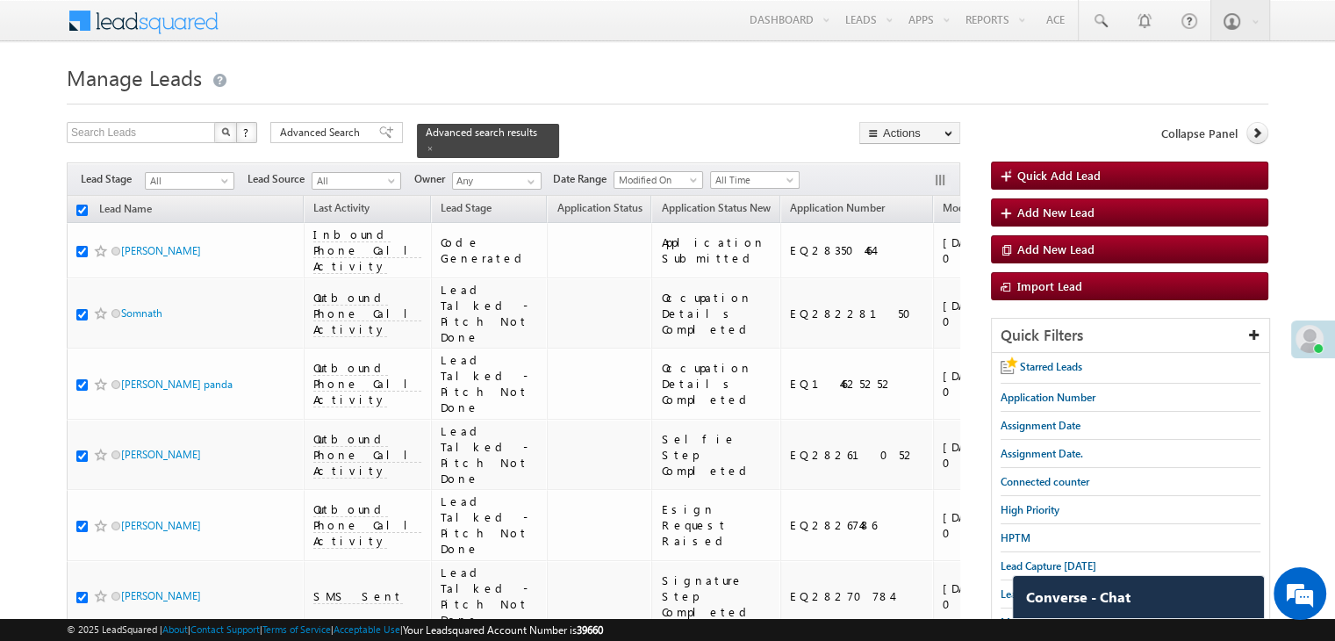
checkbox input "true"
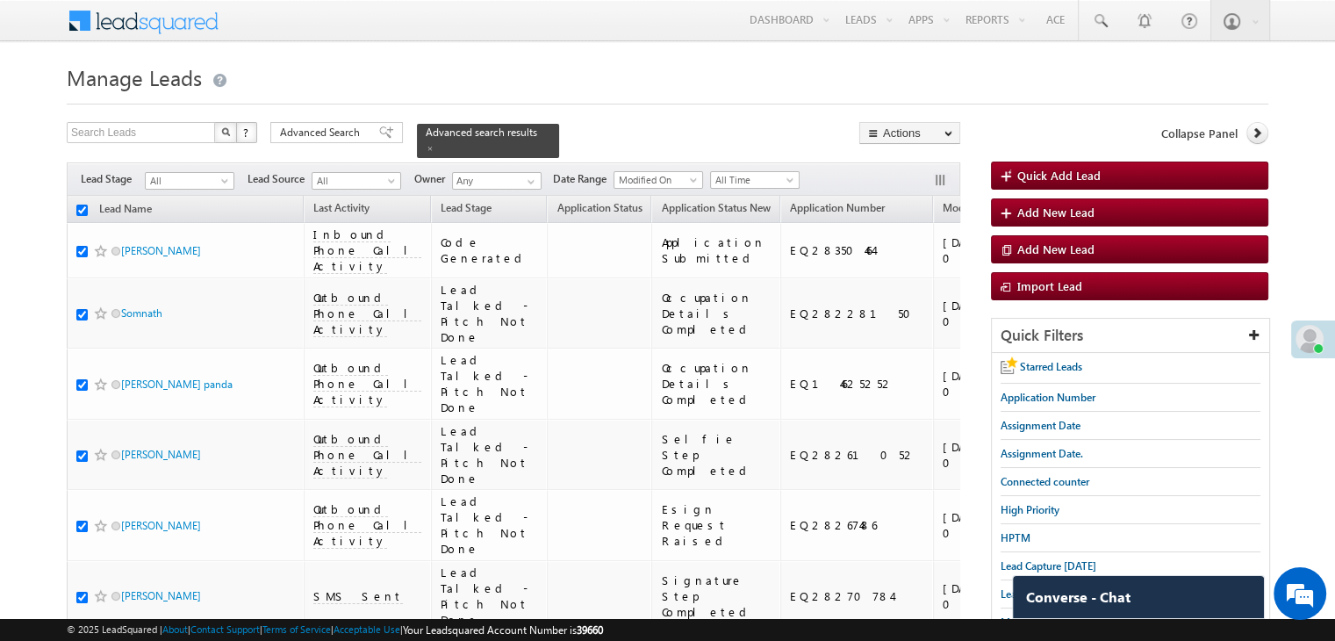
checkbox input "true"
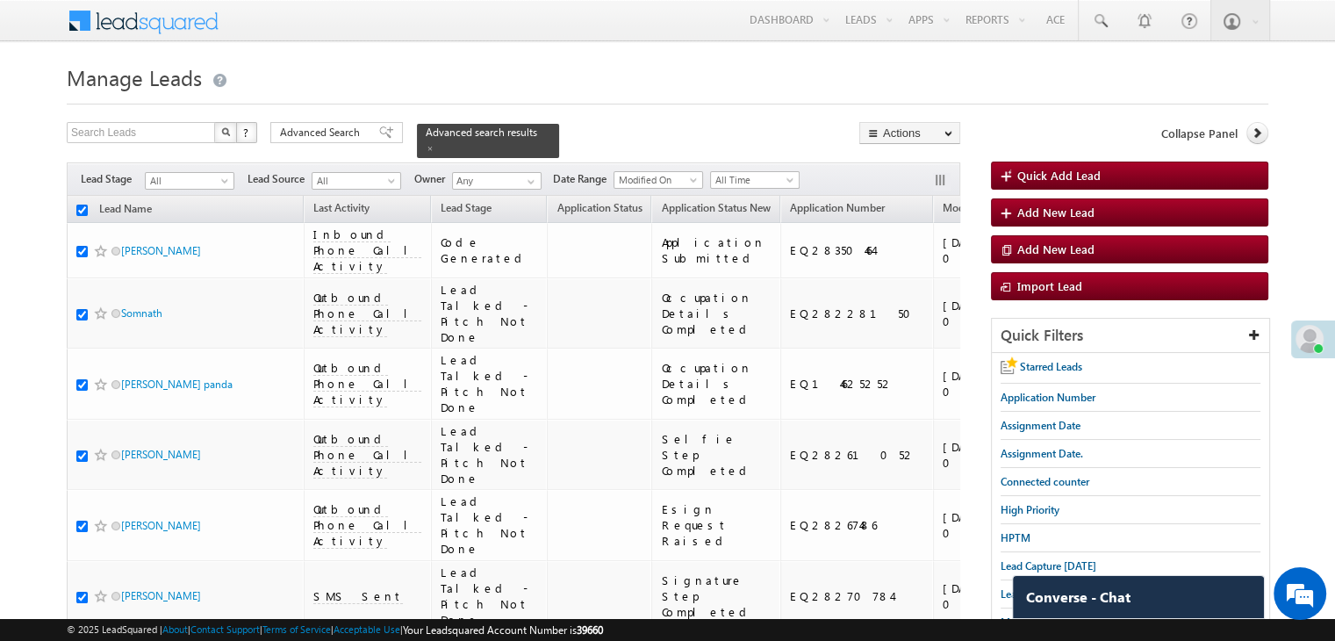
checkbox input "true"
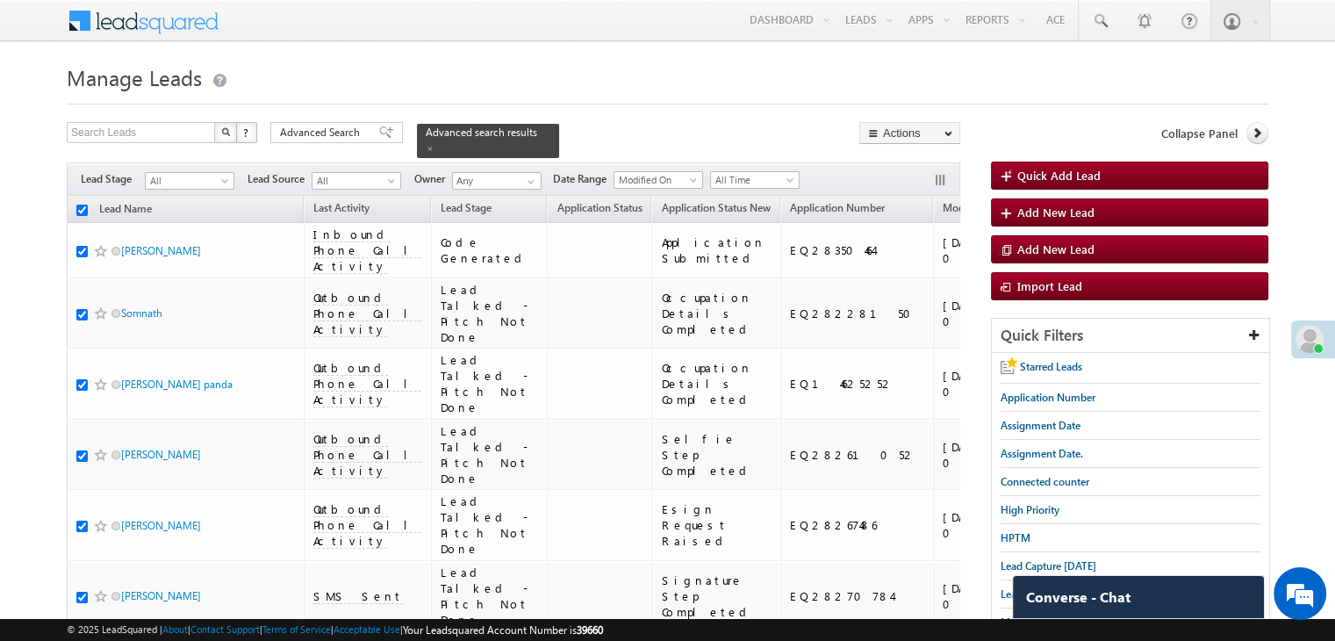
checkbox input "true"
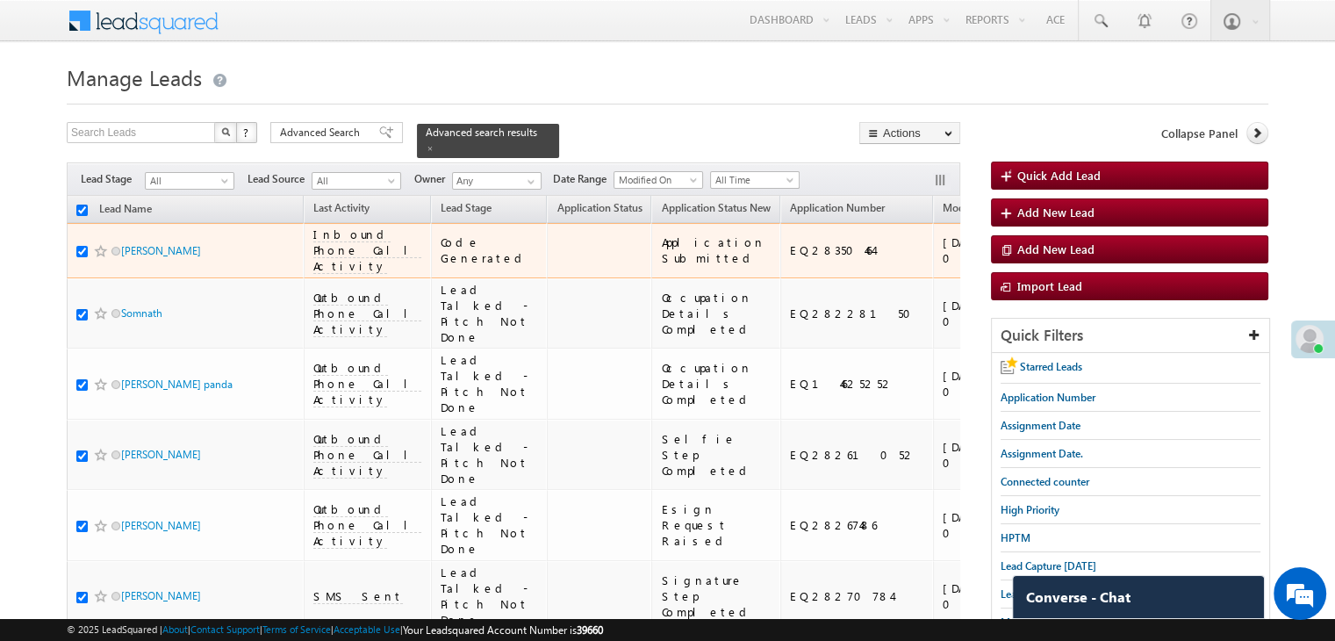
click at [80, 257] on input "checkbox" at bounding box center [81, 251] width 11 height 11
checkbox input "false"
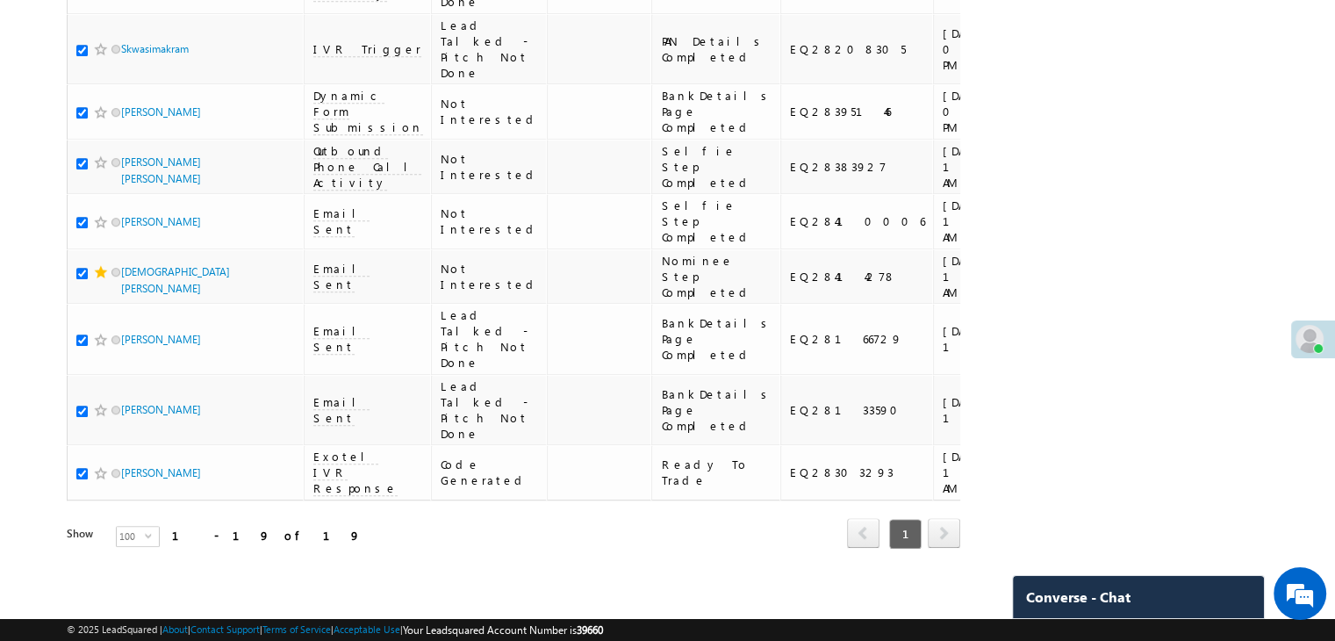
scroll to position [1404, 0]
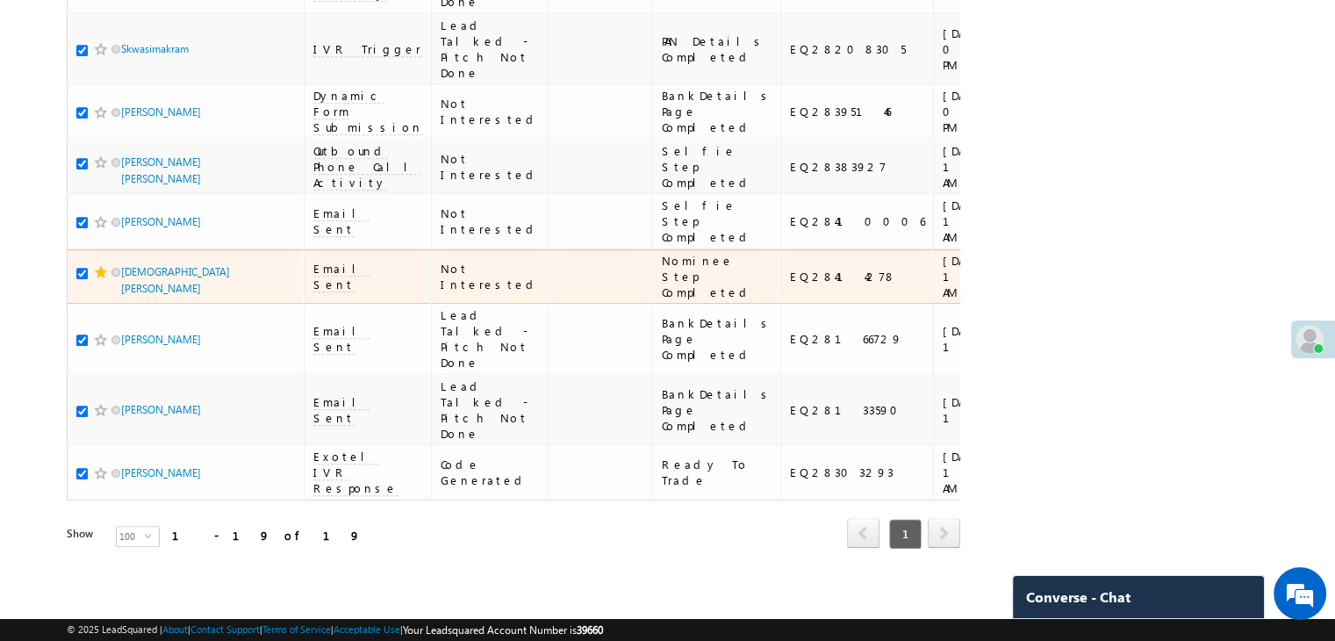
click at [75, 305] on td "[DEMOGRAPHIC_DATA][PERSON_NAME]" at bounding box center [185, 276] width 237 height 55
click at [79, 279] on input "checkbox" at bounding box center [81, 273] width 11 height 11
checkbox input "false"
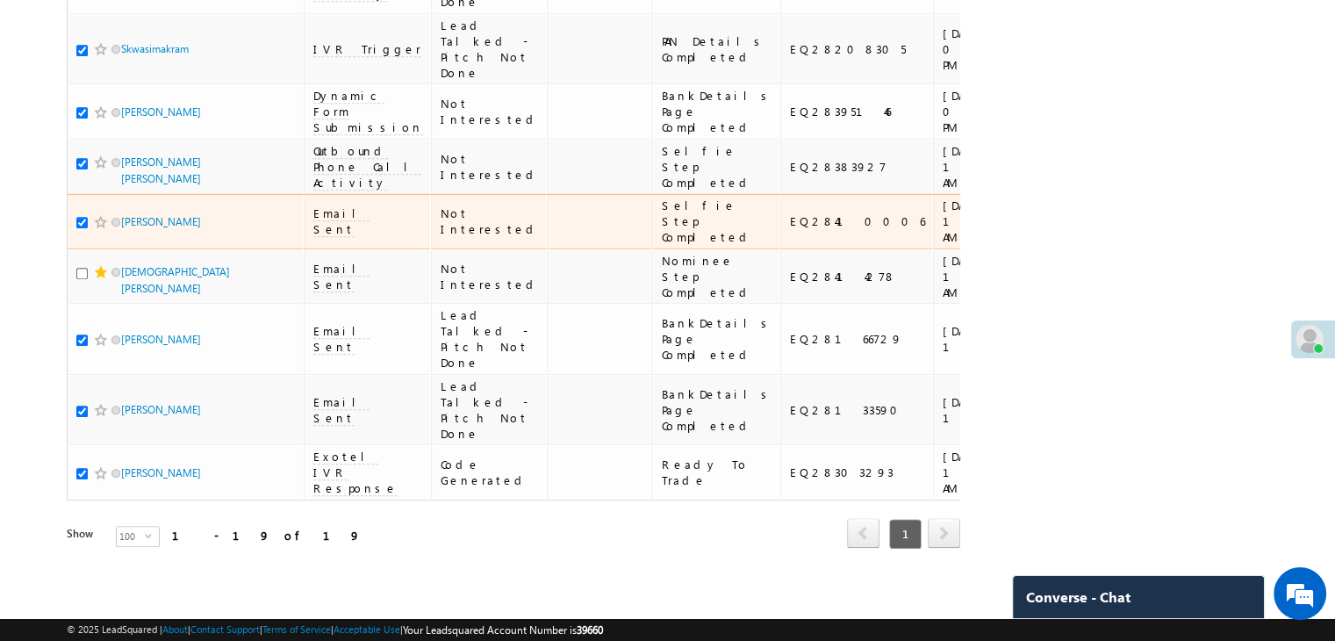
click at [81, 228] on input "checkbox" at bounding box center [81, 222] width 11 height 11
checkbox input "false"
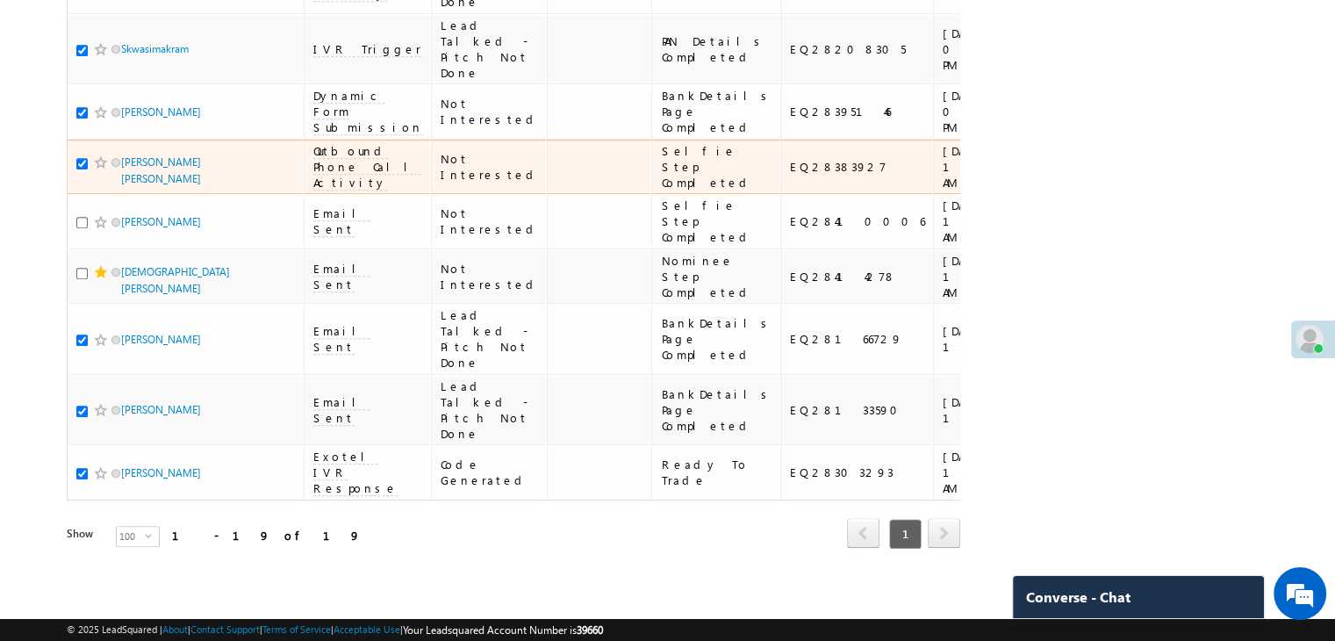
click at [84, 169] on input "checkbox" at bounding box center [81, 163] width 11 height 11
checkbox input "false"
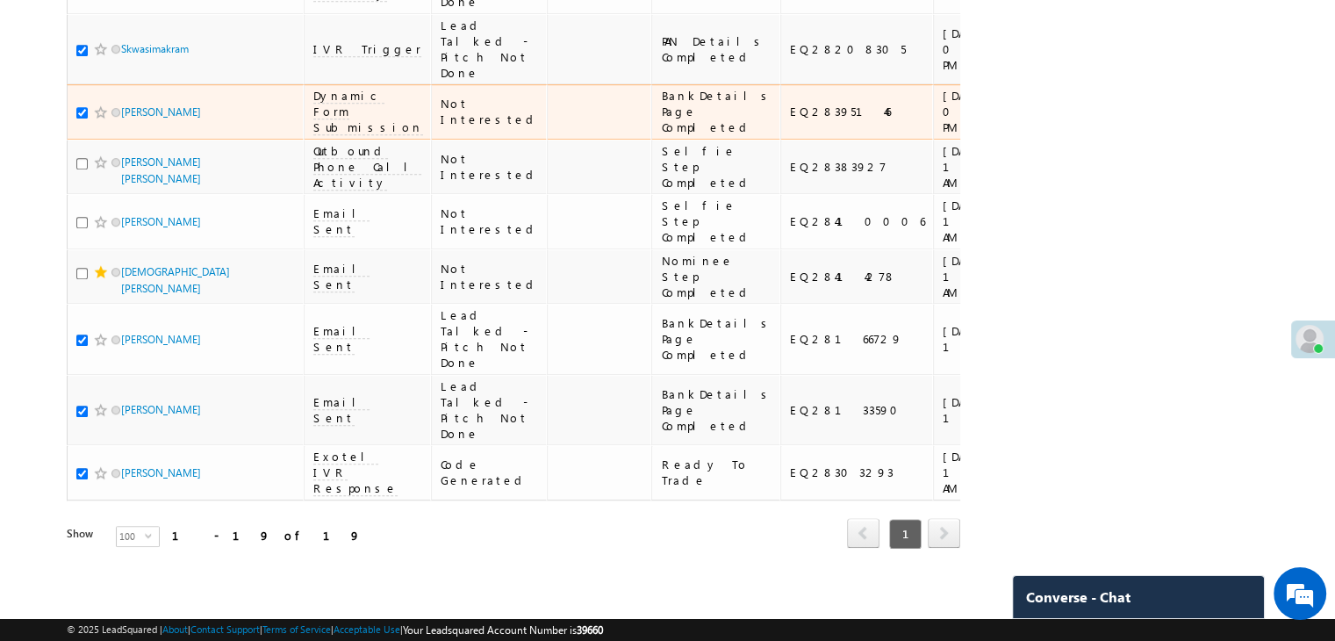
click at [84, 107] on input "checkbox" at bounding box center [81, 112] width 11 height 11
checkbox input "false"
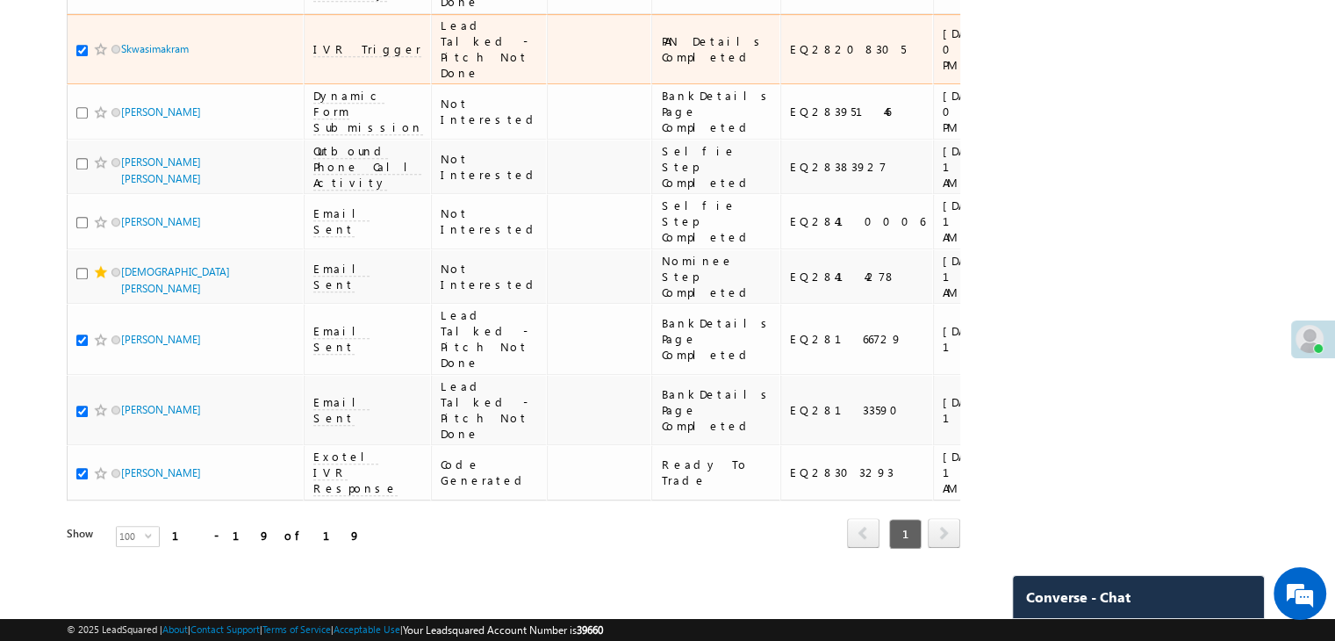
scroll to position [1660, 0]
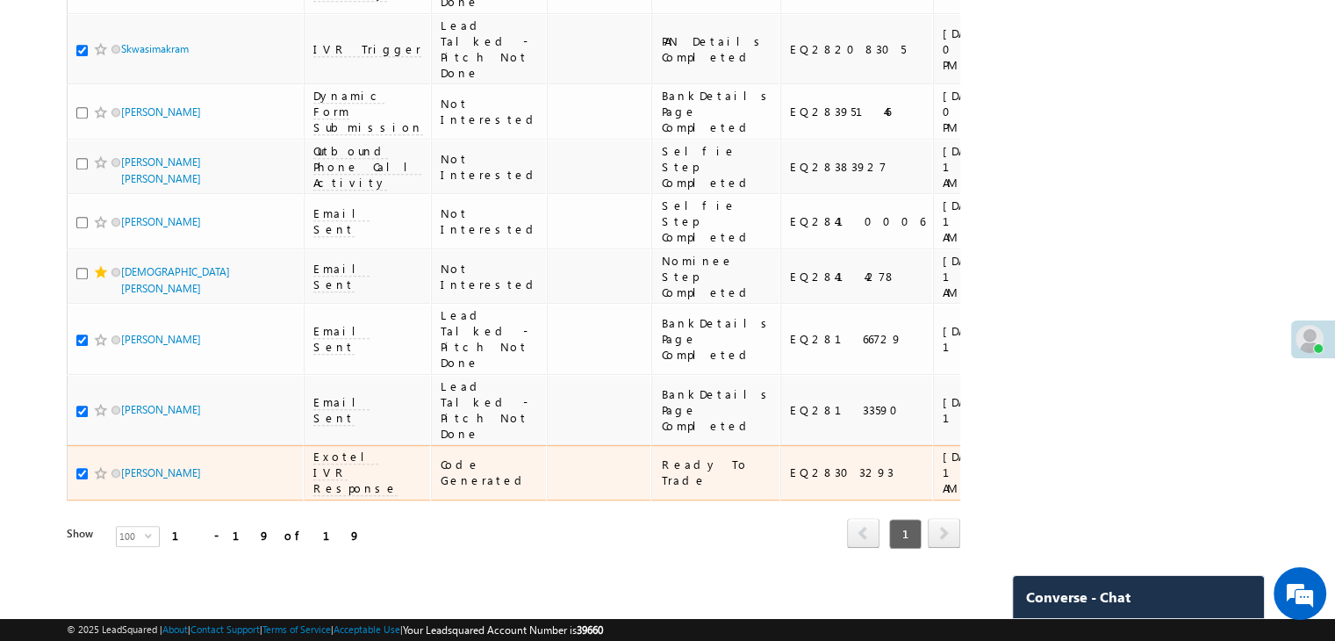
click at [80, 468] on input "checkbox" at bounding box center [81, 473] width 11 height 11
checkbox input "false"
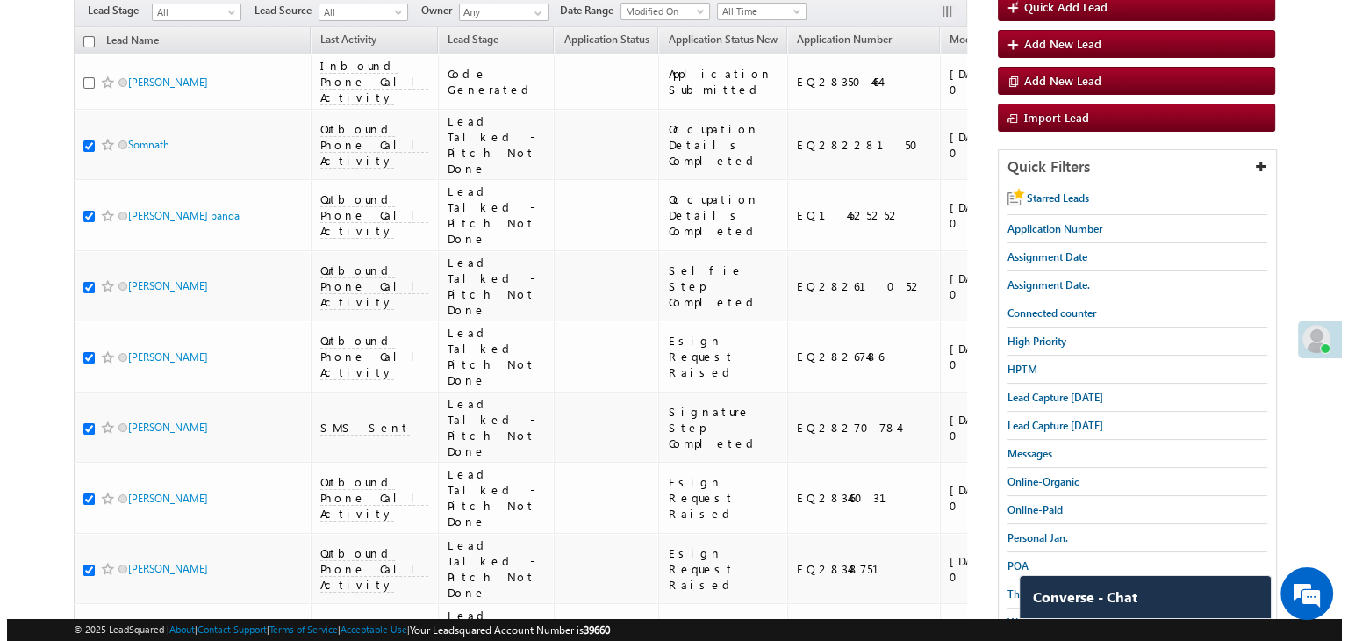
scroll to position [0, 0]
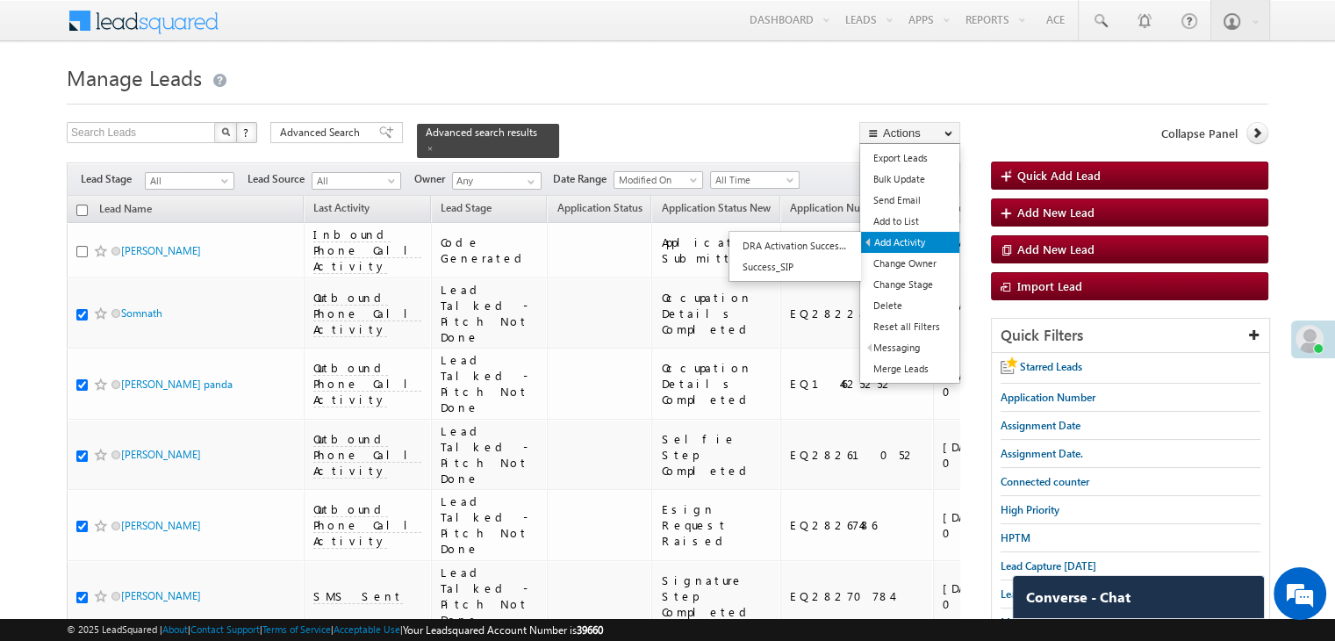
click at [913, 237] on link "Add Activity" at bounding box center [910, 242] width 98 height 21
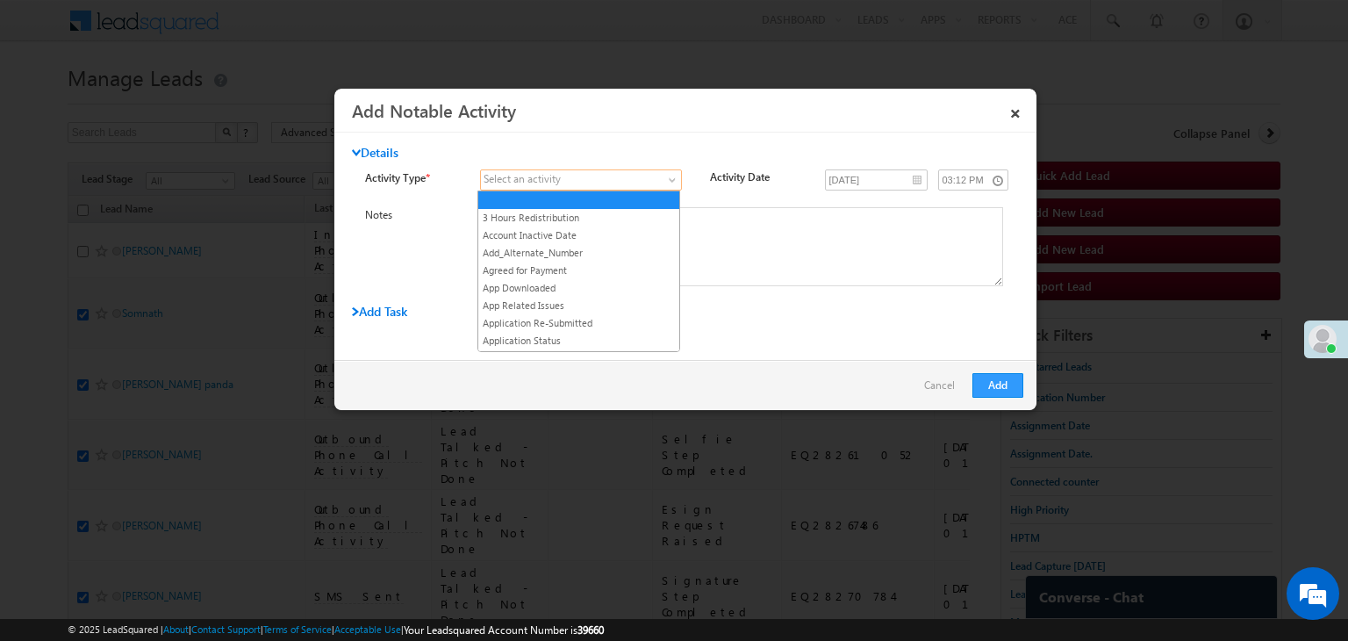
click at [626, 179] on span at bounding box center [570, 180] width 179 height 16
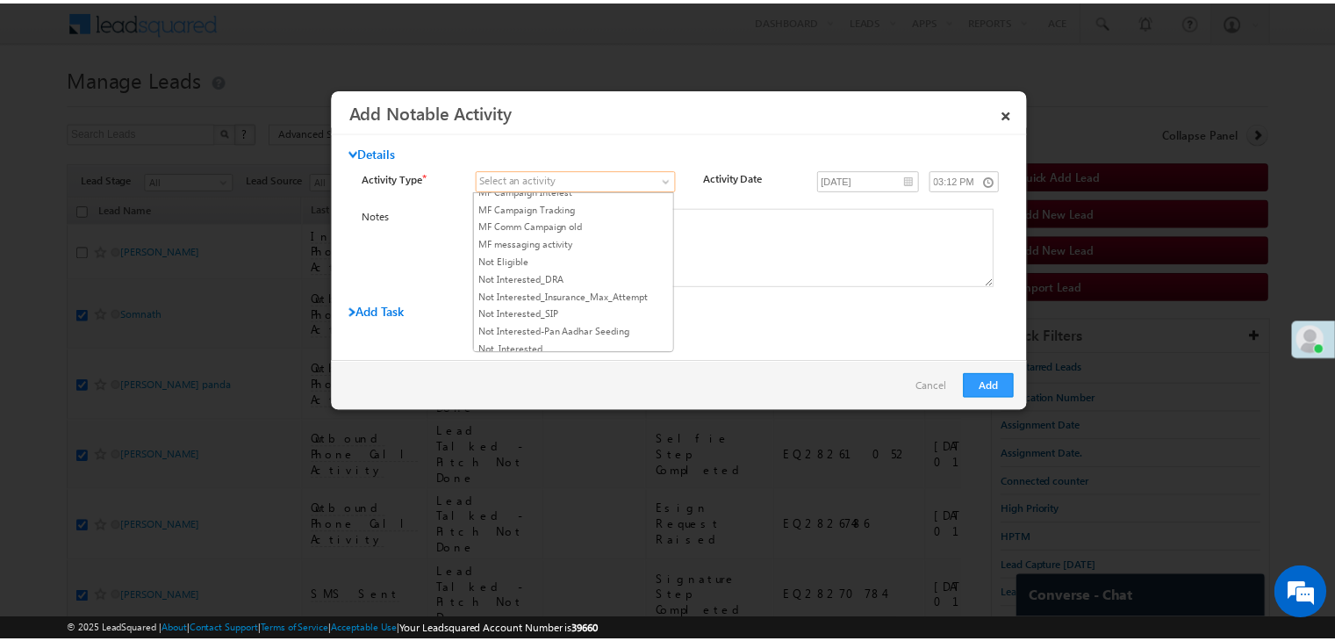
scroll to position [1492, 0]
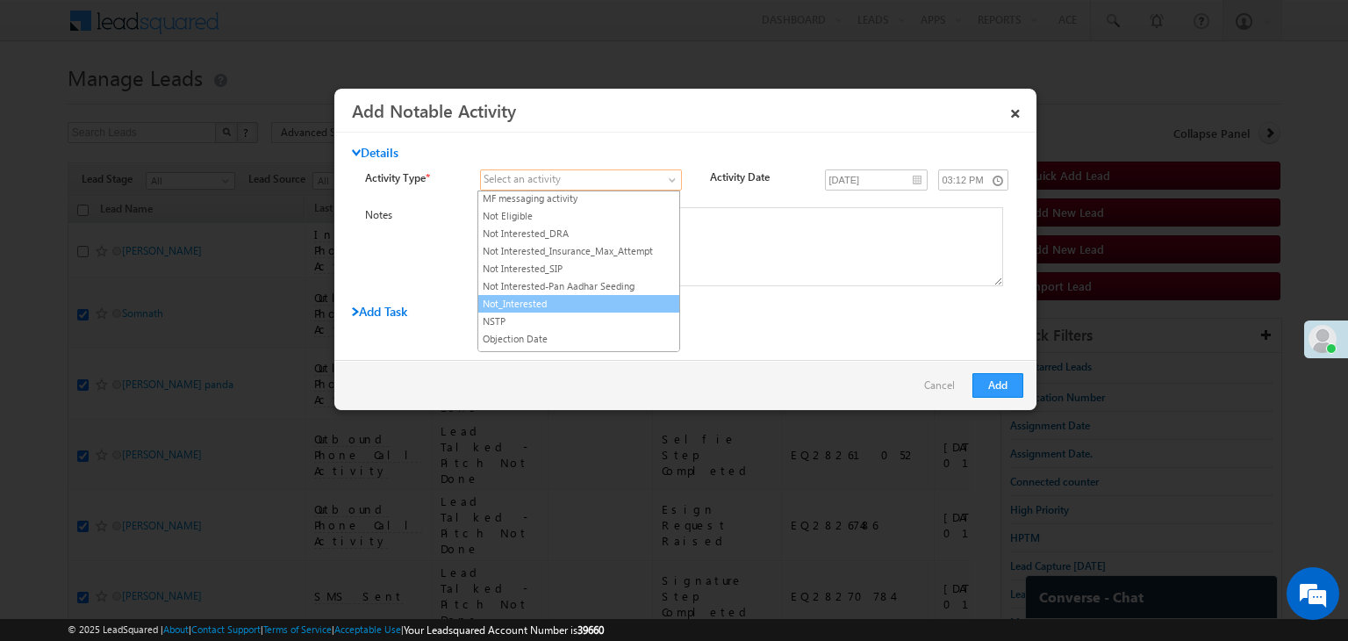
click at [570, 296] on link "Not_Interested" at bounding box center [578, 304] width 201 height 16
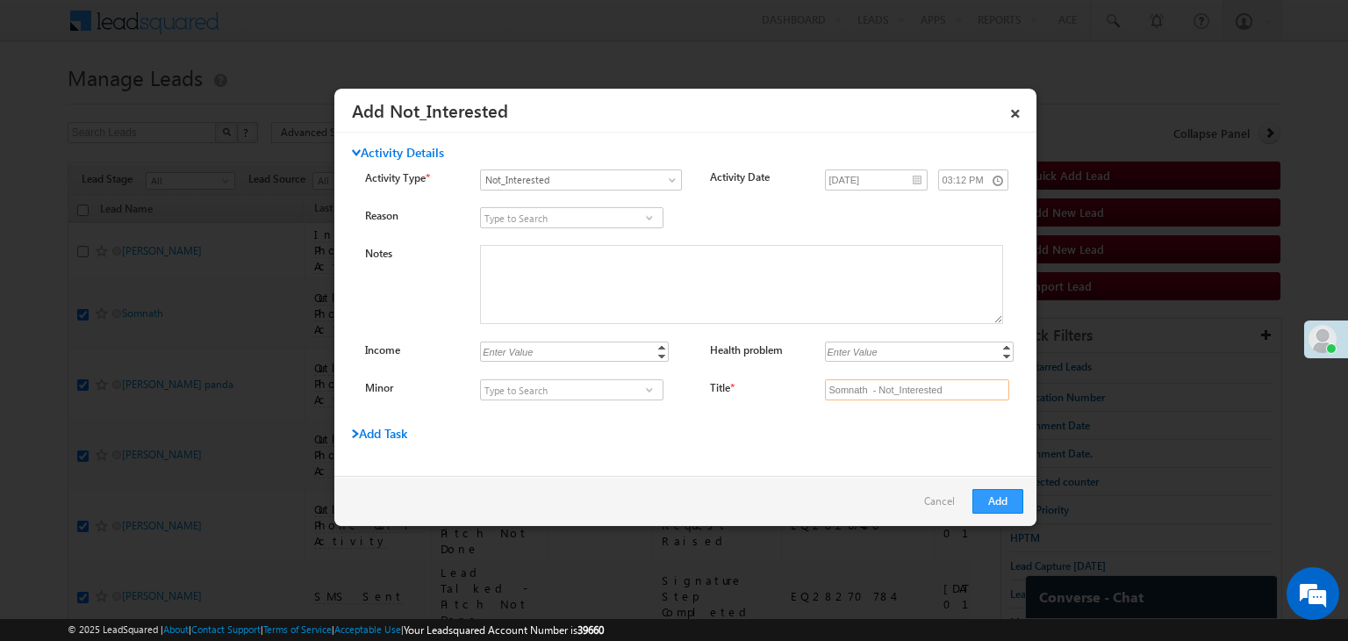
click at [937, 390] on input "Somnath - Not_Interested" at bounding box center [917, 389] width 184 height 21
click at [937, 390] on input "Title *" at bounding box center [917, 389] width 184 height 21
type input "na"
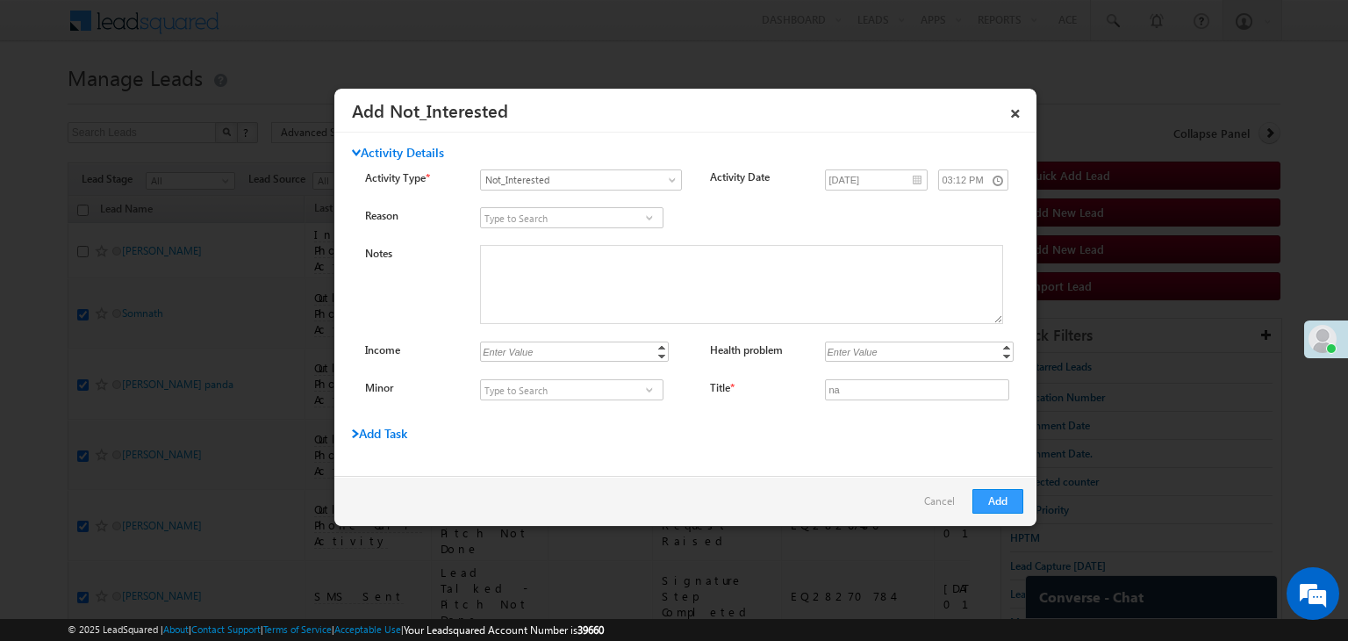
click at [836, 434] on div "Add Task" at bounding box center [630, 438] width 556 height 25
click at [1015, 499] on button "Add" at bounding box center [997, 501] width 51 height 25
